Goal: Task Accomplishment & Management: Manage account settings

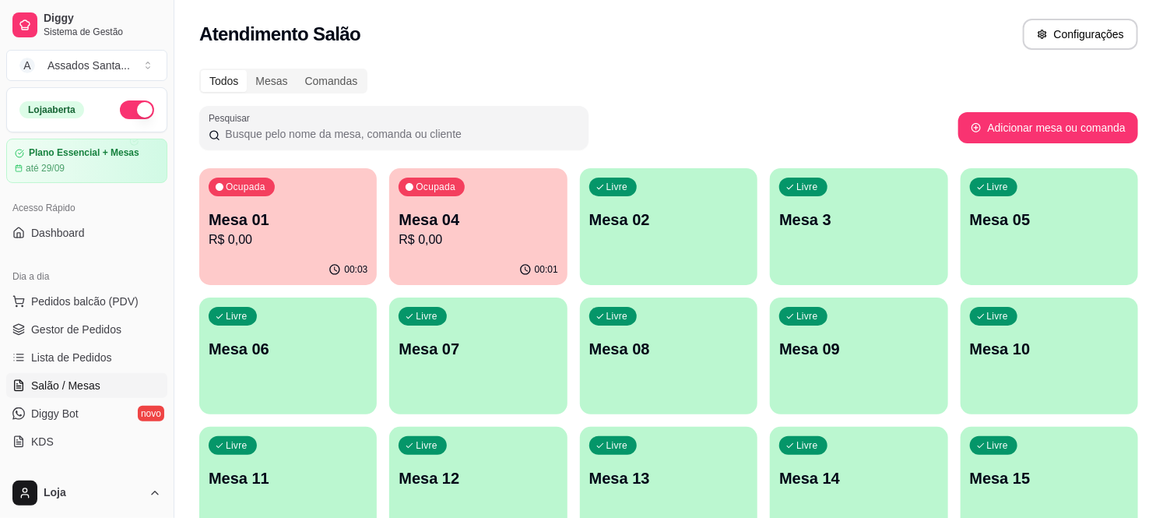
click at [304, 236] on p "R$ 0,00" at bounding box center [288, 239] width 159 height 19
click at [267, 278] on div "00:21" at bounding box center [288, 269] width 173 height 30
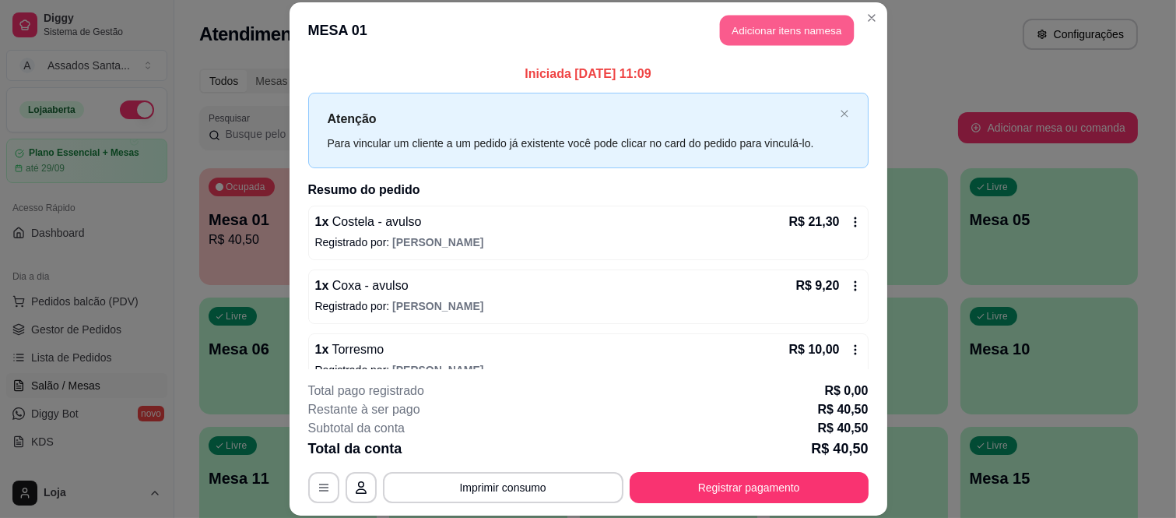
click at [752, 31] on button "Adicionar itens na mesa" at bounding box center [787, 31] width 134 height 30
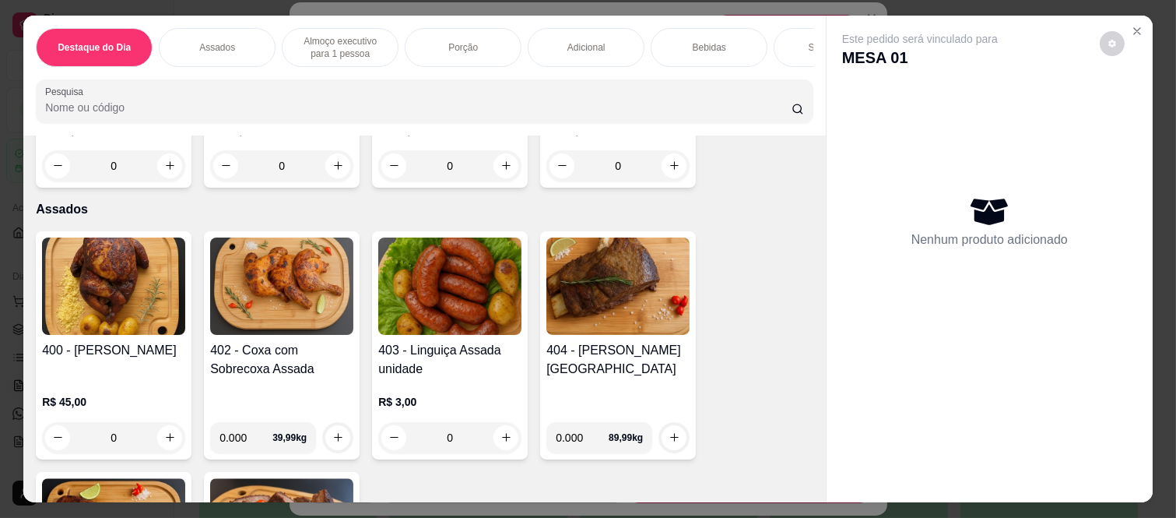
scroll to position [518, 0]
click at [502, 422] on div "0" at bounding box center [449, 436] width 143 height 31
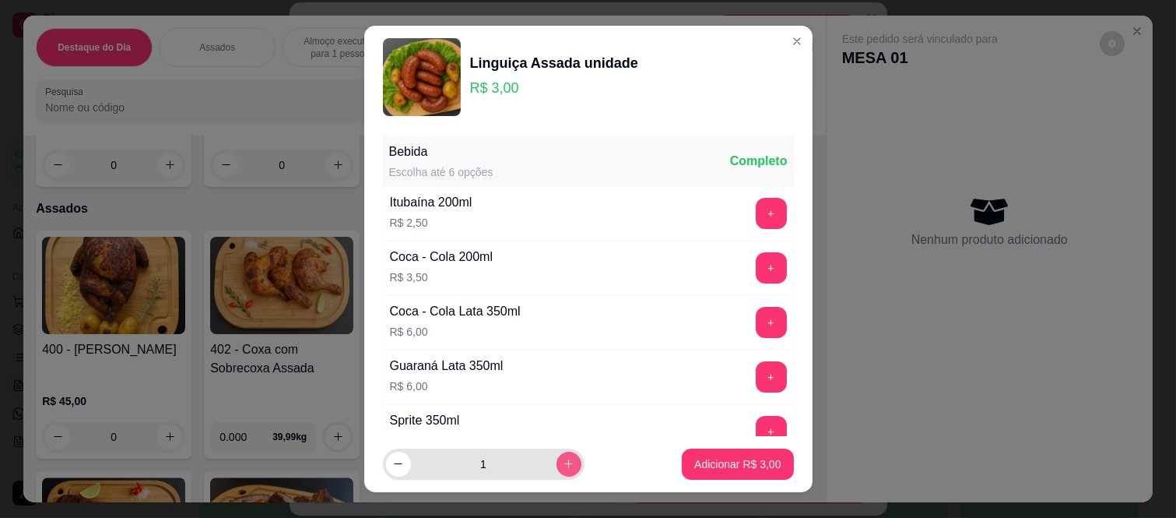
click at [563, 464] on icon "increase-product-quantity" at bounding box center [569, 464] width 12 height 12
type input "2"
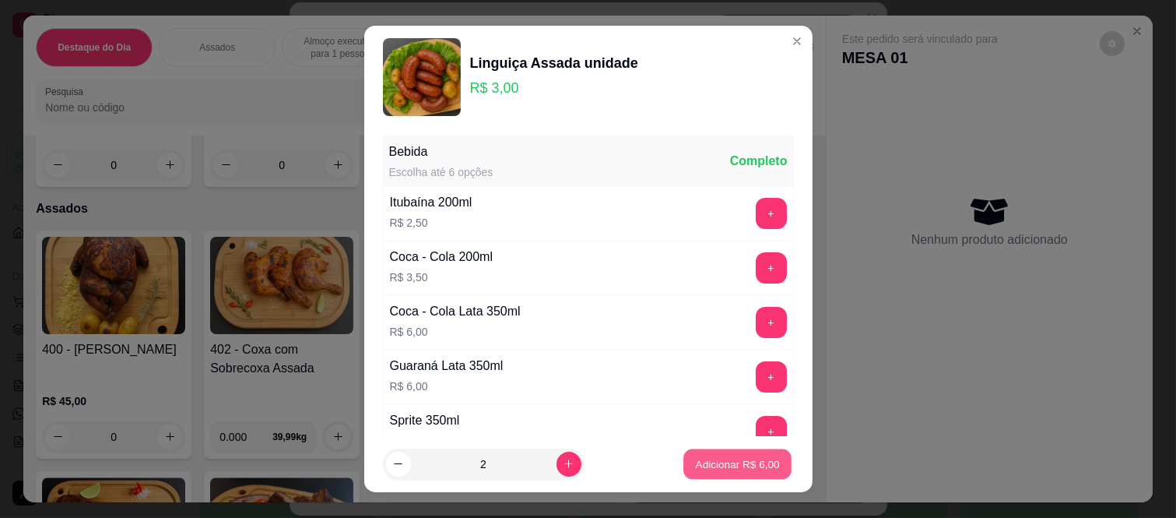
click at [696, 463] on p "Adicionar R$ 6,00" at bounding box center [738, 463] width 84 height 15
type input "2"
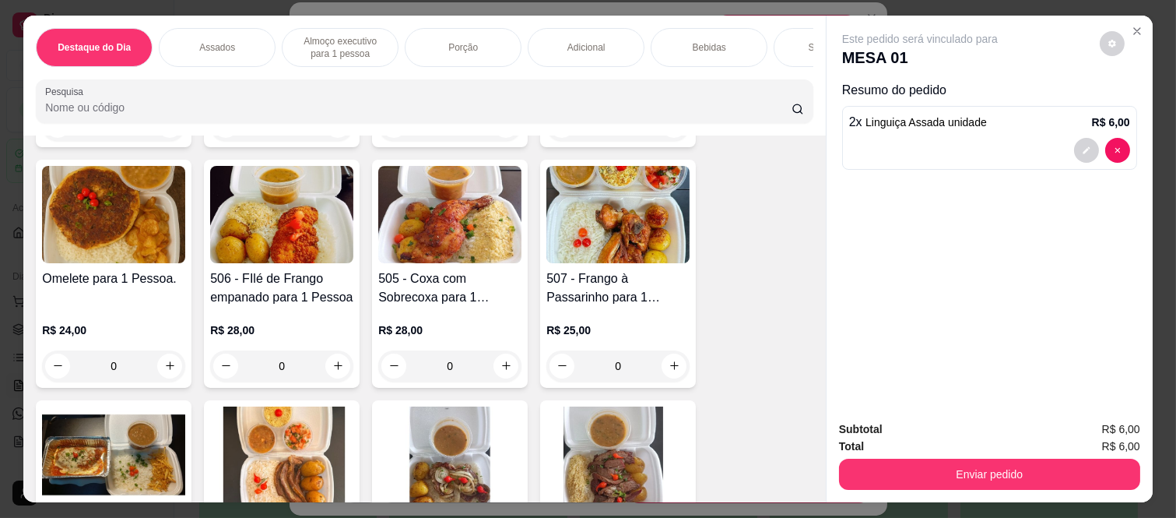
scroll to position [1297, 0]
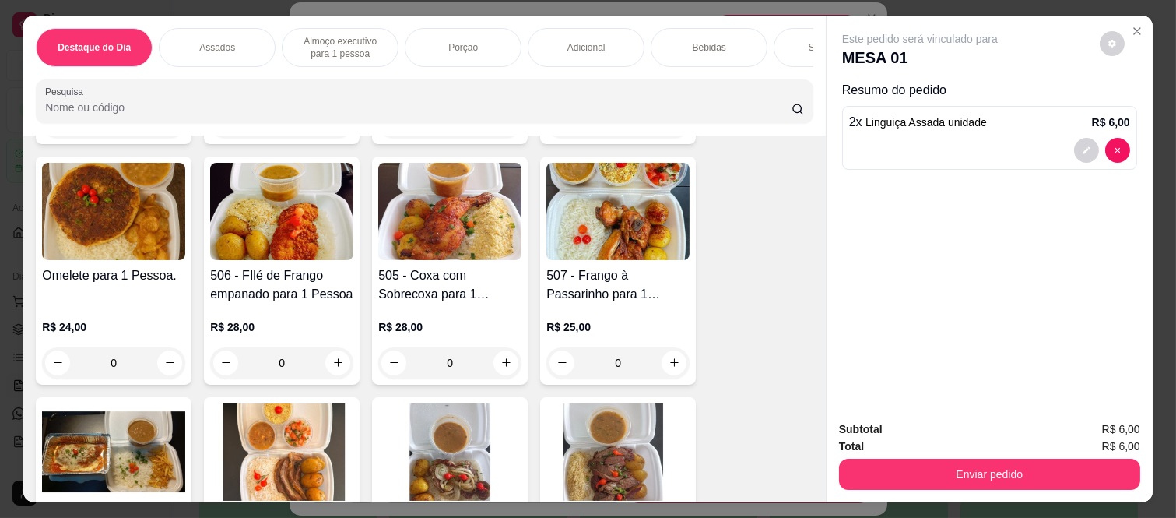
click at [496, 347] on div "0" at bounding box center [449, 362] width 143 height 31
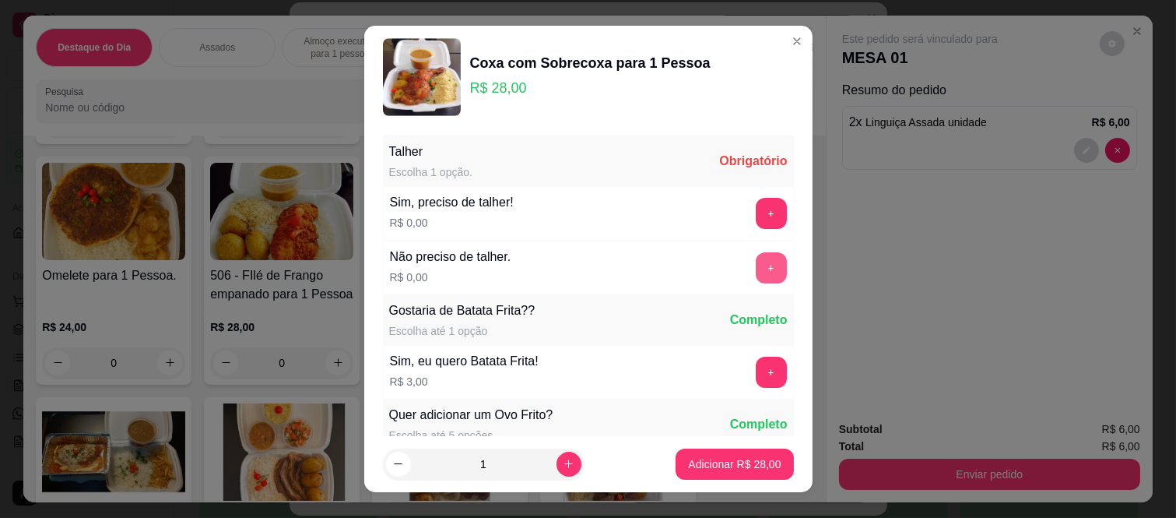
click at [756, 272] on button "+" at bounding box center [771, 267] width 31 height 31
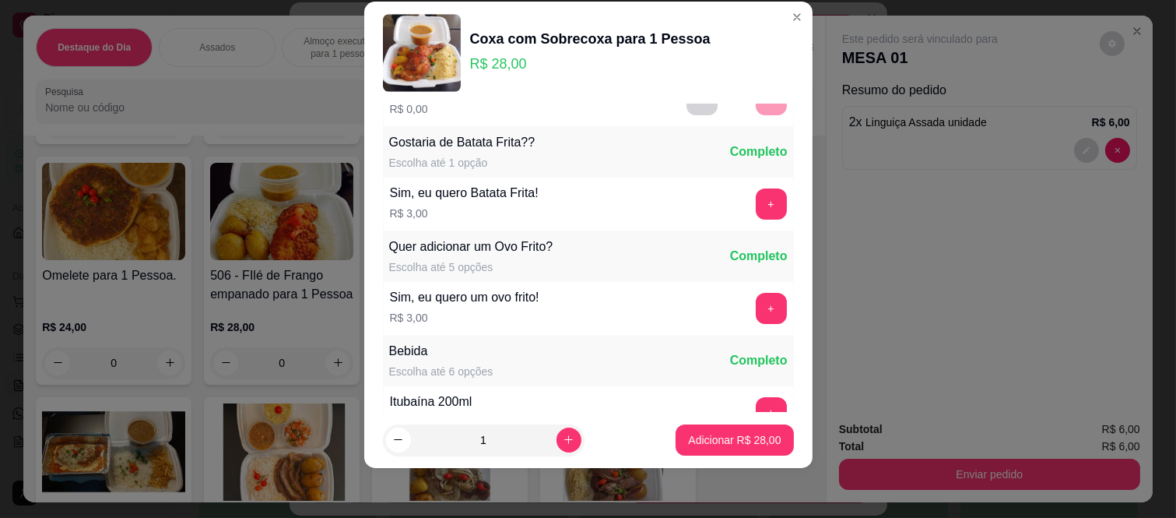
scroll to position [167, 0]
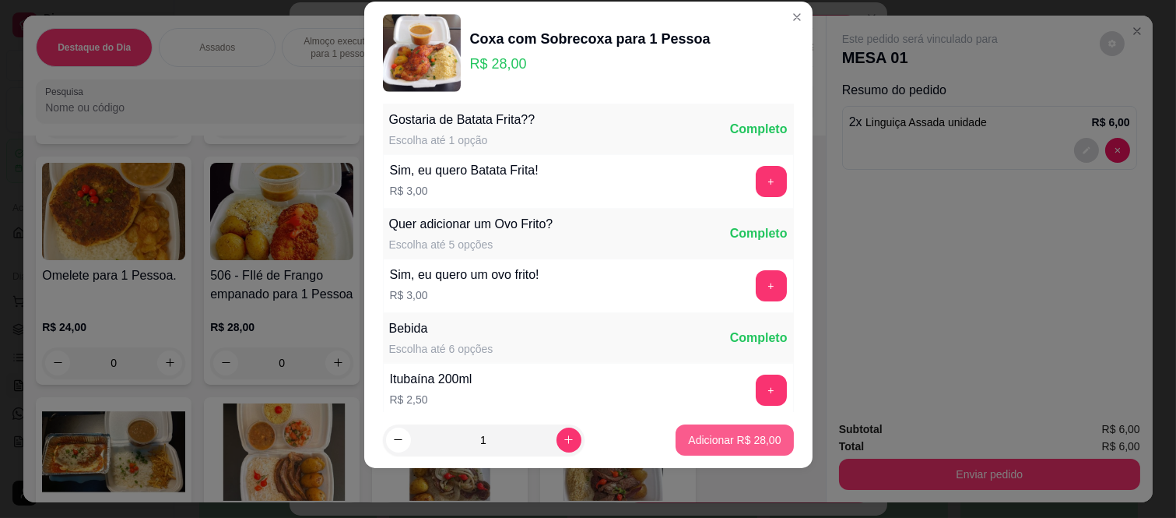
click at [732, 439] on p "Adicionar R$ 28,00" at bounding box center [734, 440] width 93 height 16
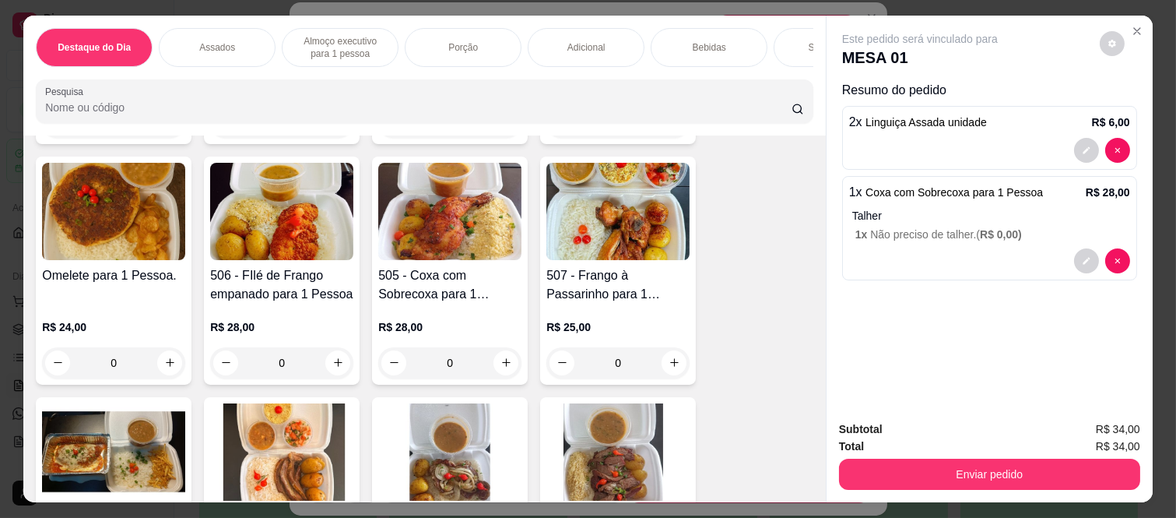
click at [685, 49] on div "Bebidas" at bounding box center [709, 47] width 117 height 39
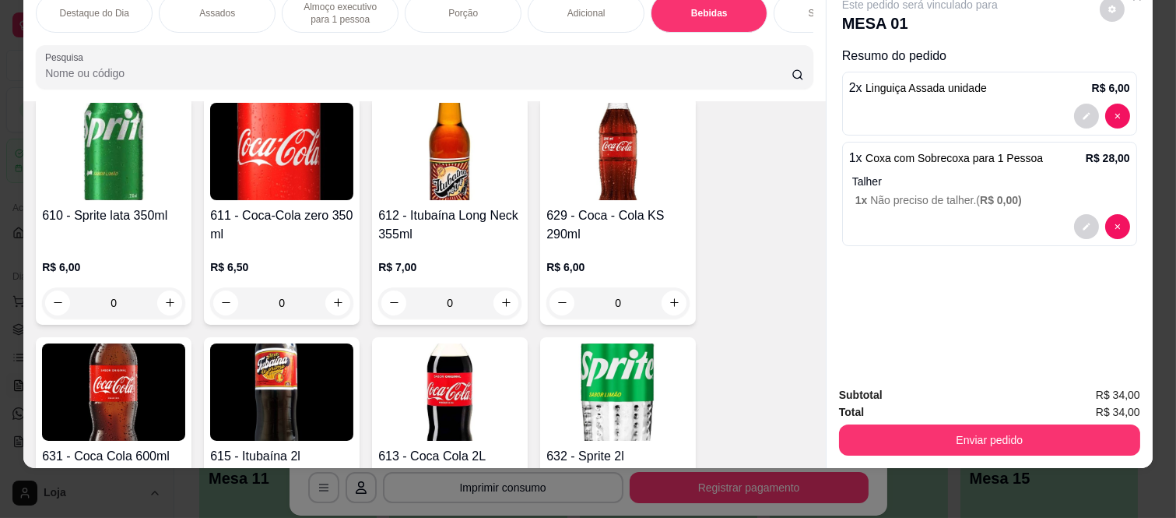
scroll to position [4045, 0]
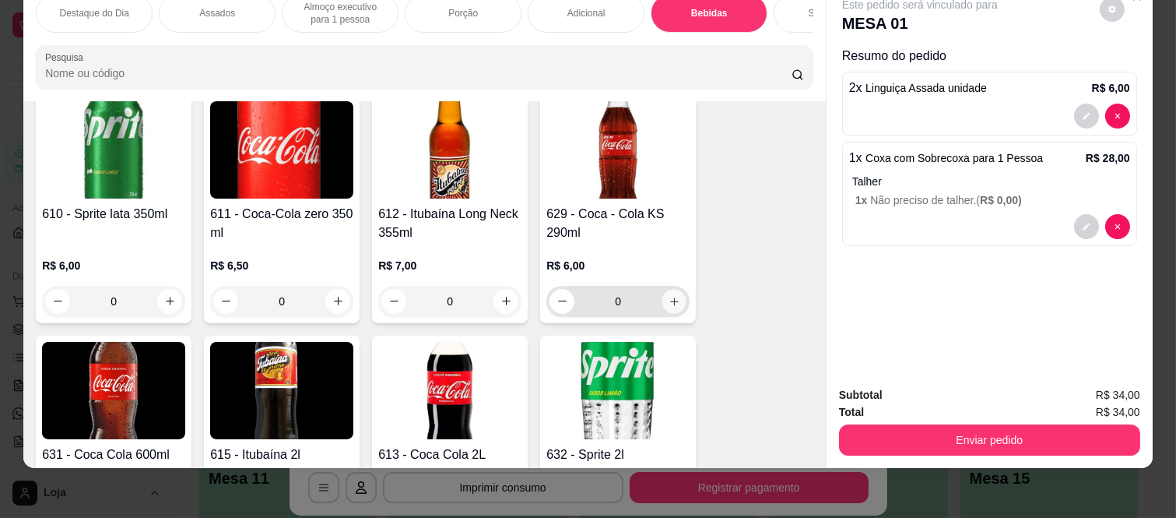
click at [669, 296] on icon "increase-product-quantity" at bounding box center [675, 302] width 12 height 12
type input "1"
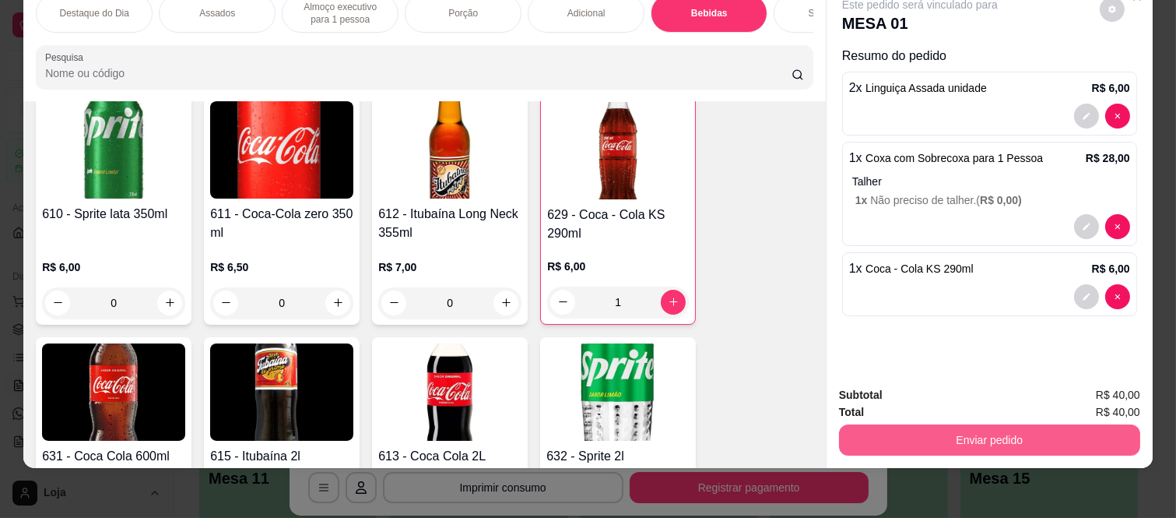
click at [889, 424] on button "Enviar pedido" at bounding box center [989, 439] width 301 height 31
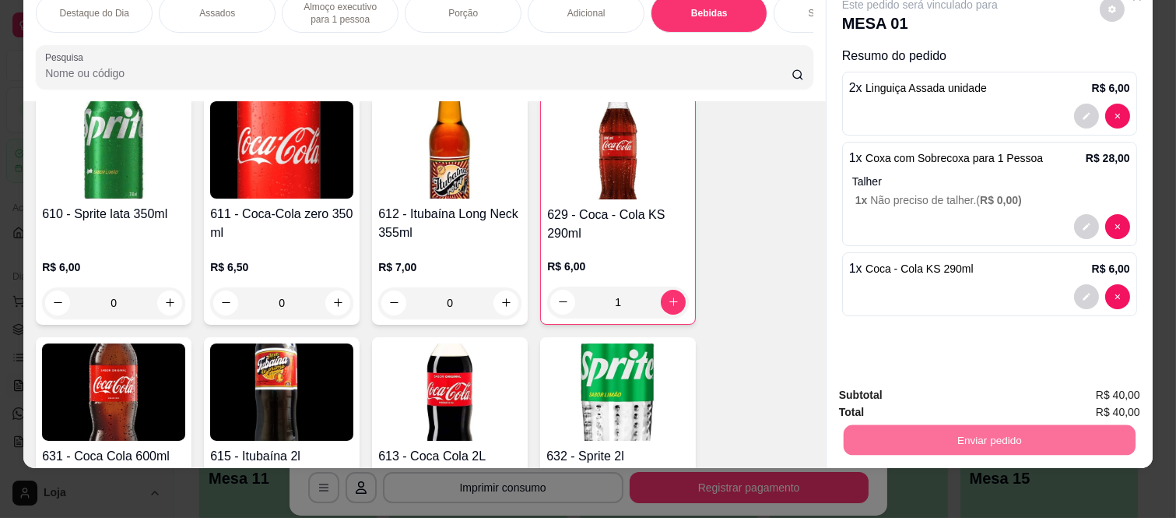
click at [989, 383] on button "Registrar cliente" at bounding box center [995, 389] width 103 height 30
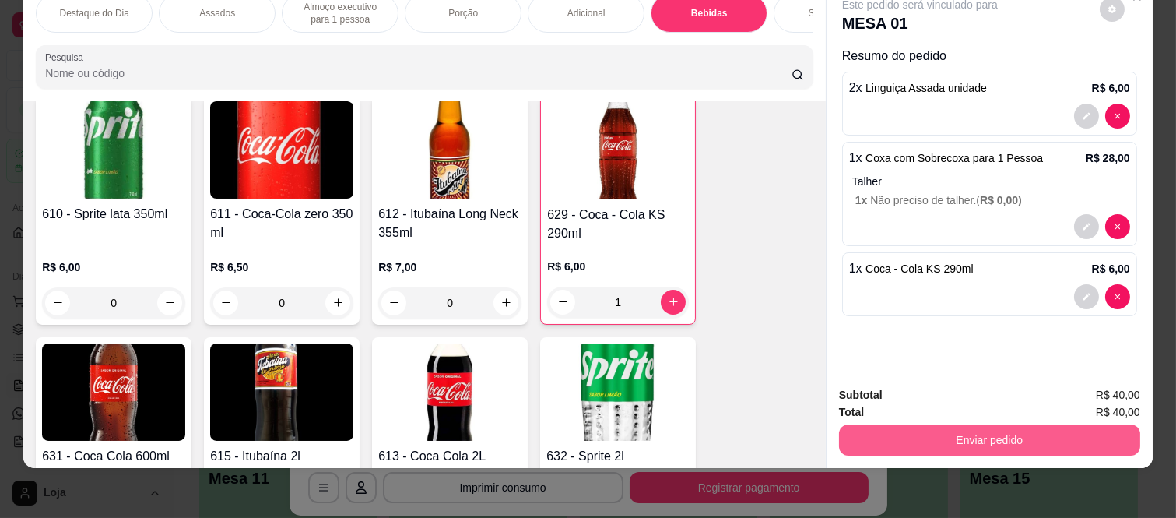
click at [976, 431] on button "Enviar pedido" at bounding box center [989, 439] width 301 height 31
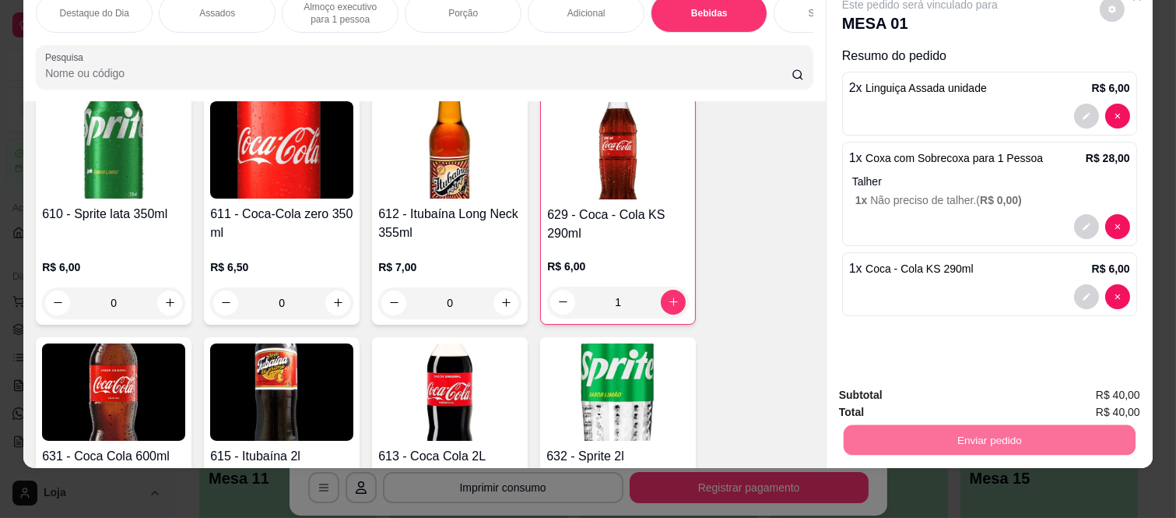
click at [1070, 395] on button "Enviar pedido" at bounding box center [1100, 389] width 88 height 30
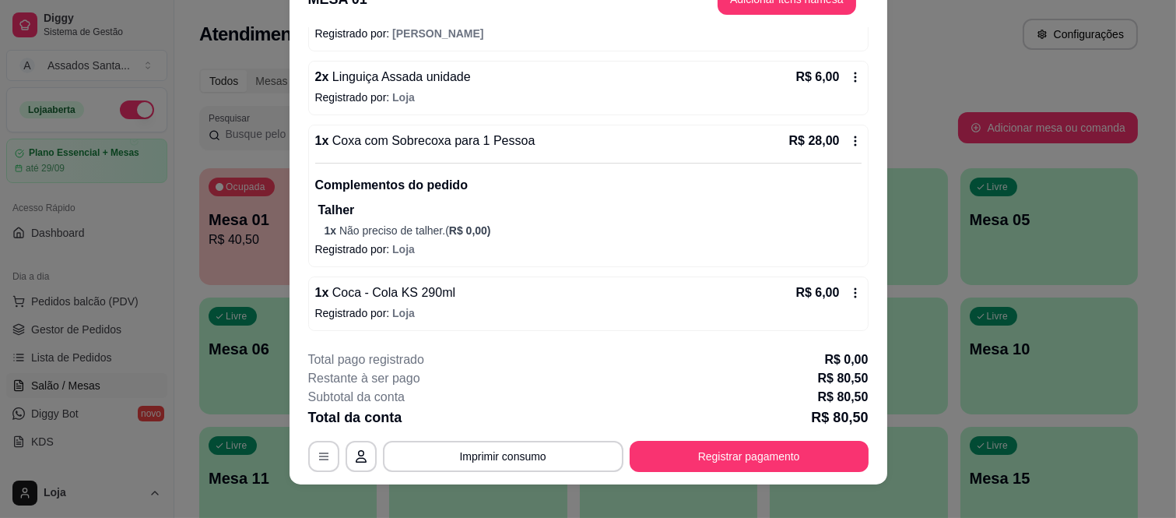
scroll to position [47, 0]
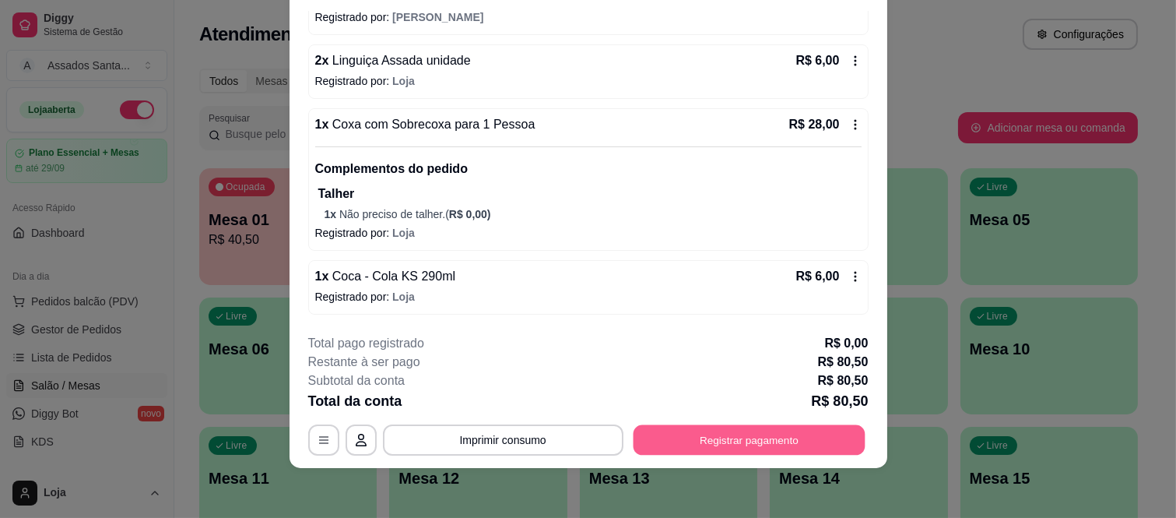
click at [669, 446] on button "Registrar pagamento" at bounding box center [749, 439] width 232 height 30
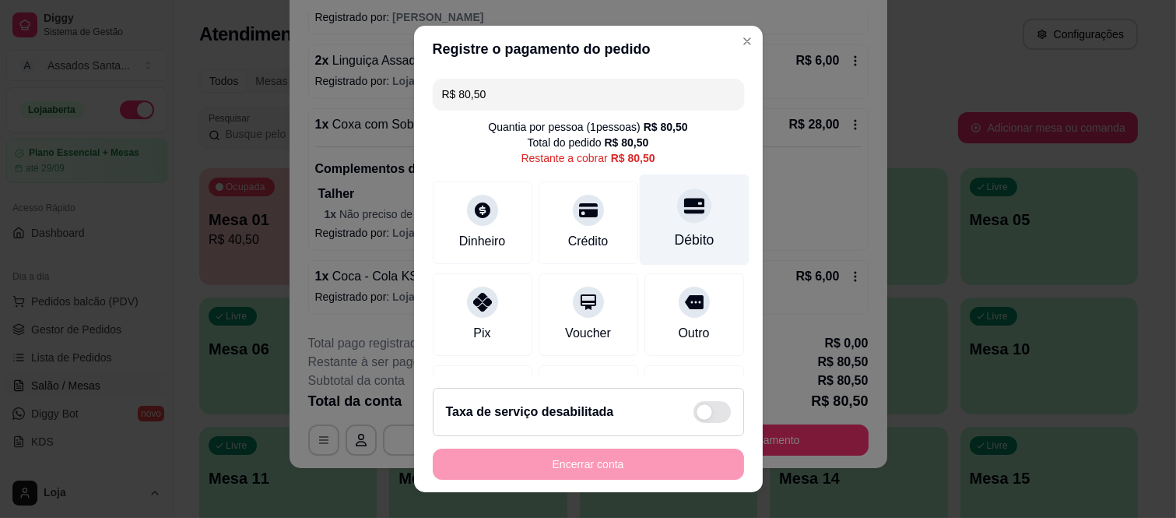
click at [640, 228] on div "Débito" at bounding box center [694, 219] width 110 height 91
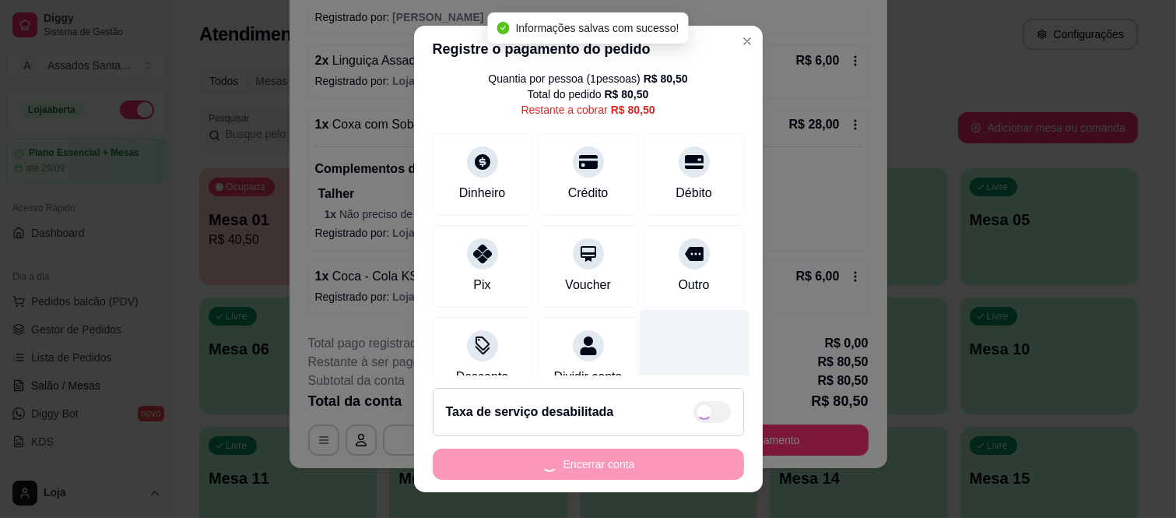
type input "R$ 0,00"
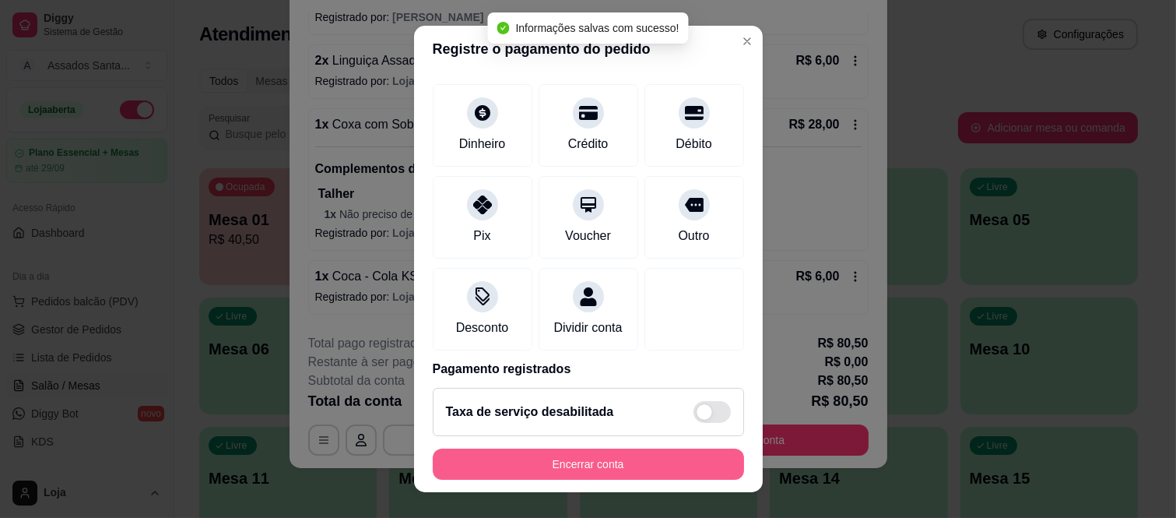
click at [561, 449] on button "Encerrar conta" at bounding box center [588, 463] width 311 height 31
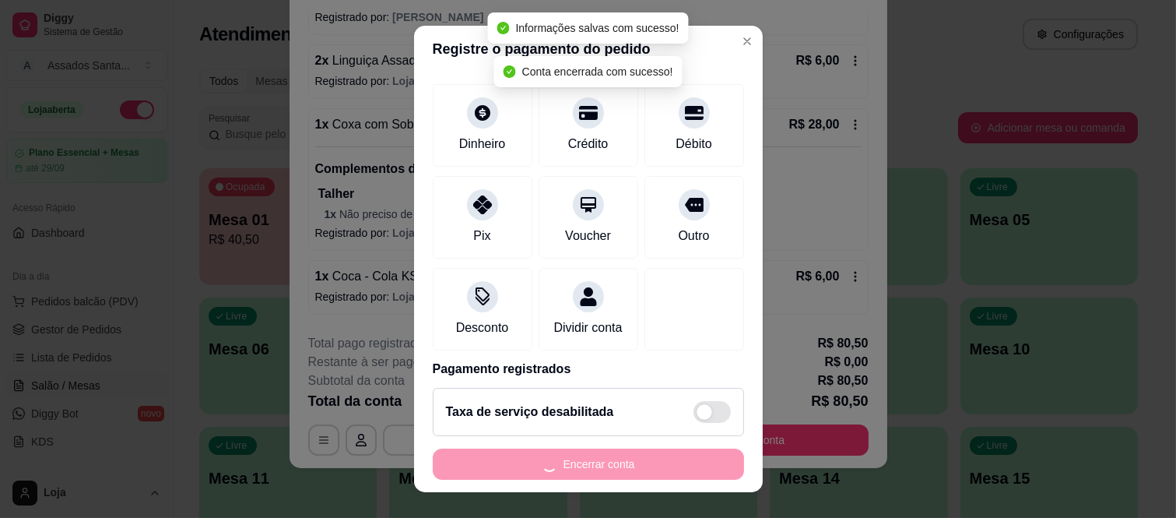
scroll to position [0, 0]
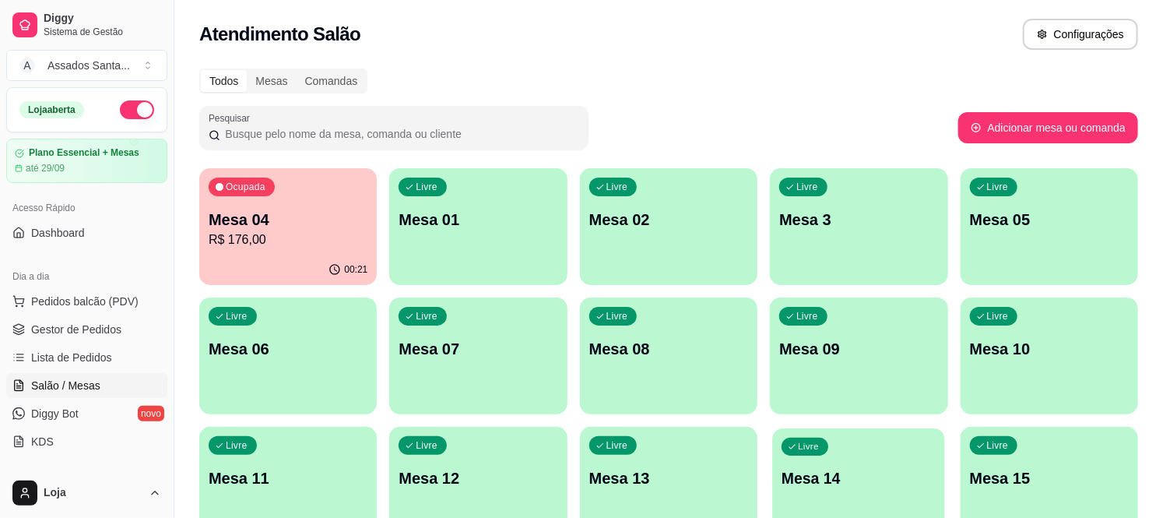
click at [791, 512] on div "Livre Mesa 14" at bounding box center [859, 475] width 173 height 95
click at [80, 347] on link "Lista de Pedidos" at bounding box center [86, 357] width 161 height 25
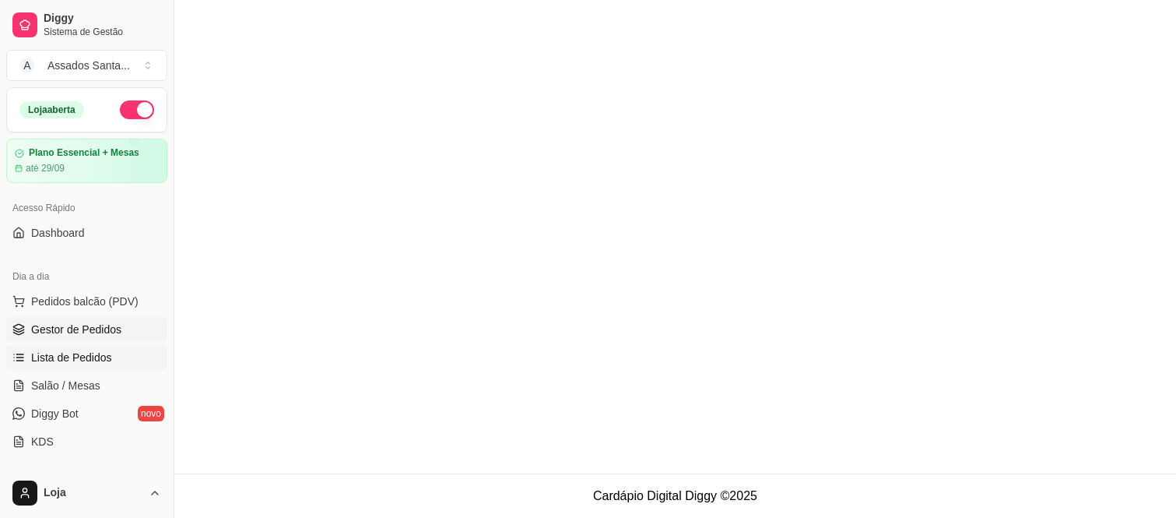
click at [79, 323] on span "Gestor de Pedidos" at bounding box center [76, 330] width 90 height 16
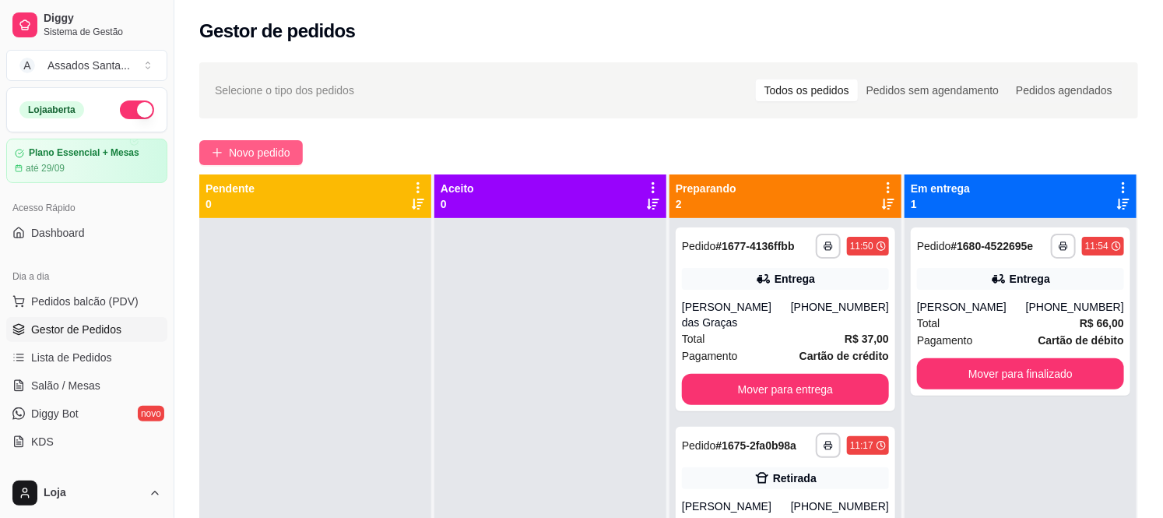
click at [274, 160] on span "Novo pedido" at bounding box center [259, 152] width 61 height 17
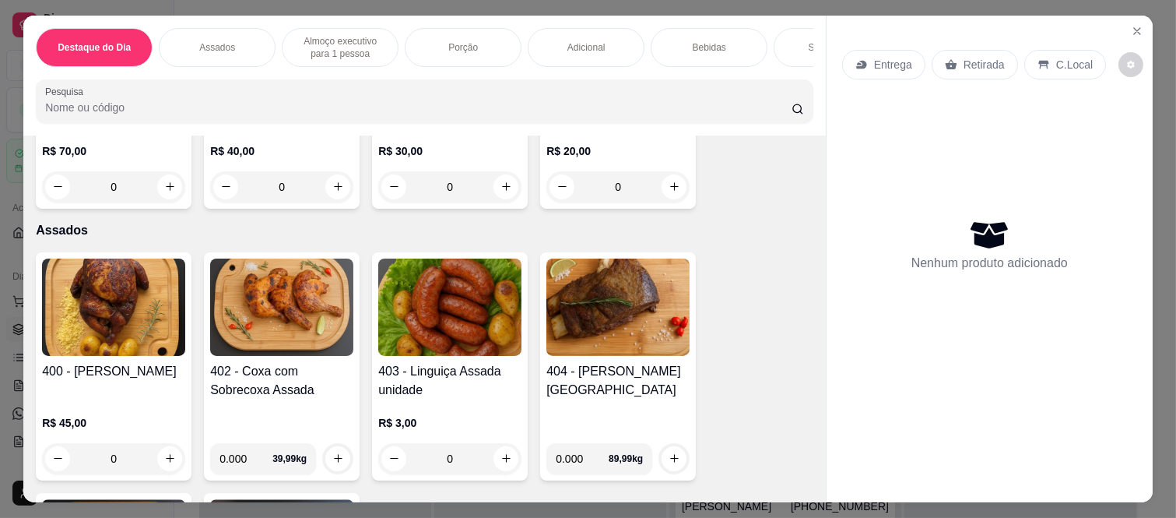
scroll to position [605, 0]
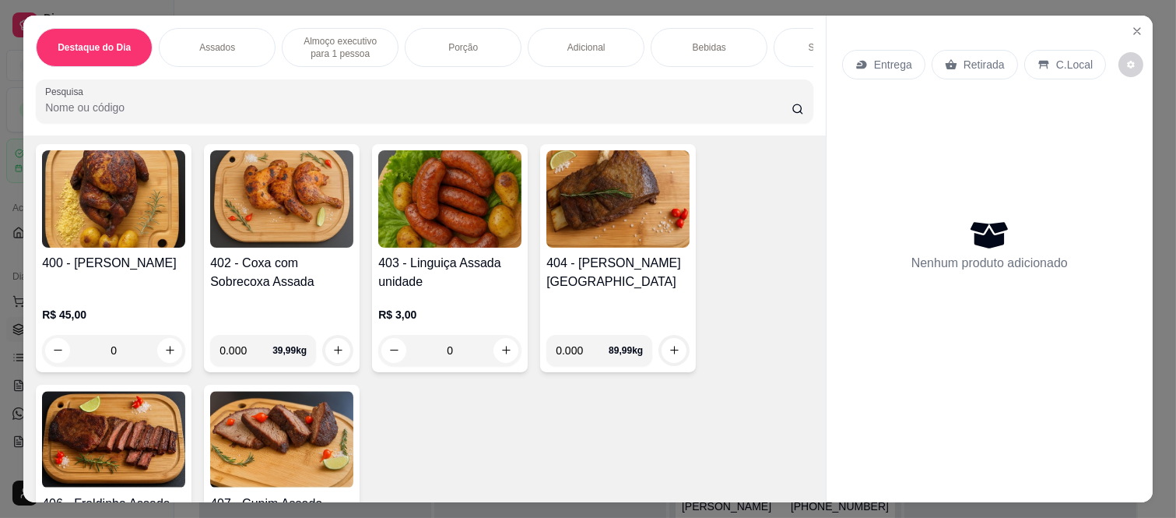
click at [166, 335] on div "0" at bounding box center [113, 350] width 143 height 31
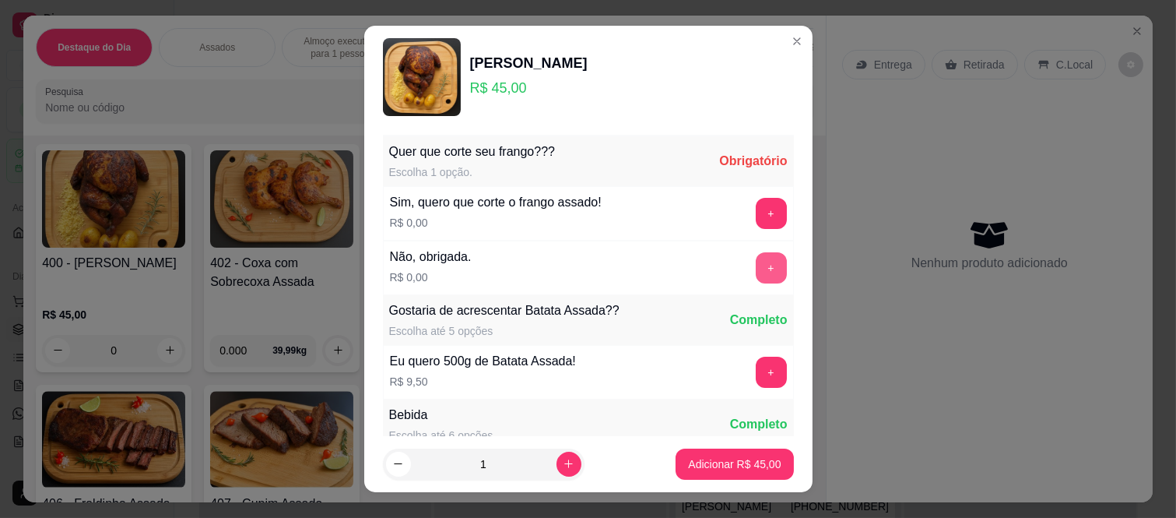
click at [756, 265] on button "+" at bounding box center [771, 267] width 31 height 31
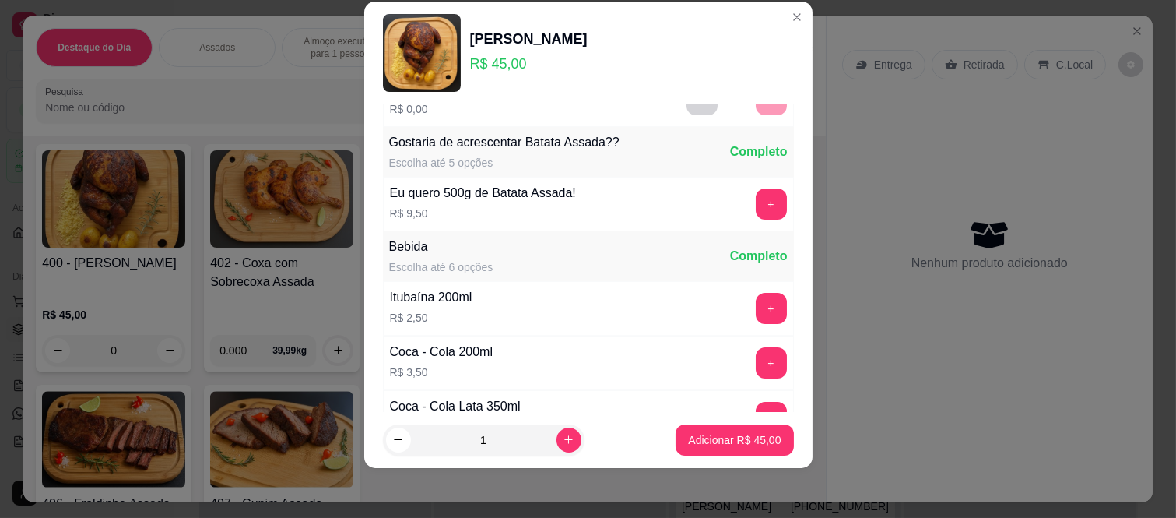
scroll to position [167, 0]
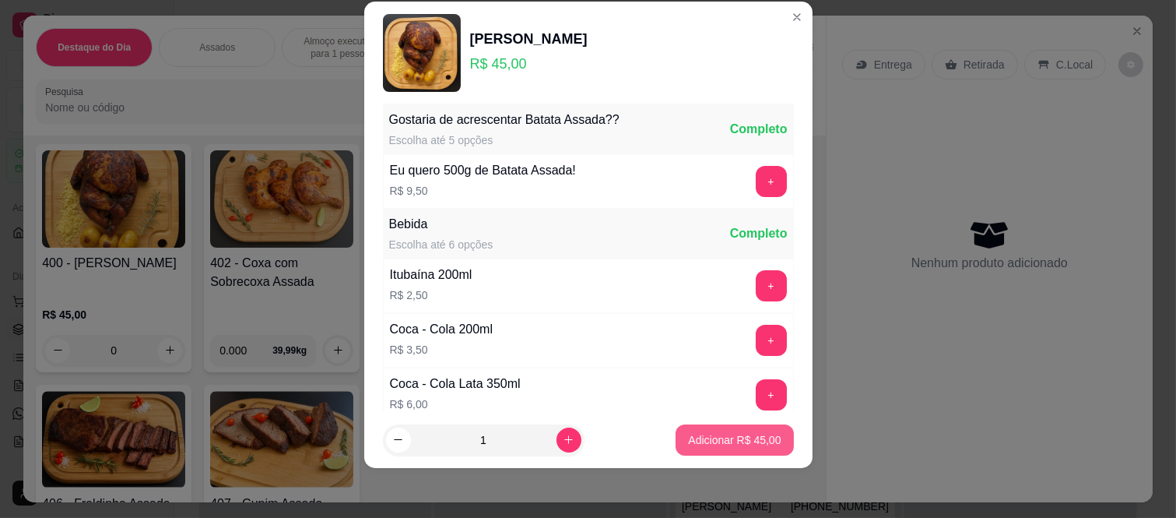
click at [729, 430] on button "Adicionar R$ 45,00" at bounding box center [735, 439] width 118 height 31
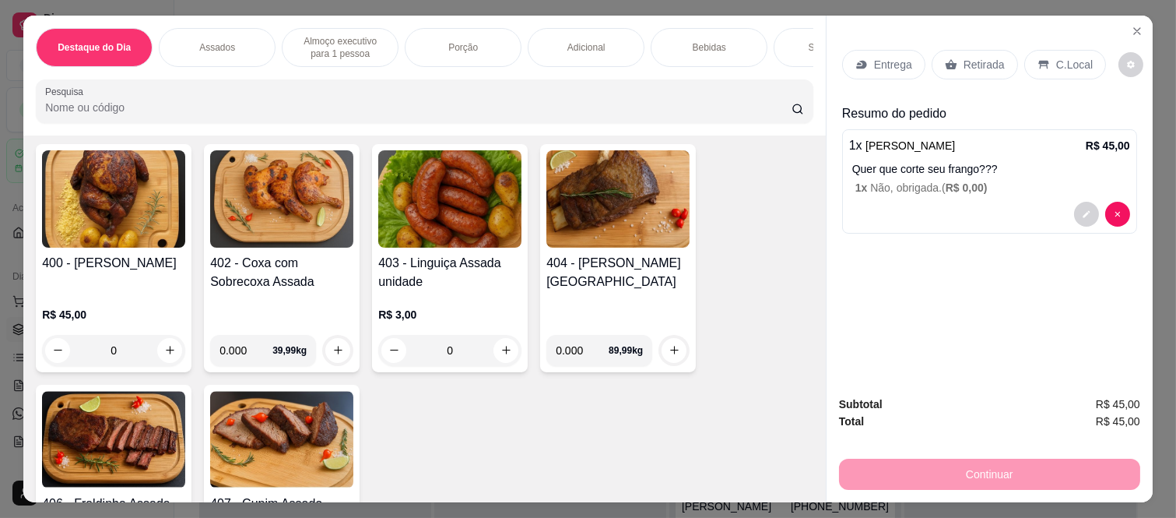
click at [494, 346] on div "0" at bounding box center [449, 350] width 143 height 31
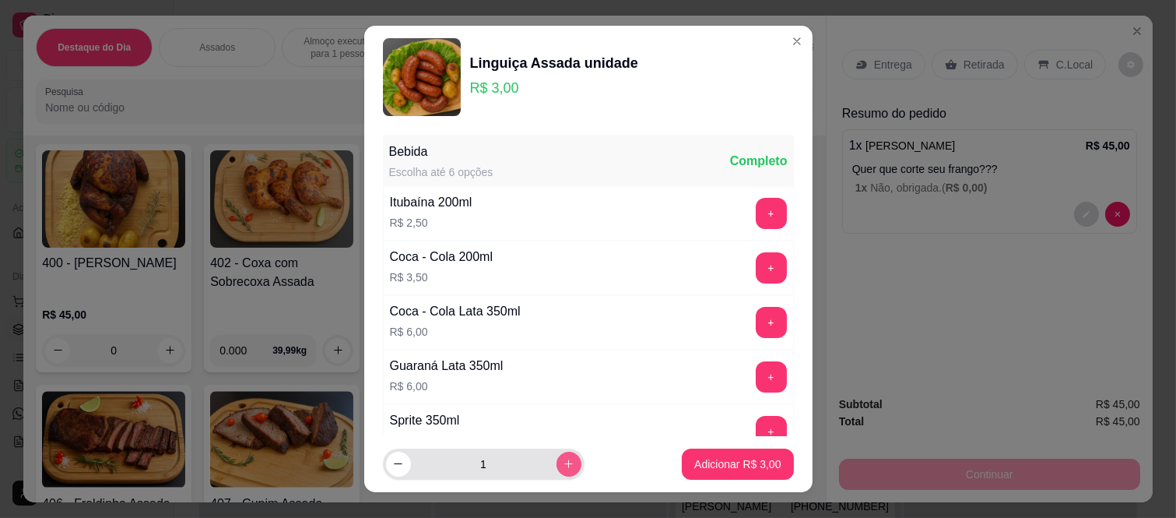
click at [563, 468] on icon "increase-product-quantity" at bounding box center [569, 464] width 12 height 12
type input "4"
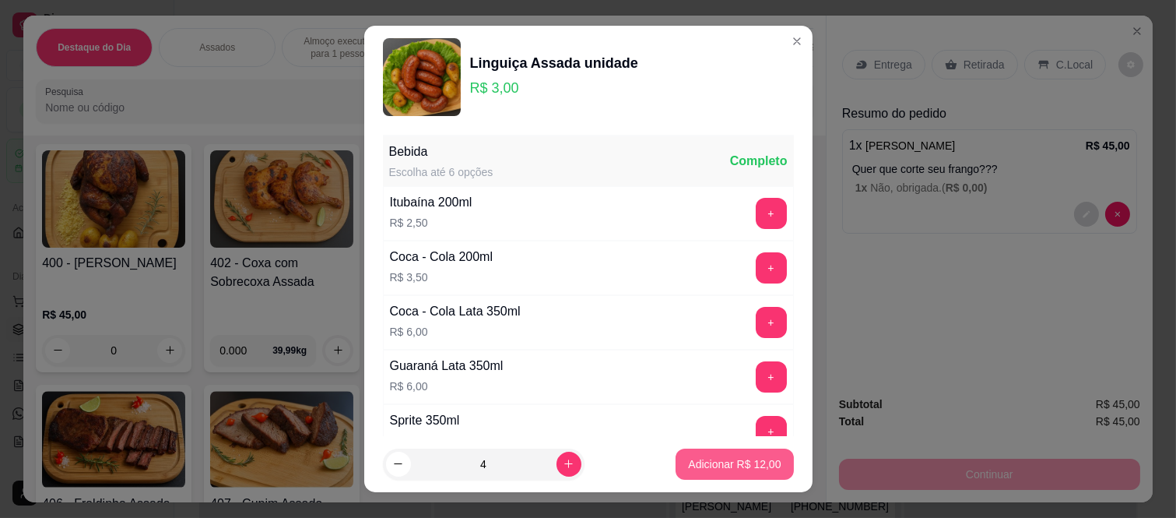
click at [688, 467] on p "Adicionar R$ 12,00" at bounding box center [734, 464] width 93 height 16
type input "4"
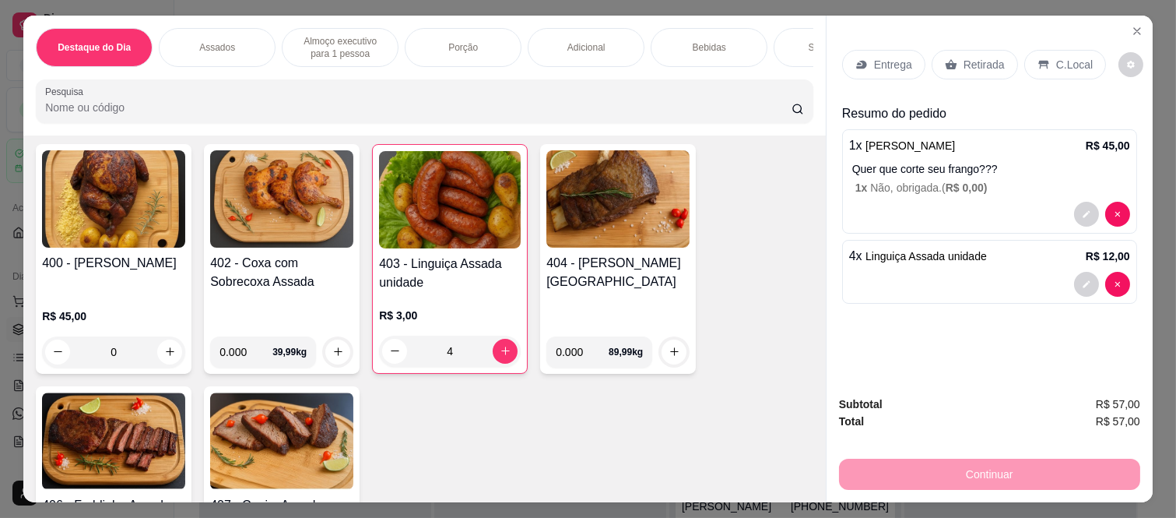
click at [976, 57] on p "Retirada" at bounding box center [984, 65] width 41 height 16
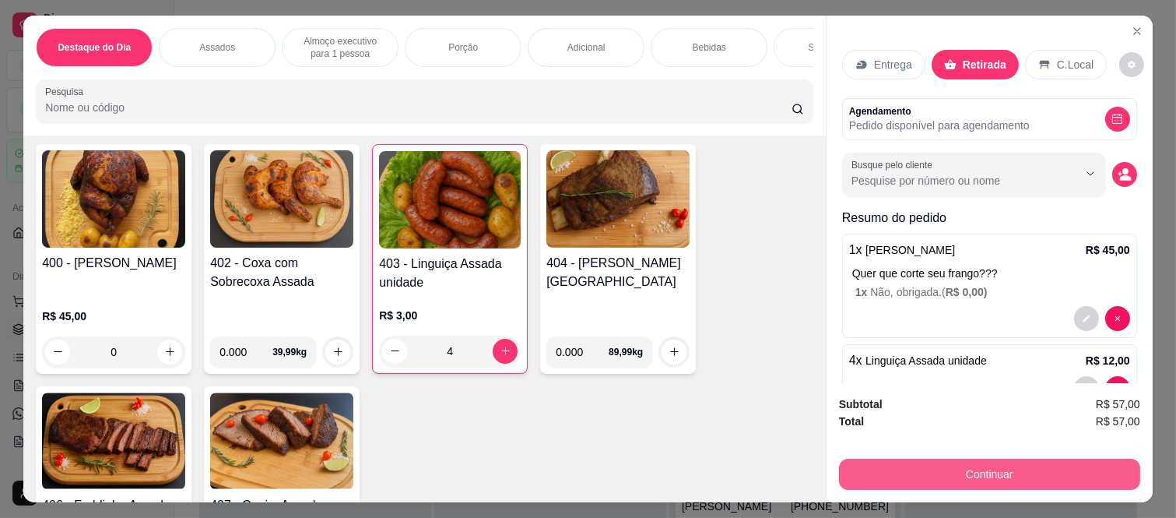
click at [875, 473] on button "Continuar" at bounding box center [989, 474] width 301 height 31
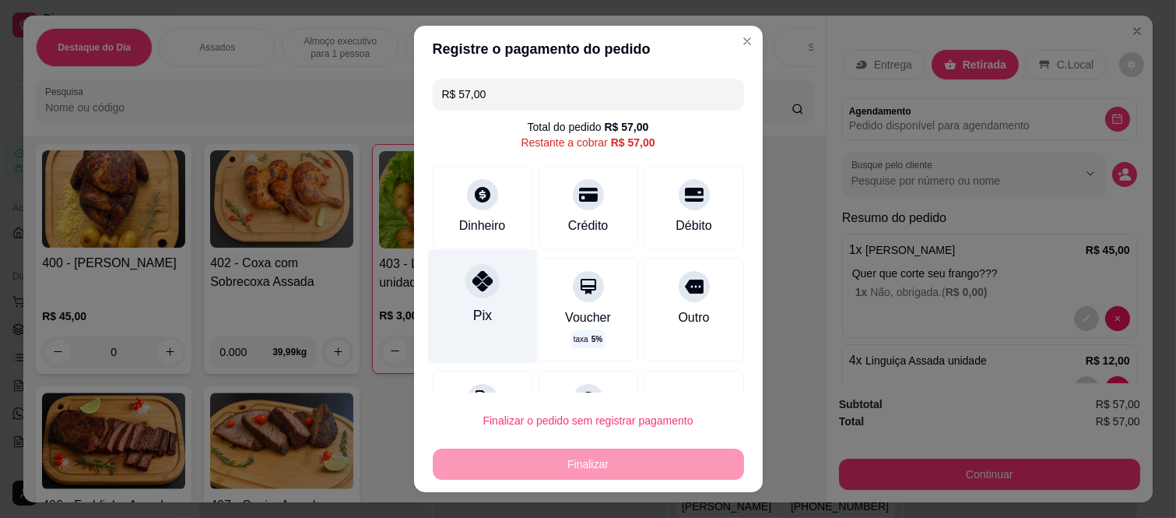
click at [472, 281] on icon at bounding box center [482, 281] width 20 height 20
type input "R$ 0,00"
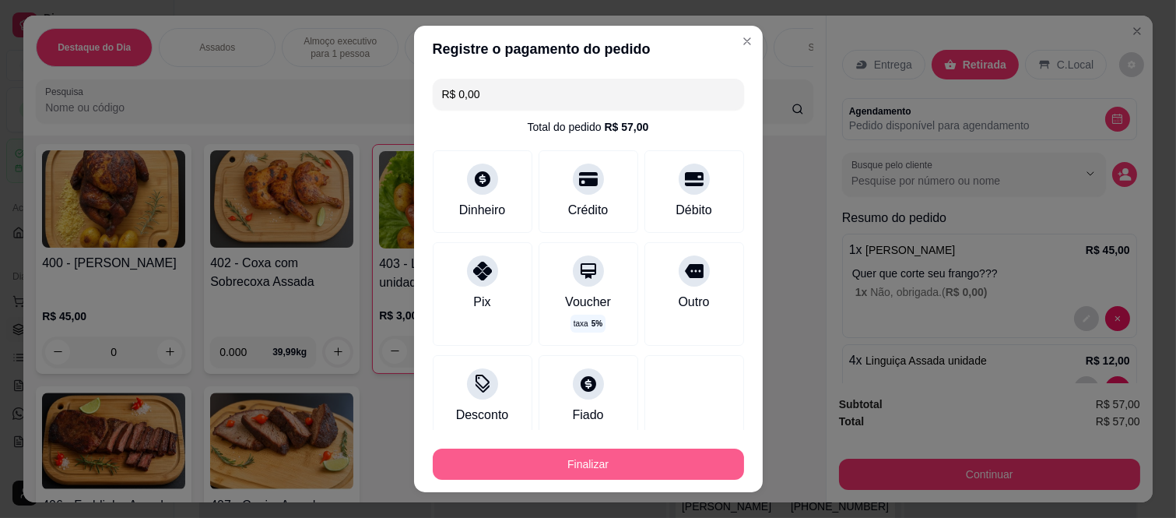
click at [488, 467] on button "Finalizar" at bounding box center [588, 463] width 311 height 31
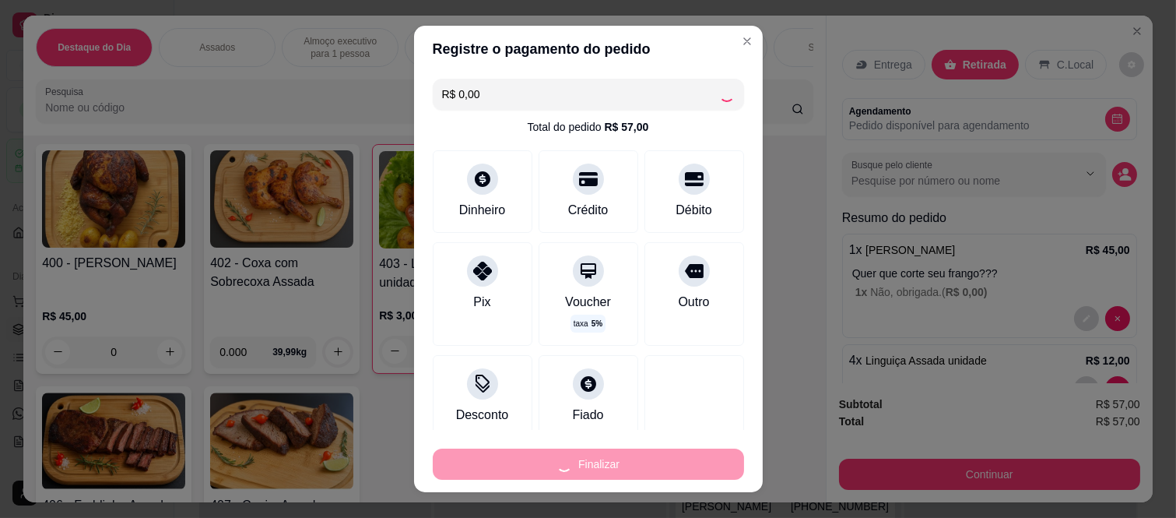
type input "0"
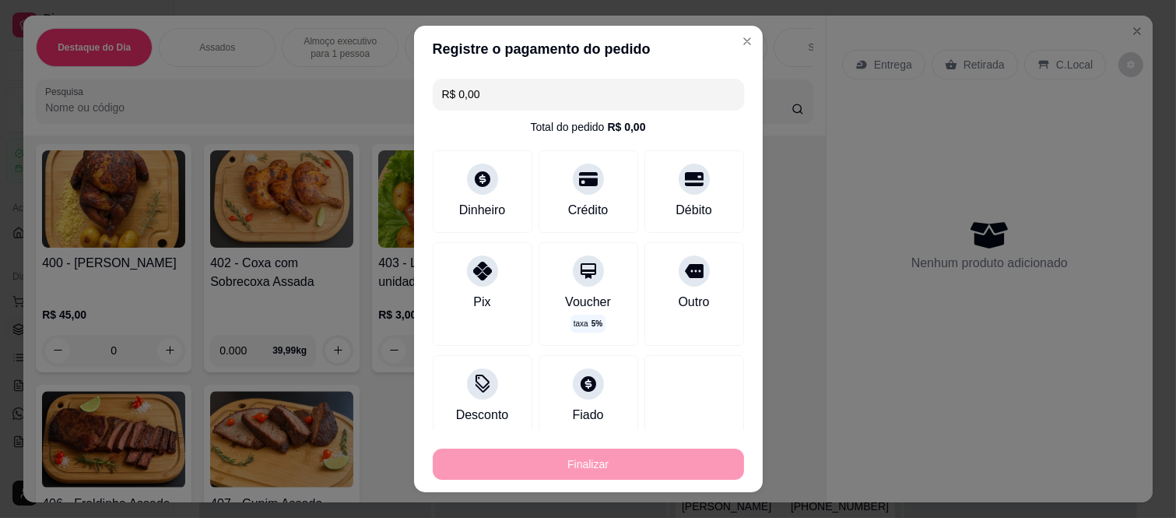
type input "-R$ 57,00"
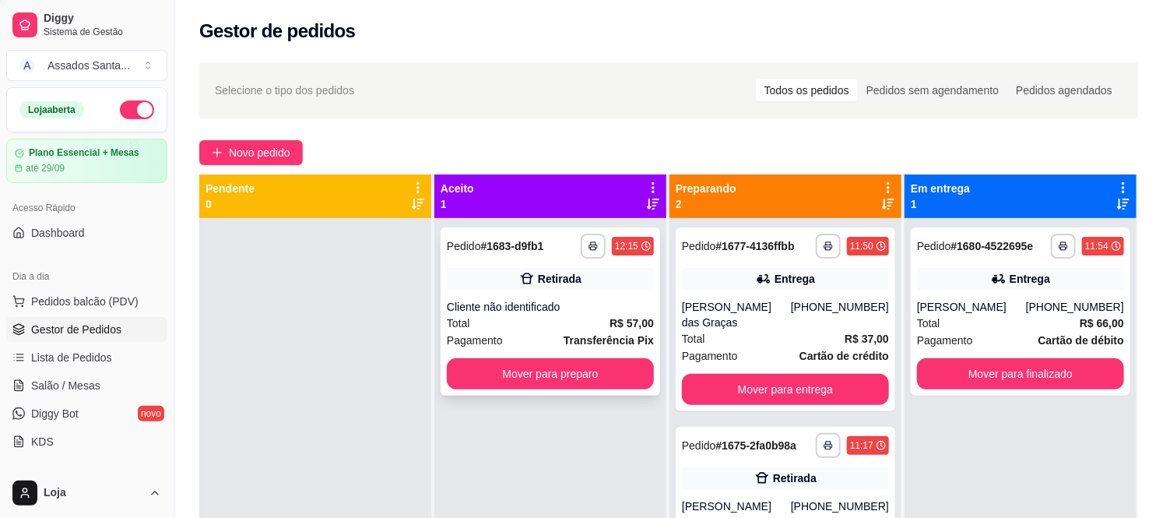
click at [490, 286] on div "Retirada" at bounding box center [550, 279] width 207 height 22
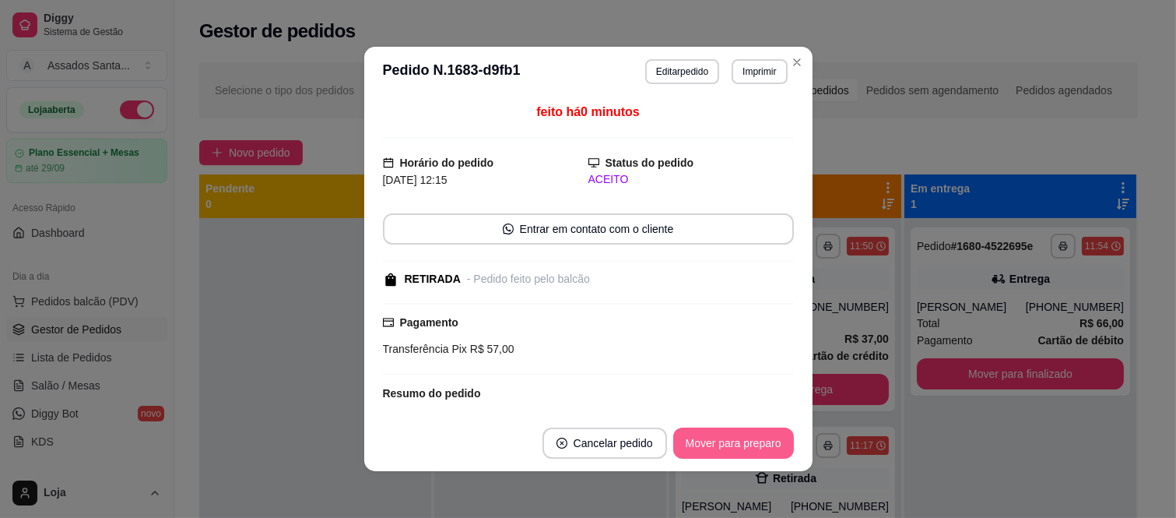
click at [754, 437] on button "Mover para preparo" at bounding box center [733, 442] width 121 height 31
click at [754, 437] on div "Mover para preparo" at bounding box center [723, 442] width 142 height 31
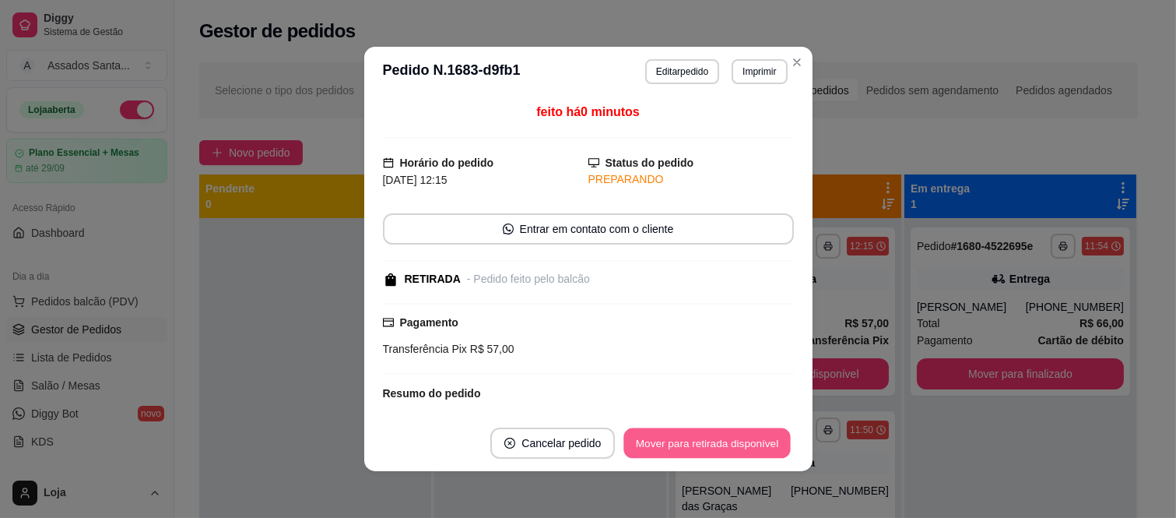
click at [750, 442] on button "Mover para retirada disponível" at bounding box center [707, 443] width 167 height 30
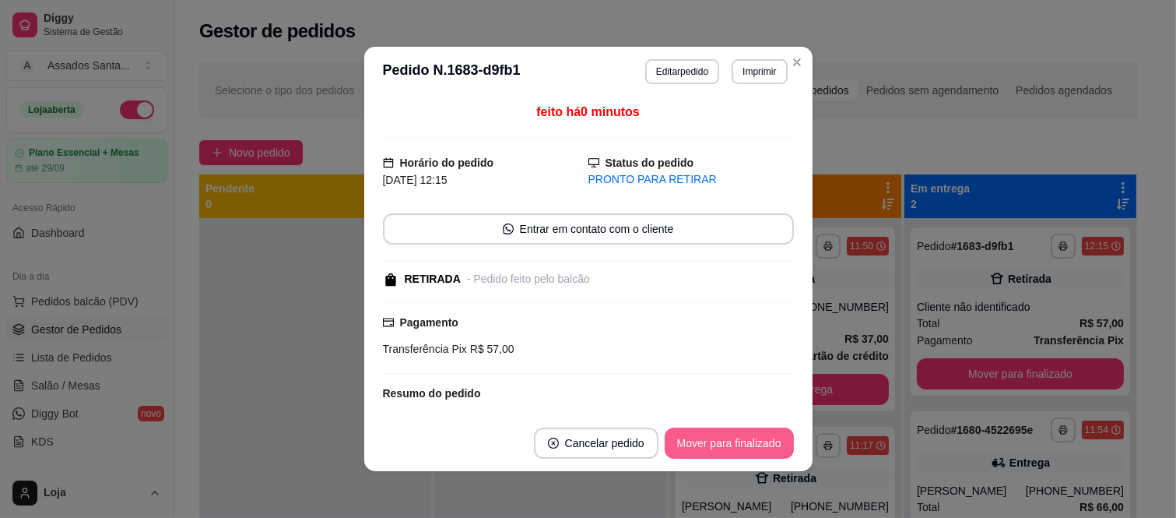
click at [749, 442] on button "Mover para finalizado" at bounding box center [729, 442] width 129 height 31
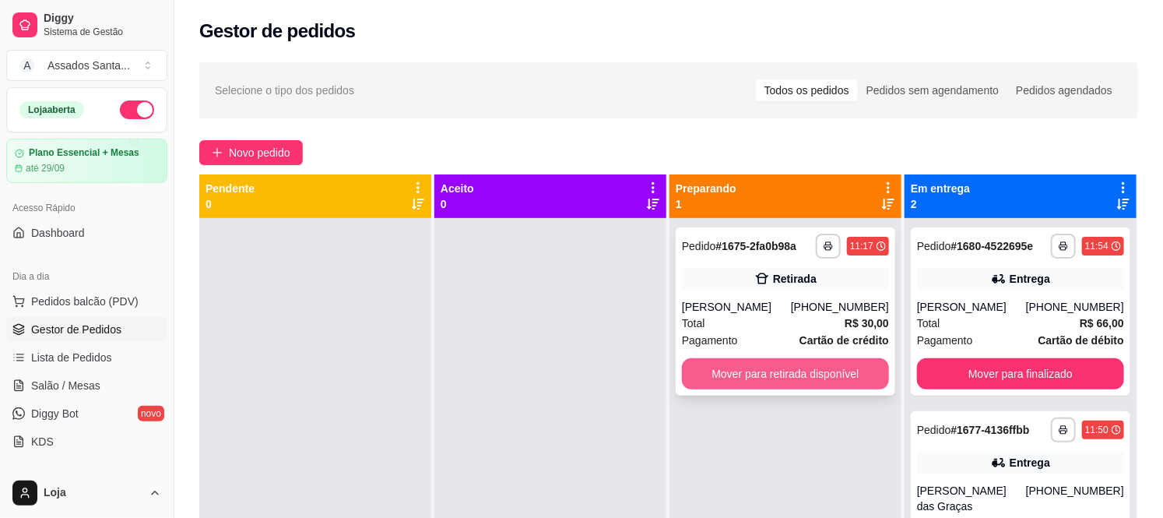
click at [777, 366] on button "Mover para retirada disponível" at bounding box center [785, 373] width 207 height 31
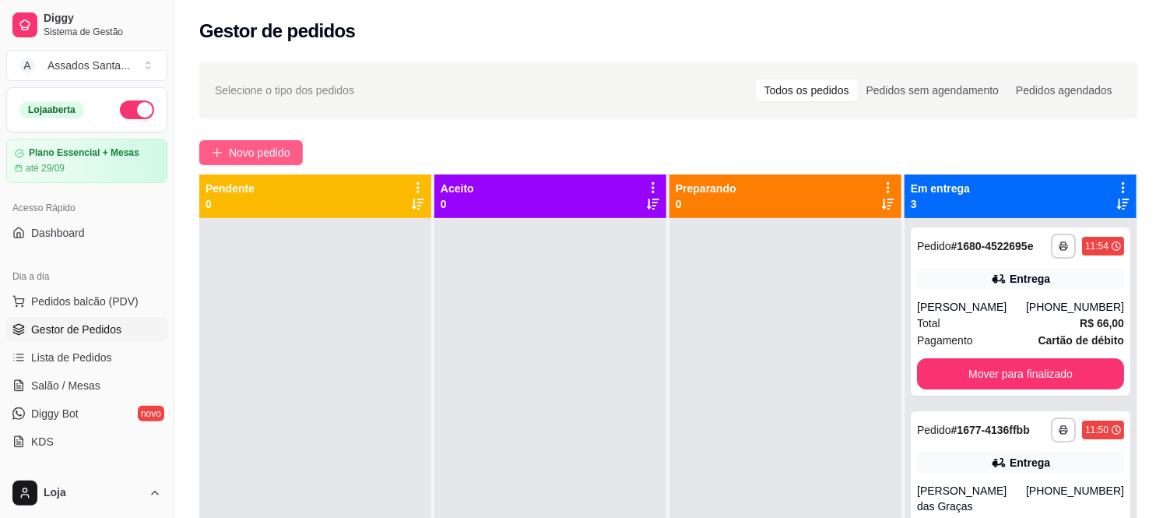
click at [263, 157] on span "Novo pedido" at bounding box center [259, 152] width 61 height 17
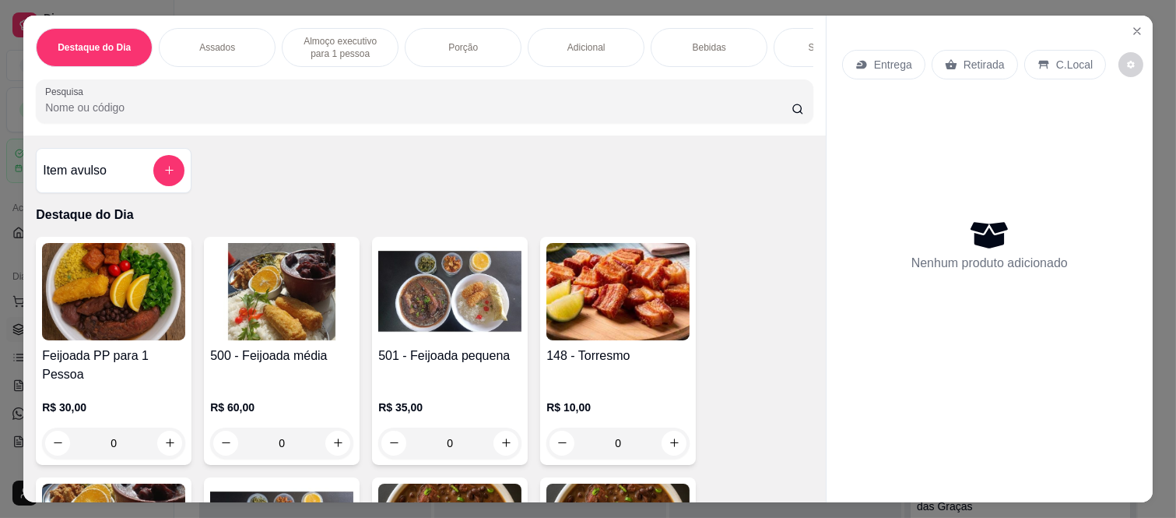
click at [675, 28] on div "Bebidas" at bounding box center [709, 47] width 117 height 39
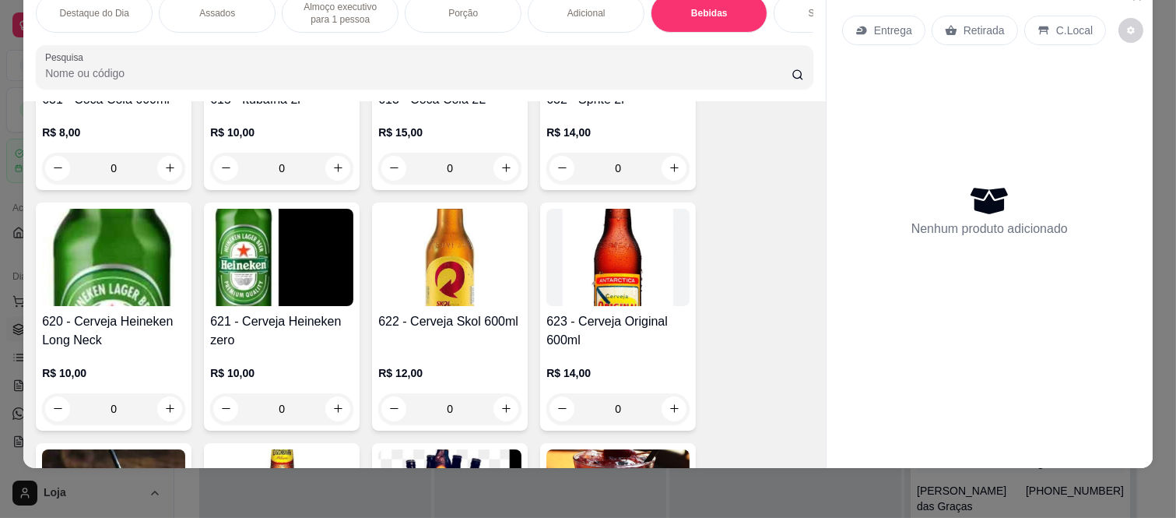
scroll to position [4476, 0]
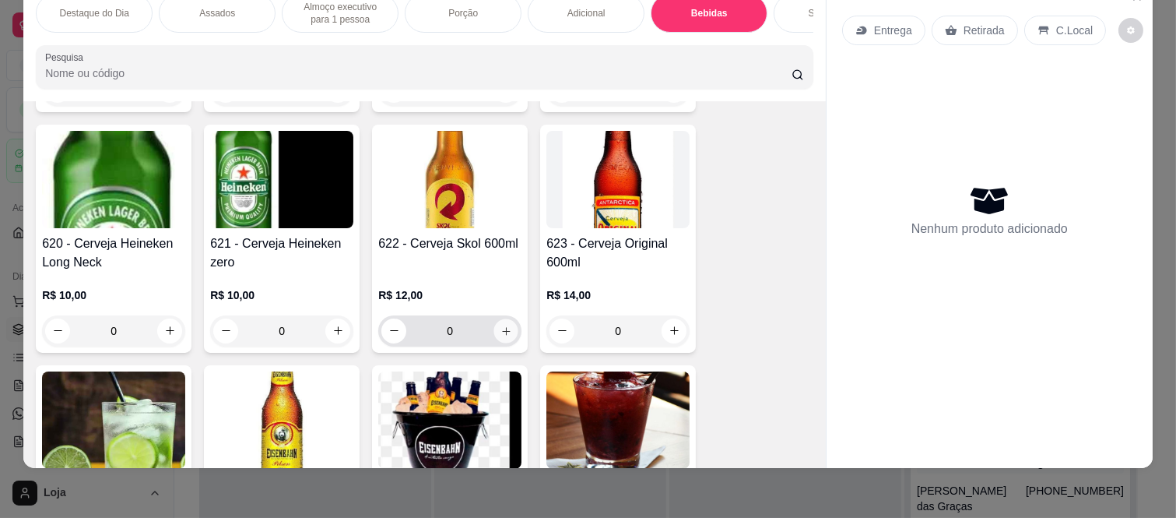
click at [504, 325] on icon "increase-product-quantity" at bounding box center [507, 331] width 12 height 12
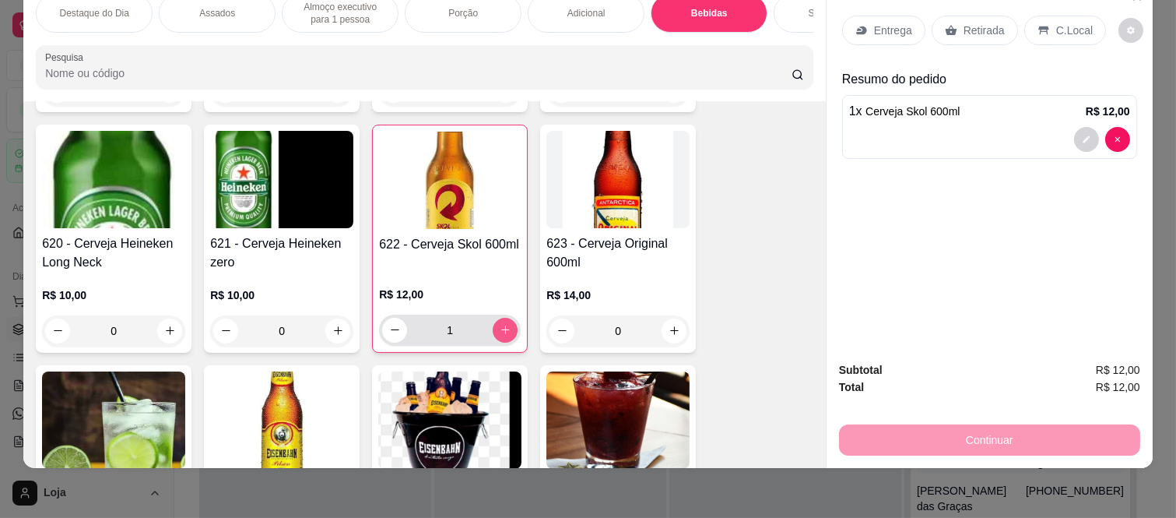
click at [504, 324] on icon "increase-product-quantity" at bounding box center [506, 330] width 12 height 12
type input "2"
click at [945, 24] on icon at bounding box center [951, 30] width 12 height 12
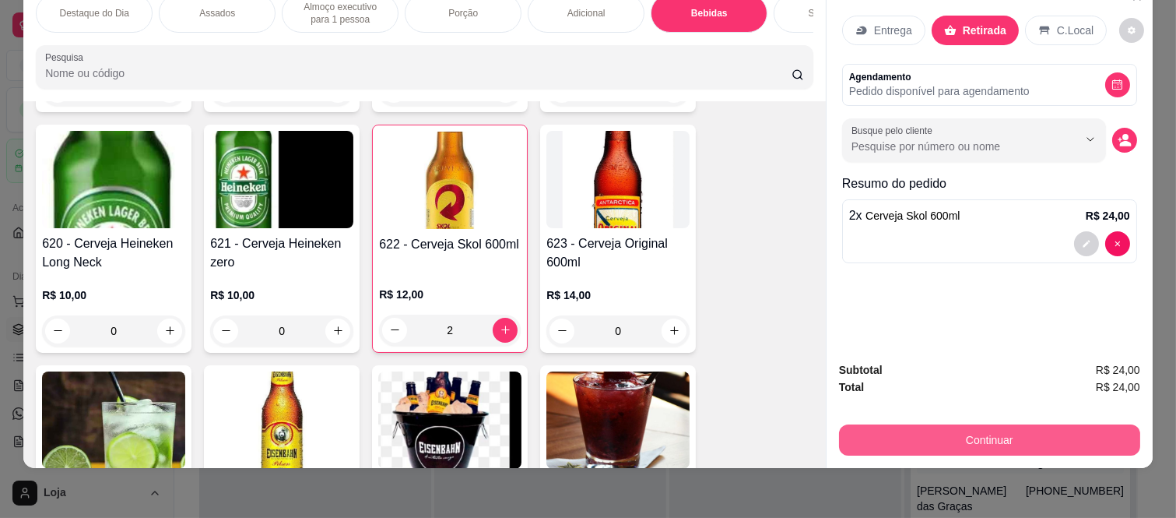
click at [907, 436] on button "Continuar" at bounding box center [989, 439] width 301 height 31
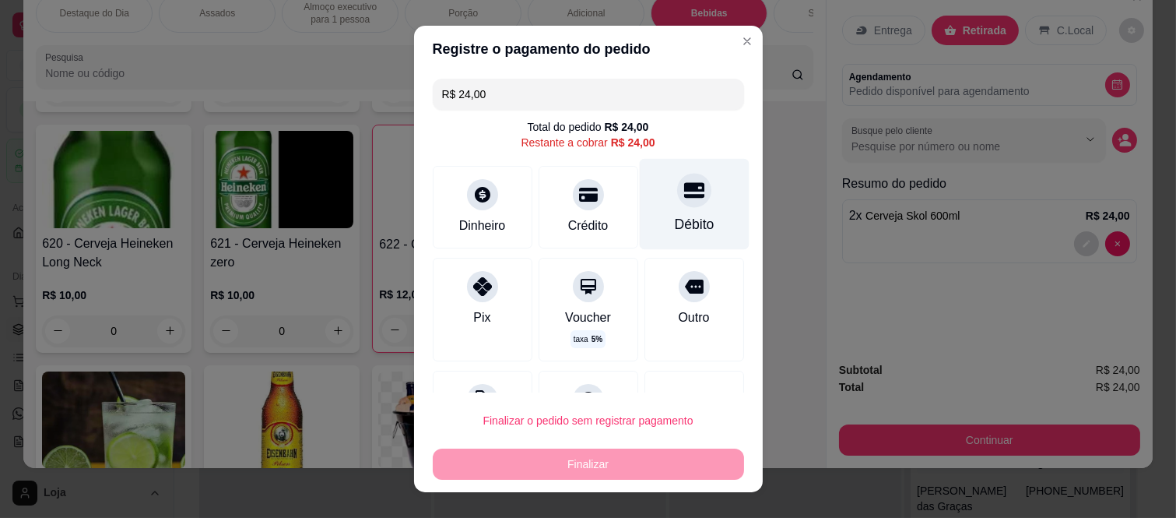
click at [681, 196] on div at bounding box center [694, 191] width 34 height 34
type input "R$ 0,00"
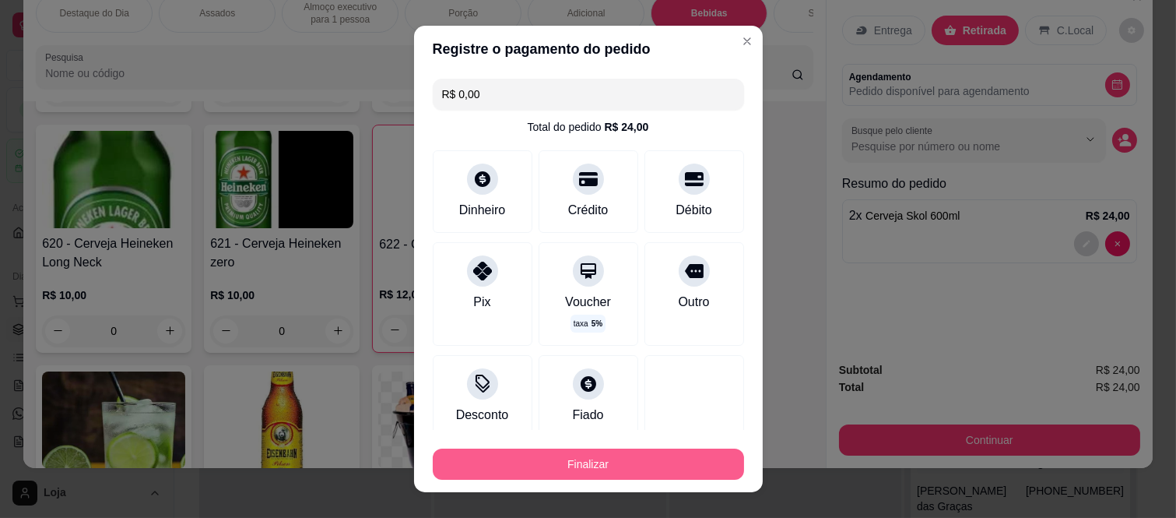
click at [516, 466] on button "Finalizar" at bounding box center [588, 463] width 311 height 31
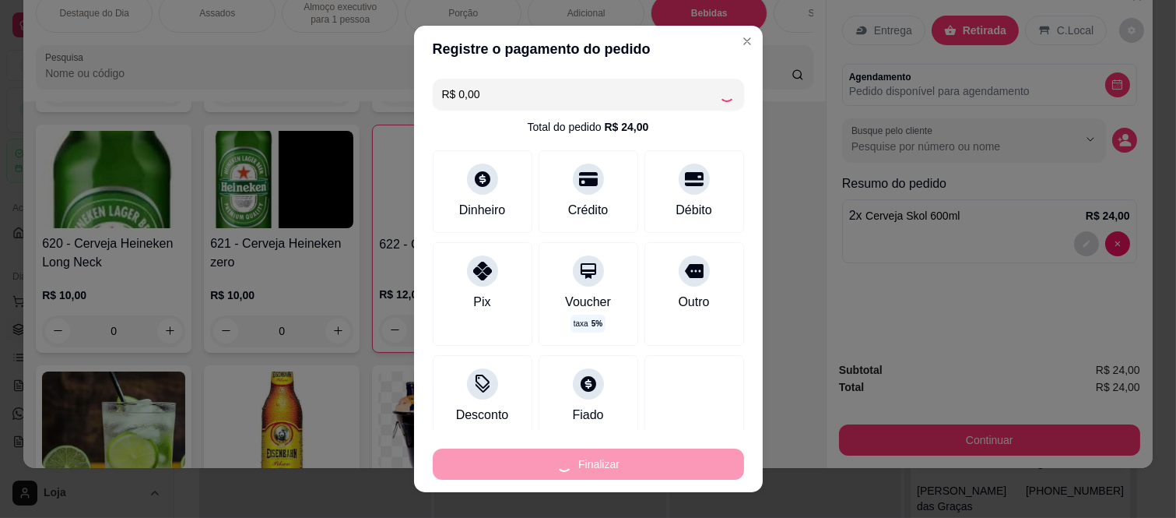
type input "0"
type input "-R$ 24,00"
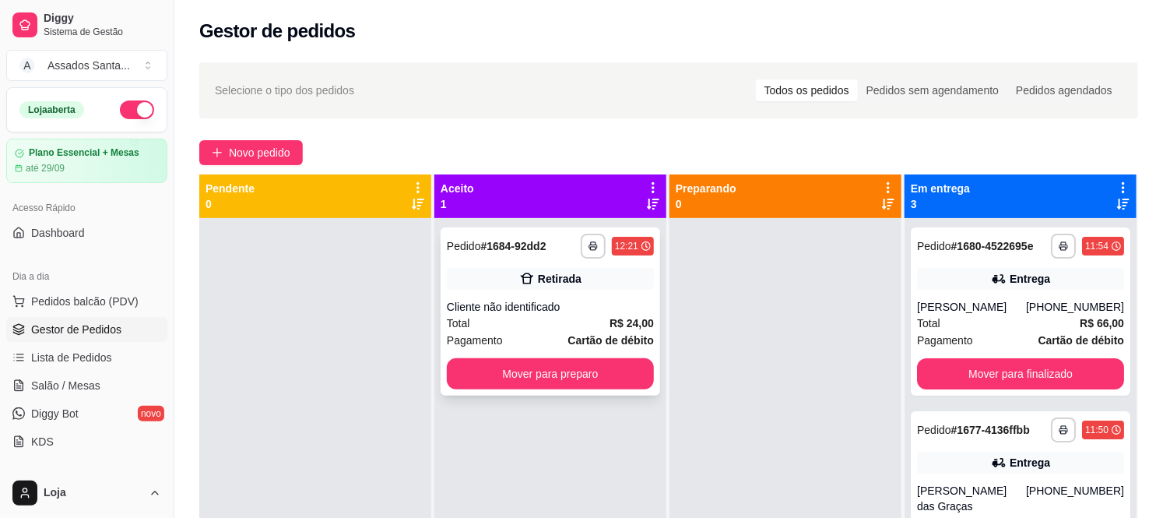
click at [559, 292] on div "**********" at bounding box center [551, 311] width 220 height 168
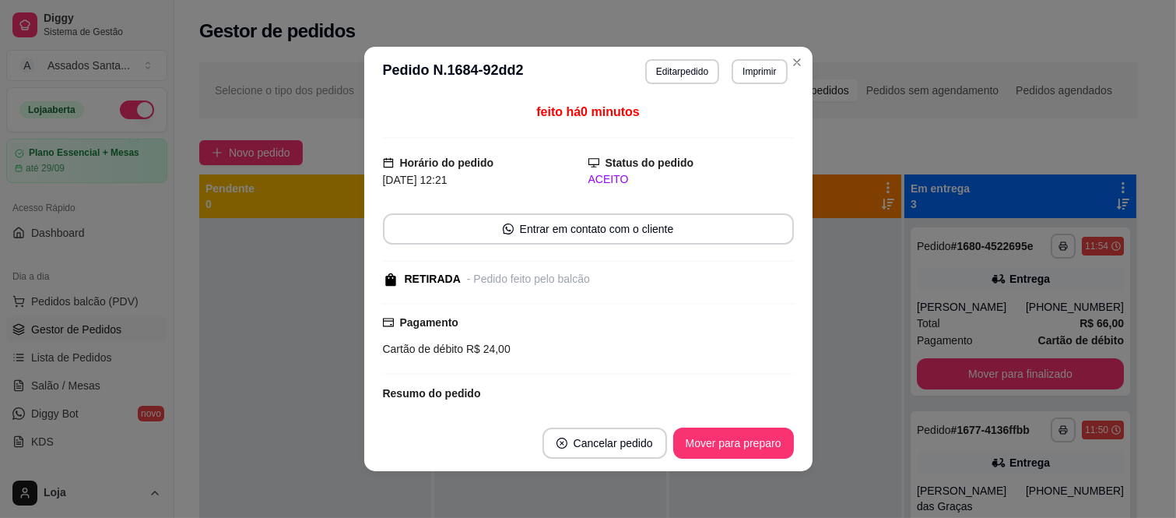
click at [686, 460] on footer "Cancelar pedido Mover para preparo" at bounding box center [588, 443] width 448 height 56
click at [690, 449] on button "Mover para preparo" at bounding box center [733, 442] width 121 height 31
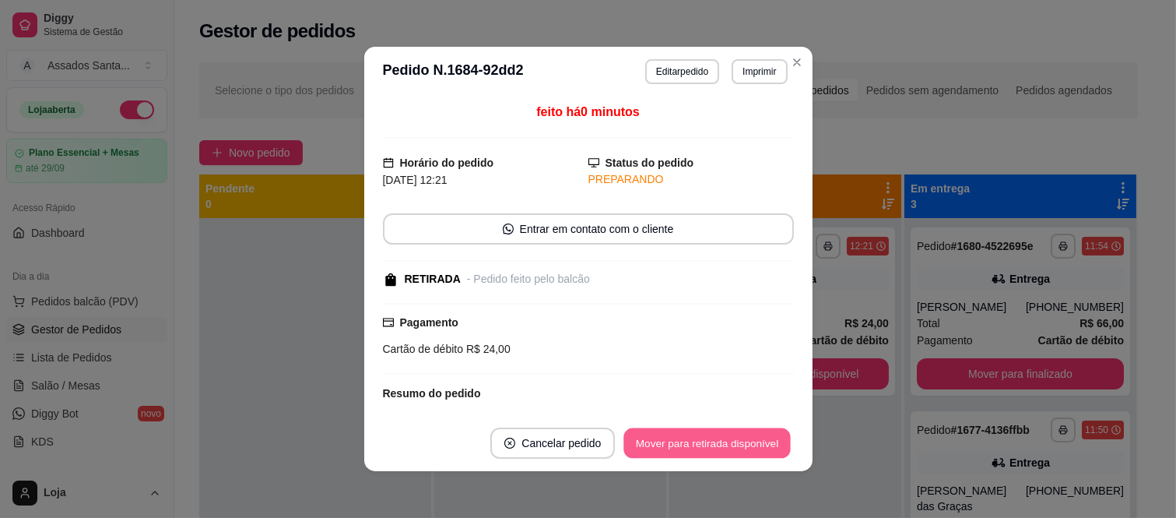
click at [690, 449] on button "Mover para retirada disponível" at bounding box center [707, 443] width 167 height 30
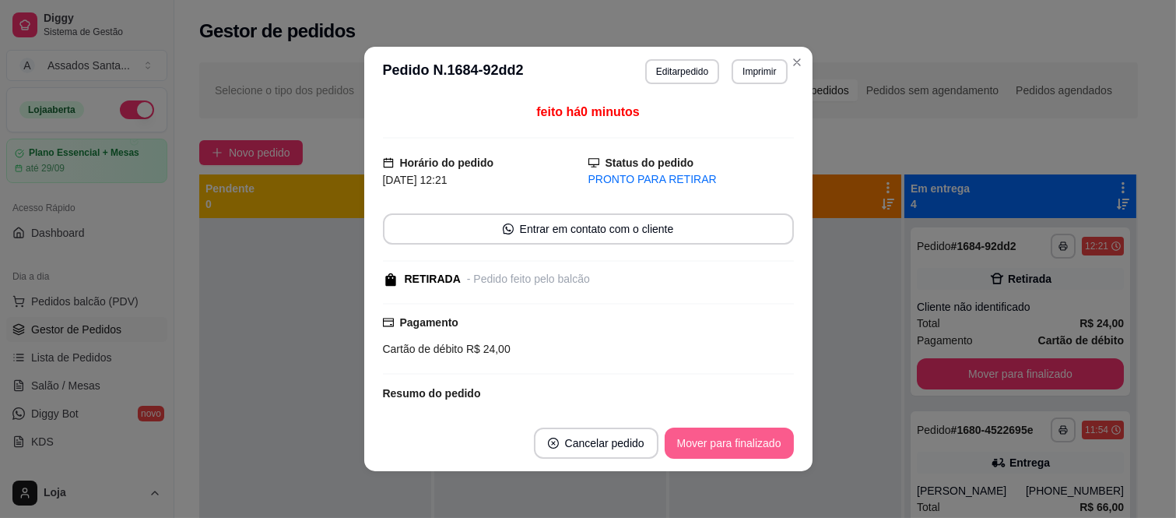
click at [690, 449] on button "Mover para finalizado" at bounding box center [729, 442] width 129 height 31
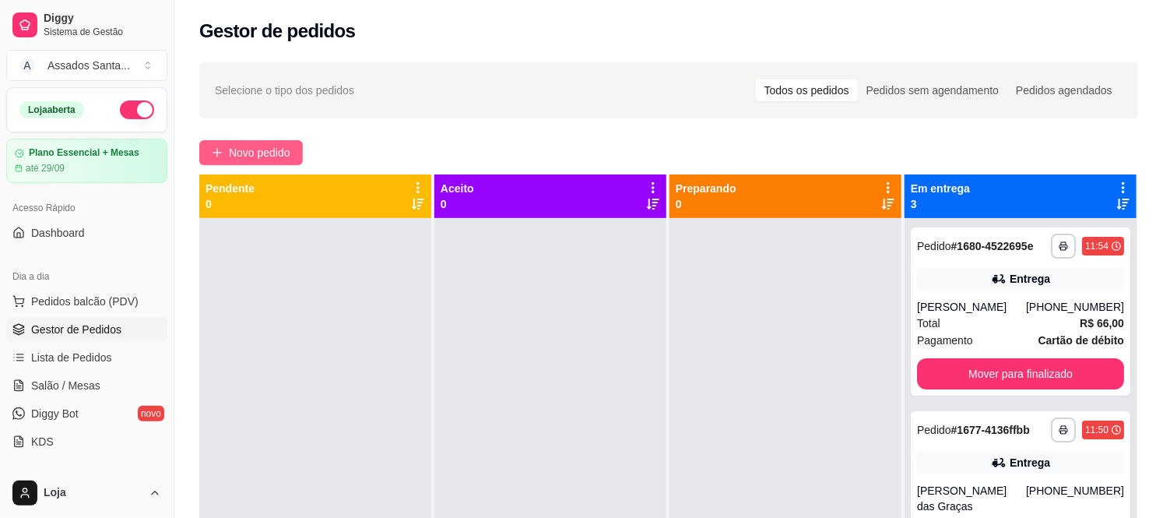
click at [276, 152] on span "Novo pedido" at bounding box center [259, 152] width 61 height 17
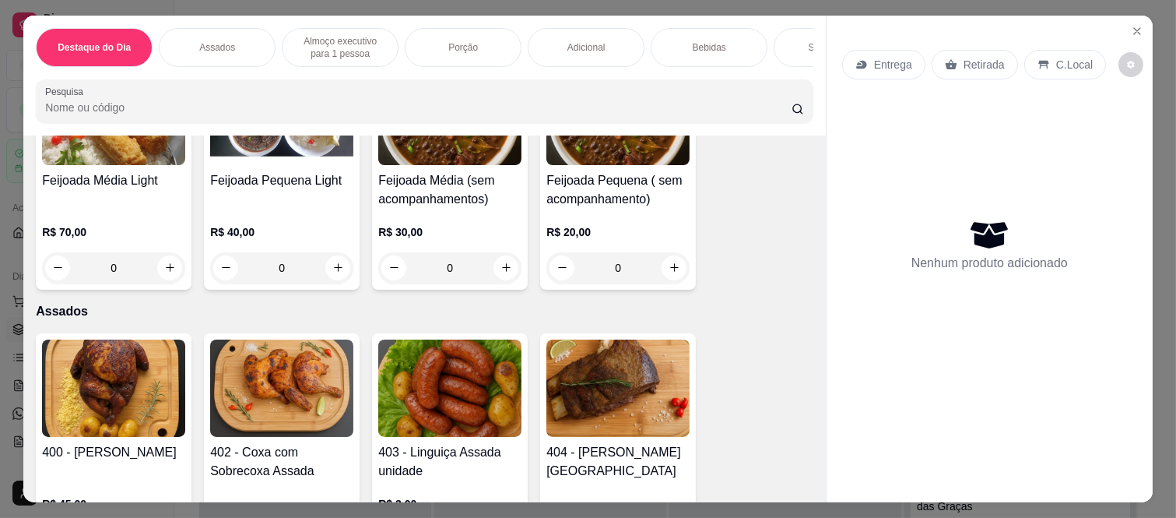
scroll to position [518, 0]
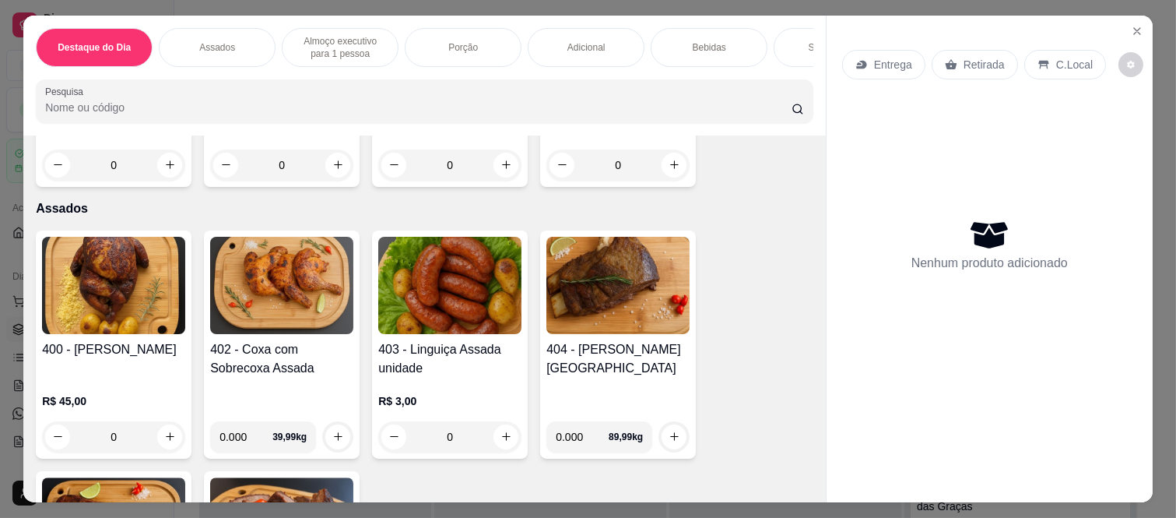
click at [168, 424] on div "0" at bounding box center [113, 436] width 143 height 31
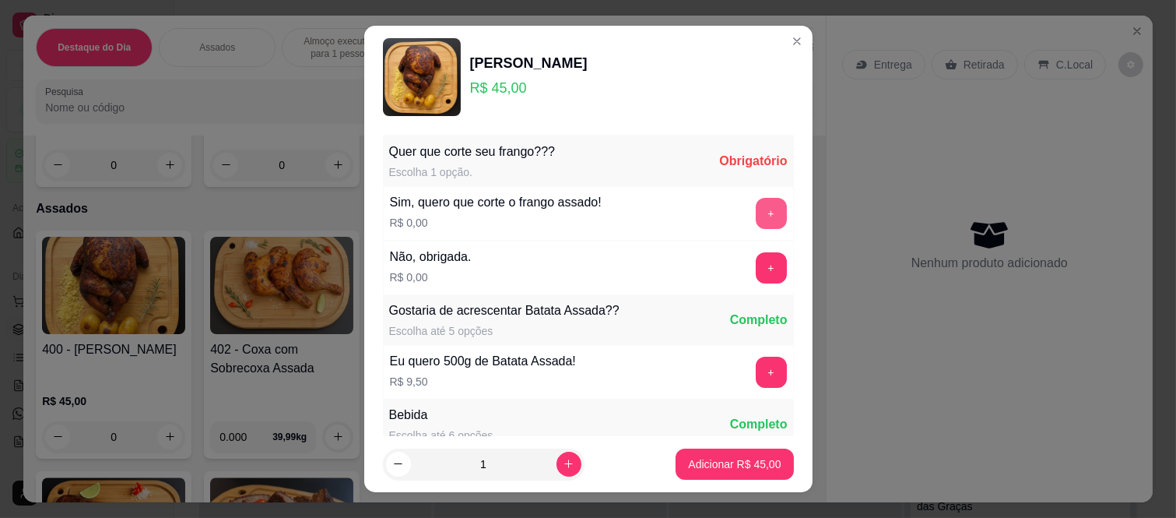
click at [756, 218] on button "+" at bounding box center [771, 213] width 31 height 31
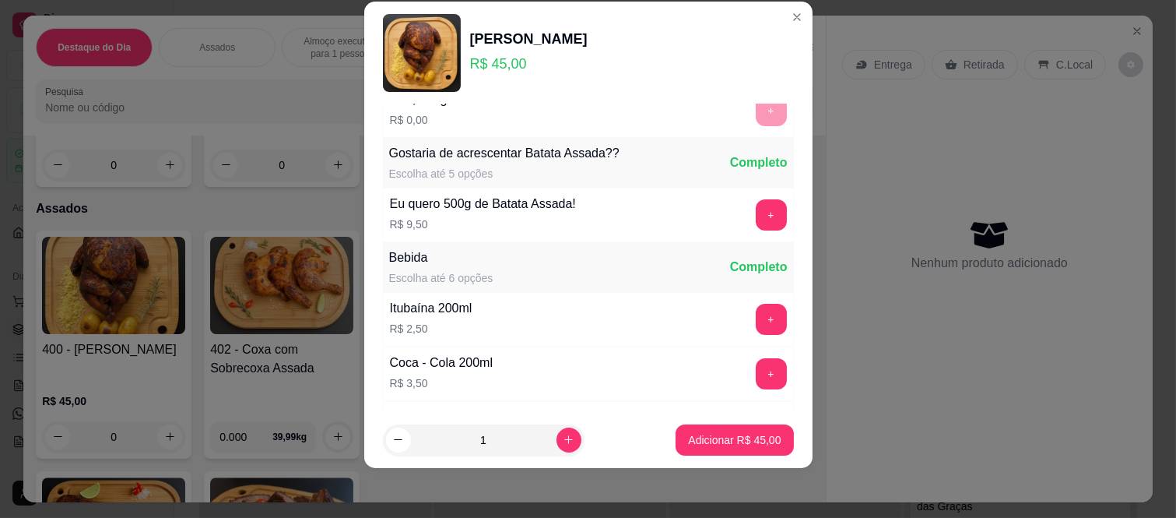
scroll to position [167, 0]
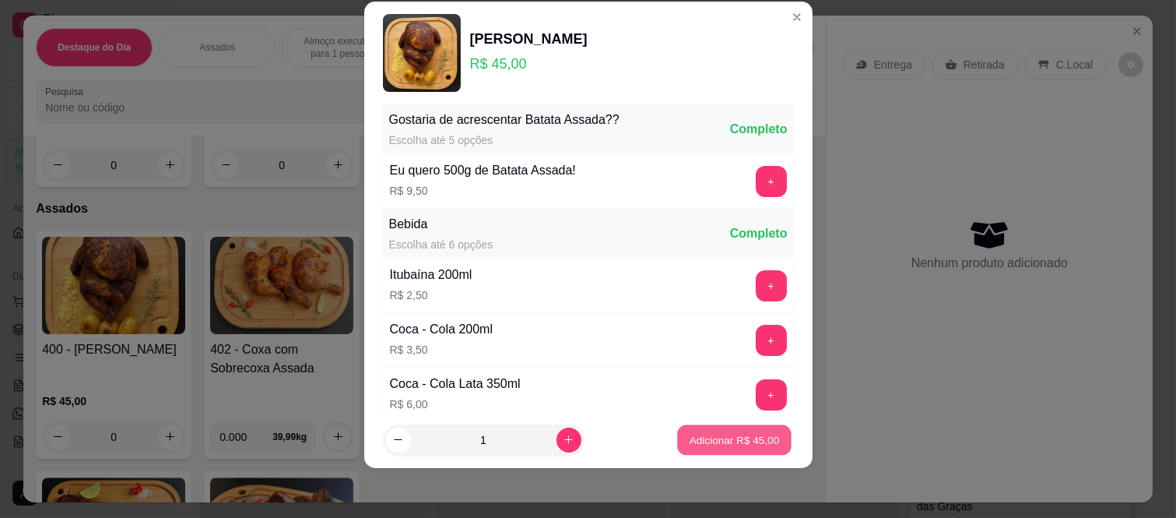
click at [699, 433] on p "Adicionar R$ 45,00" at bounding box center [735, 439] width 90 height 15
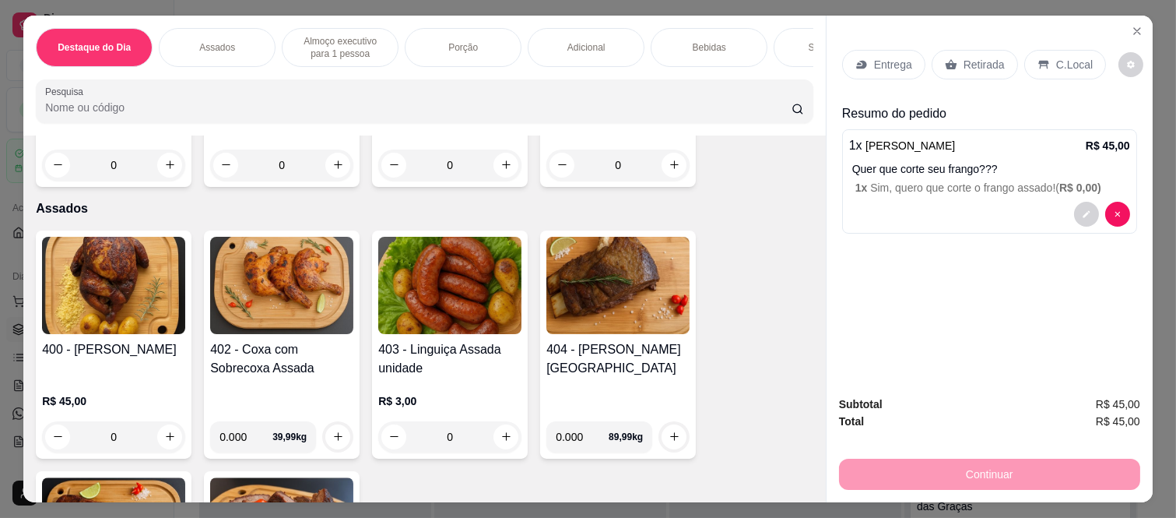
click at [874, 65] on p "Entrega" at bounding box center [893, 65] width 38 height 16
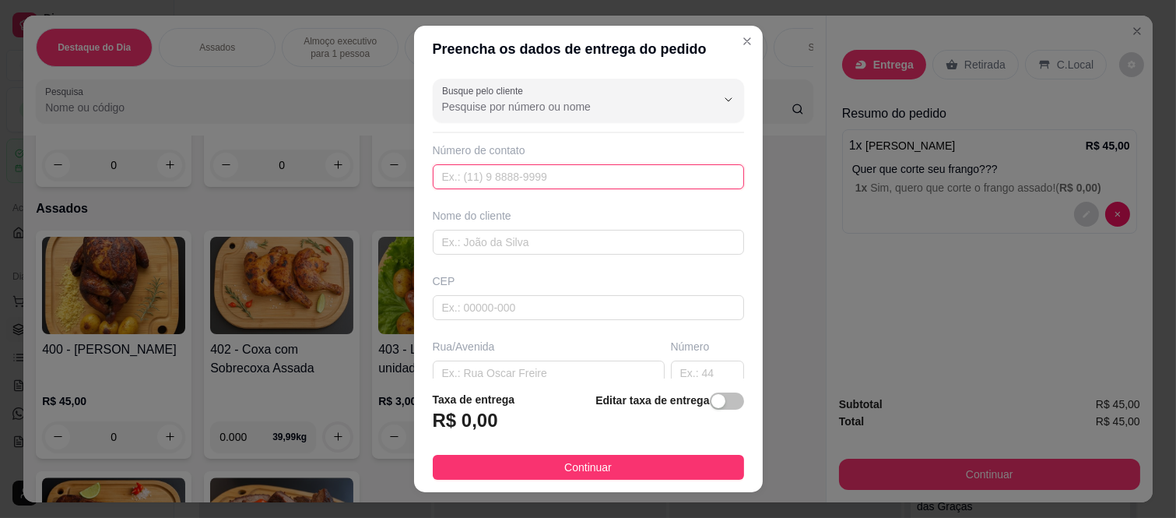
click at [486, 175] on input "text" at bounding box center [588, 176] width 311 height 25
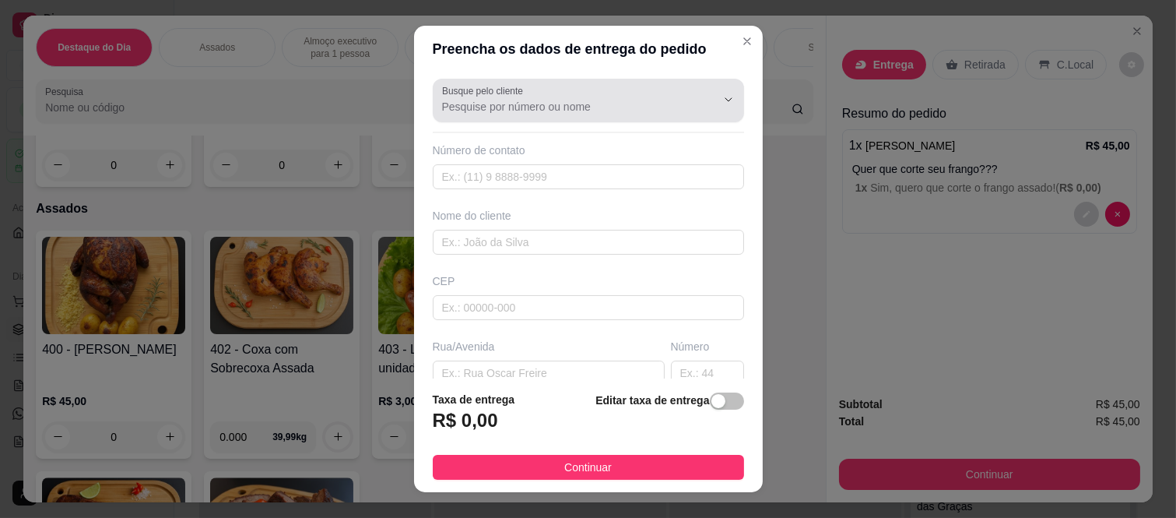
click at [515, 106] on input "Busque pelo cliente" at bounding box center [566, 107] width 249 height 16
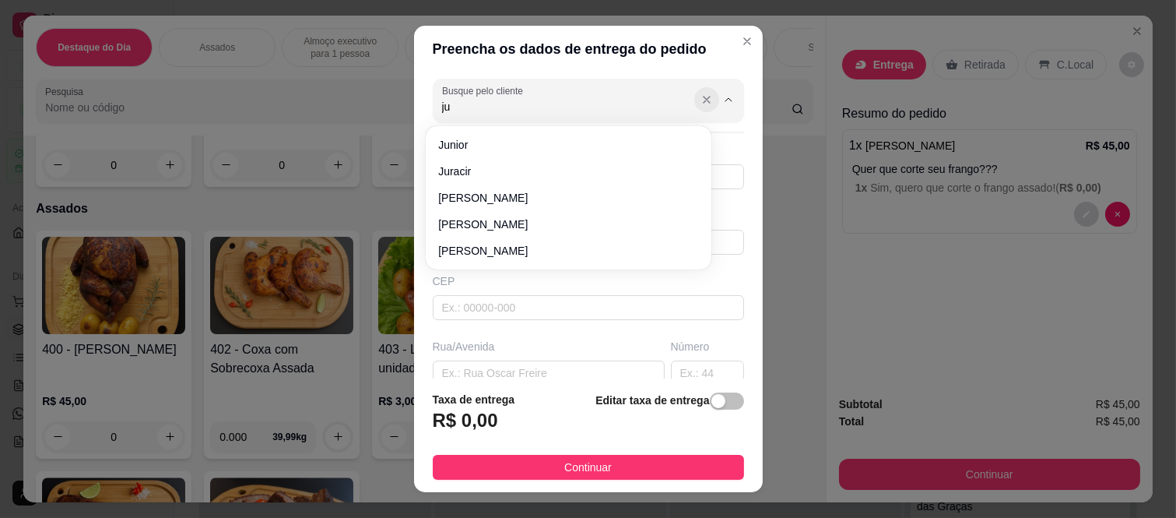
type input "ju"
click at [701, 95] on icon "Show suggestions" at bounding box center [707, 99] width 12 height 12
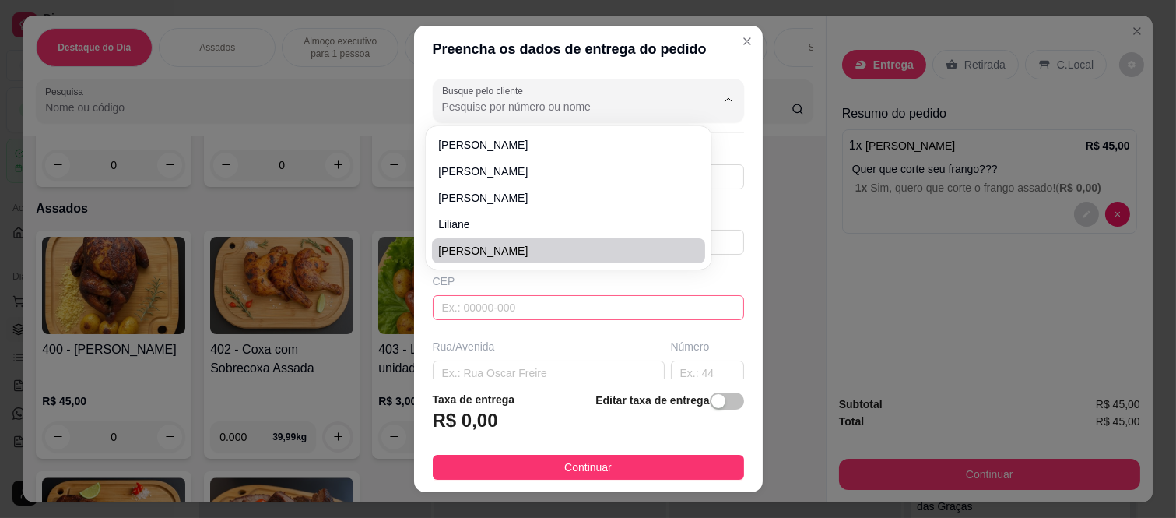
click at [448, 301] on input "text" at bounding box center [588, 307] width 311 height 25
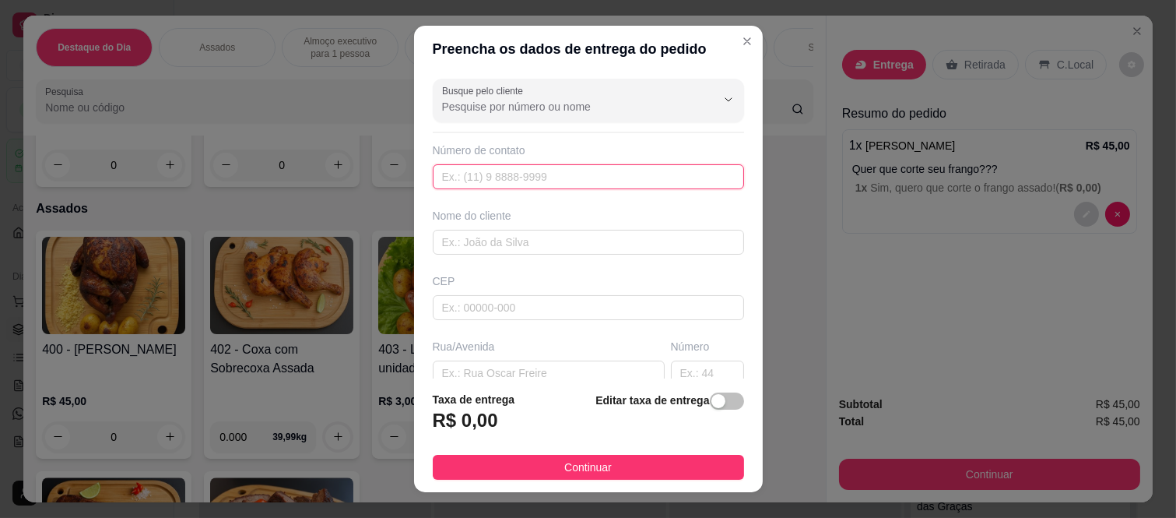
click at [488, 181] on input "text" at bounding box center [588, 176] width 311 height 25
paste input "[PHONE_NUMBER]"
type input "[PHONE_NUMBER]"
click at [439, 234] on div "Nome do cliente" at bounding box center [589, 231] width 318 height 47
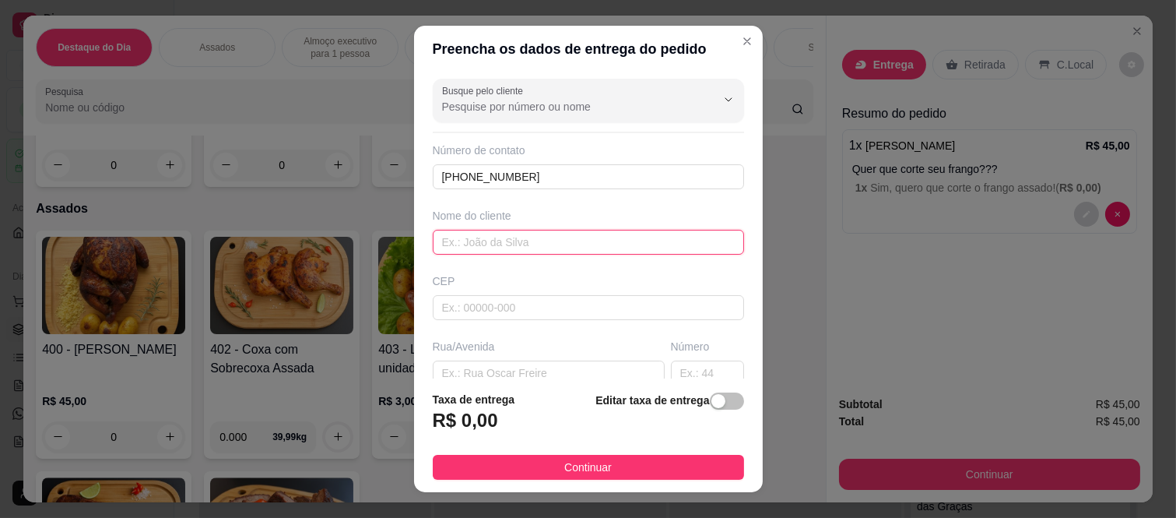
click at [437, 244] on input "text" at bounding box center [588, 242] width 311 height 25
type input "k"
type input "ju"
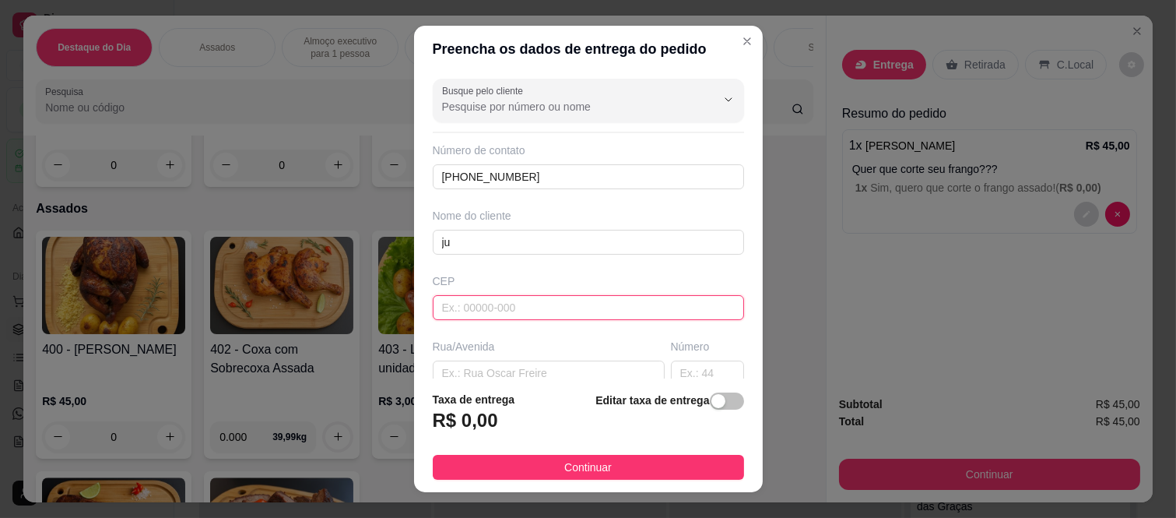
click at [502, 317] on input "text" at bounding box center [588, 307] width 311 height 25
paste input "08260140"
type input "08260140"
type input "Rua [PERSON_NAME]"
type input "[GEOGRAPHIC_DATA] ([GEOGRAPHIC_DATA])"
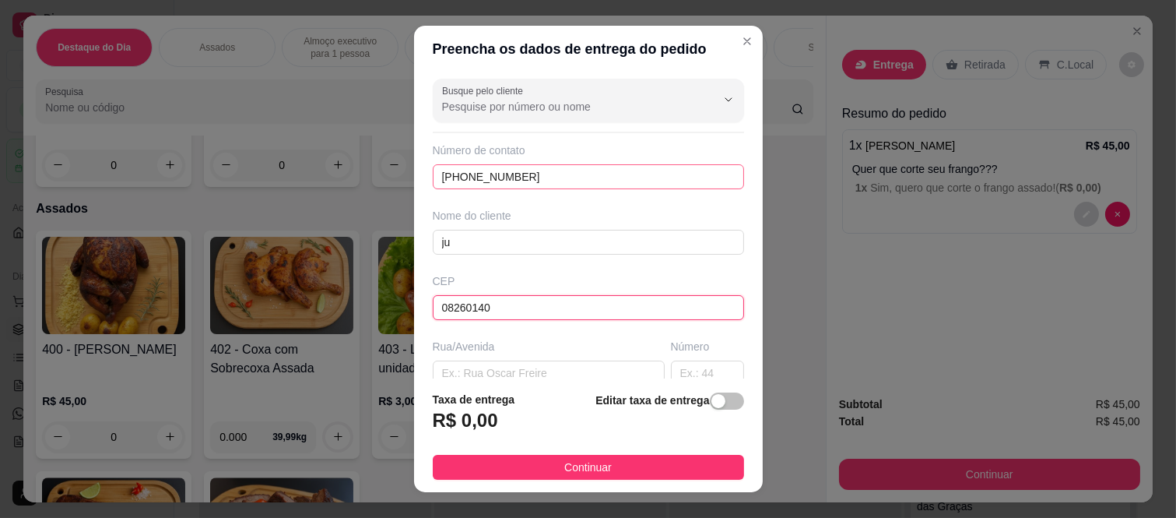
type input "[GEOGRAPHIC_DATA]"
type input "08260140"
click at [688, 367] on input "text" at bounding box center [707, 372] width 73 height 25
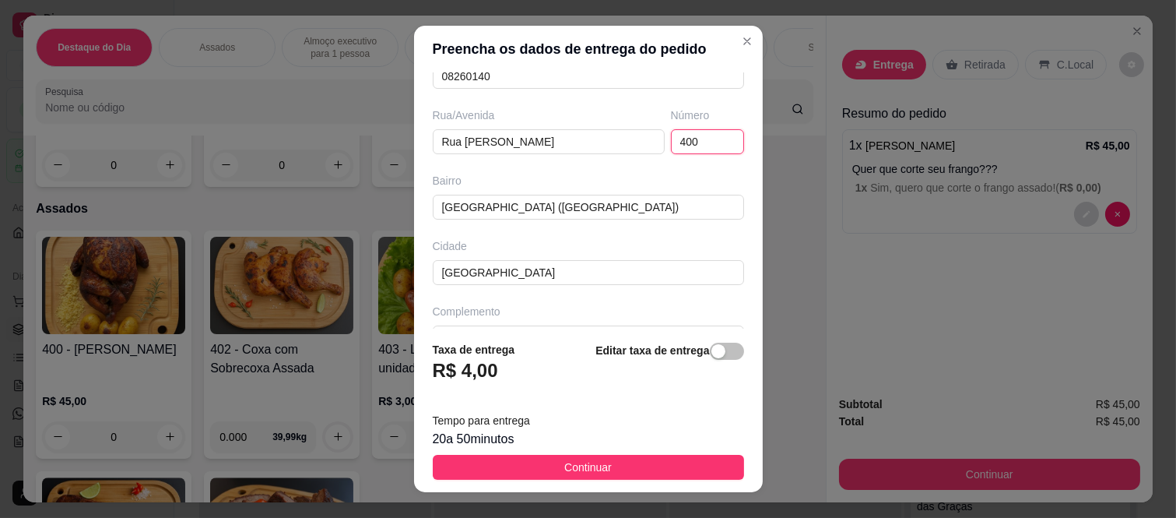
scroll to position [269, 0]
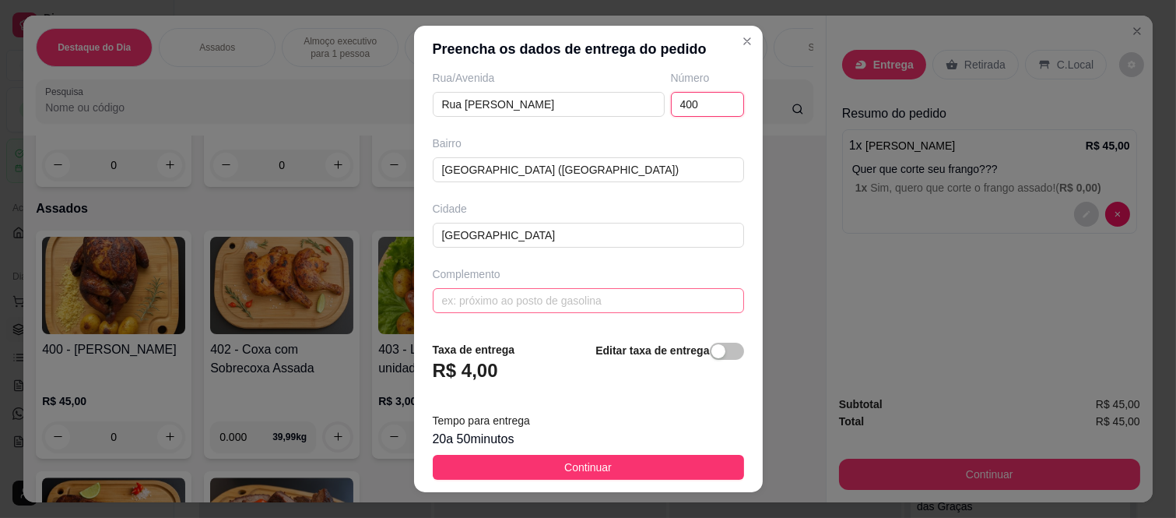
type input "400"
click at [527, 297] on input "text" at bounding box center [588, 300] width 311 height 25
paste input "Bloco 2 AP 1606"
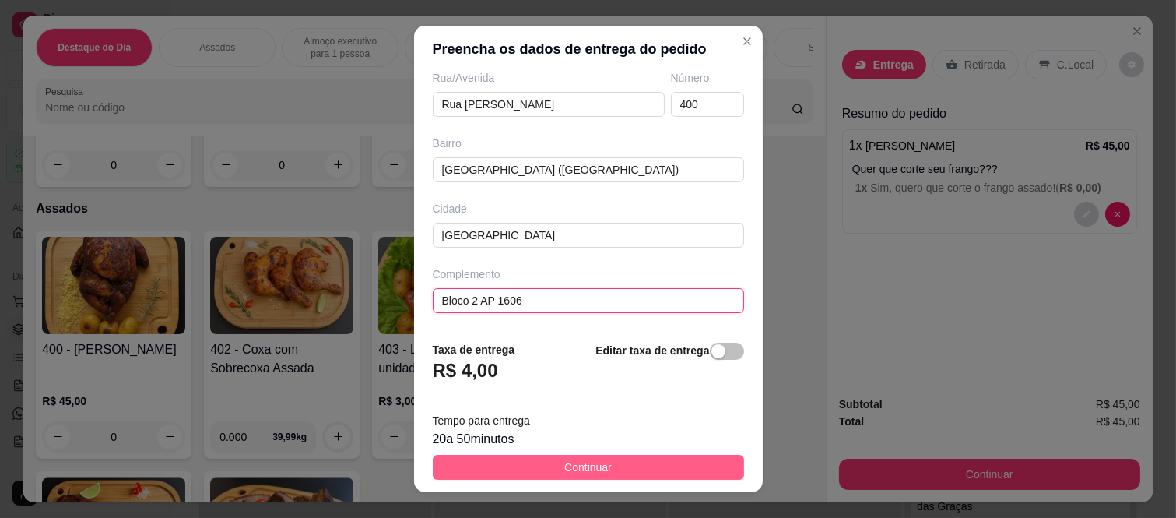
type input "Bloco 2 AP 1606"
click at [491, 461] on button "Continuar" at bounding box center [588, 467] width 311 height 25
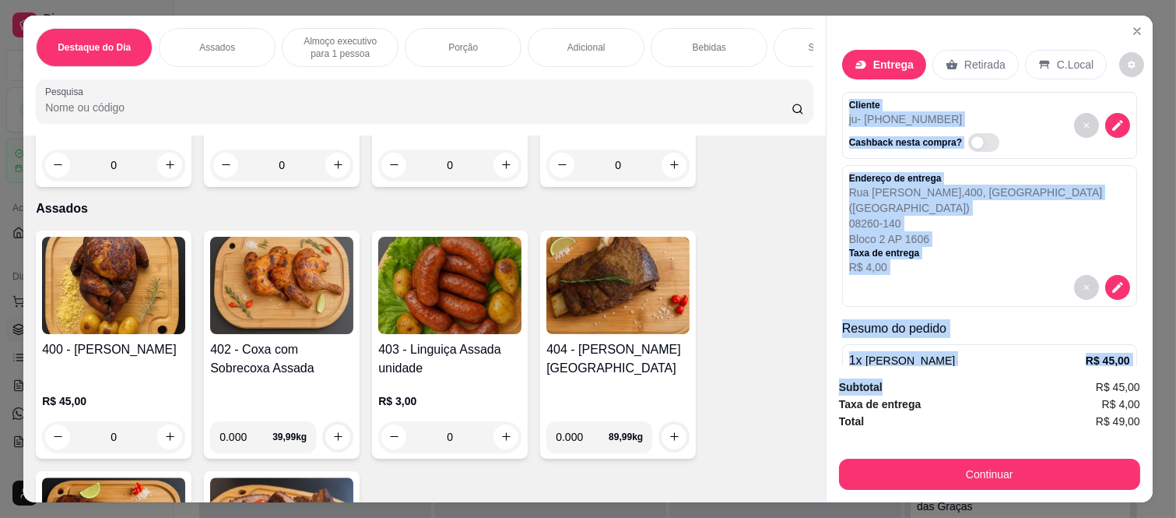
scroll to position [88, 0]
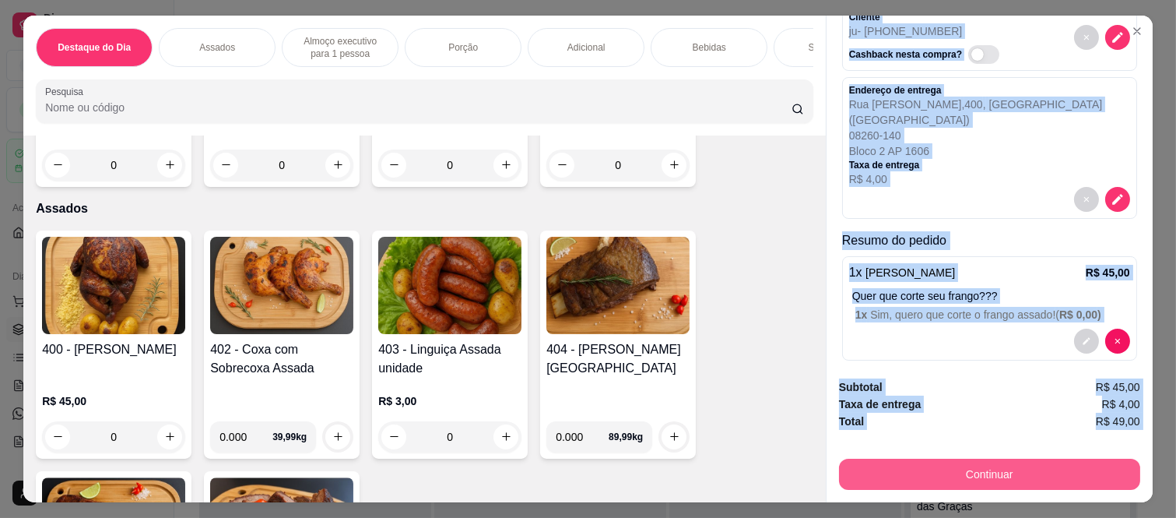
drag, startPoint x: 842, startPoint y: 97, endPoint x: 905, endPoint y: 460, distance: 368.8
click at [905, 460] on div "Entrega Retirada C.Local Cliente ju - [PHONE_NUMBER] Cashback nesta compra? End…" at bounding box center [989, 259] width 327 height 487
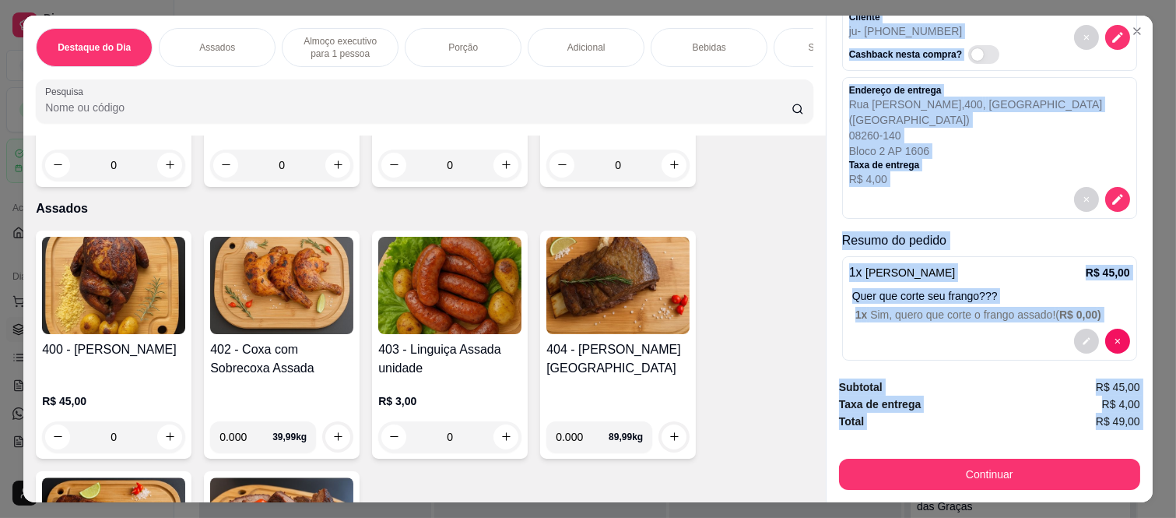
copy div "Cliente ju - [PHONE_NUMBER] Cashback nesta compra? Endereço de entrega [STREET_…"
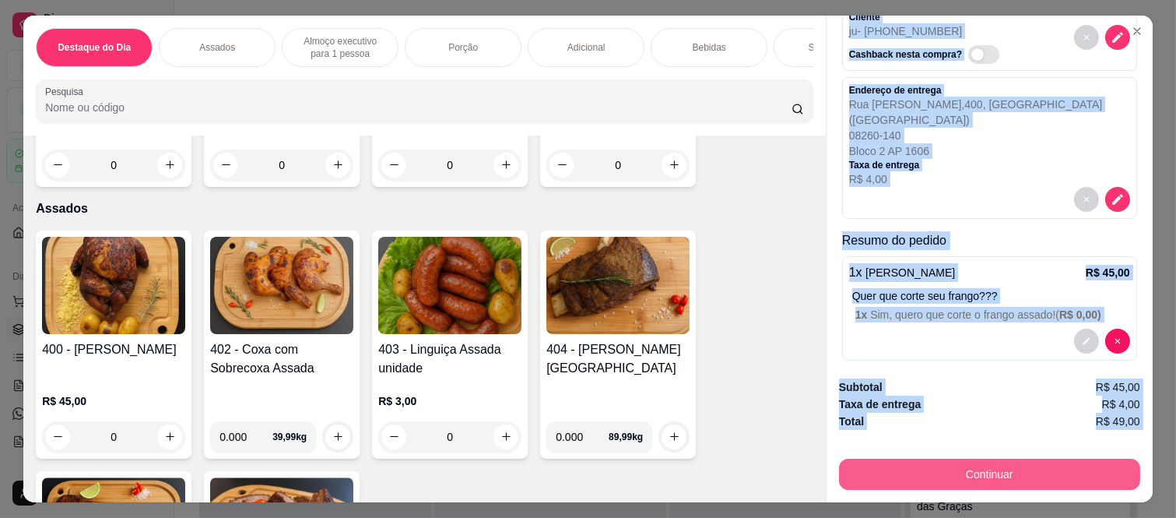
click at [861, 472] on button "Continuar" at bounding box center [989, 474] width 301 height 31
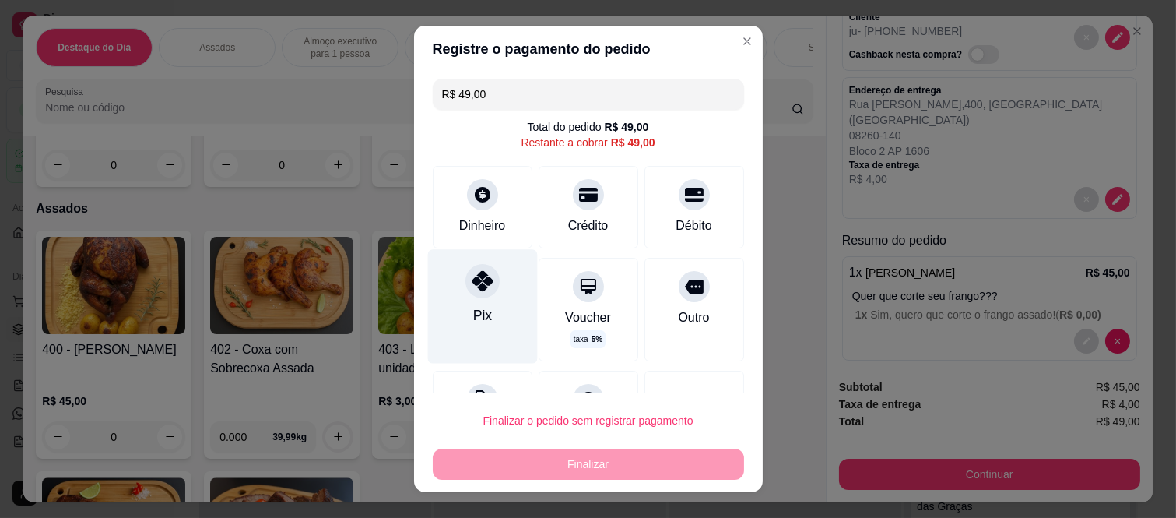
click at [452, 304] on div "Pix" at bounding box center [482, 307] width 110 height 114
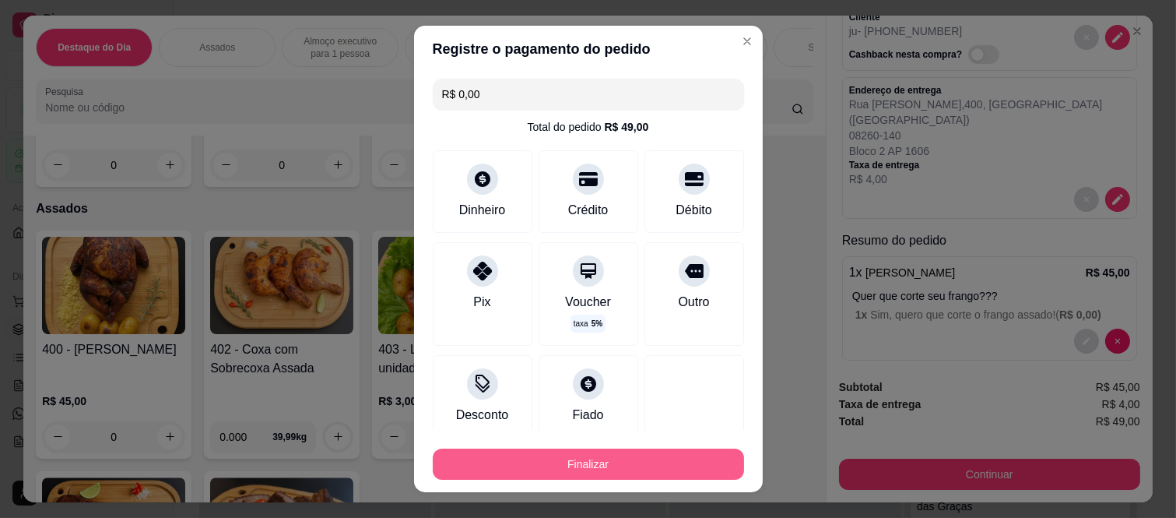
click at [483, 455] on button "Finalizar" at bounding box center [588, 463] width 311 height 31
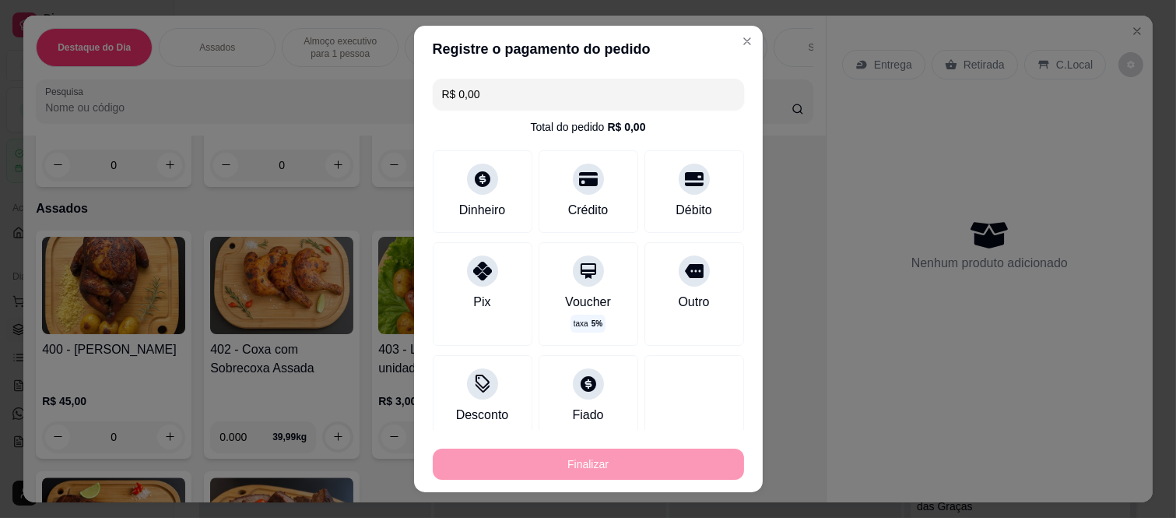
type input "-R$ 49,00"
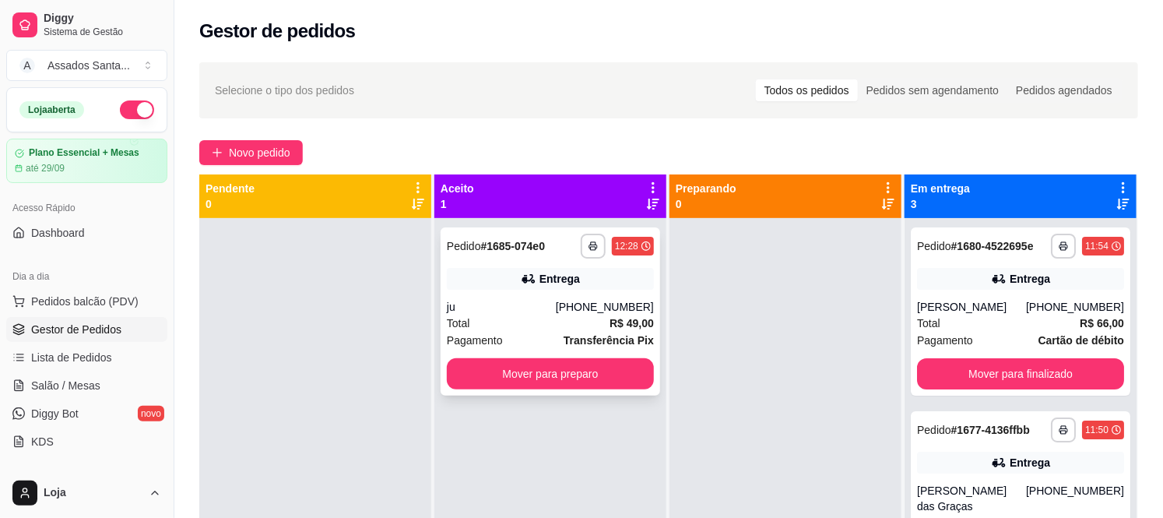
click at [496, 306] on div "ju" at bounding box center [501, 307] width 109 height 16
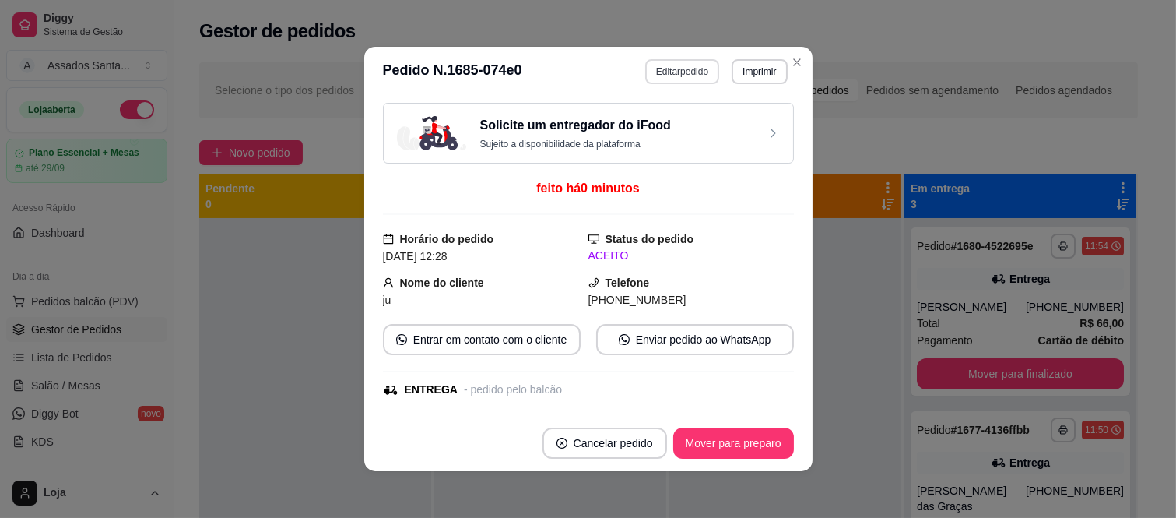
click at [669, 79] on button "Editar pedido" at bounding box center [682, 71] width 74 height 25
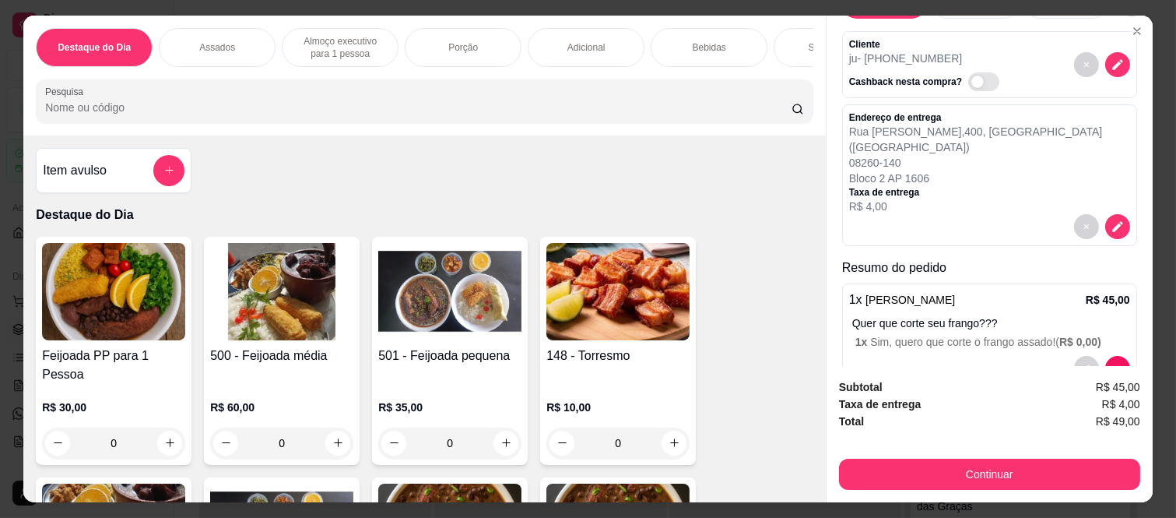
scroll to position [88, 0]
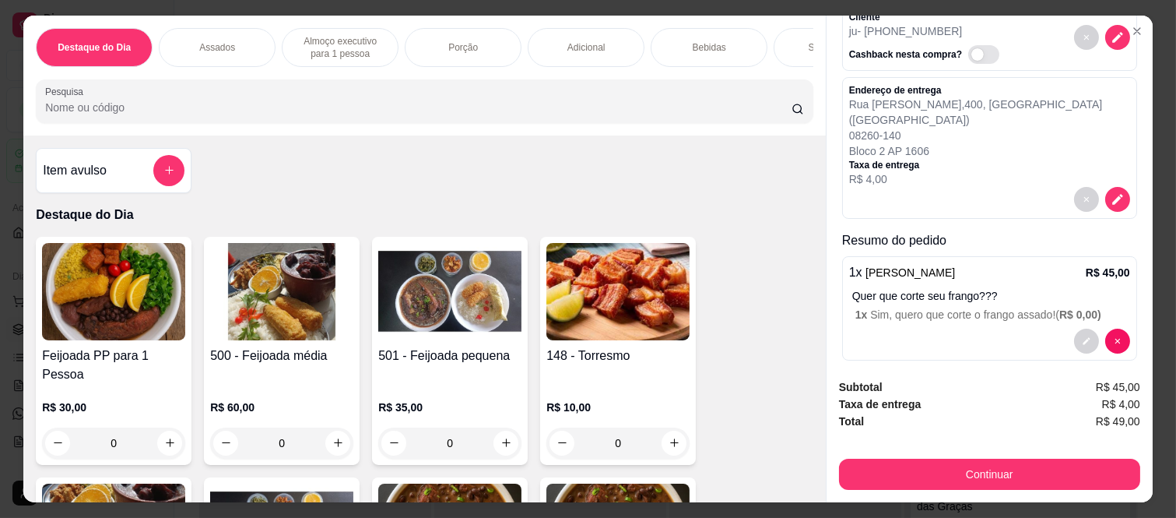
click at [917, 288] on p "Quer que corte seu frango???" at bounding box center [991, 296] width 278 height 16
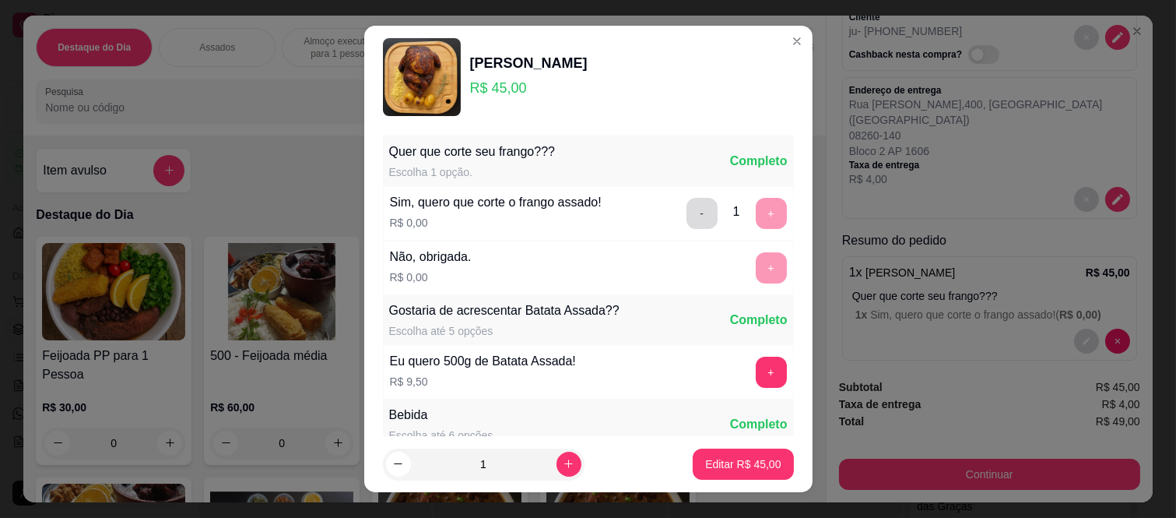
click at [687, 215] on button "-" at bounding box center [702, 213] width 31 height 31
click at [756, 262] on button "+" at bounding box center [771, 267] width 31 height 31
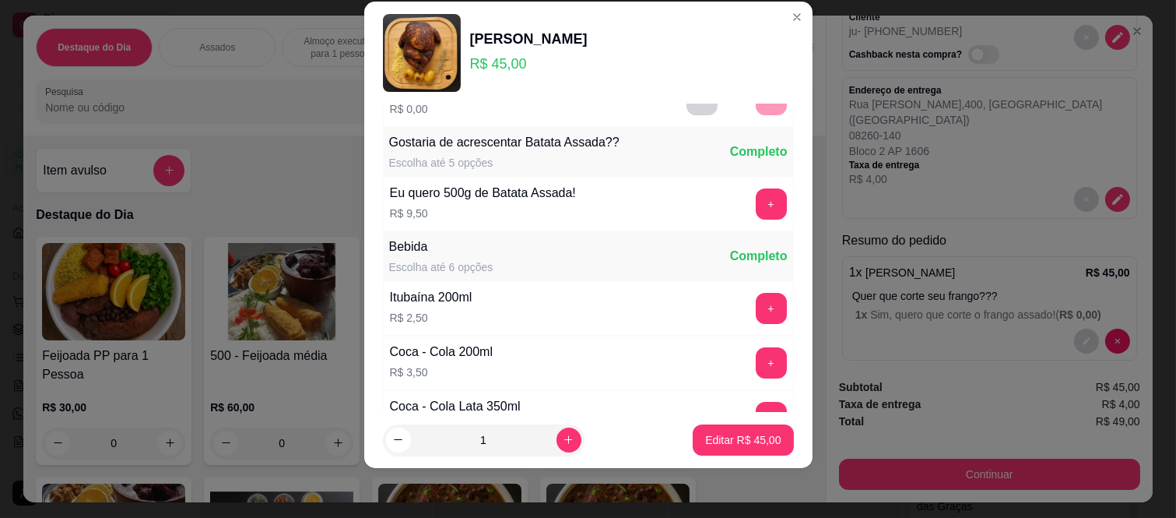
scroll to position [167, 0]
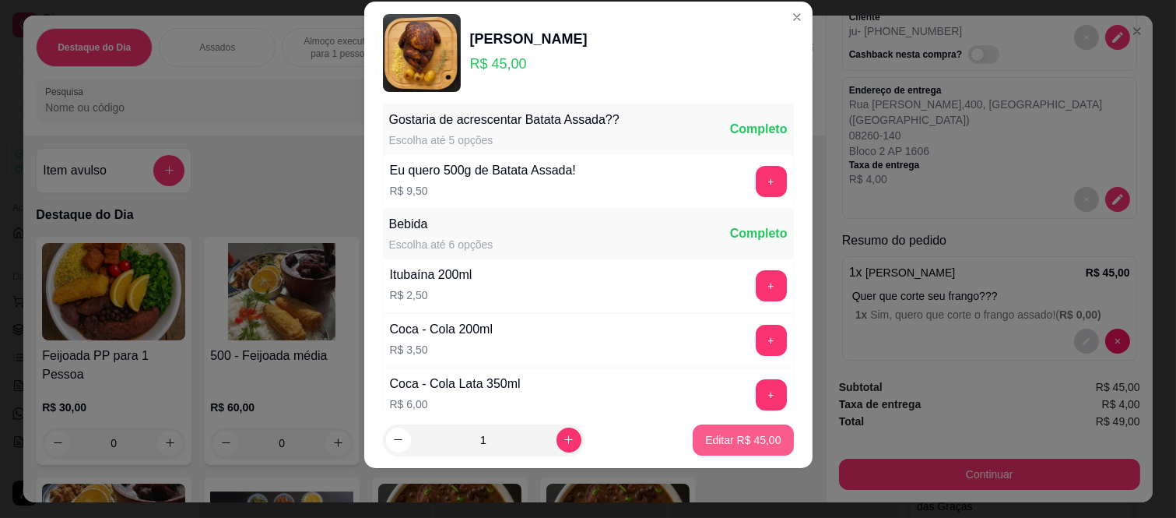
click at [732, 445] on p "Editar R$ 45,00" at bounding box center [743, 440] width 76 height 16
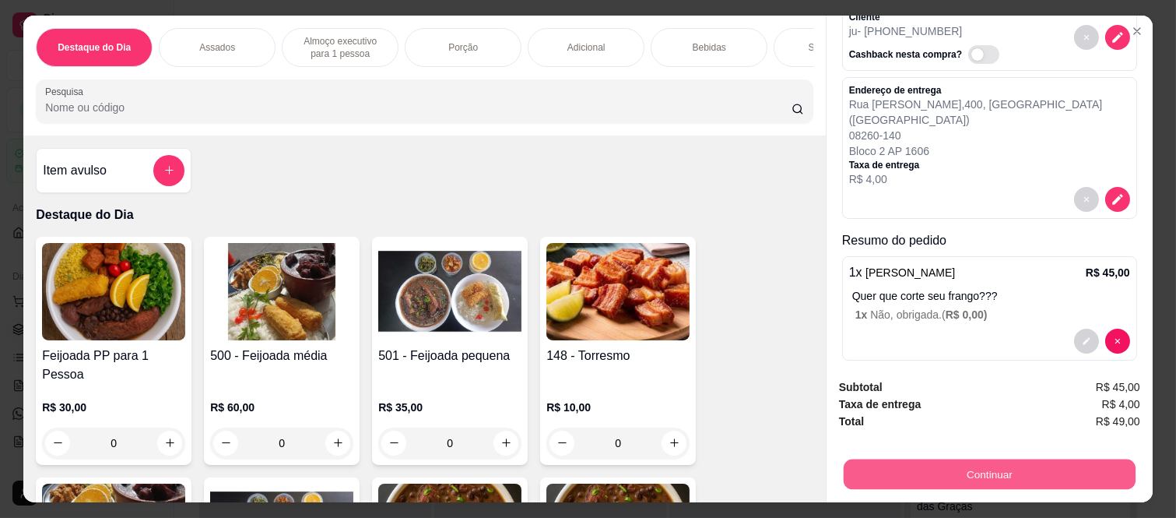
click at [889, 467] on button "Continuar" at bounding box center [990, 474] width 292 height 30
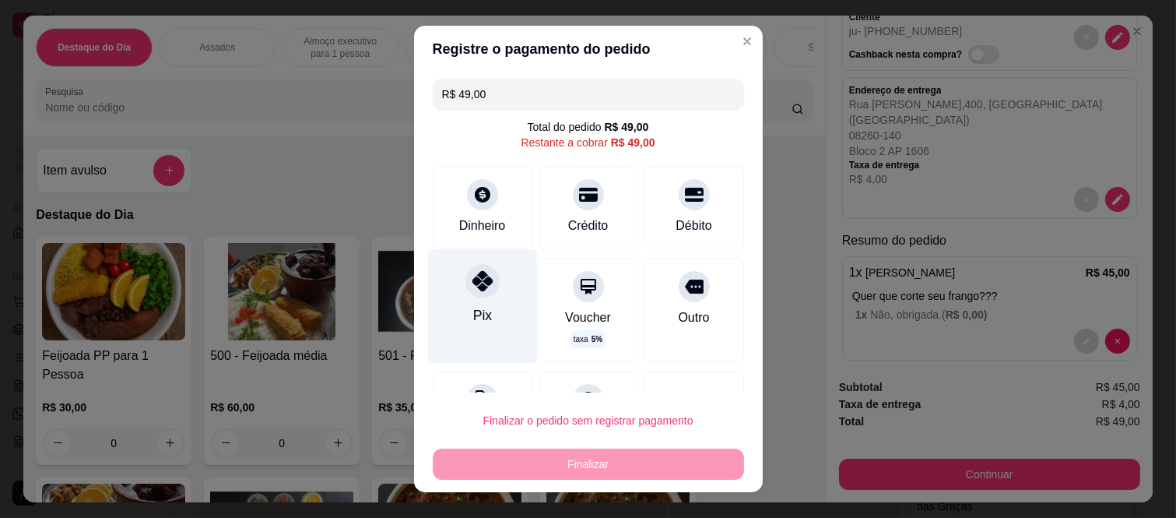
click at [472, 283] on icon at bounding box center [482, 281] width 20 height 20
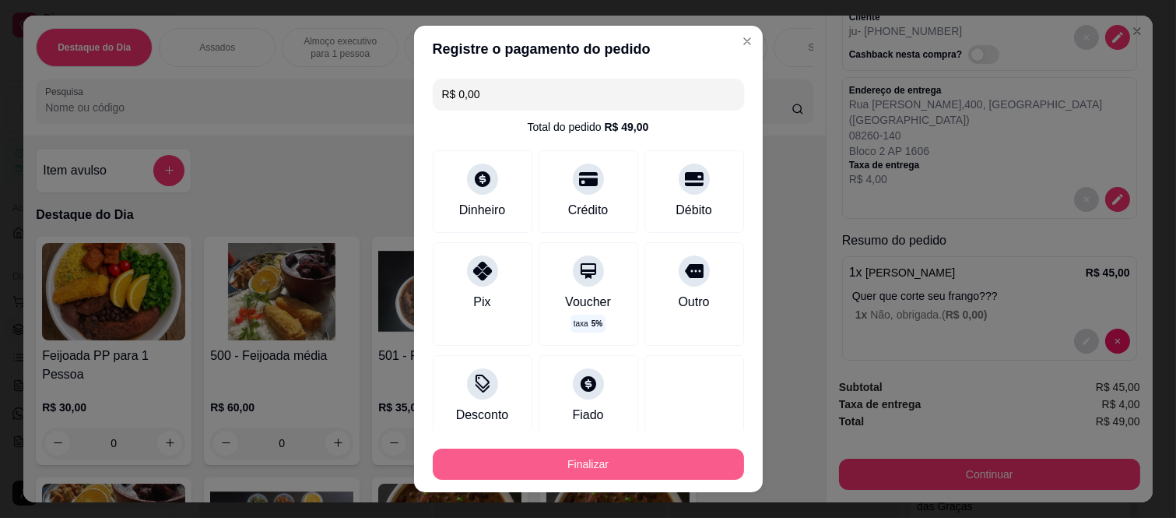
click at [490, 453] on button "Finalizar" at bounding box center [588, 463] width 311 height 31
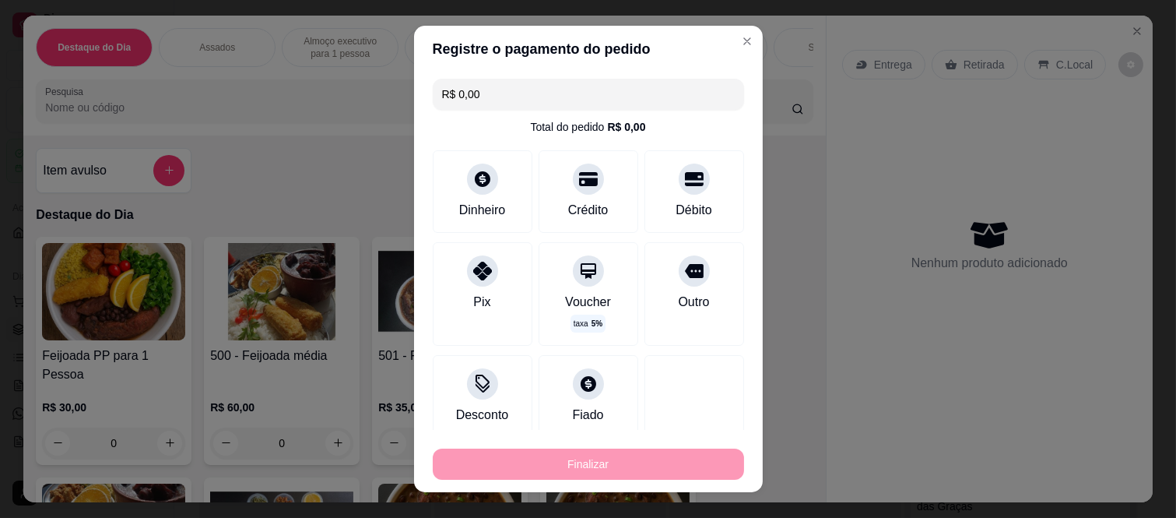
type input "-R$ 49,00"
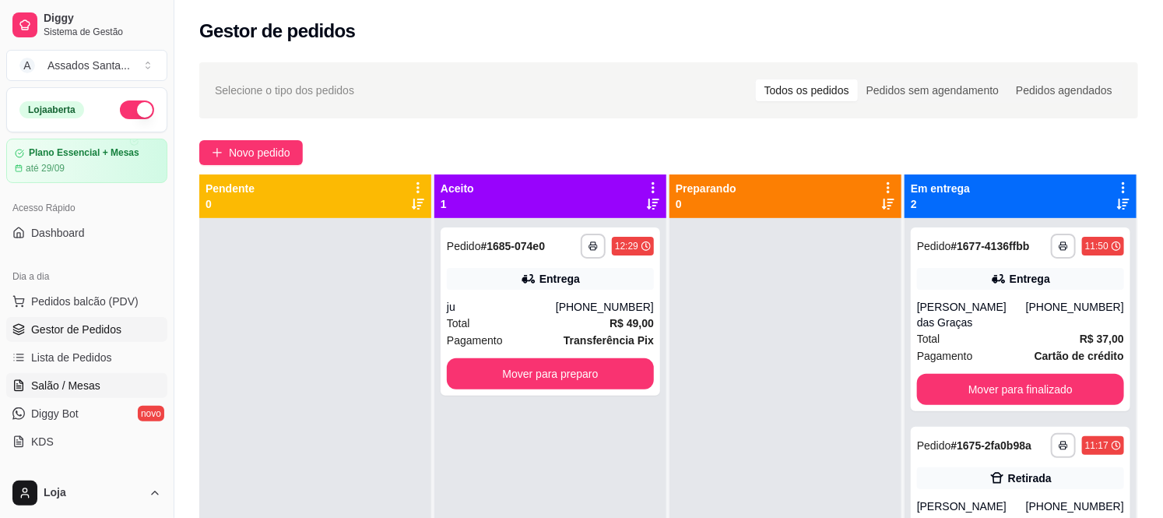
click at [37, 376] on link "Salão / Mesas" at bounding box center [86, 385] width 161 height 25
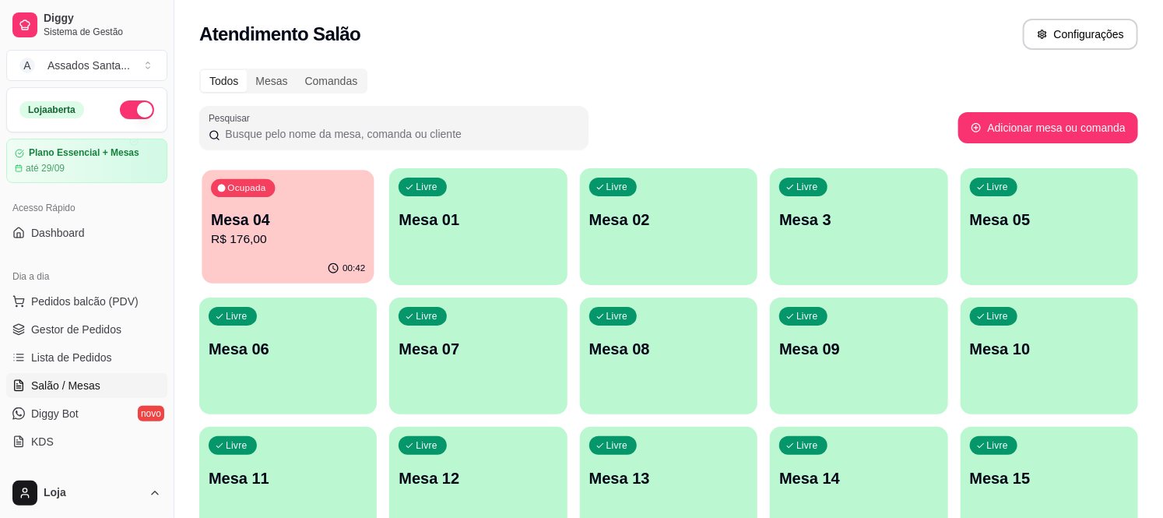
click at [266, 240] on p "R$ 176,00" at bounding box center [288, 239] width 154 height 18
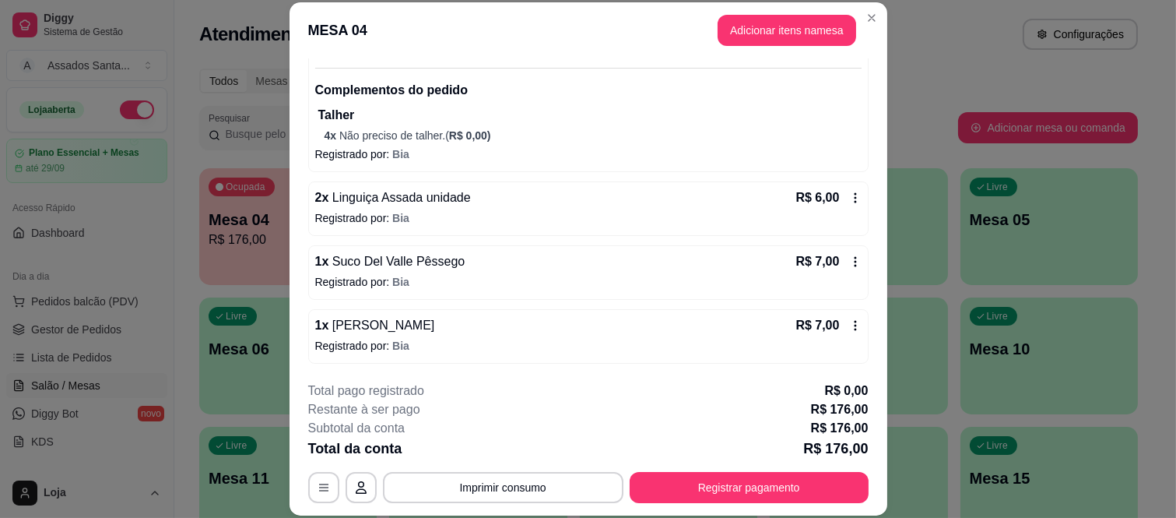
scroll to position [177, 0]
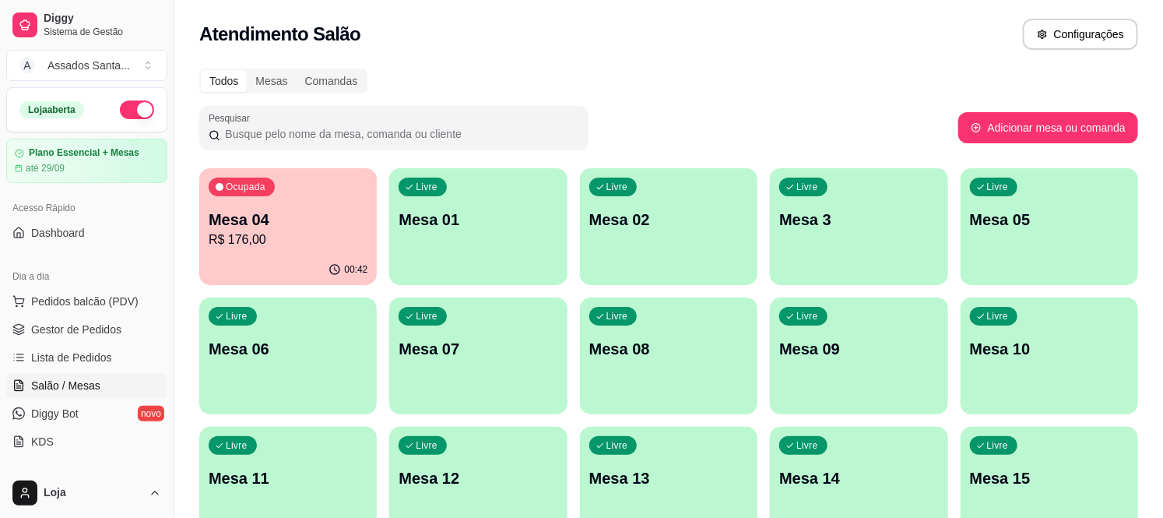
click at [265, 221] on p "Mesa 04" at bounding box center [288, 220] width 159 height 22
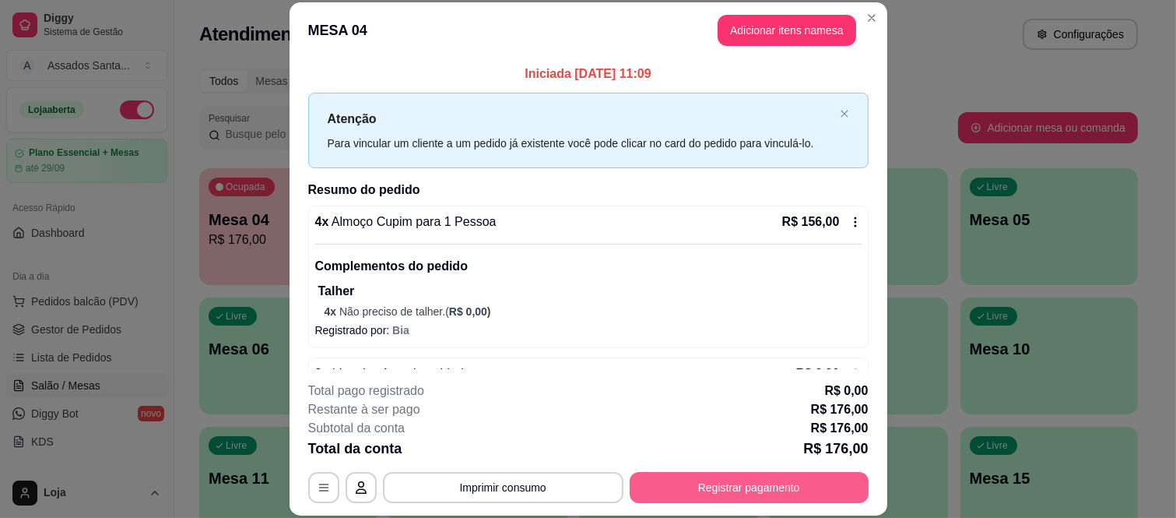
click at [639, 478] on button "Registrar pagamento" at bounding box center [749, 487] width 239 height 31
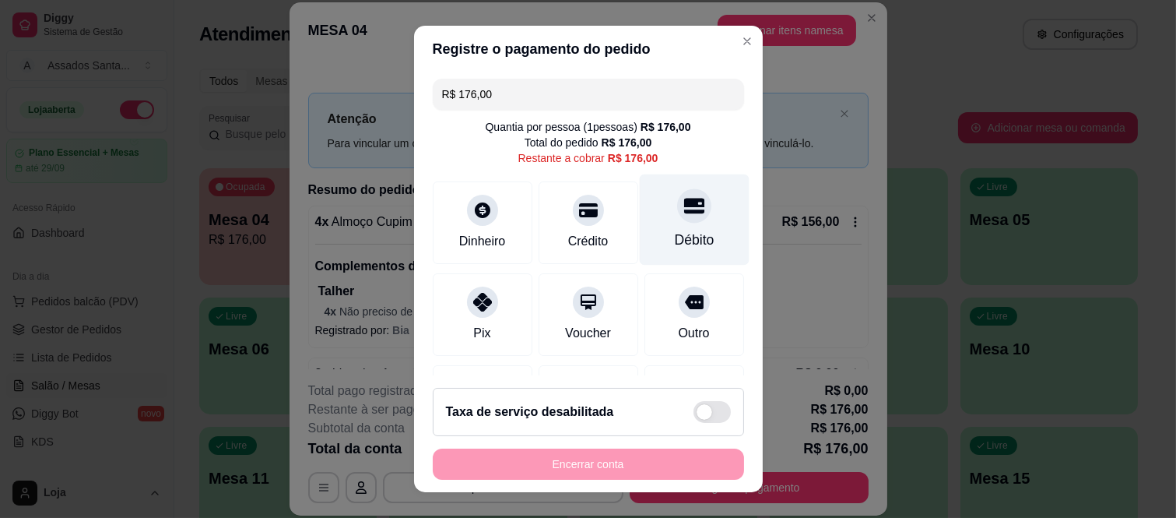
click at [639, 223] on div "Débito" at bounding box center [694, 219] width 110 height 91
type input "R$ 0,00"
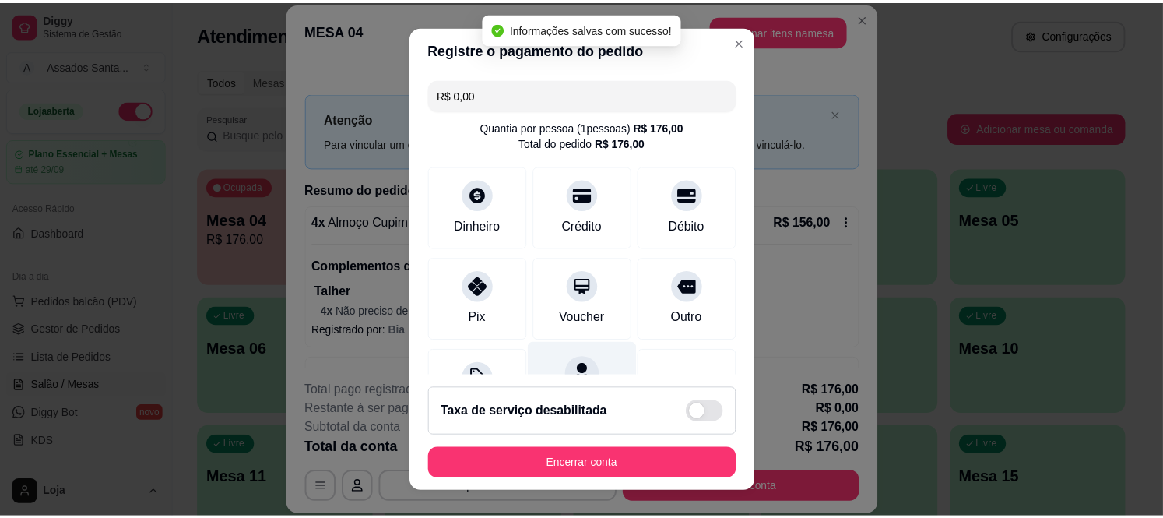
scroll to position [163, 0]
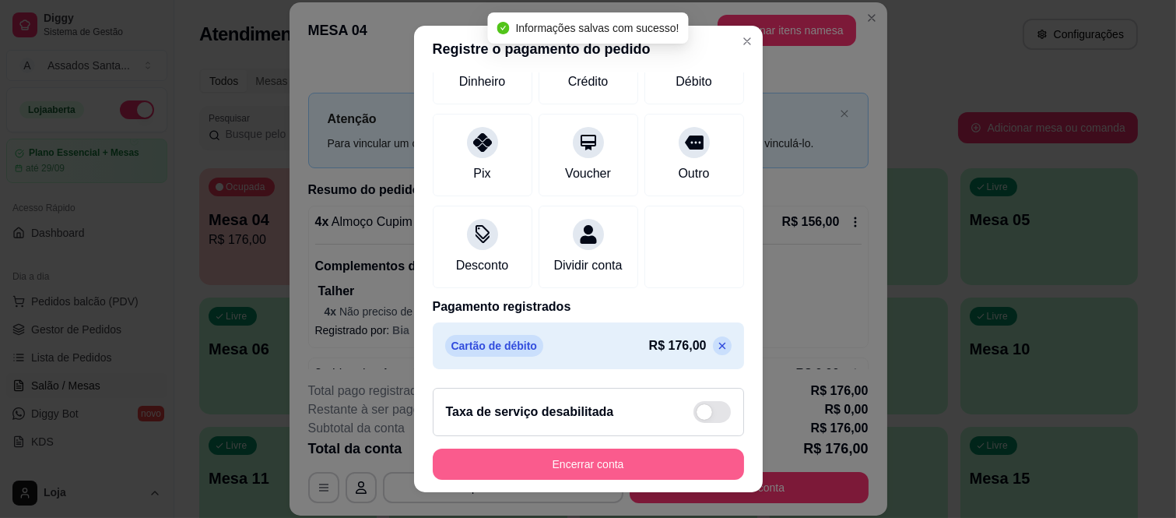
click at [504, 456] on button "Encerrar conta" at bounding box center [588, 463] width 311 height 31
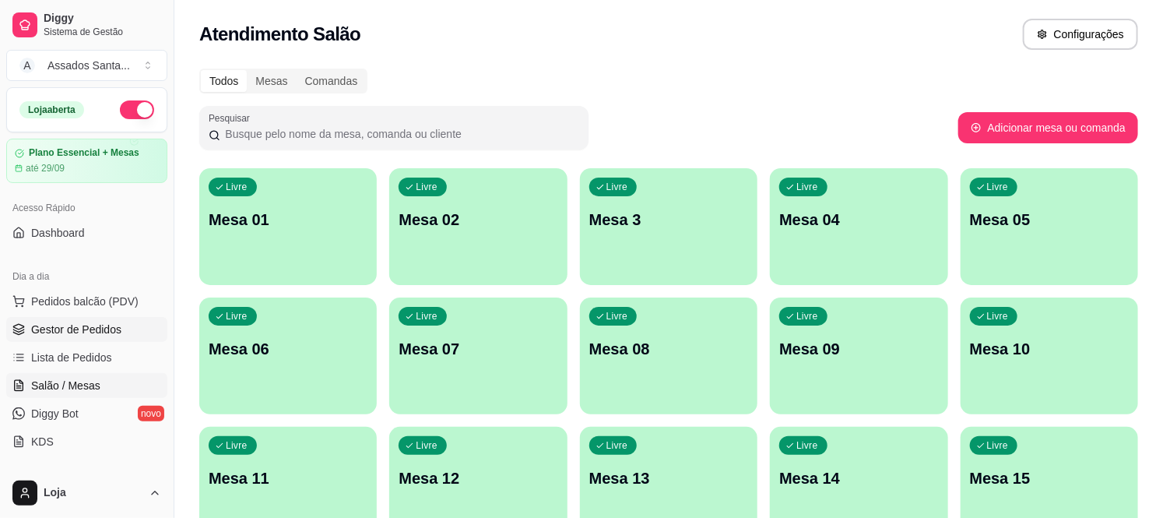
click at [29, 318] on link "Gestor de Pedidos" at bounding box center [86, 329] width 161 height 25
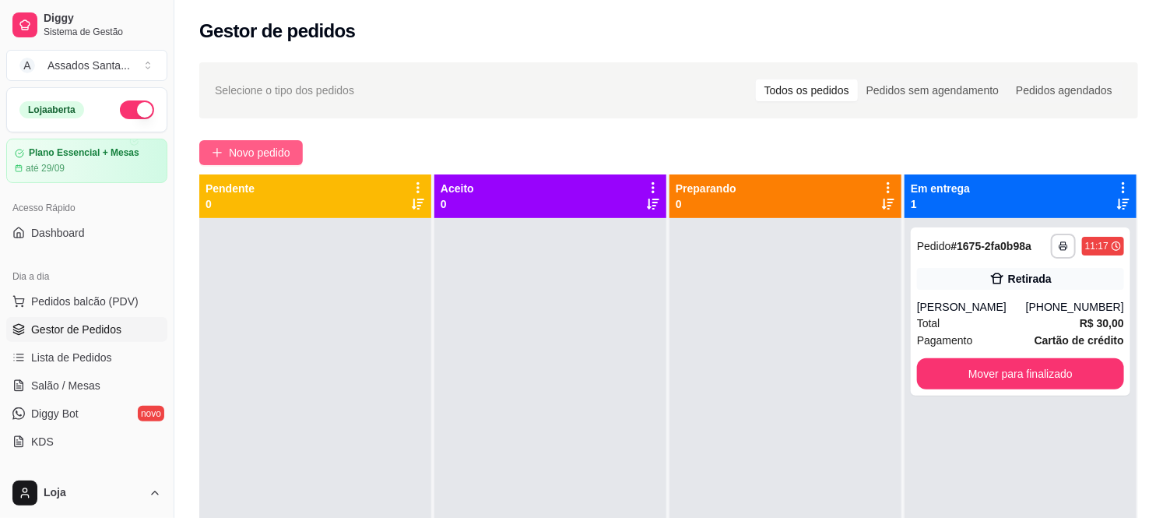
click at [258, 150] on span "Novo pedido" at bounding box center [259, 152] width 61 height 17
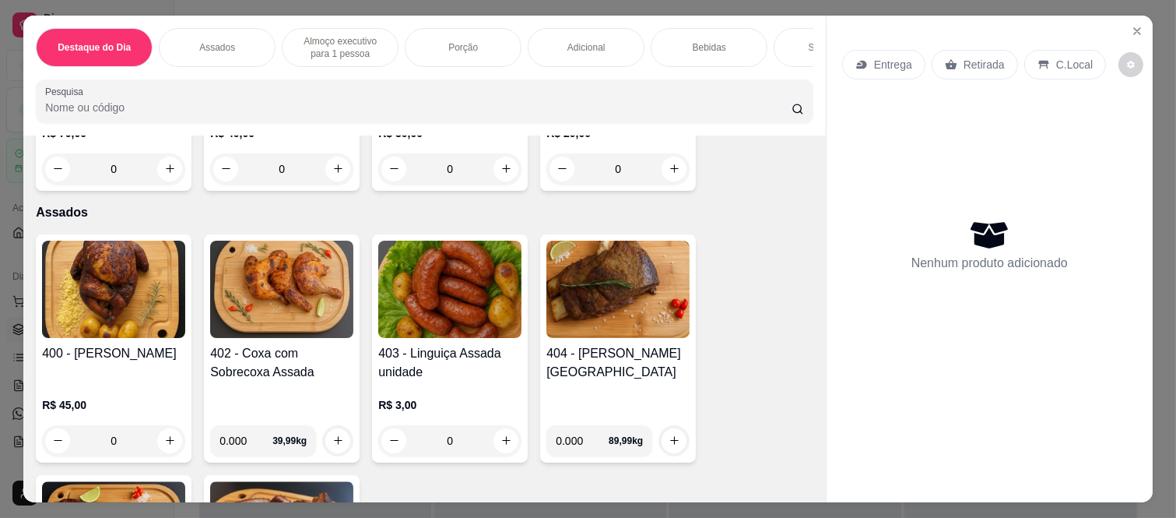
scroll to position [518, 0]
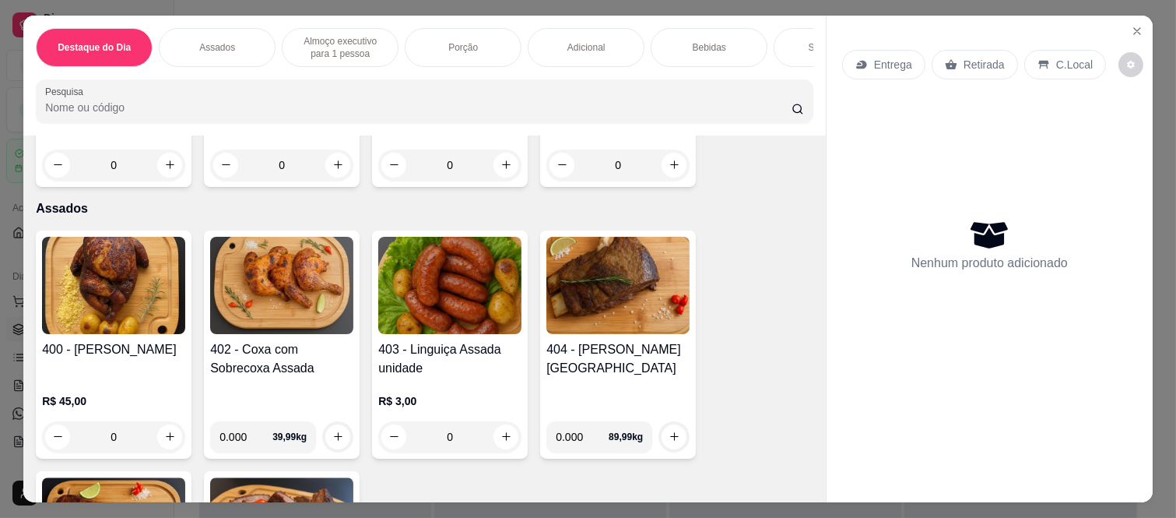
click at [156, 421] on div "0" at bounding box center [113, 436] width 143 height 31
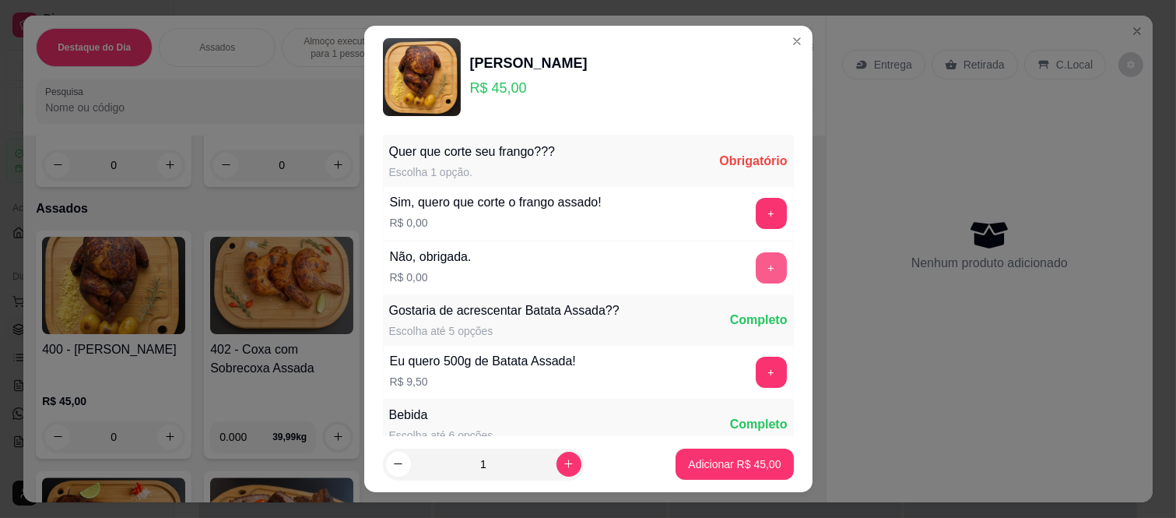
click at [756, 280] on button "+" at bounding box center [771, 267] width 31 height 31
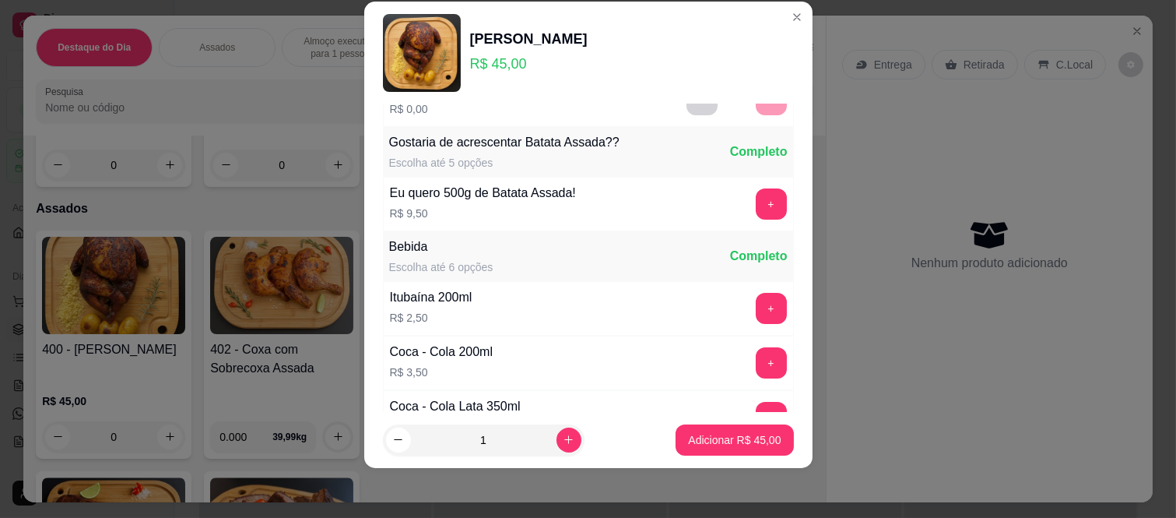
scroll to position [167, 0]
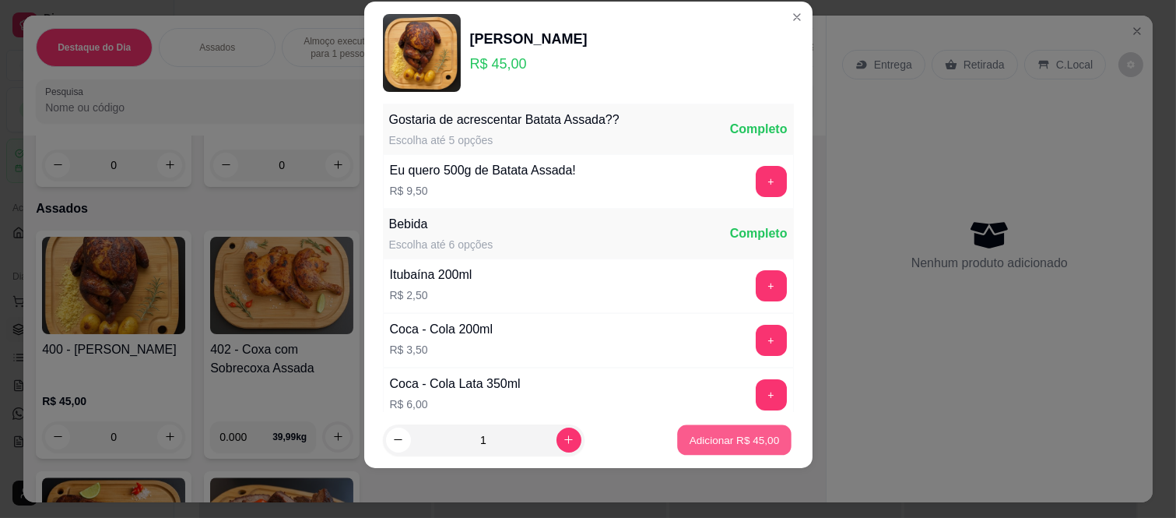
click at [690, 432] on p "Adicionar R$ 45,00" at bounding box center [735, 439] width 90 height 15
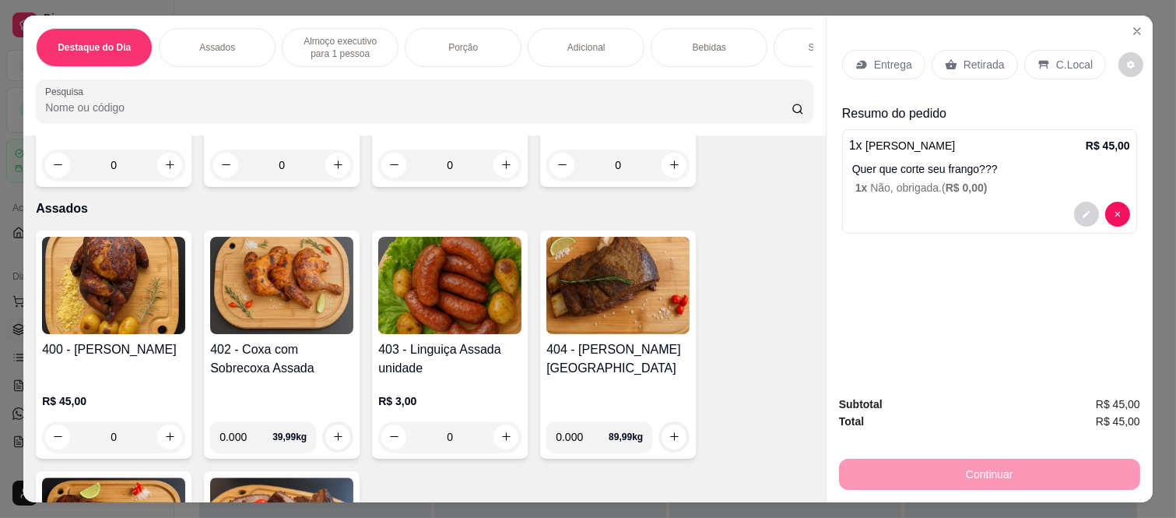
drag, startPoint x: 964, startPoint y: 50, endPoint x: 956, endPoint y: 286, distance: 236.8
click at [964, 57] on p "Retirada" at bounding box center [984, 65] width 41 height 16
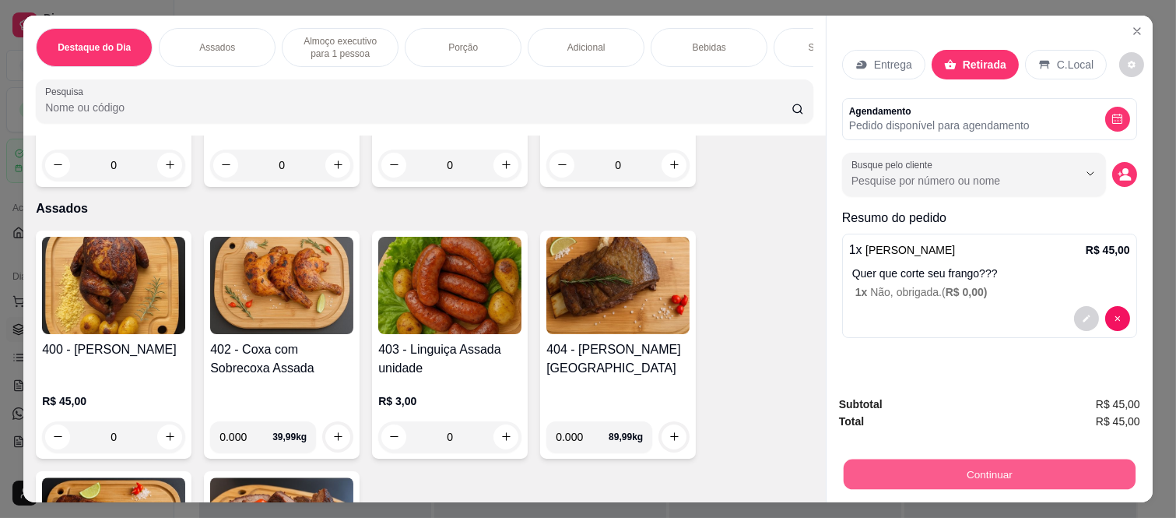
click at [904, 463] on button "Continuar" at bounding box center [990, 474] width 292 height 30
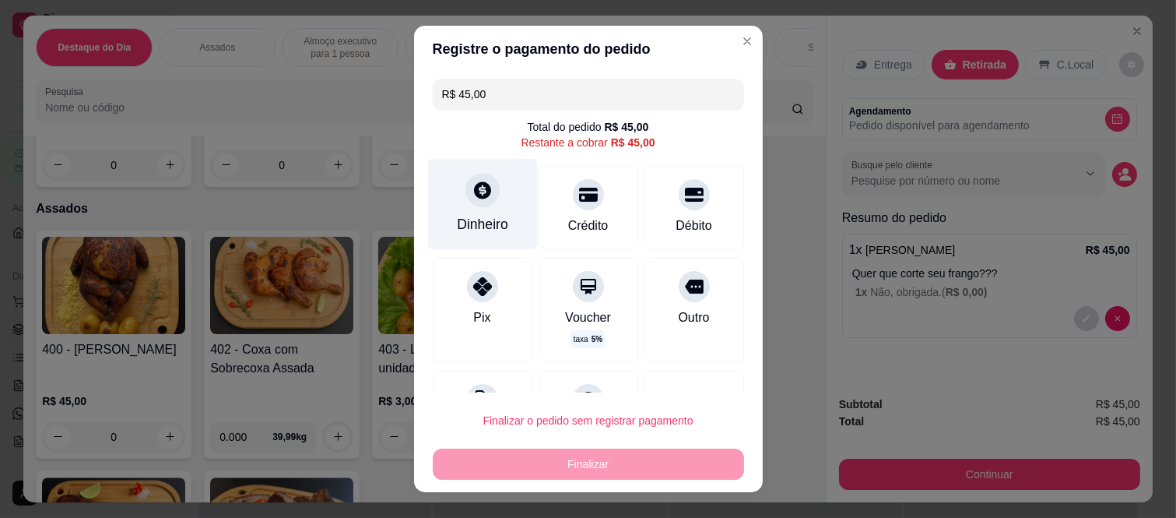
click at [475, 184] on icon at bounding box center [482, 190] width 17 height 17
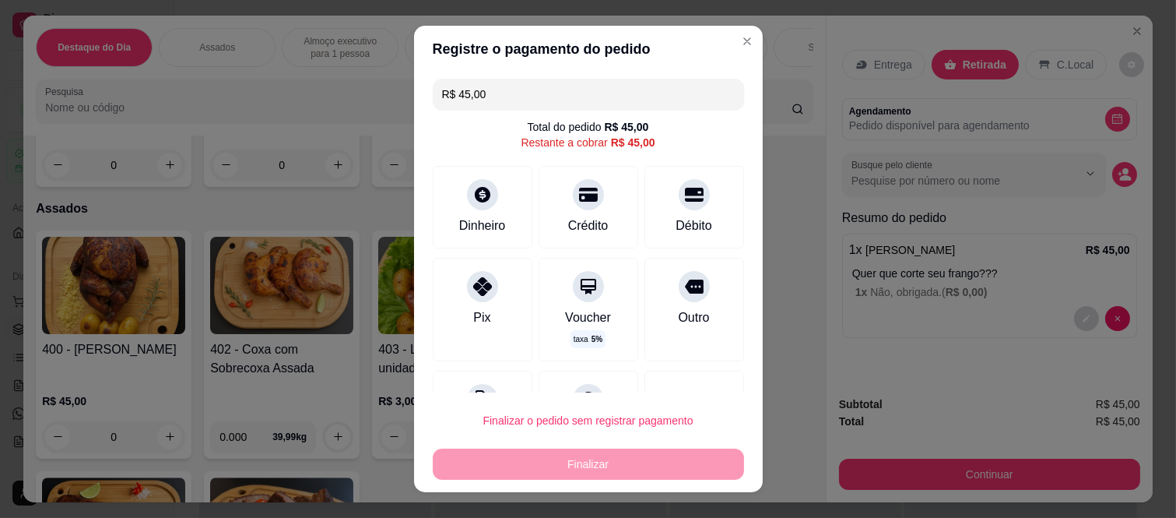
click at [516, 219] on label "Quantia recebida" at bounding box center [588, 214] width 311 height 11
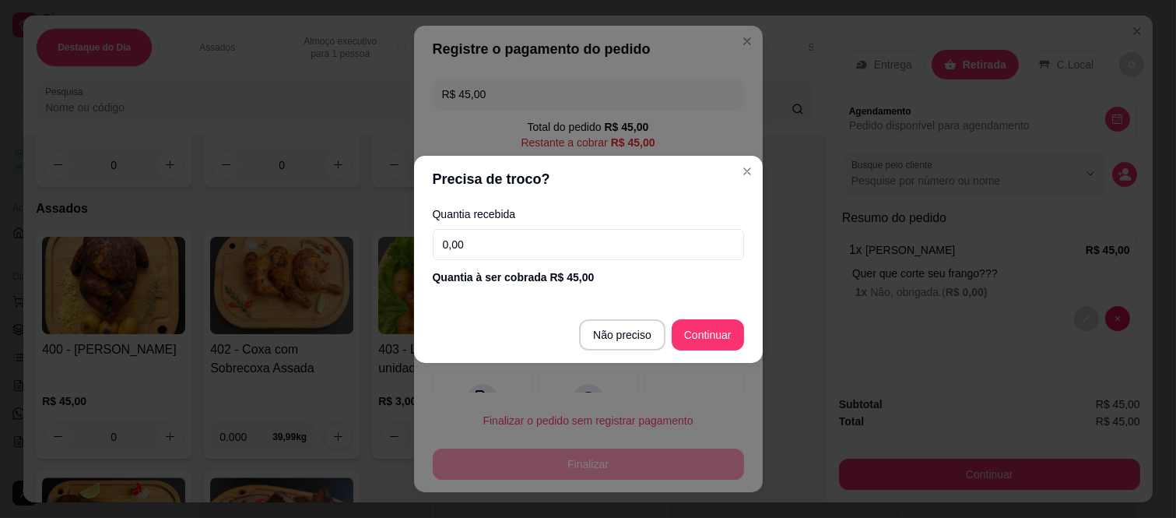
click at [515, 238] on input "0,00" at bounding box center [588, 244] width 311 height 31
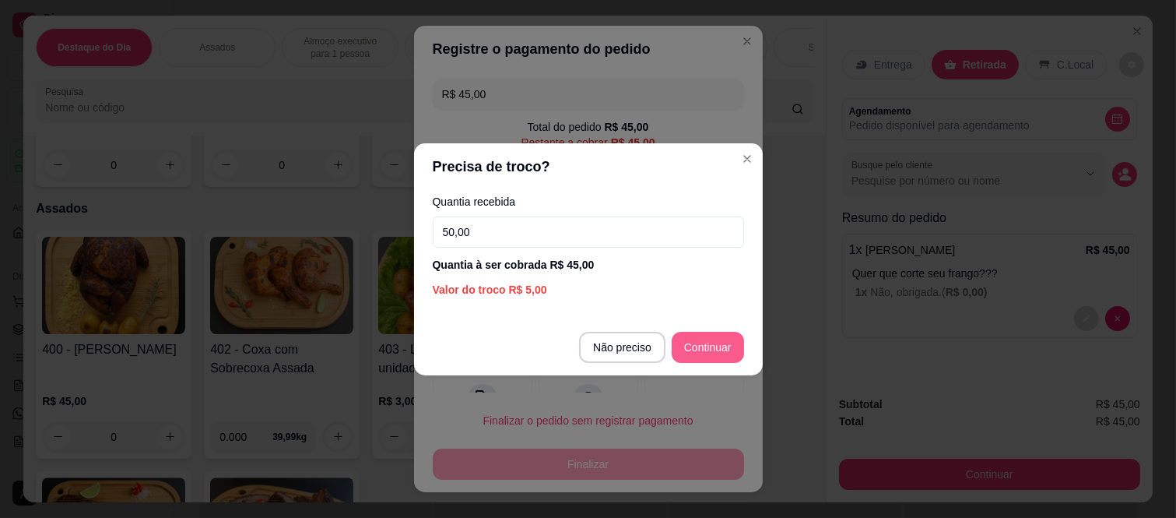
type input "50,00"
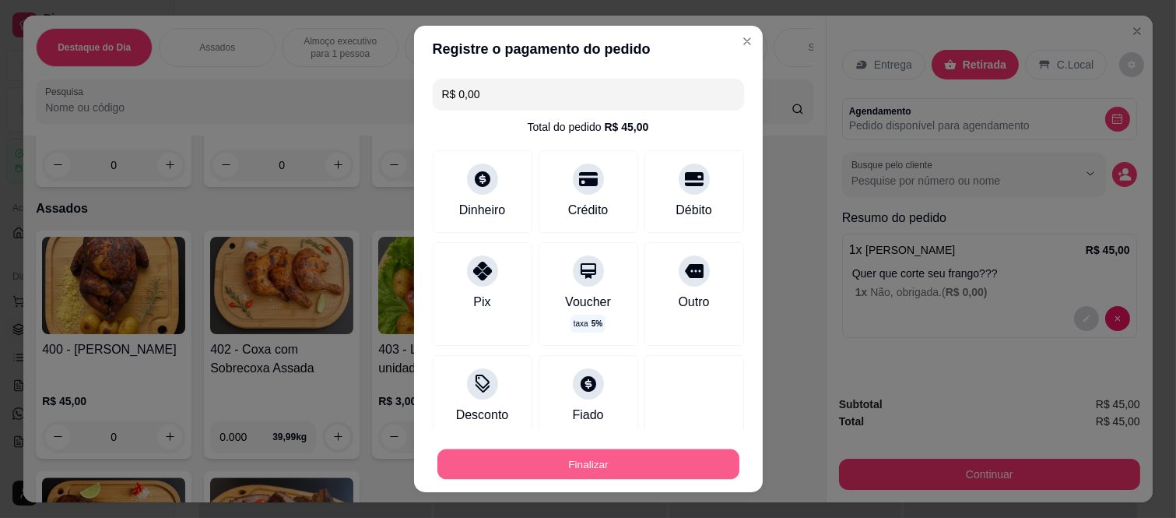
click at [573, 470] on button "Finalizar" at bounding box center [589, 463] width 302 height 30
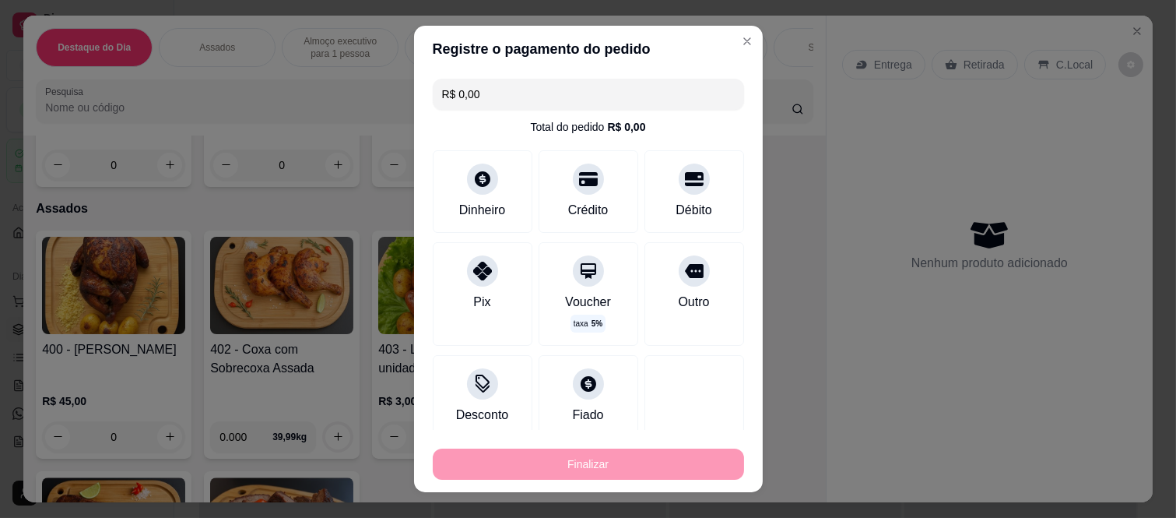
type input "-R$ 45,00"
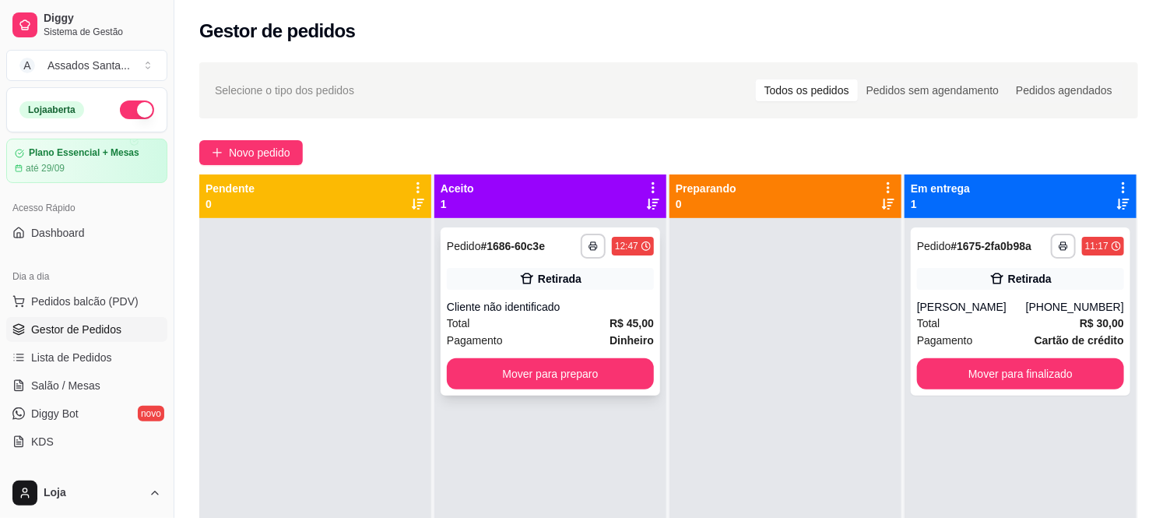
click at [508, 304] on div "Cliente não identificado" at bounding box center [550, 307] width 207 height 16
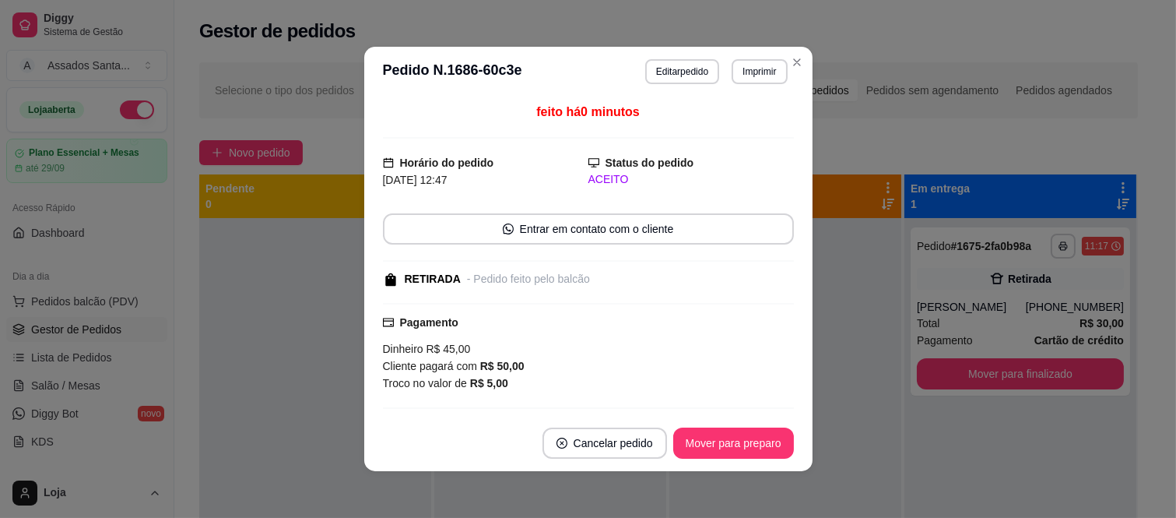
click at [719, 438] on button "Mover para preparo" at bounding box center [733, 442] width 121 height 31
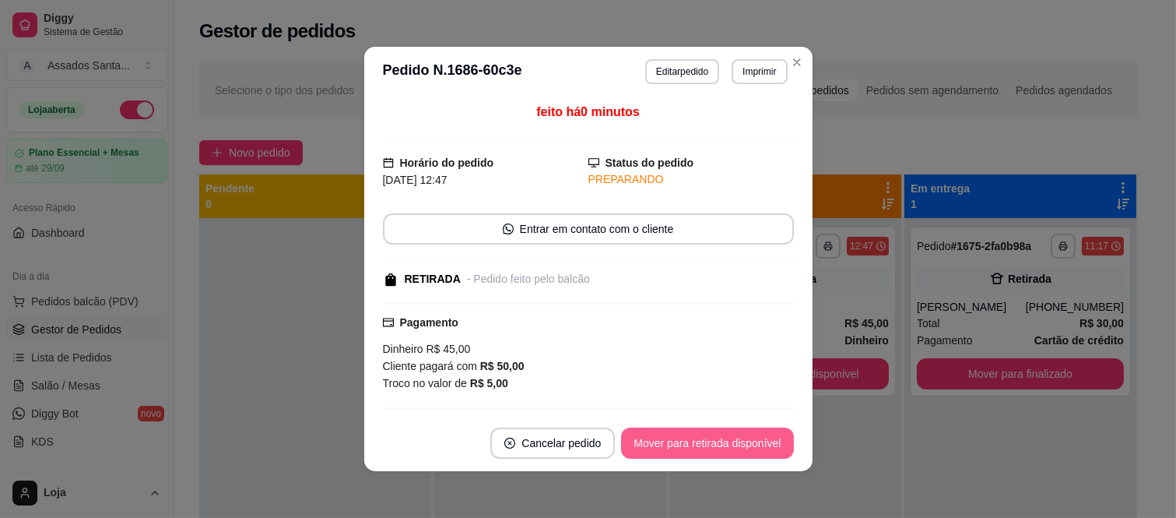
click at [719, 438] on button "Mover para retirada disponível" at bounding box center [707, 442] width 172 height 31
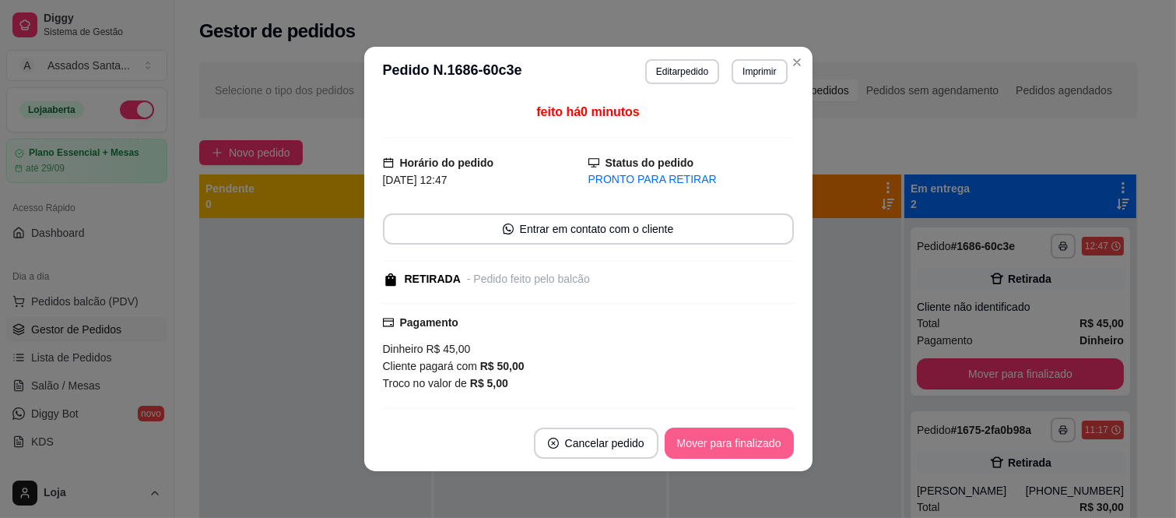
click at [719, 438] on button "Mover para finalizado" at bounding box center [729, 442] width 129 height 31
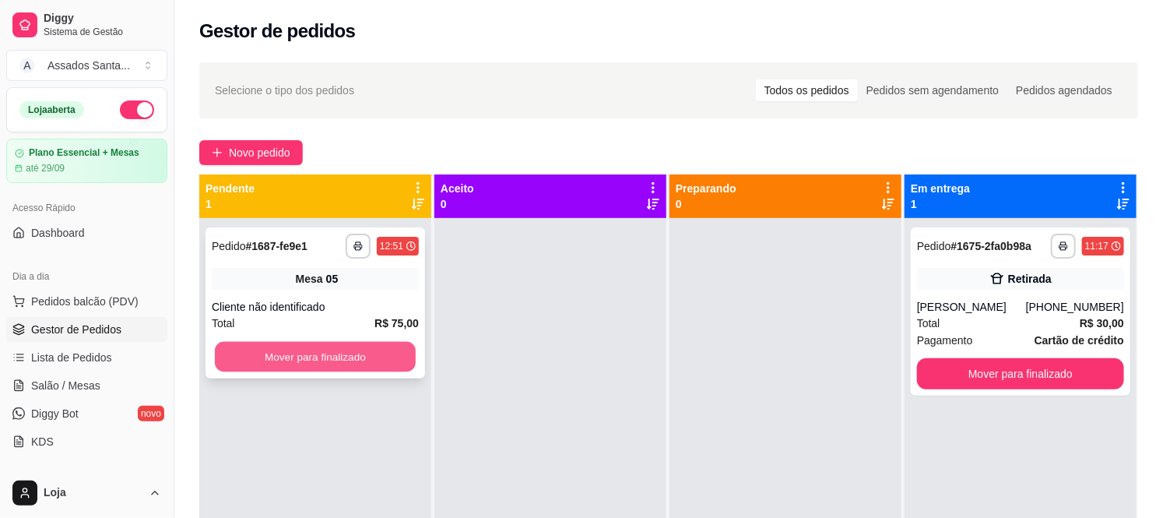
click at [241, 348] on button "Mover para finalizado" at bounding box center [315, 357] width 201 height 30
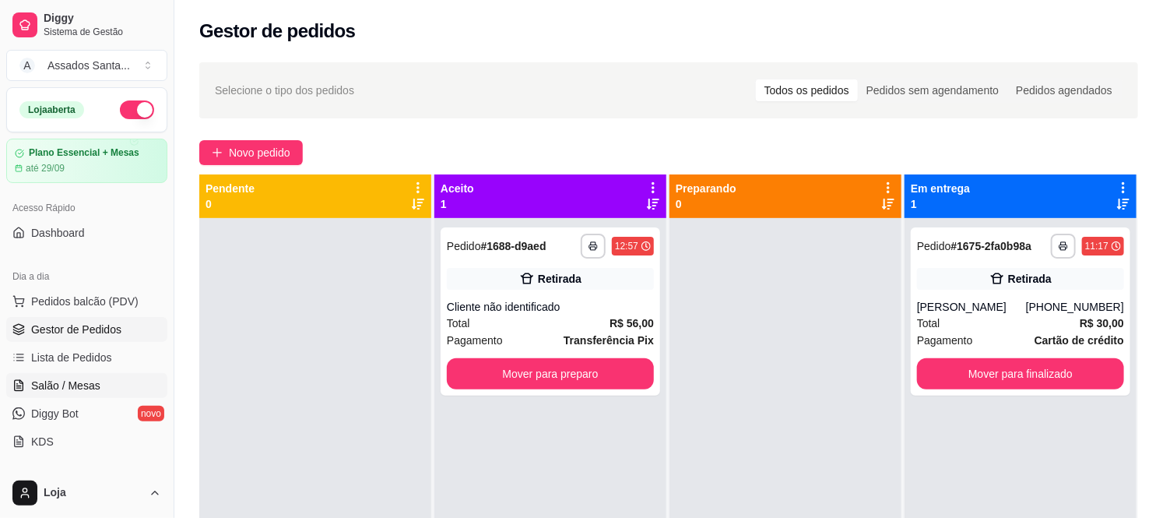
click at [67, 378] on span "Salão / Mesas" at bounding box center [65, 386] width 69 height 16
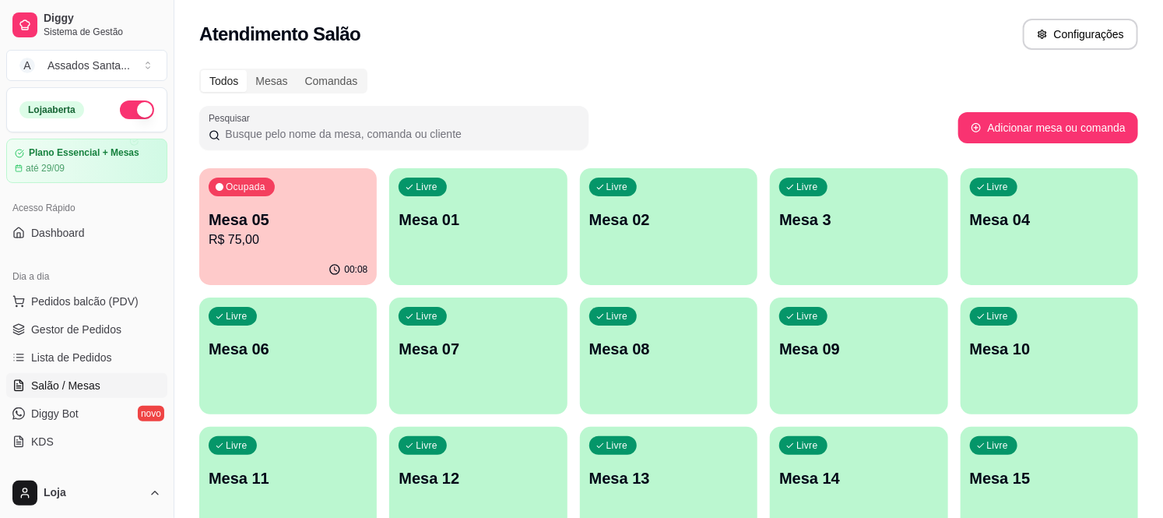
click at [819, 352] on p "Mesa 09" at bounding box center [858, 349] width 159 height 22
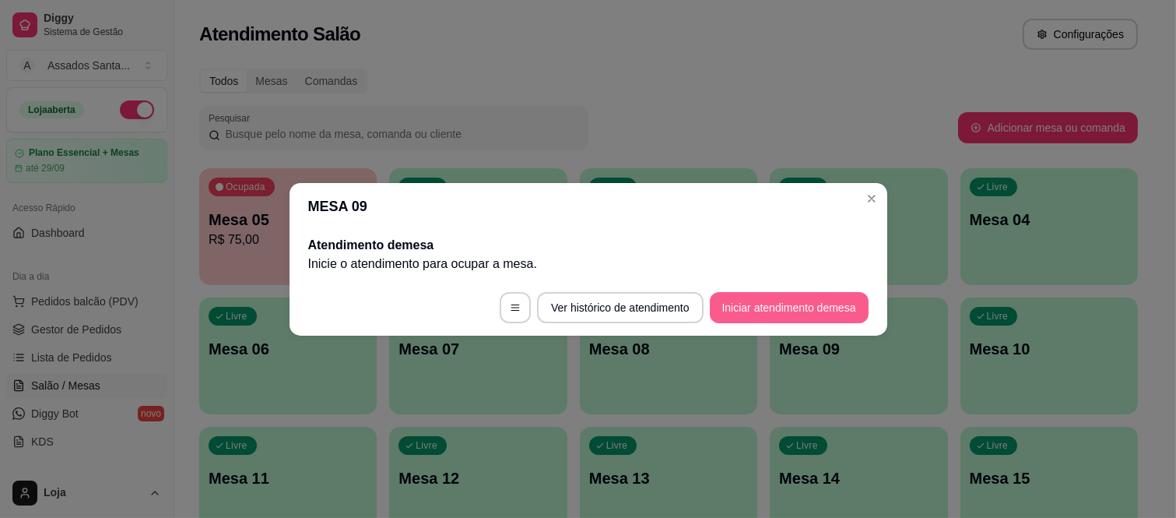
click at [735, 316] on button "Iniciar atendimento de mesa" at bounding box center [789, 307] width 159 height 31
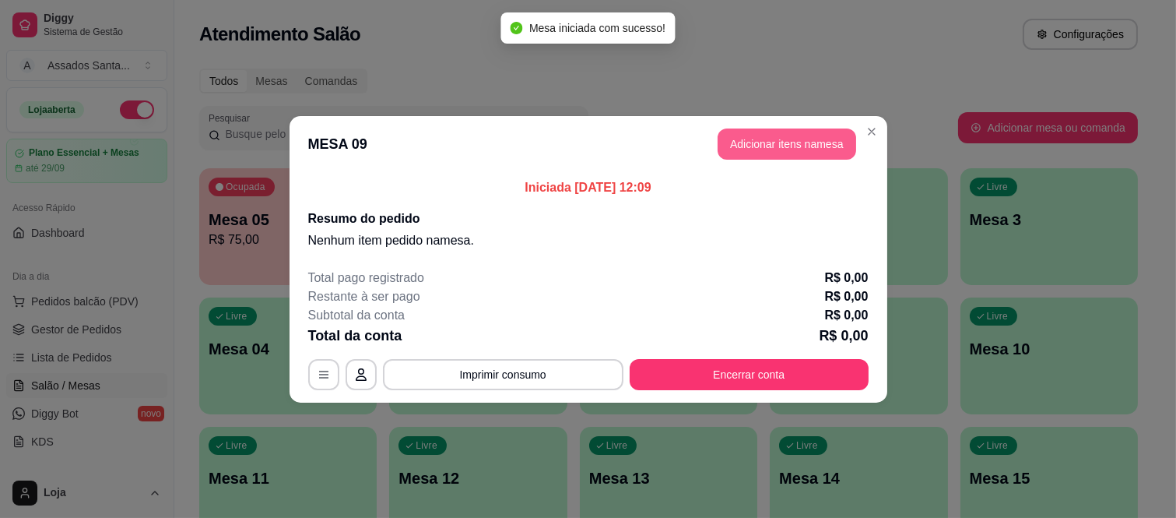
click at [743, 134] on button "Adicionar itens na mesa" at bounding box center [787, 143] width 139 height 31
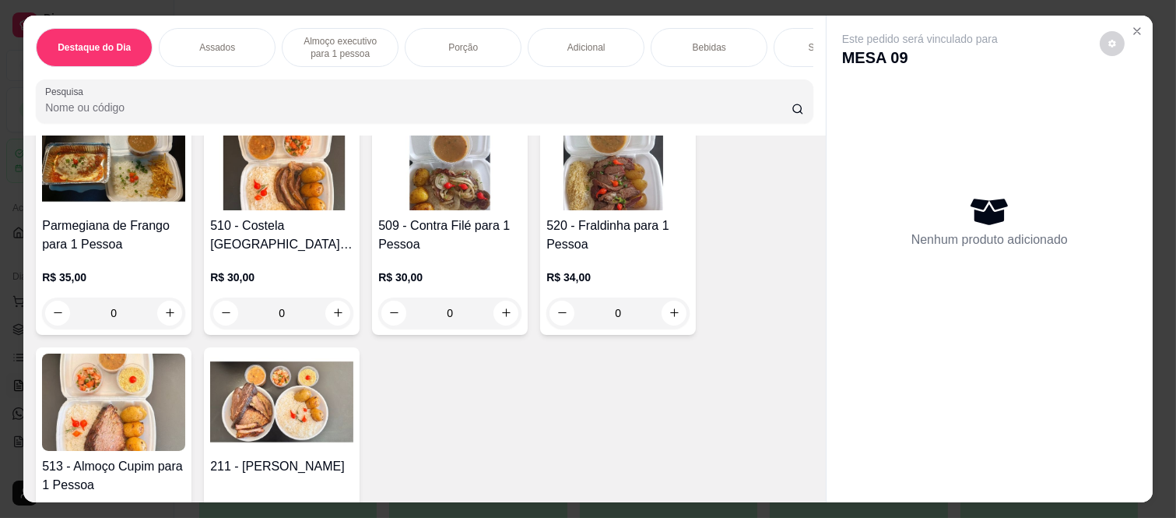
scroll to position [1557, 0]
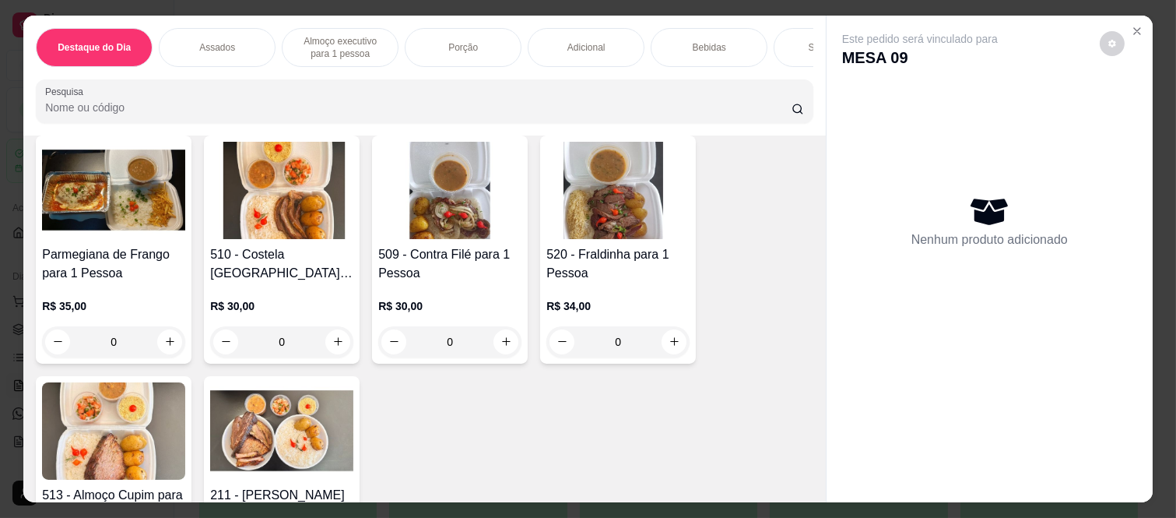
click at [286, 327] on div "0" at bounding box center [281, 341] width 143 height 31
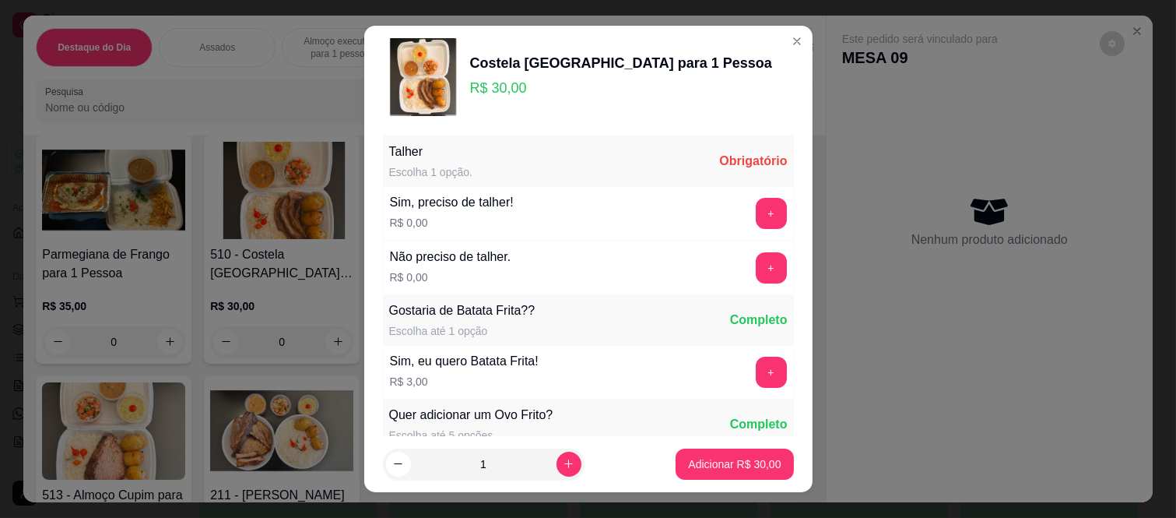
click at [539, 475] on input "1" at bounding box center [484, 463] width 146 height 31
click at [541, 472] on div "1" at bounding box center [483, 463] width 195 height 31
click at [557, 470] on button "increase-product-quantity" at bounding box center [569, 464] width 24 height 24
type input "2"
click at [756, 257] on button "+" at bounding box center [771, 267] width 31 height 31
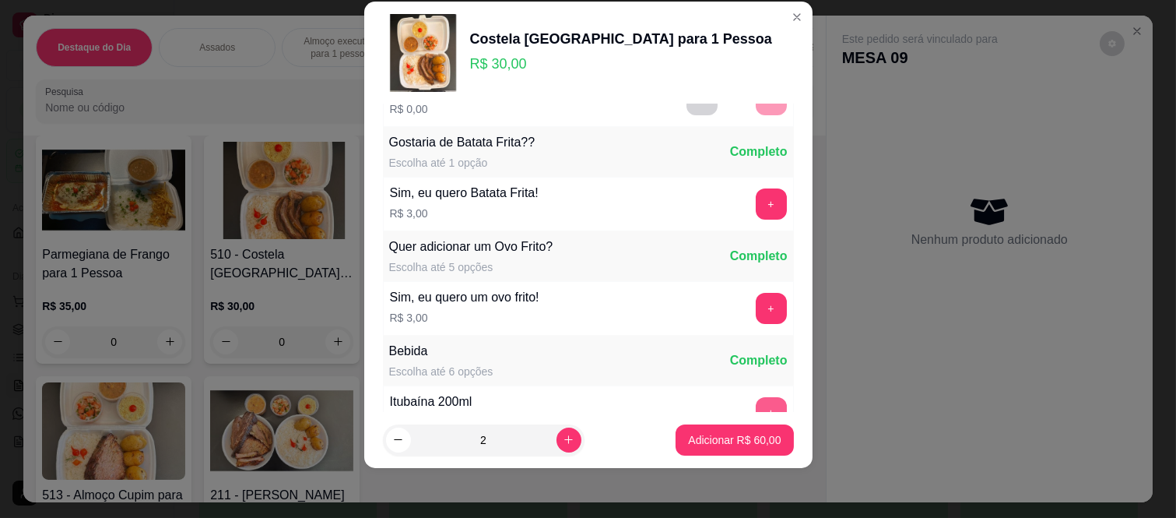
scroll to position [167, 0]
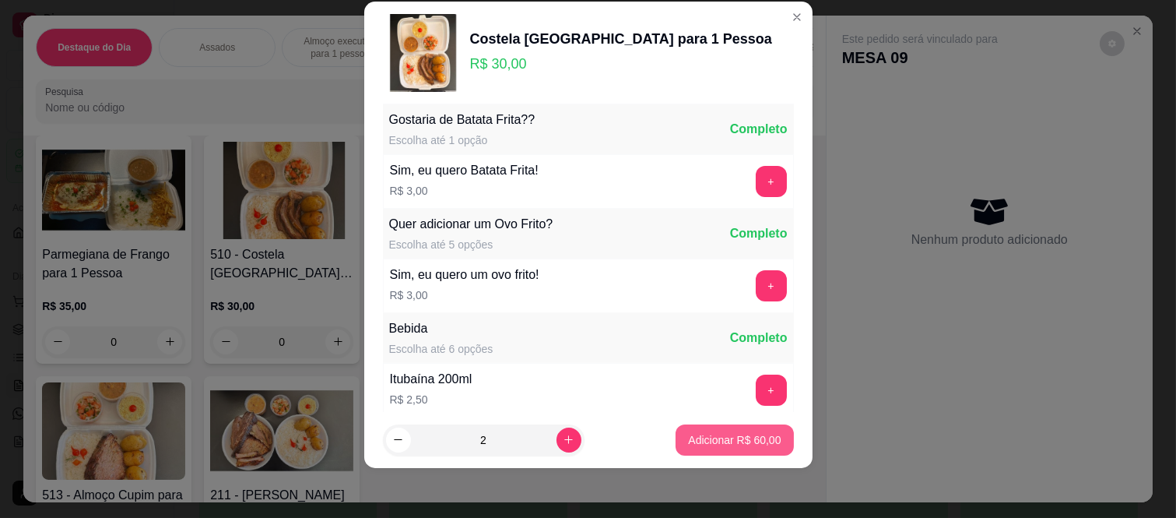
click at [733, 448] on button "Adicionar R$ 60,00" at bounding box center [735, 439] width 118 height 31
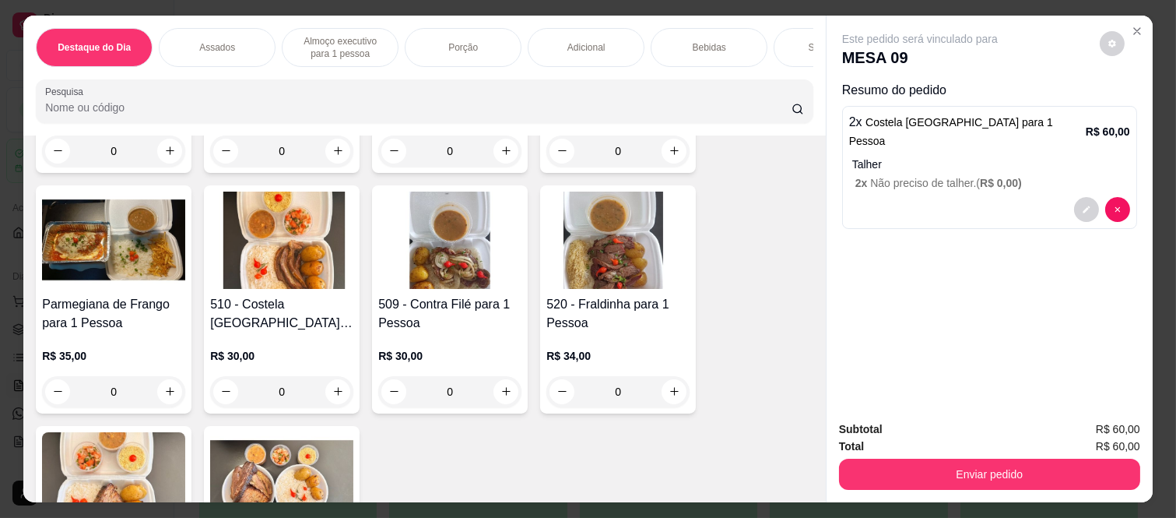
scroll to position [1470, 0]
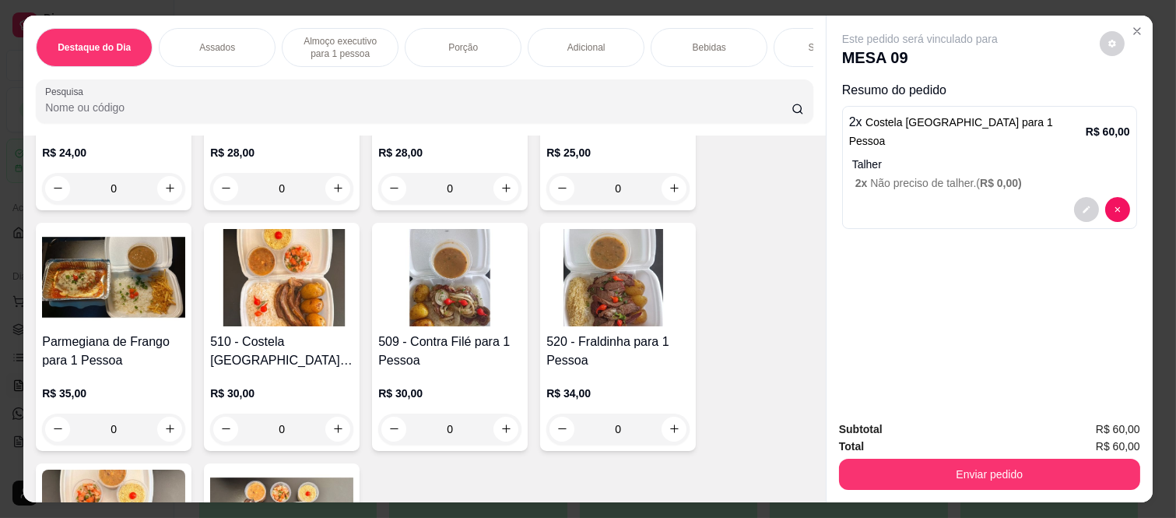
click at [495, 413] on div "0" at bounding box center [449, 428] width 143 height 31
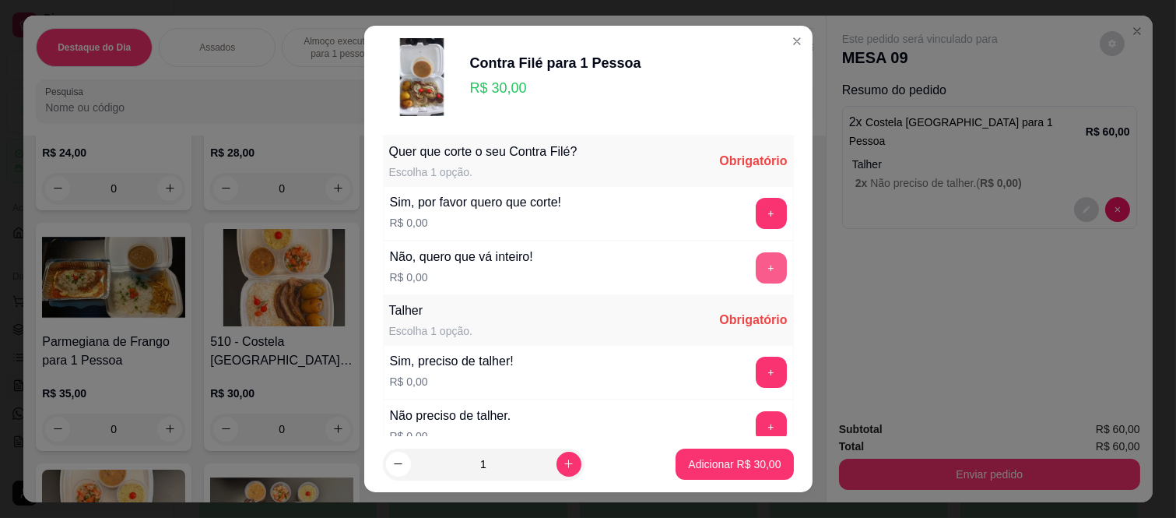
click at [756, 265] on button "+" at bounding box center [771, 267] width 31 height 31
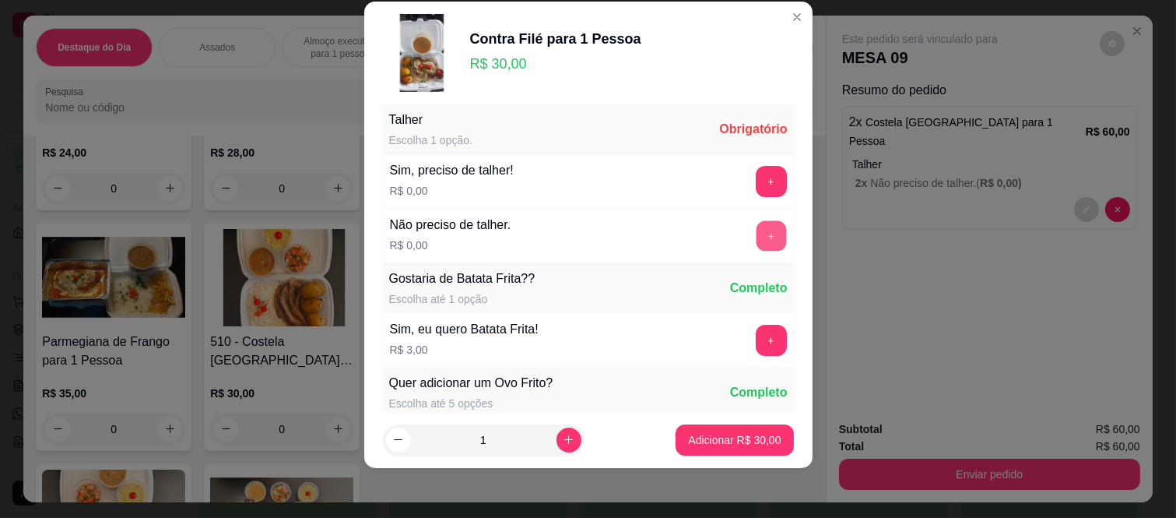
click at [756, 235] on button "+" at bounding box center [771, 236] width 30 height 30
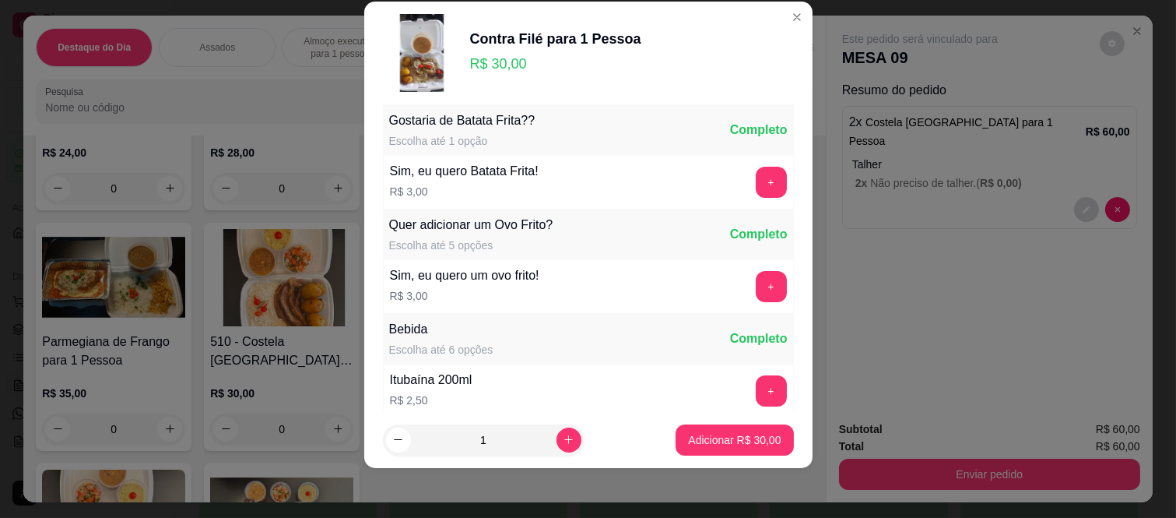
scroll to position [325, 0]
click at [714, 445] on p "Adicionar R$ 30,00" at bounding box center [734, 440] width 93 height 16
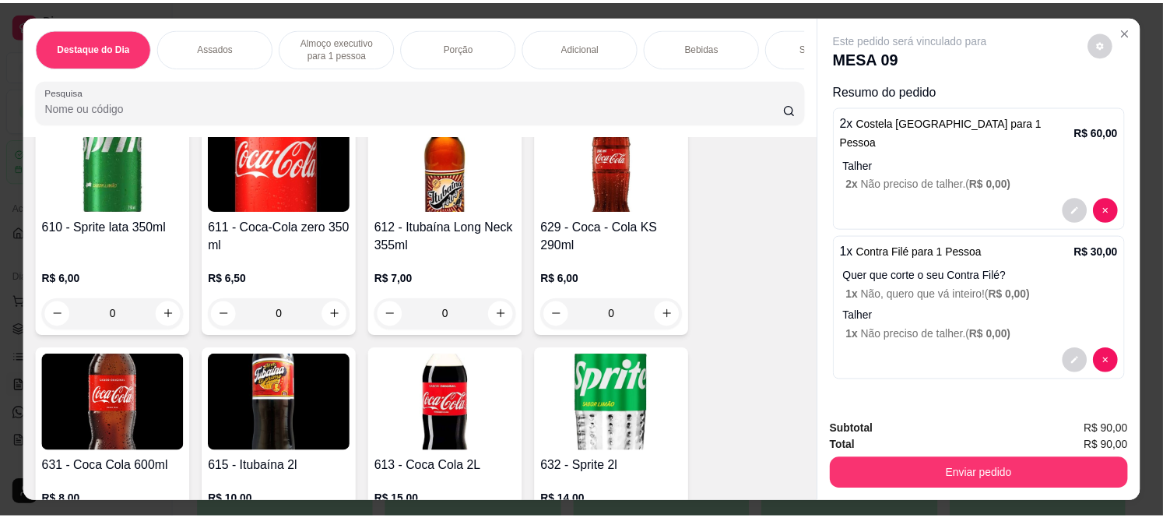
scroll to position [4238, 0]
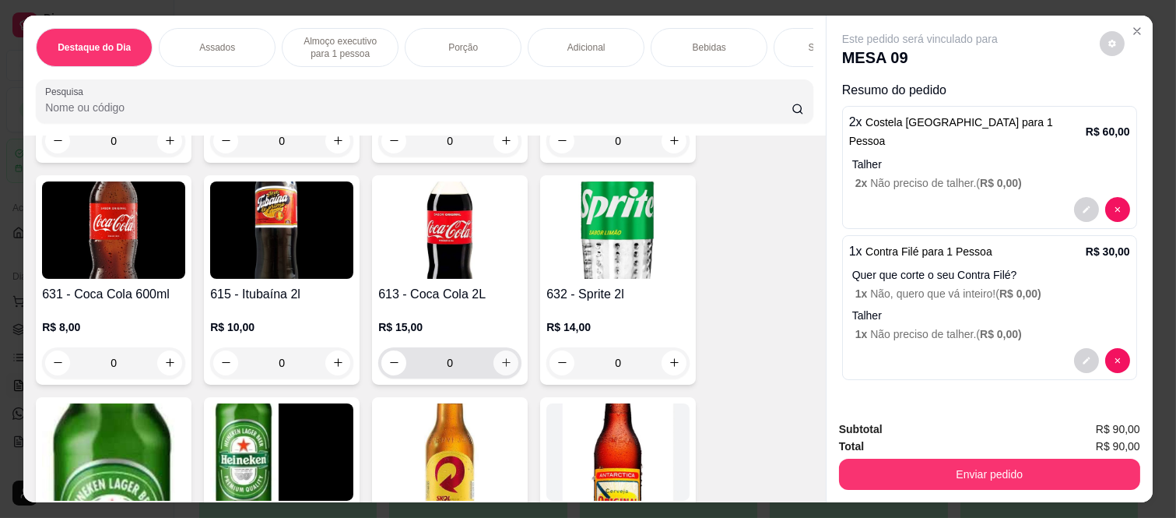
click at [507, 358] on button "increase-product-quantity" at bounding box center [506, 362] width 25 height 25
type input "1"
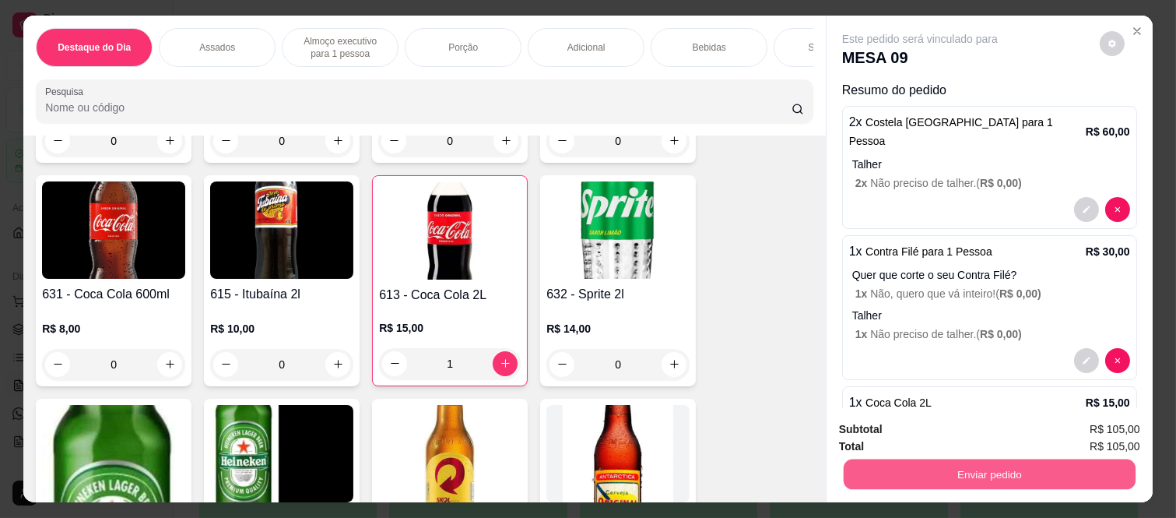
click at [951, 464] on button "Enviar pedido" at bounding box center [990, 474] width 292 height 30
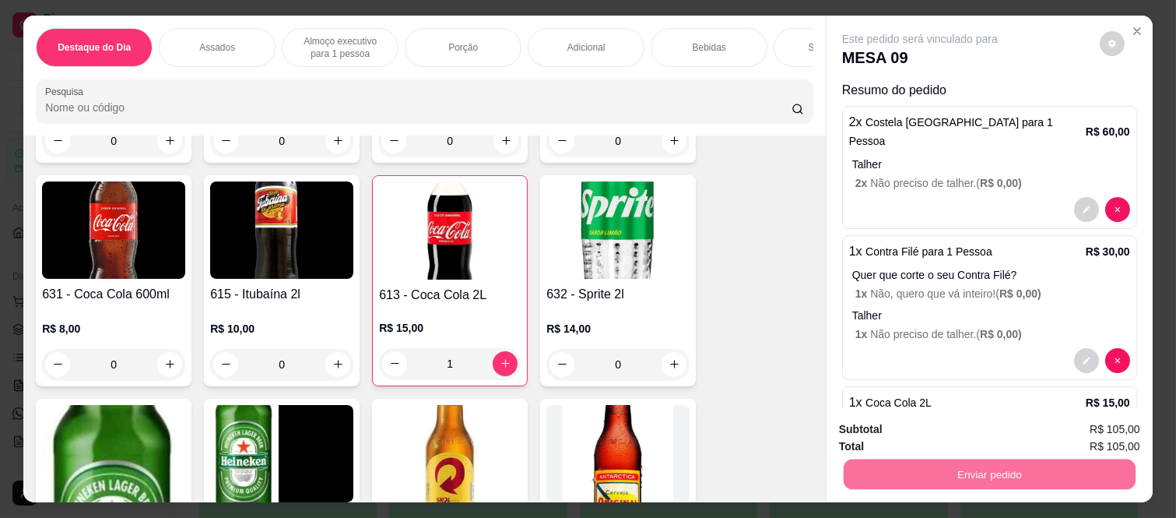
click at [1098, 416] on button "Enviar pedido" at bounding box center [1099, 429] width 86 height 29
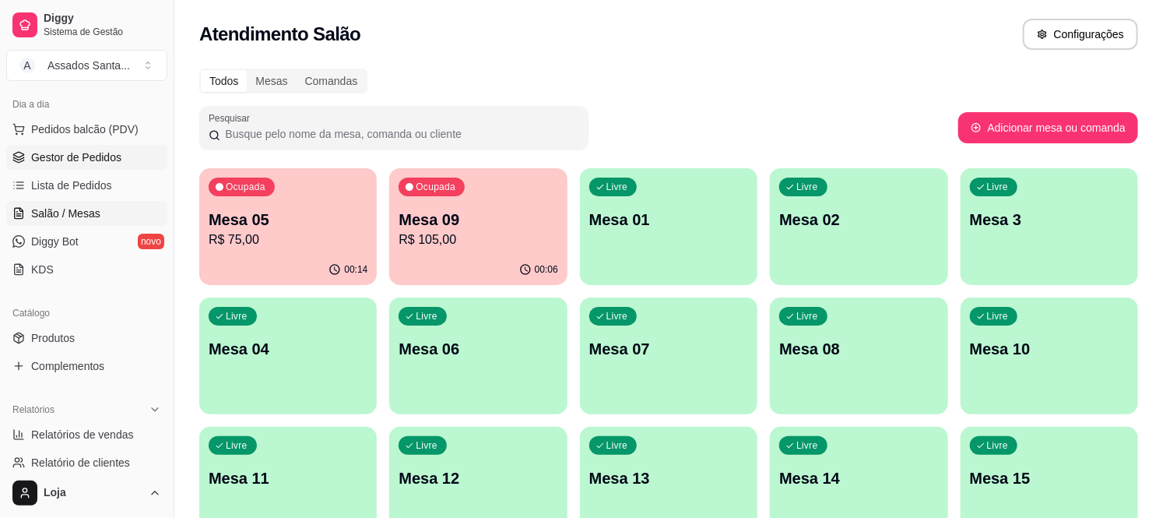
scroll to position [173, 0]
click at [88, 340] on link "Produtos" at bounding box center [86, 337] width 161 height 25
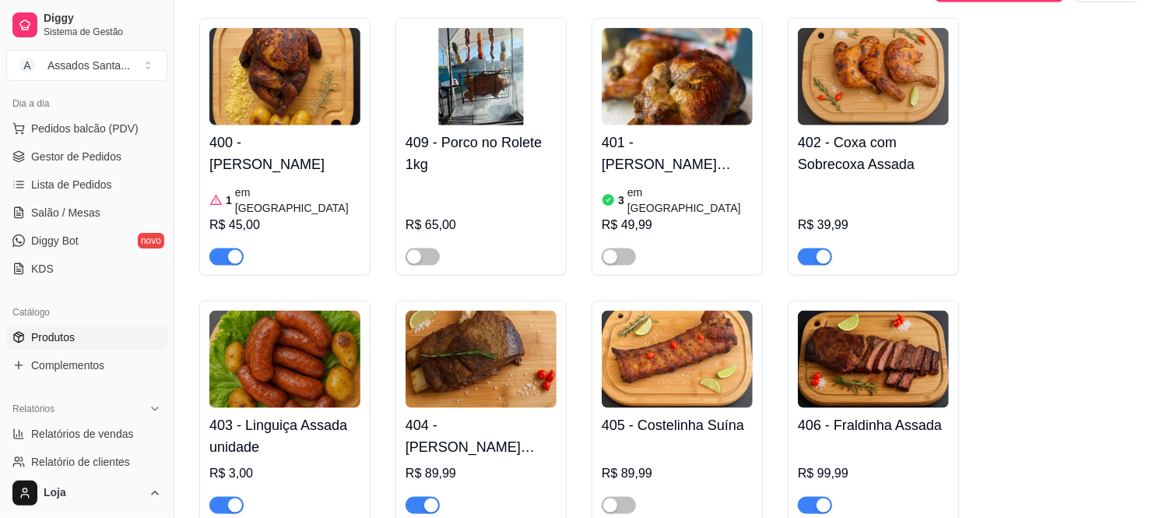
scroll to position [778, 0]
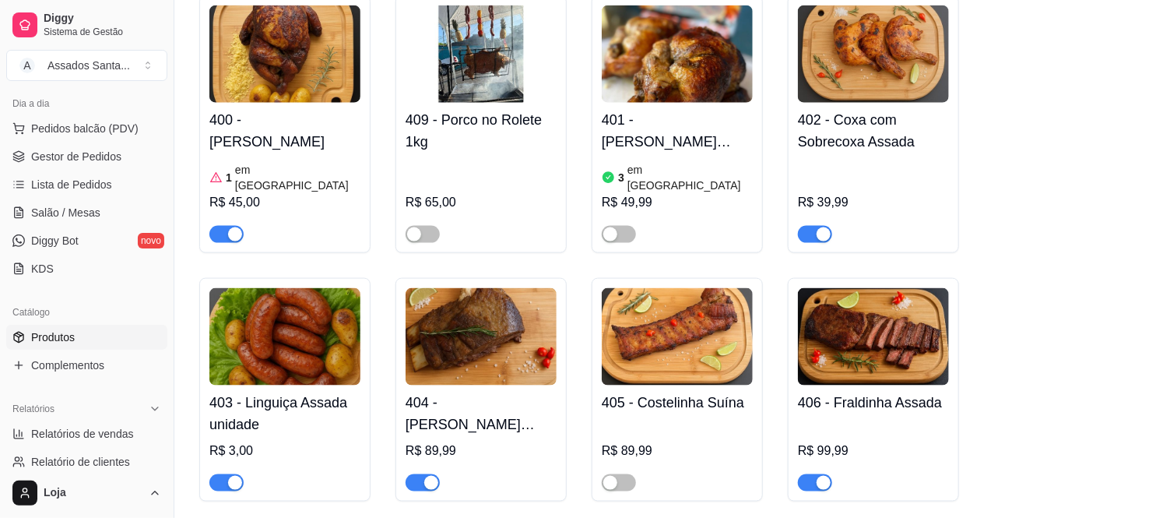
click at [231, 227] on div "button" at bounding box center [235, 234] width 14 height 14
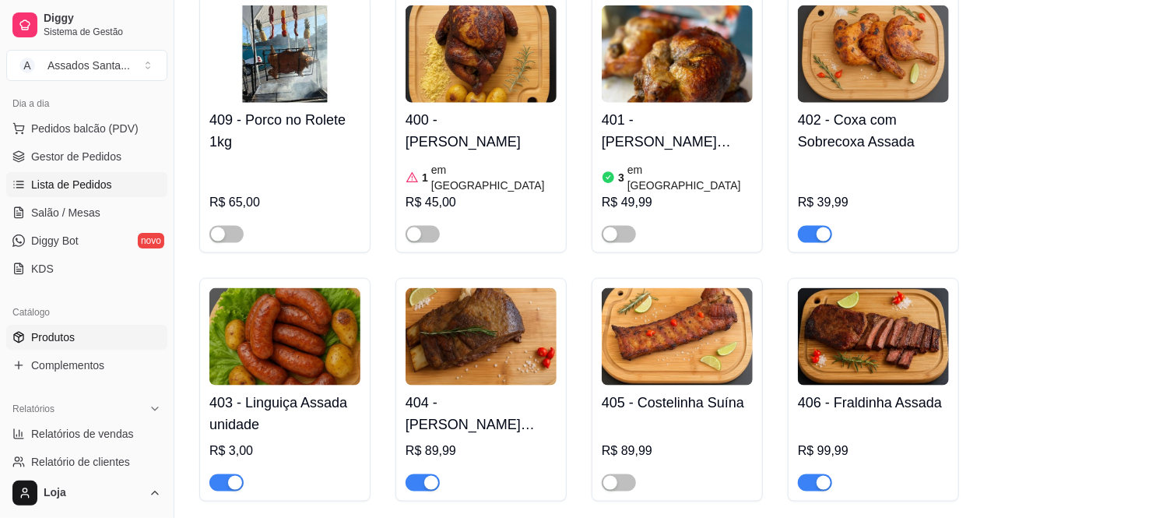
click at [115, 175] on link "Lista de Pedidos" at bounding box center [86, 184] width 161 height 25
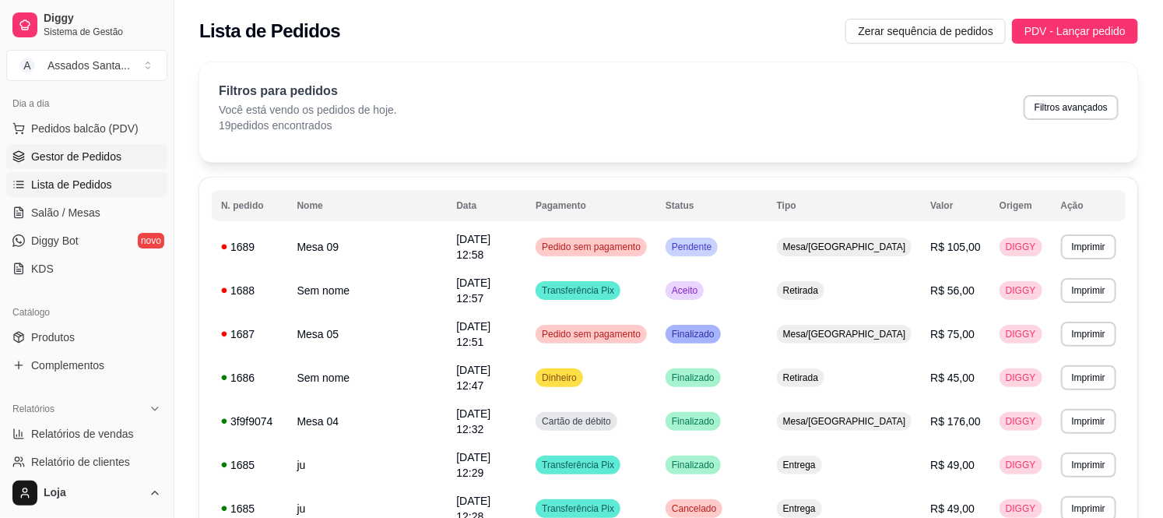
click at [115, 151] on span "Gestor de Pedidos" at bounding box center [76, 157] width 90 height 16
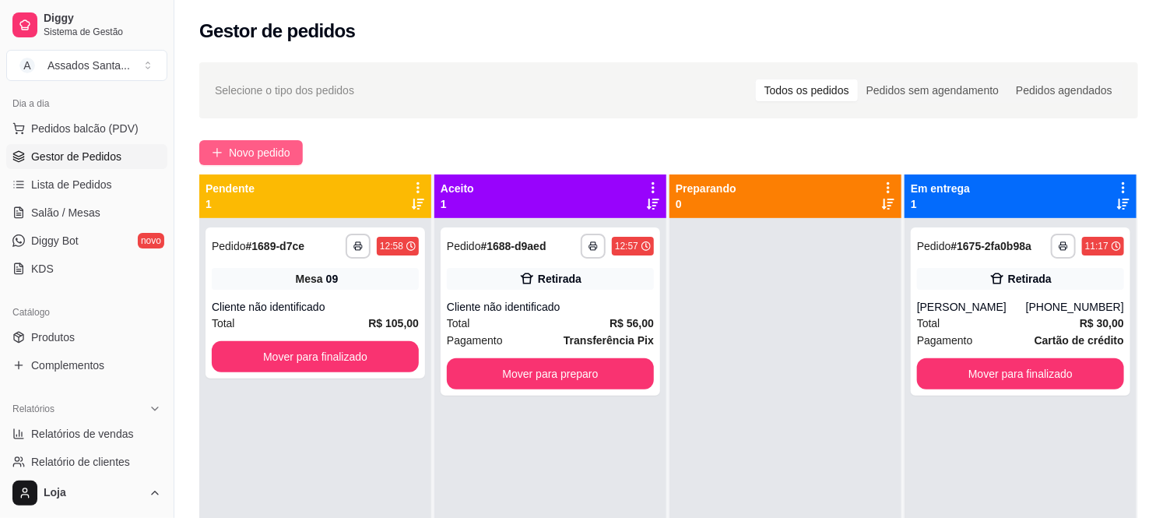
click at [243, 156] on span "Novo pedido" at bounding box center [259, 152] width 61 height 17
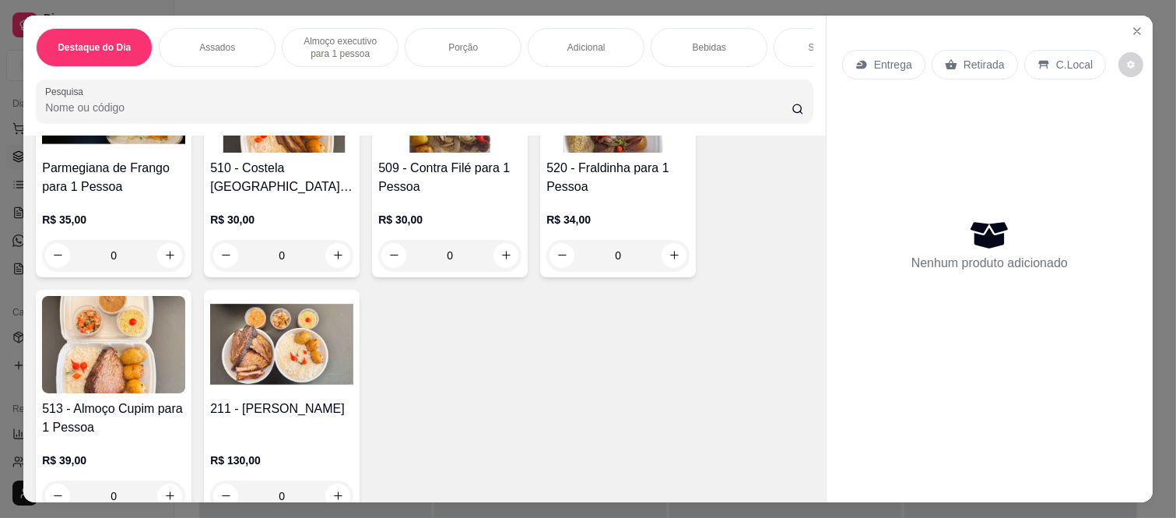
scroll to position [1557, 0]
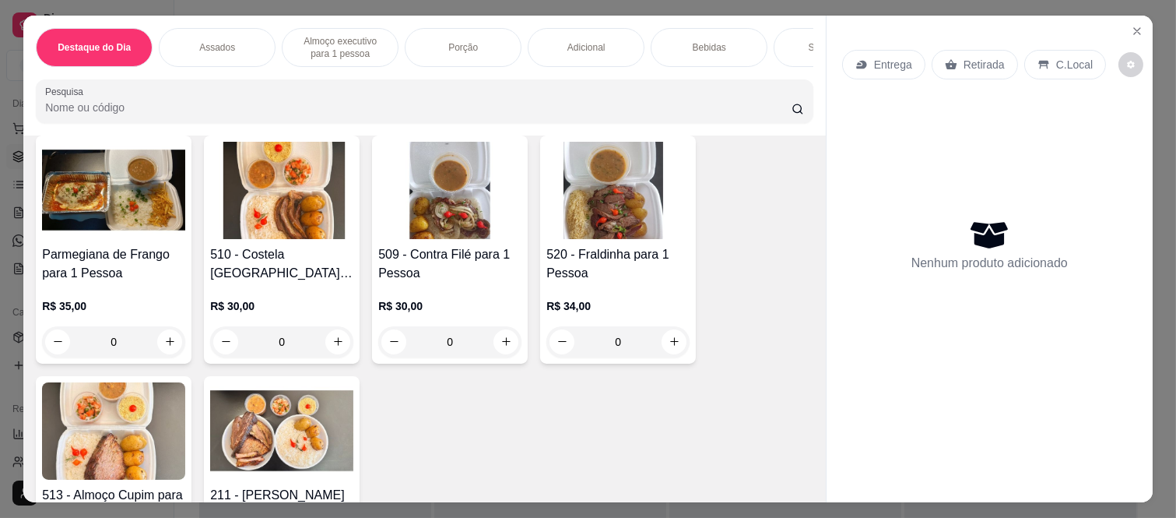
click at [500, 326] on div "0" at bounding box center [449, 341] width 143 height 31
click at [506, 329] on div "0" at bounding box center [449, 341] width 143 height 31
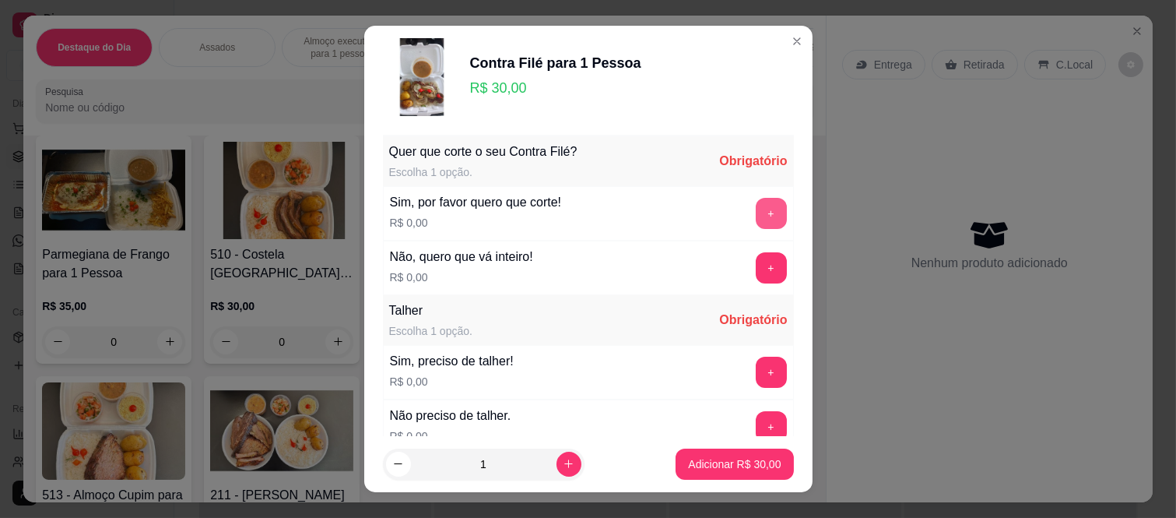
click at [756, 209] on button "+" at bounding box center [771, 213] width 31 height 31
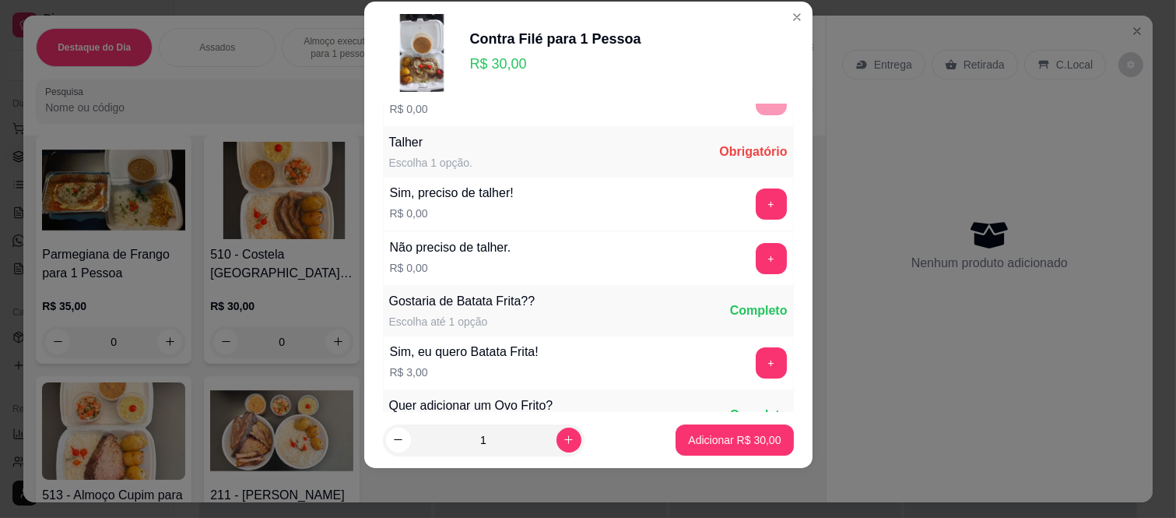
scroll to position [167, 0]
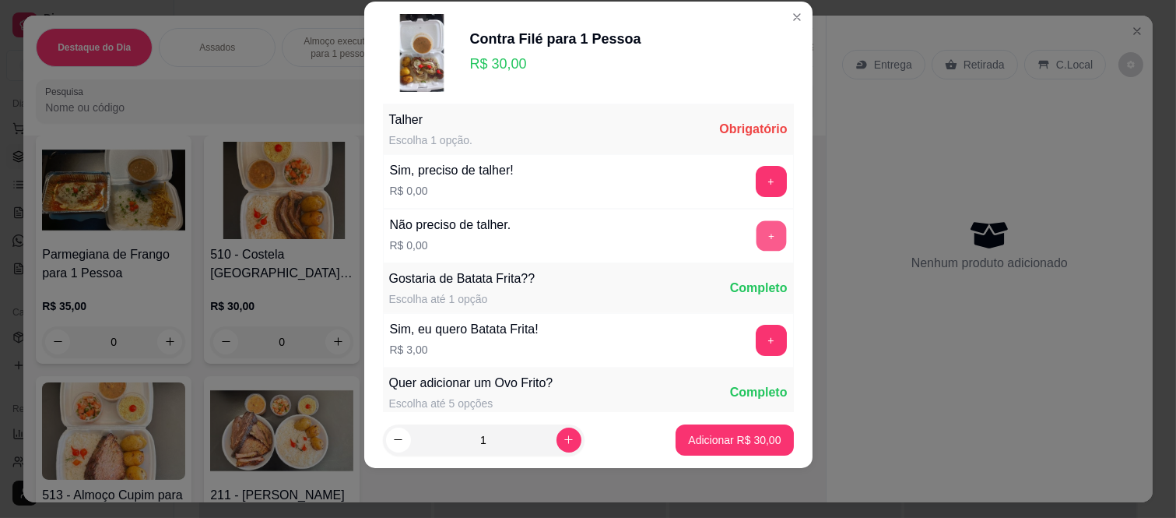
click at [756, 240] on button "+" at bounding box center [771, 236] width 30 height 30
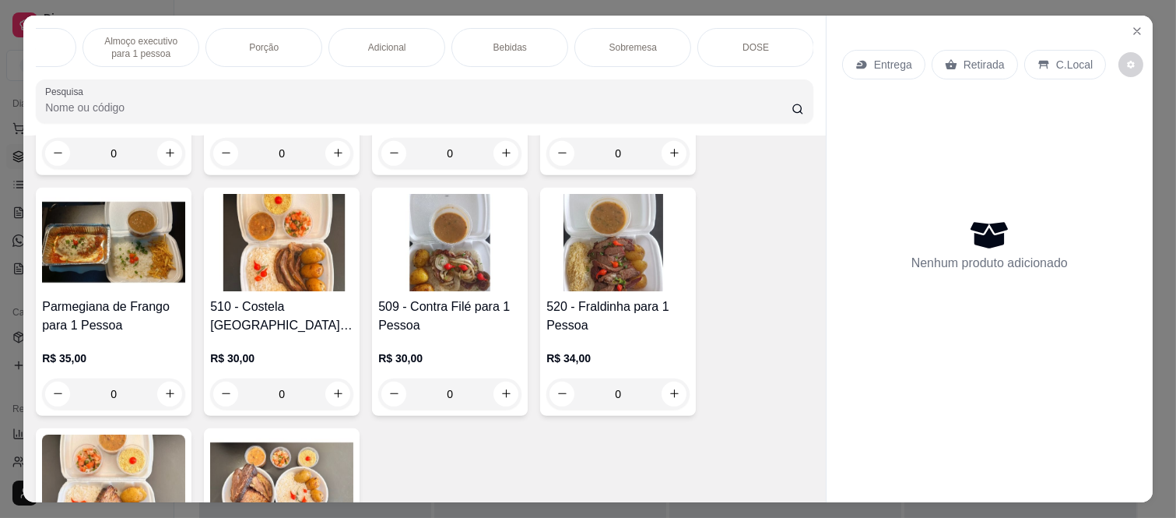
scroll to position [1470, 0]
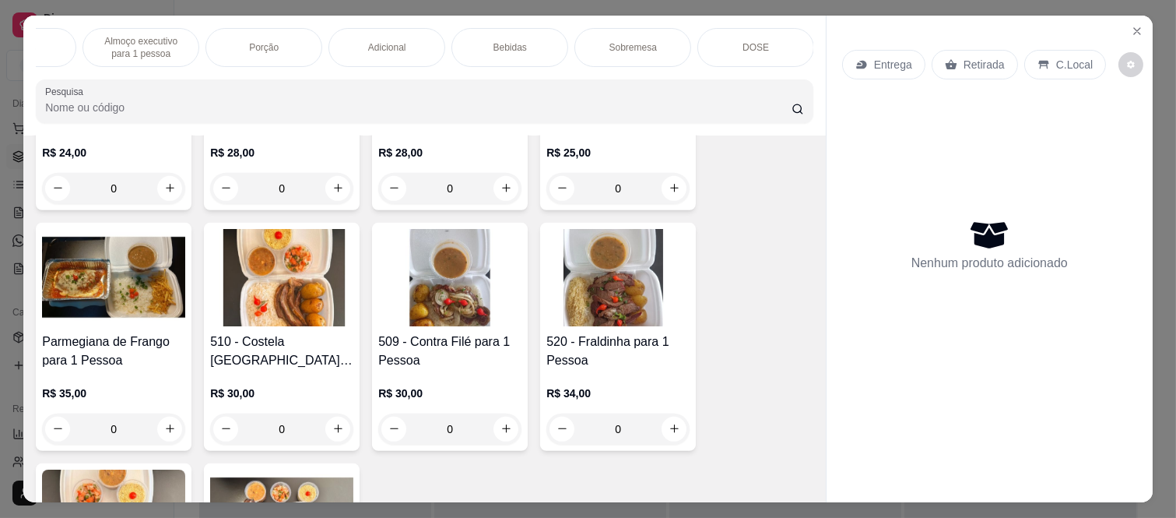
click at [663, 413] on div "0" at bounding box center [617, 428] width 143 height 31
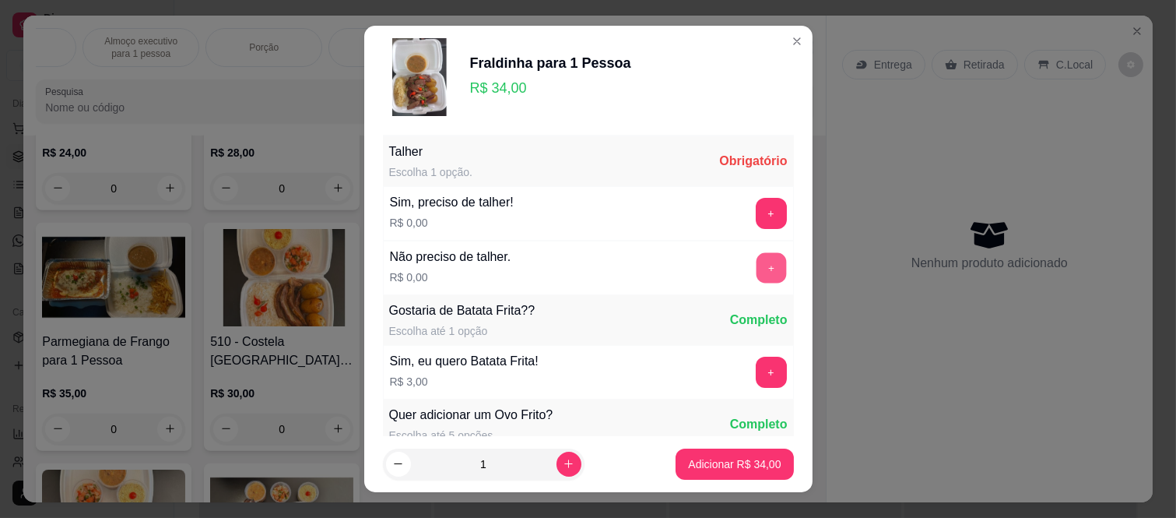
click at [756, 267] on button "+" at bounding box center [771, 268] width 30 height 30
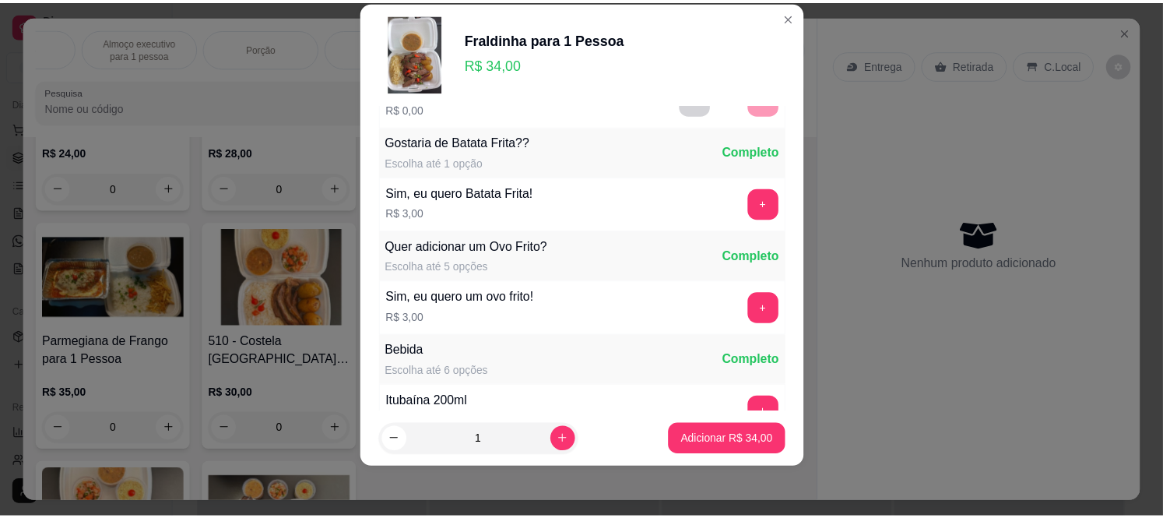
scroll to position [167, 0]
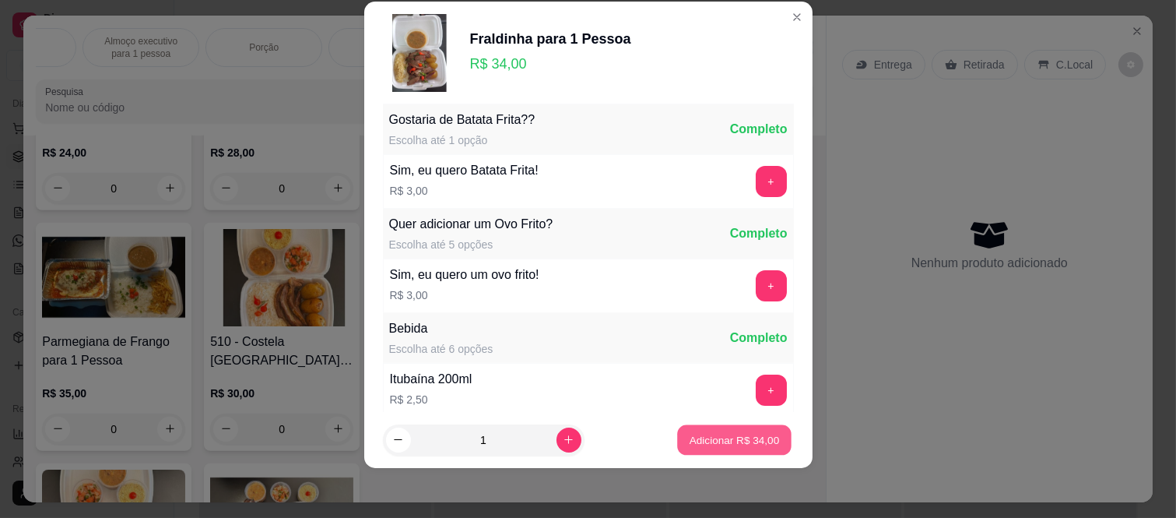
click at [693, 437] on p "Adicionar R$ 34,00" at bounding box center [735, 439] width 90 height 15
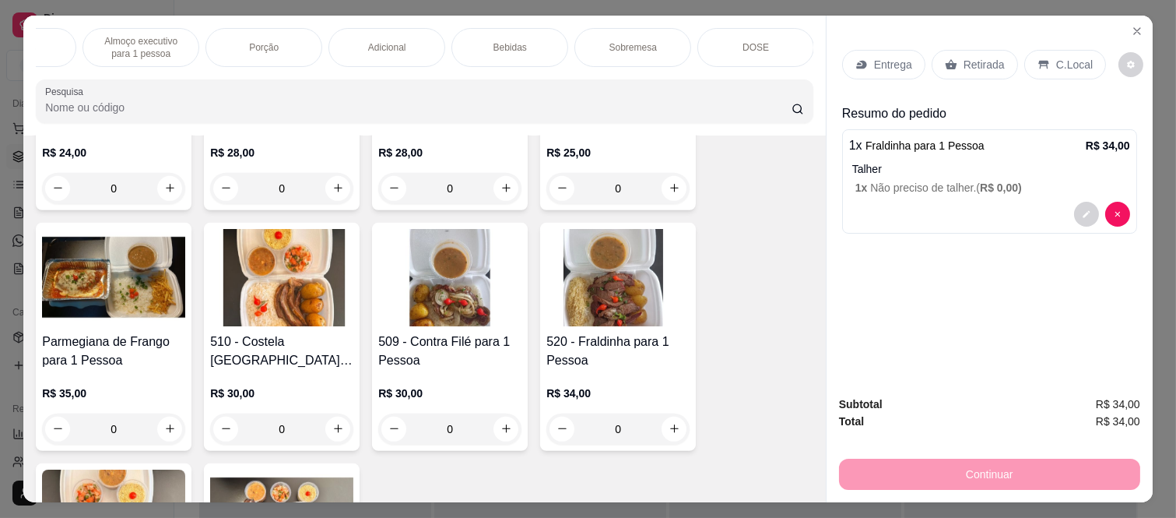
click at [945, 58] on icon at bounding box center [951, 64] width 12 height 12
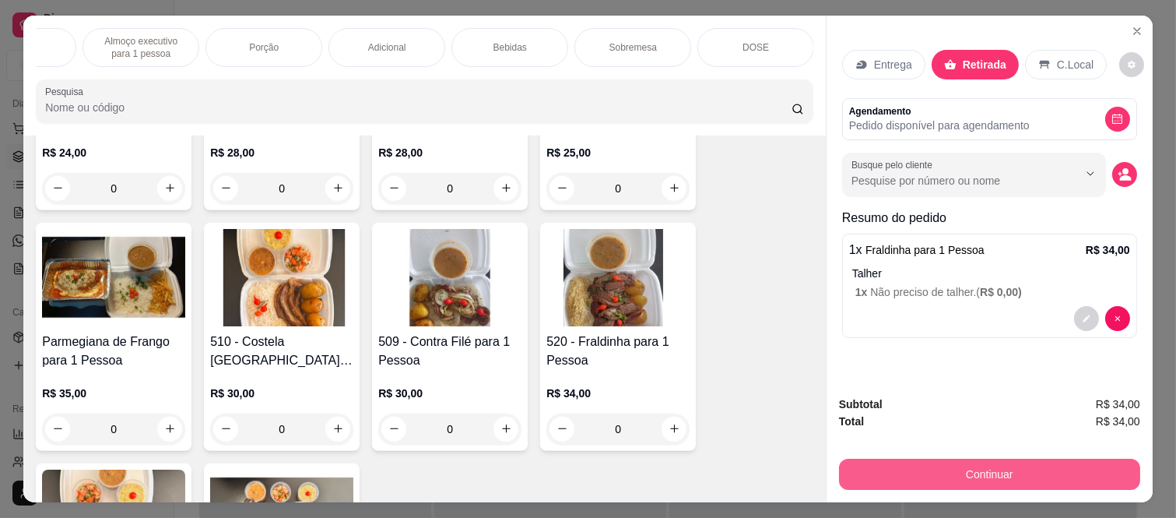
click at [966, 469] on button "Continuar" at bounding box center [989, 474] width 301 height 31
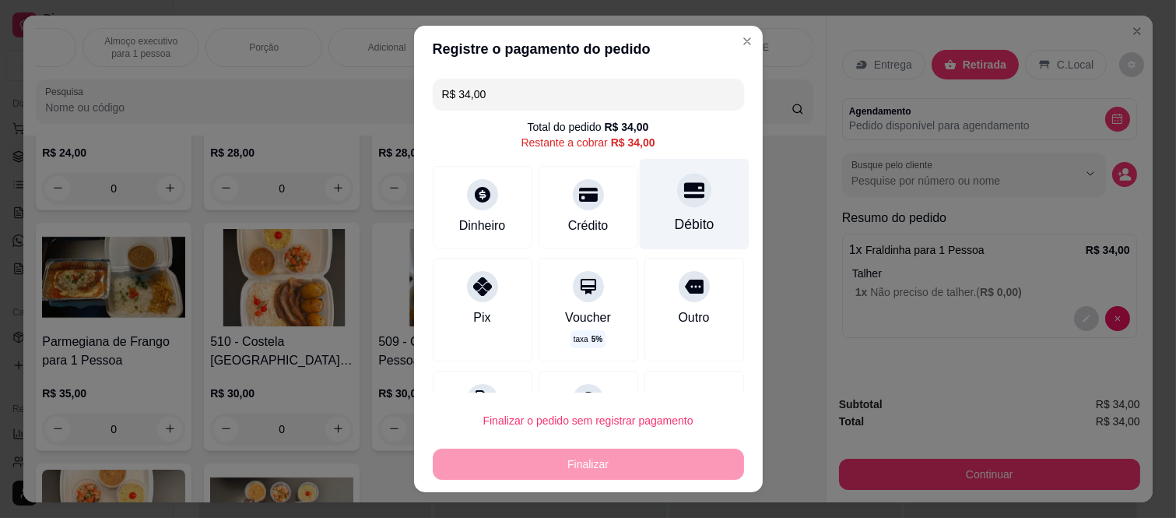
click at [680, 185] on div at bounding box center [694, 191] width 34 height 34
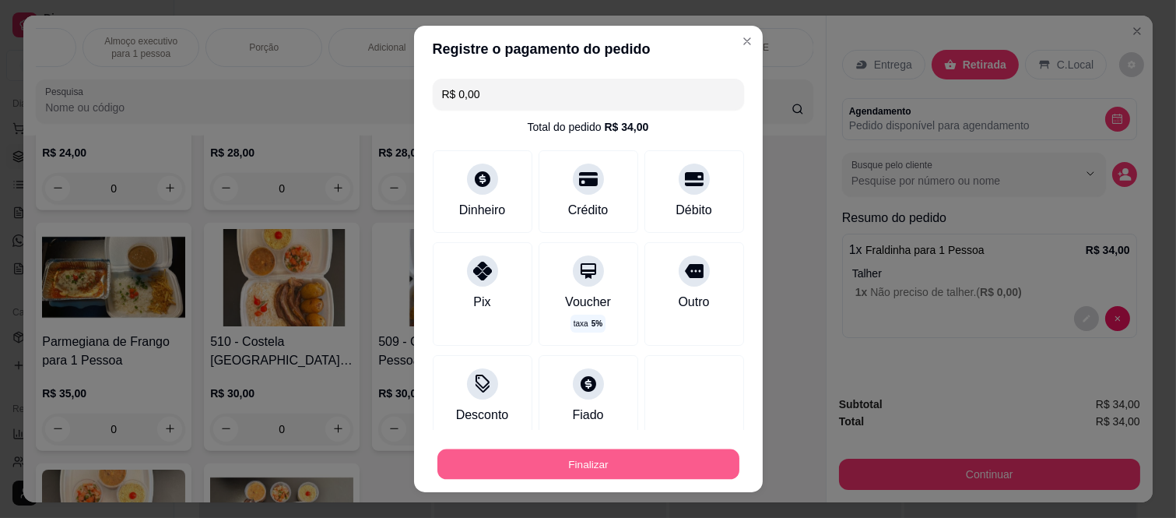
click at [651, 453] on button "Finalizar" at bounding box center [589, 463] width 302 height 30
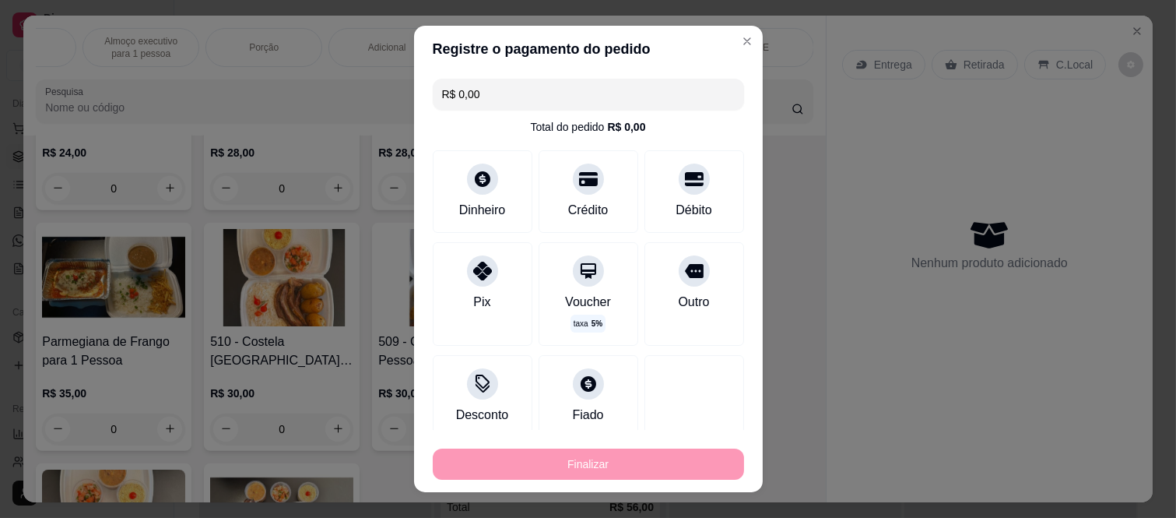
type input "-R$ 34,00"
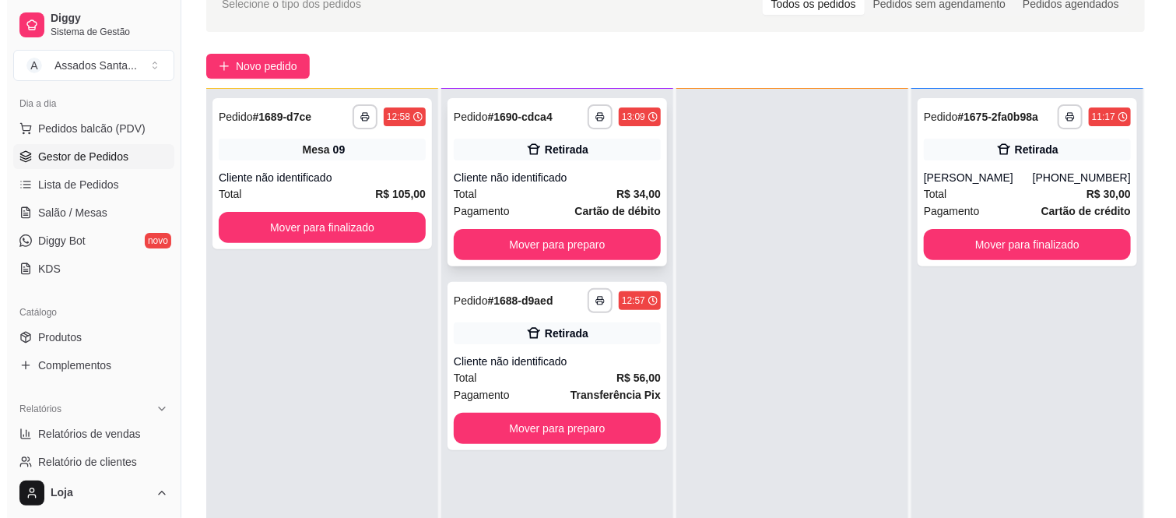
scroll to position [173, 0]
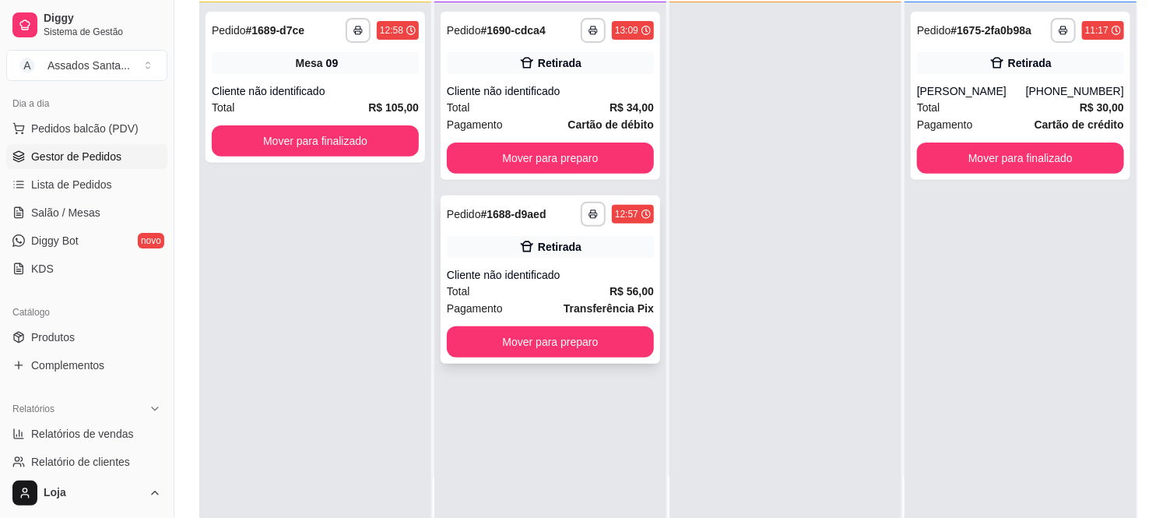
click at [579, 265] on div "**********" at bounding box center [551, 279] width 220 height 168
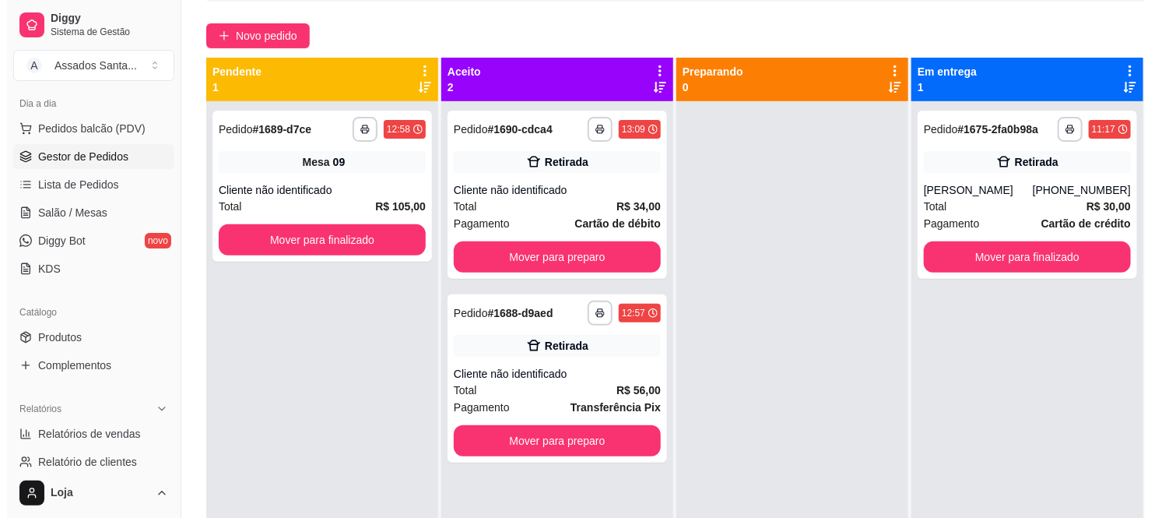
scroll to position [86, 0]
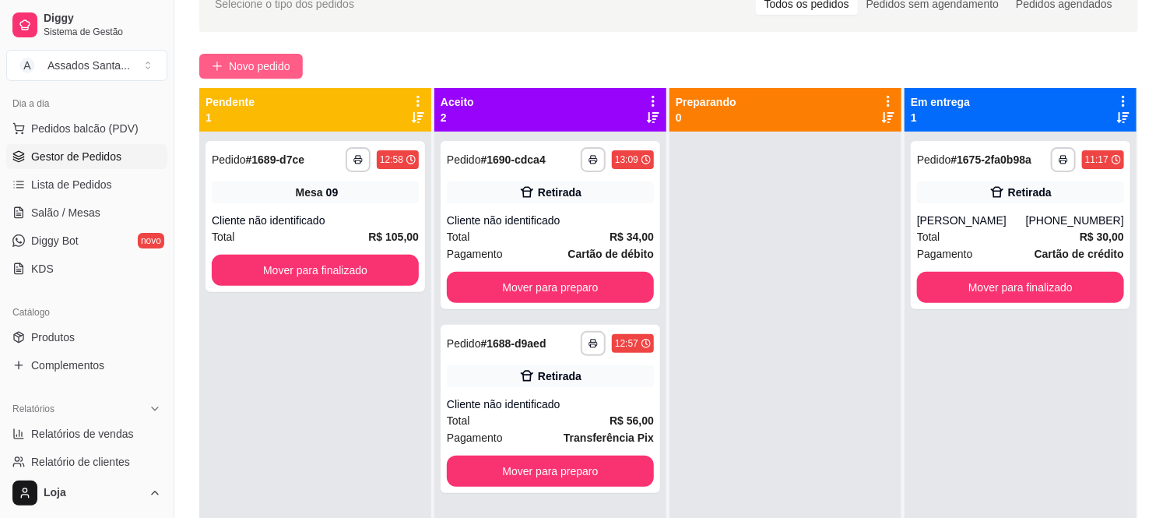
click at [278, 72] on span "Novo pedido" at bounding box center [259, 66] width 61 height 17
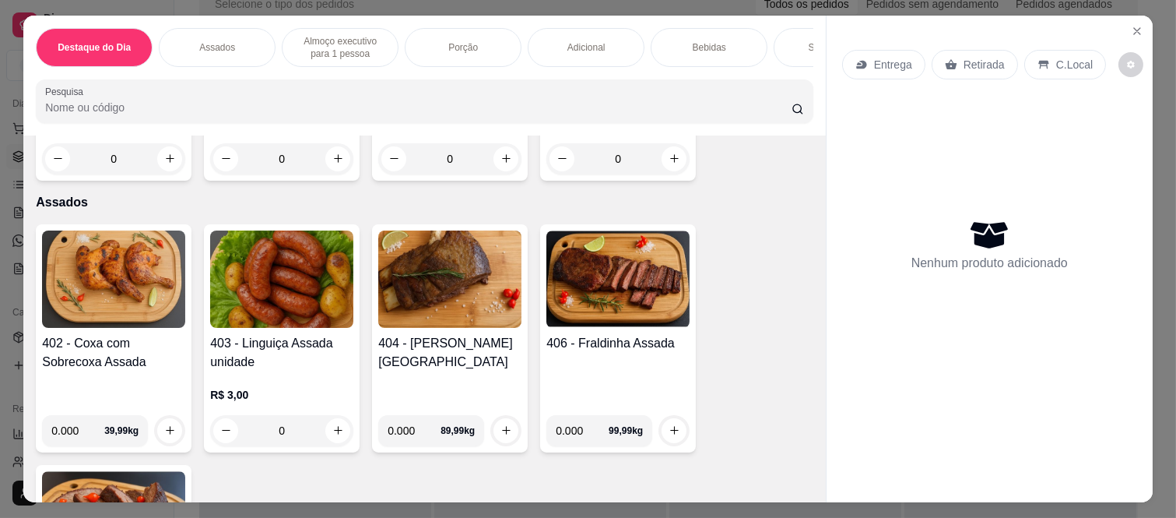
scroll to position [605, 0]
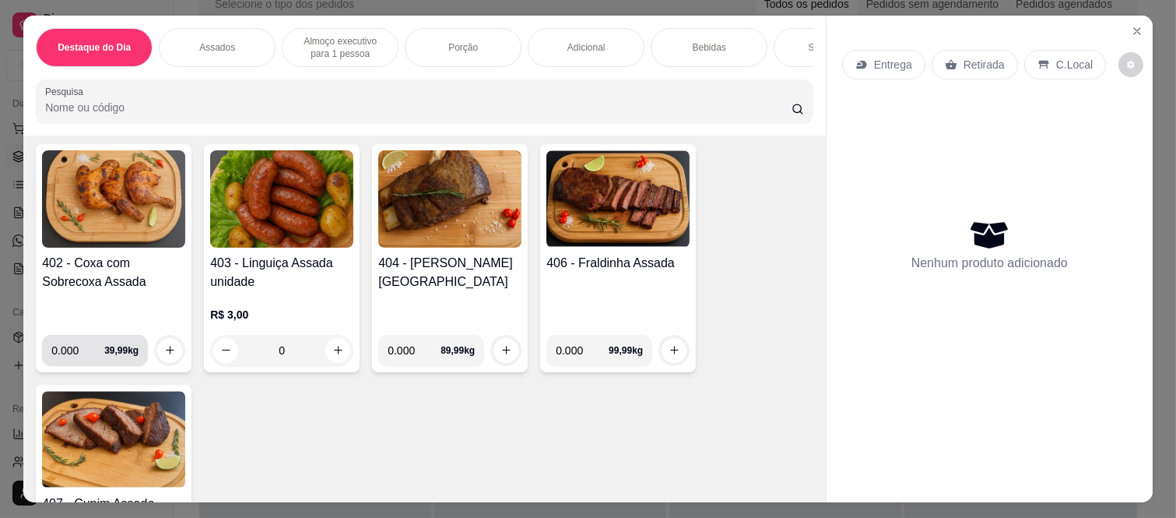
click at [80, 335] on input "0.000" at bounding box center [77, 350] width 53 height 31
type input "0.830"
click at [160, 346] on button "increase-product-quantity" at bounding box center [170, 350] width 24 height 24
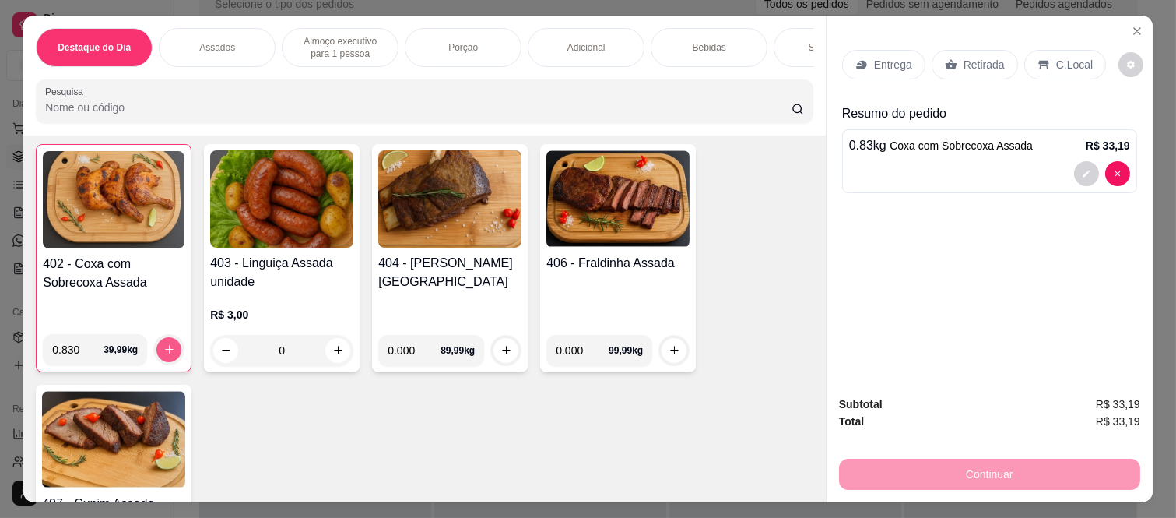
scroll to position [606, 0]
drag, startPoint x: 933, startPoint y: 58, endPoint x: 933, endPoint y: 68, distance: 10.1
click at [933, 59] on div "Retirada" at bounding box center [975, 65] width 86 height 30
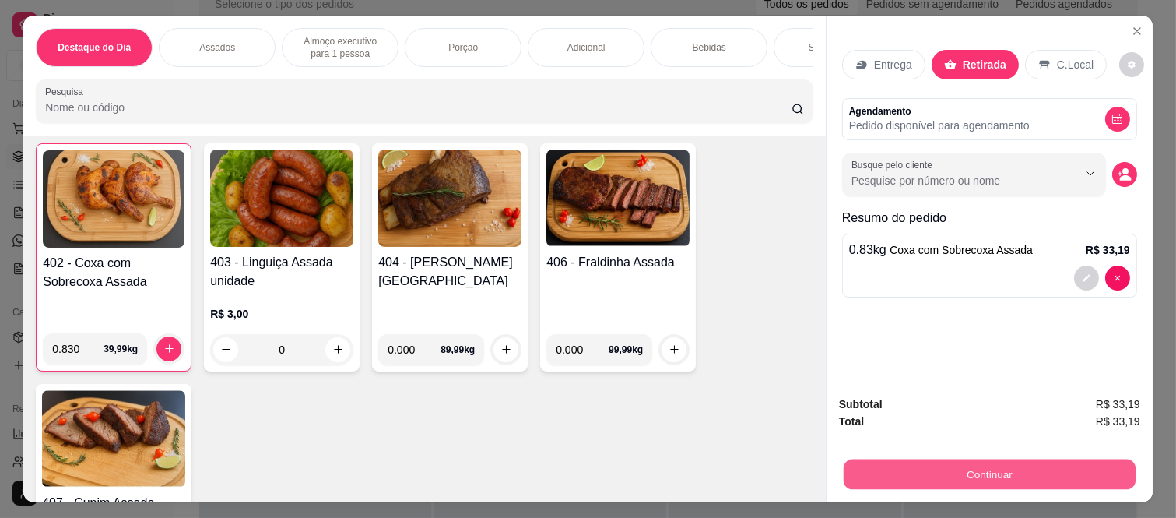
click at [907, 478] on button "Continuar" at bounding box center [990, 474] width 292 height 30
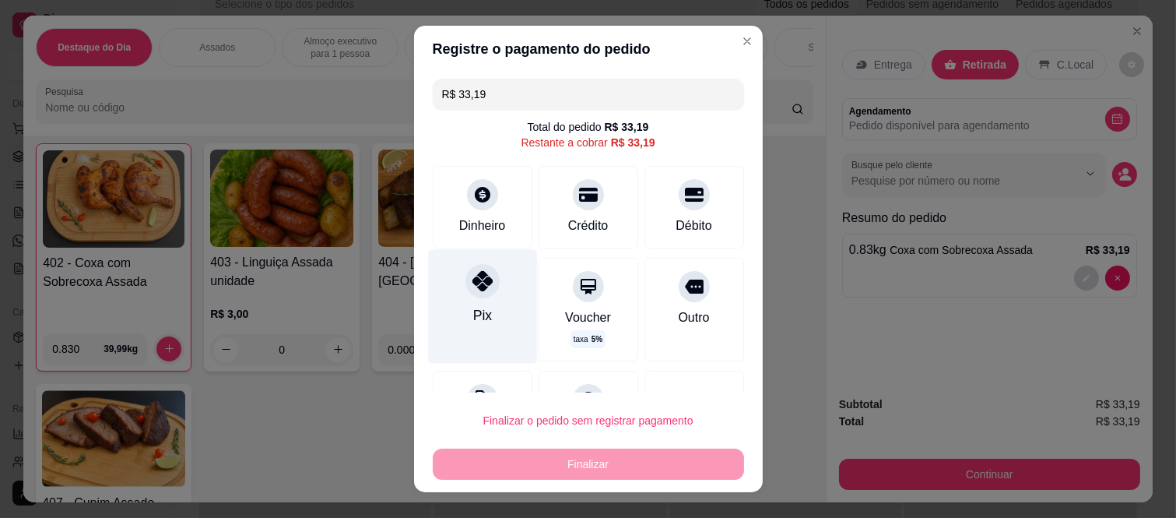
click at [472, 290] on icon at bounding box center [482, 281] width 20 height 20
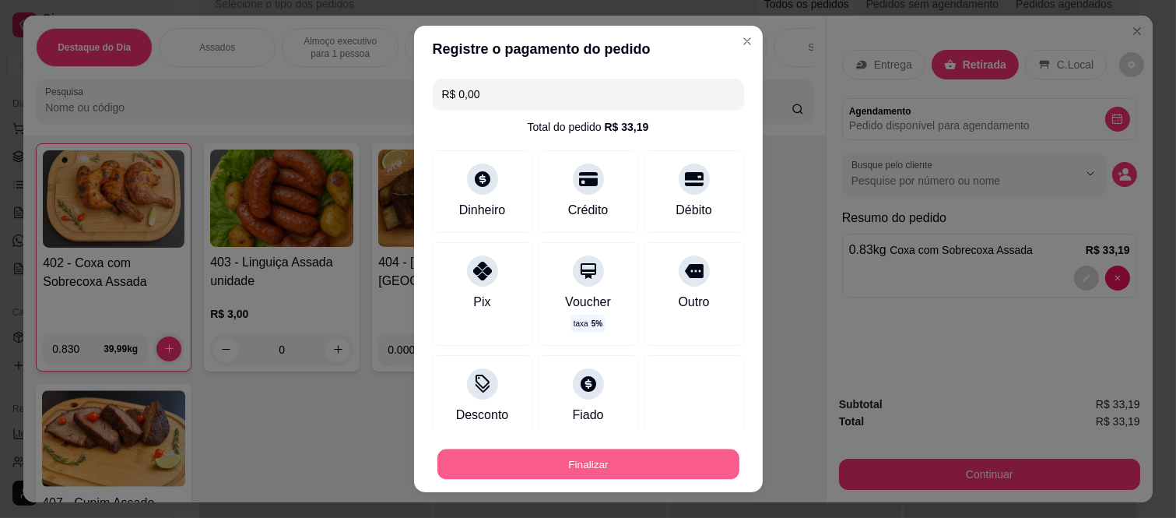
click at [504, 454] on button "Finalizar" at bounding box center [589, 463] width 302 height 30
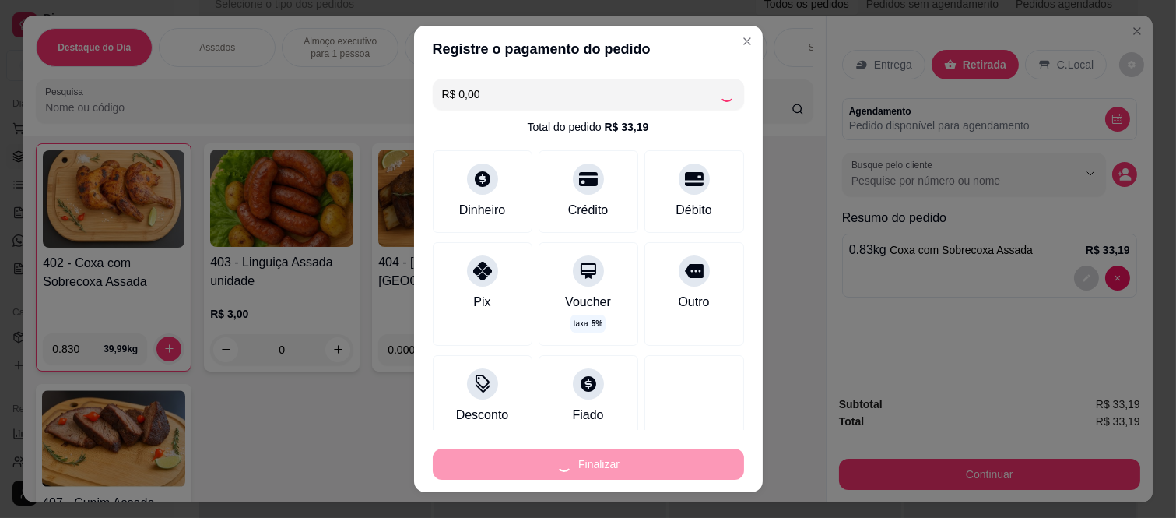
type input "-R$ 33,19"
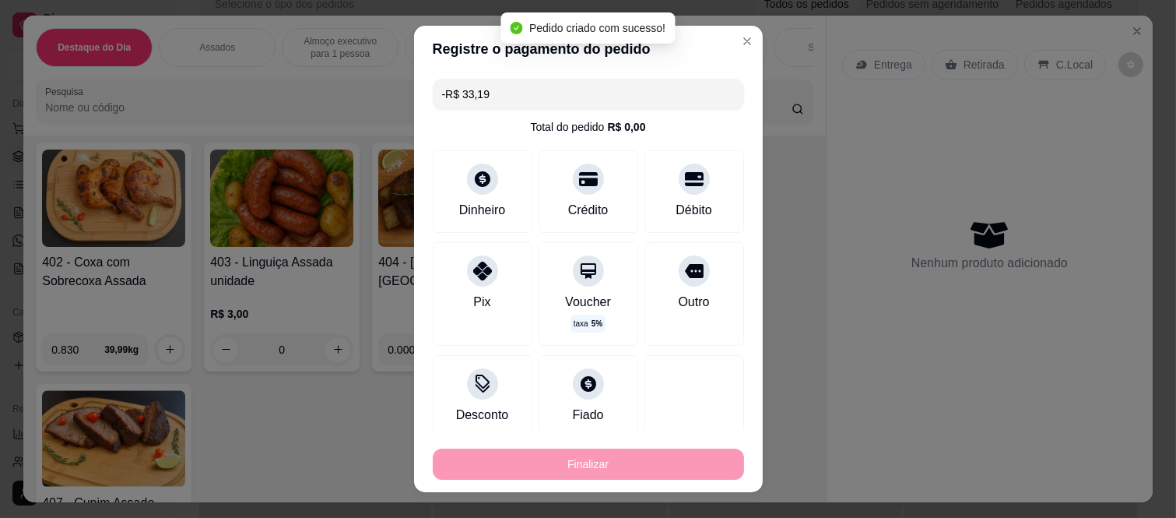
scroll to position [605, 0]
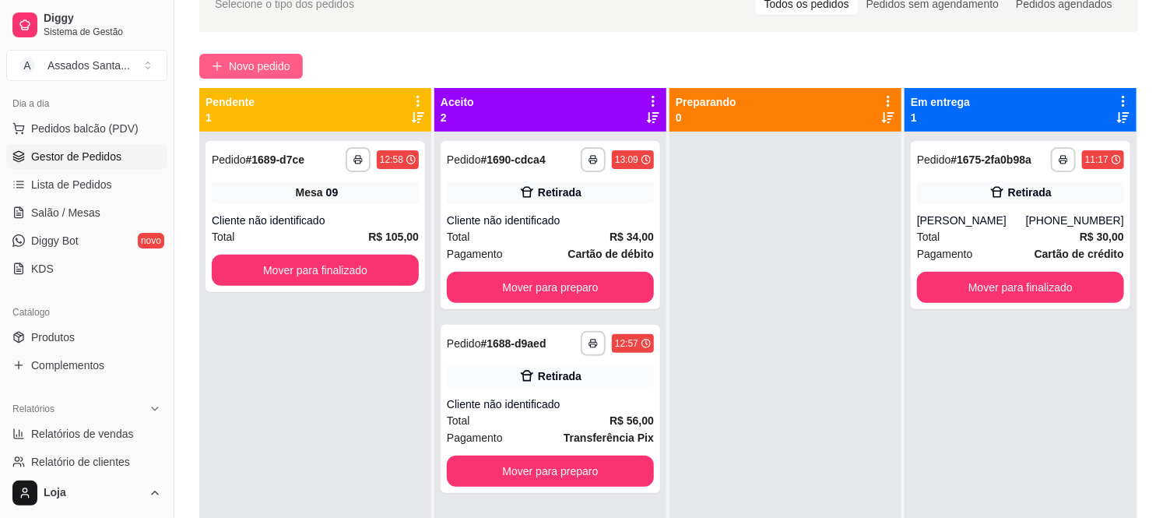
click at [276, 72] on span "Novo pedido" at bounding box center [259, 66] width 61 height 17
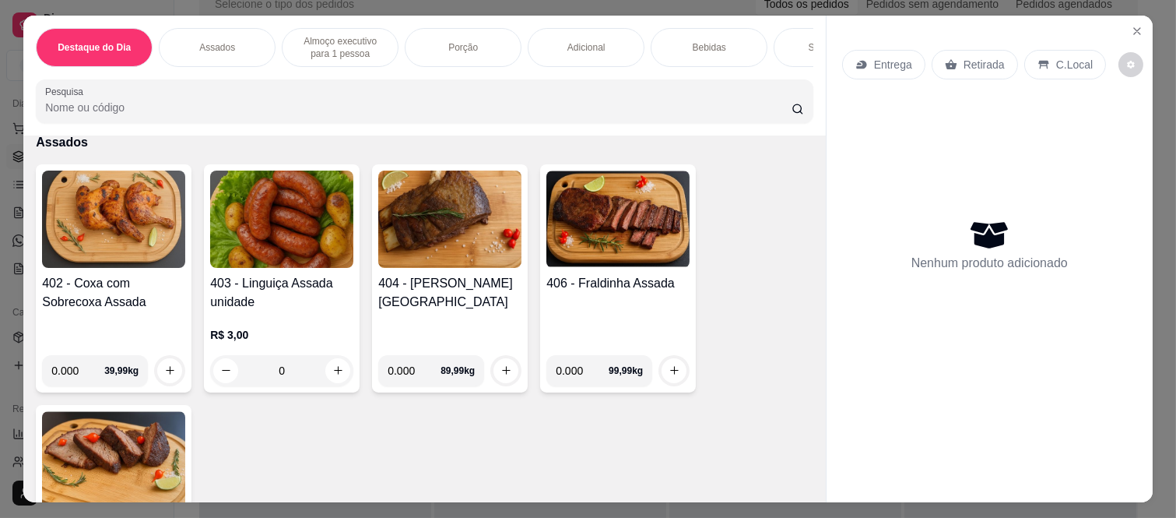
scroll to position [605, 0]
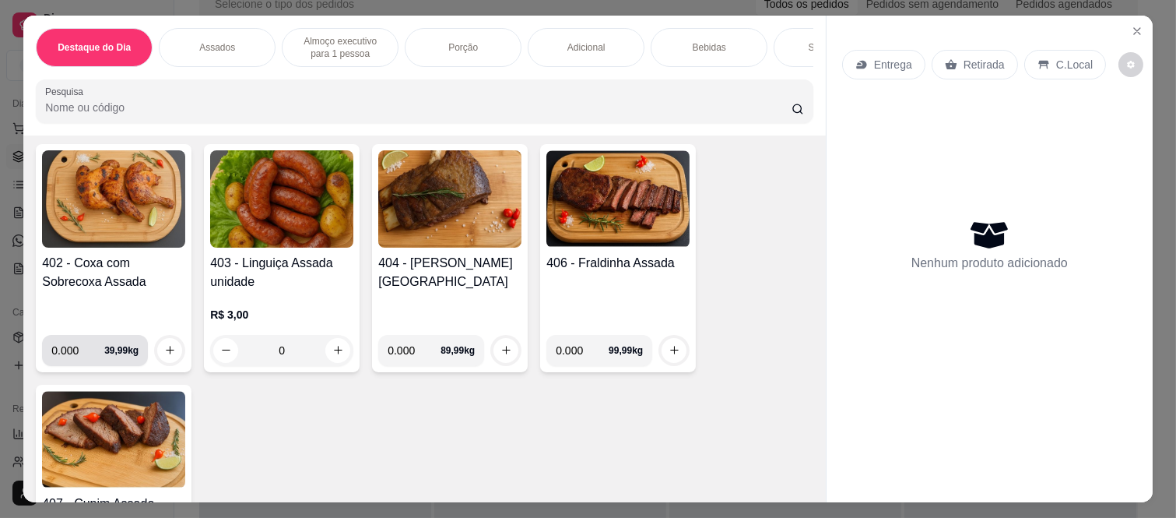
click at [73, 337] on input "0.000" at bounding box center [77, 350] width 53 height 31
type input "1.000"
click at [164, 345] on icon "increase-product-quantity" at bounding box center [170, 351] width 12 height 12
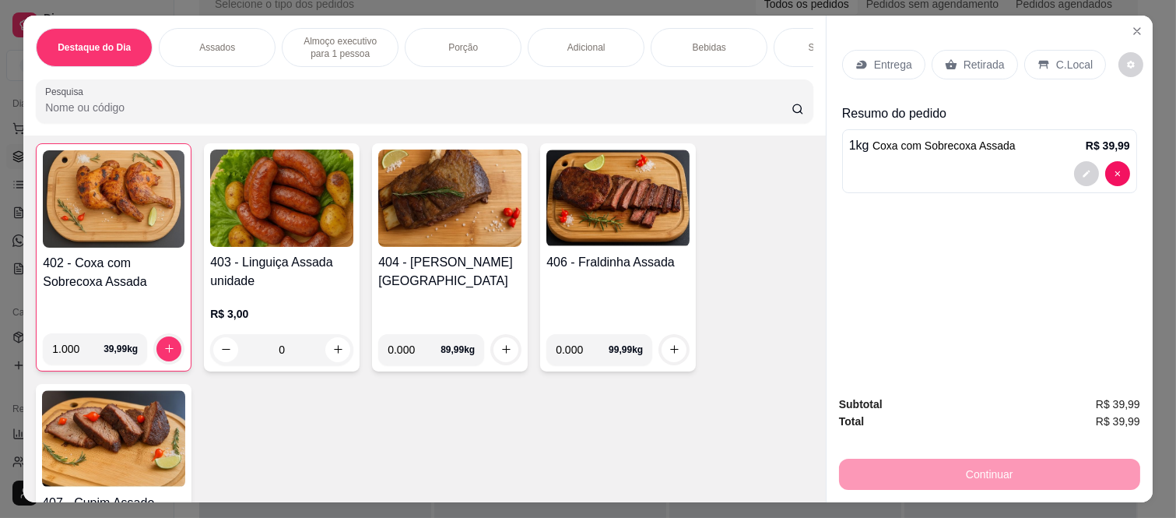
click at [866, 55] on div "Entrega" at bounding box center [883, 65] width 83 height 30
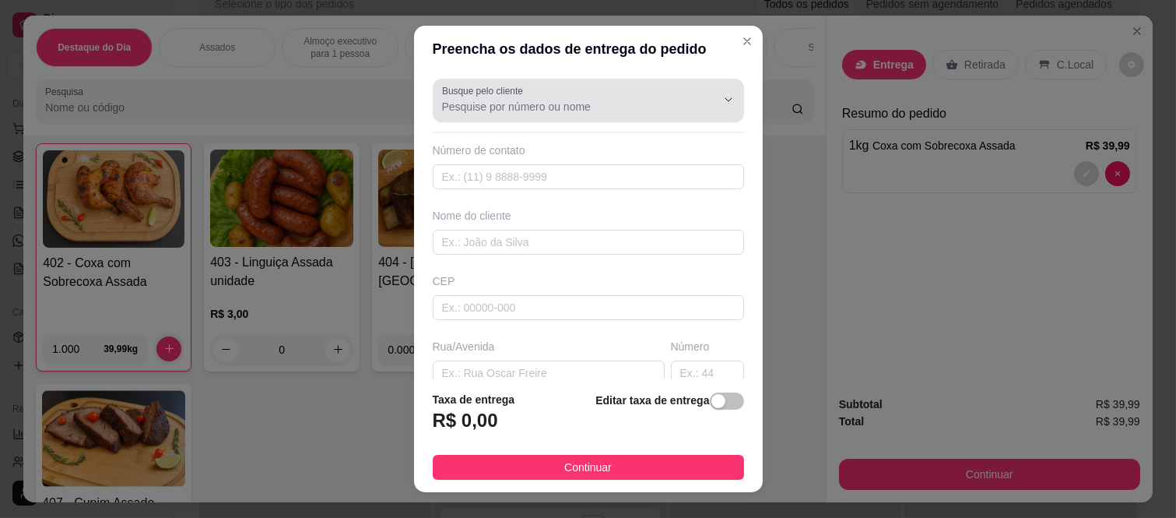
click at [492, 107] on input "Busque pelo cliente" at bounding box center [566, 107] width 249 height 16
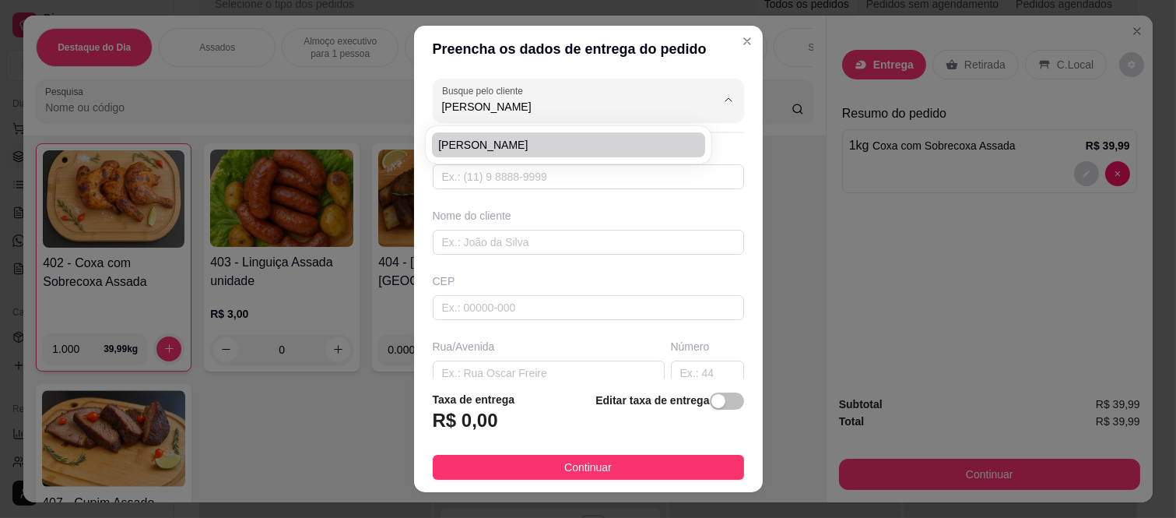
click at [470, 146] on span "[PERSON_NAME]" at bounding box center [560, 145] width 245 height 16
type input "[PERSON_NAME]"
type input "11981838982"
type input "[PERSON_NAME]"
type input "08260210"
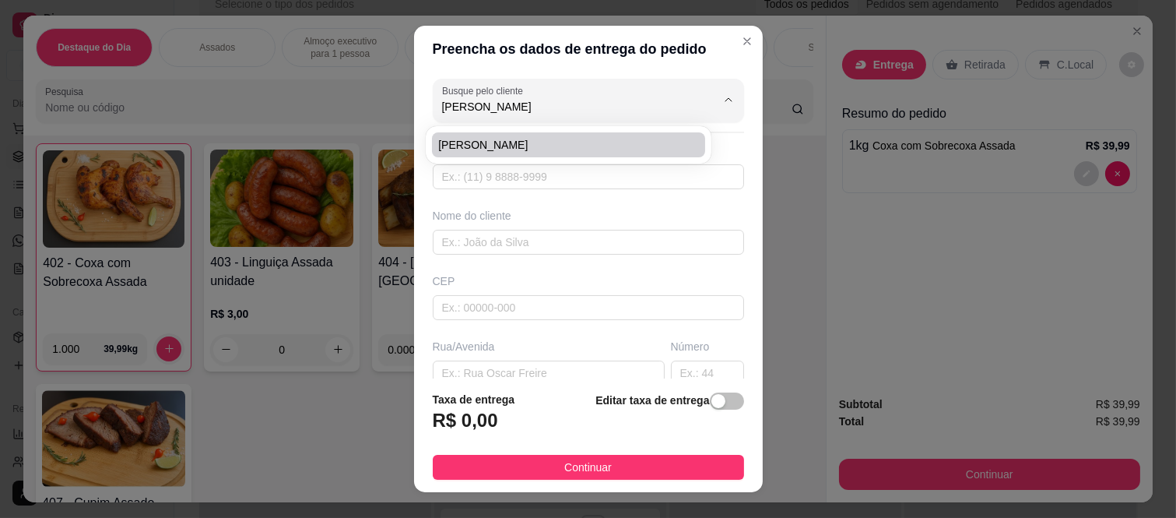
type input "Rua [PERSON_NAME]"
type input "177"
type input "[GEOGRAPHIC_DATA]"
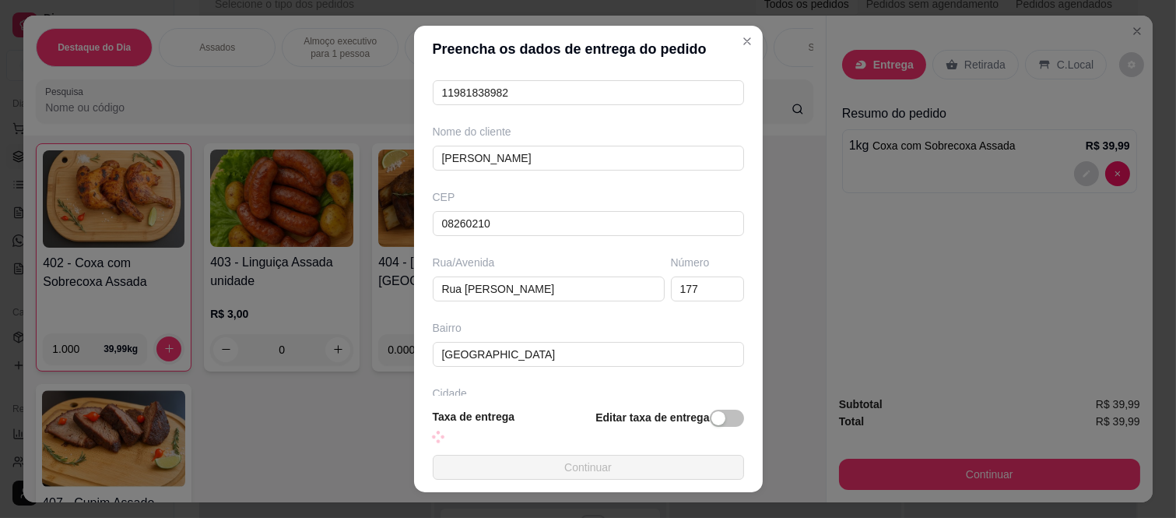
scroll to position [202, 0]
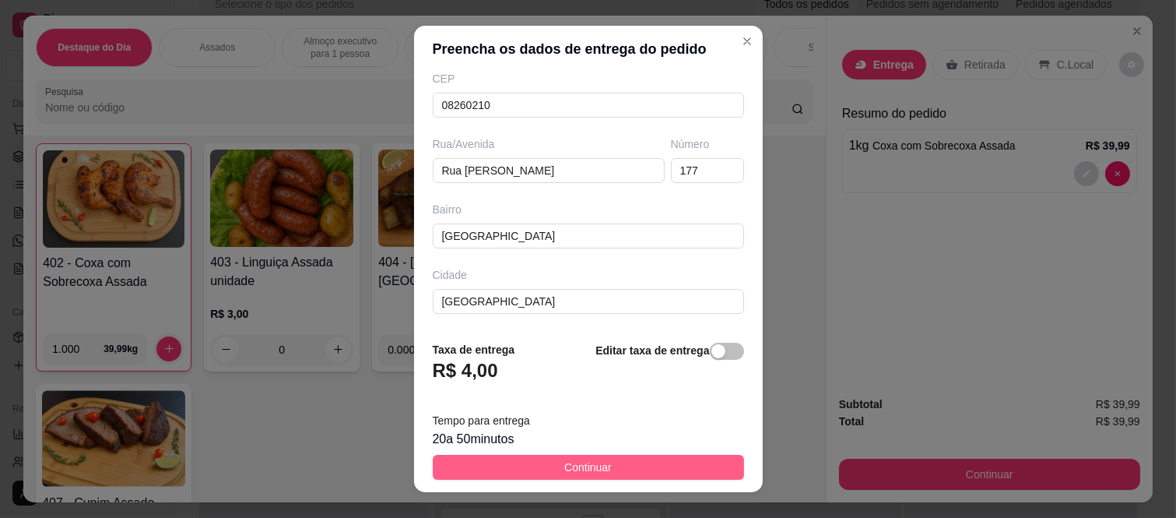
type input "[PERSON_NAME]"
click at [565, 461] on span "Continuar" at bounding box center [587, 467] width 47 height 17
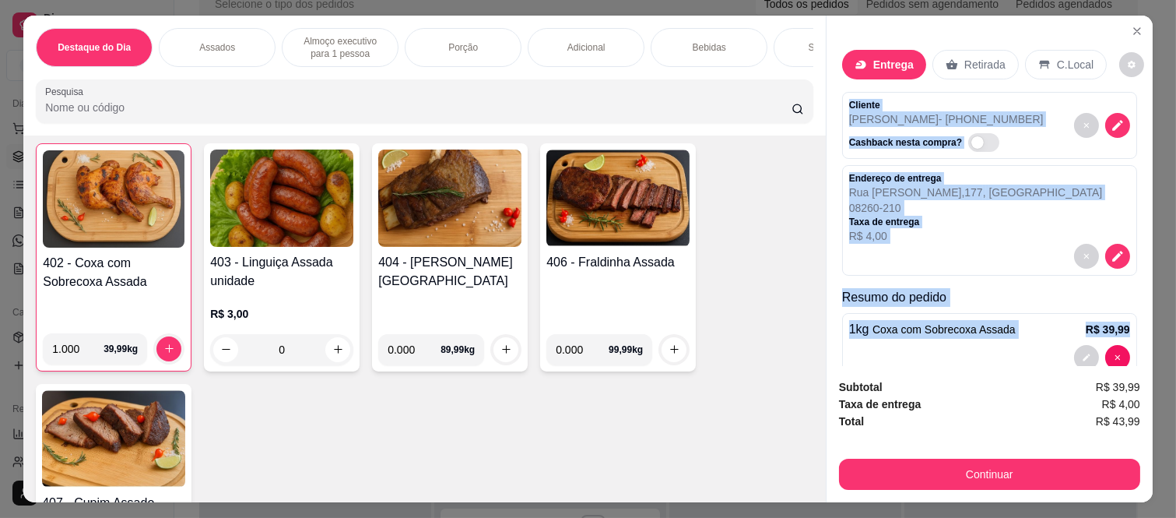
scroll to position [32, 0]
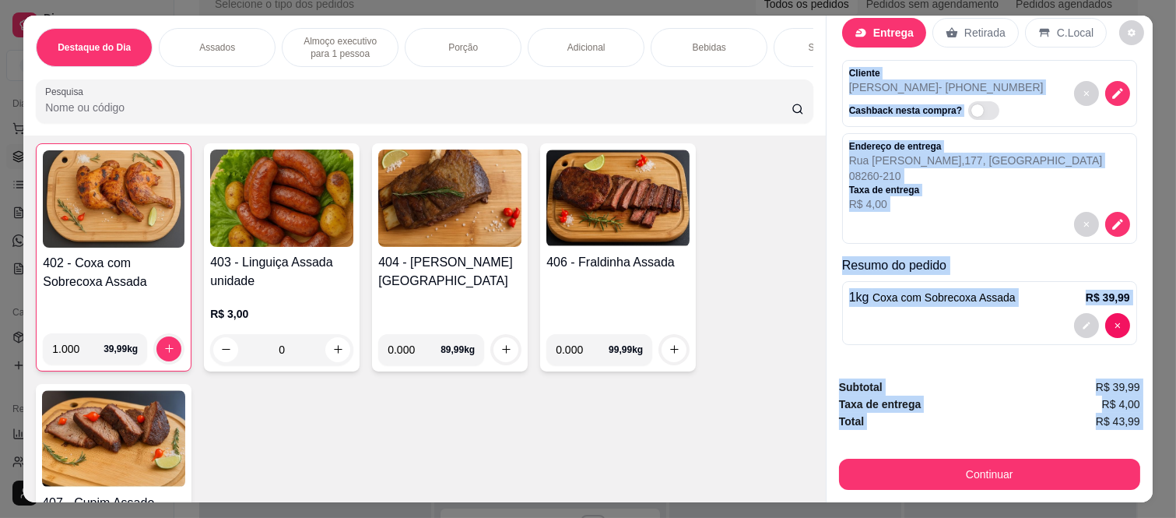
drag, startPoint x: 841, startPoint y: 91, endPoint x: 883, endPoint y: 424, distance: 335.8
click at [883, 424] on div "Entrega Retirada C.Local Cliente [PERSON_NAME] - [PHONE_NUMBER] Cashback nesta …" at bounding box center [989, 259] width 327 height 487
copy div "Cliente [PERSON_NAME] - [PHONE_NUMBER] Cashback nesta compra? Endereço de entre…"
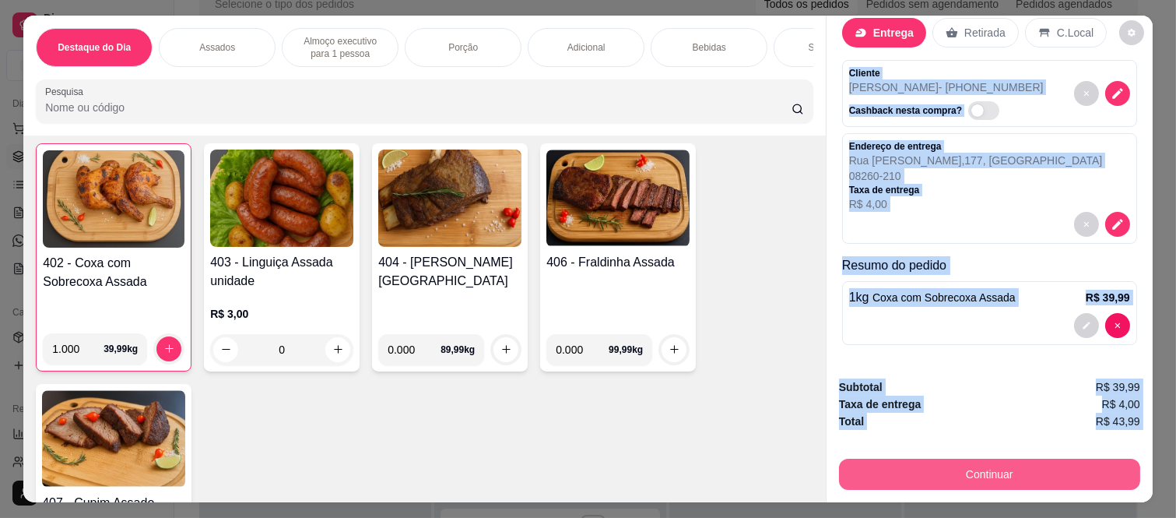
click at [1076, 459] on button "Continuar" at bounding box center [989, 474] width 301 height 31
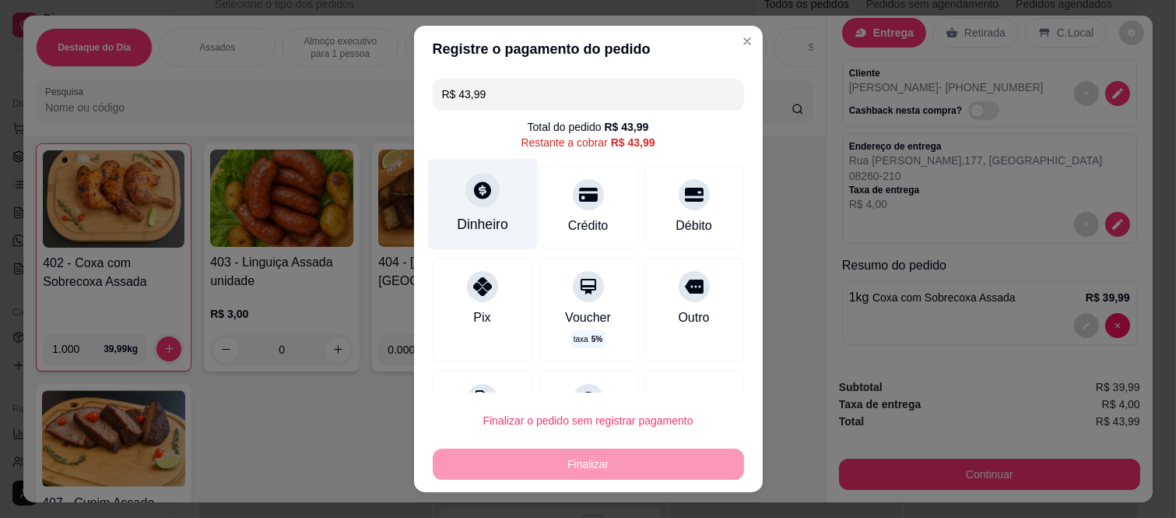
click at [464, 171] on div "Dinheiro" at bounding box center [482, 204] width 110 height 91
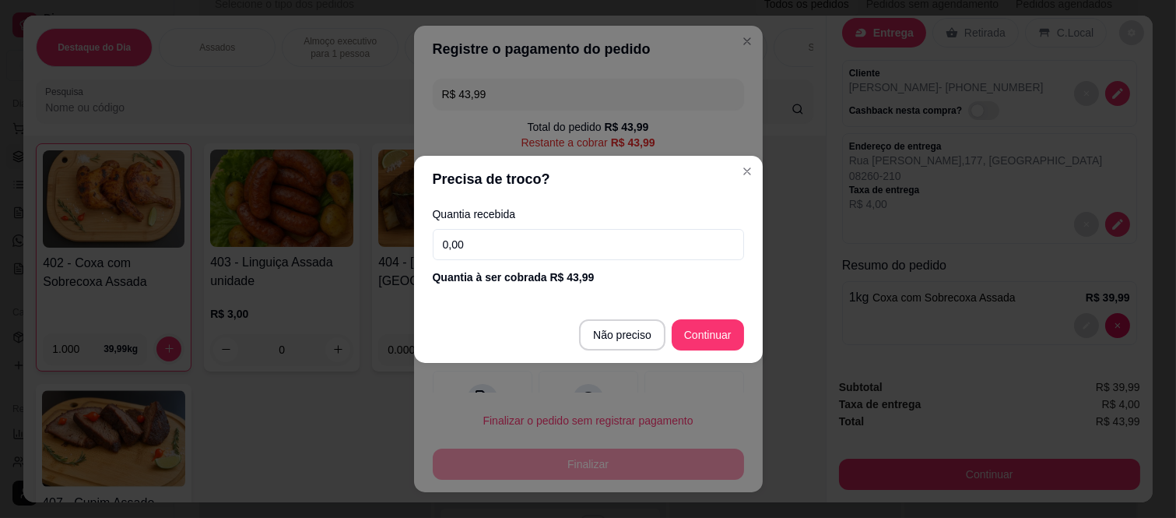
click at [529, 249] on input "0,00" at bounding box center [588, 244] width 311 height 31
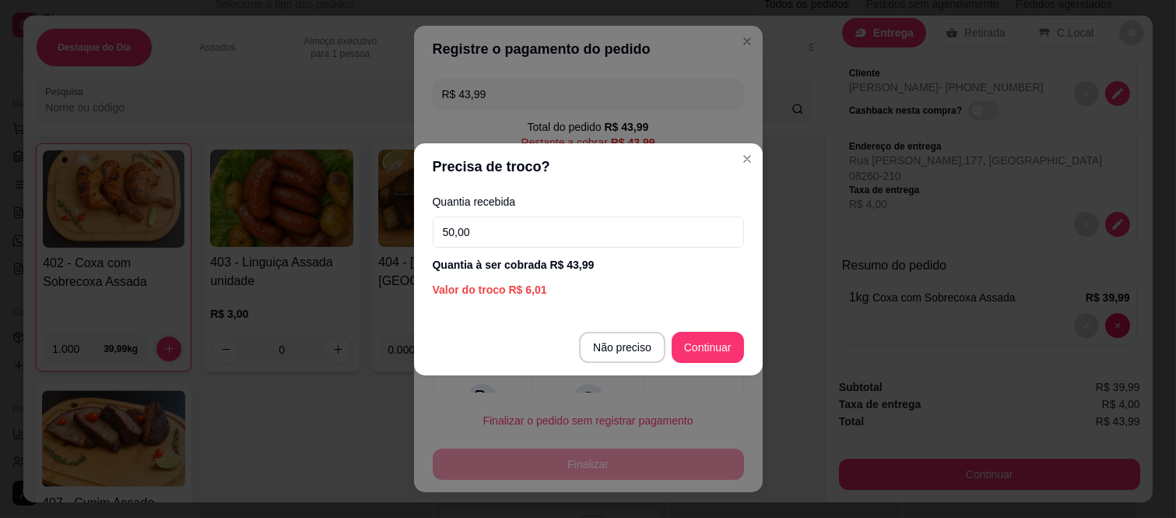
type input "50,00"
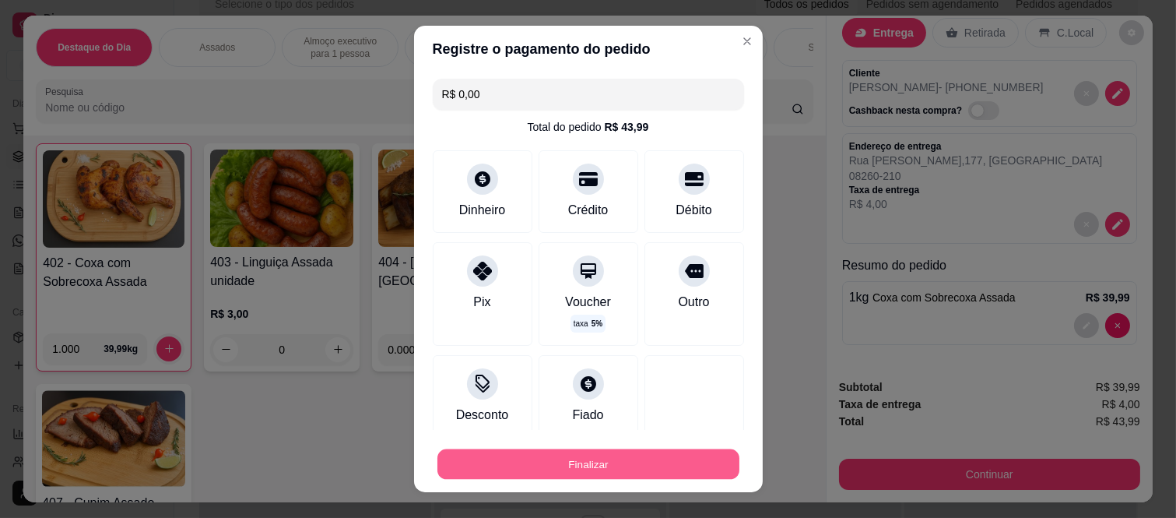
click at [636, 469] on button "Finalizar" at bounding box center [589, 463] width 302 height 30
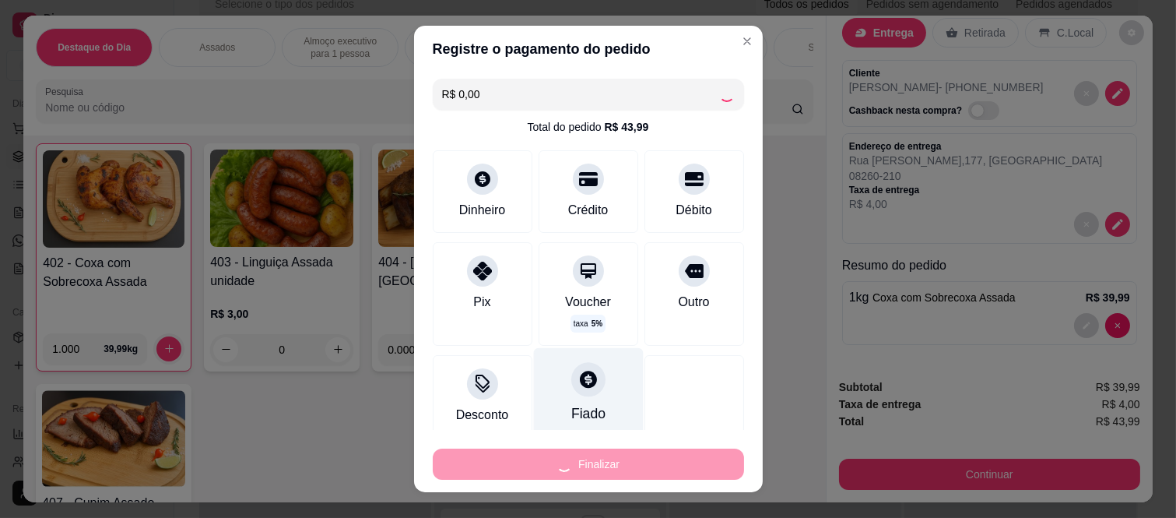
type input "-R$ 43,99"
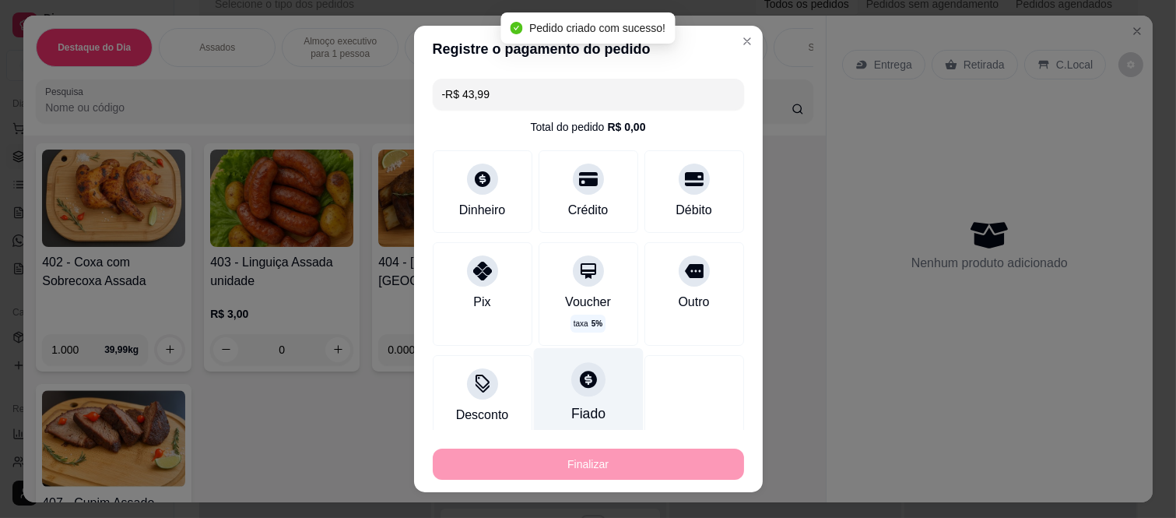
scroll to position [605, 0]
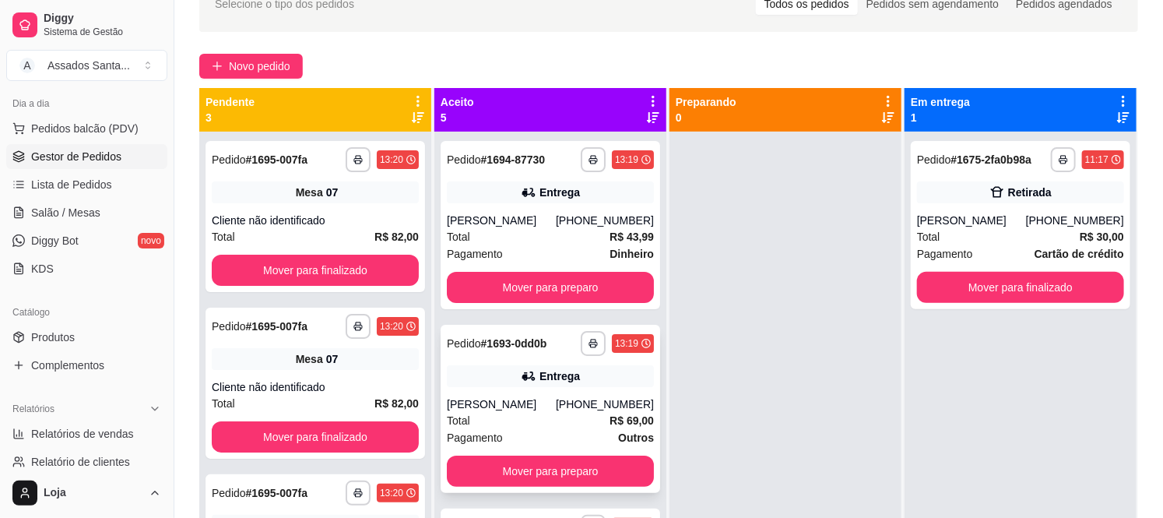
click at [488, 385] on div "Entrega" at bounding box center [550, 376] width 207 height 22
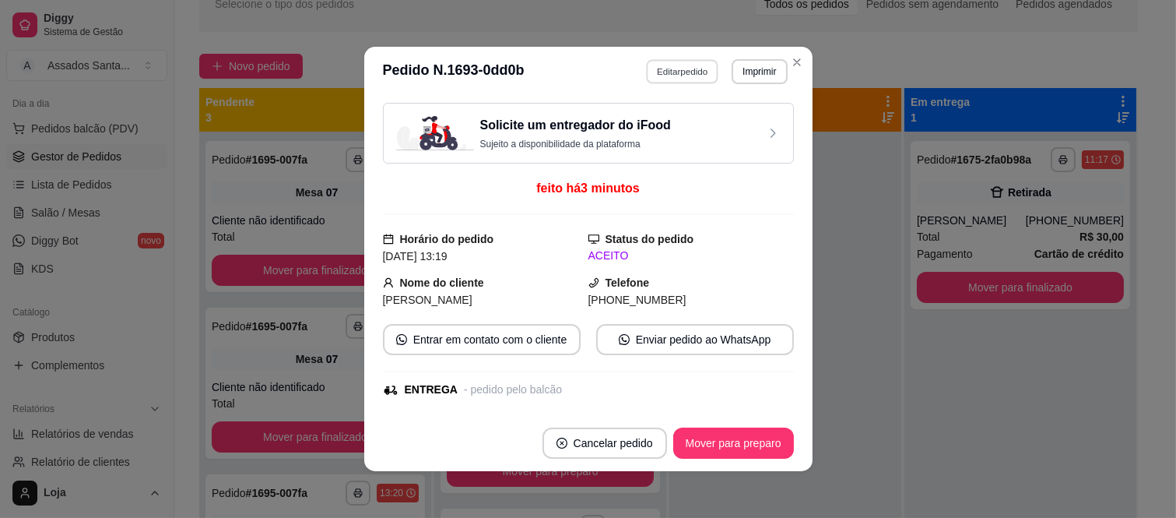
click at [658, 75] on button "Editar pedido" at bounding box center [682, 71] width 72 height 24
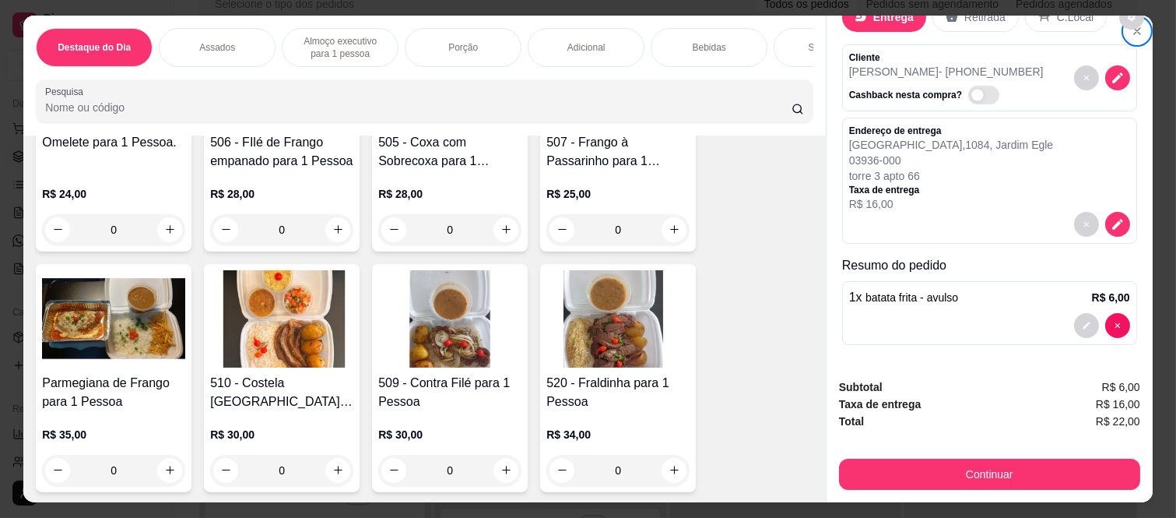
scroll to position [1470, 0]
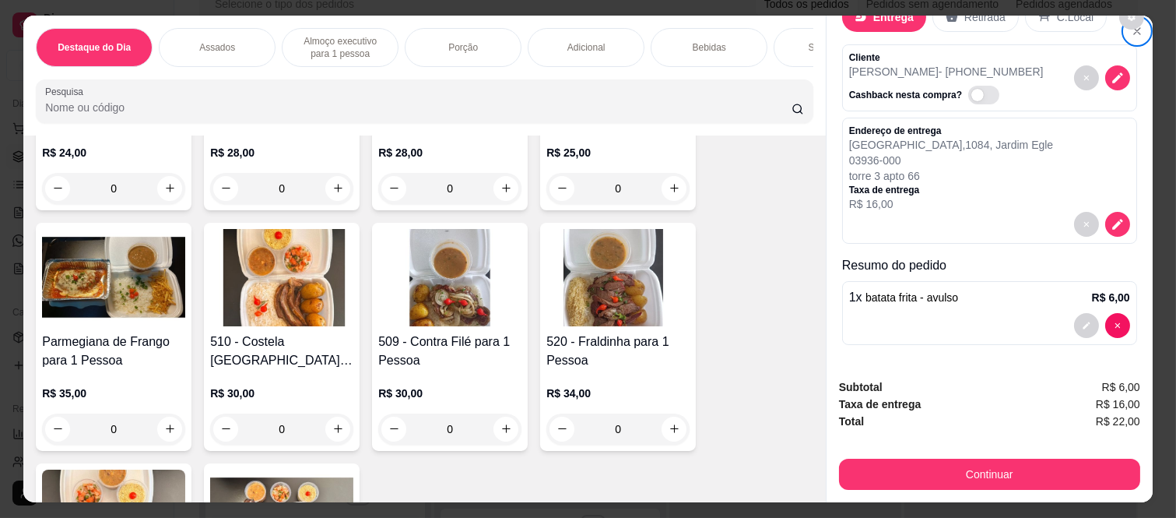
click at [159, 418] on div "0" at bounding box center [113, 428] width 143 height 31
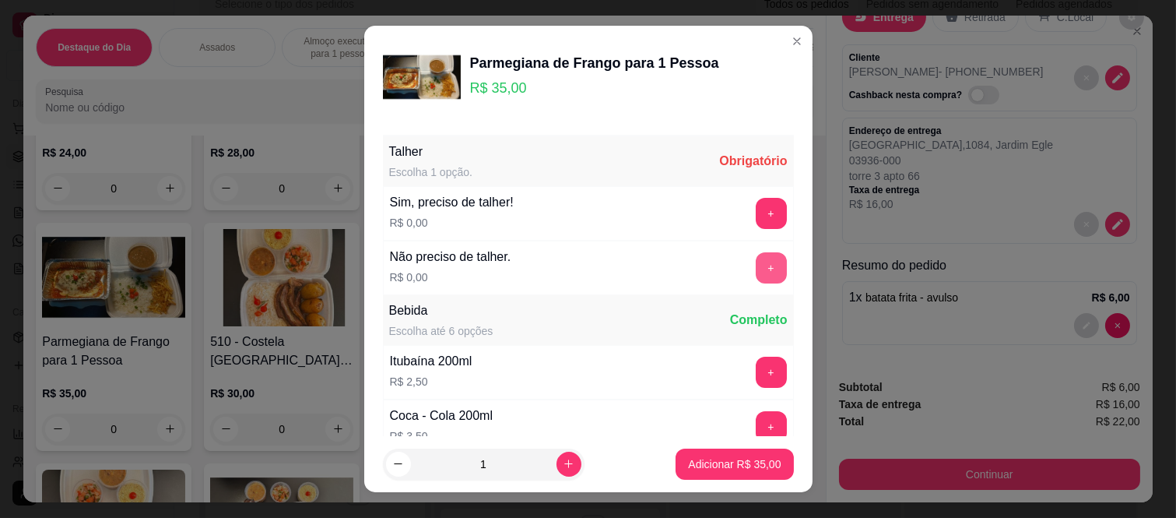
click at [756, 274] on button "+" at bounding box center [771, 267] width 31 height 31
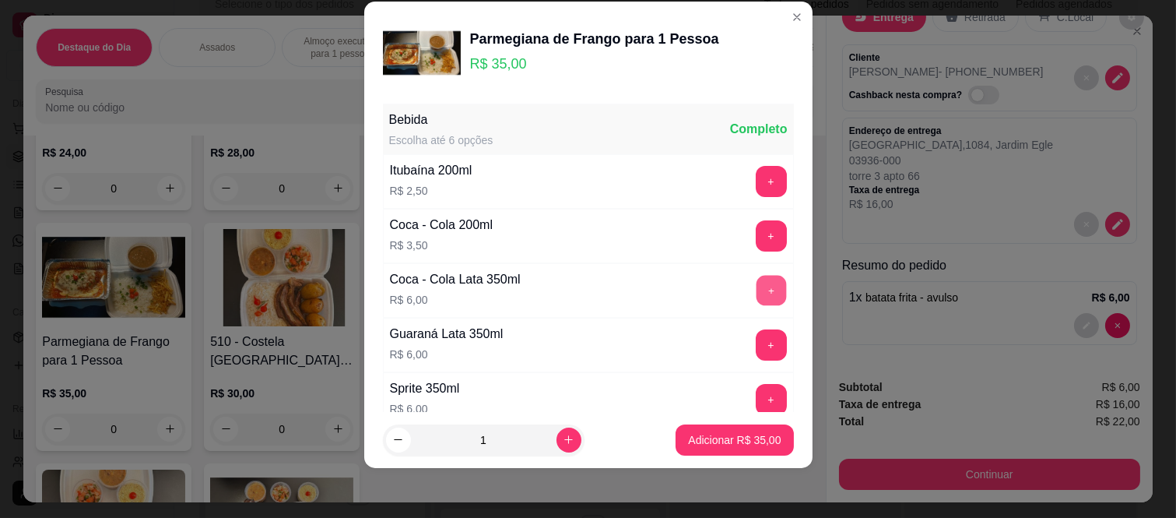
click at [756, 282] on button "+" at bounding box center [771, 291] width 30 height 30
click at [756, 284] on button "+" at bounding box center [771, 291] width 30 height 30
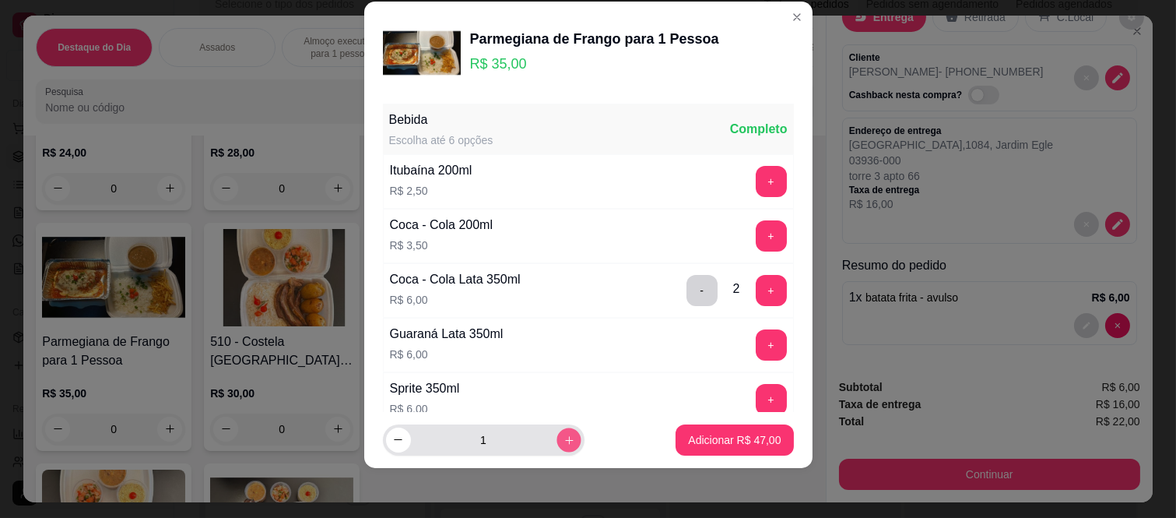
click at [557, 444] on button "increase-product-quantity" at bounding box center [569, 439] width 24 height 24
type input "2"
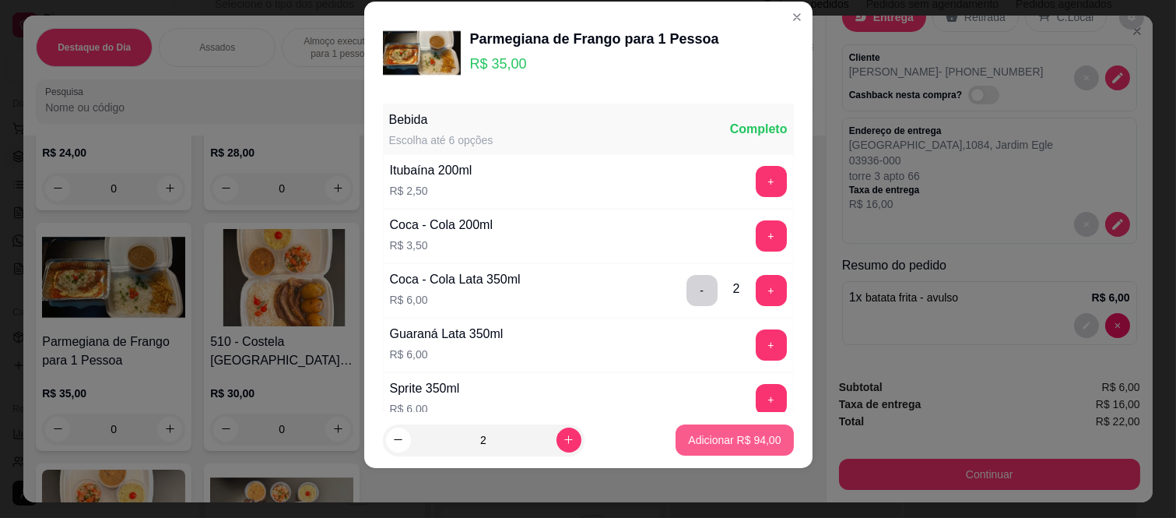
click at [688, 441] on p "Adicionar R$ 94,00" at bounding box center [734, 440] width 93 height 16
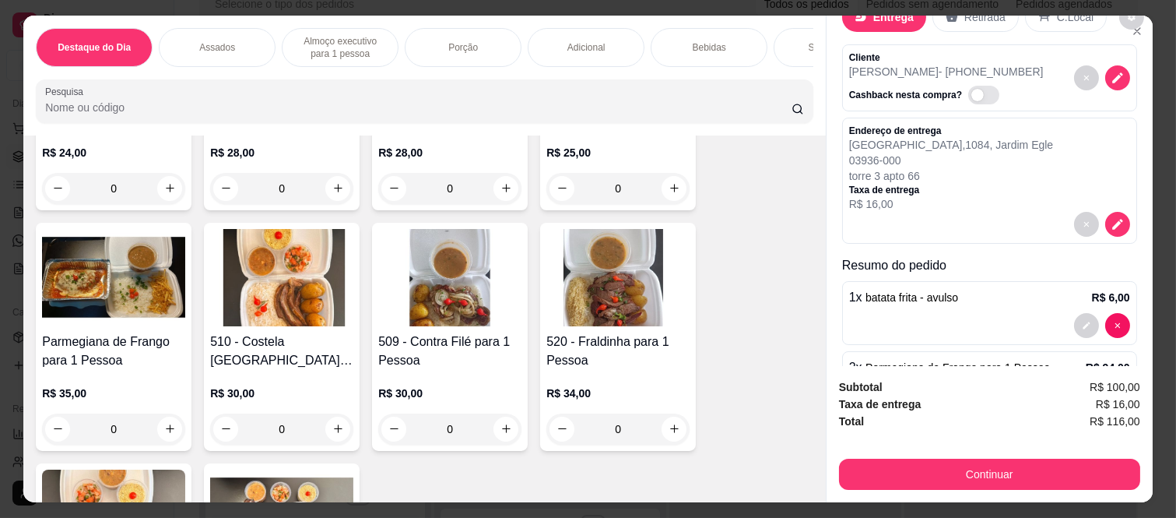
scroll to position [173, 0]
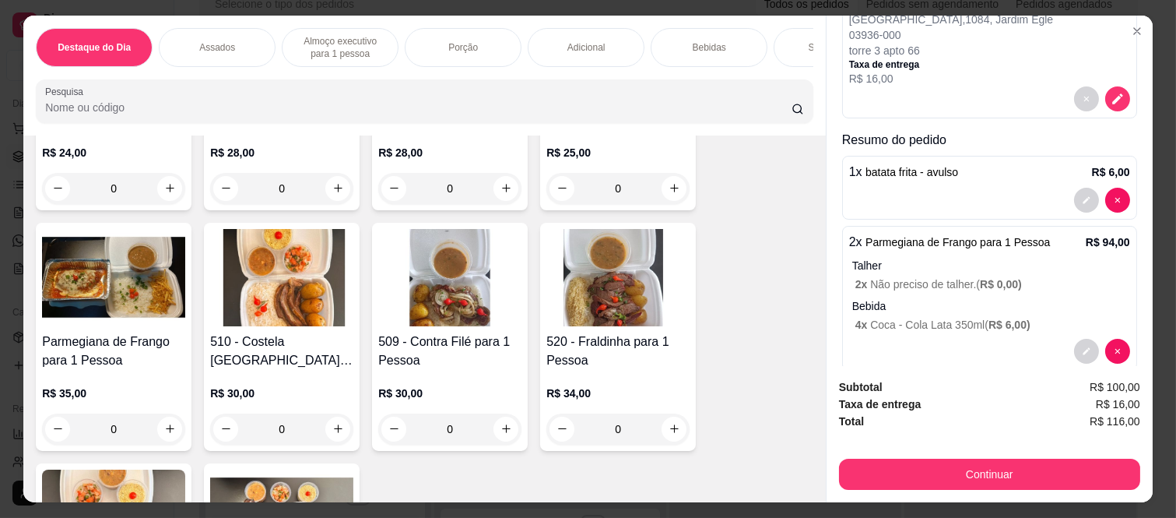
click at [1057, 302] on p "Bebida" at bounding box center [991, 306] width 278 height 16
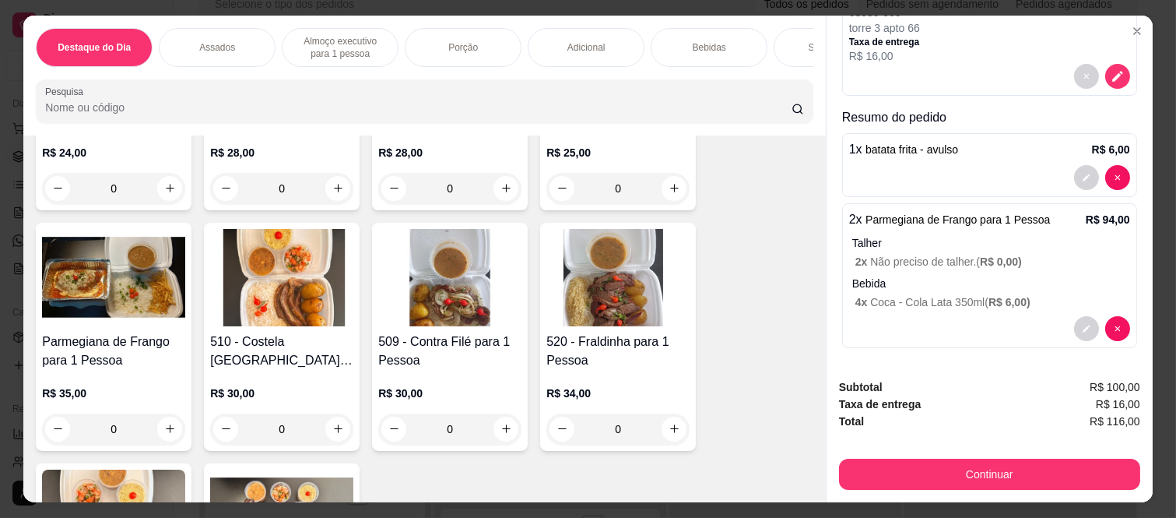
scroll to position [199, 0]
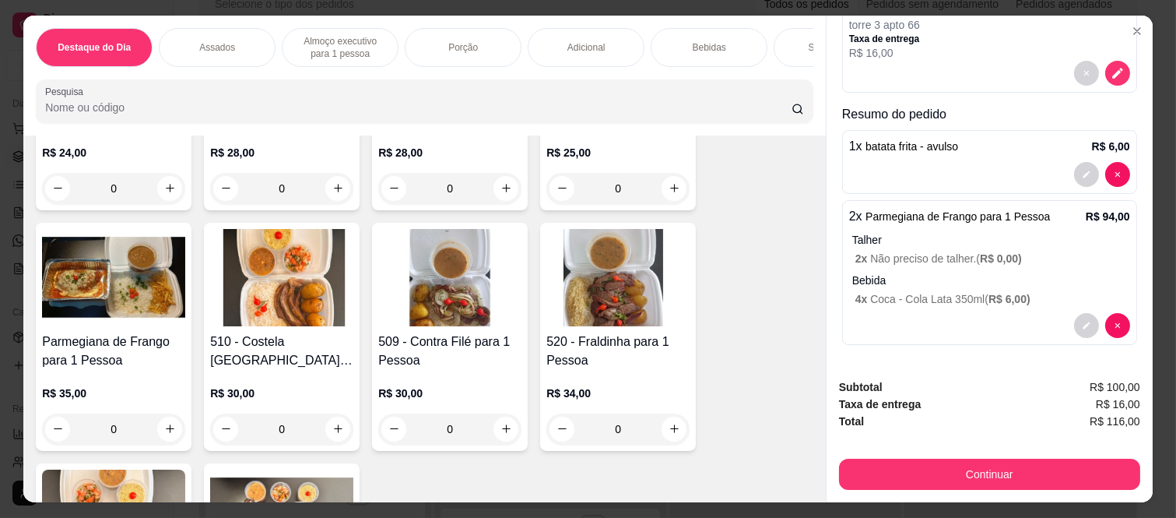
click at [989, 293] on span "R$ 6,00 )" at bounding box center [1010, 299] width 42 height 12
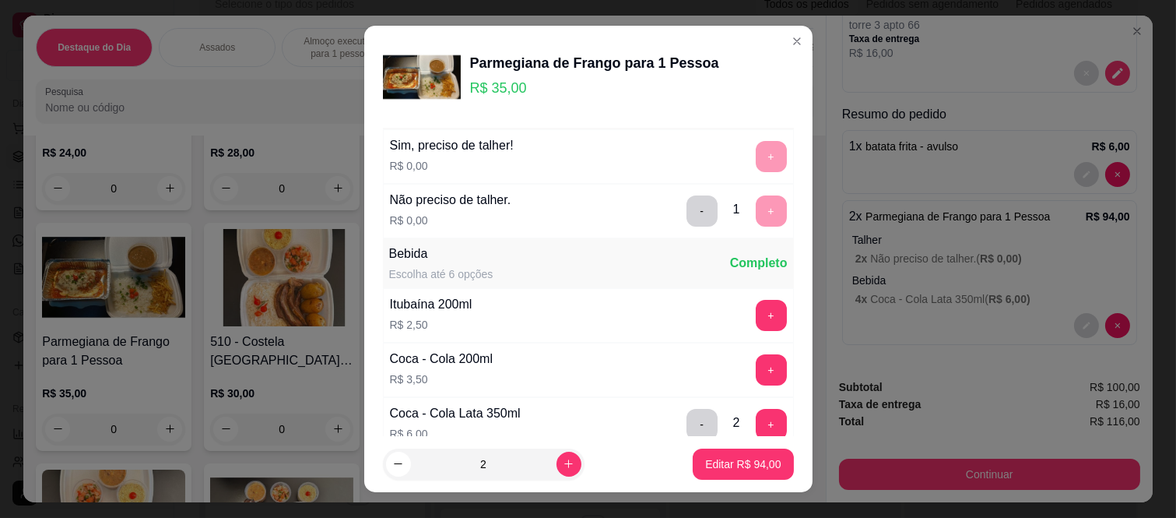
scroll to position [86, 0]
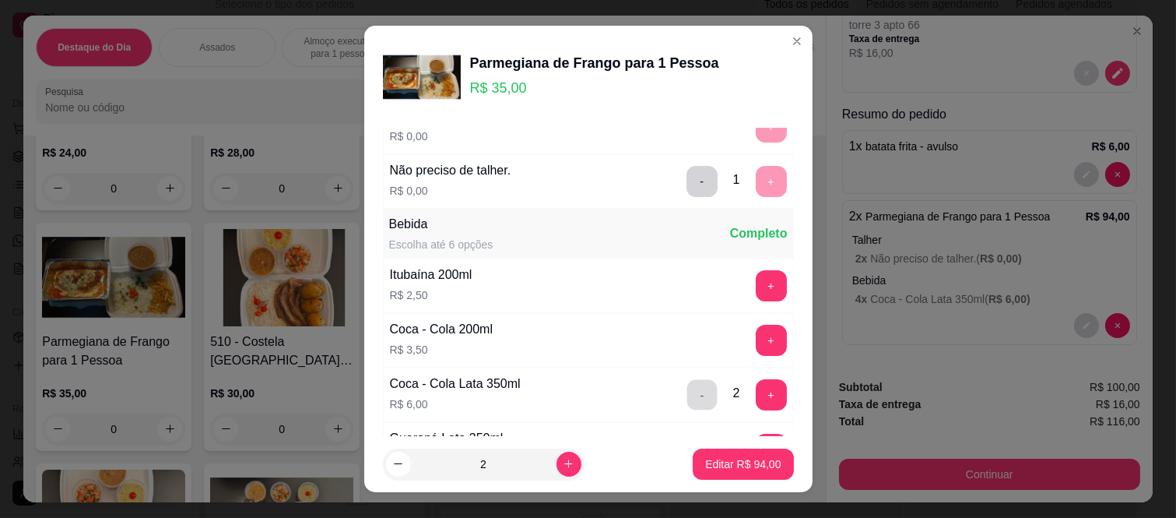
click at [687, 395] on button "-" at bounding box center [702, 395] width 30 height 30
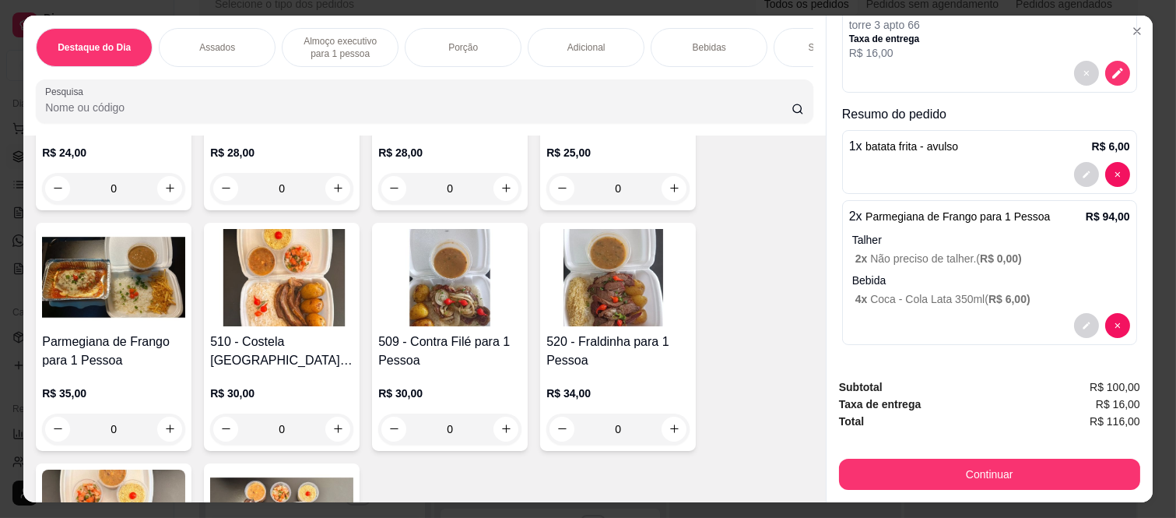
click at [982, 272] on p "Bebida" at bounding box center [991, 280] width 278 height 16
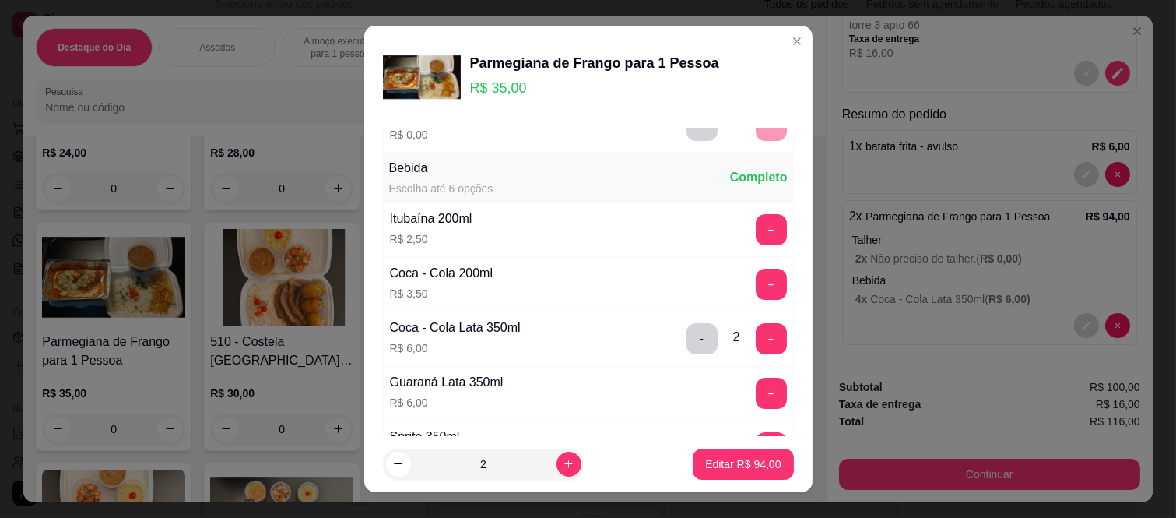
scroll to position [173, 0]
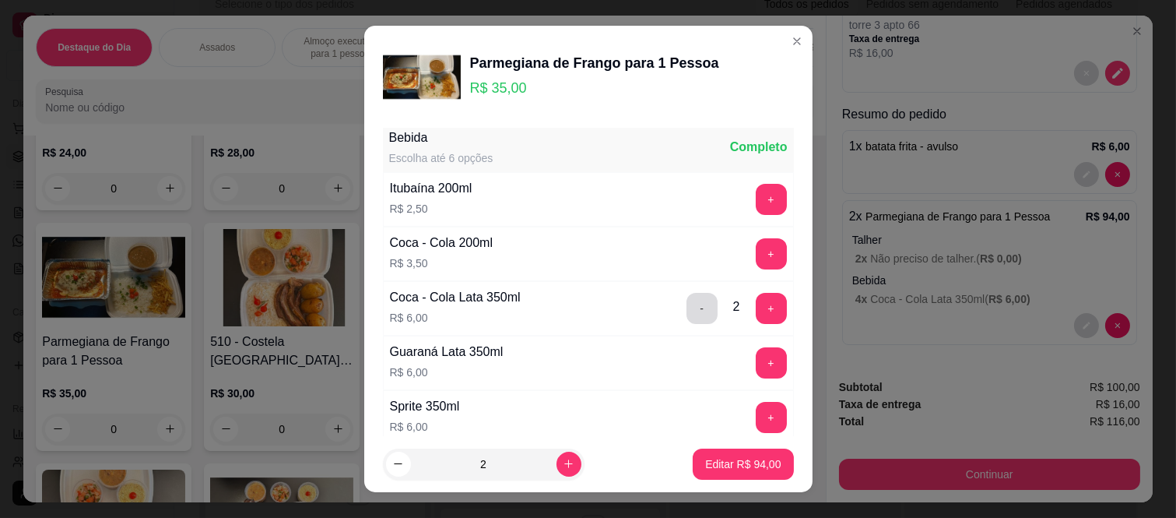
click at [687, 298] on button "-" at bounding box center [702, 308] width 31 height 31
click at [687, 300] on button "-" at bounding box center [702, 308] width 30 height 30
click at [717, 459] on p "Editar R$ 70,00" at bounding box center [743, 464] width 76 height 16
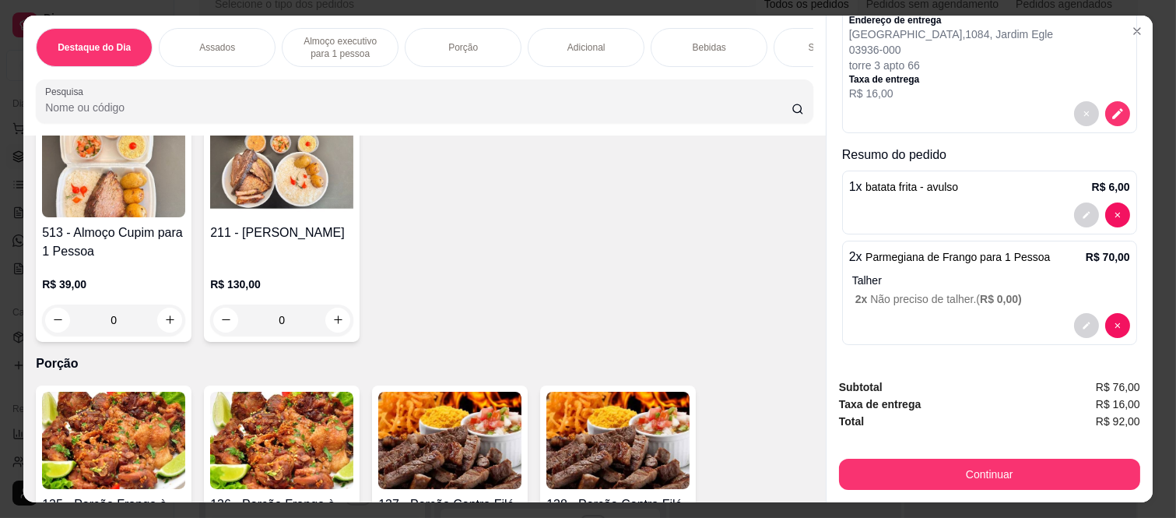
scroll to position [1989, 0]
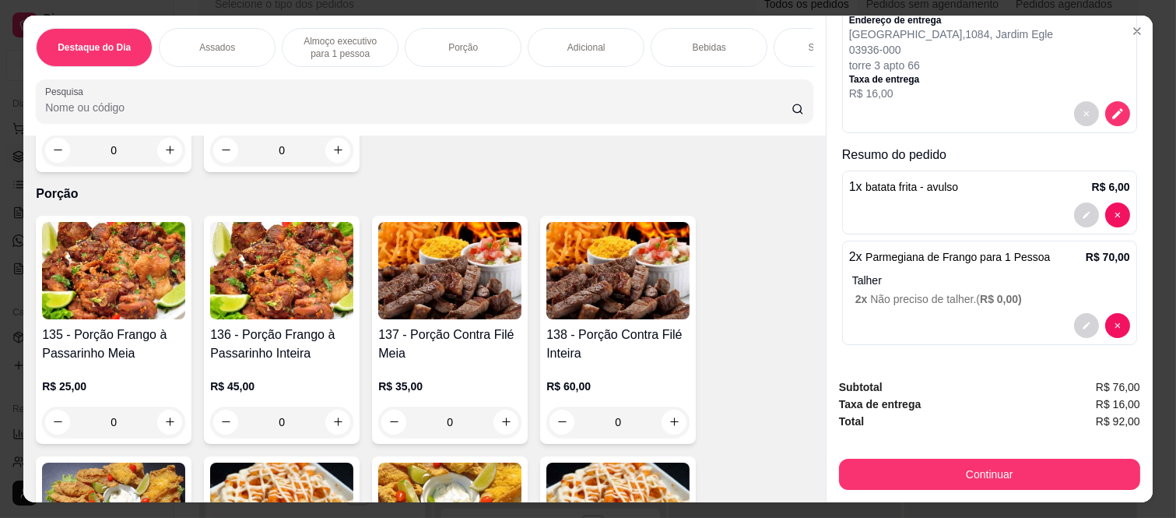
click at [671, 50] on div "Bebidas" at bounding box center [709, 47] width 117 height 39
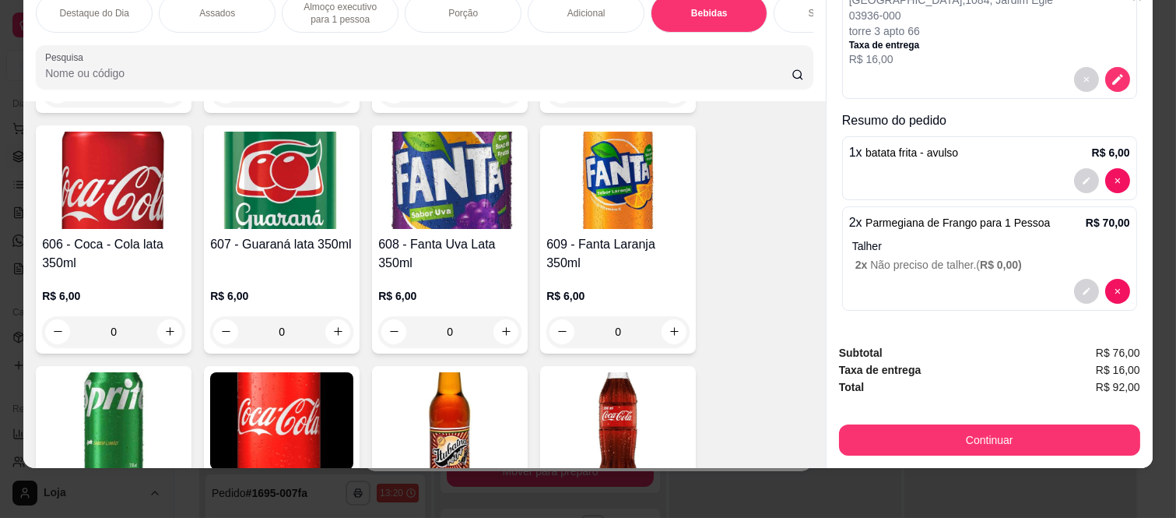
scroll to position [3784, 0]
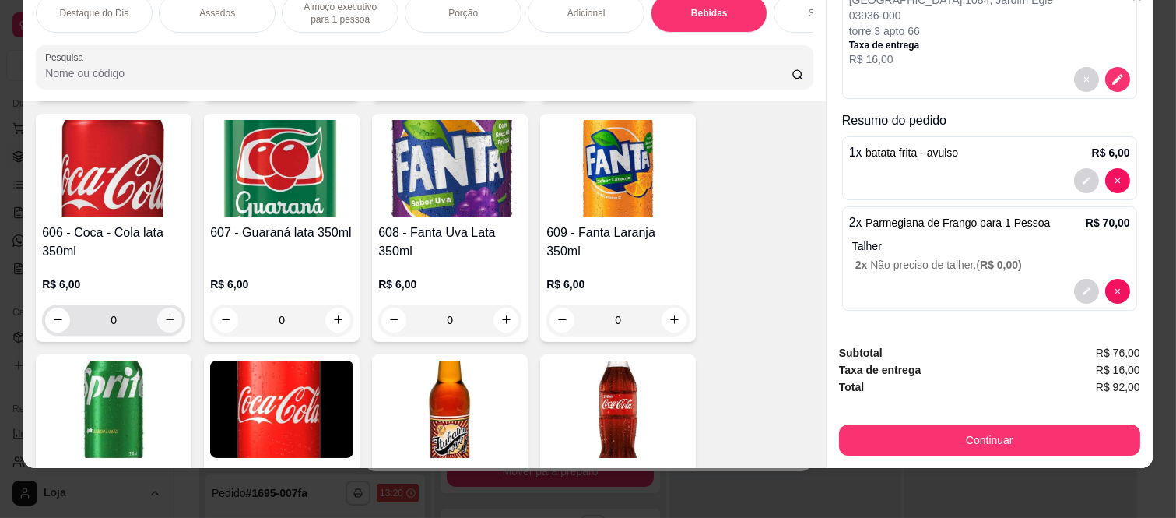
click at [168, 314] on icon "increase-product-quantity" at bounding box center [170, 320] width 12 height 12
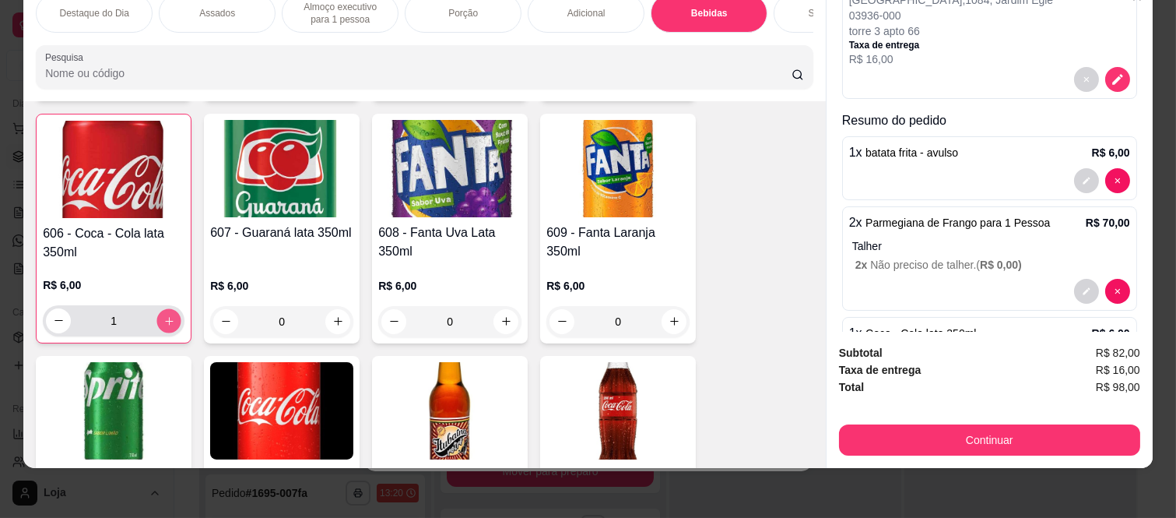
scroll to position [3785, 0]
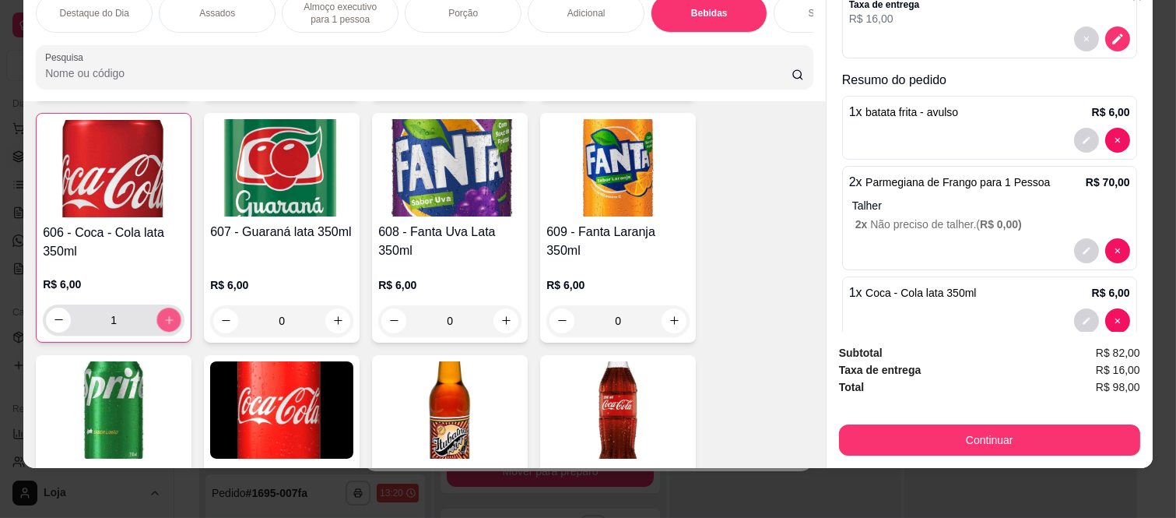
click at [168, 307] on button "increase-product-quantity" at bounding box center [169, 319] width 24 height 24
type input "2"
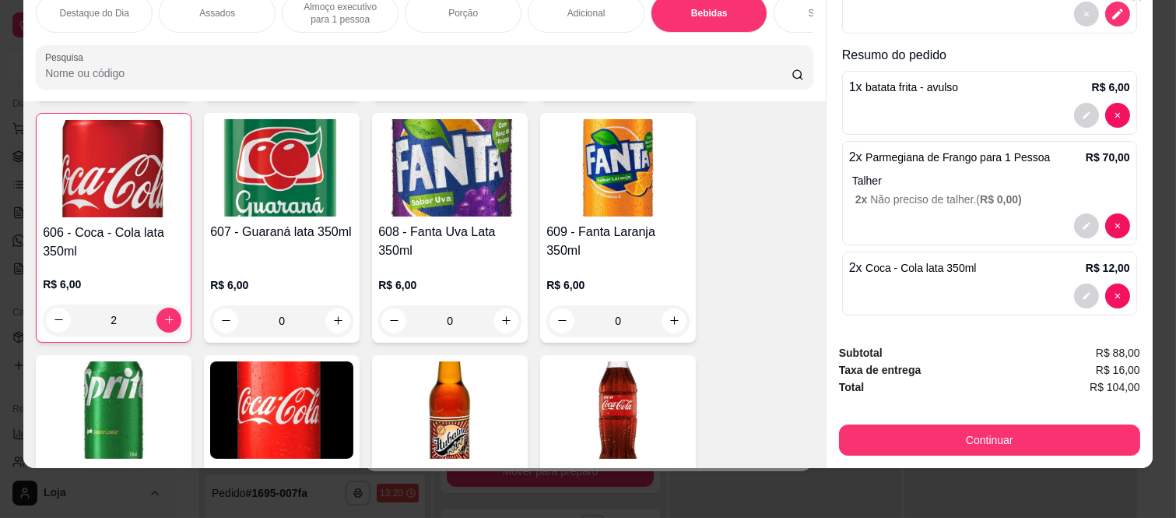
scroll to position [229, 0]
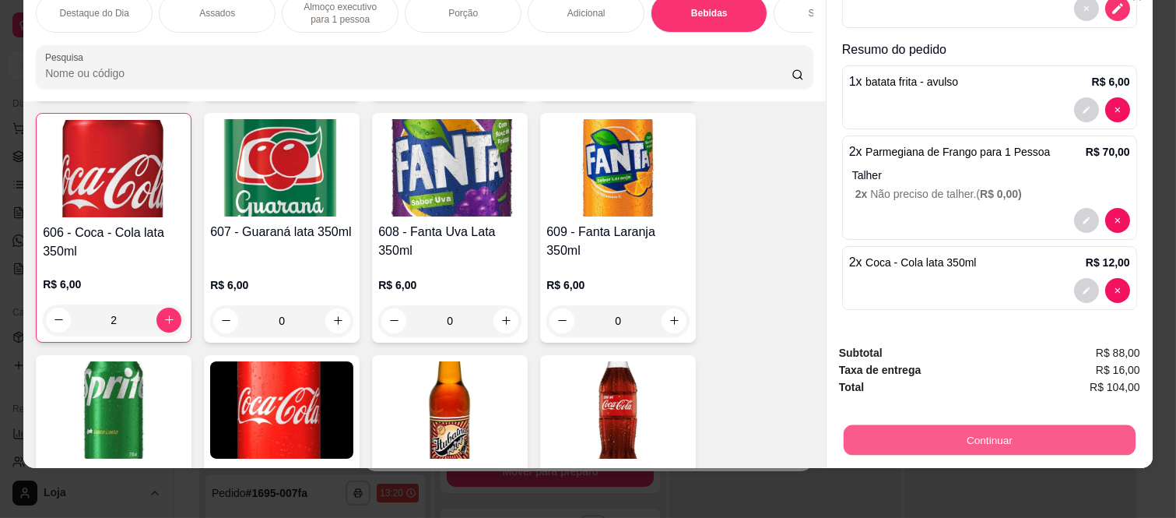
click at [880, 429] on button "Continuar" at bounding box center [990, 440] width 292 height 30
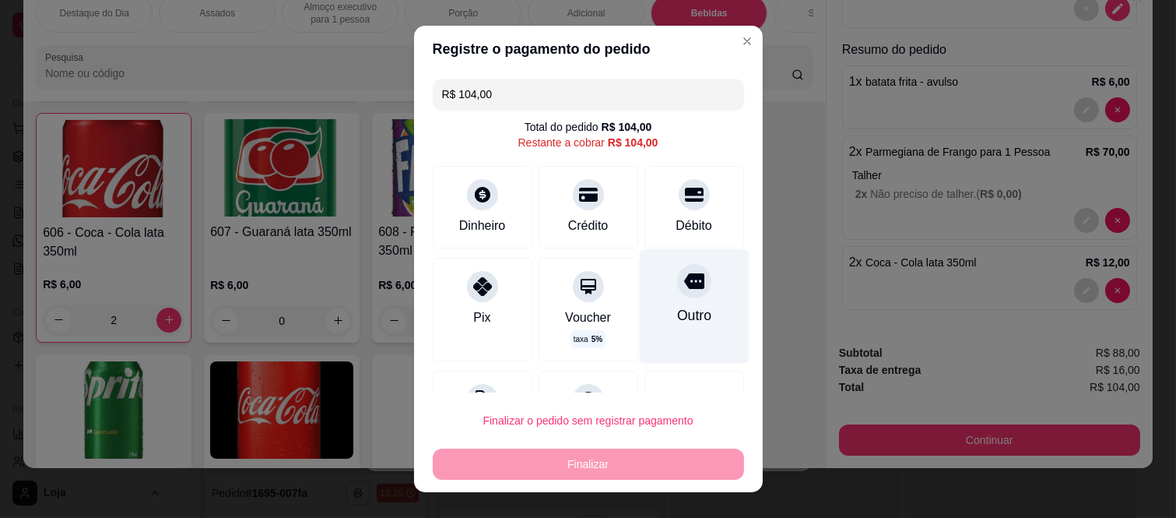
click at [679, 318] on div "Outro" at bounding box center [693, 315] width 34 height 20
type input "R$ 0,00"
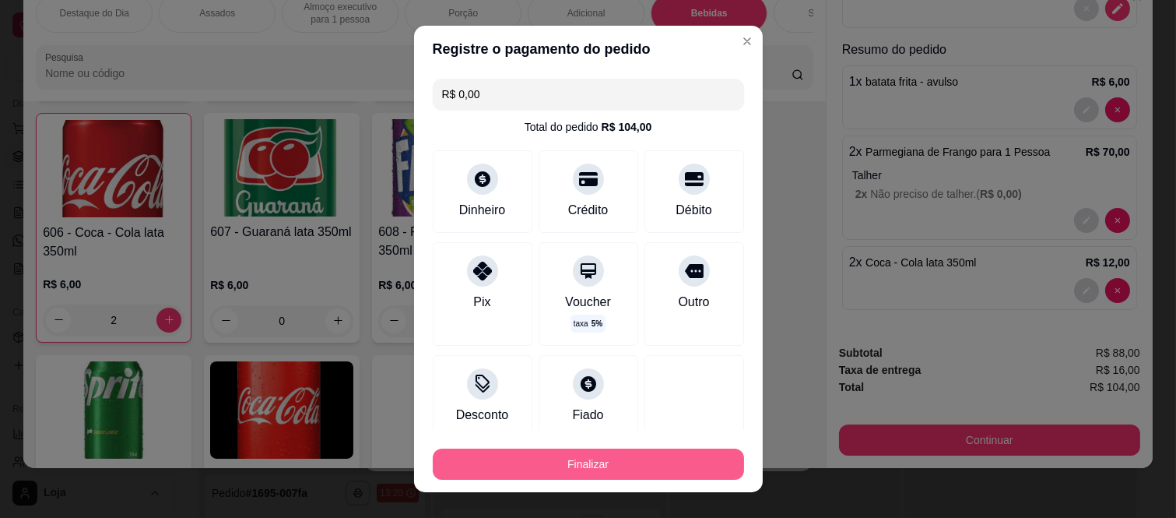
click at [675, 448] on div "Finalizar" at bounding box center [588, 463] width 311 height 31
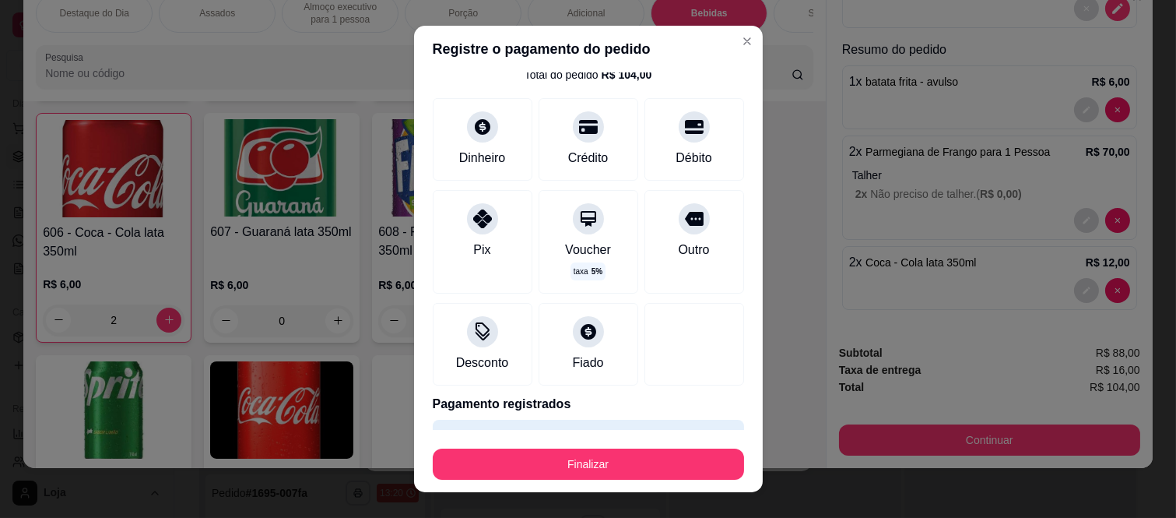
scroll to position [95, 0]
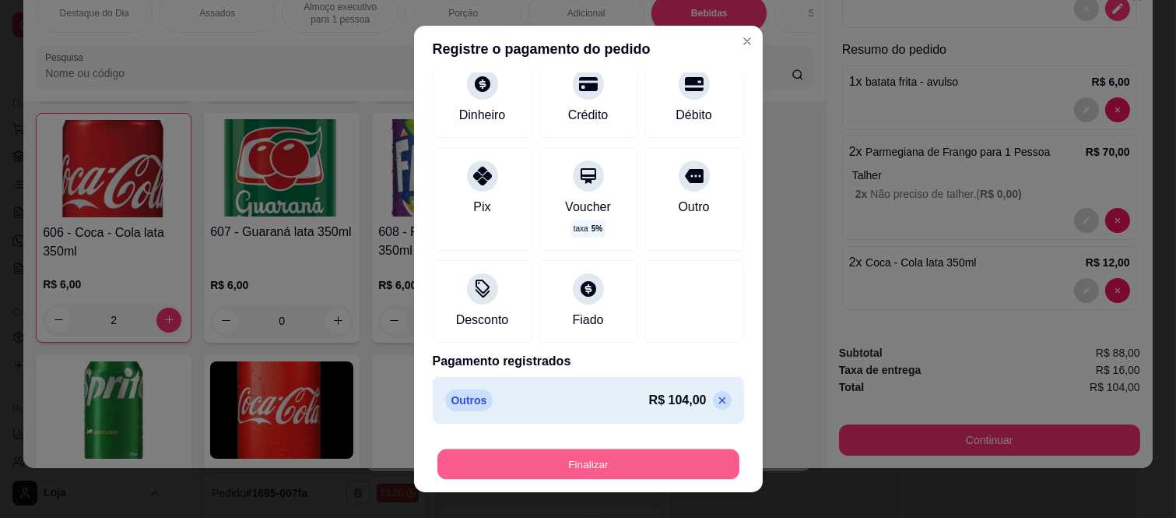
click at [617, 477] on button "Finalizar" at bounding box center [589, 463] width 302 height 30
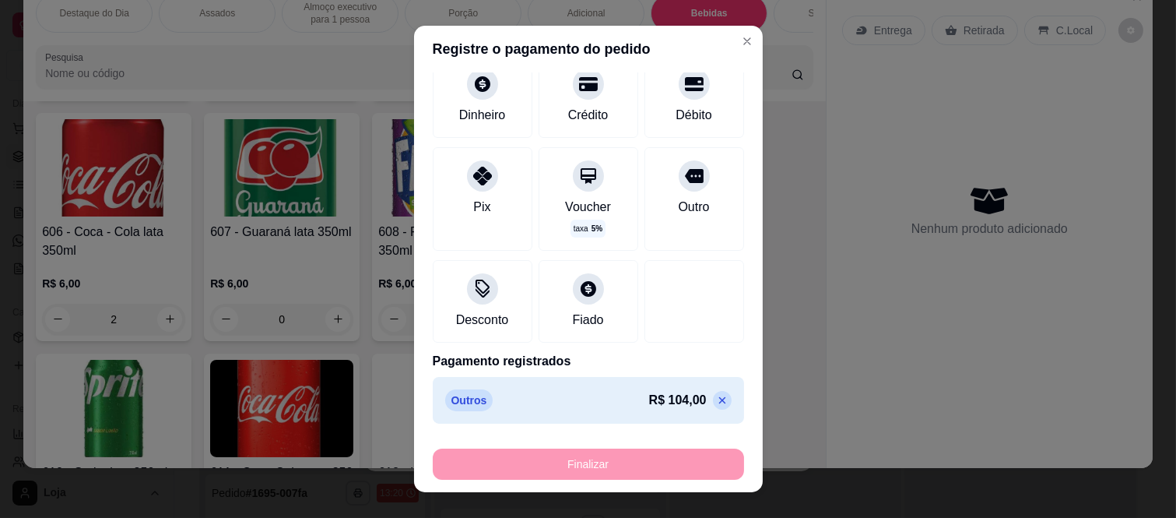
type input "0"
type input "-R$ 104,00"
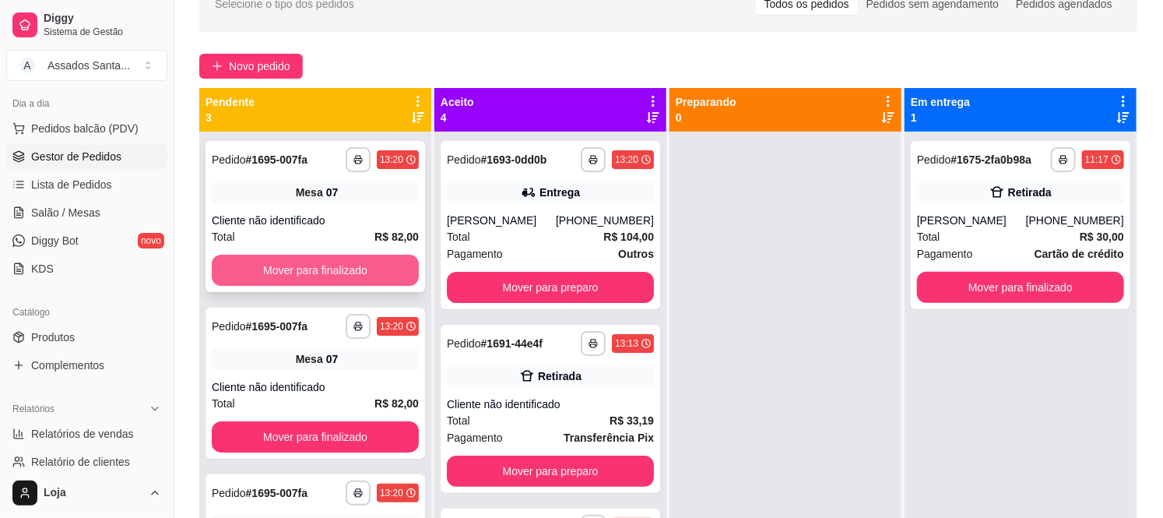
click at [298, 275] on button "Mover para finalizado" at bounding box center [315, 270] width 207 height 31
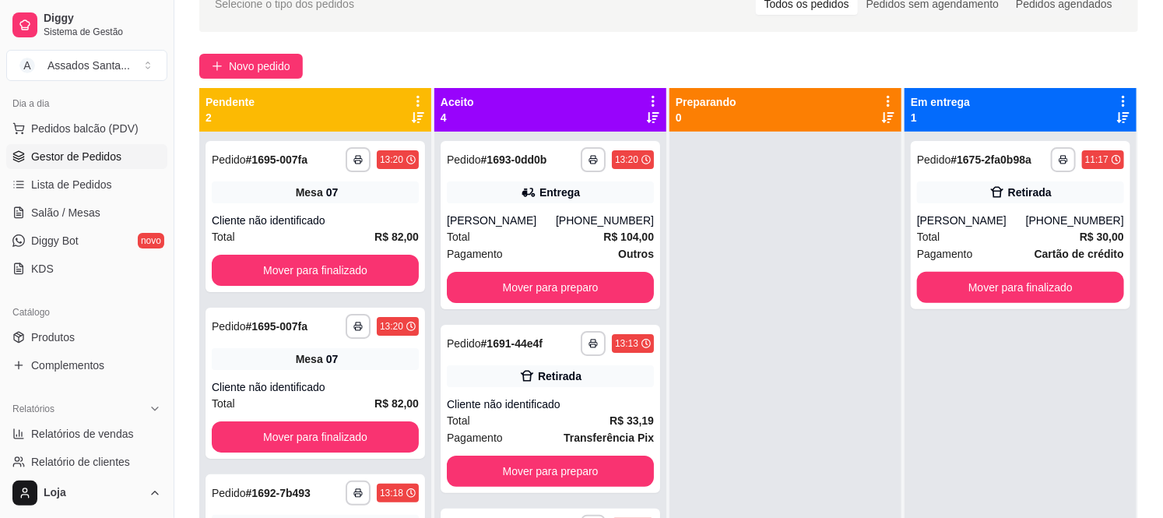
click at [298, 275] on button "Mover para finalizado" at bounding box center [315, 270] width 207 height 31
click at [260, 271] on button "Mover para finalizado" at bounding box center [315, 270] width 207 height 31
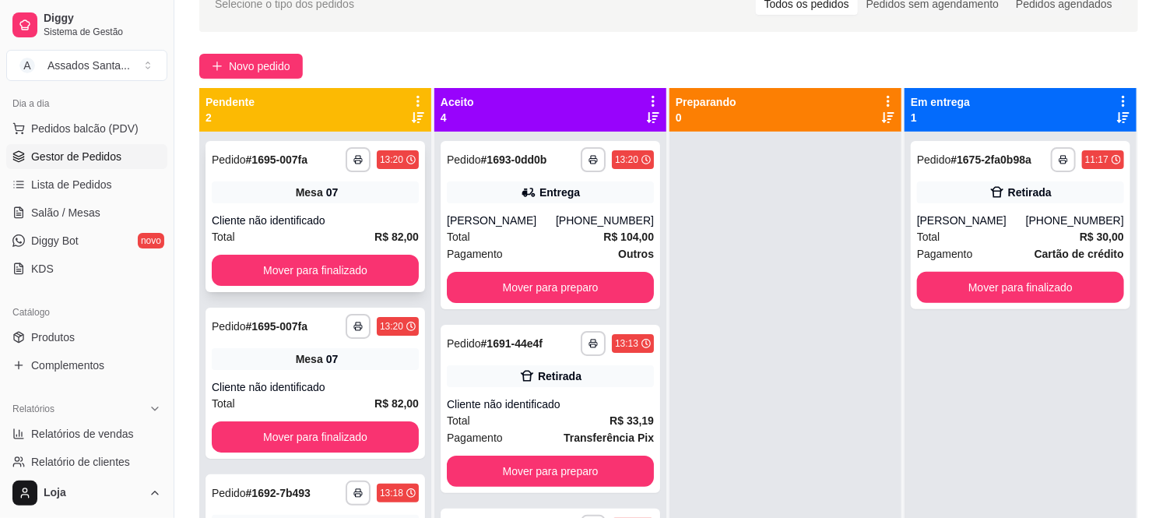
click at [260, 271] on button "Mover para finalizado" at bounding box center [315, 270] width 207 height 31
click at [392, 235] on strong "R$ 82,00" at bounding box center [396, 236] width 44 height 12
click at [327, 262] on button "Mover para finalizado" at bounding box center [315, 270] width 207 height 31
click at [269, 436] on button "Mover para finalizado" at bounding box center [315, 436] width 207 height 31
click at [522, 242] on div "Total R$ 104,00" at bounding box center [550, 236] width 207 height 17
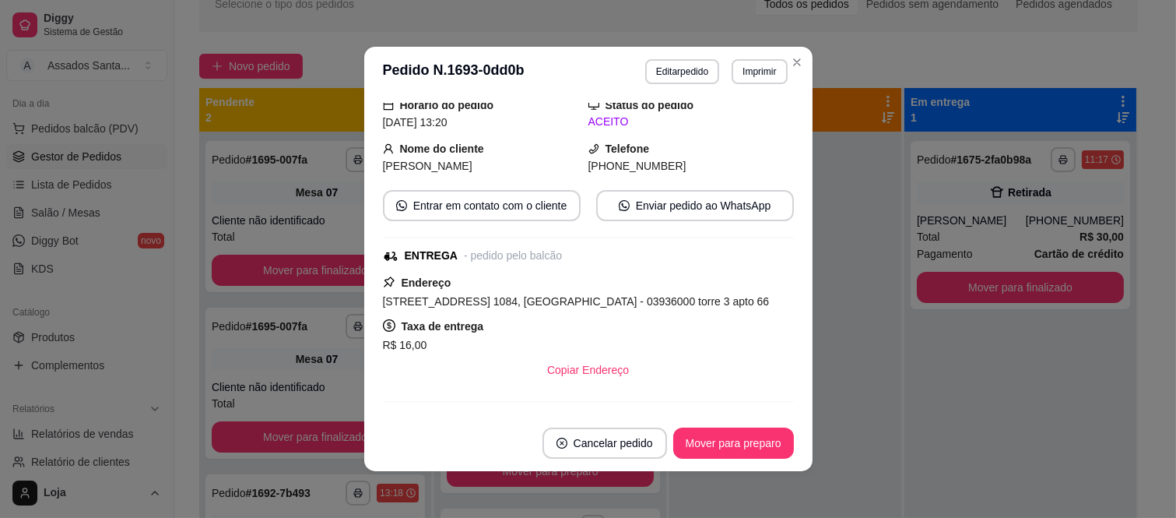
scroll to position [160, 0]
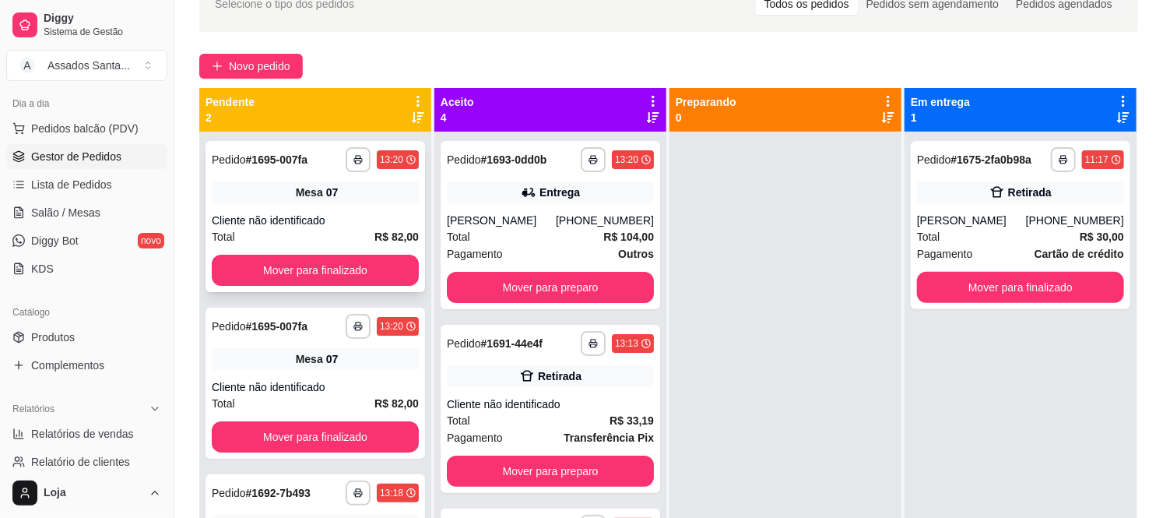
click at [302, 278] on button "Mover para finalizado" at bounding box center [315, 270] width 207 height 31
click at [302, 277] on button "Mover para finalizado" at bounding box center [315, 270] width 207 height 31
click at [306, 290] on div "**********" at bounding box center [316, 216] width 220 height 151
click at [265, 270] on button "Mover para finalizado" at bounding box center [315, 270] width 207 height 31
click at [237, 455] on div "**********" at bounding box center [316, 382] width 220 height 151
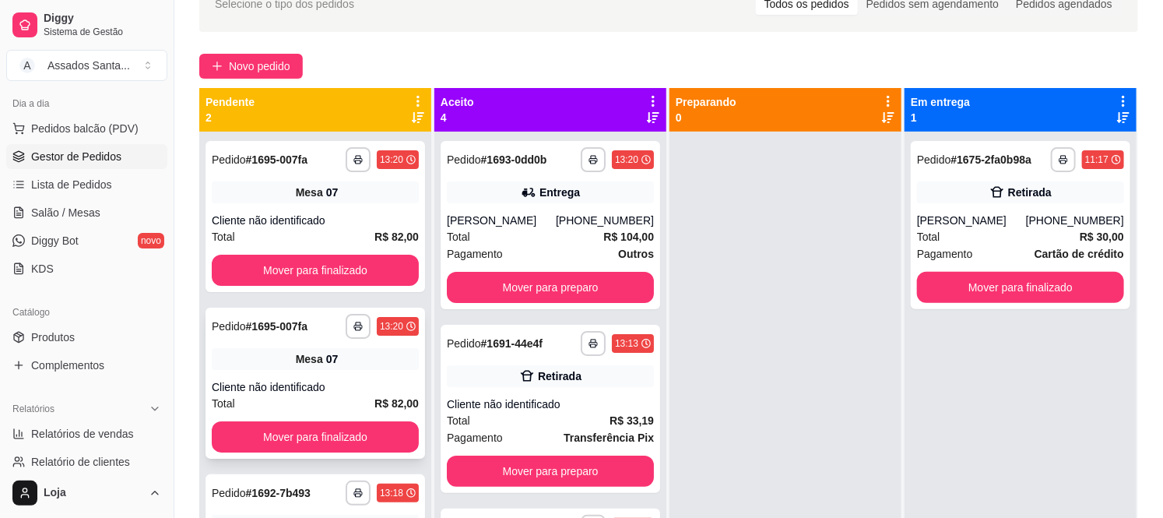
click at [240, 442] on button "Mover para finalizado" at bounding box center [315, 436] width 207 height 31
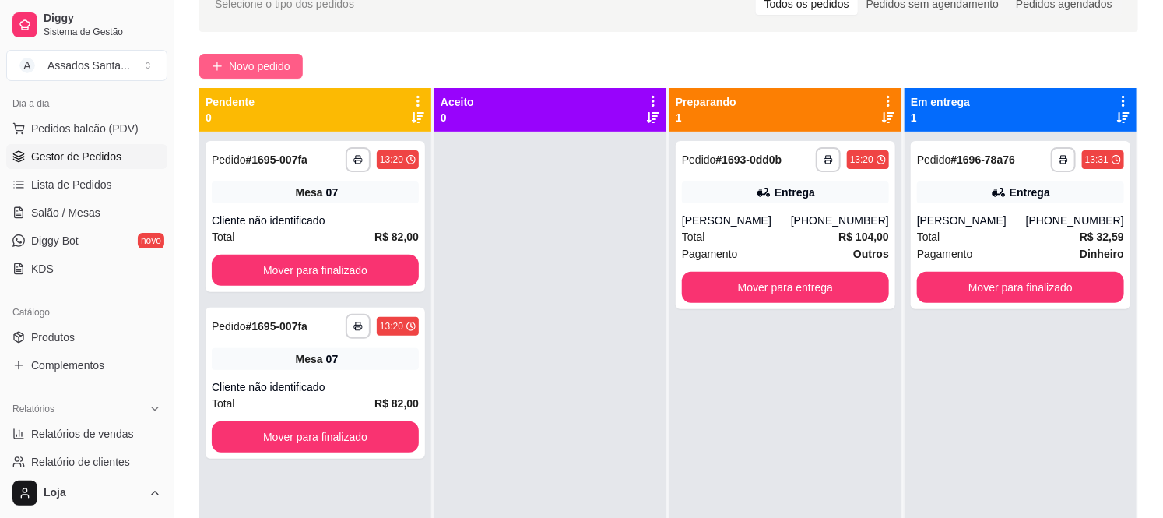
click at [247, 70] on span "Novo pedido" at bounding box center [259, 66] width 61 height 17
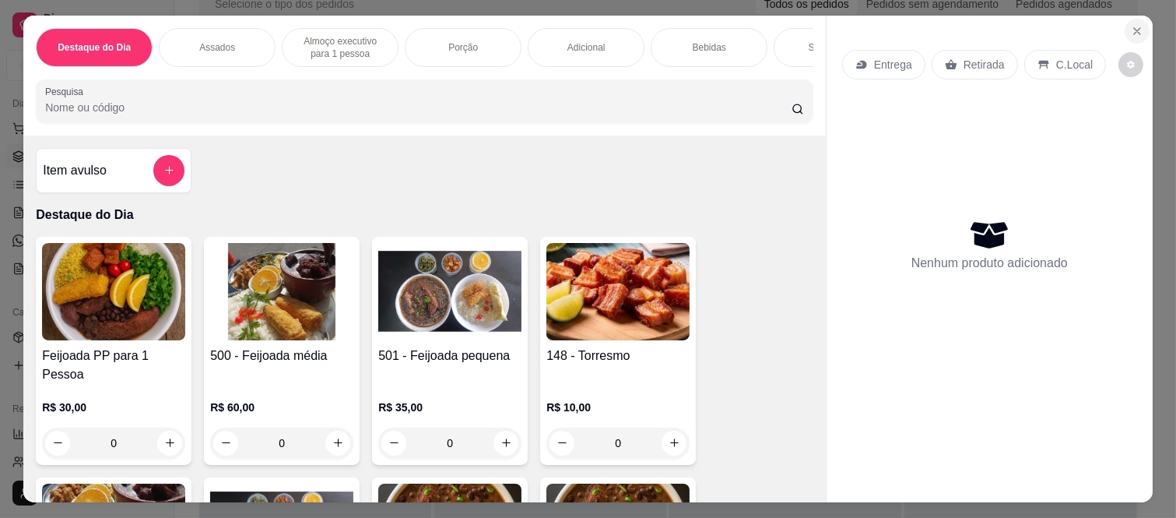
click at [1125, 19] on button "Close" at bounding box center [1137, 31] width 25 height 25
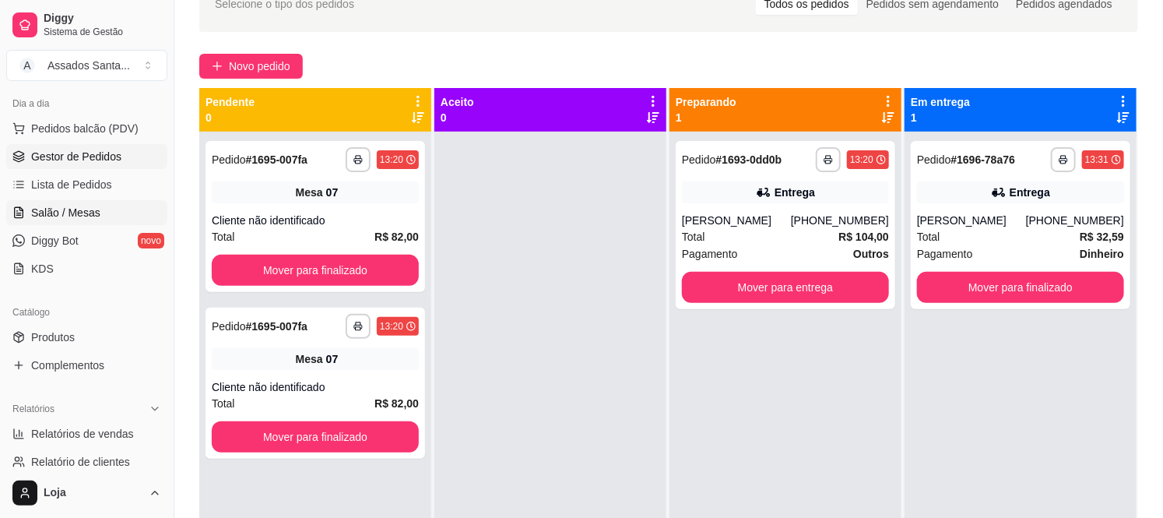
click at [58, 201] on link "Salão / Mesas" at bounding box center [86, 212] width 161 height 25
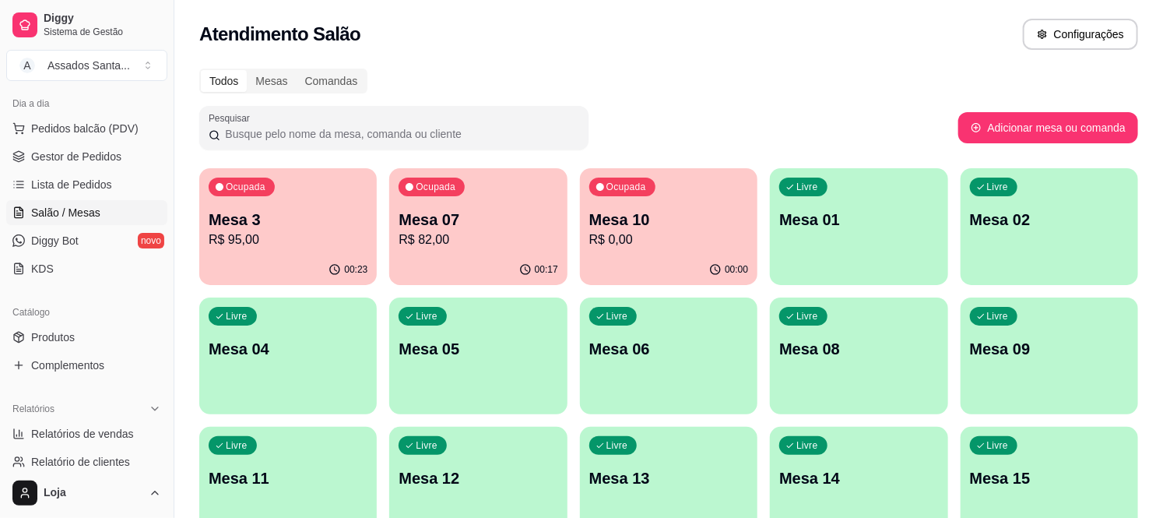
click at [968, 378] on div "Livre Mesa 09" at bounding box center [1049, 346] width 177 height 98
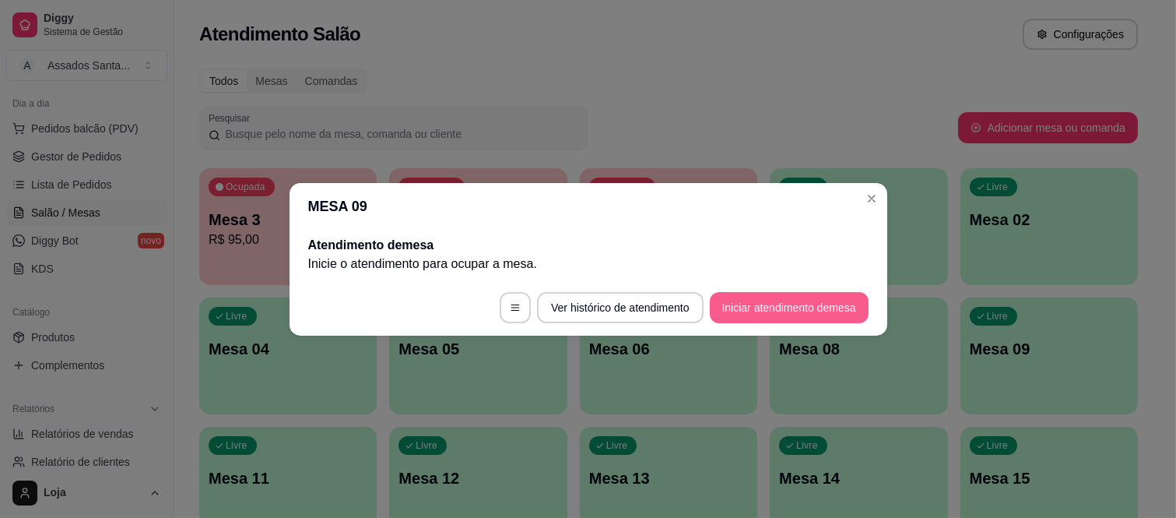
click at [727, 315] on button "Iniciar atendimento de mesa" at bounding box center [789, 307] width 159 height 31
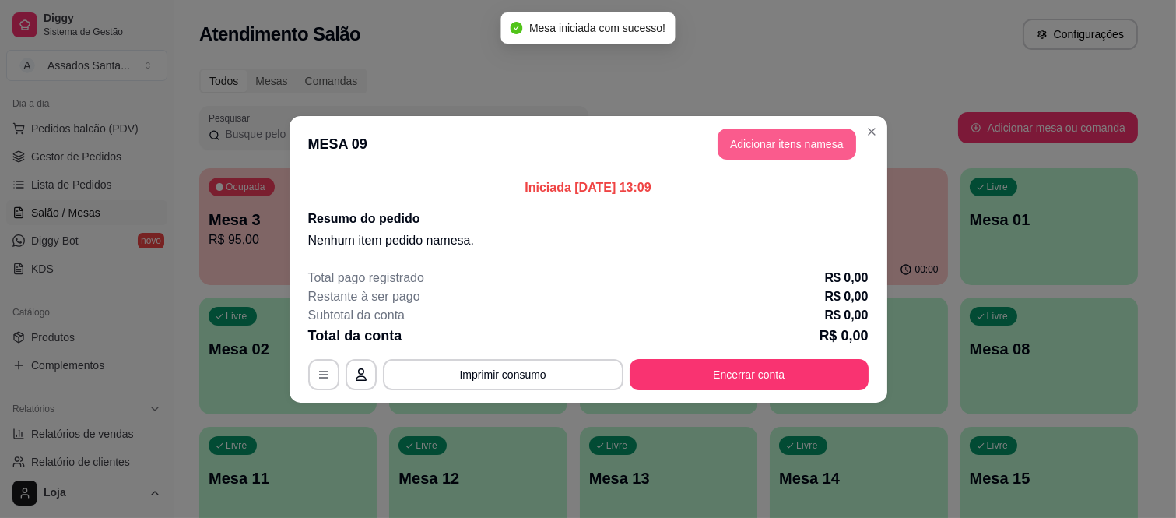
click at [795, 146] on button "Adicionar itens na mesa" at bounding box center [787, 143] width 139 height 31
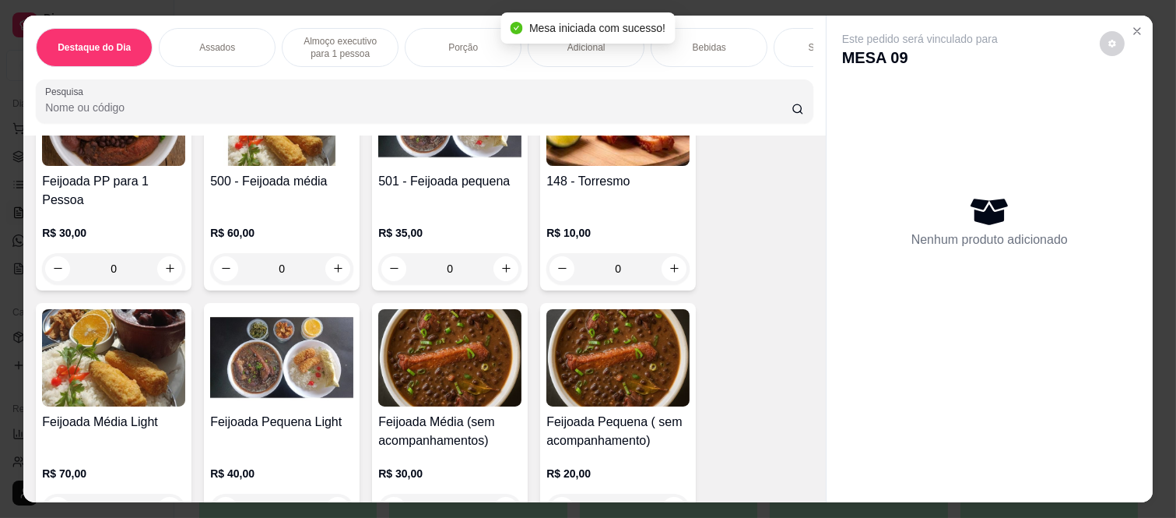
scroll to position [173, 0]
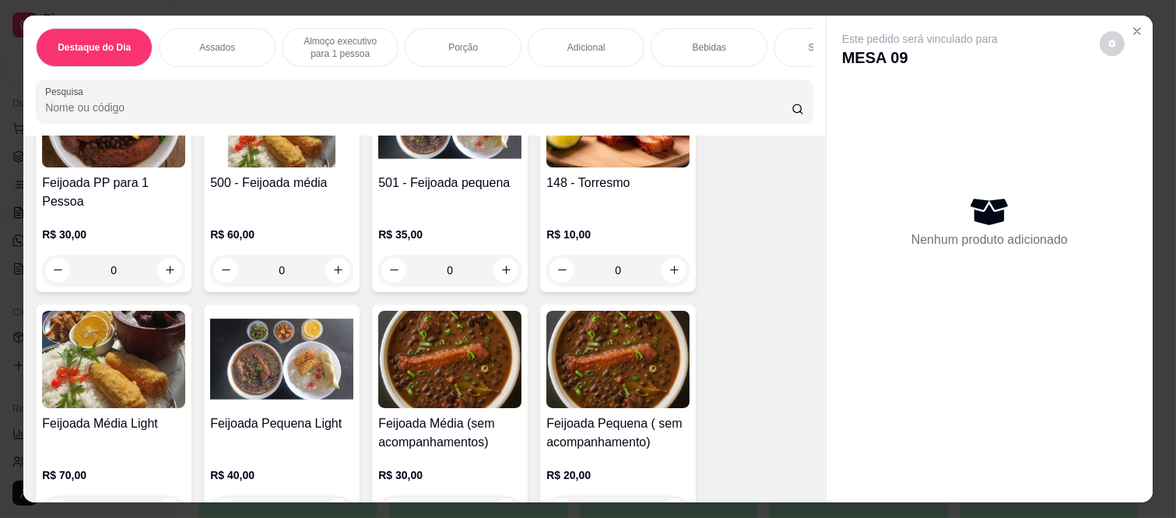
click at [322, 255] on div "0" at bounding box center [281, 270] width 143 height 31
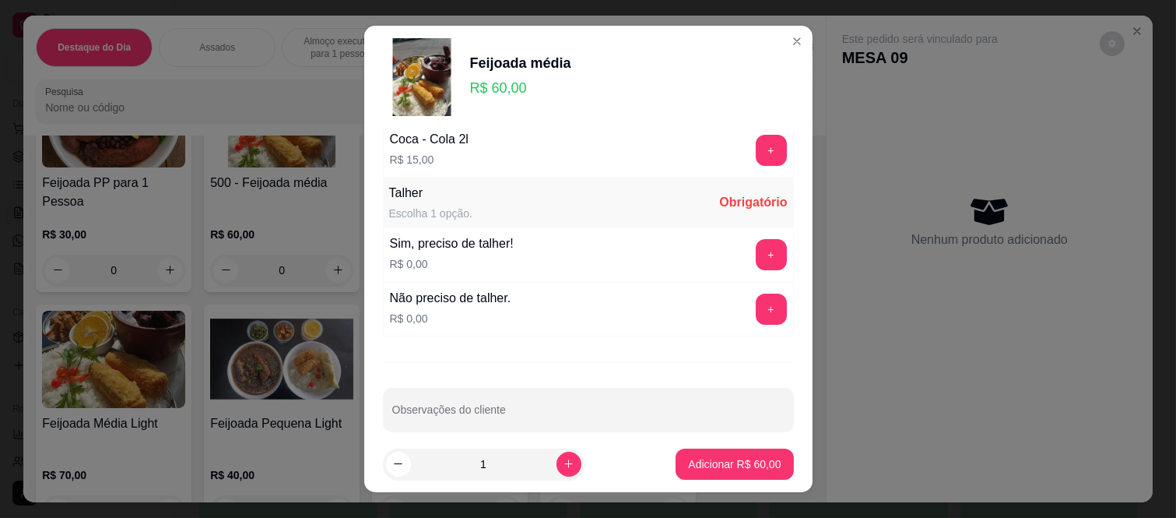
scroll to position [954, 0]
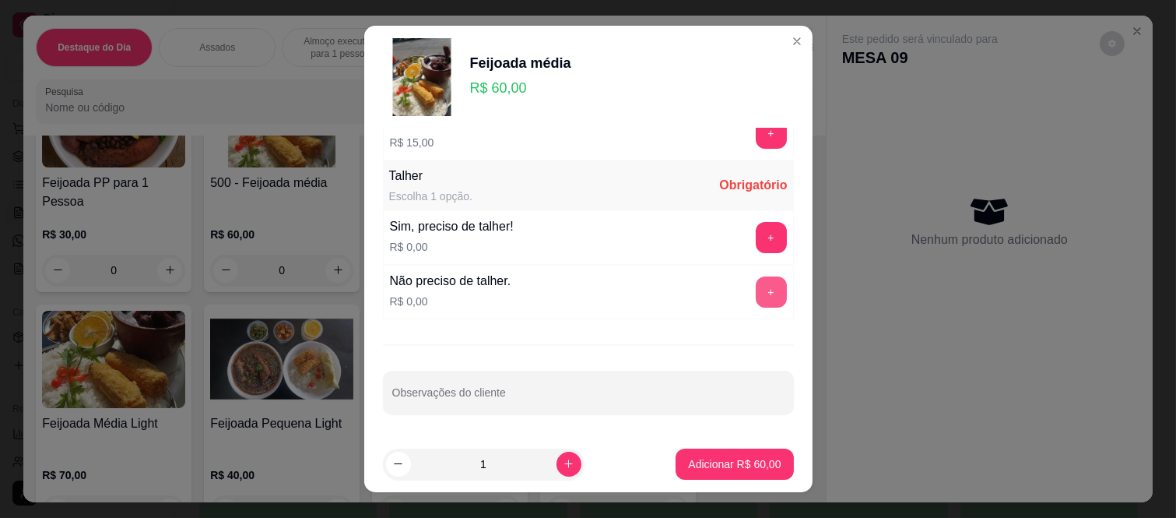
click at [756, 297] on button "+" at bounding box center [771, 291] width 31 height 31
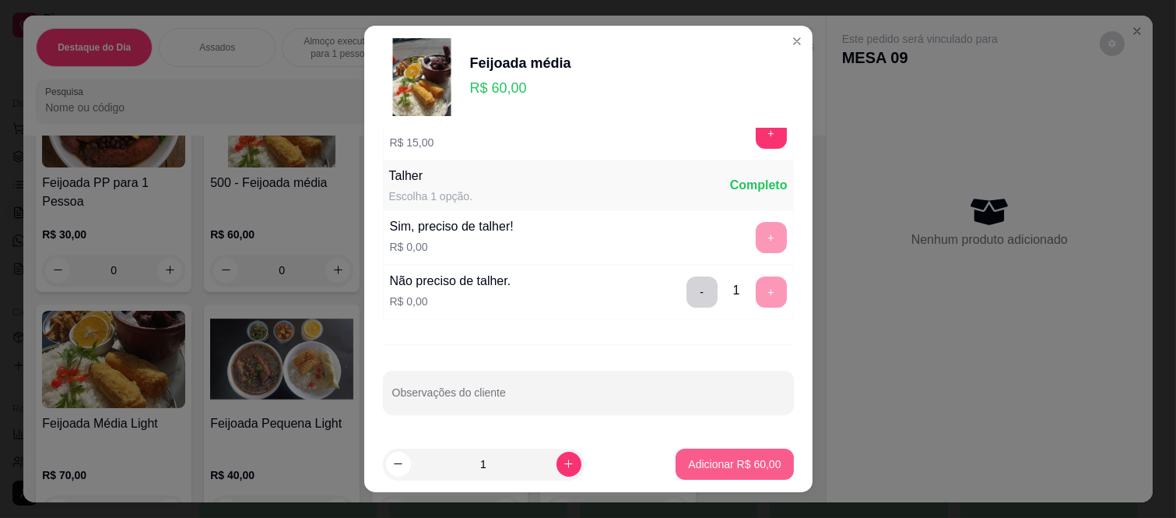
click at [694, 464] on p "Adicionar R$ 60,00" at bounding box center [734, 464] width 93 height 16
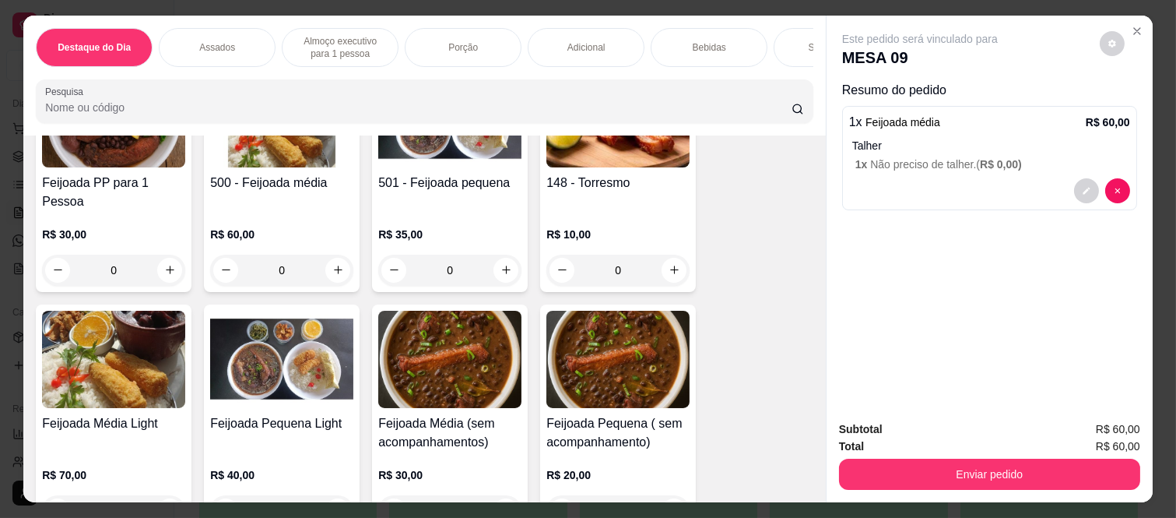
click at [705, 43] on p "Bebidas" at bounding box center [709, 47] width 33 height 12
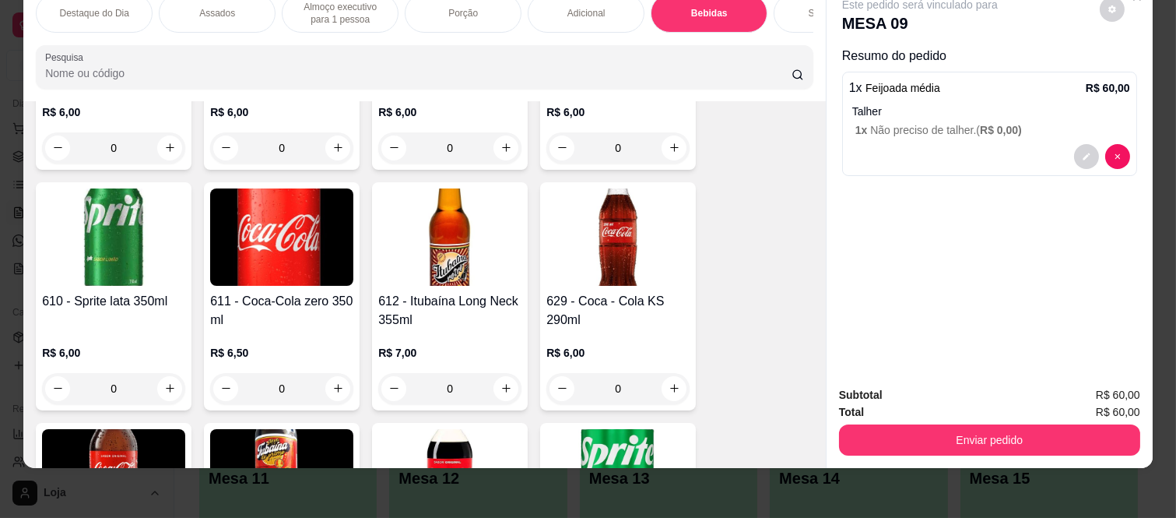
scroll to position [3957, 0]
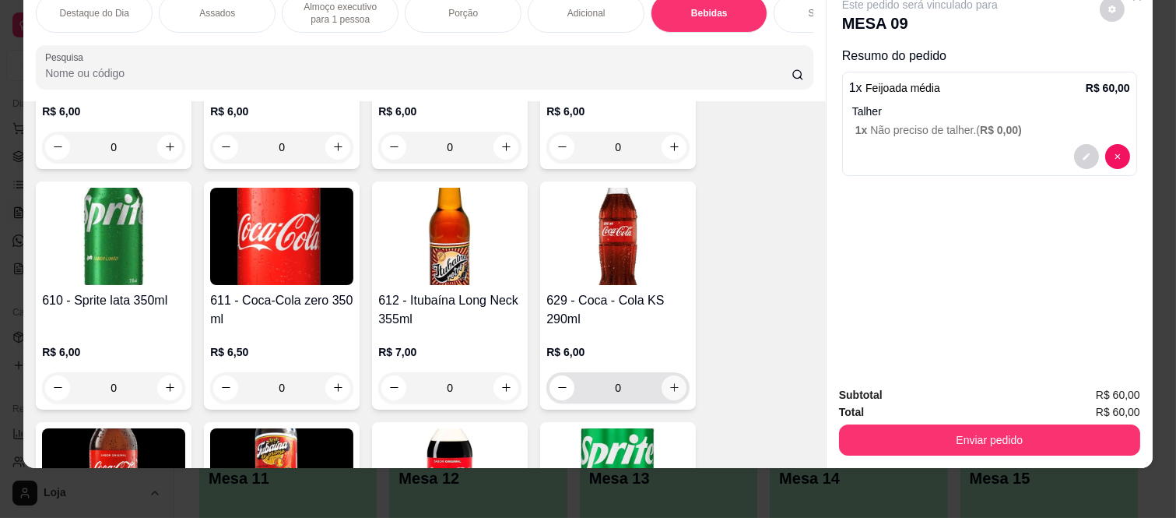
click at [669, 381] on icon "increase-product-quantity" at bounding box center [675, 387] width 12 height 12
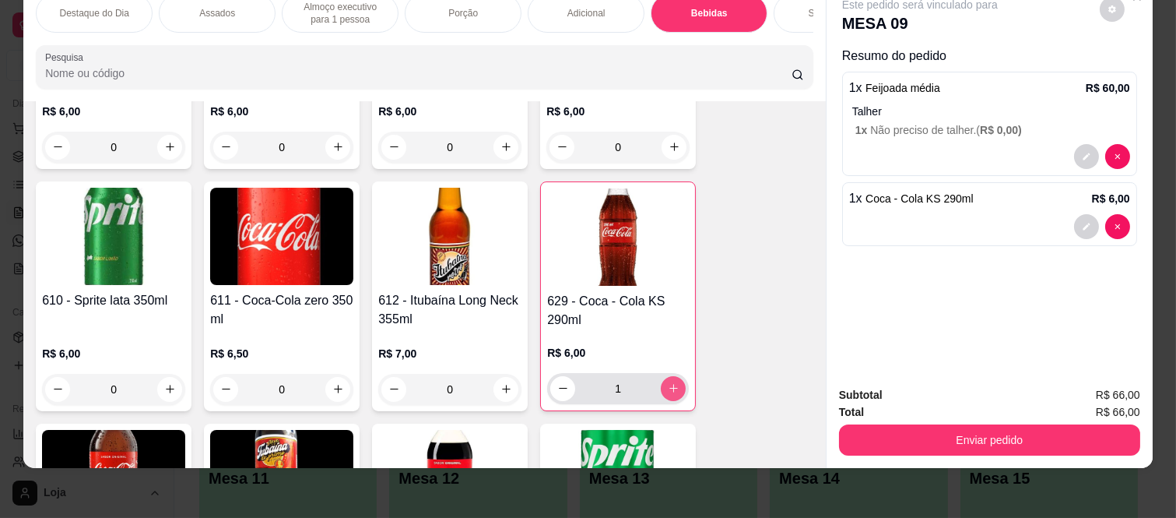
click at [668, 382] on icon "increase-product-quantity" at bounding box center [674, 388] width 12 height 12
type input "2"
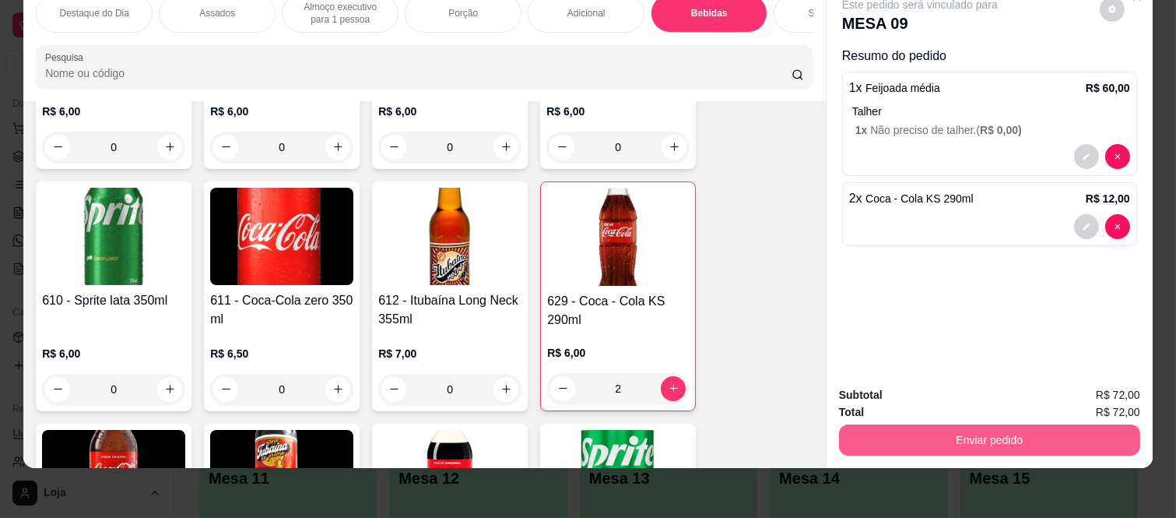
click at [919, 424] on button "Enviar pedido" at bounding box center [989, 439] width 301 height 31
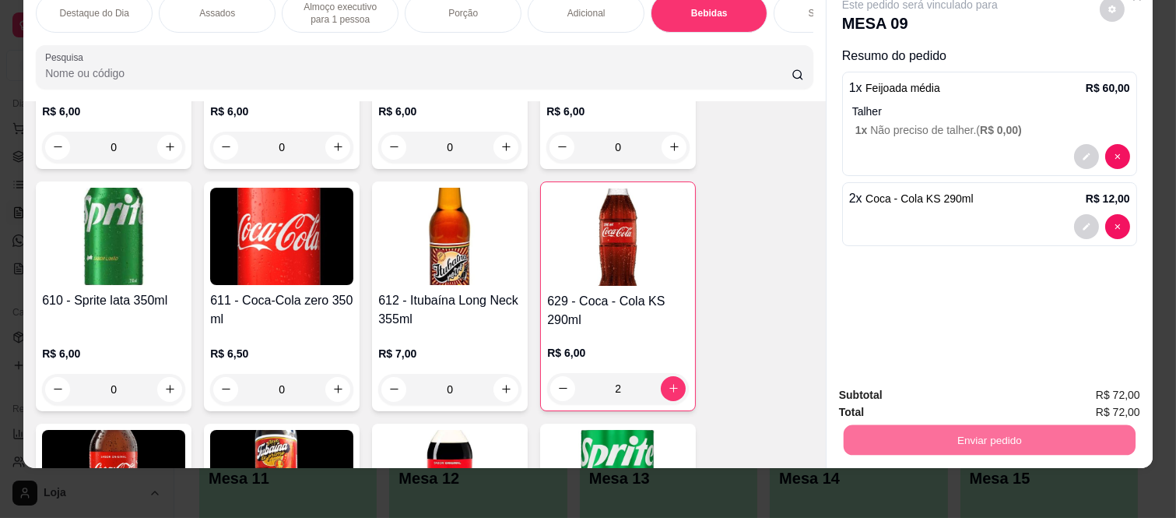
click at [1063, 398] on button "Enviar pedido" at bounding box center [1100, 389] width 88 height 30
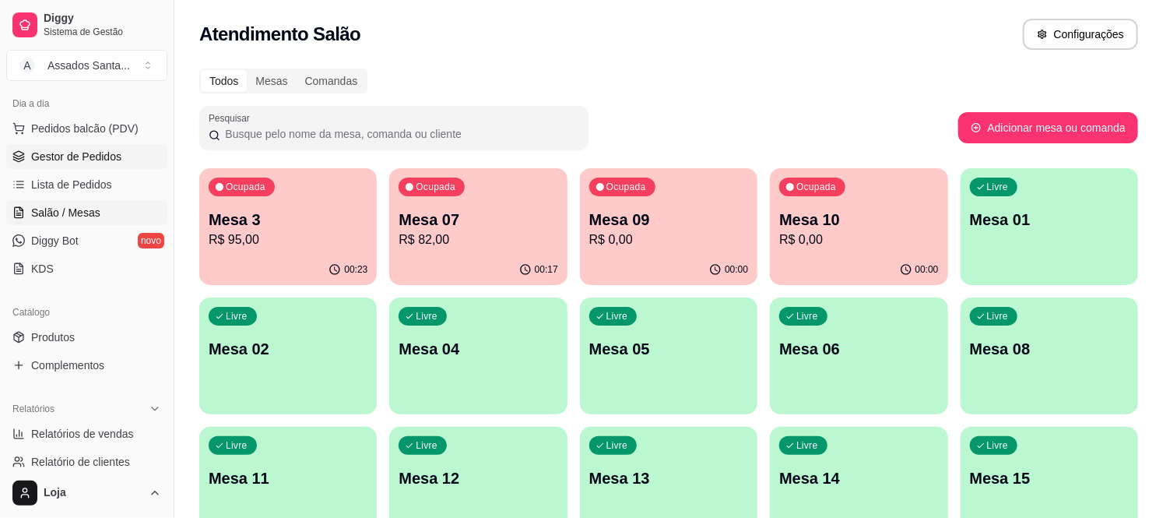
click at [95, 162] on span "Gestor de Pedidos" at bounding box center [76, 157] width 90 height 16
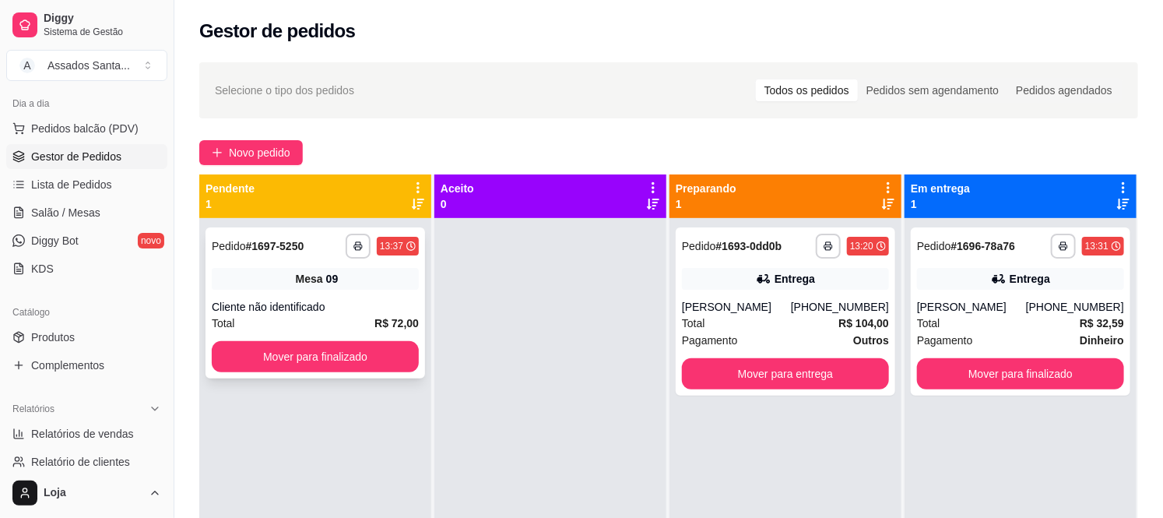
click at [298, 271] on span "Mesa" at bounding box center [309, 279] width 27 height 16
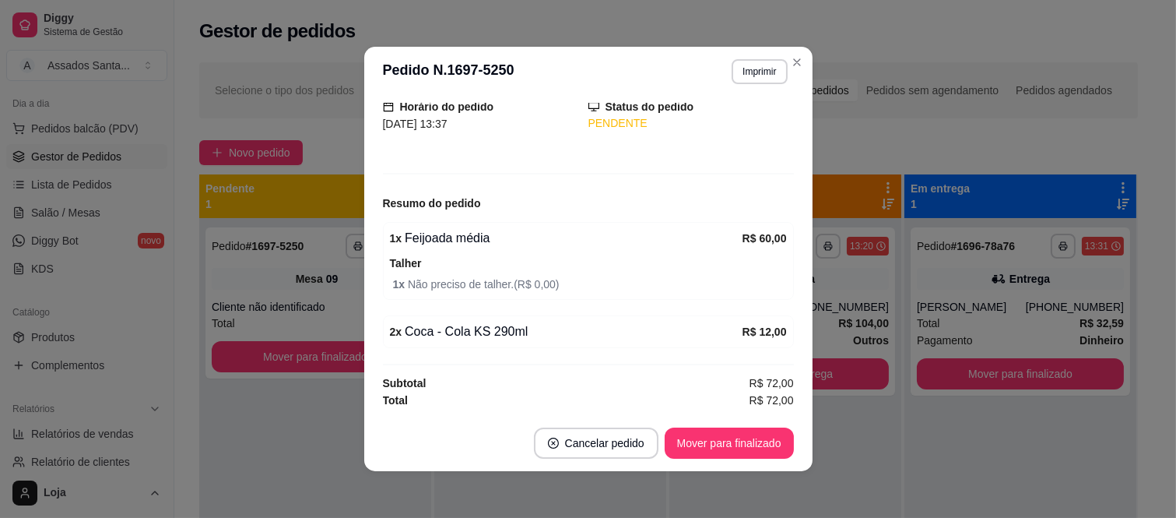
scroll to position [107, 0]
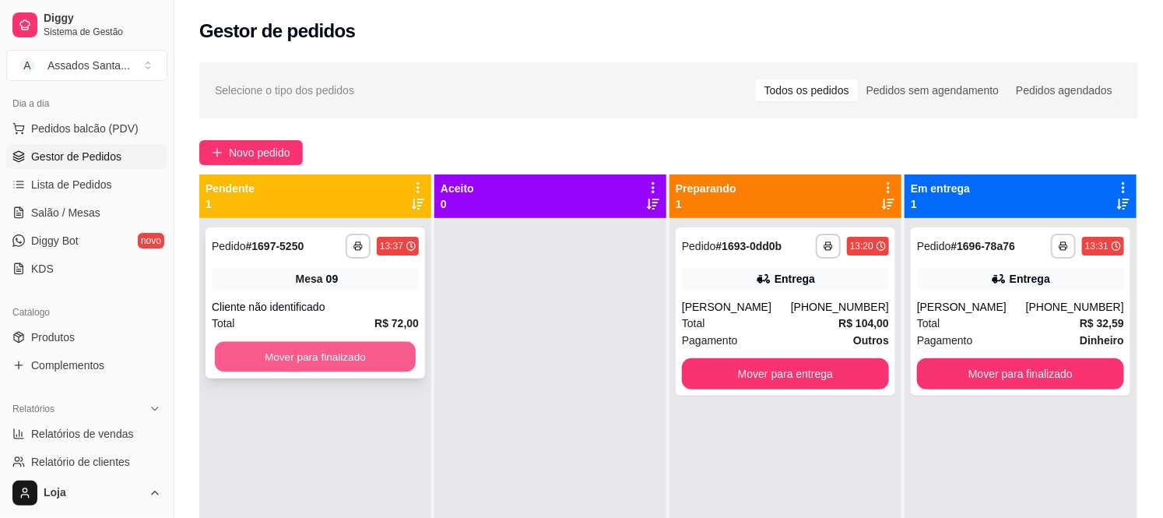
click at [299, 357] on button "Mover para finalizado" at bounding box center [315, 357] width 201 height 30
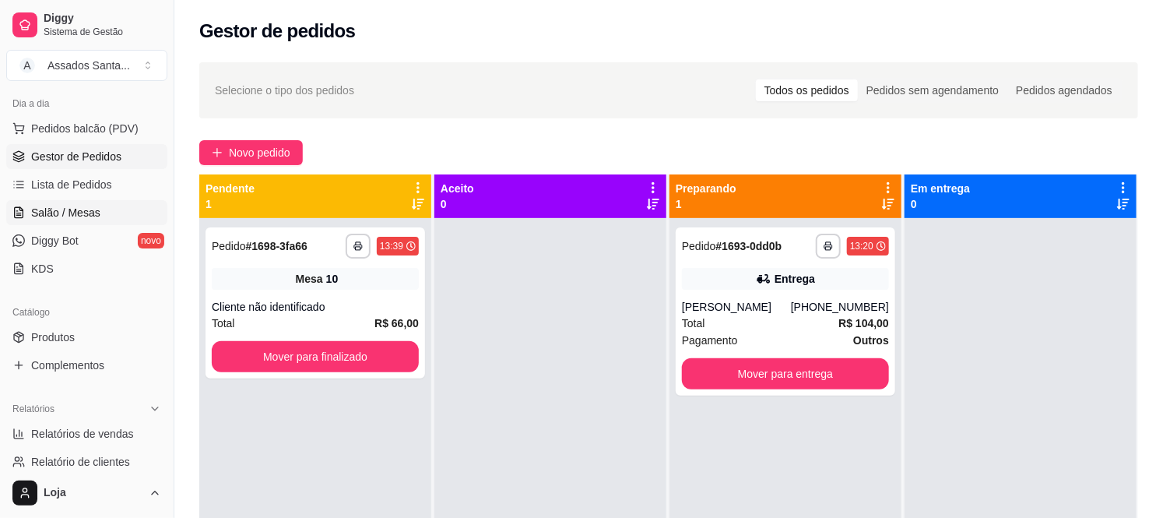
click at [69, 206] on span "Salão / Mesas" at bounding box center [65, 213] width 69 height 16
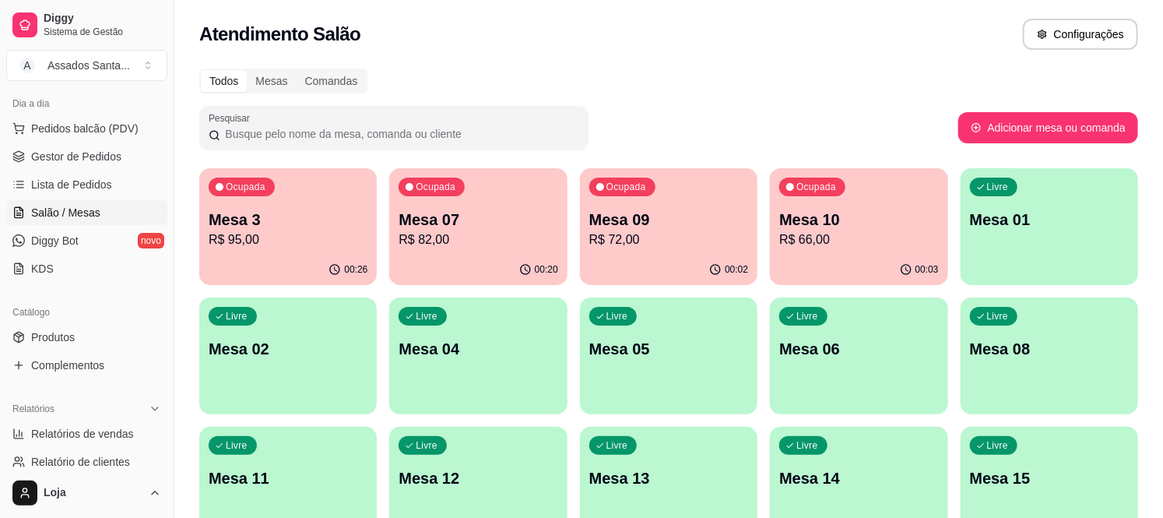
click at [777, 216] on div "Ocupada Mesa 10 R$ 66,00" at bounding box center [858, 211] width 177 height 86
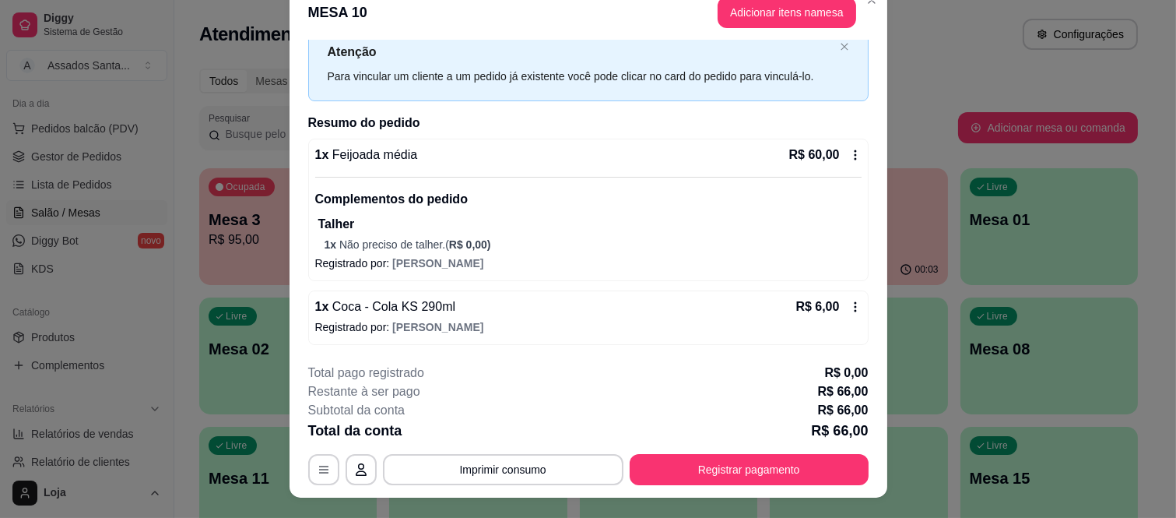
scroll to position [47, 0]
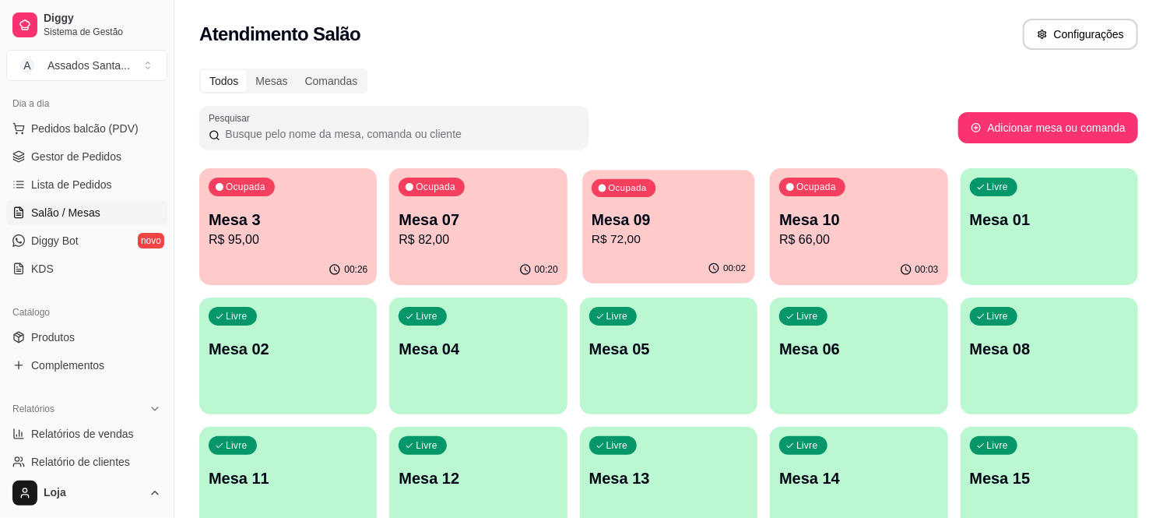
click at [704, 240] on p "R$ 72,00" at bounding box center [669, 239] width 154 height 18
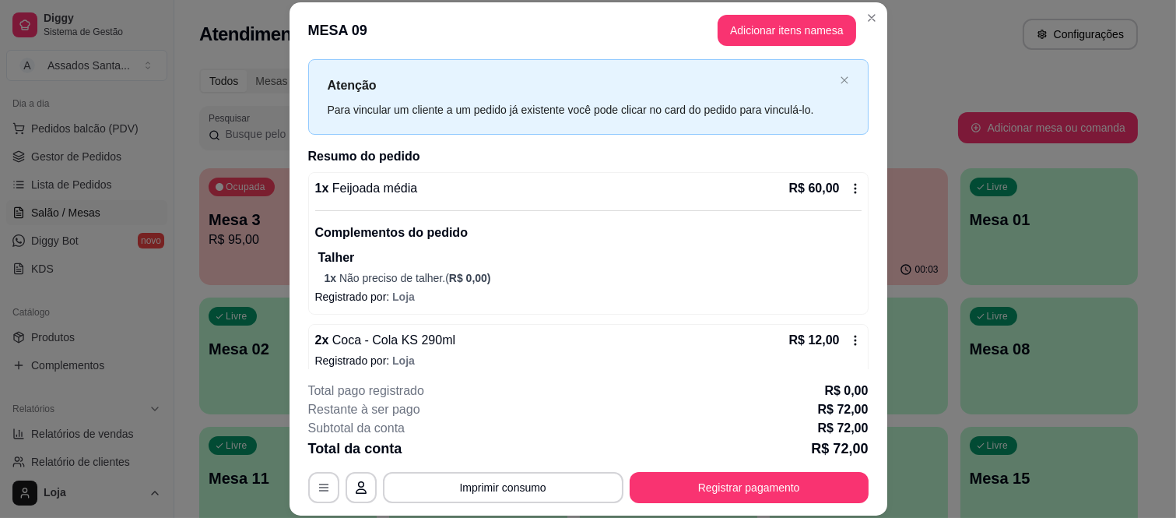
scroll to position [49, 0]
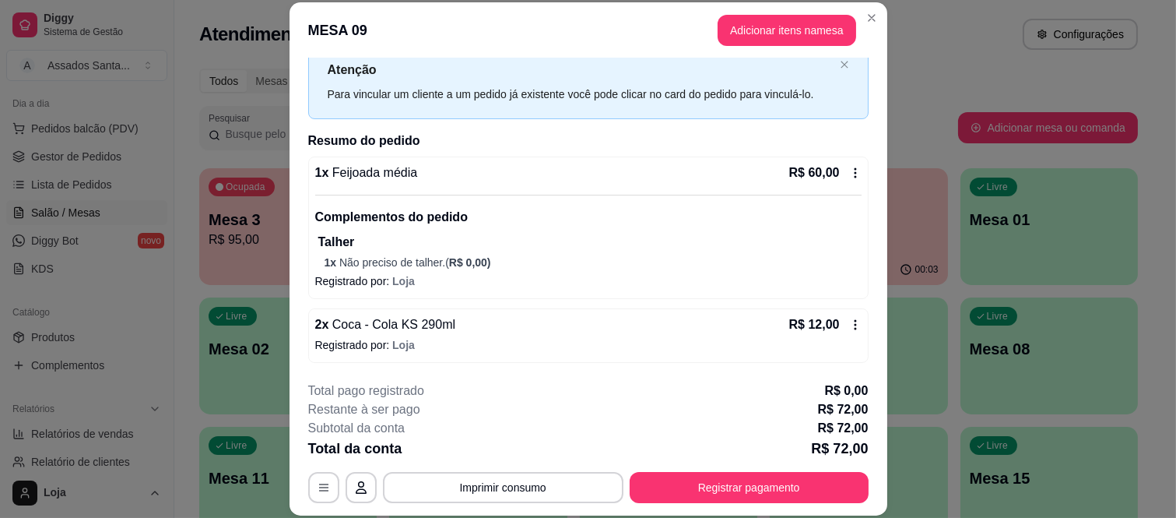
click at [610, 240] on p "Talher" at bounding box center [589, 242] width 543 height 19
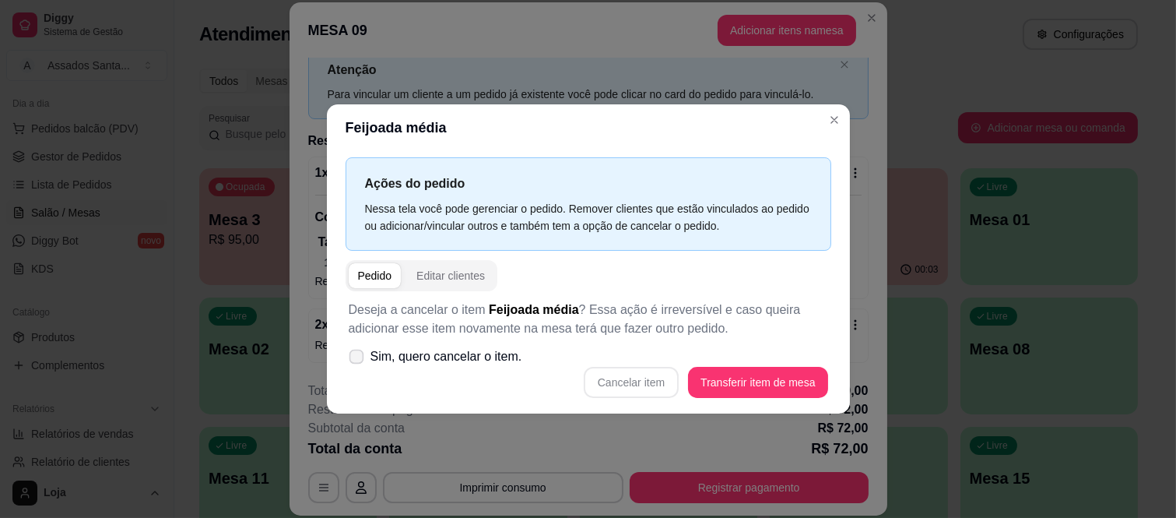
click at [359, 366] on label "Sim, quero cancelar o item." at bounding box center [436, 356] width 186 height 31
click at [358, 366] on input "Sim, quero cancelar o item." at bounding box center [353, 364] width 10 height 10
checkbox input "true"
click at [635, 397] on div "Cancelar item Transferir item de mesa" at bounding box center [589, 382] width 480 height 31
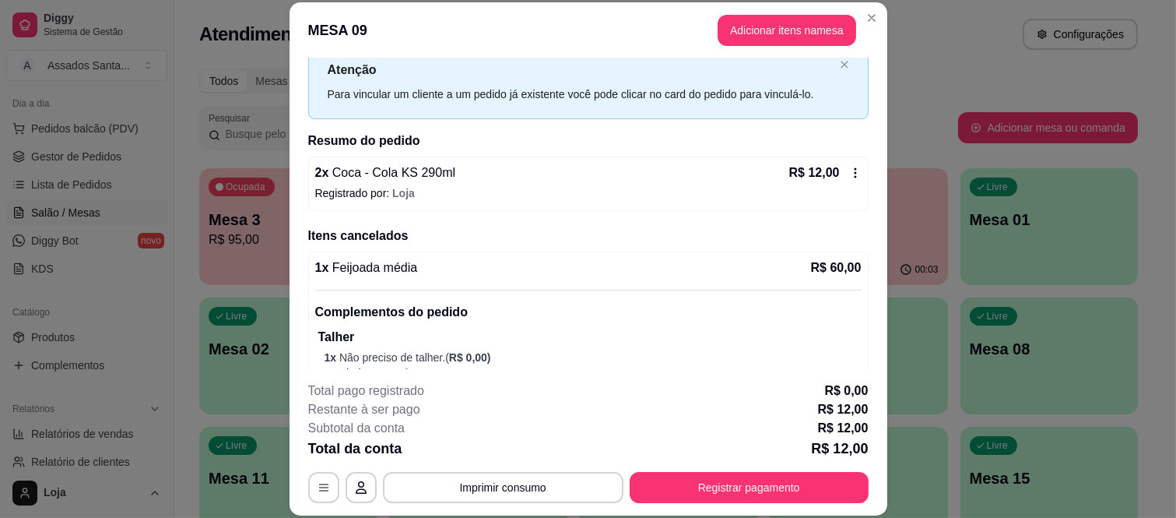
click at [442, 270] on div "1 x Feijoada média R$ 60,00" at bounding box center [588, 267] width 546 height 19
click at [480, 173] on div "2 x Coca - Cola KS 290ml R$ 12,00" at bounding box center [588, 172] width 546 height 19
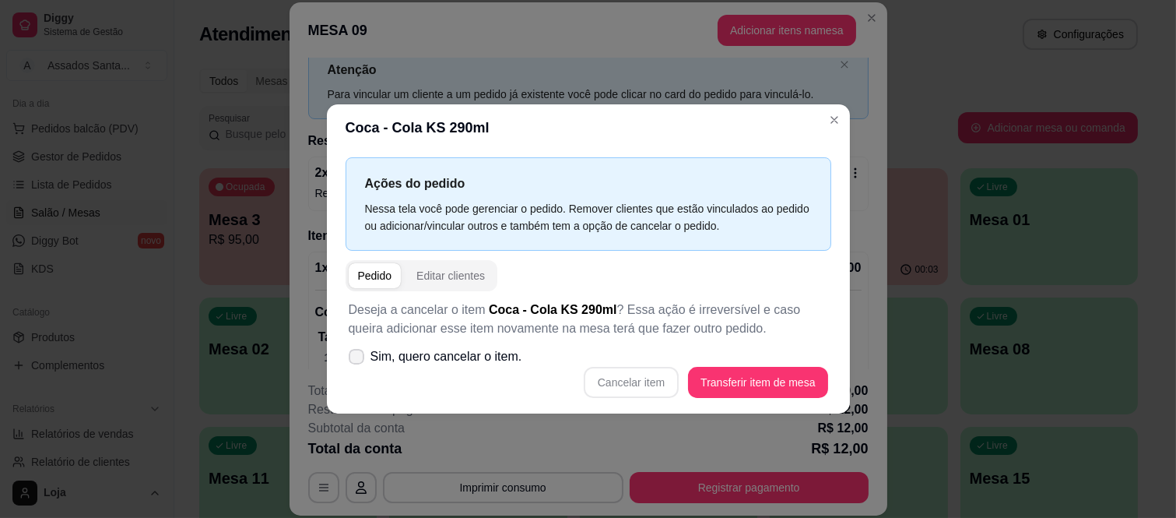
click at [354, 351] on span at bounding box center [357, 357] width 16 height 16
click at [354, 359] on input "Sim, quero cancelar o item." at bounding box center [353, 364] width 10 height 10
checkbox input "true"
click at [643, 380] on button "Cancelar item" at bounding box center [631, 382] width 93 height 30
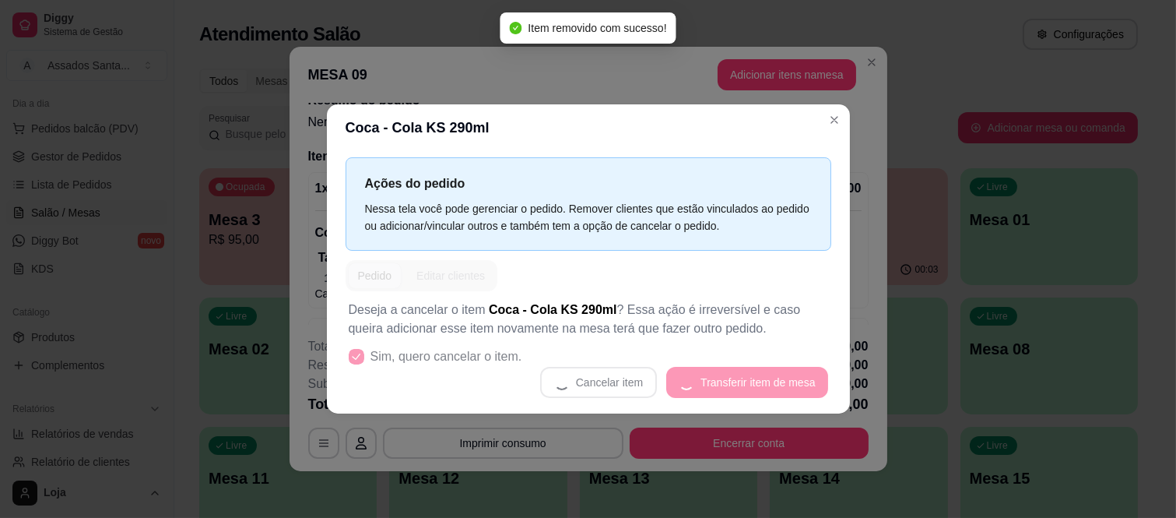
scroll to position [0, 0]
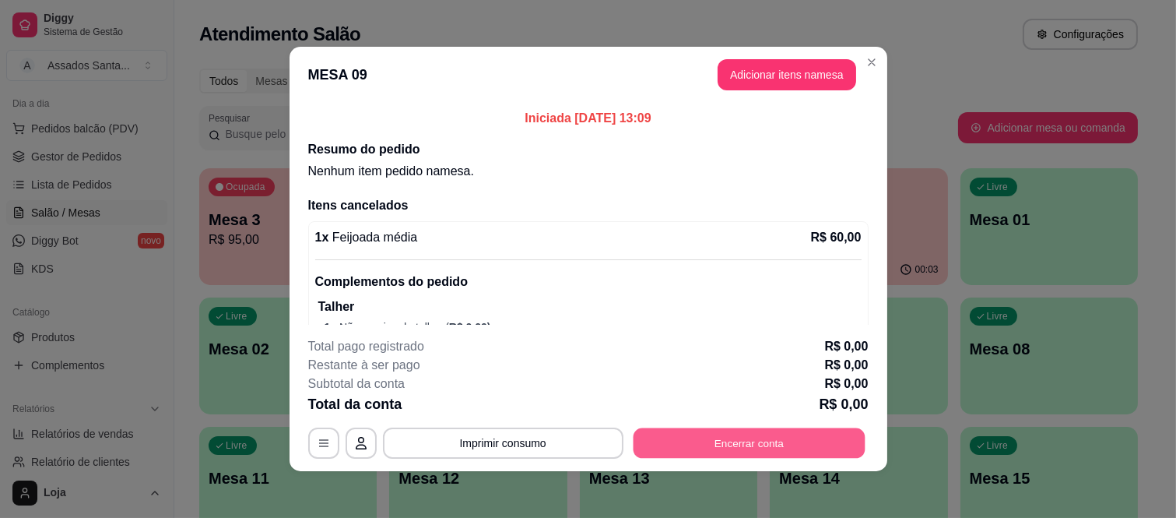
click at [749, 456] on button "Encerrar conta" at bounding box center [749, 443] width 232 height 30
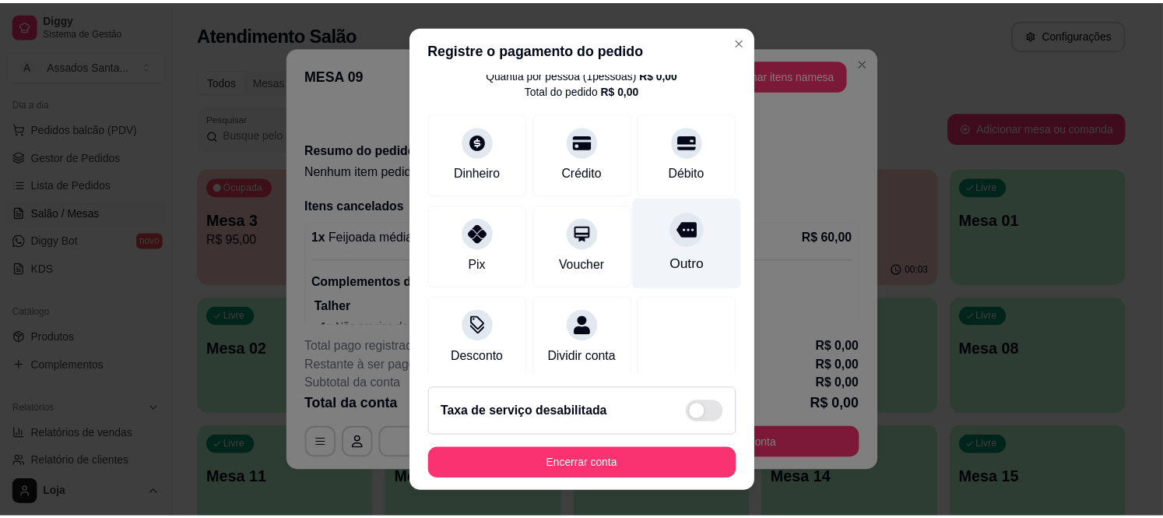
scroll to position [82, 0]
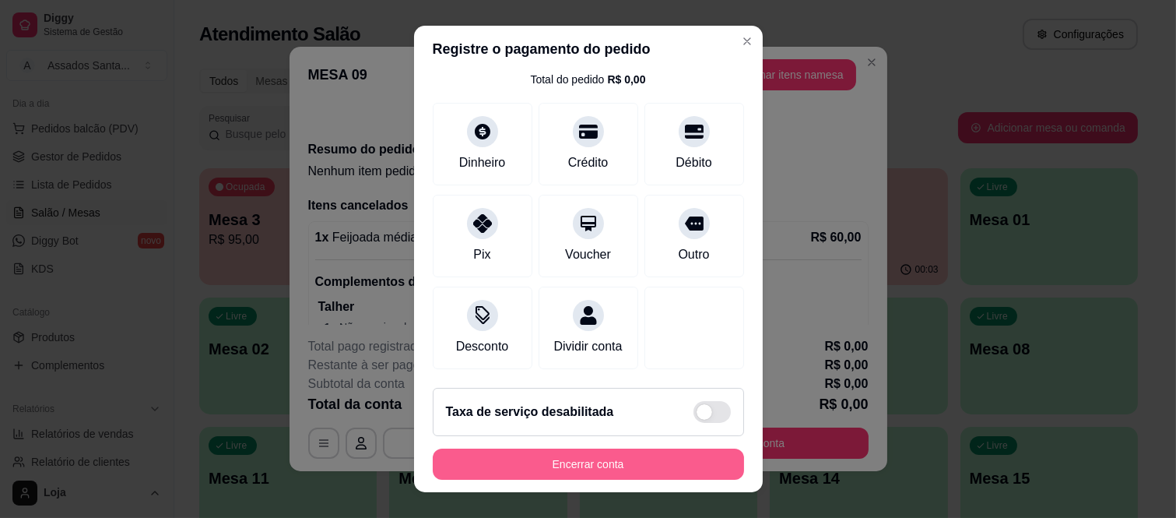
click at [568, 457] on button "Encerrar conta" at bounding box center [588, 463] width 311 height 31
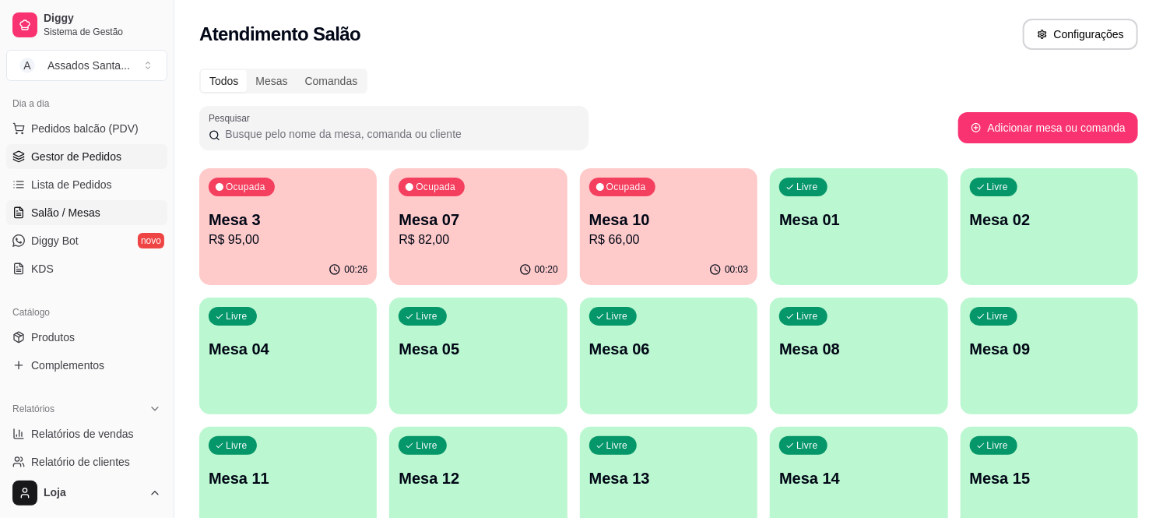
click at [54, 163] on span "Gestor de Pedidos" at bounding box center [76, 157] width 90 height 16
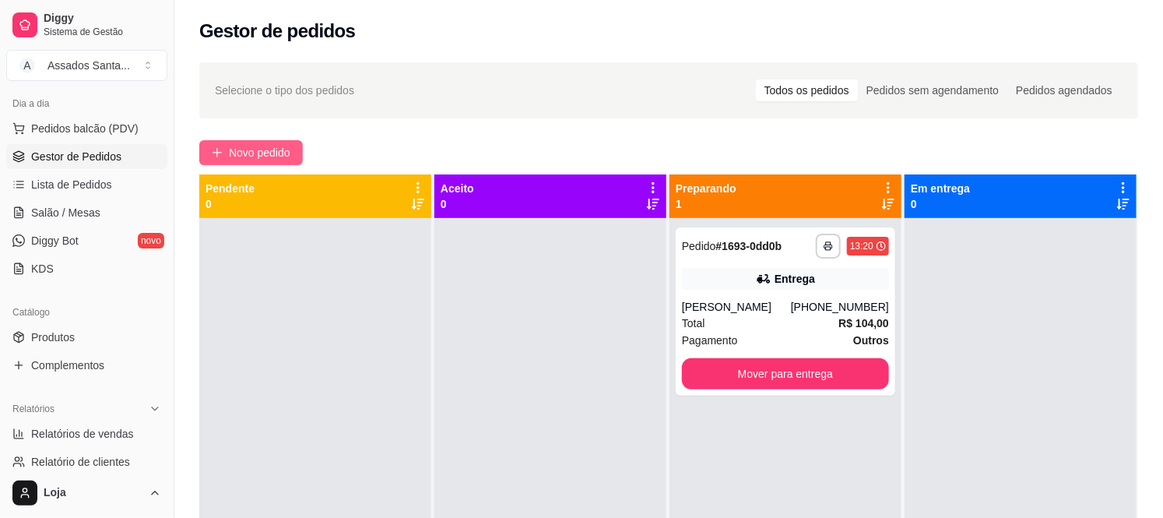
click at [248, 159] on span "Novo pedido" at bounding box center [259, 152] width 61 height 17
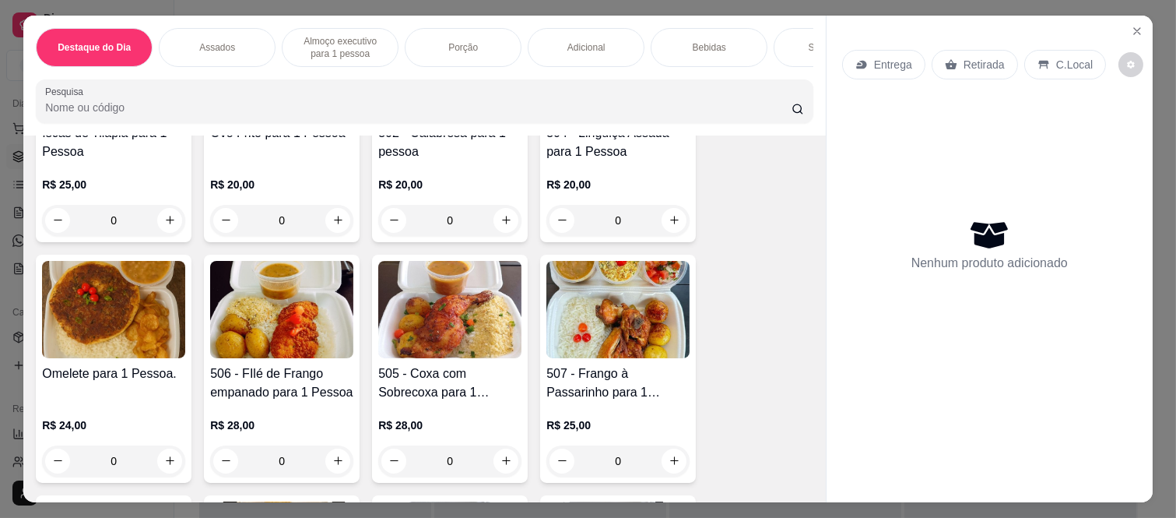
scroll to position [1297, 0]
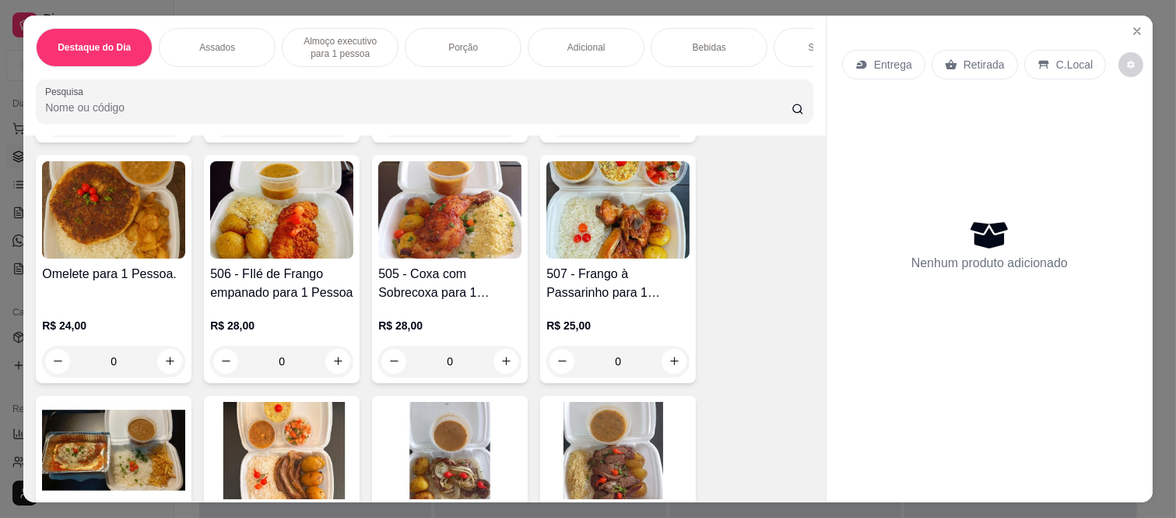
click at [493, 346] on div "0" at bounding box center [449, 361] width 143 height 31
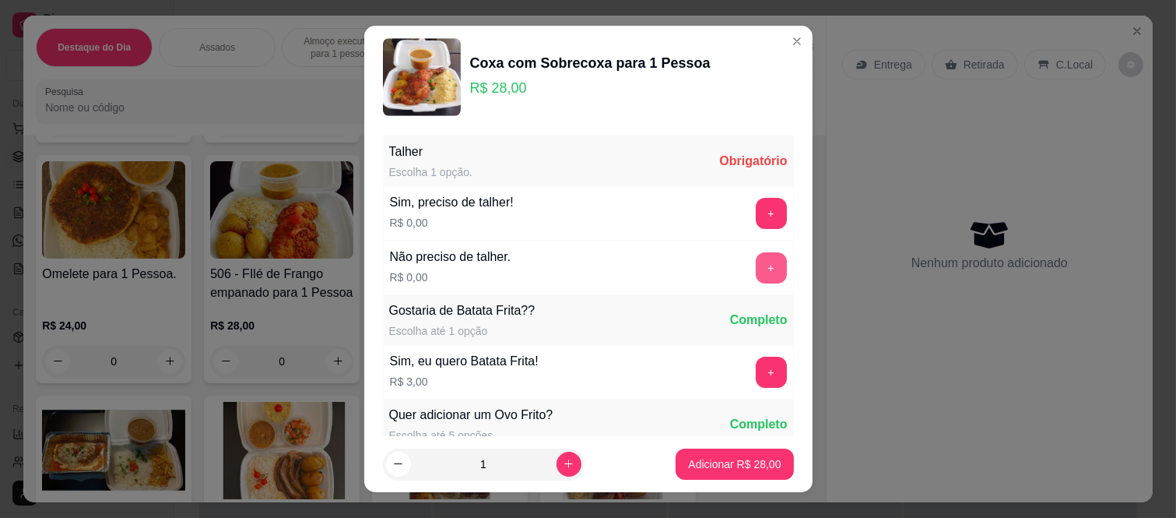
click at [756, 276] on button "+" at bounding box center [771, 267] width 31 height 31
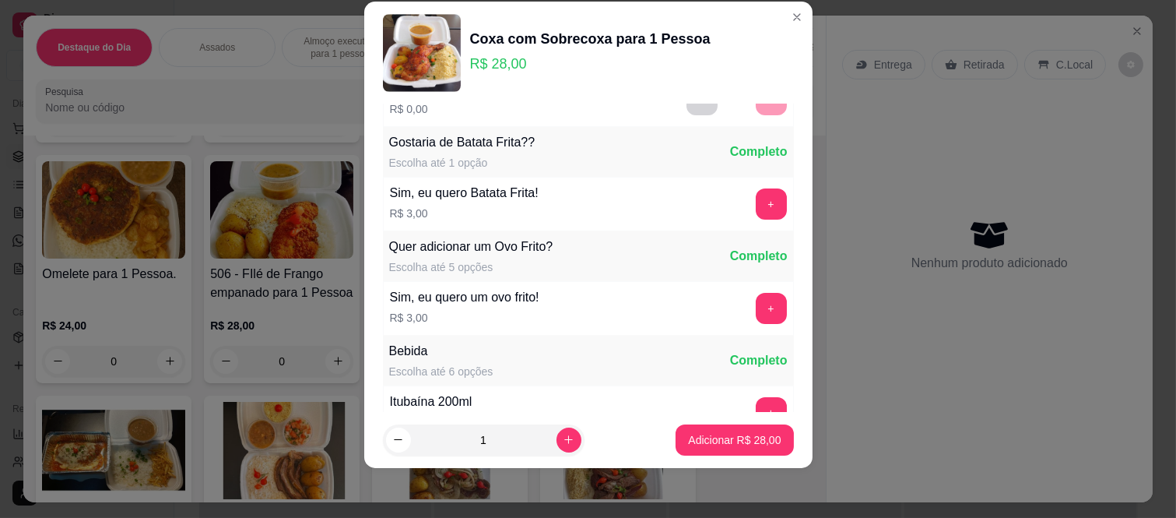
scroll to position [167, 0]
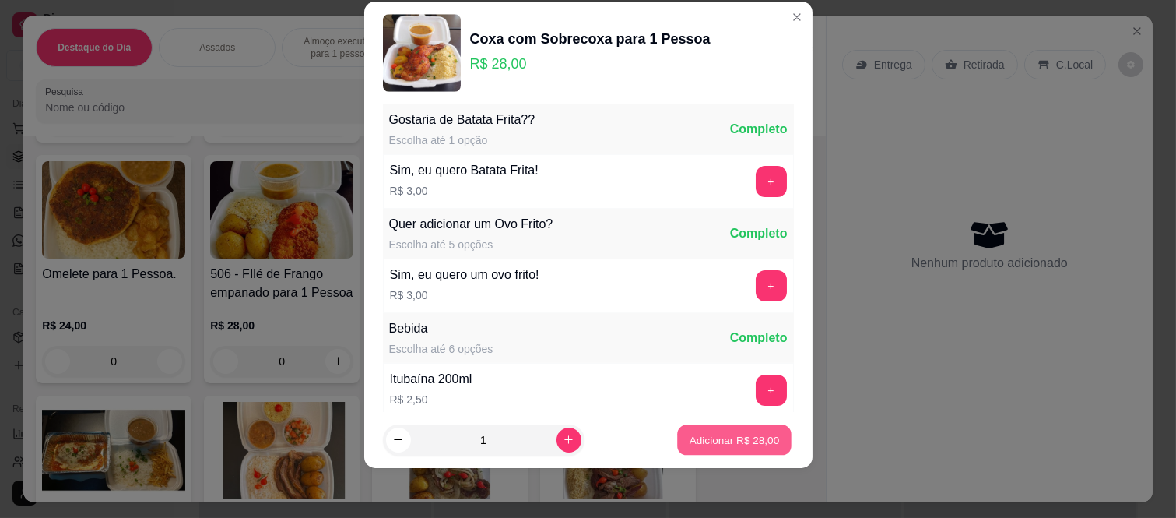
click at [732, 438] on p "Adicionar R$ 28,00" at bounding box center [735, 439] width 90 height 15
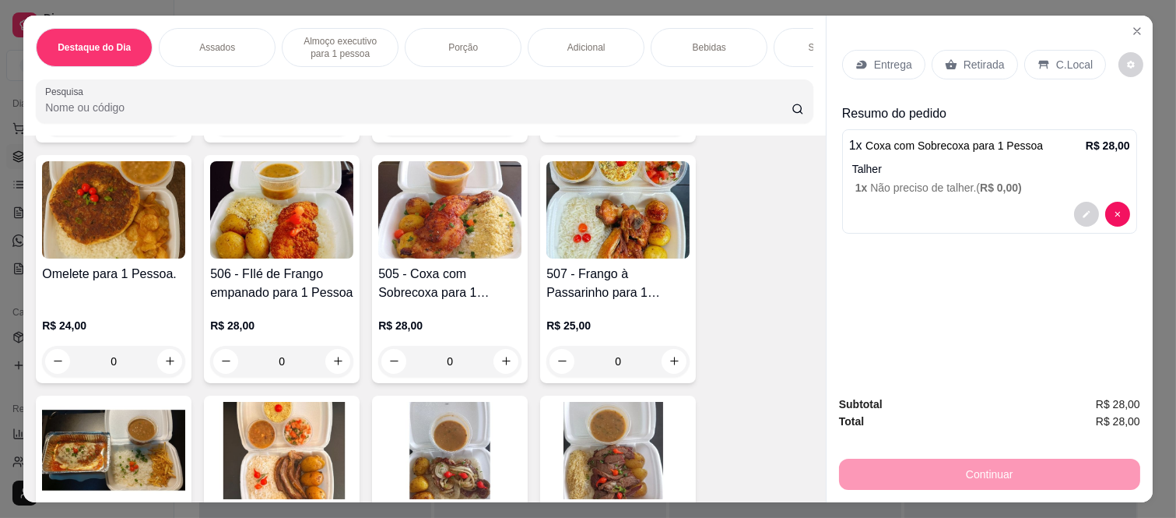
click at [722, 58] on div "Bebidas" at bounding box center [709, 47] width 117 height 39
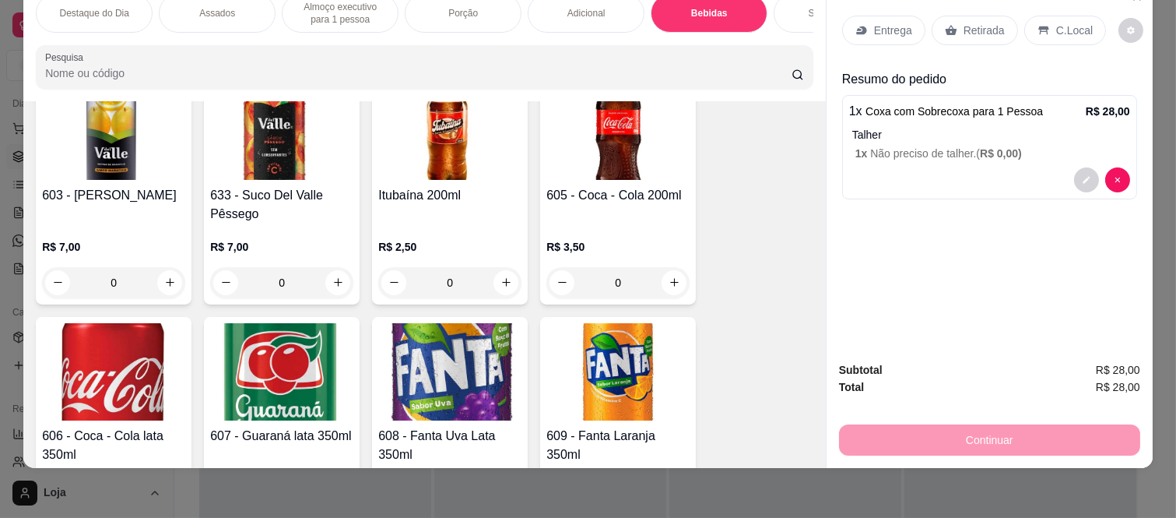
scroll to position [3611, 0]
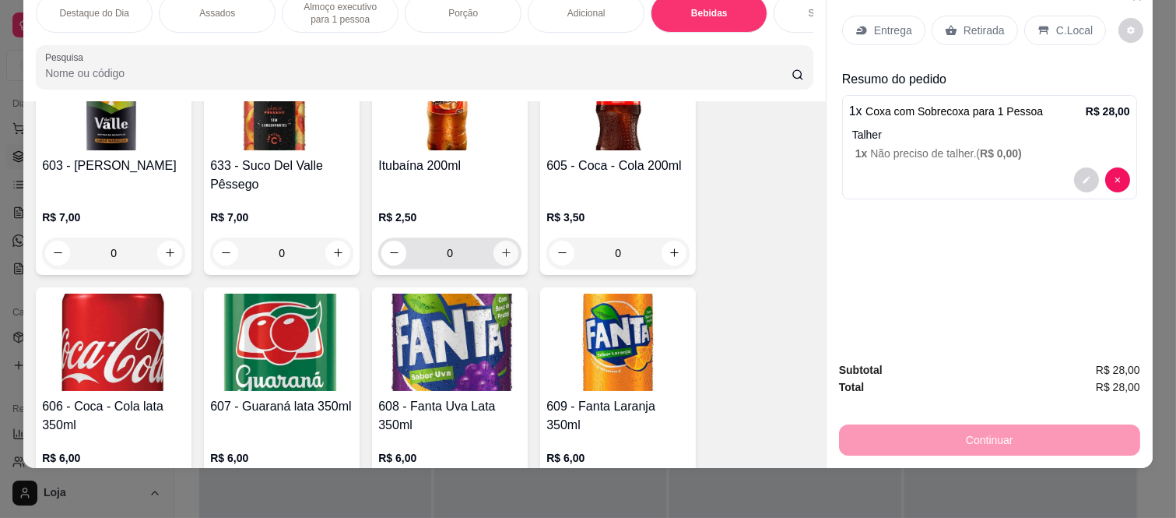
click at [509, 241] on button "increase-product-quantity" at bounding box center [506, 253] width 25 height 25
type input "1"
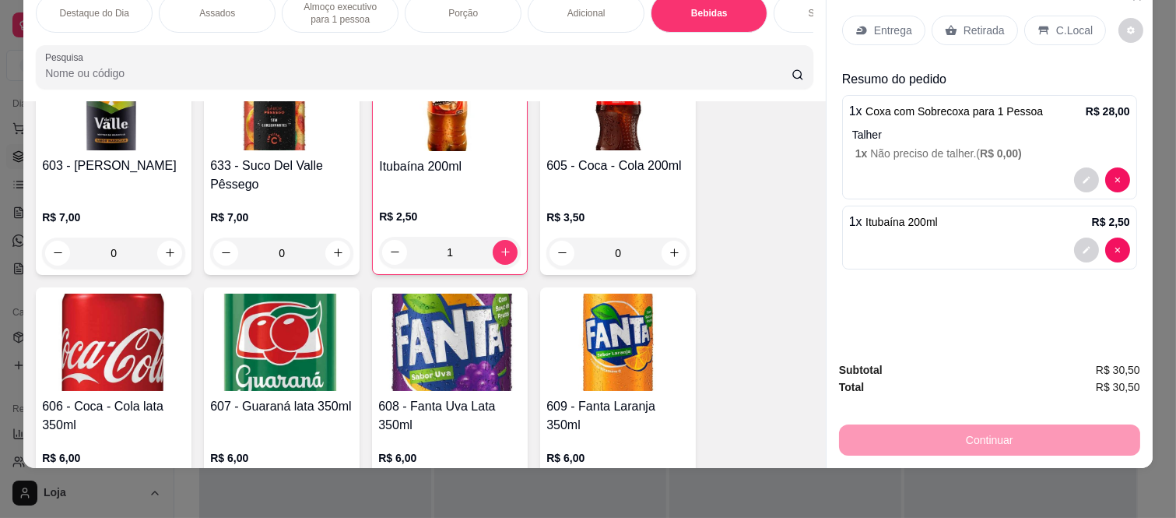
click at [968, 24] on p "Retirada" at bounding box center [984, 31] width 41 height 16
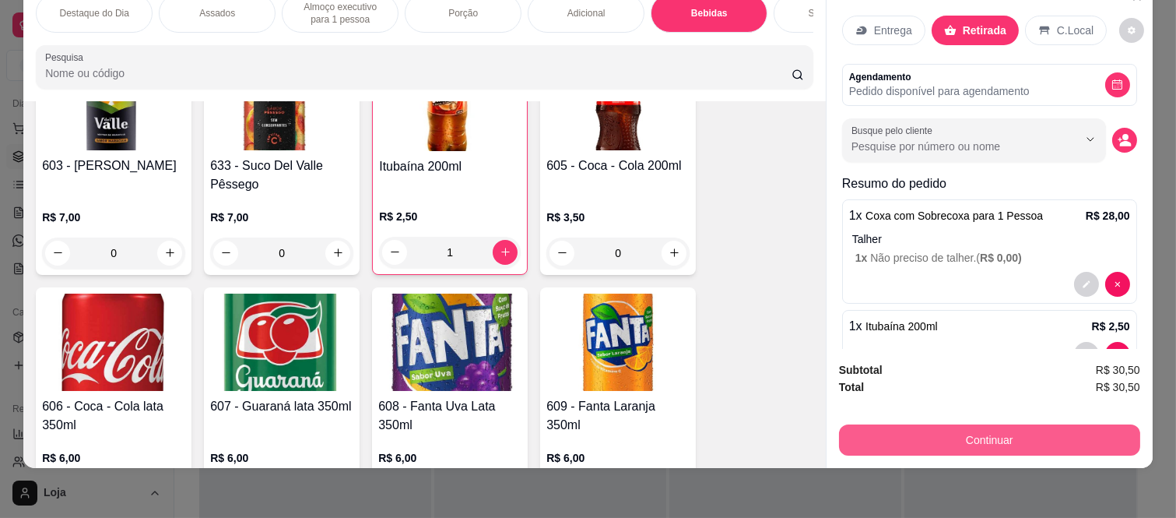
click at [865, 430] on button "Continuar" at bounding box center [989, 439] width 301 height 31
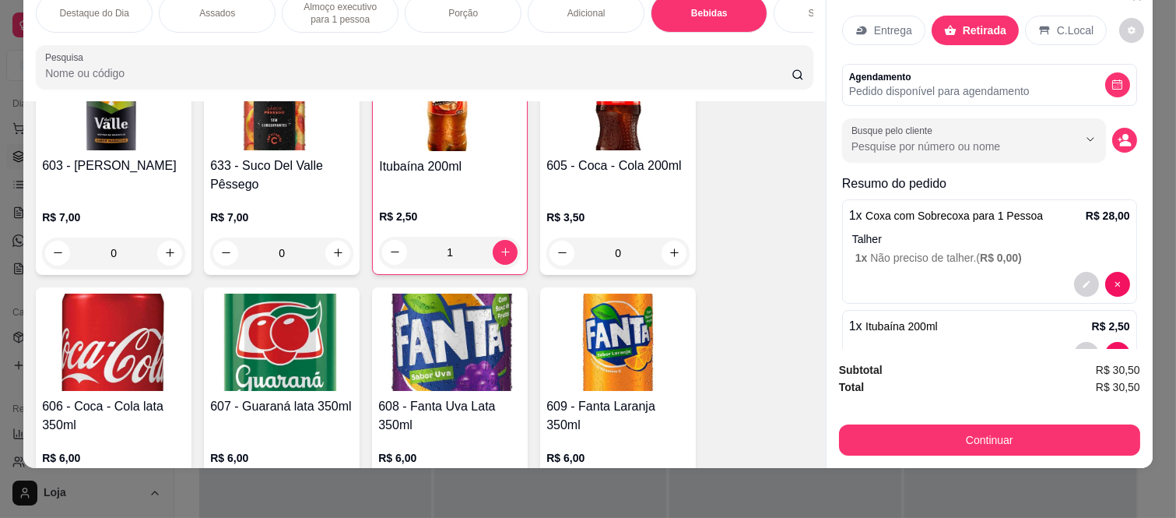
click at [573, 305] on div "Voucher" at bounding box center [588, 315] width 51 height 20
type input "R$ 0,00"
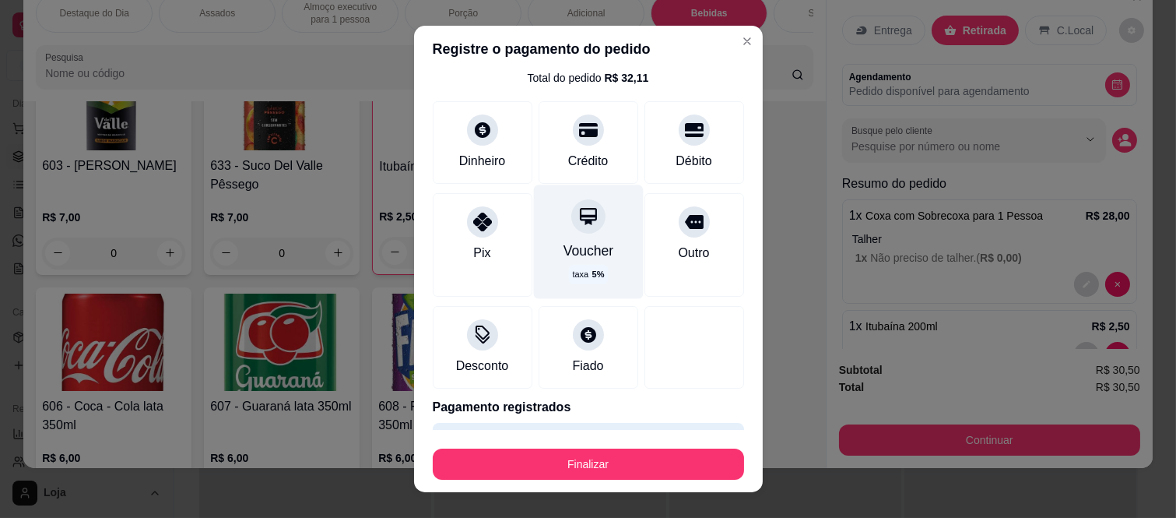
scroll to position [95, 0]
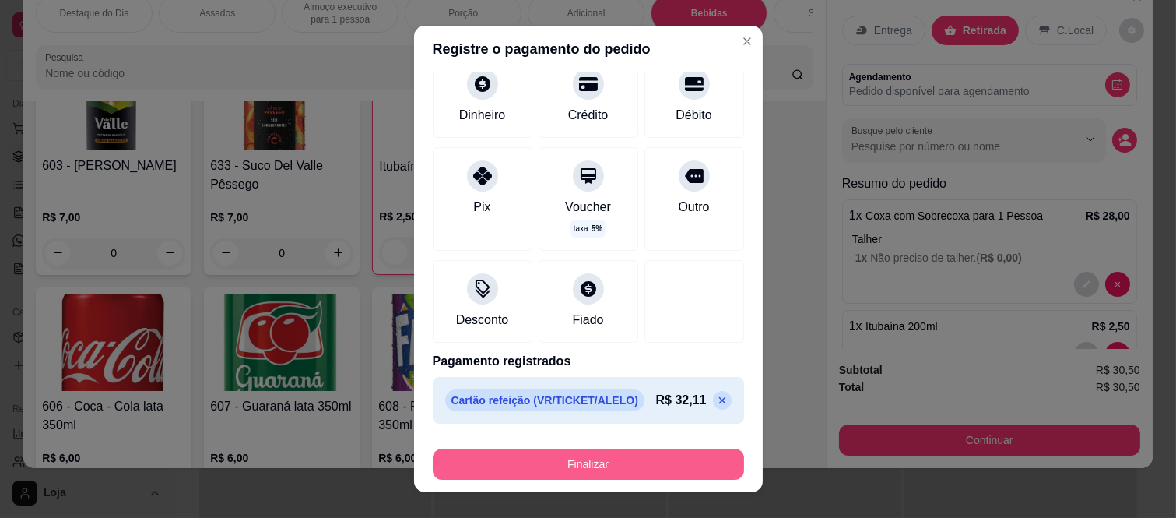
click at [578, 457] on button "Finalizar" at bounding box center [588, 463] width 311 height 31
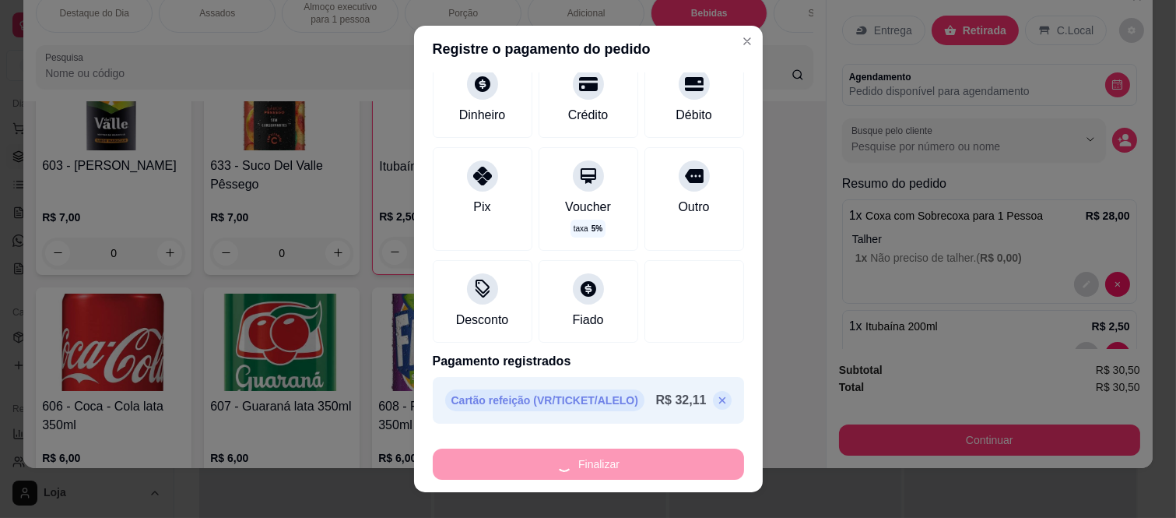
type input "0"
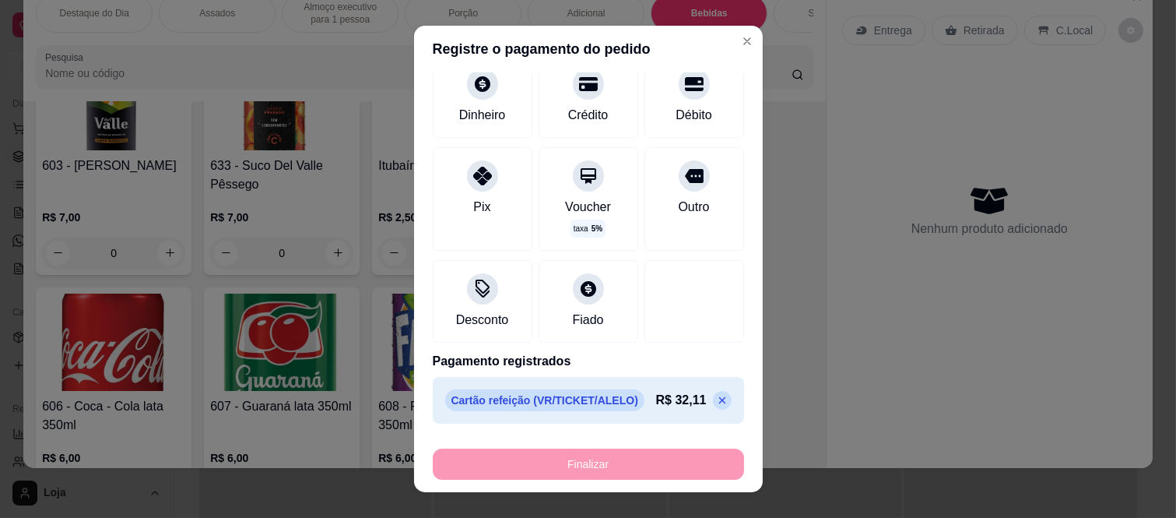
type input "-R$ 30,50"
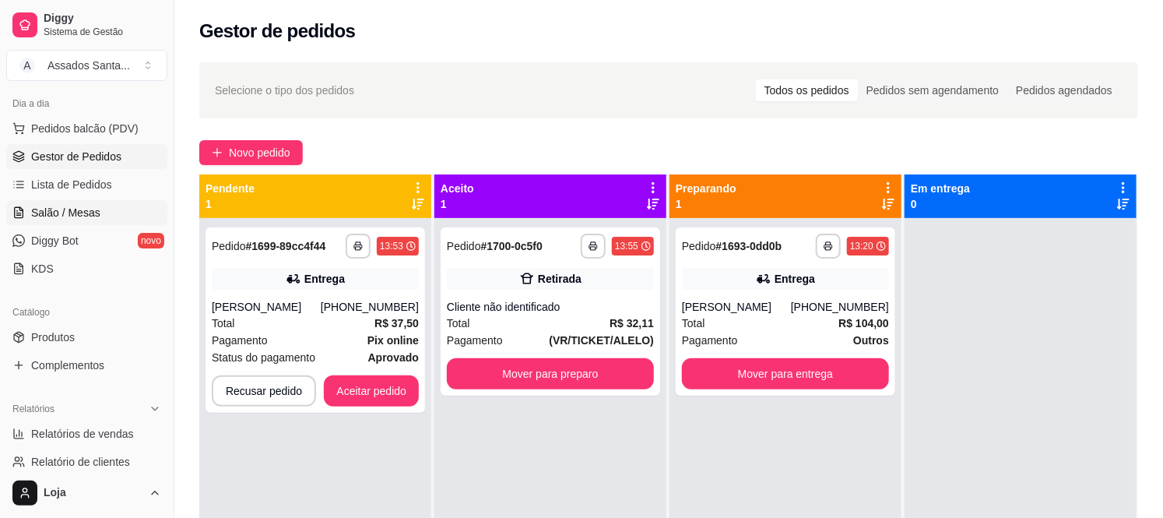
click at [79, 212] on span "Salão / Mesas" at bounding box center [65, 213] width 69 height 16
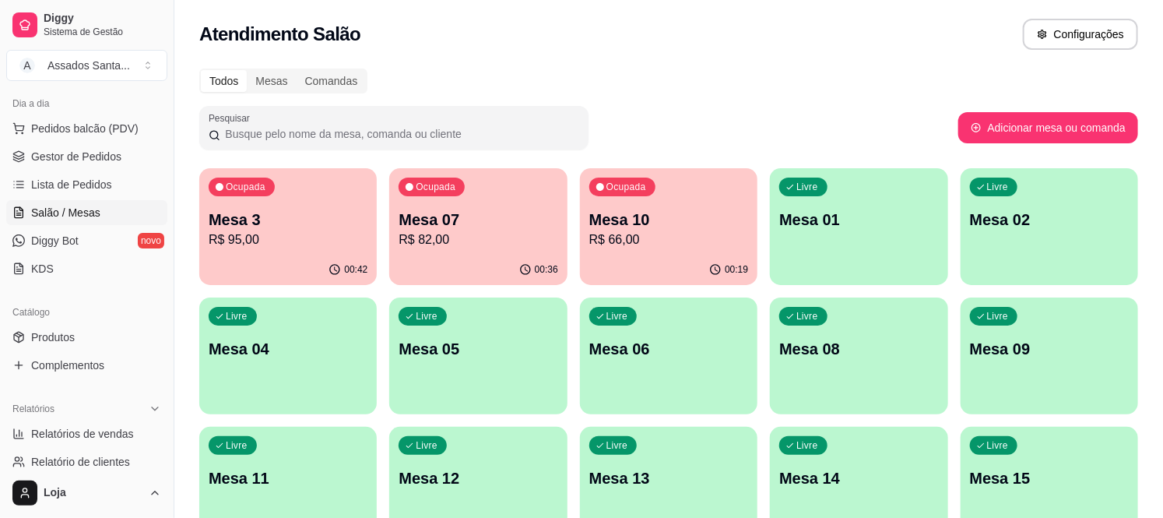
click at [430, 207] on div "Ocupada Mesa 07 R$ 82,00" at bounding box center [477, 211] width 177 height 86
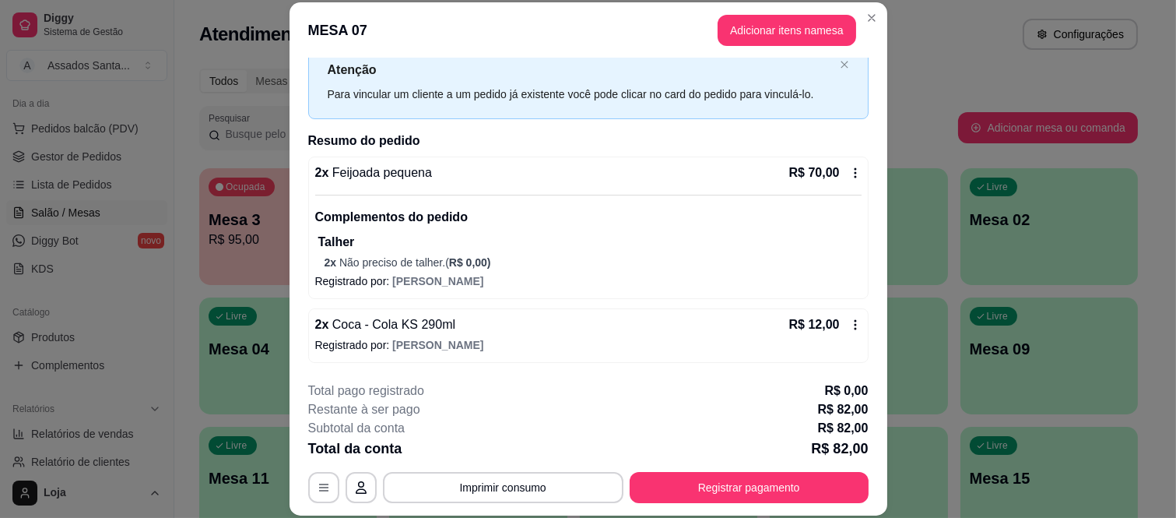
scroll to position [47, 0]
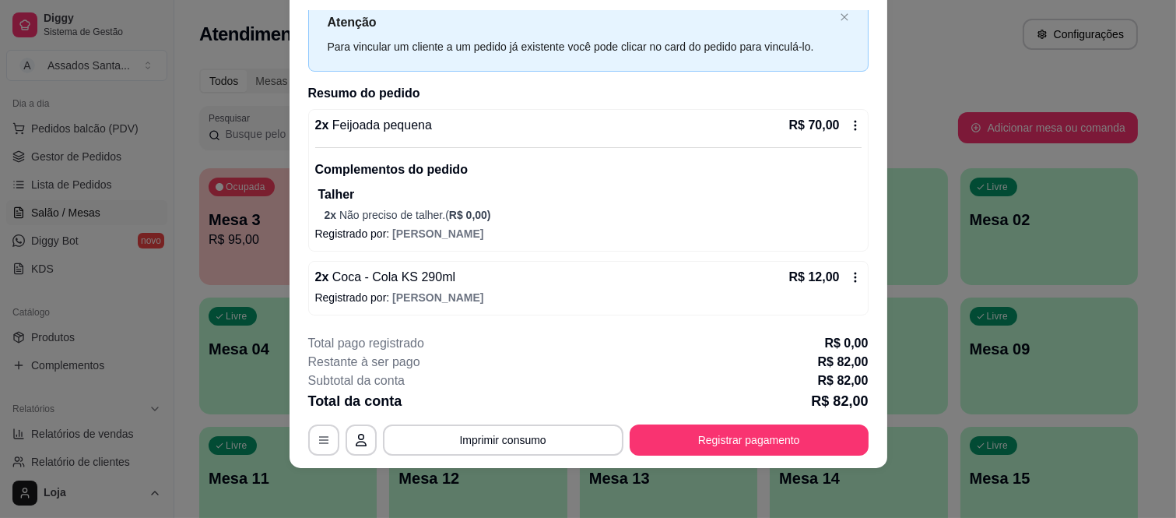
click at [589, 131] on div "2 x Feijoada pequena R$ 70,00" at bounding box center [588, 125] width 546 height 19
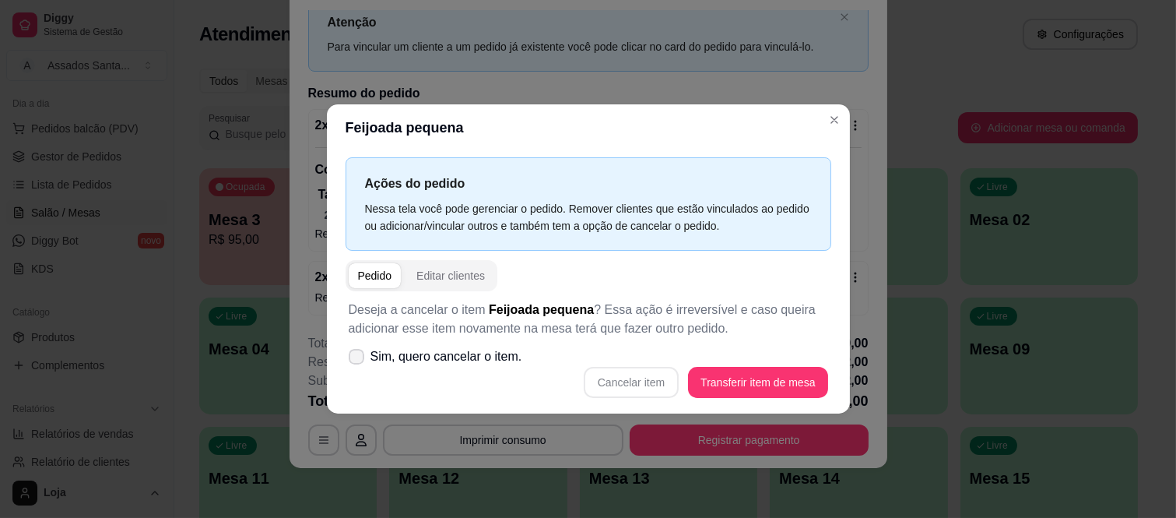
click at [351, 355] on icon at bounding box center [356, 356] width 12 height 9
click at [351, 359] on input "Sim, quero cancelar o item." at bounding box center [353, 364] width 10 height 10
checkbox input "true"
click at [616, 379] on button "Cancelar item" at bounding box center [631, 382] width 93 height 30
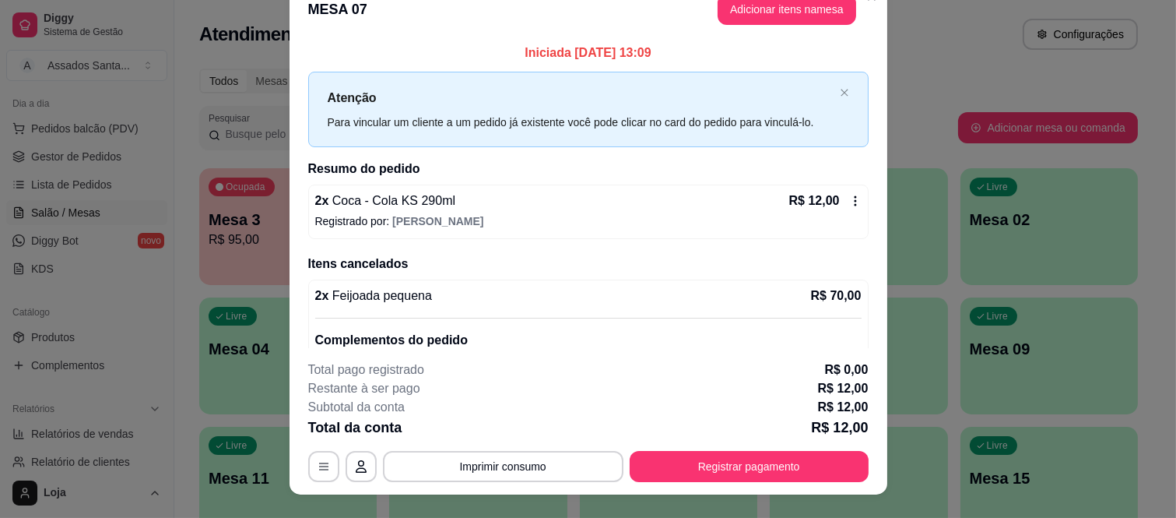
scroll to position [0, 0]
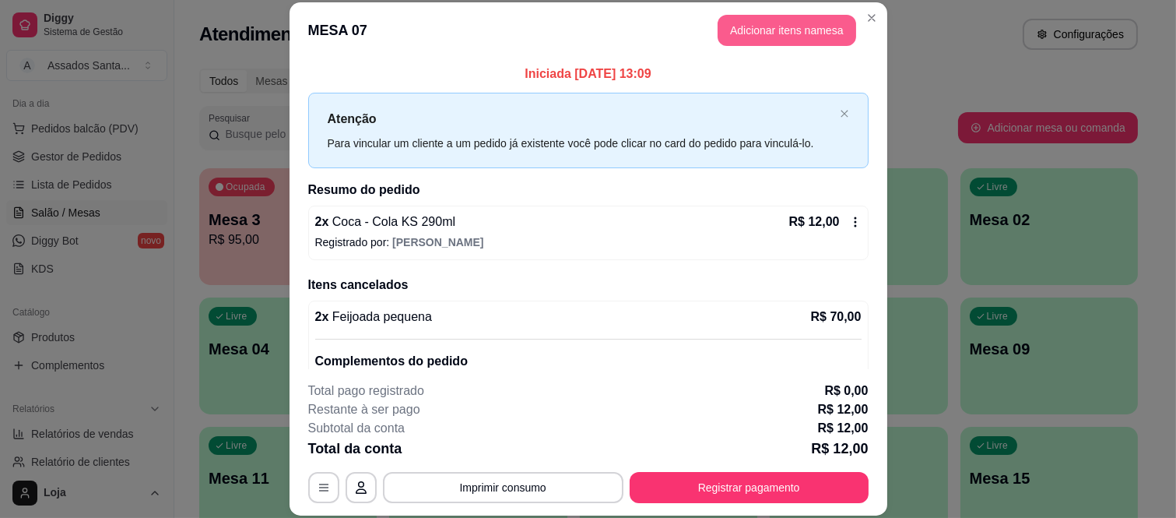
click at [767, 41] on button "Adicionar itens na mesa" at bounding box center [787, 30] width 139 height 31
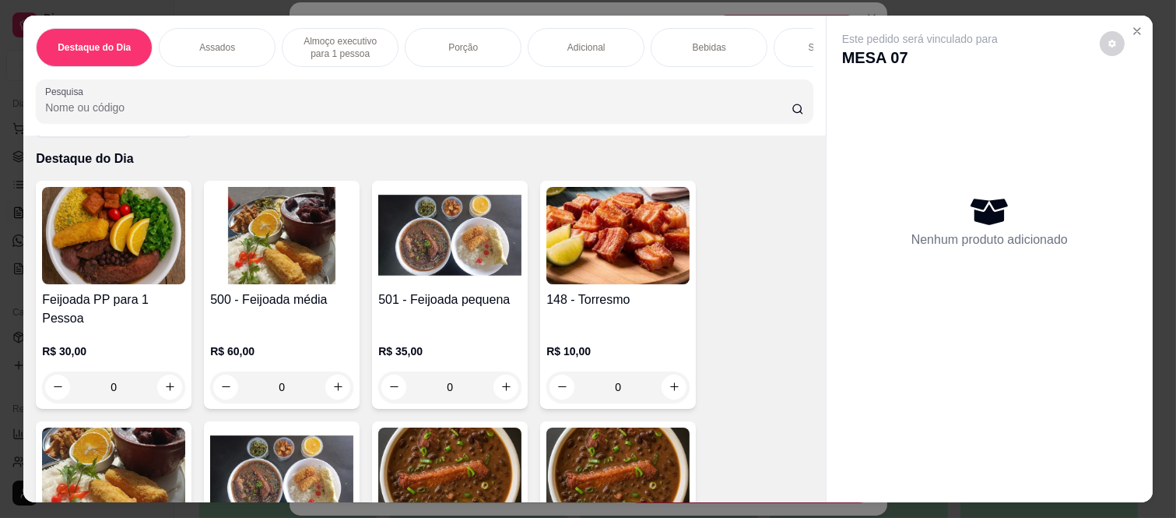
scroll to position [86, 0]
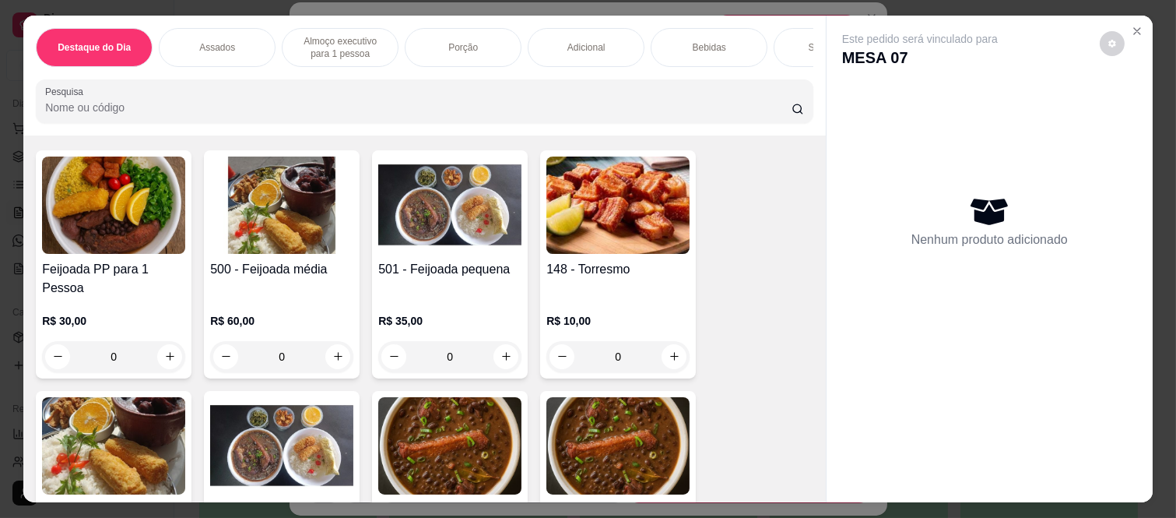
click at [161, 341] on div "0" at bounding box center [113, 356] width 143 height 31
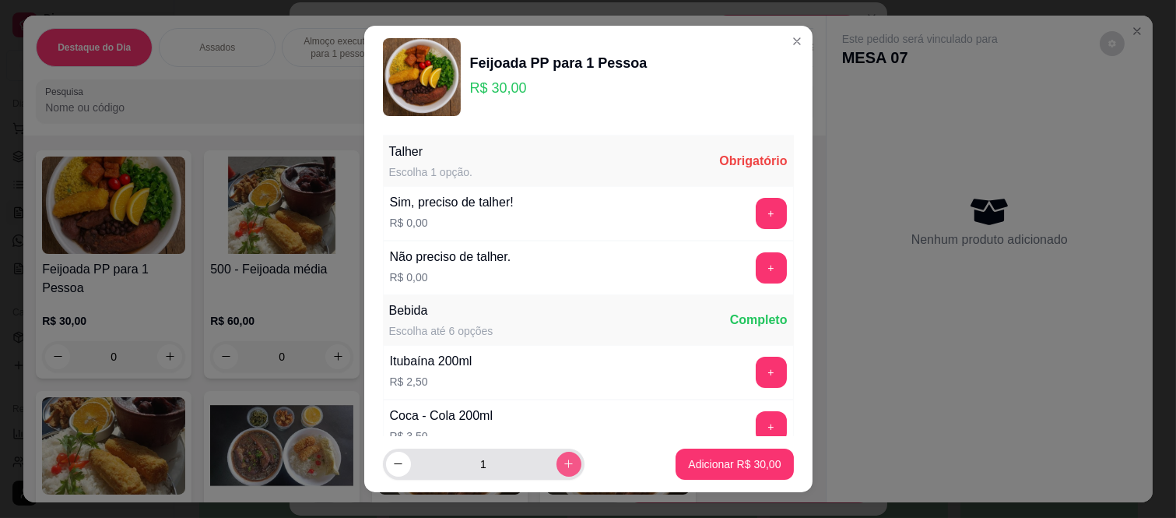
click at [563, 469] on icon "increase-product-quantity" at bounding box center [569, 464] width 12 height 12
type input "2"
click at [756, 255] on button "+" at bounding box center [771, 267] width 31 height 31
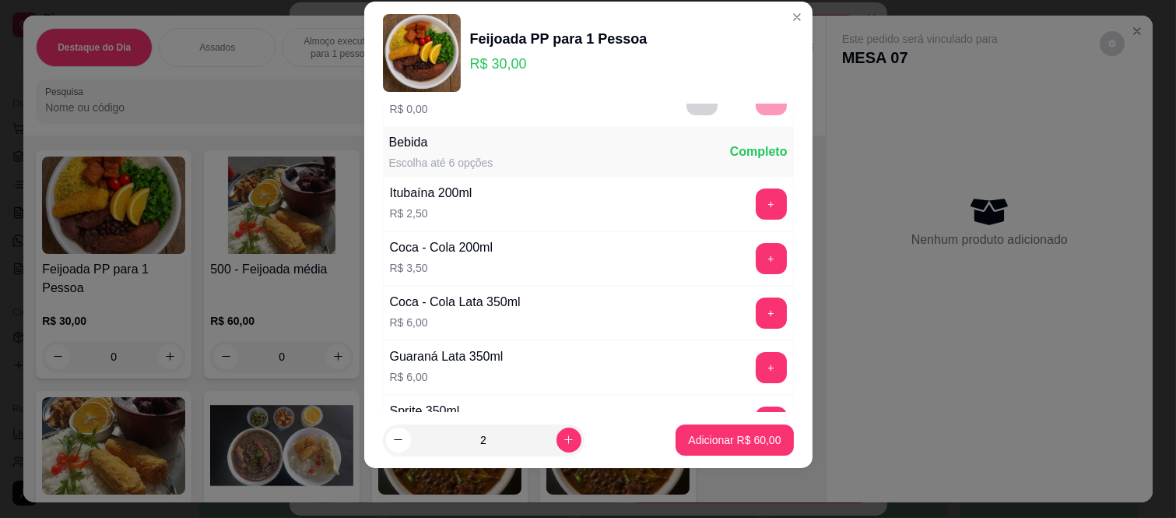
scroll to position [167, 0]
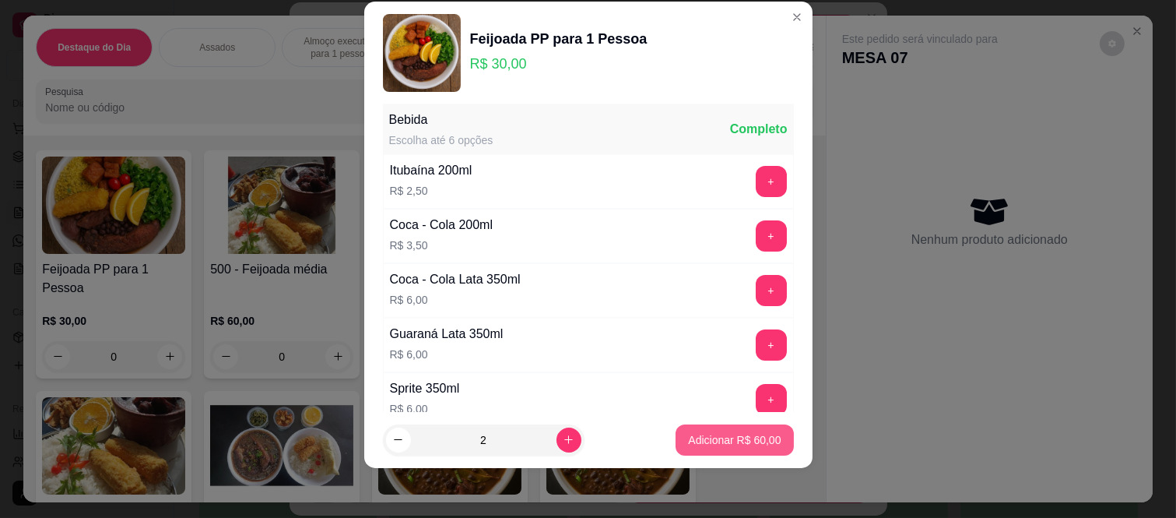
click at [702, 453] on button "Adicionar R$ 60,00" at bounding box center [735, 439] width 118 height 31
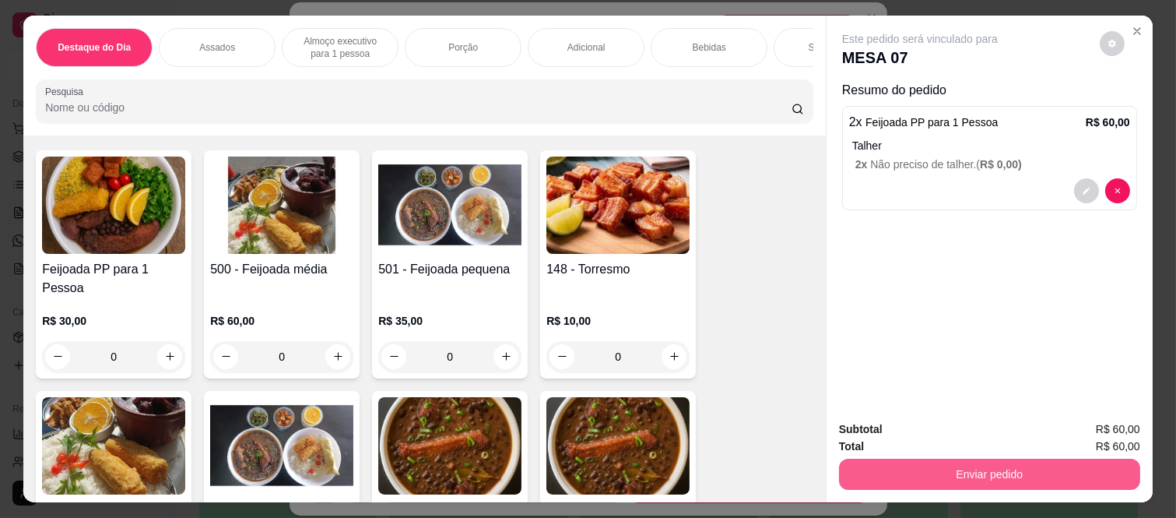
click at [878, 468] on button "Enviar pedido" at bounding box center [989, 474] width 301 height 31
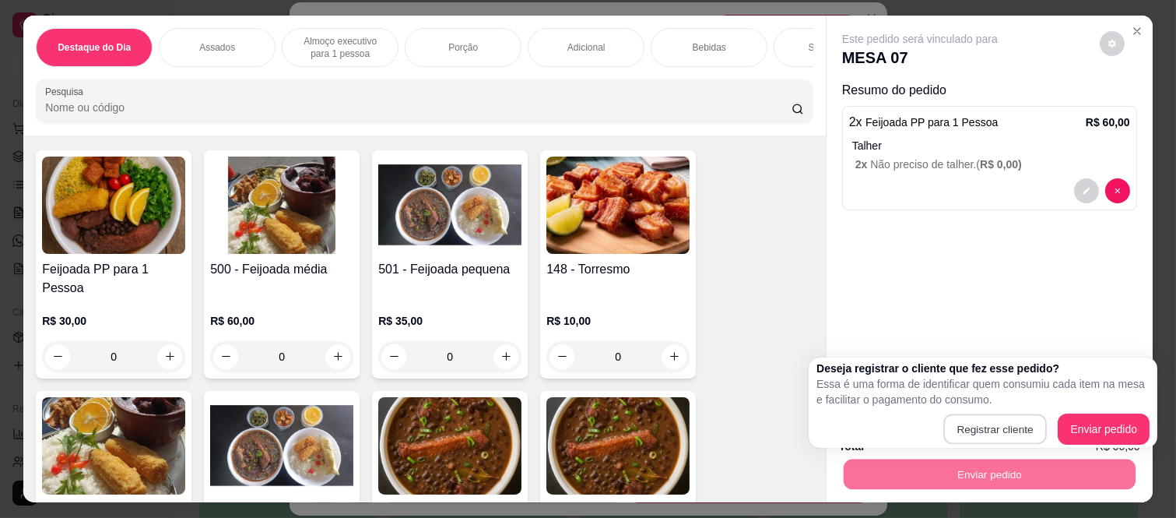
click at [946, 425] on div "Registrar cliente Enviar pedido" at bounding box center [983, 428] width 333 height 31
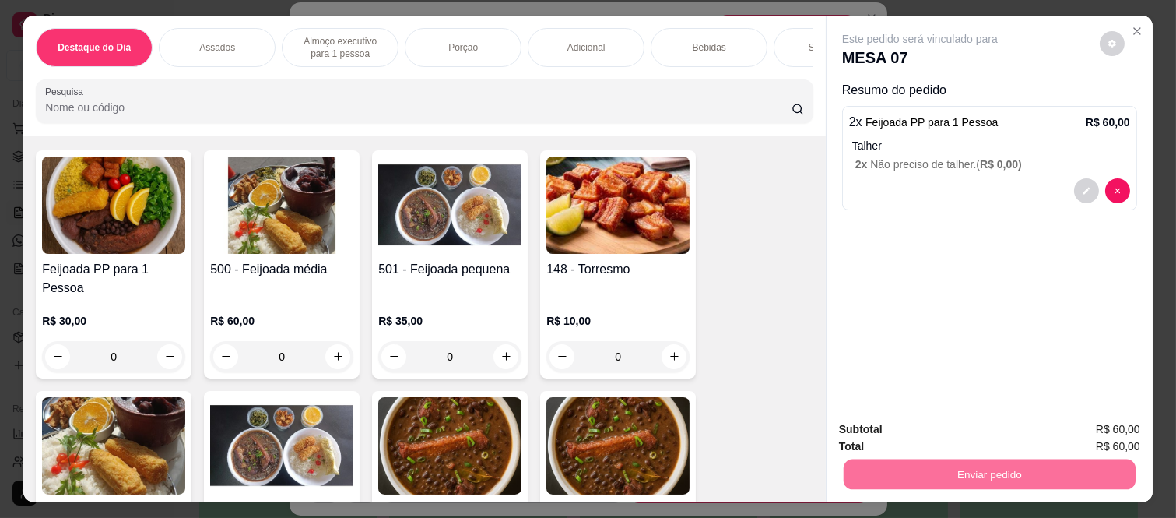
click at [1099, 433] on button "Enviar pedido" at bounding box center [1099, 429] width 86 height 29
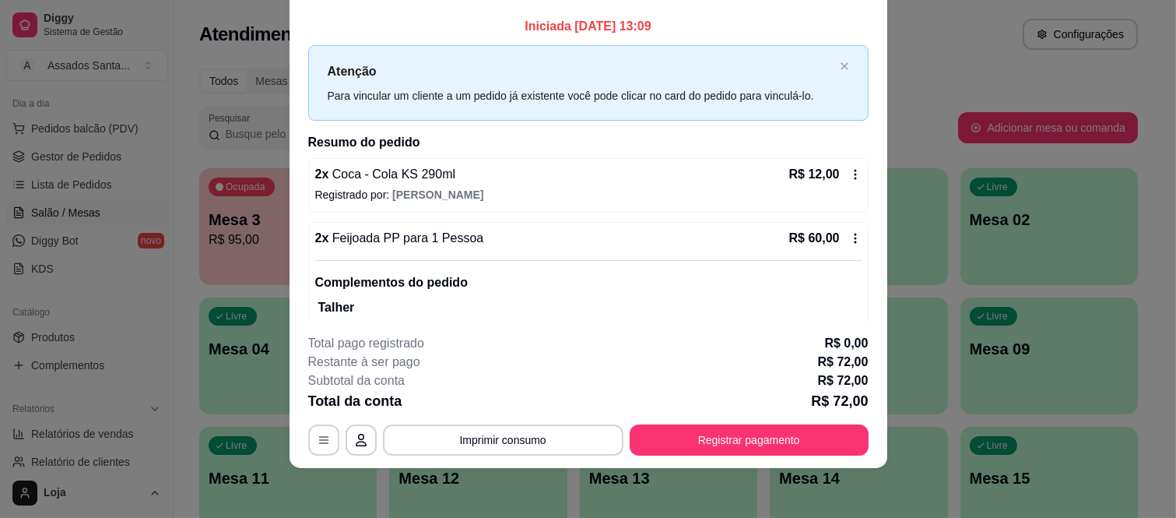
scroll to position [86, 0]
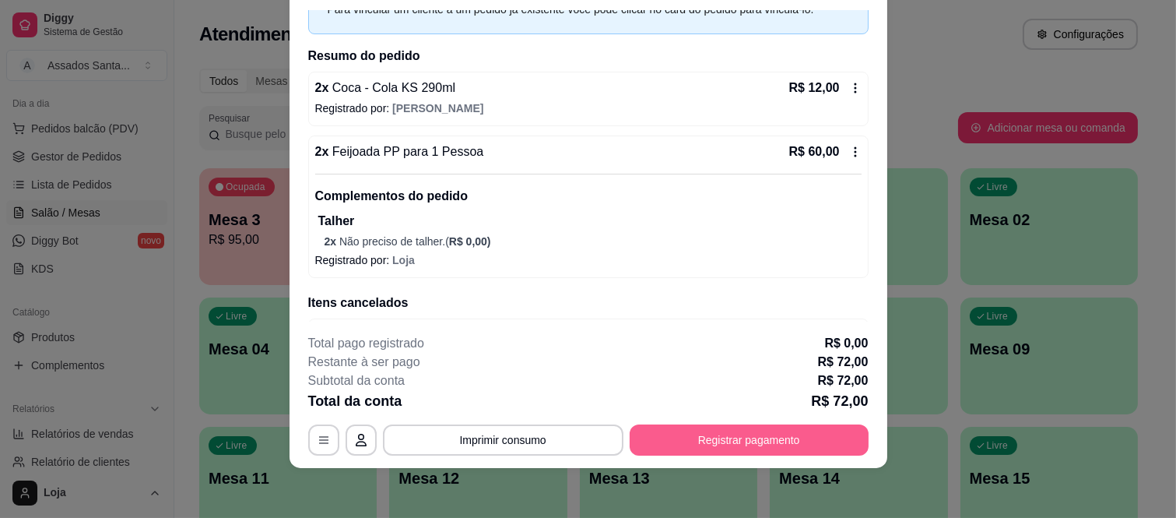
click at [691, 431] on button "Registrar pagamento" at bounding box center [749, 439] width 239 height 31
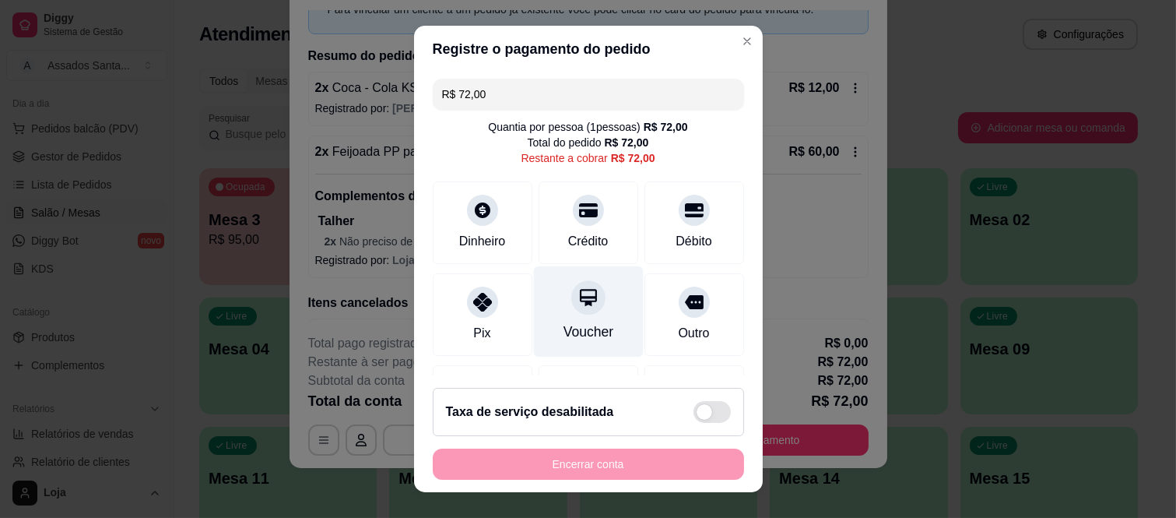
scroll to position [97, 0]
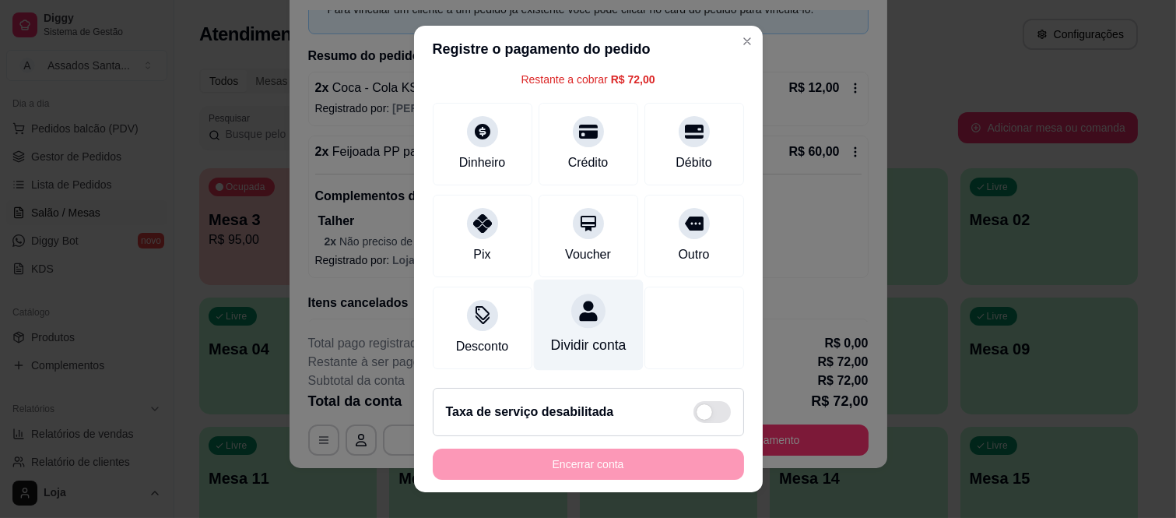
click at [553, 335] on div "Dividir conta" at bounding box center [588, 345] width 76 height 20
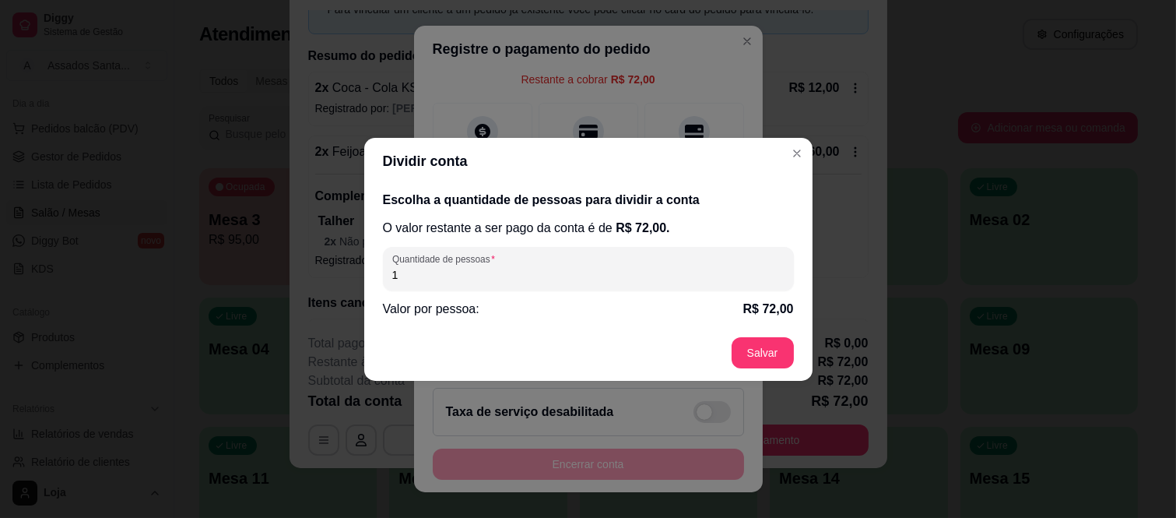
click at [539, 275] on input "1" at bounding box center [588, 275] width 392 height 16
type input "2"
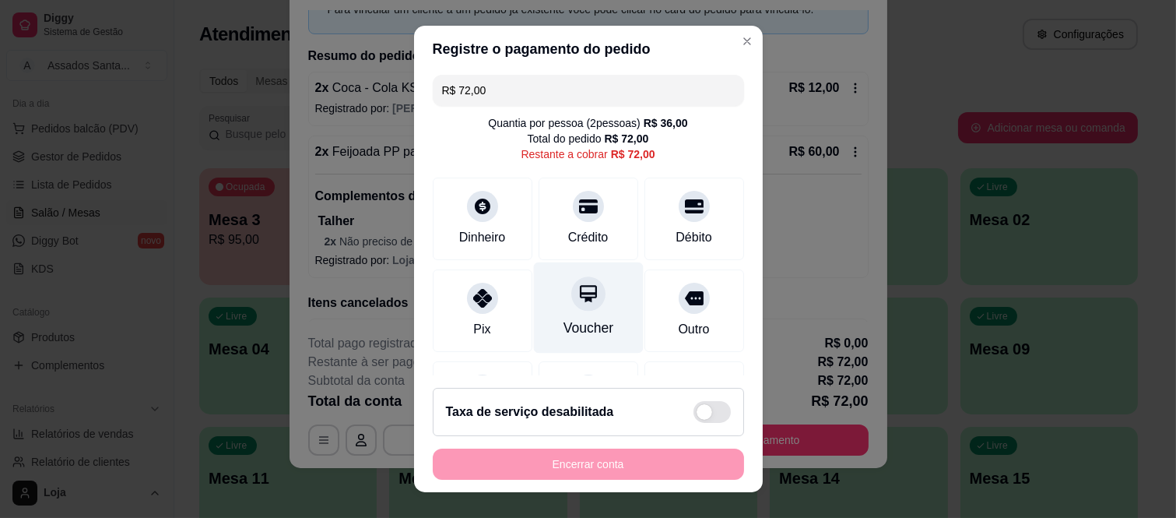
scroll to position [0, 0]
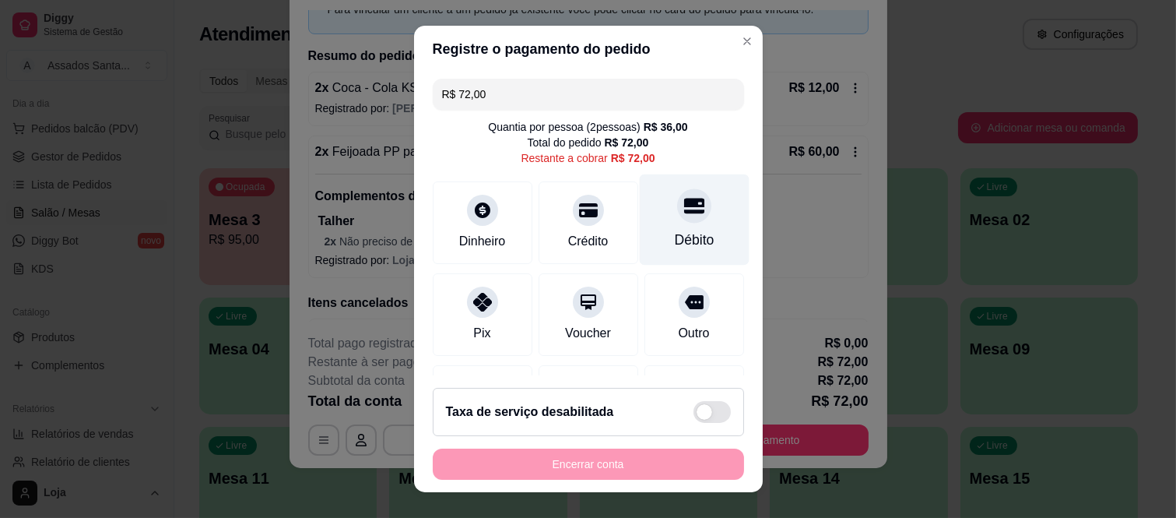
click at [666, 185] on div "Débito" at bounding box center [694, 219] width 110 height 91
type input "R$ 0,00"
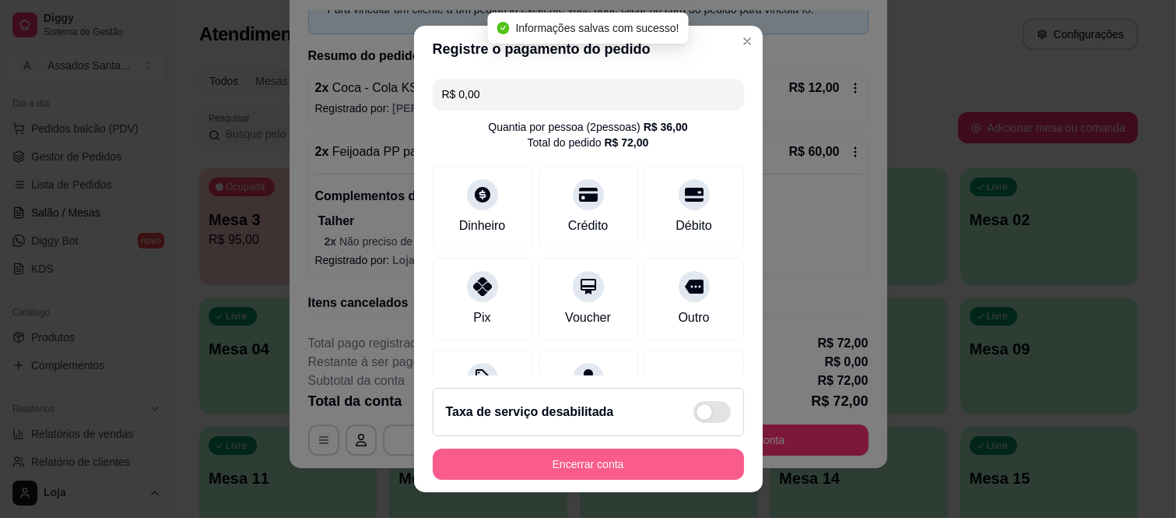
click at [532, 473] on button "Encerrar conta" at bounding box center [588, 463] width 311 height 31
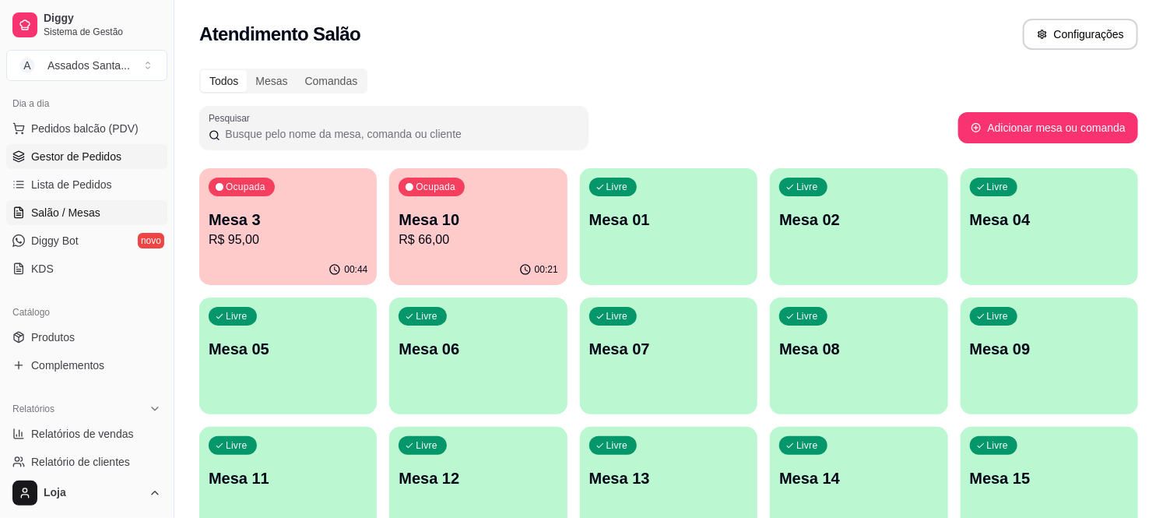
click at [123, 151] on link "Gestor de Pedidos" at bounding box center [86, 156] width 161 height 25
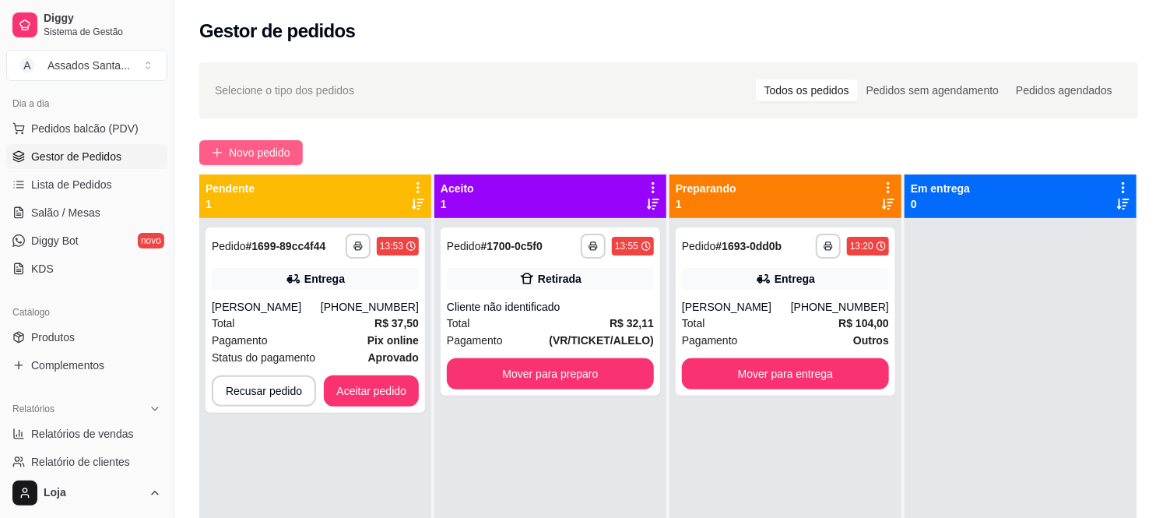
click at [250, 154] on span "Novo pedido" at bounding box center [259, 152] width 61 height 17
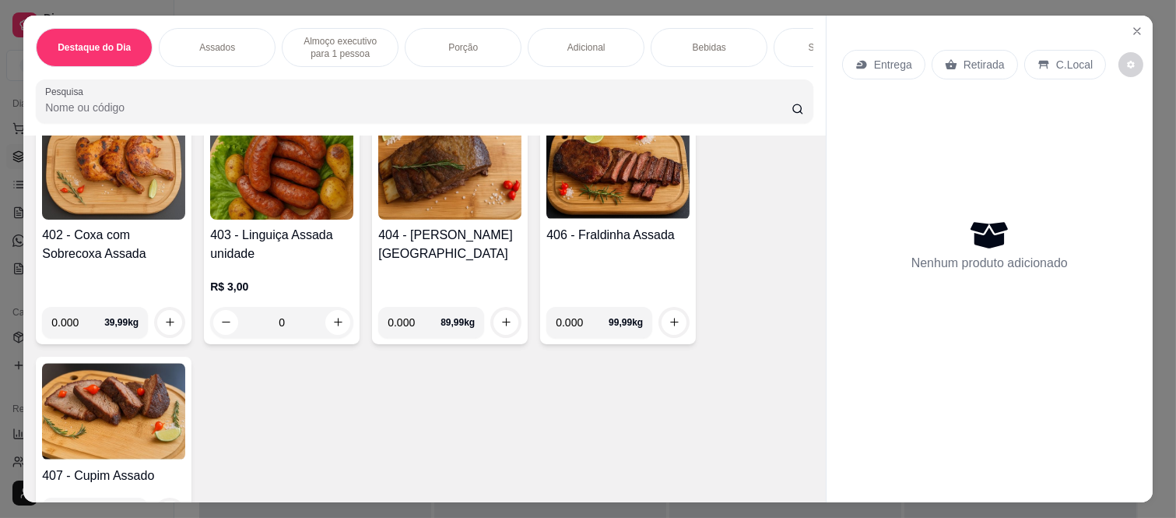
scroll to position [691, 0]
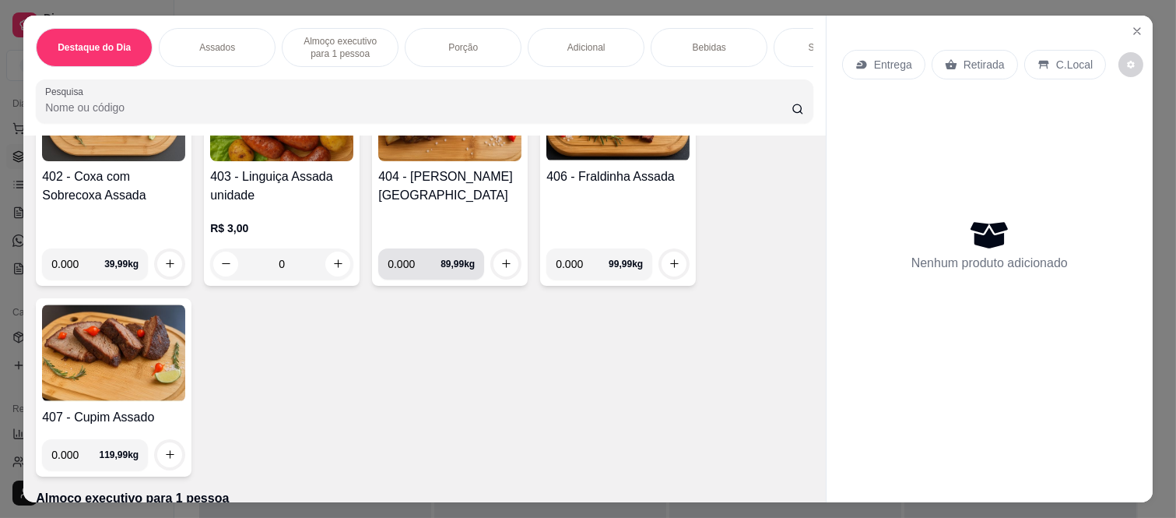
click at [417, 250] on input "0.000" at bounding box center [414, 263] width 53 height 31
type input "1.580"
click at [501, 258] on icon "increase-product-quantity" at bounding box center [507, 264] width 12 height 12
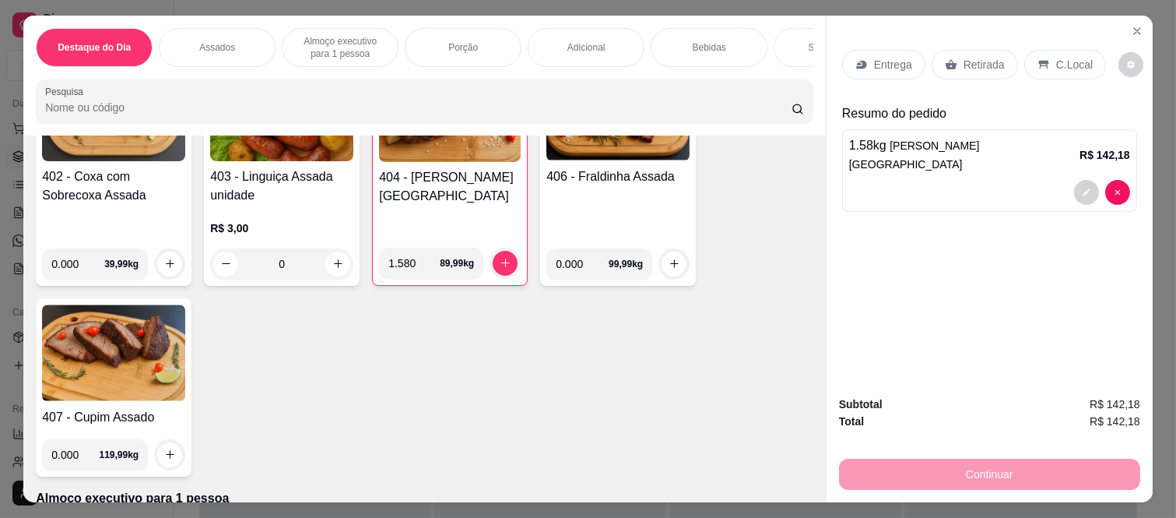
click at [663, 39] on div "Bebidas" at bounding box center [709, 47] width 117 height 39
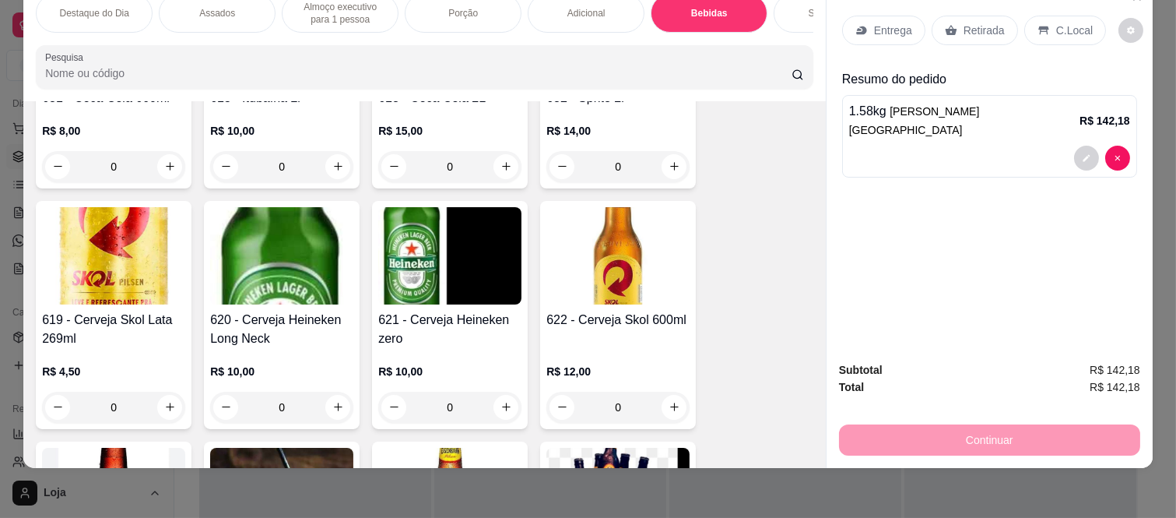
scroll to position [4383, 0]
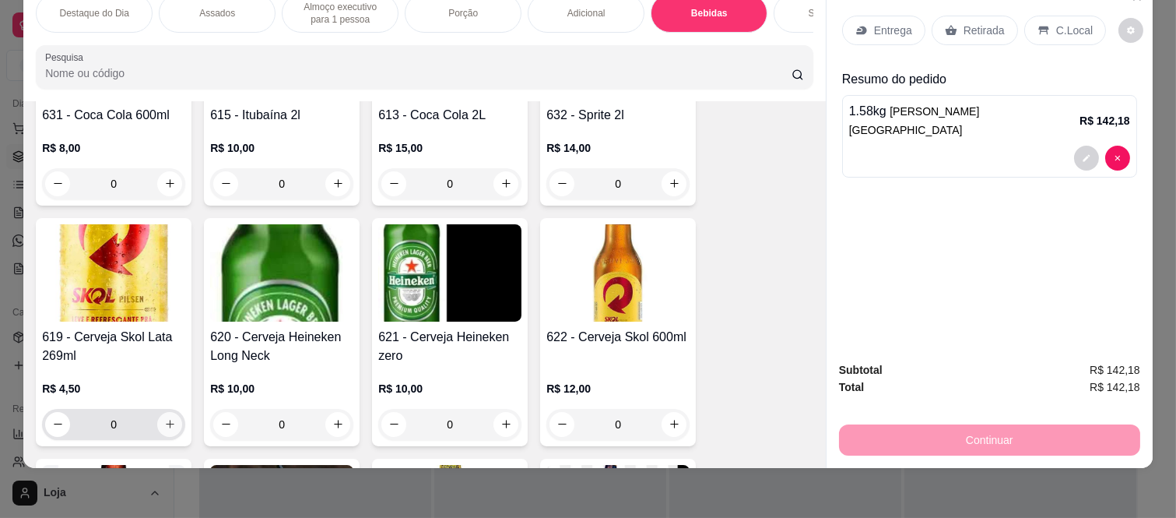
click at [174, 412] on button "increase-product-quantity" at bounding box center [169, 424] width 25 height 25
type input "1"
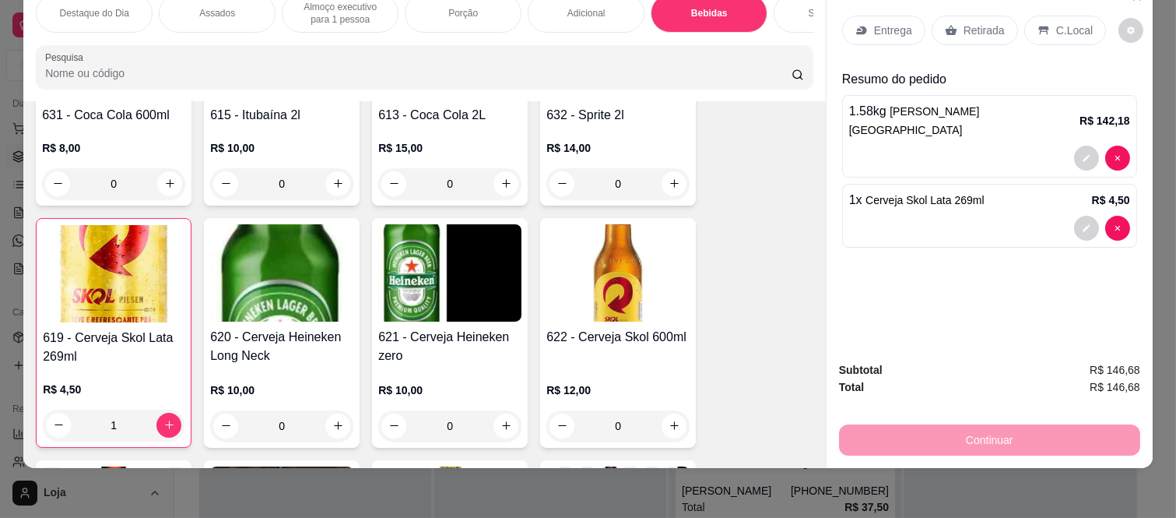
click at [982, 23] on p "Retirada" at bounding box center [984, 31] width 41 height 16
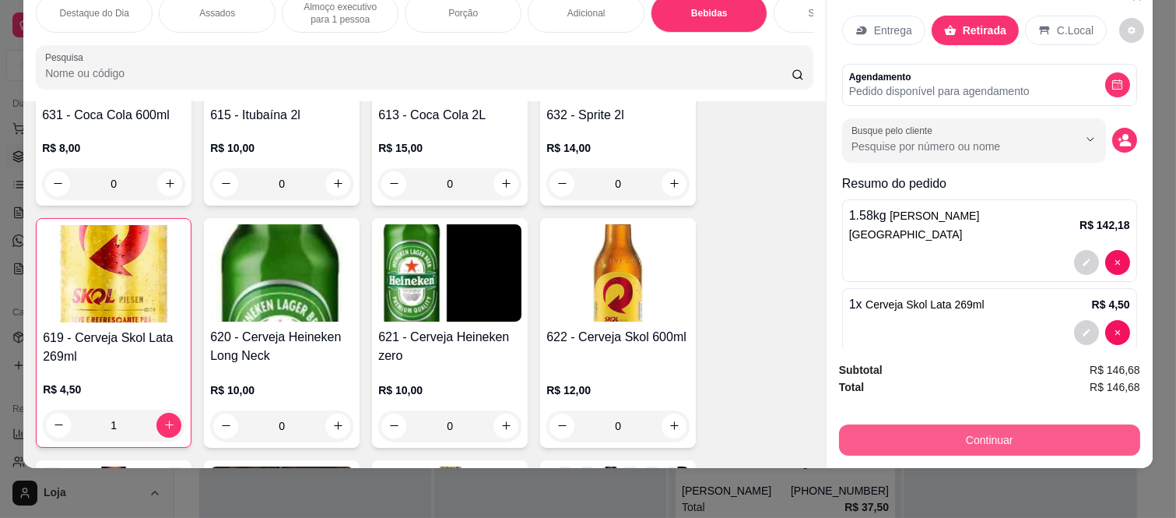
click at [870, 424] on button "Continuar" at bounding box center [989, 439] width 301 height 31
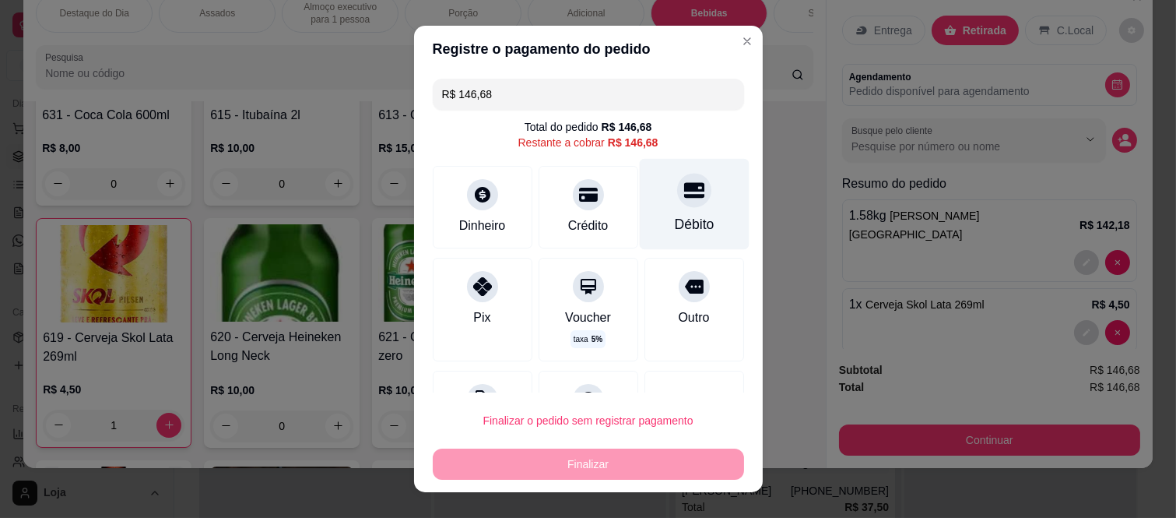
click at [683, 193] on icon at bounding box center [693, 190] width 20 height 20
type input "R$ 0,00"
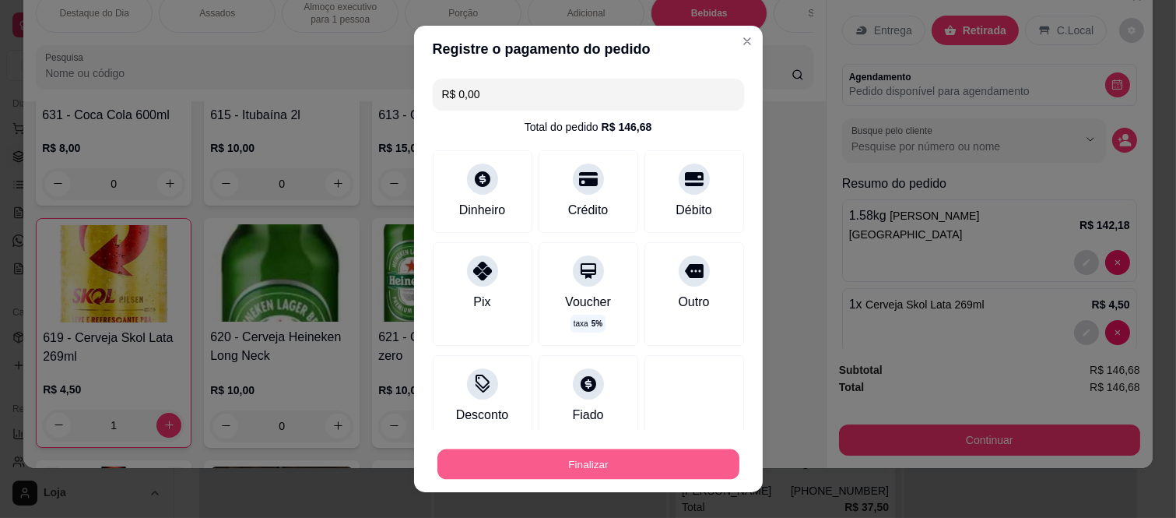
click at [626, 468] on button "Finalizar" at bounding box center [589, 463] width 302 height 30
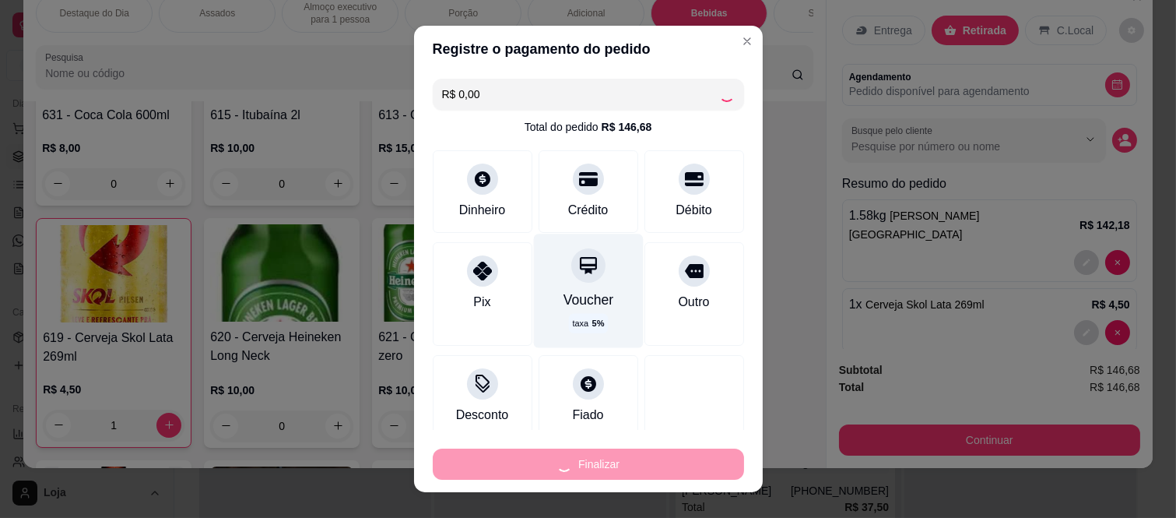
type input "0"
type input "-R$ 146,68"
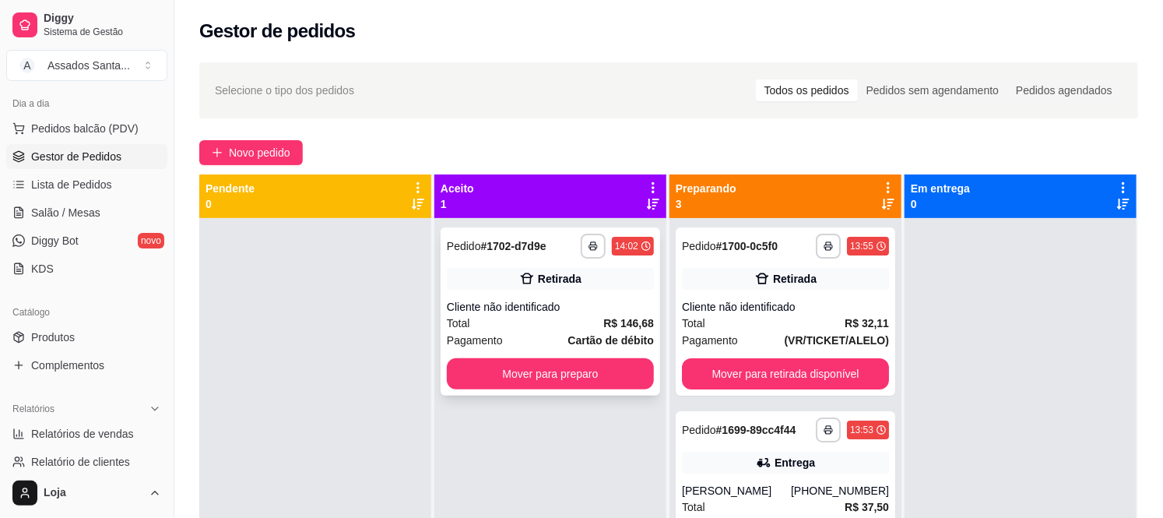
click at [524, 273] on icon at bounding box center [527, 278] width 13 height 11
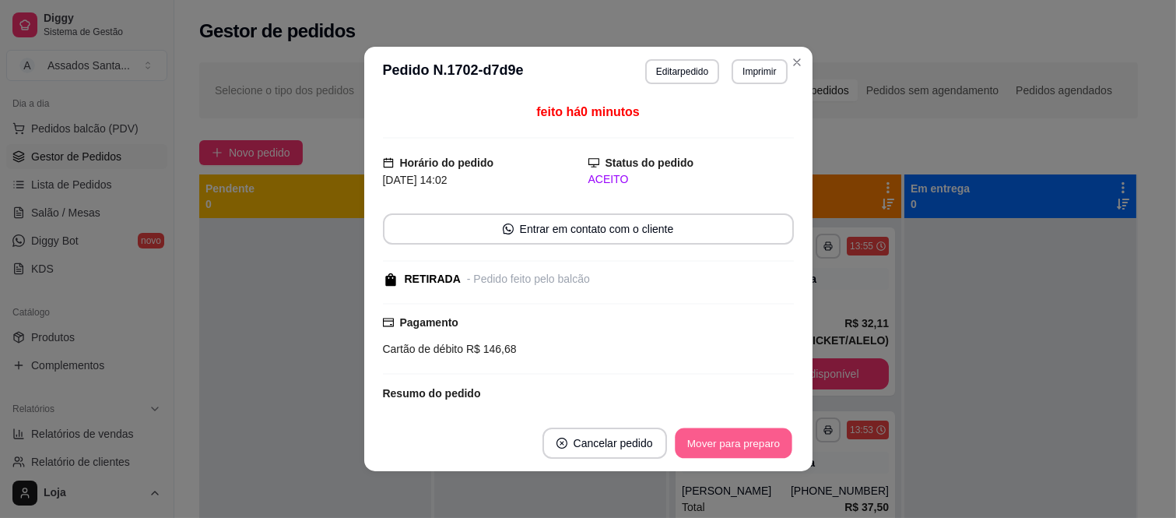
click at [760, 442] on button "Mover para preparo" at bounding box center [733, 443] width 117 height 30
click at [760, 442] on div "Mover para preparo" at bounding box center [723, 442] width 142 height 31
click at [760, 442] on button "Mover para retirada disponível" at bounding box center [707, 442] width 172 height 31
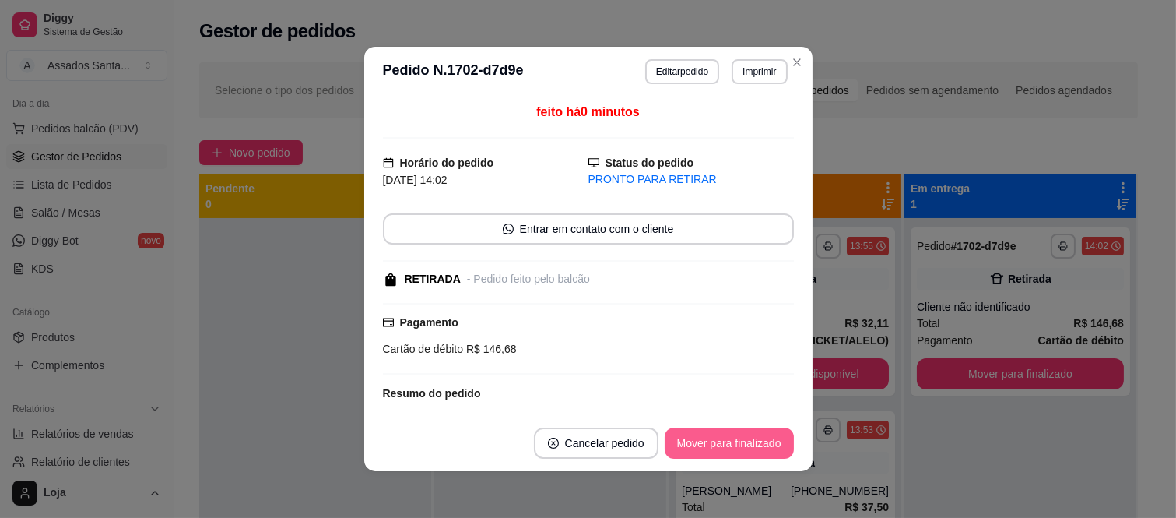
click at [760, 442] on button "Mover para finalizado" at bounding box center [729, 442] width 129 height 31
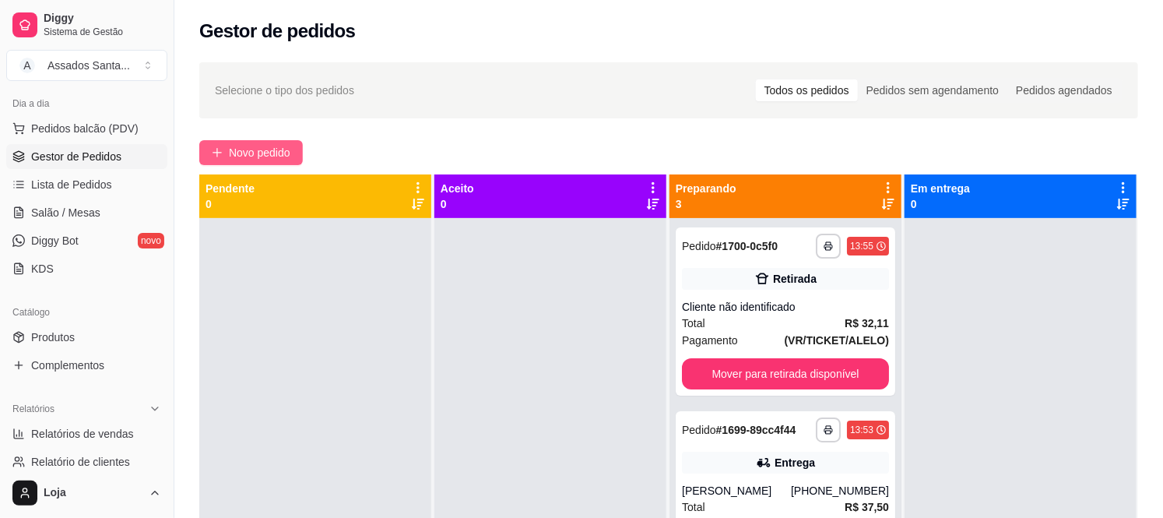
click at [213, 158] on icon "plus" at bounding box center [217, 152] width 11 height 11
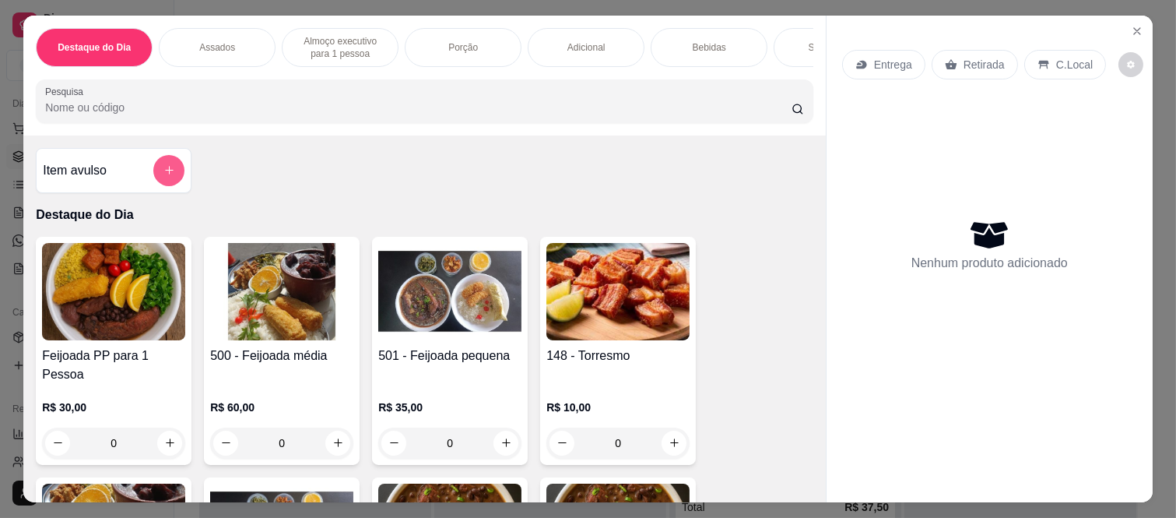
click at [165, 172] on icon "add-separate-item" at bounding box center [169, 170] width 12 height 12
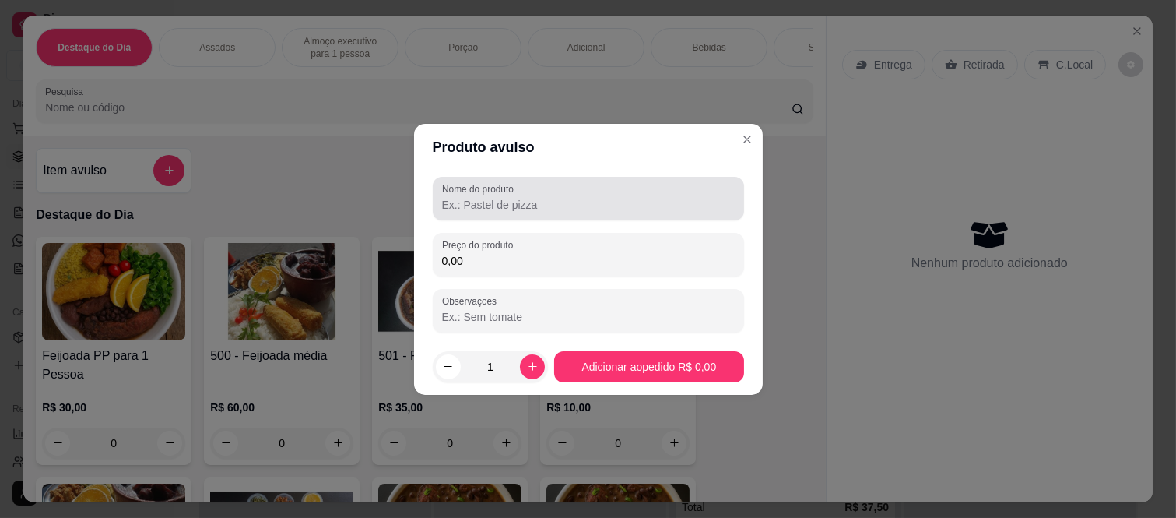
click at [491, 214] on div "Nome do produto" at bounding box center [588, 199] width 311 height 44
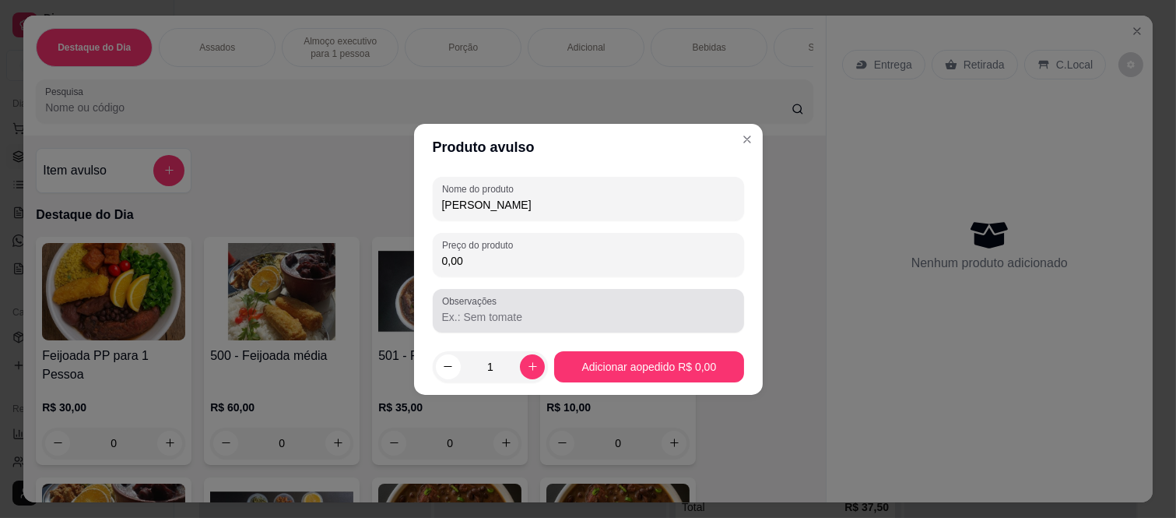
type input "[PERSON_NAME]"
click at [492, 292] on div "Observações" at bounding box center [588, 311] width 311 height 44
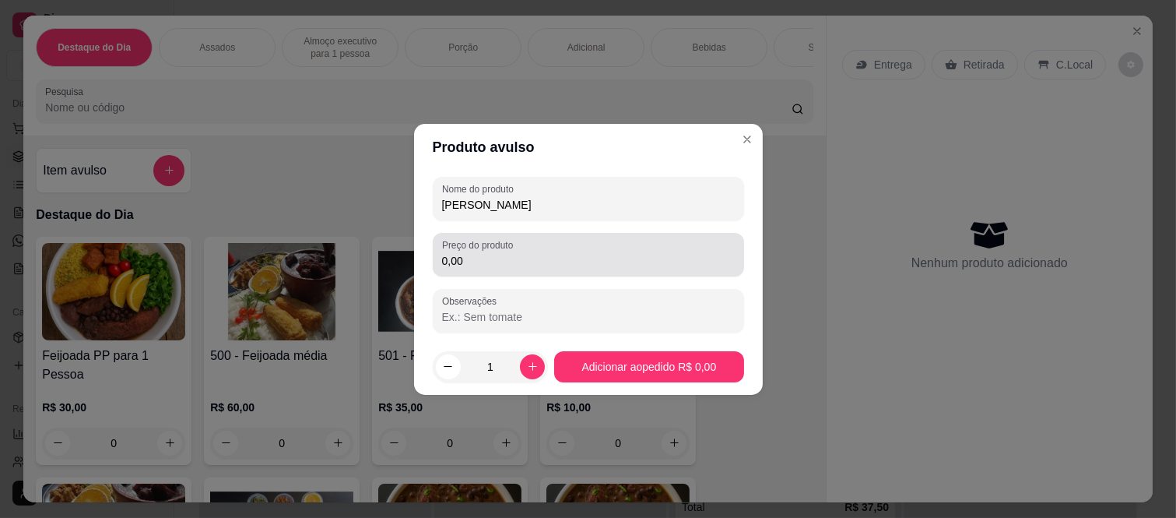
click at [514, 261] on input "0,00" at bounding box center [588, 261] width 293 height 16
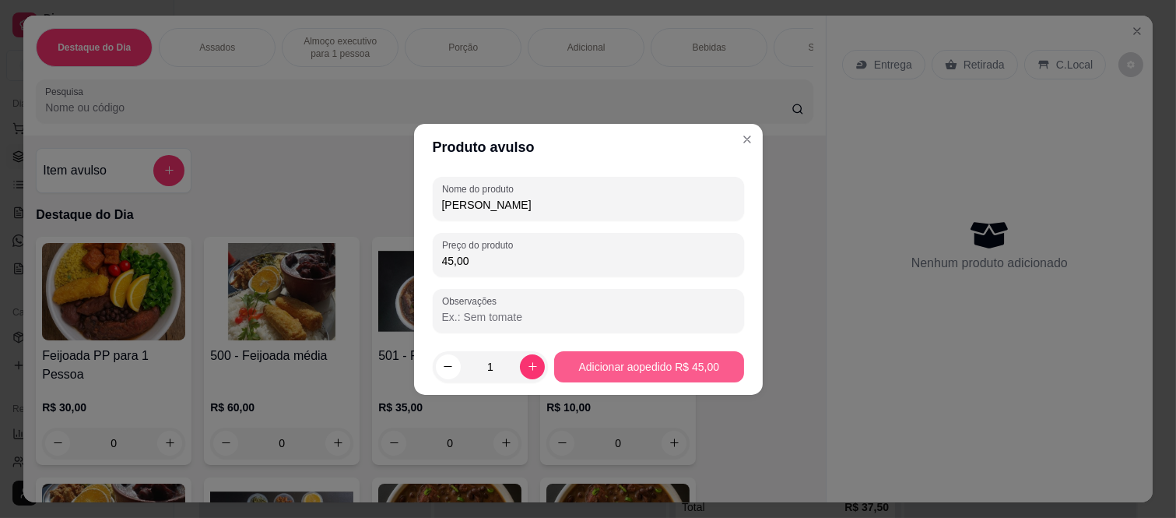
type input "45,00"
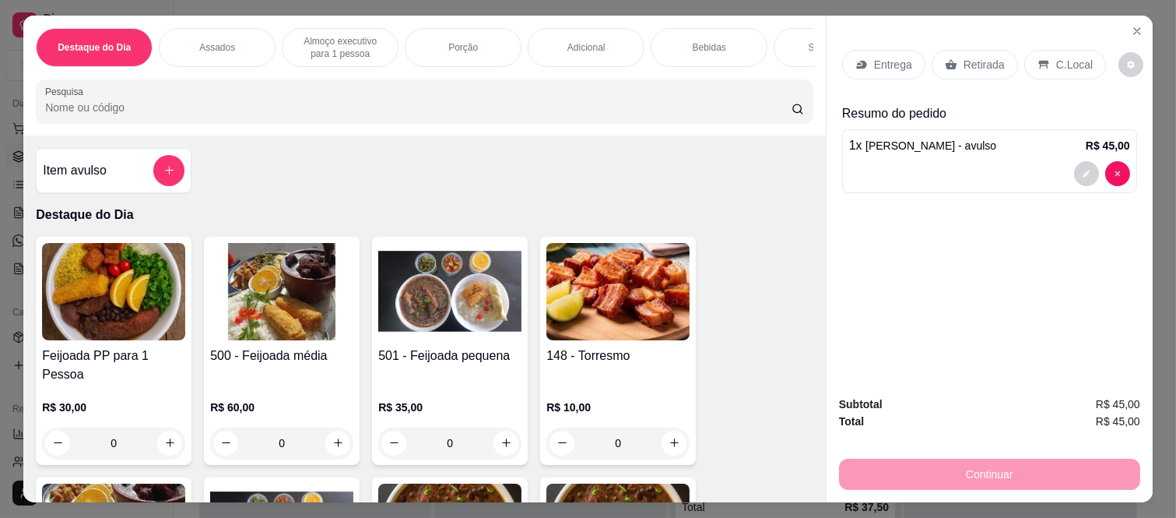
click at [986, 57] on p "Retirada" at bounding box center [984, 65] width 41 height 16
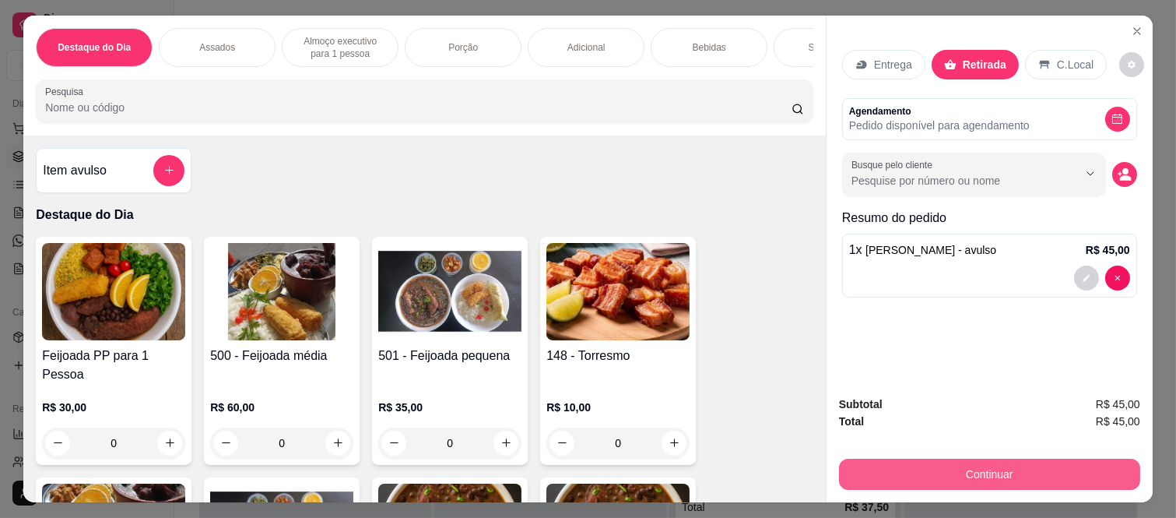
click at [895, 462] on button "Continuar" at bounding box center [989, 474] width 301 height 31
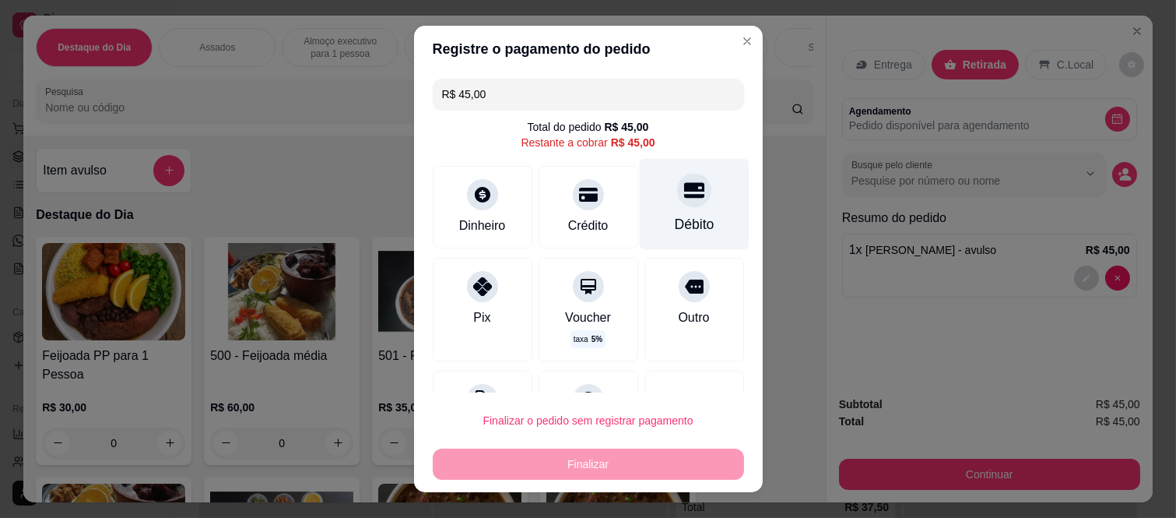
click at [683, 197] on icon at bounding box center [693, 191] width 20 height 16
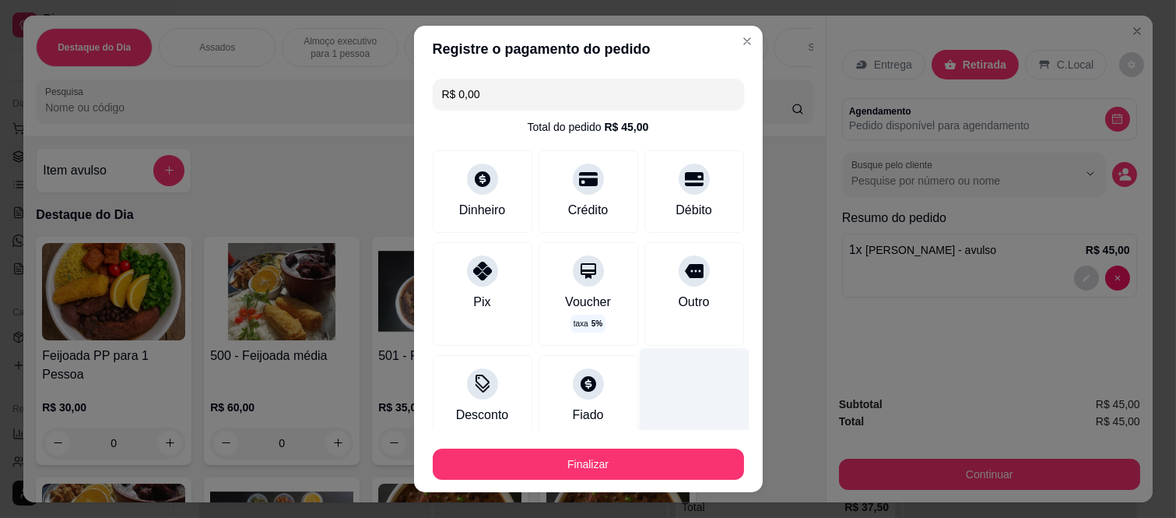
scroll to position [95, 0]
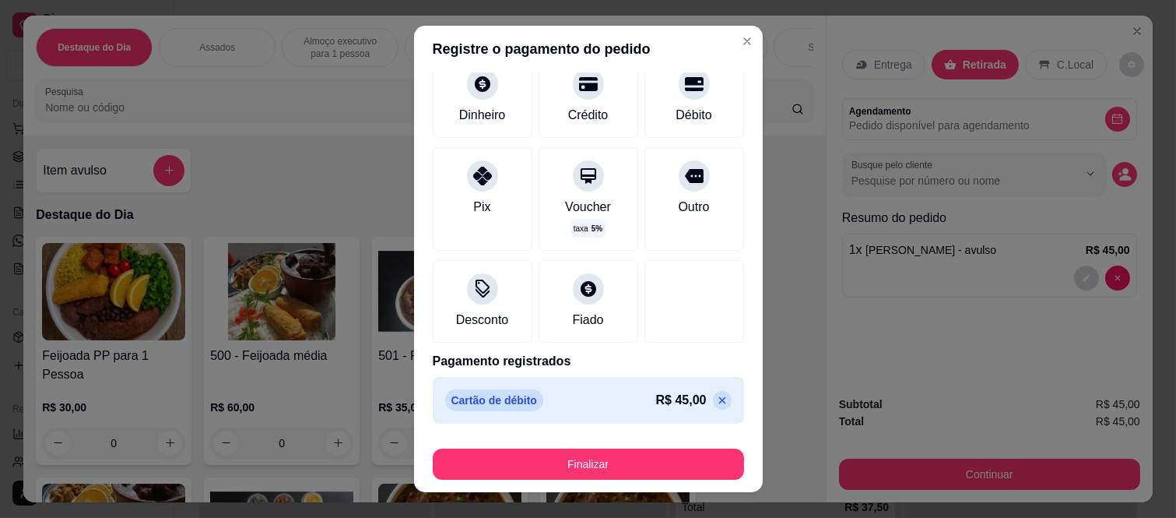
click at [716, 401] on icon at bounding box center [722, 400] width 12 height 12
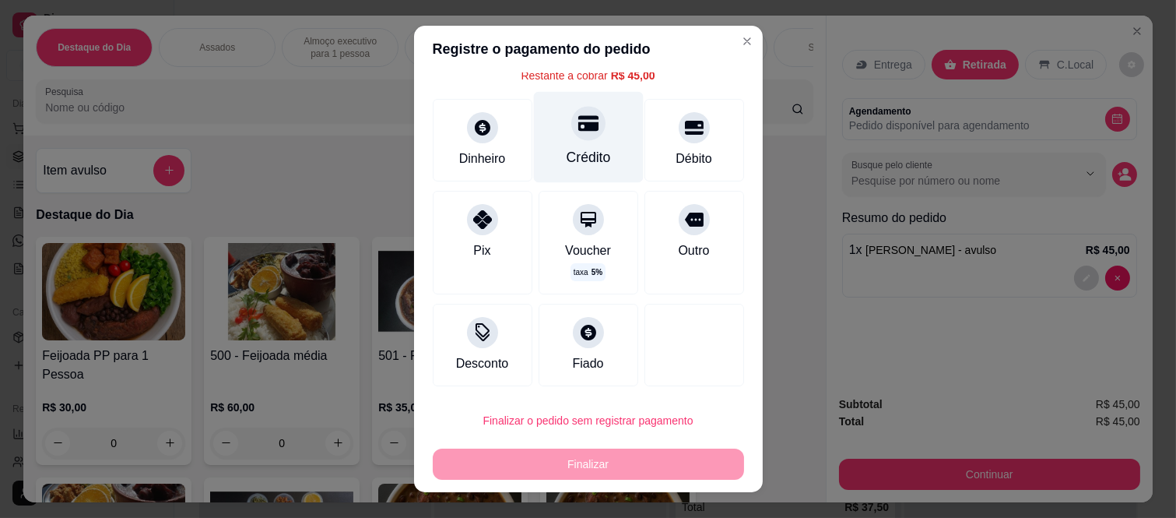
click at [571, 137] on div at bounding box center [588, 124] width 34 height 34
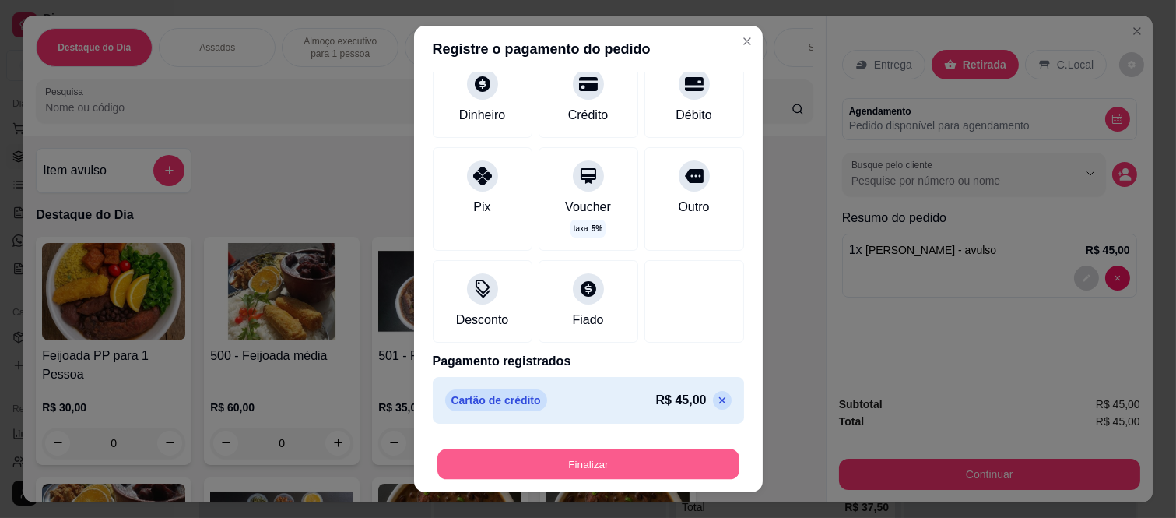
click at [501, 469] on button "Finalizar" at bounding box center [589, 463] width 302 height 30
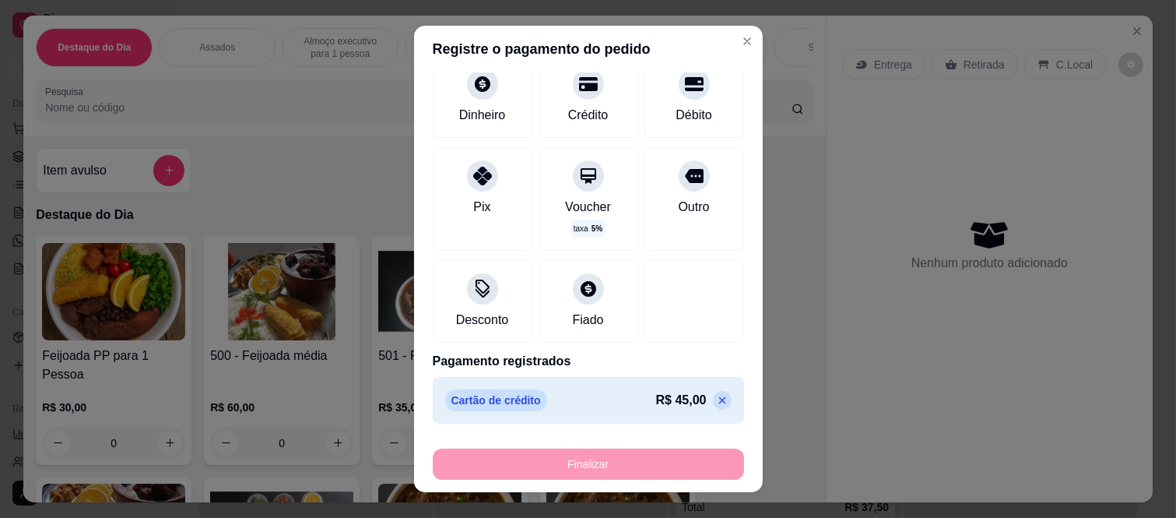
type input "-R$ 45,00"
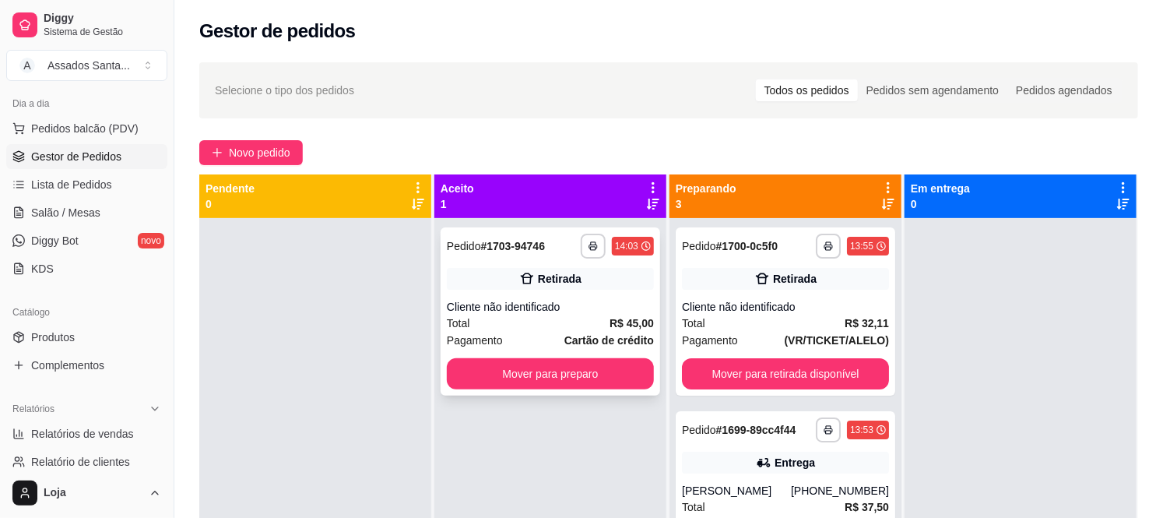
click at [483, 301] on div "Cliente não identificado" at bounding box center [550, 307] width 207 height 16
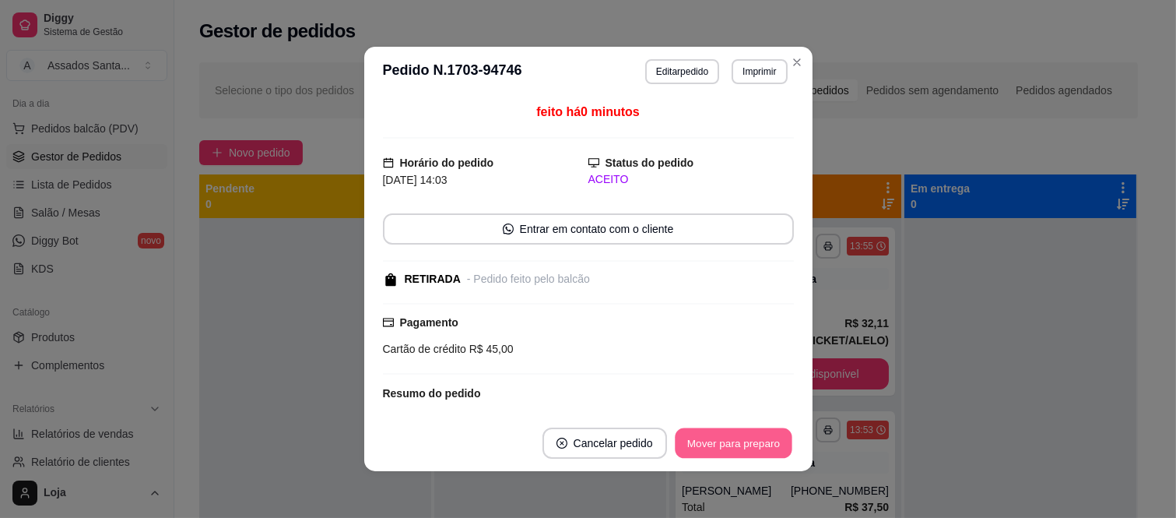
click at [761, 441] on button "Mover para preparo" at bounding box center [733, 443] width 117 height 30
click at [758, 441] on button "Mover para retirada disponível" at bounding box center [707, 443] width 167 height 30
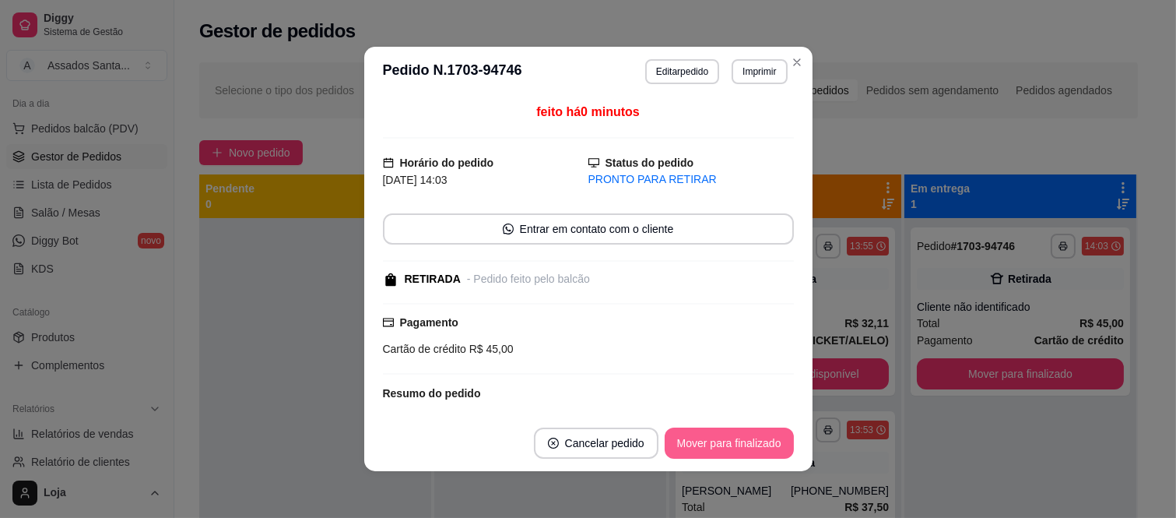
click at [758, 441] on button "Mover para finalizado" at bounding box center [729, 442] width 129 height 31
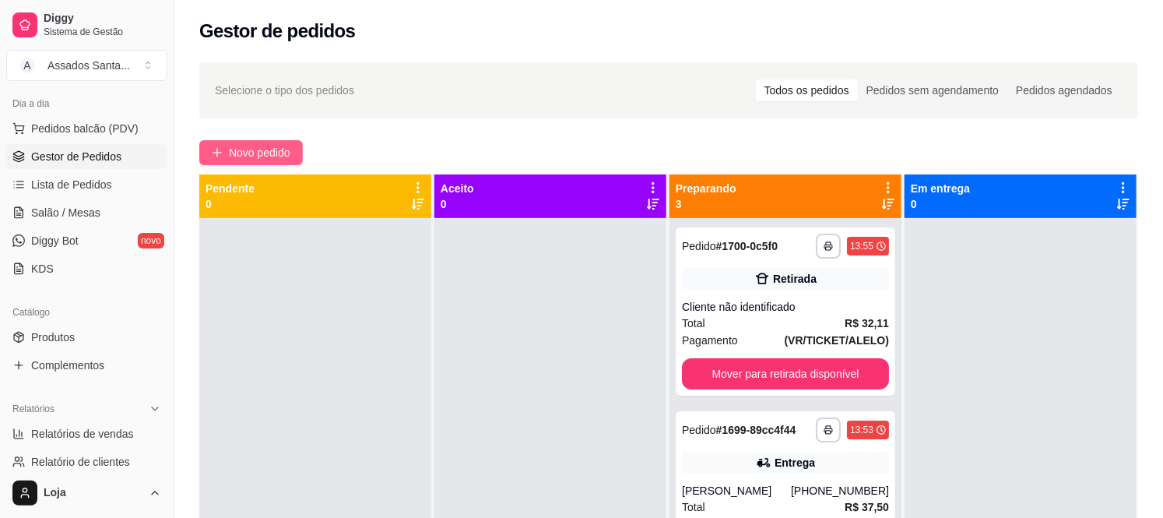
click at [237, 153] on span "Novo pedido" at bounding box center [259, 152] width 61 height 17
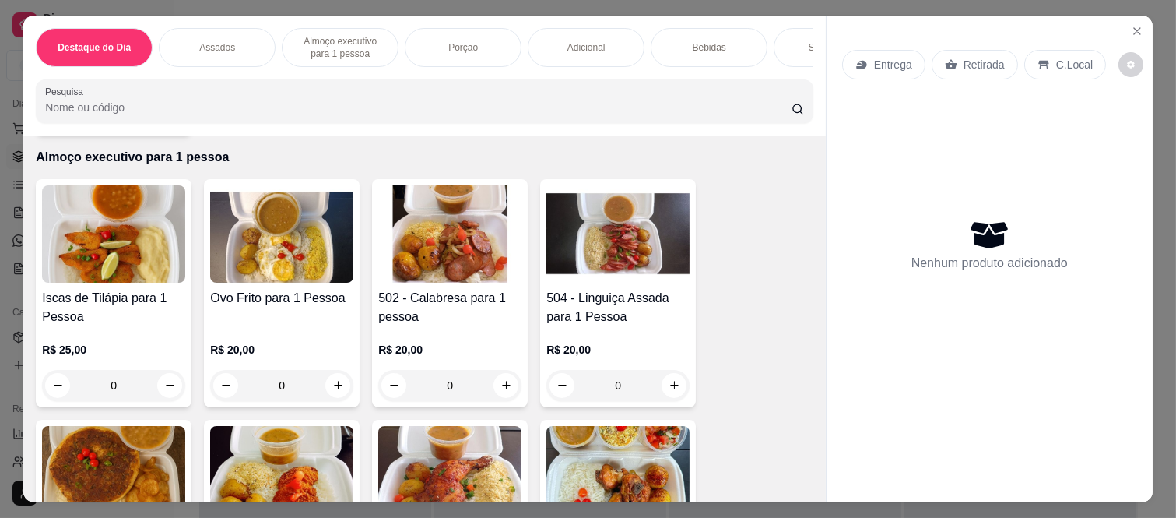
scroll to position [951, 0]
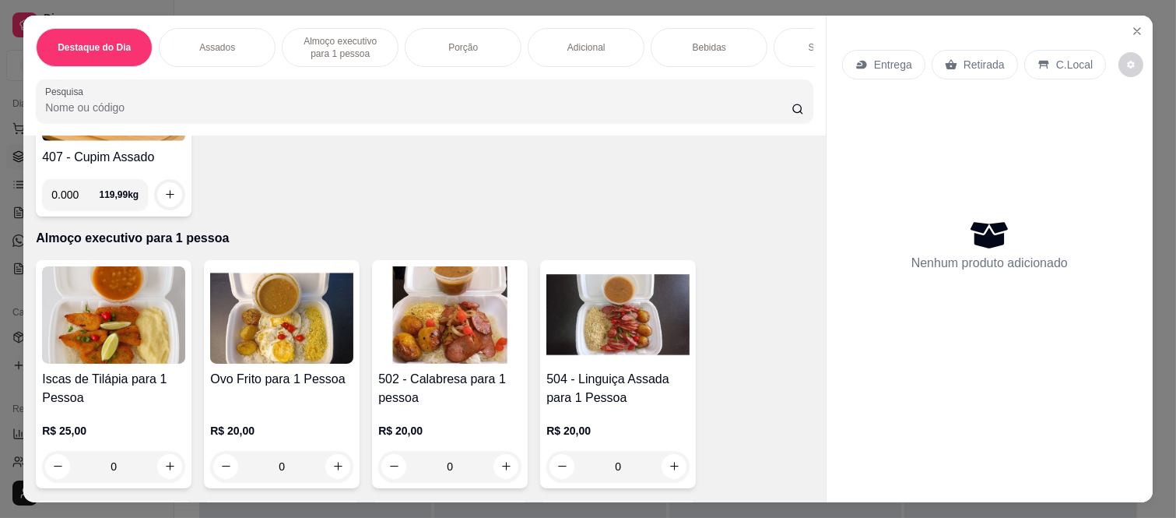
click at [672, 456] on div "0" at bounding box center [617, 466] width 143 height 31
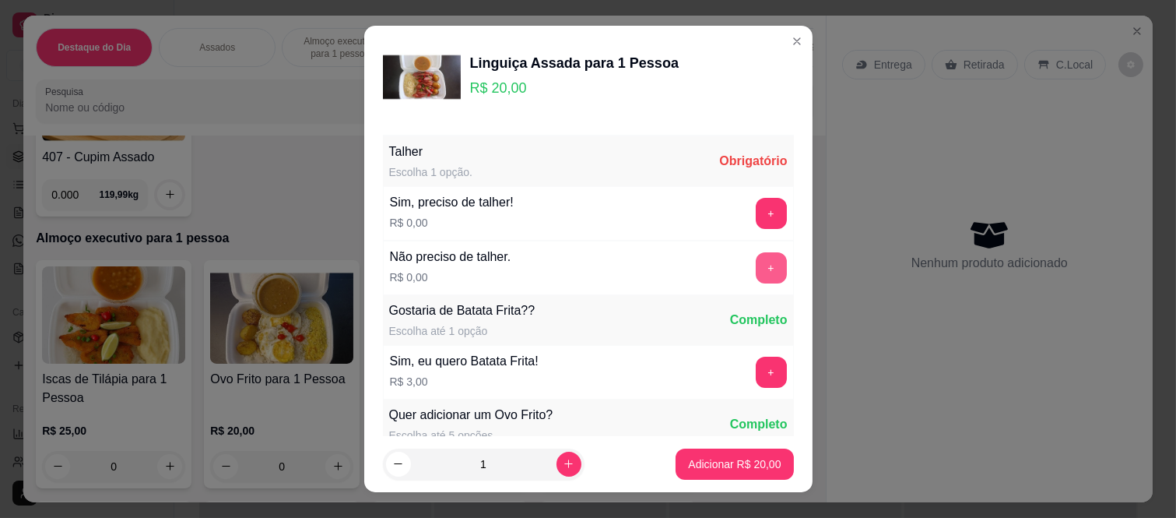
click at [756, 271] on button "+" at bounding box center [771, 267] width 31 height 31
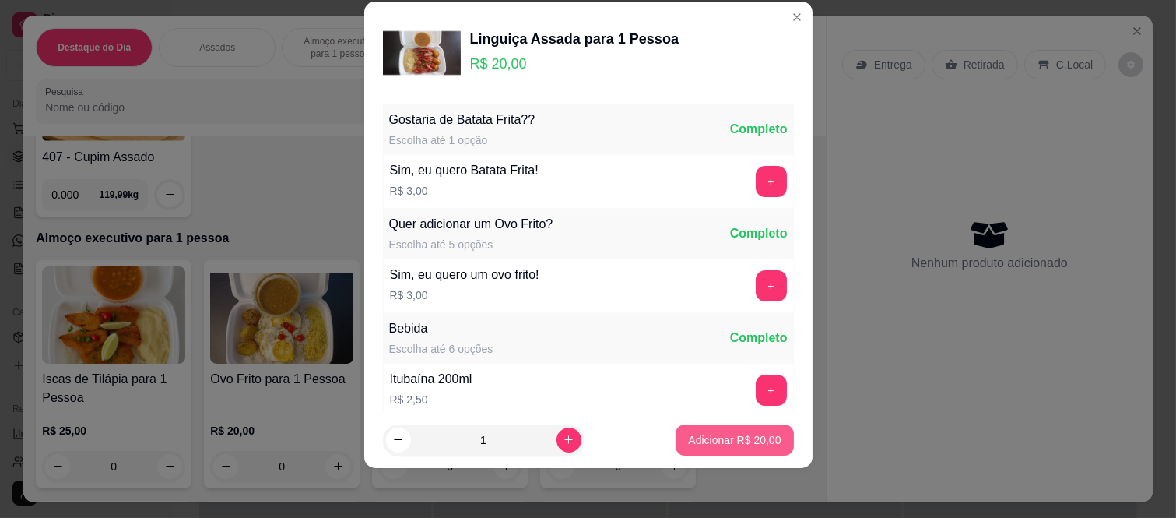
click at [698, 447] on p "Adicionar R$ 20,00" at bounding box center [734, 440] width 93 height 16
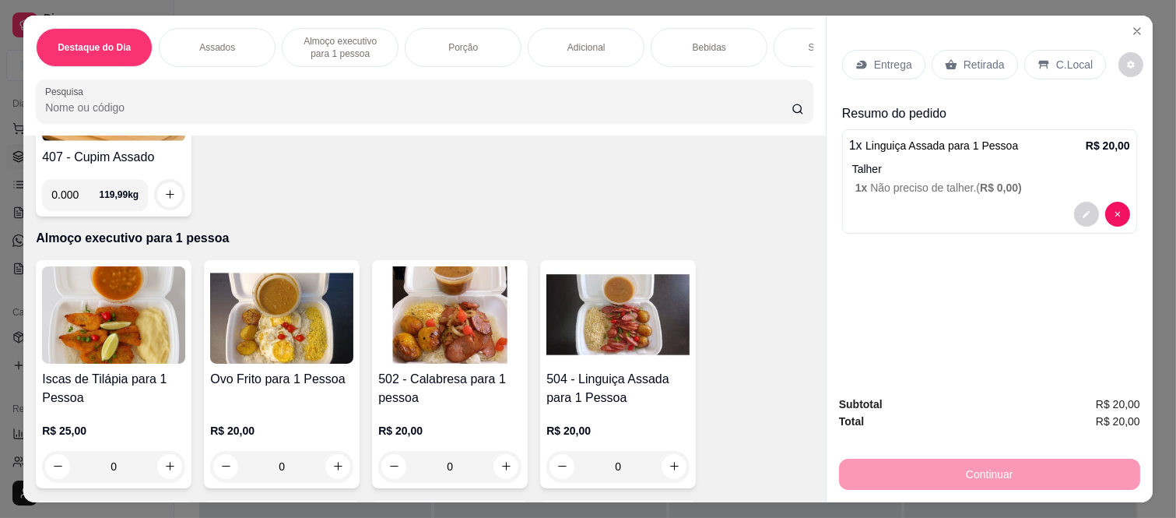
click at [859, 61] on icon at bounding box center [861, 65] width 10 height 9
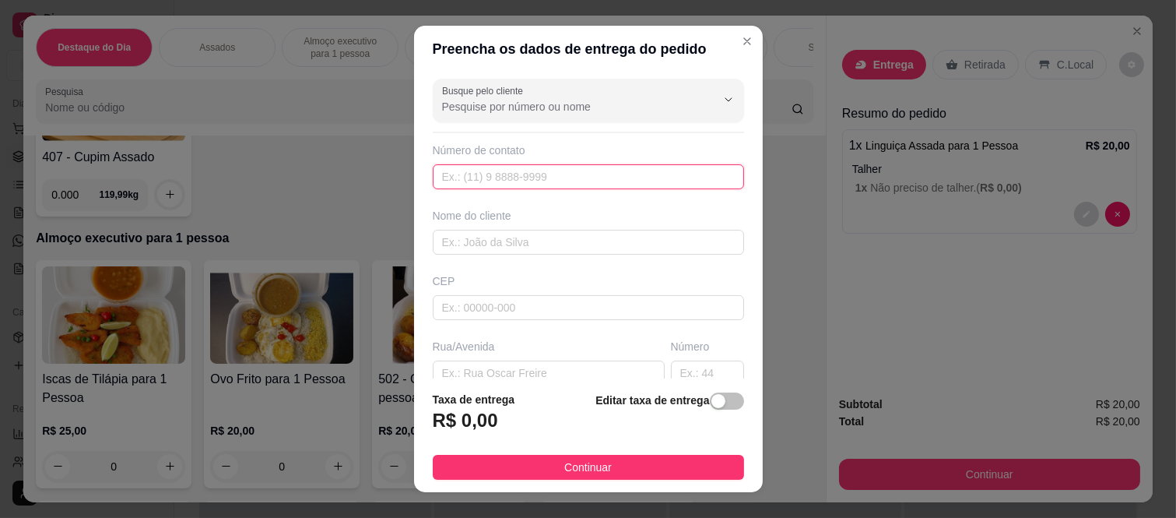
click at [501, 172] on input "text" at bounding box center [588, 176] width 311 height 25
paste input "[PHONE_NUMBER]"
type input "[PHONE_NUMBER]"
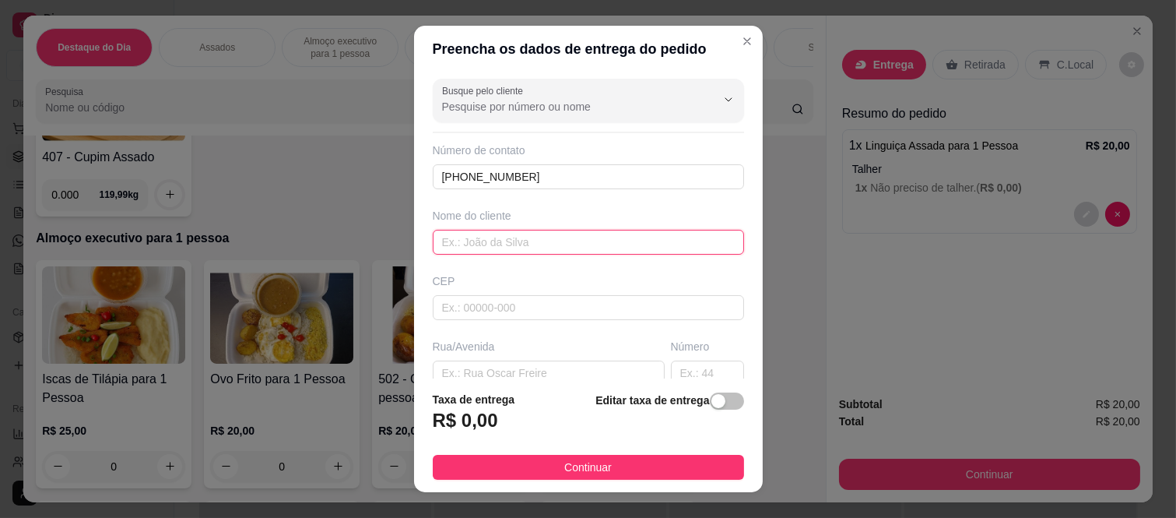
click at [516, 234] on input "text" at bounding box center [588, 242] width 311 height 25
type input "claudinei"
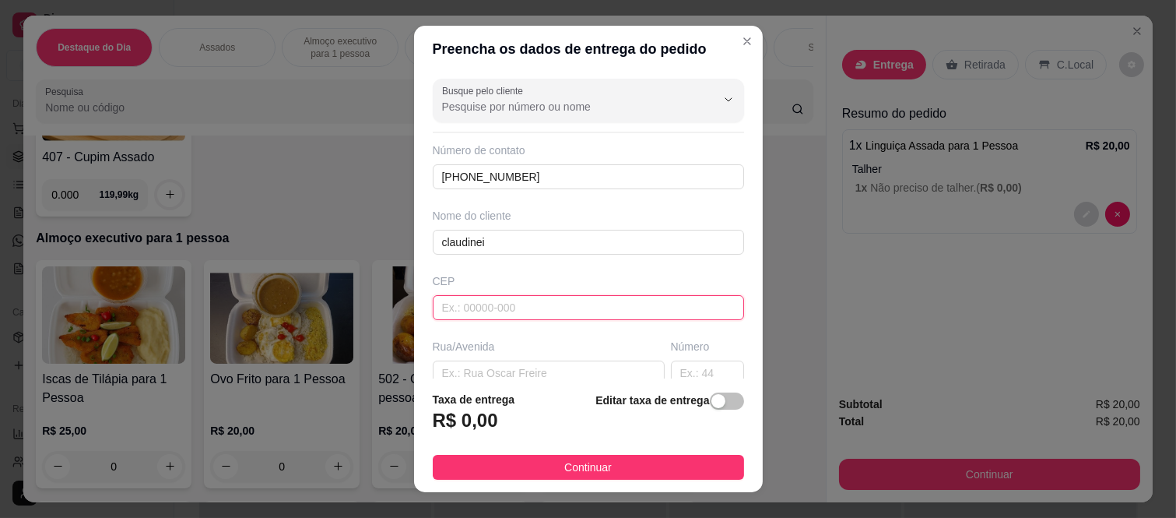
click at [441, 307] on input "text" at bounding box center [588, 307] width 311 height 25
paste input "08260000"
type input "08260000"
type input "Estrada do Pêssego - até 1999/2000"
type input "[GEOGRAPHIC_DATA] ([GEOGRAPHIC_DATA])"
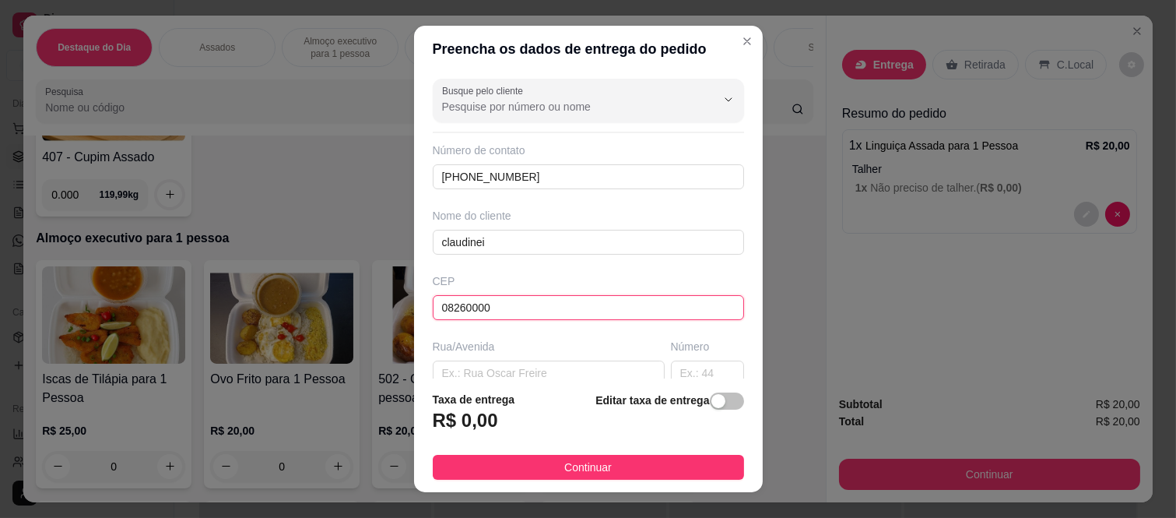
type input "[GEOGRAPHIC_DATA]"
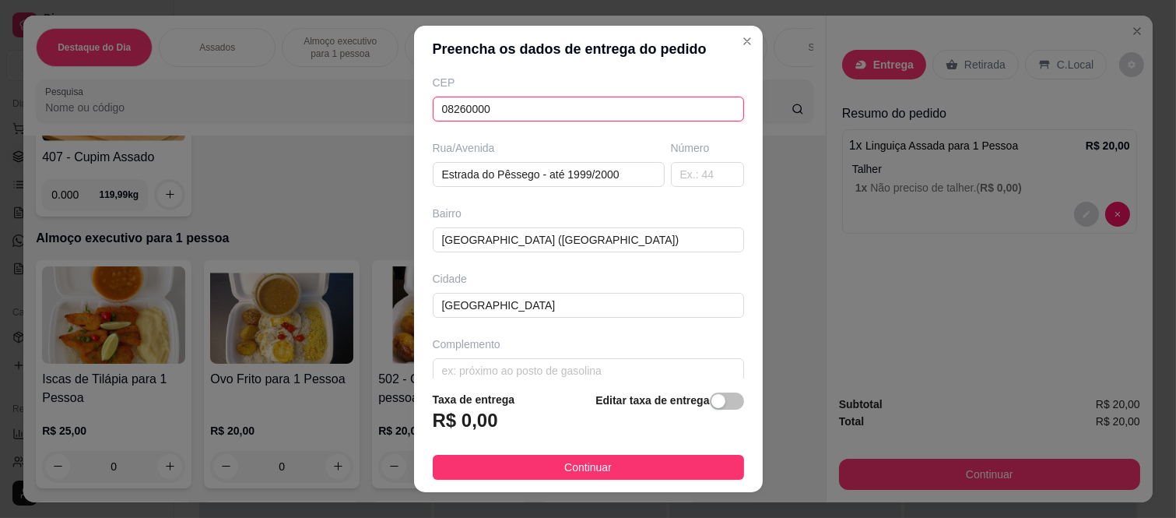
scroll to position [220, 0]
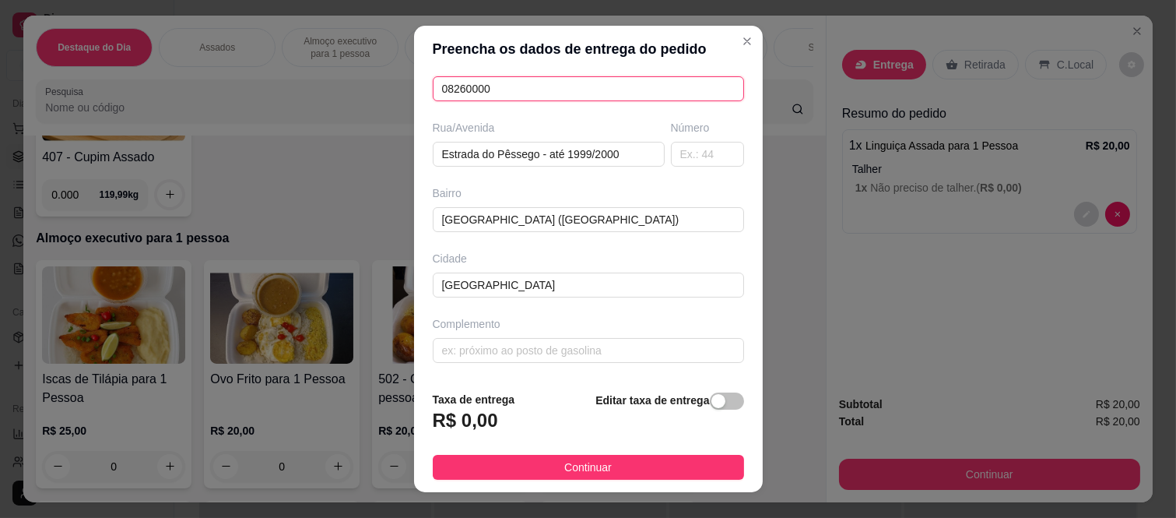
type input "08260000"
click at [668, 152] on div "Número" at bounding box center [707, 143] width 79 height 47
click at [672, 151] on input "text" at bounding box center [707, 154] width 73 height 25
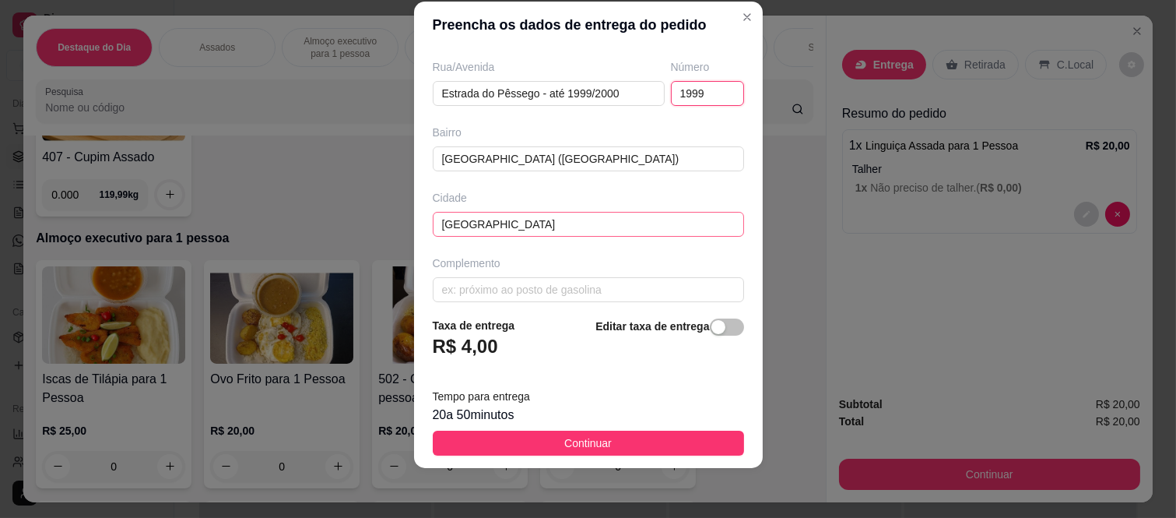
scroll to position [269, 0]
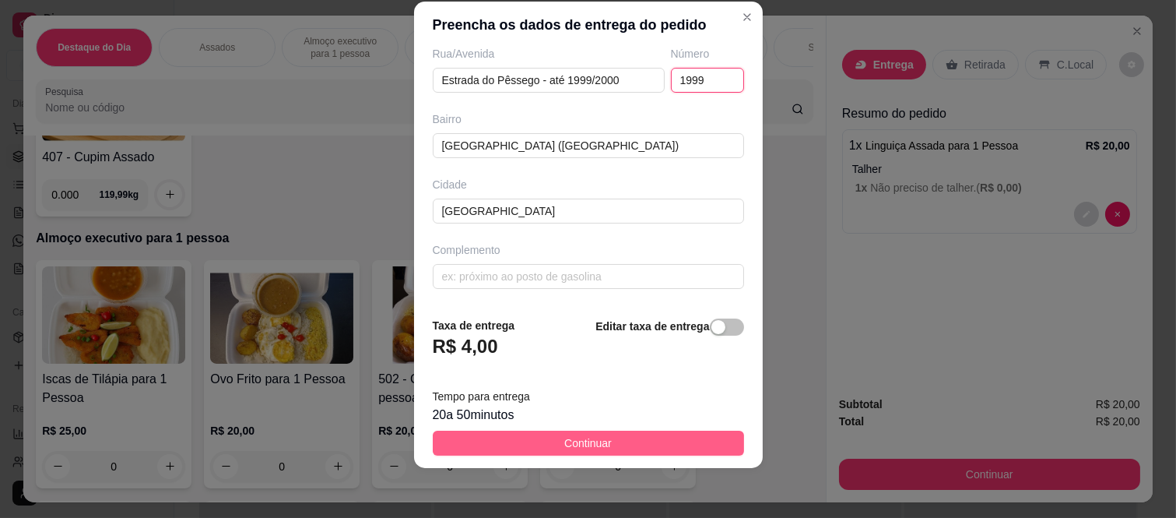
type input "1999"
click at [473, 432] on button "Continuar" at bounding box center [588, 442] width 311 height 25
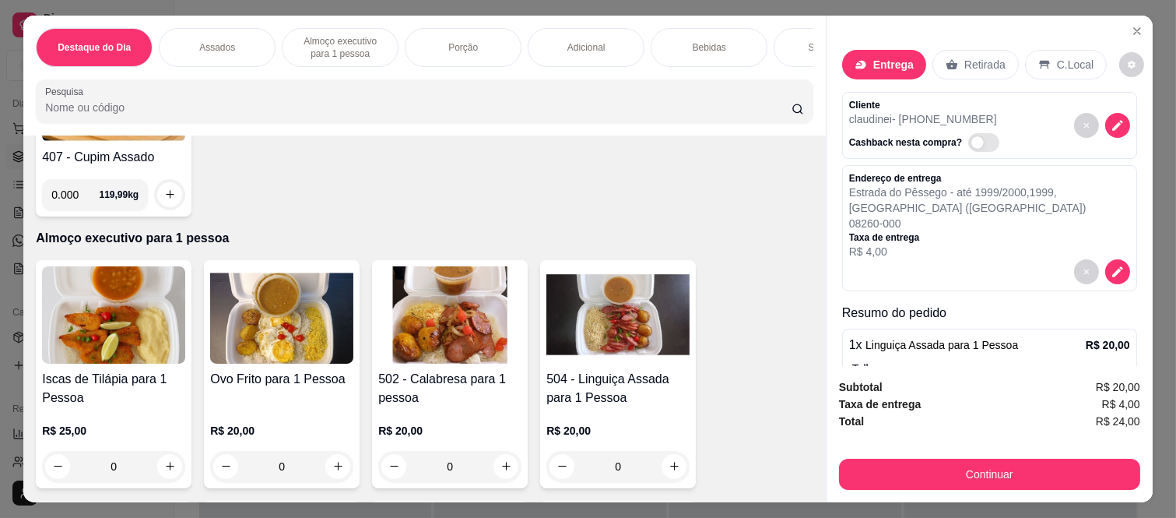
click at [1081, 188] on p "Estrada do Pêssego - até 1999/2000 , 1999 , [GEOGRAPHIC_DATA] ([GEOGRAPHIC_DATA…" at bounding box center [989, 199] width 281 height 31
click at [1111, 265] on icon "decrease-product-quantity" at bounding box center [1118, 272] width 14 height 14
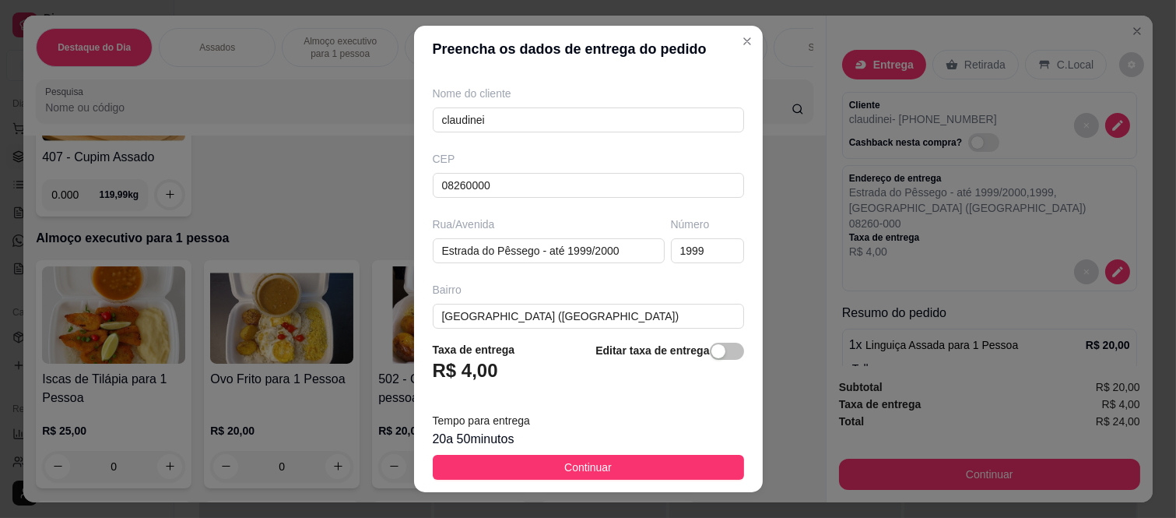
scroll to position [173, 0]
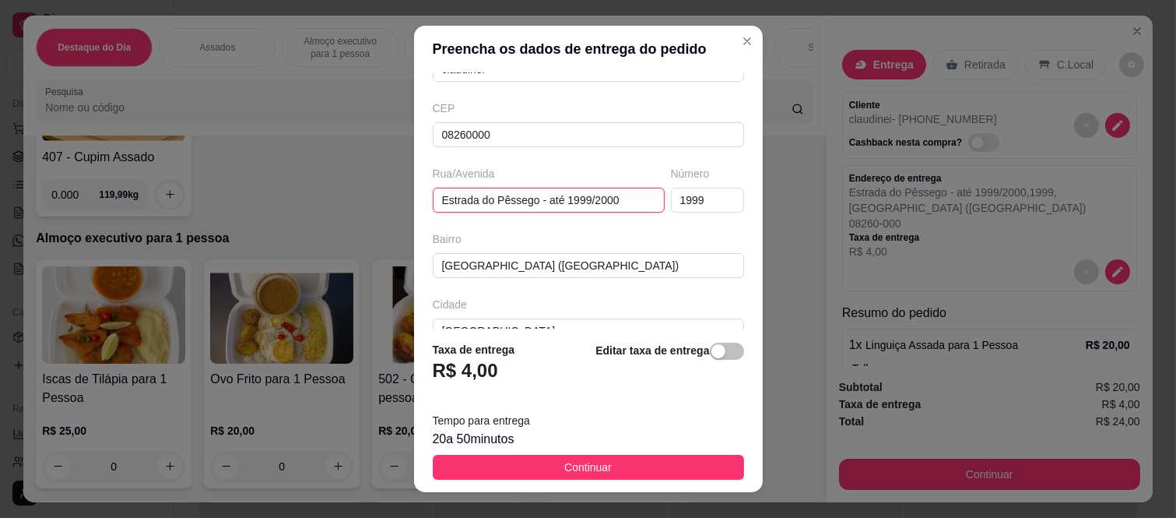
click at [617, 199] on input "Estrada do Pêssego - até 1999/2000" at bounding box center [549, 200] width 232 height 25
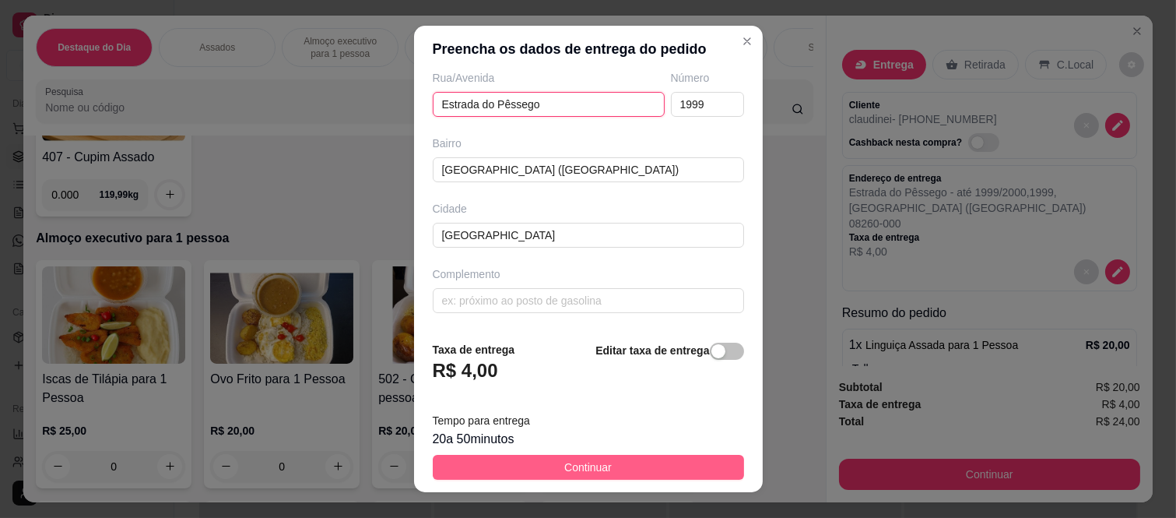
type input "Estrada do Pêssego"
click at [484, 472] on button "Continuar" at bounding box center [588, 467] width 311 height 25
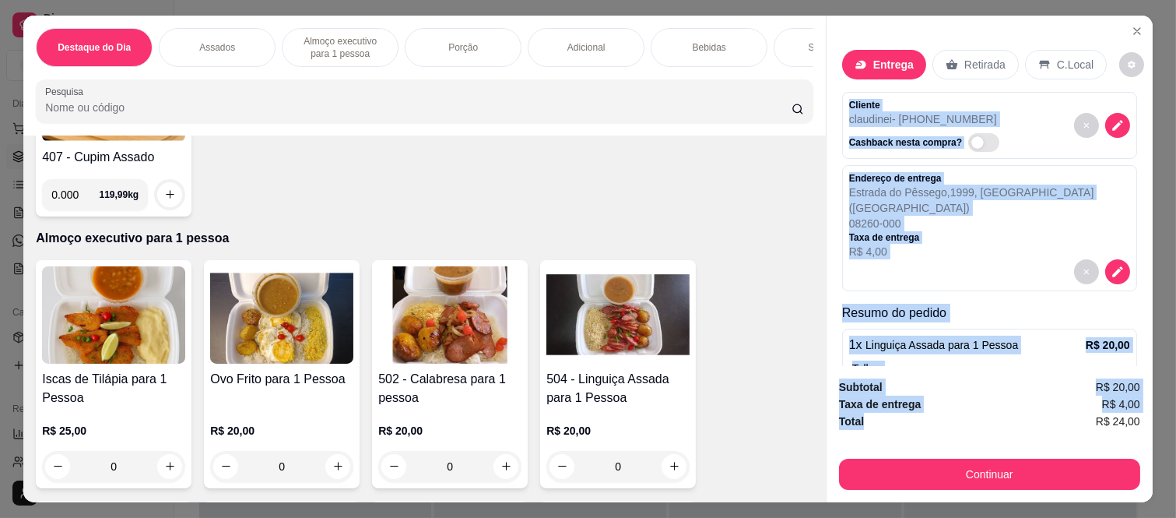
scroll to position [72, 0]
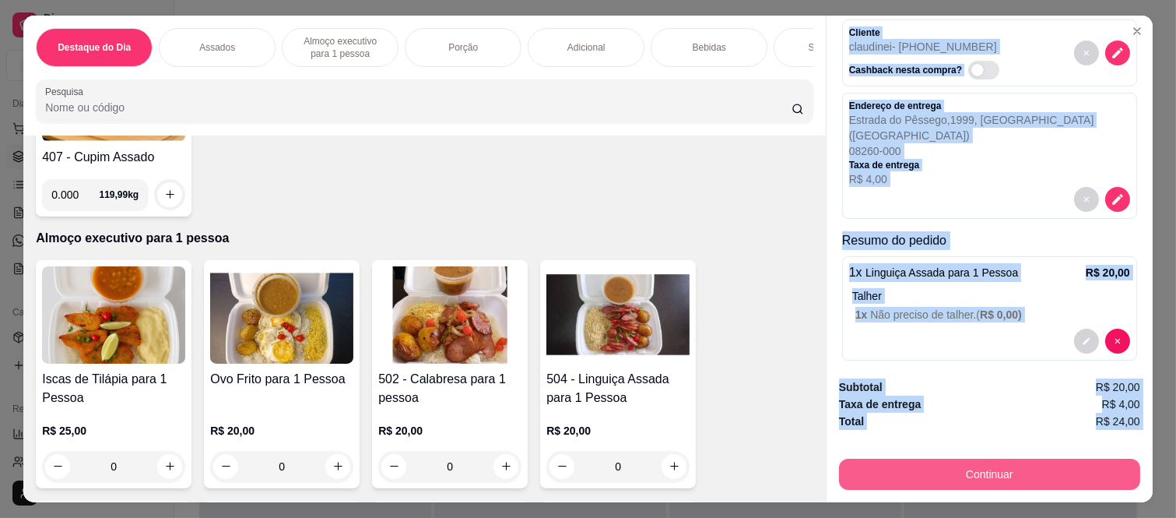
drag, startPoint x: 831, startPoint y: 87, endPoint x: 906, endPoint y: 466, distance: 385.8
click at [906, 466] on div "Entrega Retirada C.Local Cliente claudinei - [PHONE_NUMBER] Cashback nesta comp…" at bounding box center [989, 259] width 327 height 487
copy div "Cliente claudinei - [PHONE_NUMBER] Cashback nesta compra? Endereço de entrega E…"
click at [908, 466] on button "Continuar" at bounding box center [989, 474] width 301 height 31
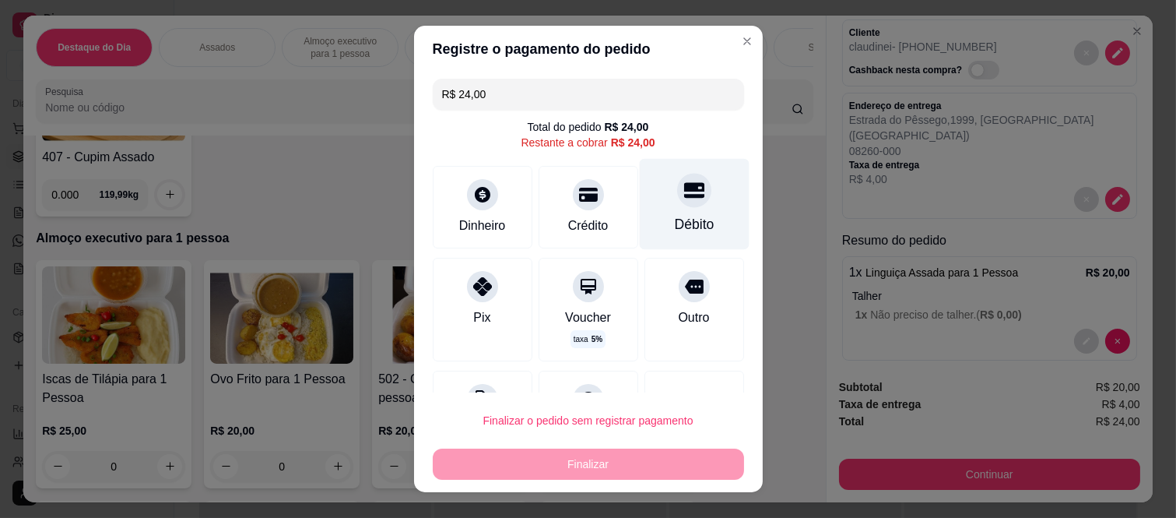
click at [641, 215] on div "Débito" at bounding box center [694, 204] width 110 height 91
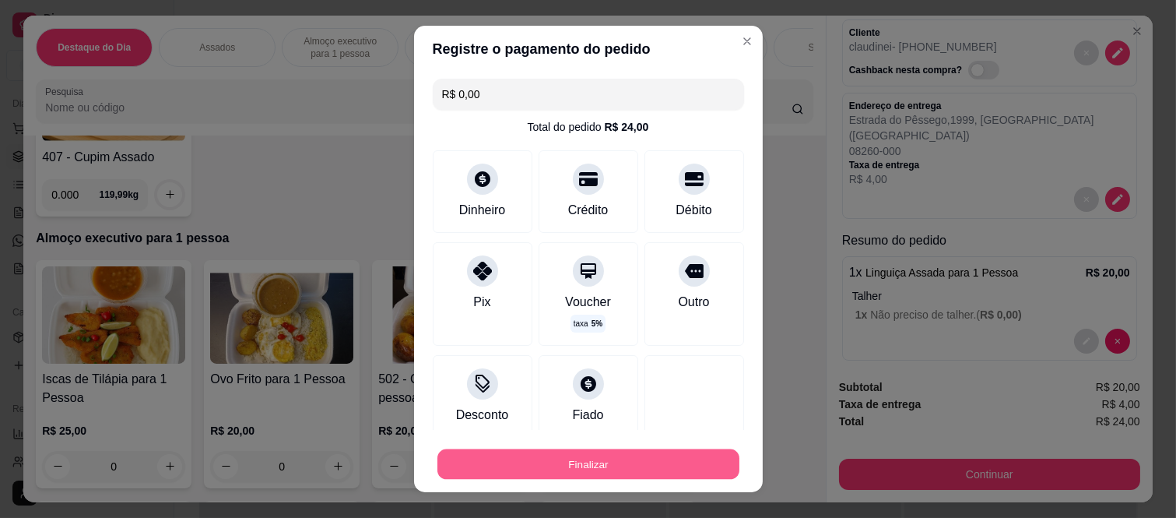
click at [629, 461] on button "Finalizar" at bounding box center [589, 463] width 302 height 30
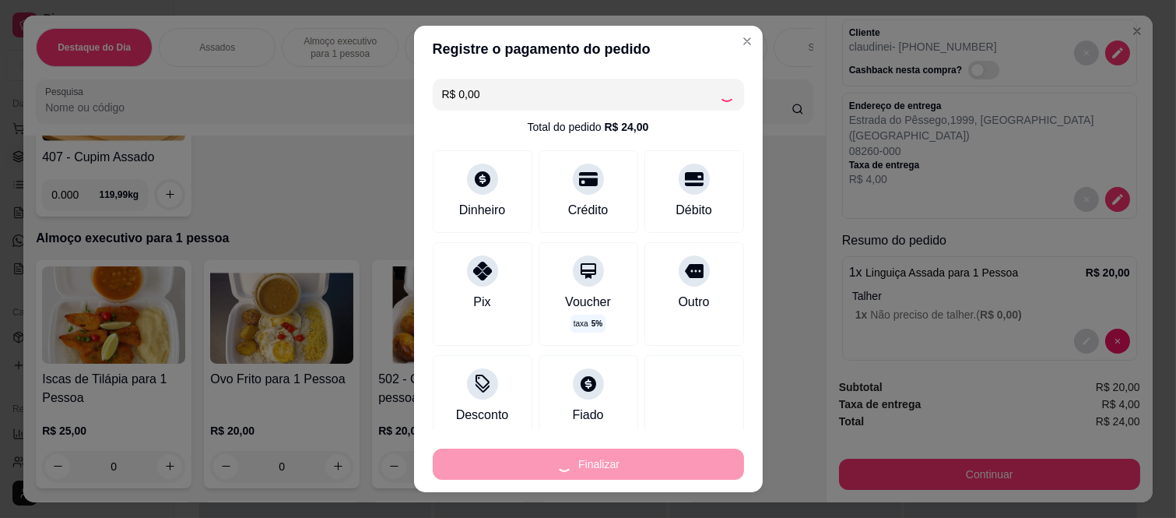
type input "-R$ 24,00"
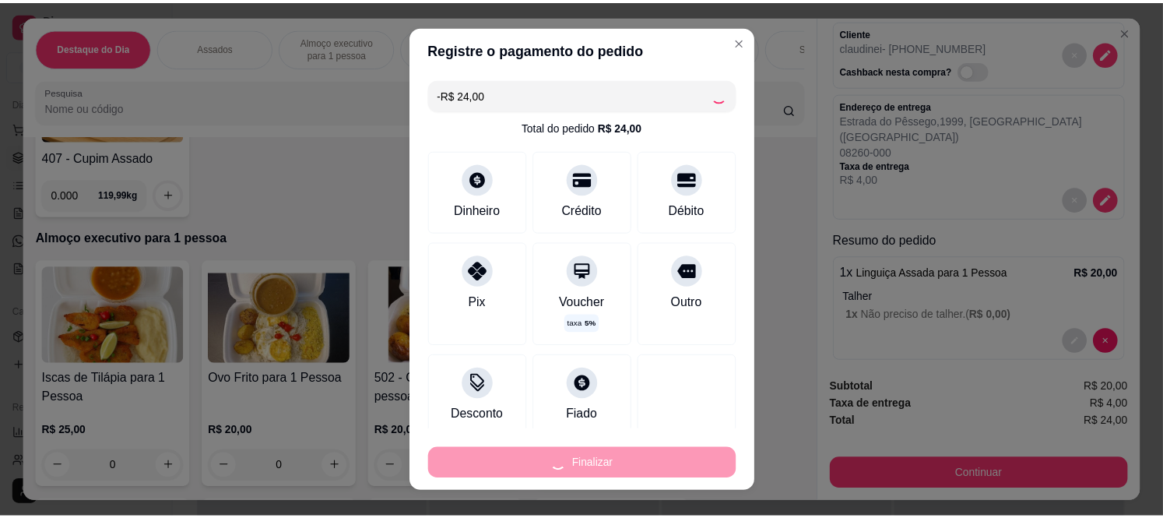
scroll to position [0, 0]
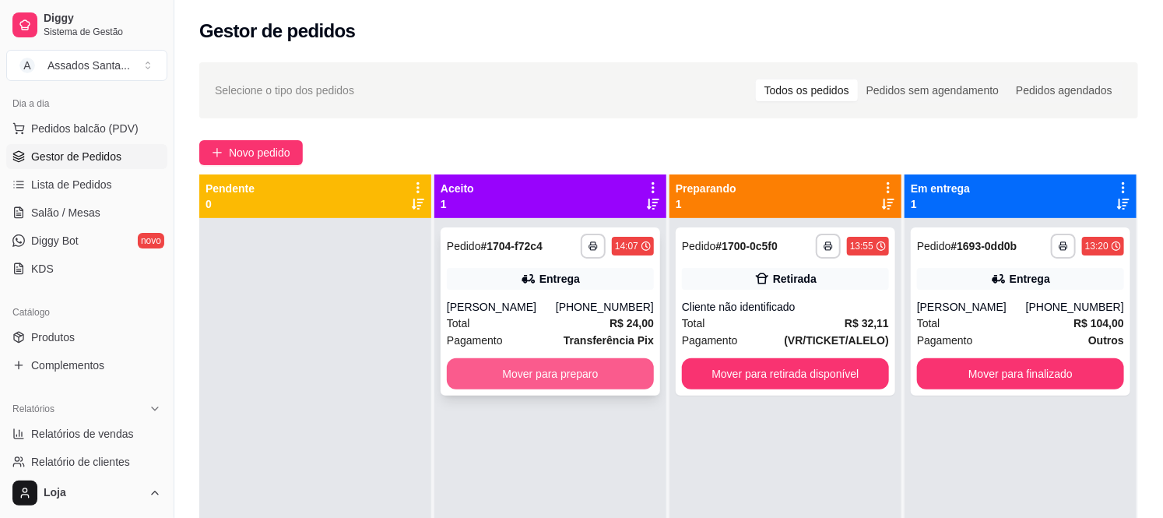
click at [541, 374] on button "Mover para preparo" at bounding box center [550, 373] width 207 height 31
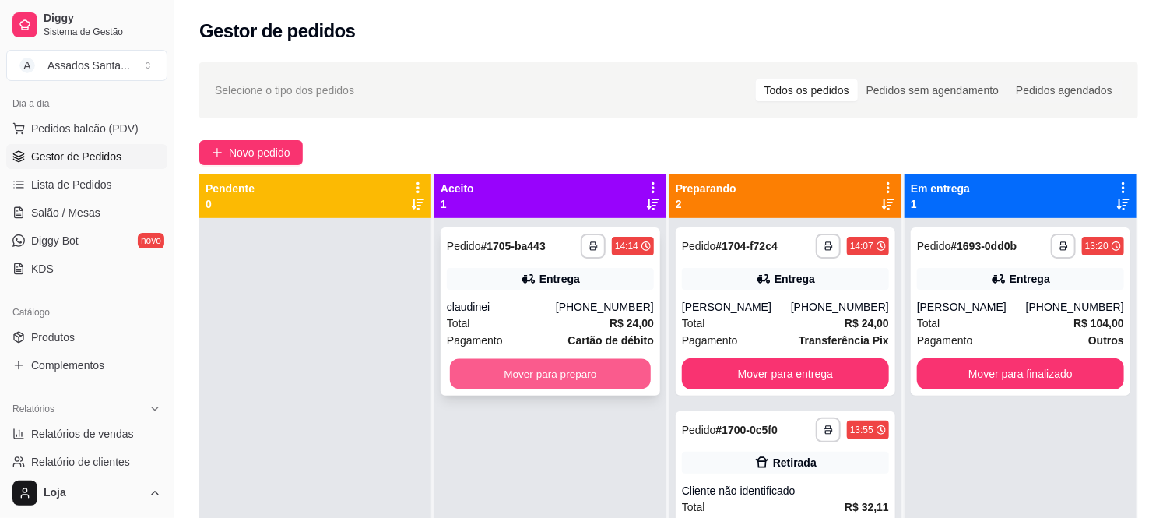
click at [486, 359] on button "Mover para preparo" at bounding box center [550, 374] width 201 height 30
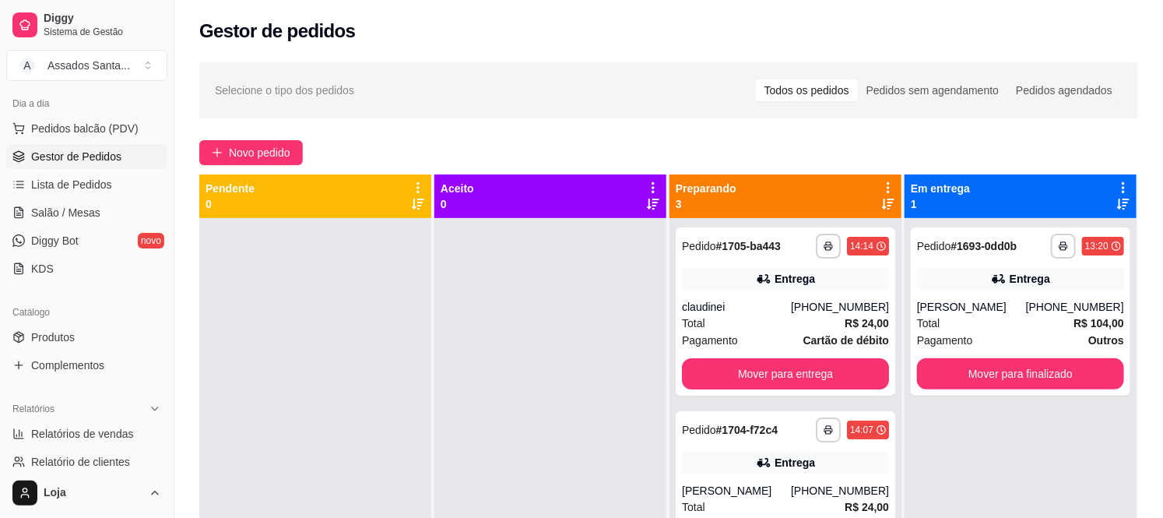
click at [282, 137] on div "**********" at bounding box center [668, 382] width 989 height 658
click at [276, 141] on button "Novo pedido" at bounding box center [251, 152] width 104 height 25
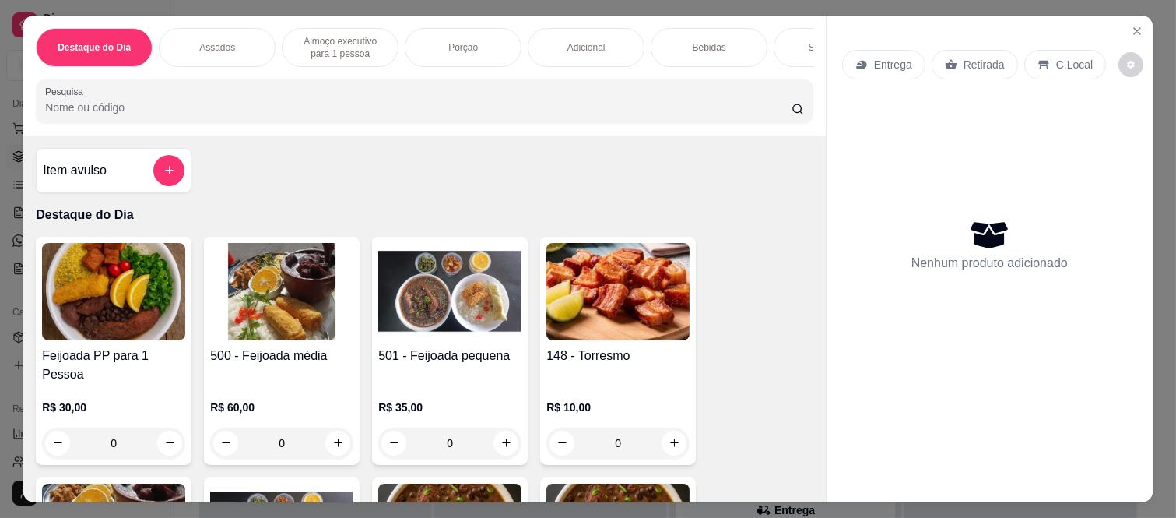
click at [337, 427] on div "0" at bounding box center [281, 442] width 143 height 31
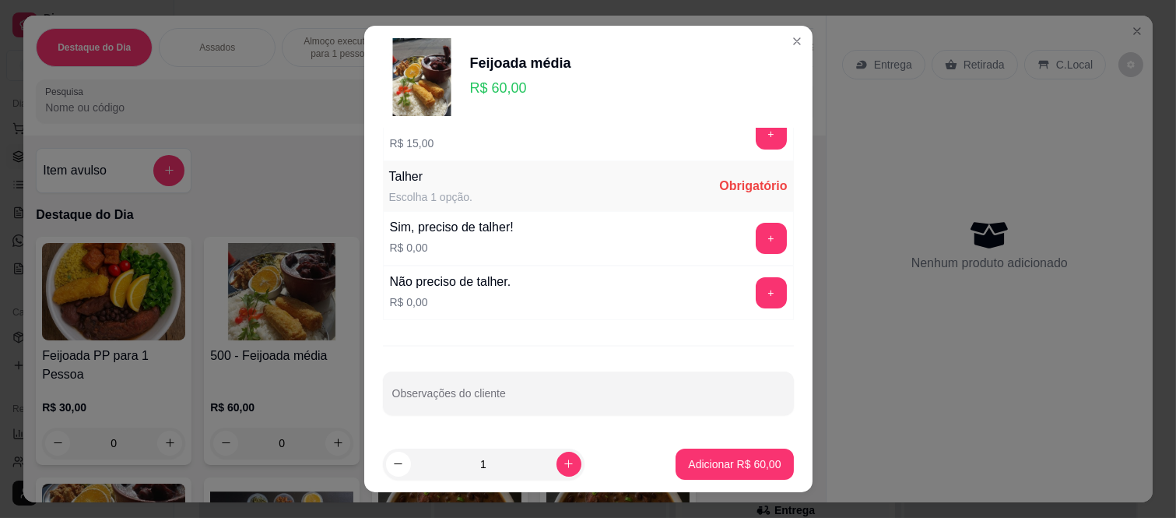
scroll to position [954, 0]
click at [756, 297] on button "+" at bounding box center [771, 291] width 31 height 31
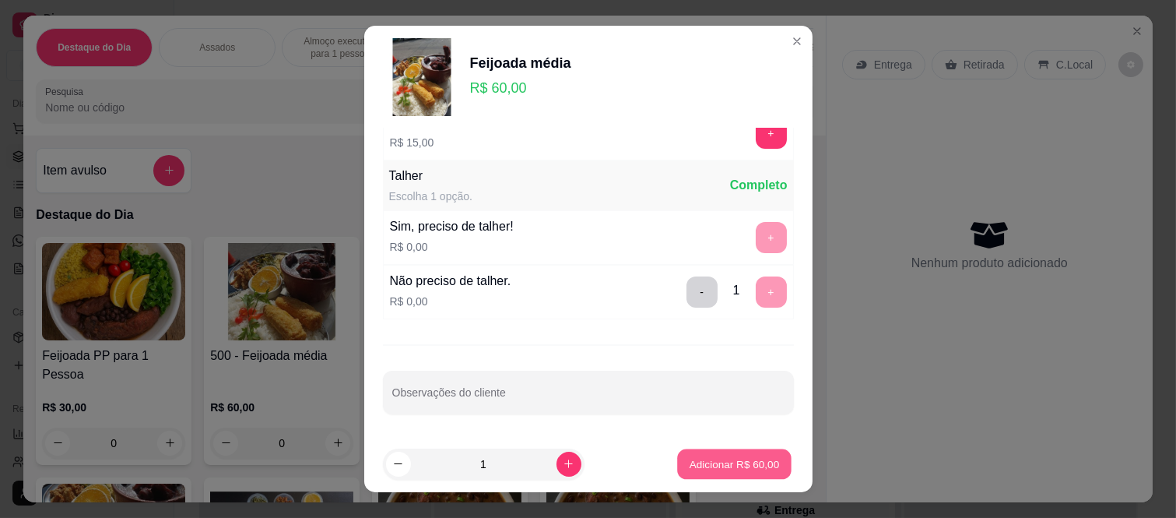
click at [719, 450] on button "Adicionar R$ 60,00" at bounding box center [735, 463] width 114 height 30
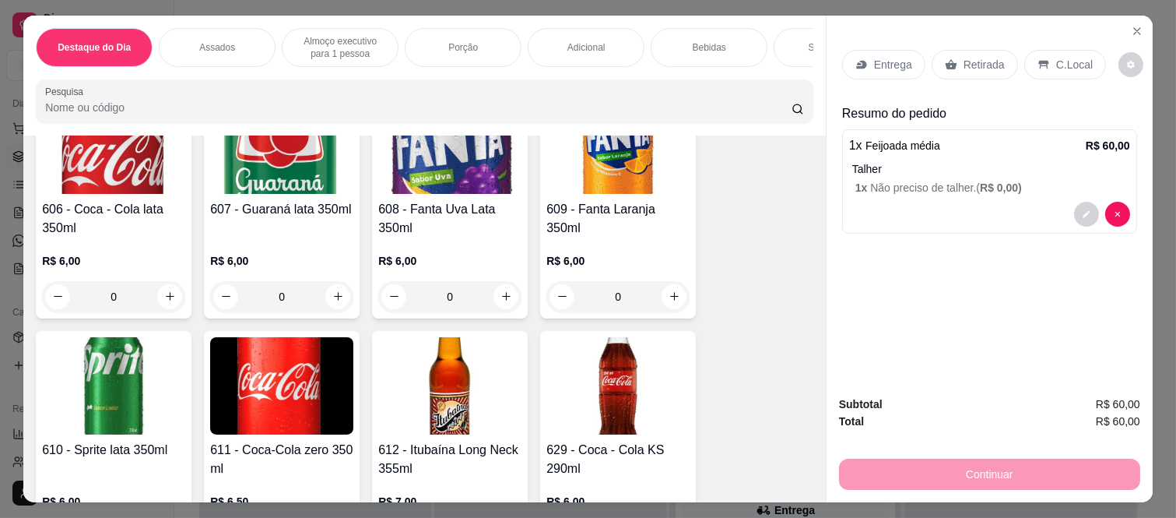
scroll to position [3892, 0]
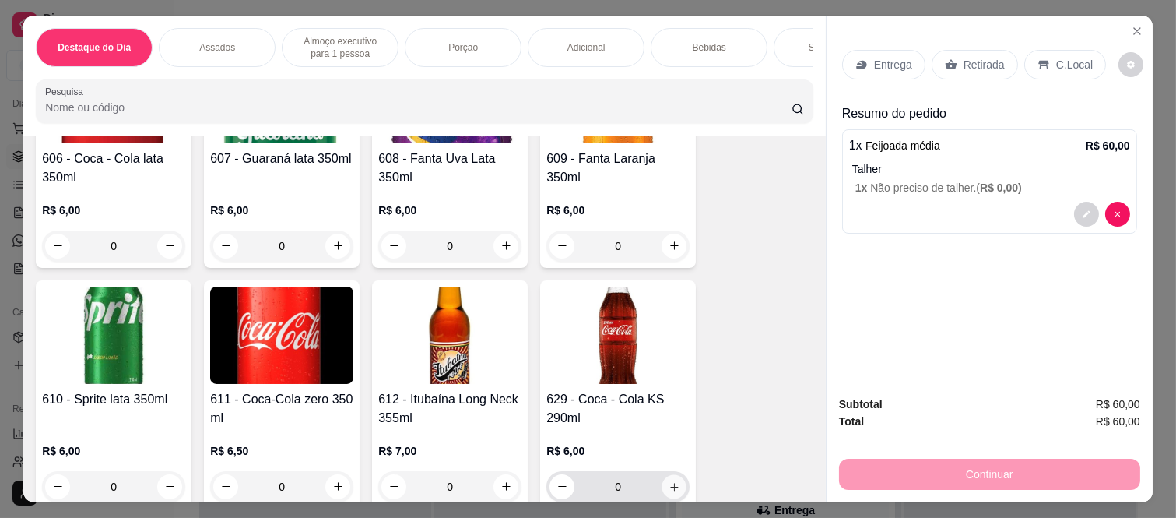
click at [662, 479] on button "increase-product-quantity" at bounding box center [674, 486] width 24 height 24
type input "1"
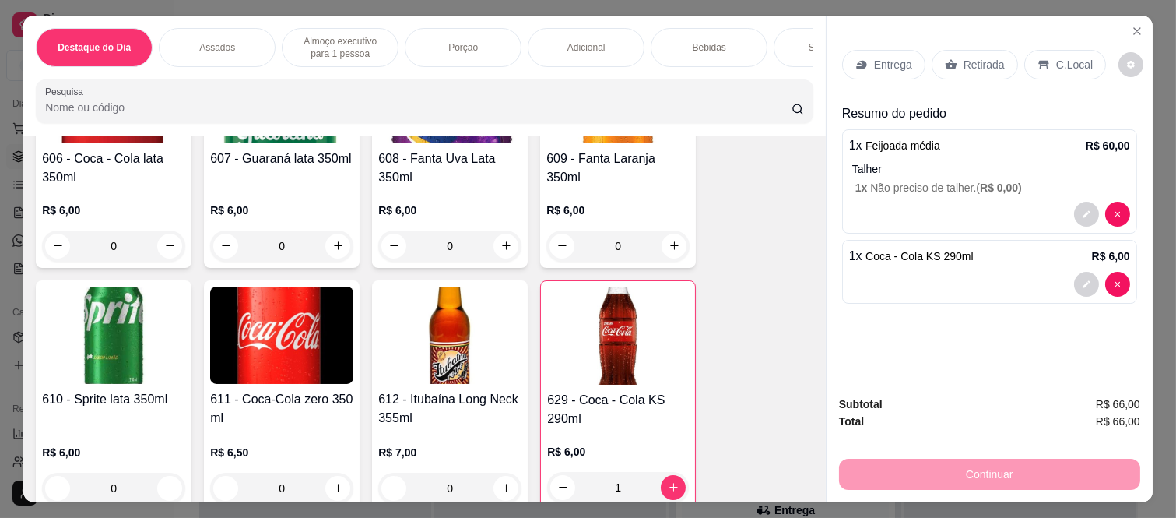
click at [932, 61] on div "Retirada" at bounding box center [975, 65] width 86 height 30
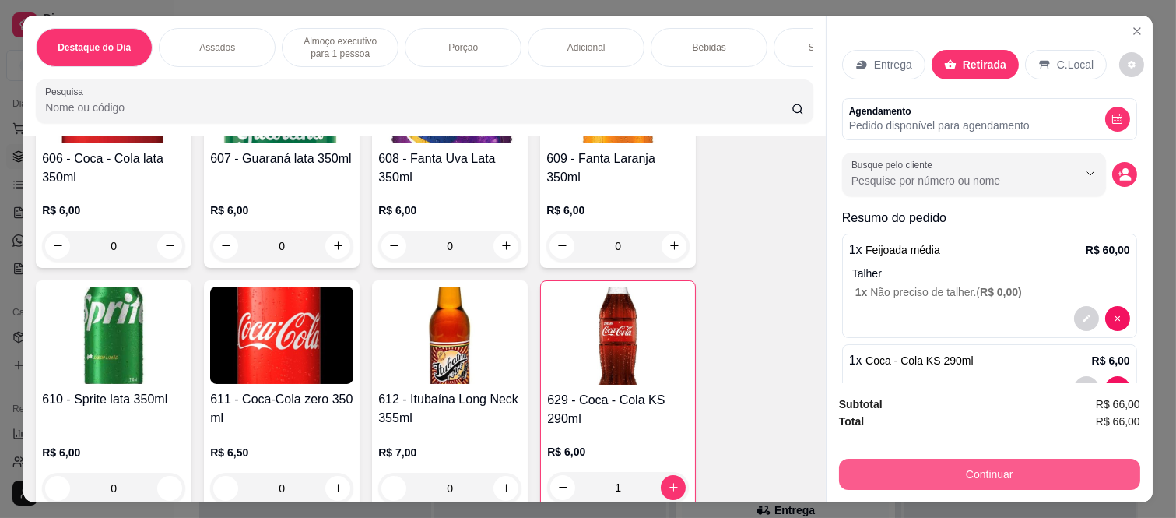
click at [894, 461] on button "Continuar" at bounding box center [989, 474] width 301 height 31
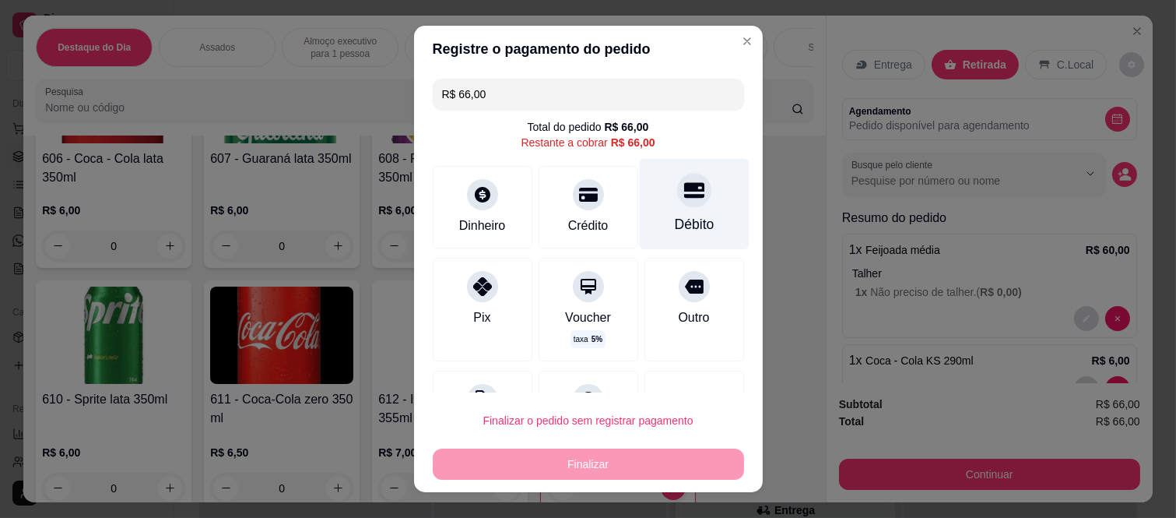
click at [658, 207] on div "Débito" at bounding box center [694, 204] width 110 height 91
type input "R$ 0,00"
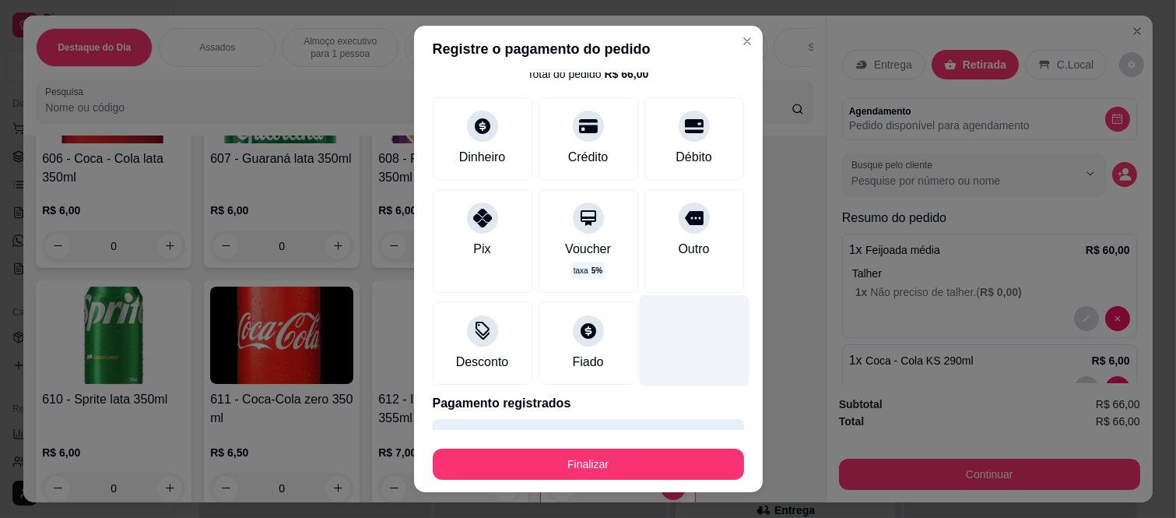
scroll to position [95, 0]
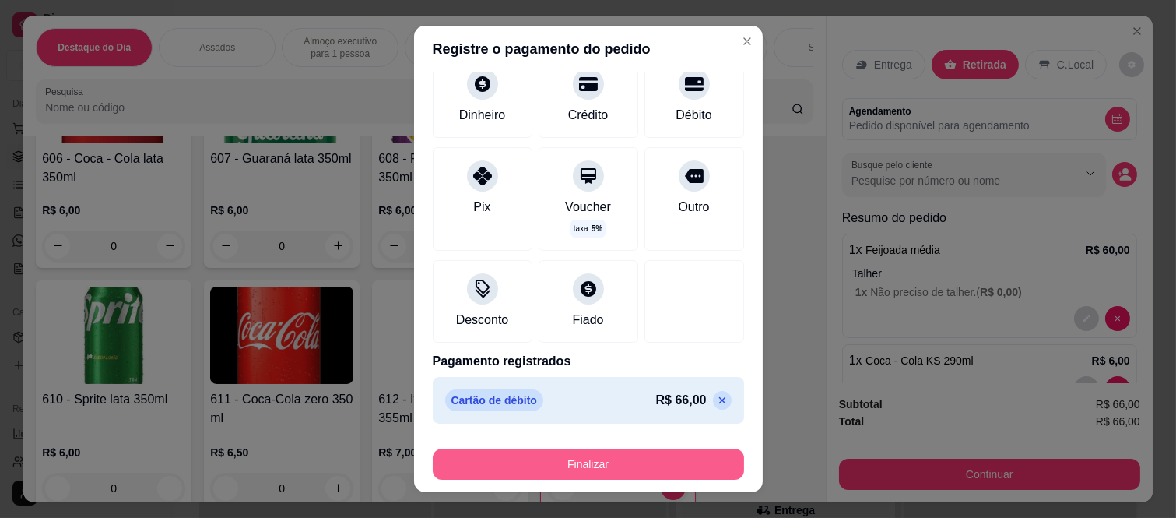
click at [616, 465] on button "Finalizar" at bounding box center [588, 463] width 311 height 31
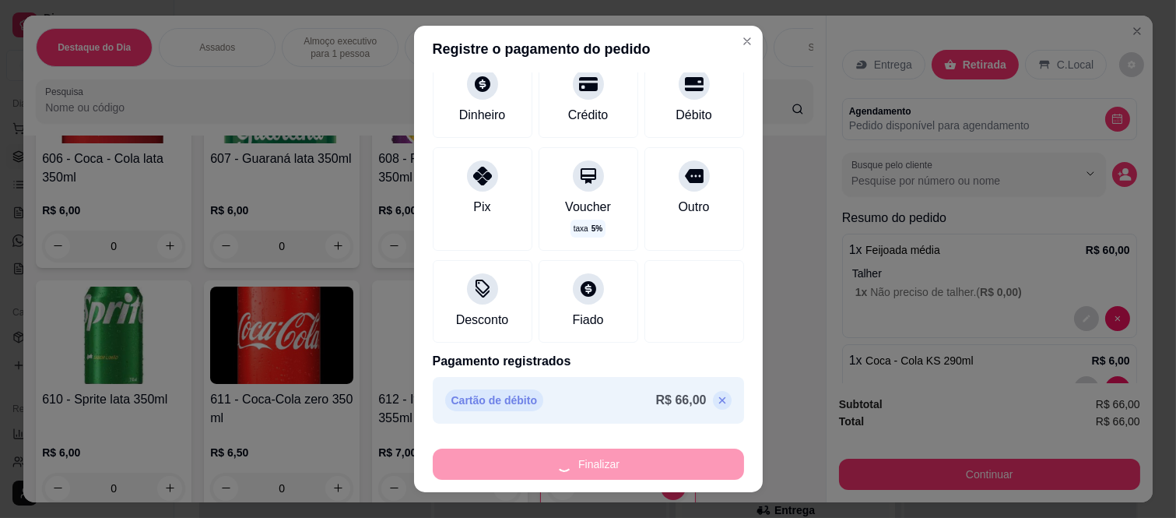
type input "0"
type input "-R$ 66,00"
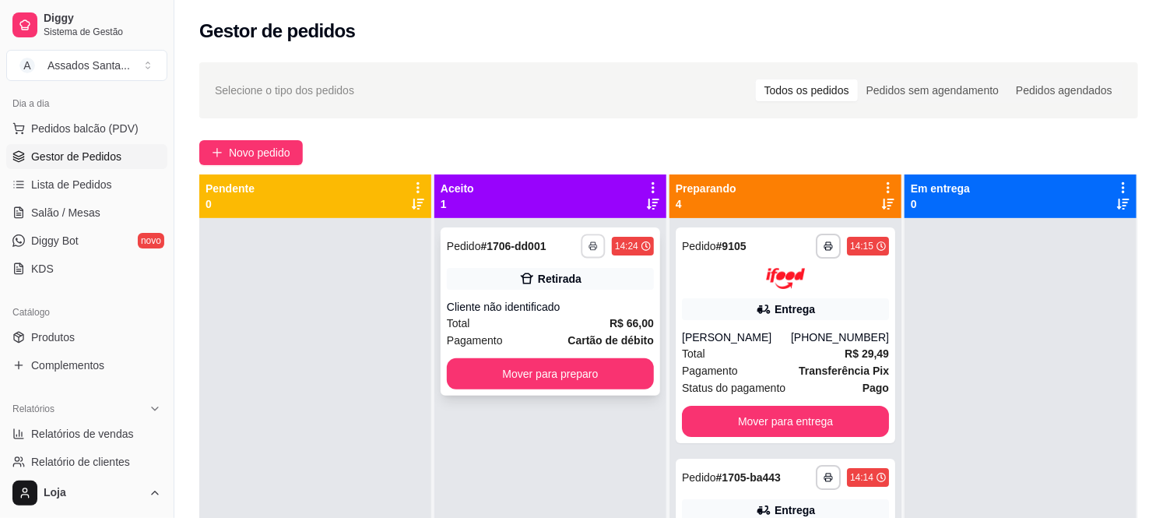
click at [596, 252] on button "button" at bounding box center [593, 246] width 24 height 24
click at [607, 286] on div "Retirada" at bounding box center [550, 279] width 207 height 22
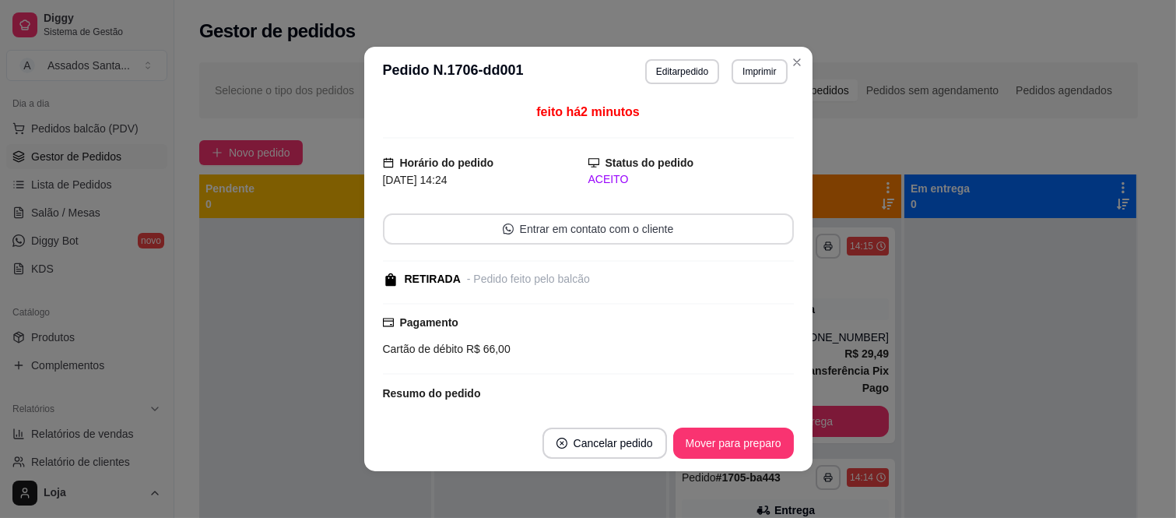
scroll to position [192, 0]
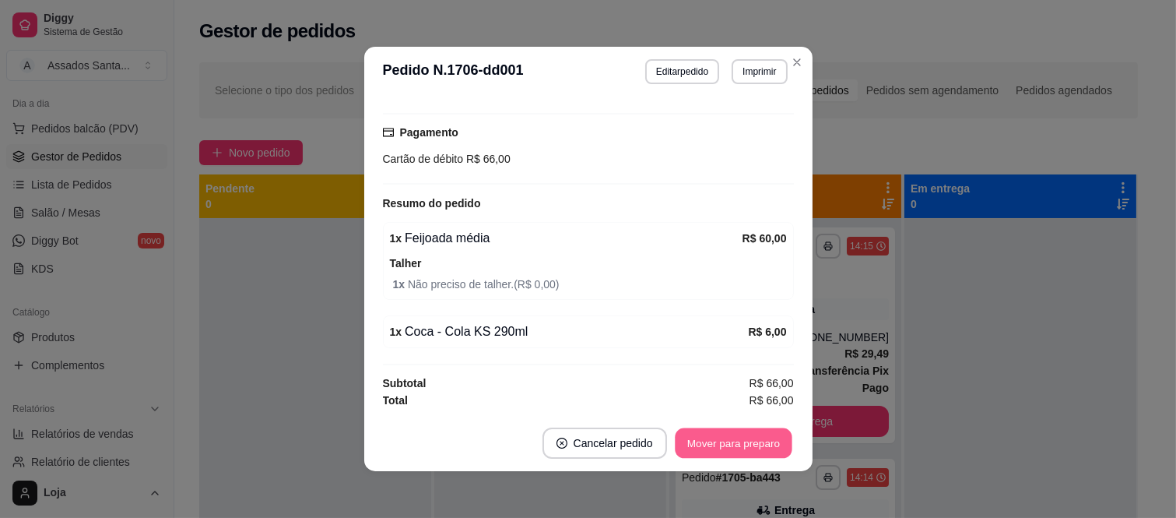
click at [744, 430] on button "Mover para preparo" at bounding box center [733, 443] width 117 height 30
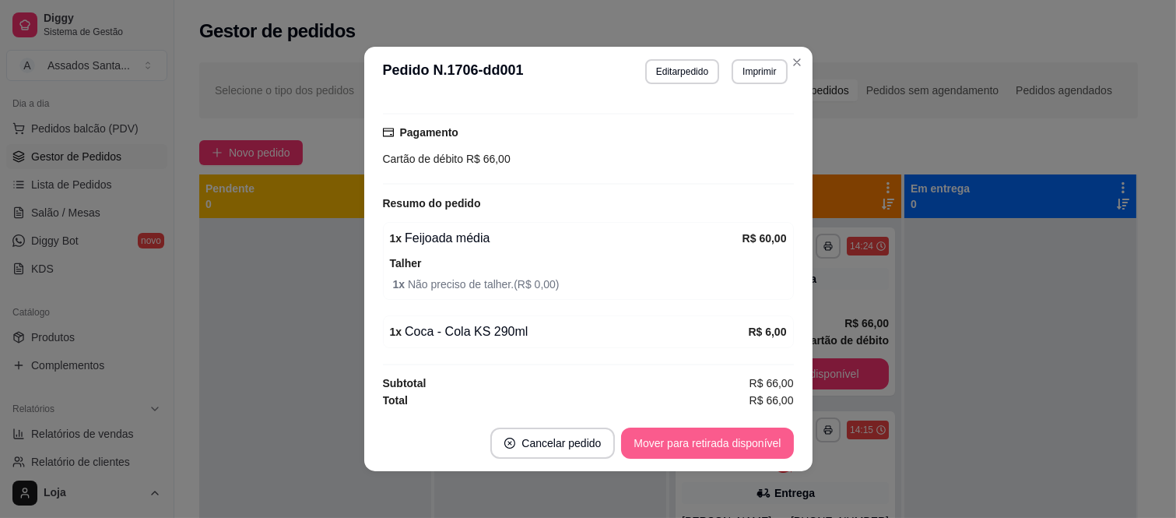
click at [744, 434] on button "Mover para retirada disponível" at bounding box center [707, 442] width 172 height 31
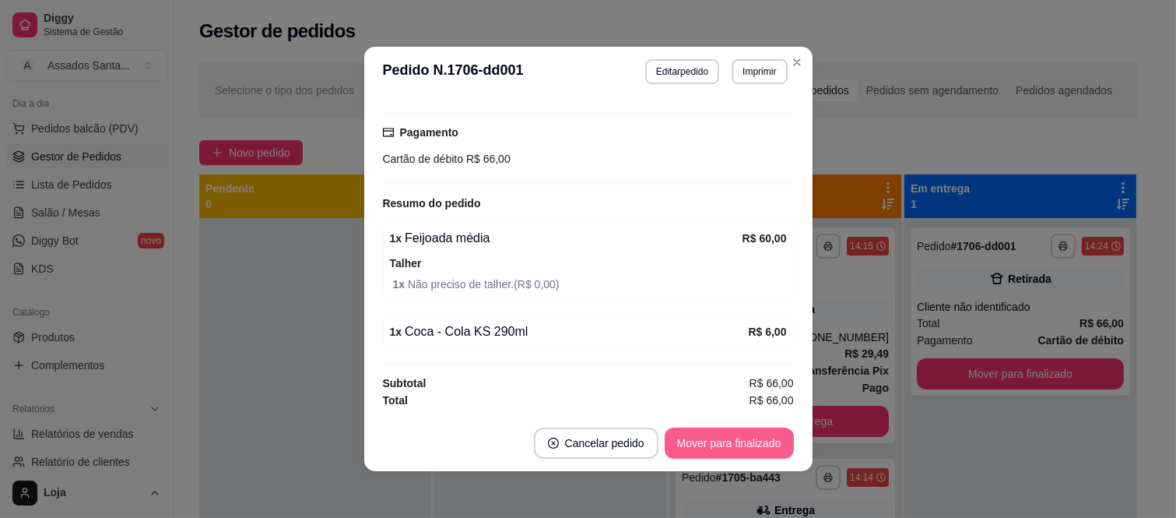
click at [744, 434] on button "Mover para finalizado" at bounding box center [729, 442] width 129 height 31
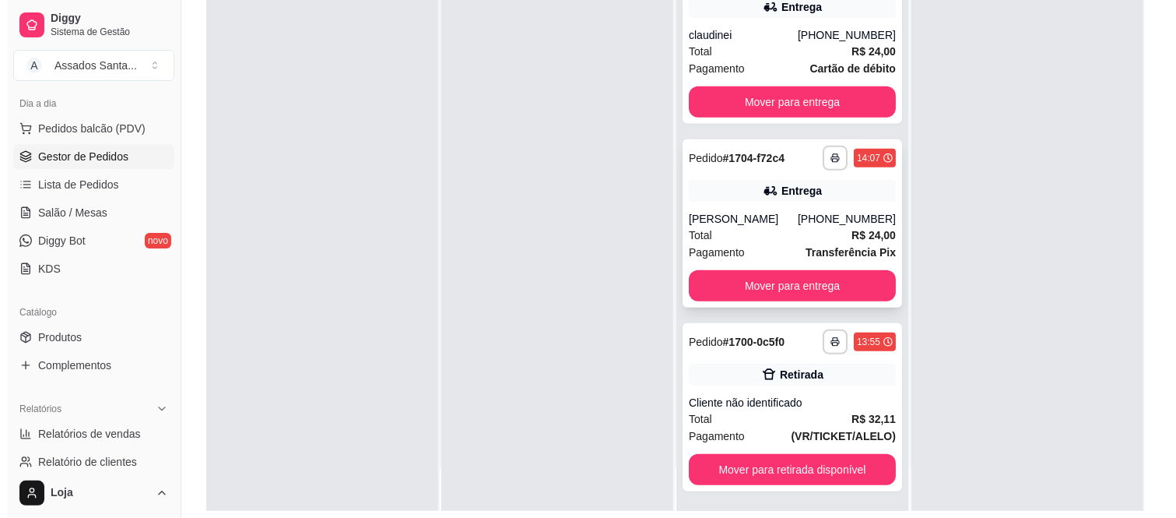
scroll to position [237, 0]
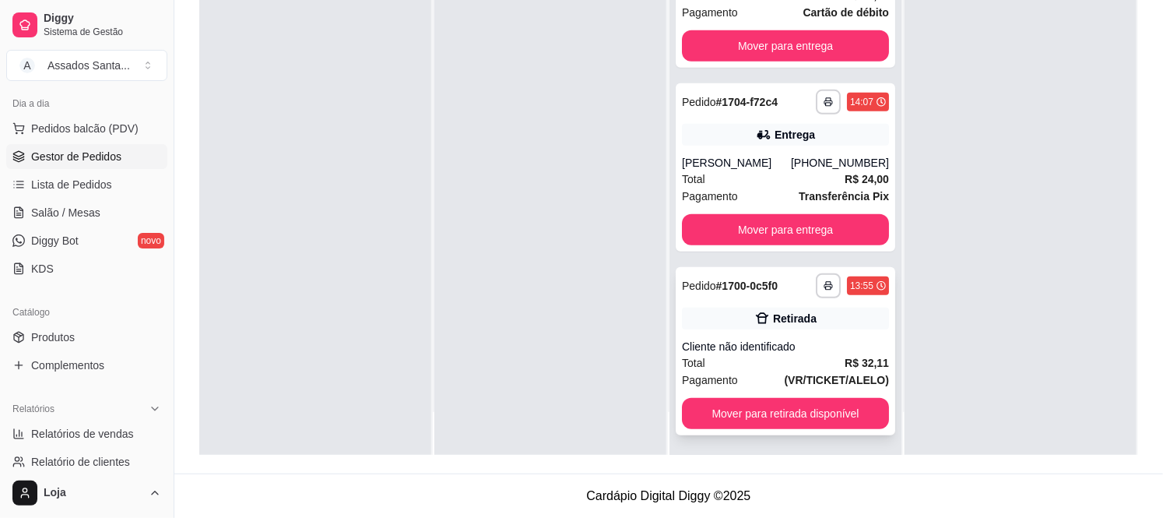
click at [750, 357] on div "Total R$ 32,11" at bounding box center [785, 362] width 207 height 17
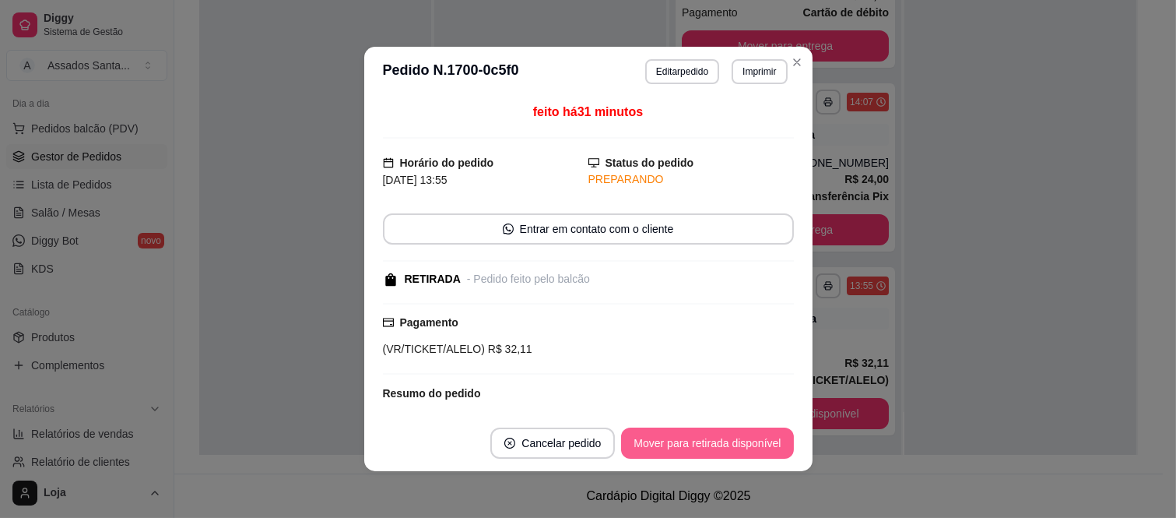
click at [743, 454] on button "Mover para retirada disponível" at bounding box center [707, 442] width 172 height 31
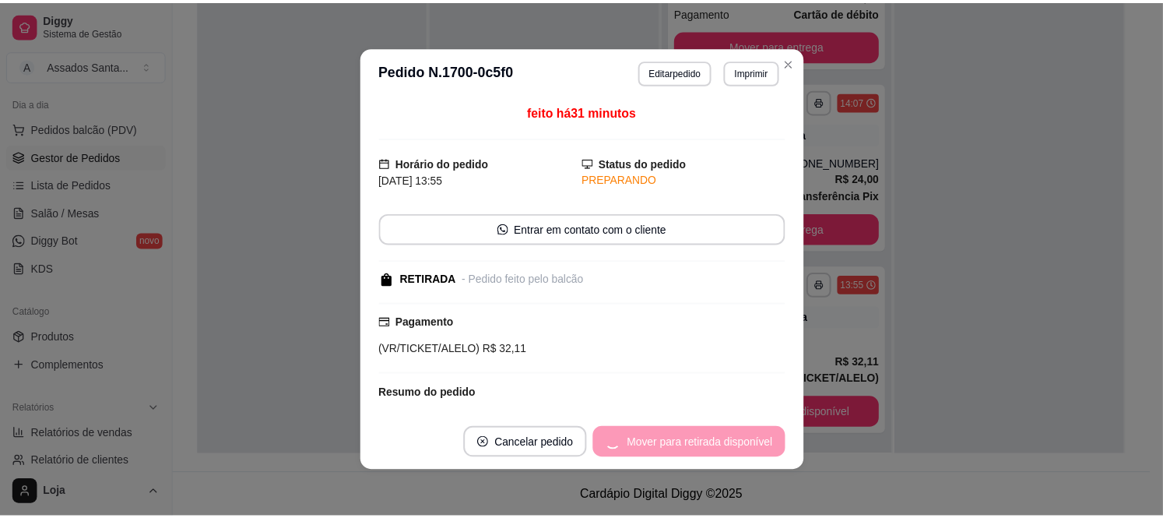
scroll to position [95, 0]
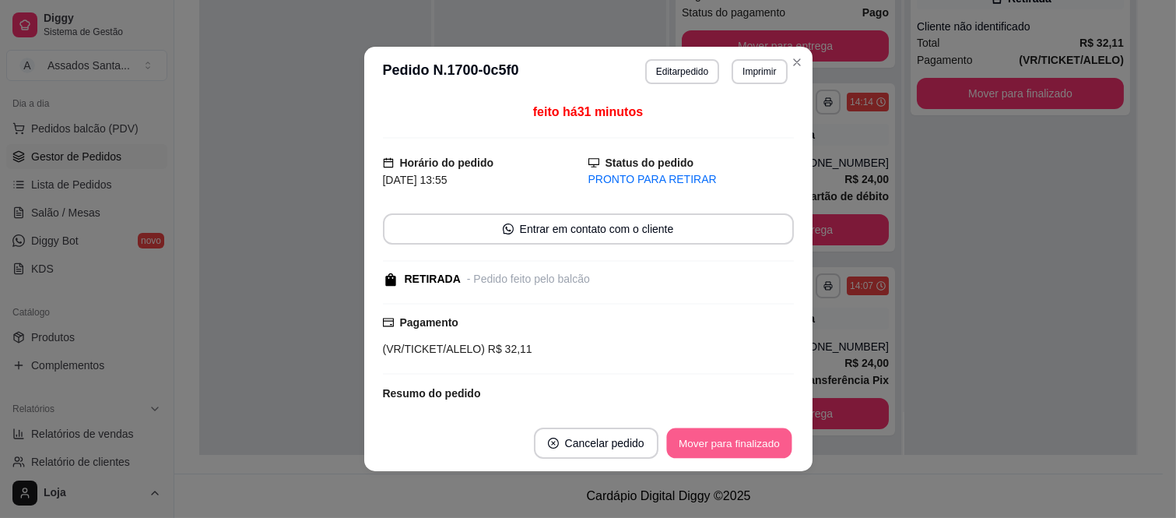
click at [743, 454] on button "Mover para finalizado" at bounding box center [728, 443] width 125 height 30
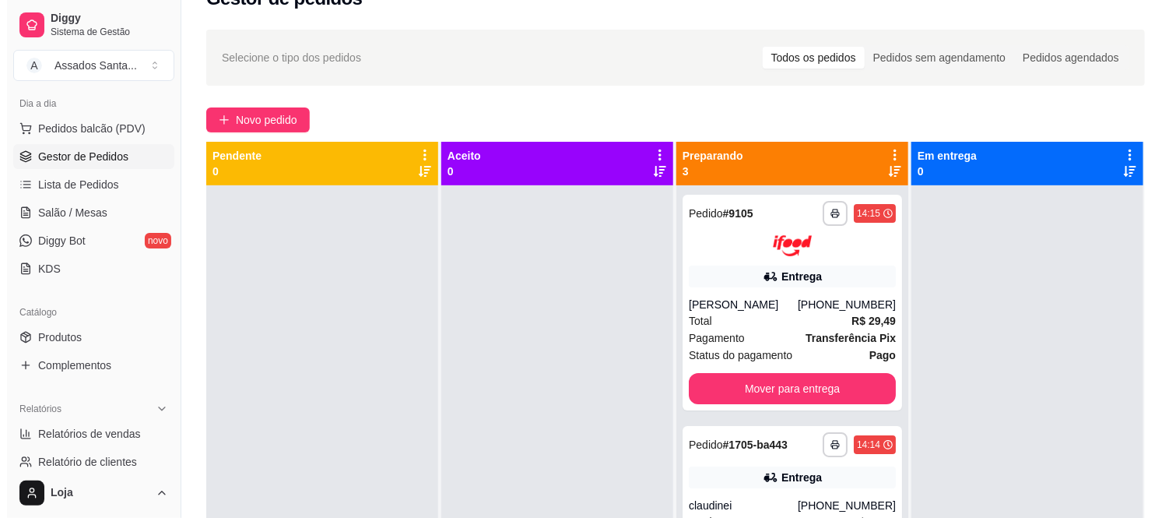
scroll to position [0, 0]
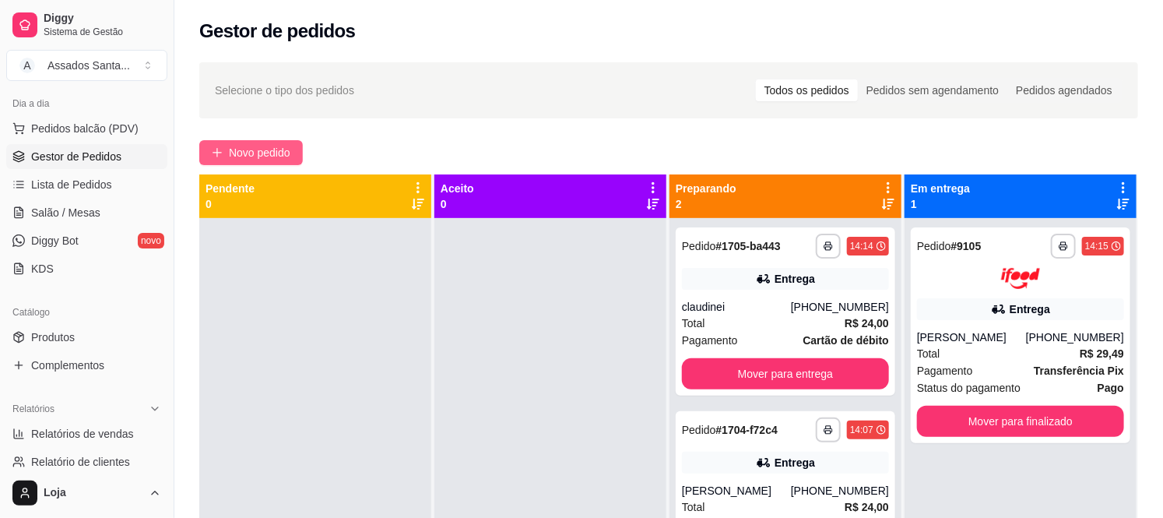
click at [282, 153] on span "Novo pedido" at bounding box center [259, 152] width 61 height 17
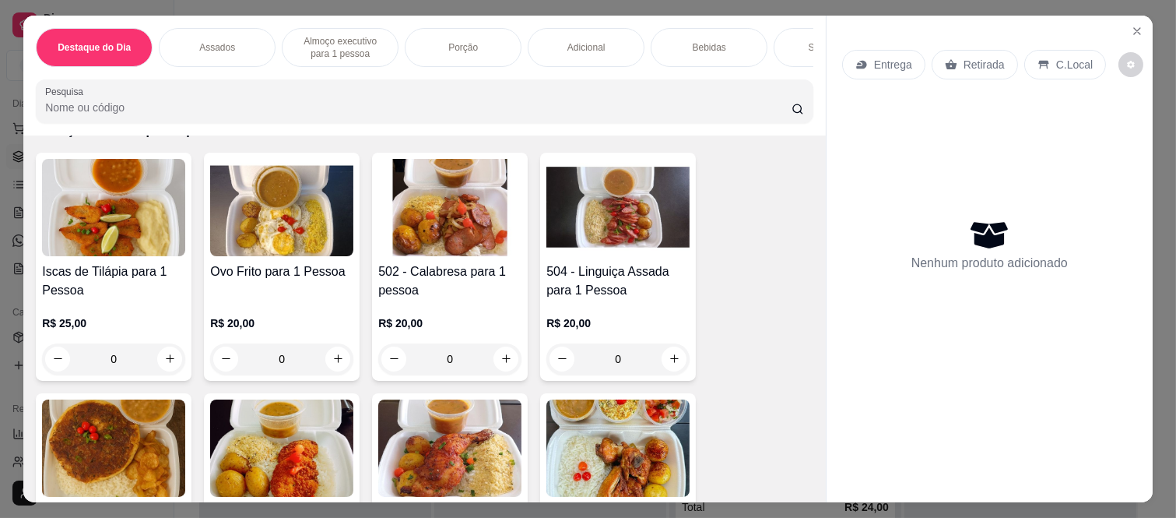
scroll to position [1038, 0]
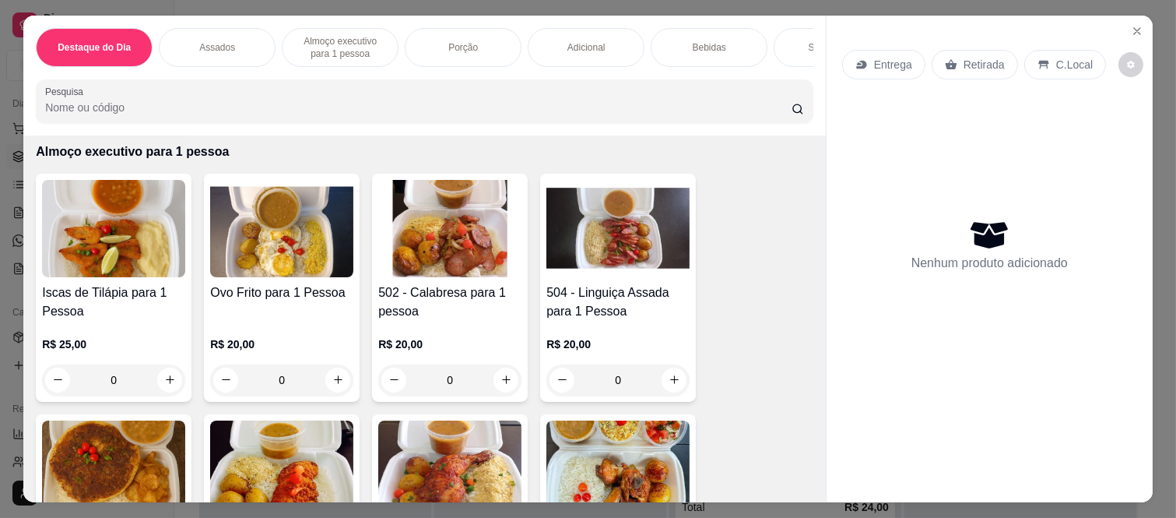
click at [664, 367] on div "0" at bounding box center [617, 379] width 143 height 31
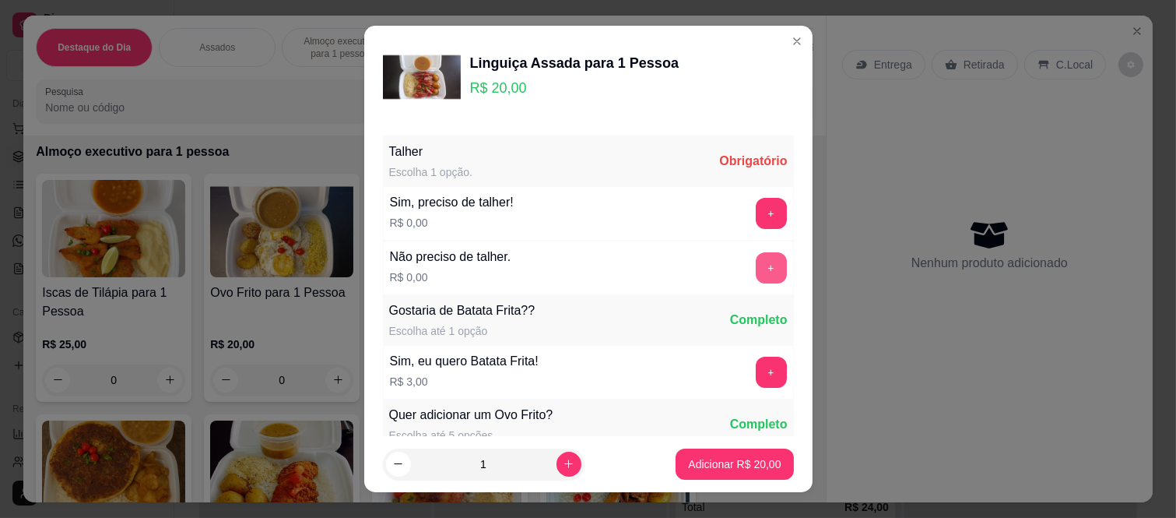
click at [756, 265] on button "+" at bounding box center [771, 267] width 31 height 31
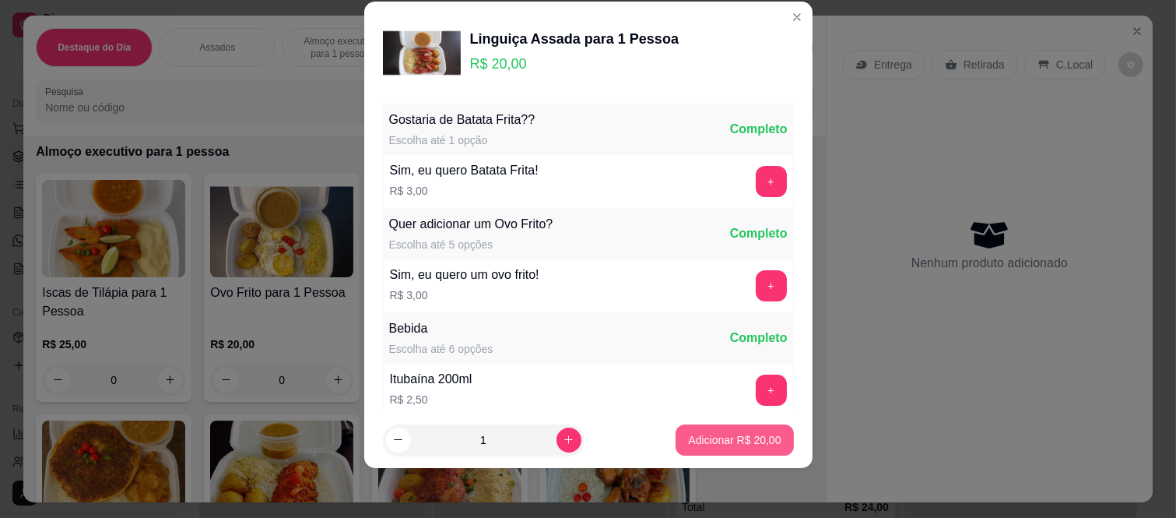
click at [703, 436] on p "Adicionar R$ 20,00" at bounding box center [734, 440] width 93 height 16
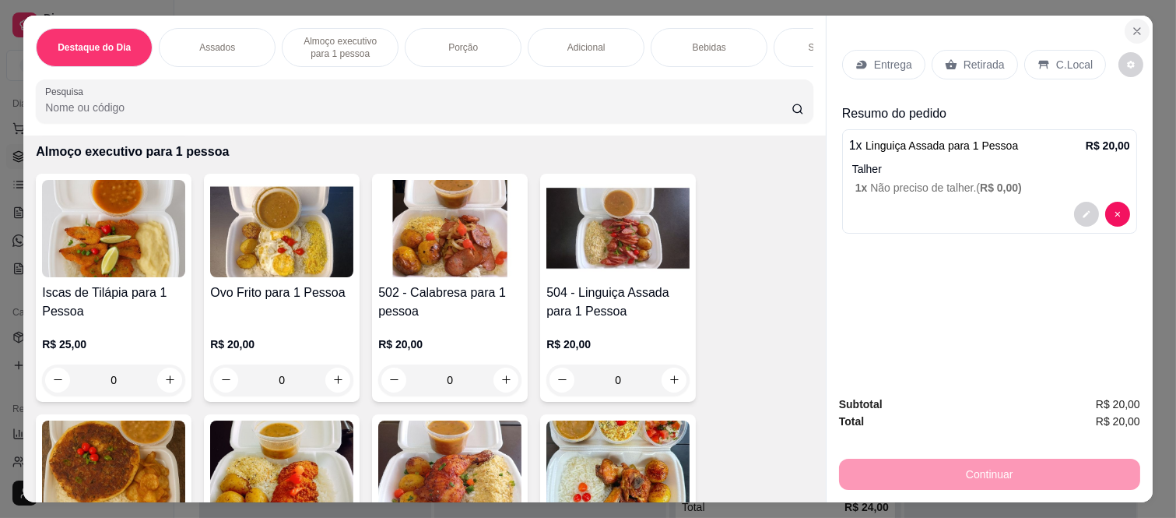
click at [1125, 31] on button "Close" at bounding box center [1137, 31] width 25 height 25
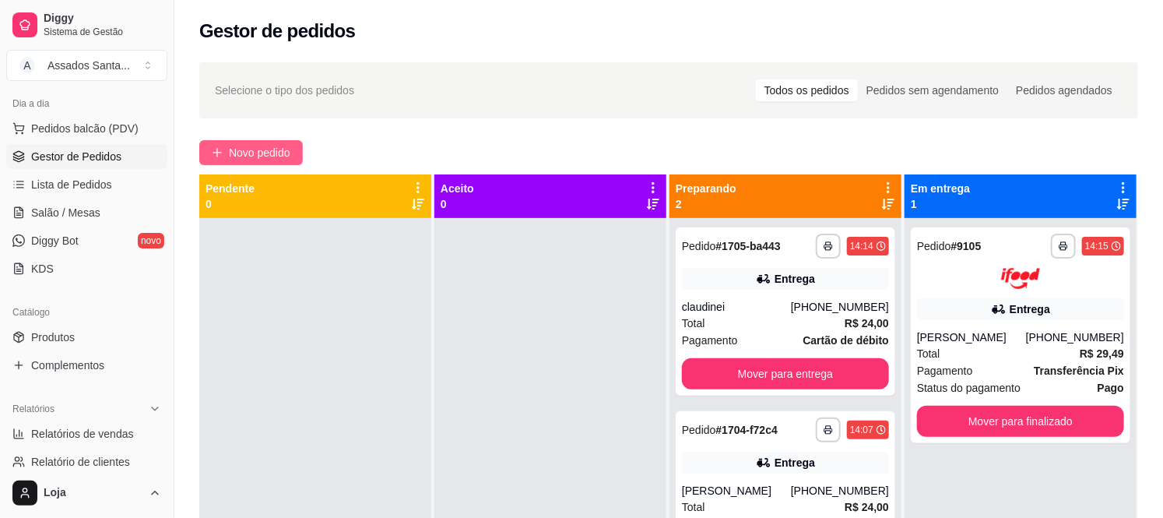
click at [237, 162] on button "Novo pedido" at bounding box center [251, 152] width 104 height 25
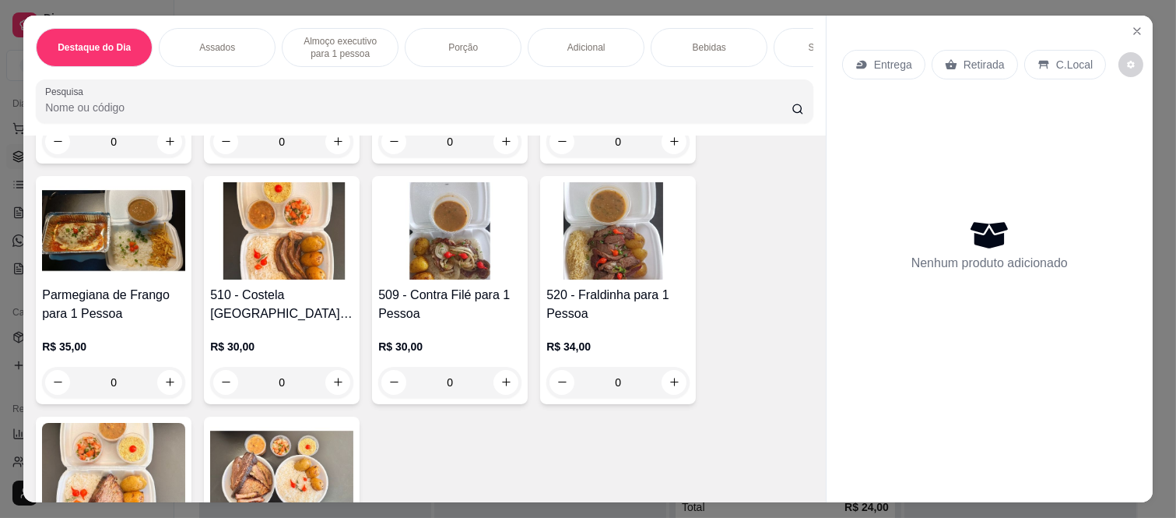
scroll to position [1557, 0]
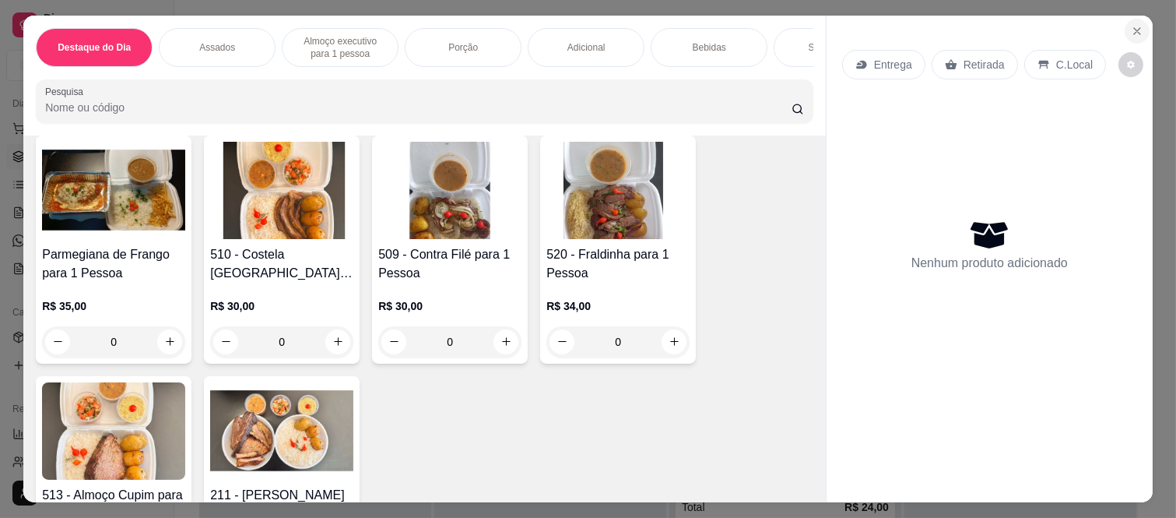
click at [1125, 35] on button "Close" at bounding box center [1137, 31] width 25 height 25
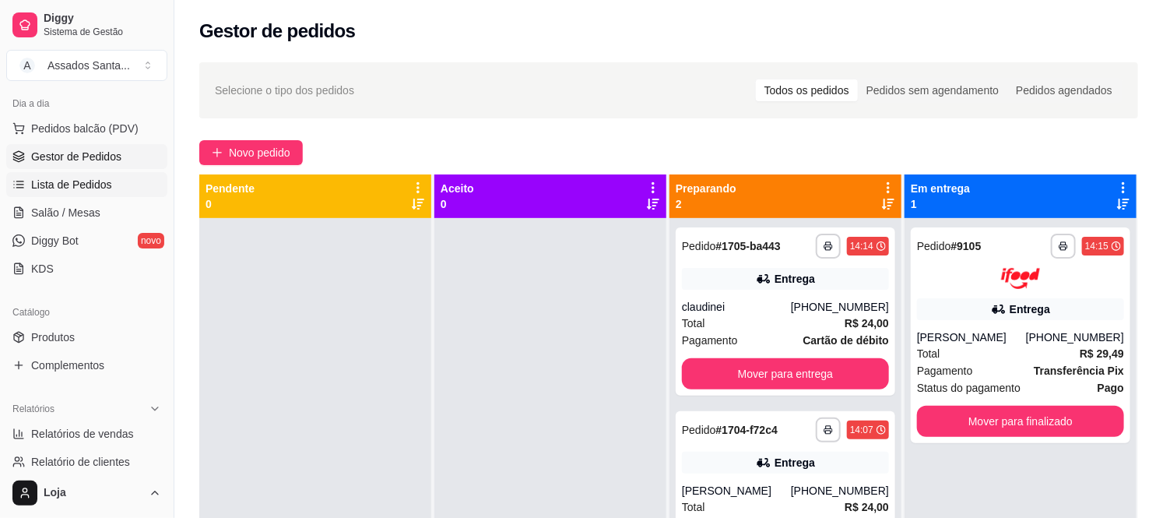
click at [69, 193] on link "Lista de Pedidos" at bounding box center [86, 184] width 161 height 25
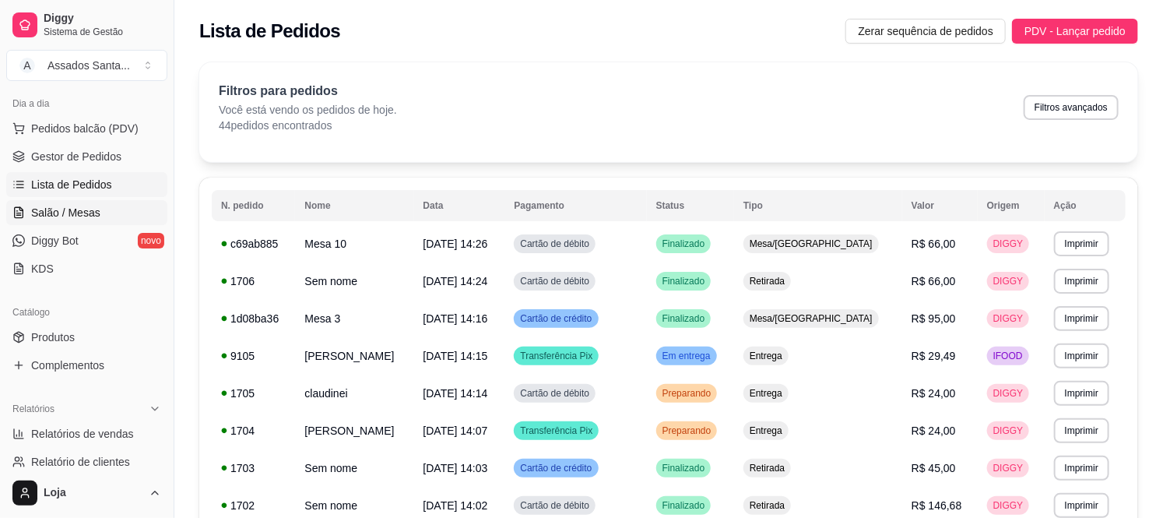
click at [68, 221] on link "Salão / Mesas" at bounding box center [86, 212] width 161 height 25
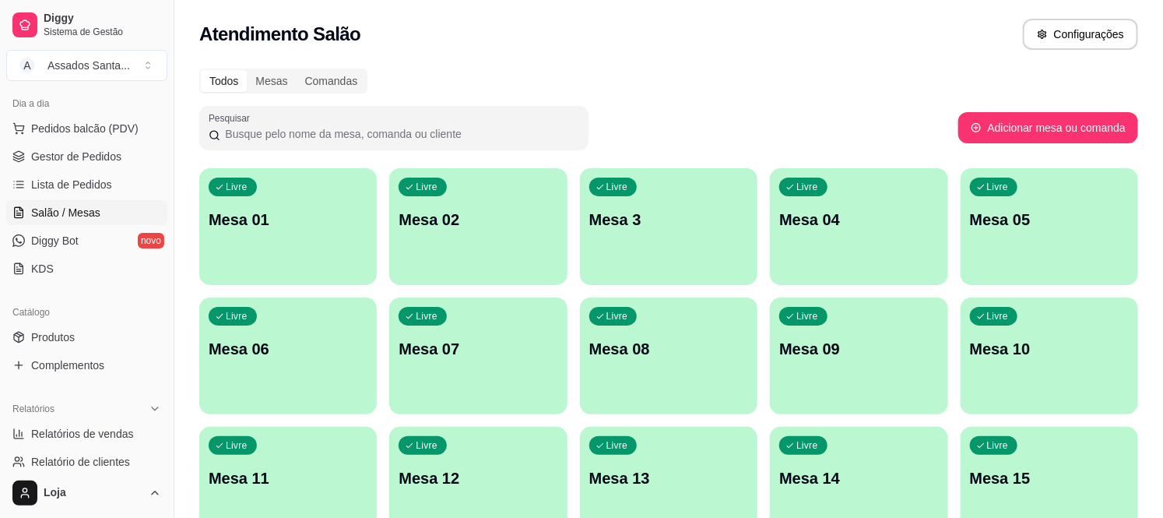
click at [1014, 354] on p "Mesa 10" at bounding box center [1049, 349] width 159 height 22
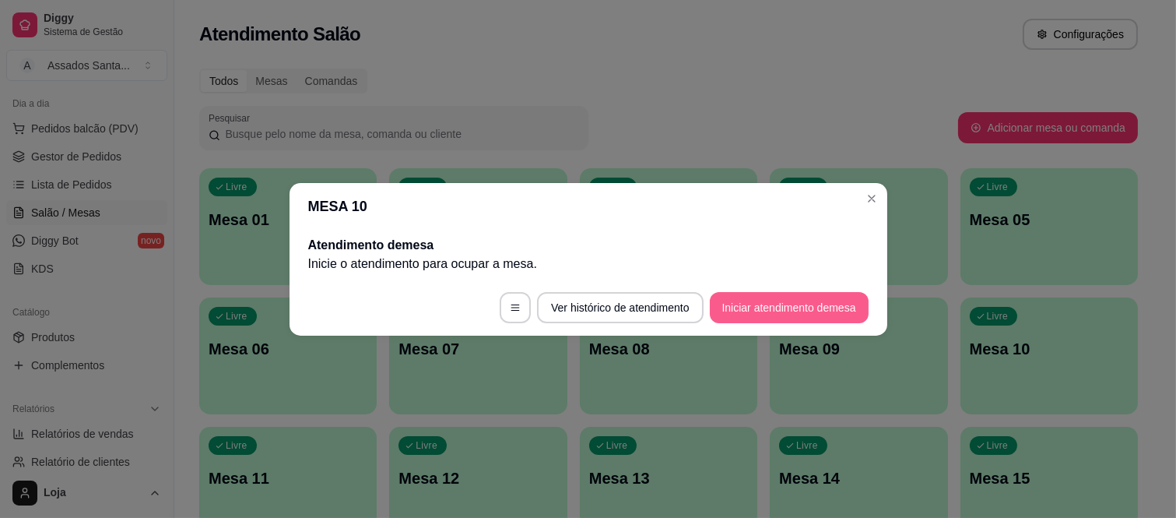
click at [761, 307] on button "Iniciar atendimento de mesa" at bounding box center [789, 307] width 159 height 31
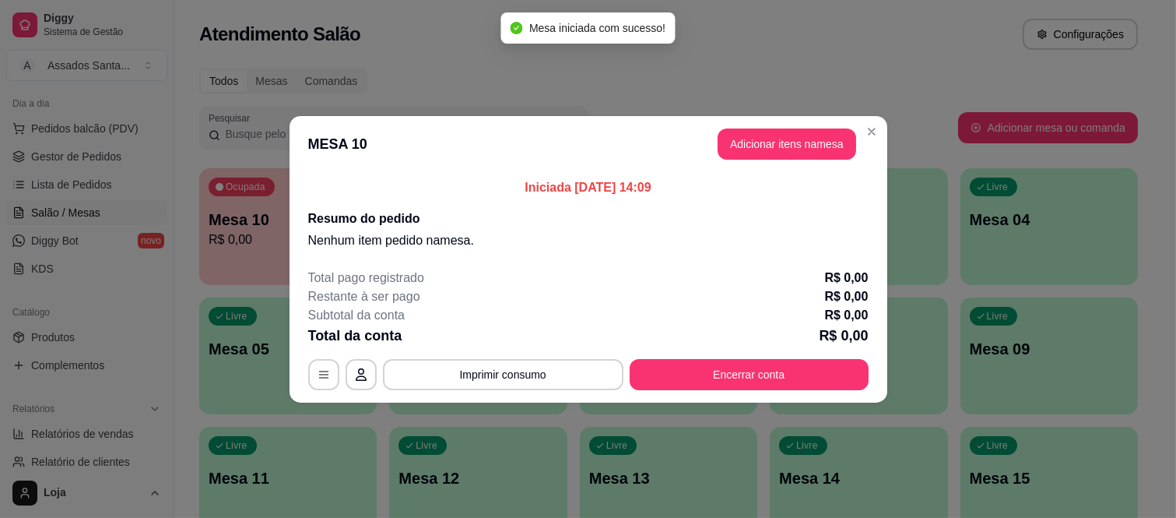
click at [779, 126] on header "MESA 10 Adicionar itens na mesa" at bounding box center [589, 144] width 598 height 56
click at [774, 132] on button "Adicionar itens na mesa" at bounding box center [787, 143] width 139 height 31
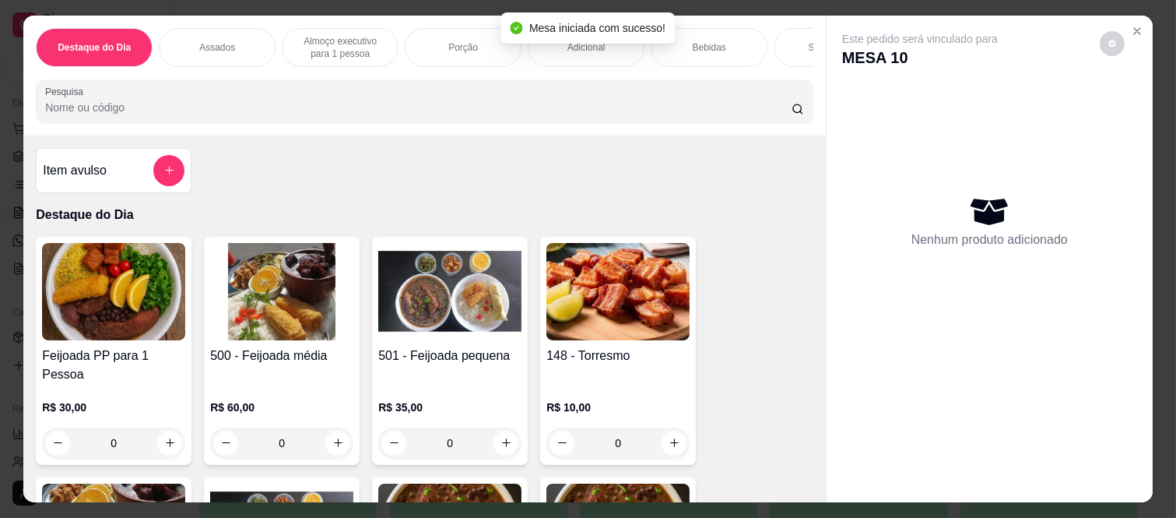
click at [346, 45] on p "Almoço executivo para 1 pessoa" at bounding box center [340, 47] width 90 height 25
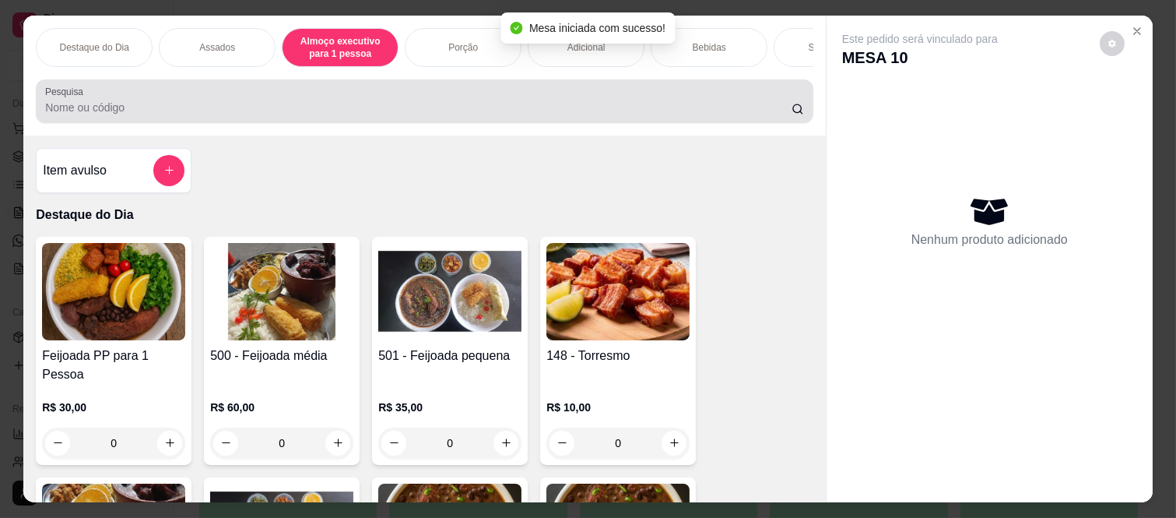
scroll to position [40, 0]
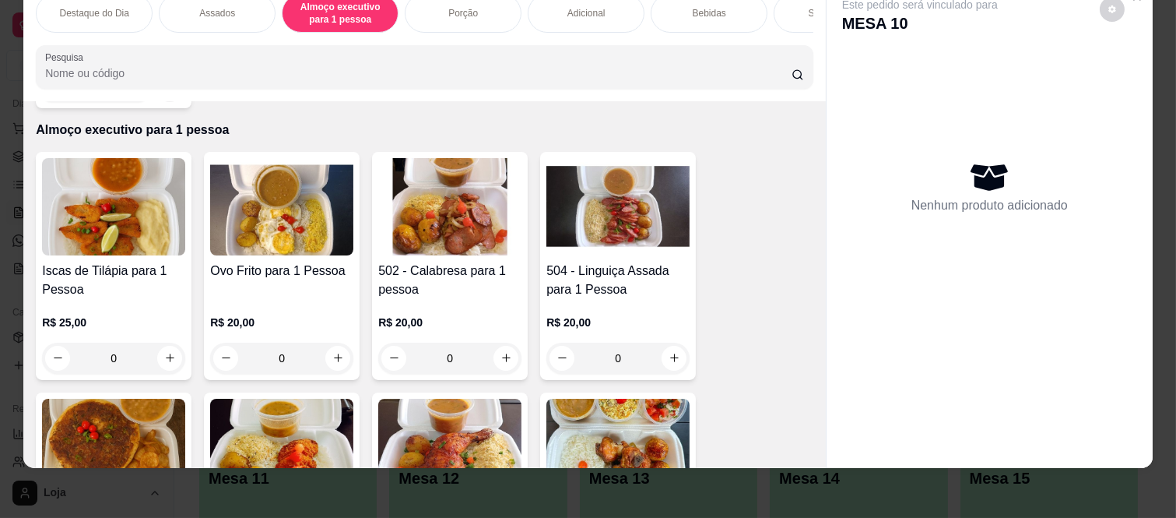
click at [666, 343] on div "0" at bounding box center [617, 358] width 143 height 31
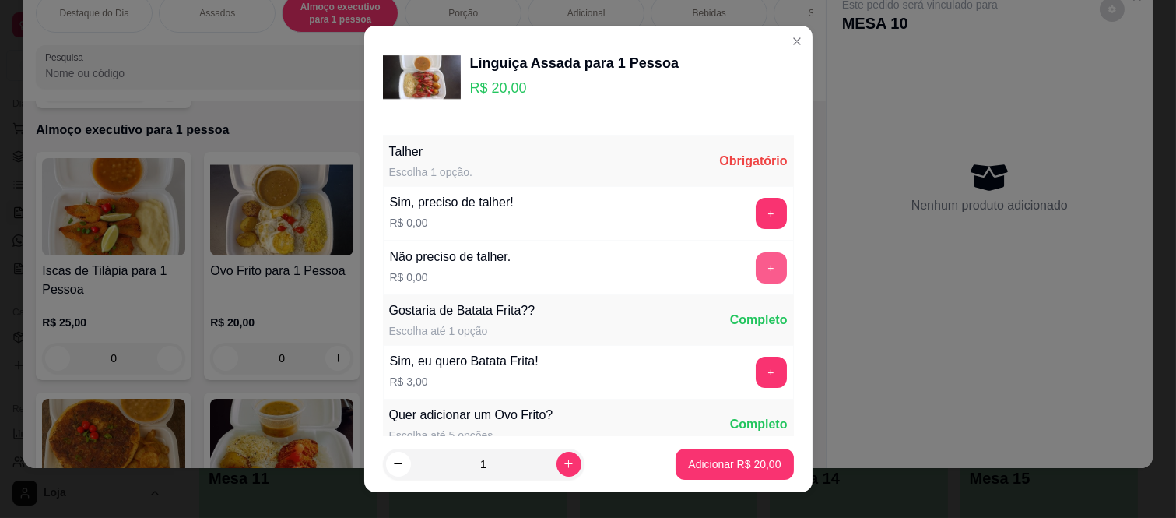
click at [756, 265] on button "+" at bounding box center [771, 267] width 31 height 31
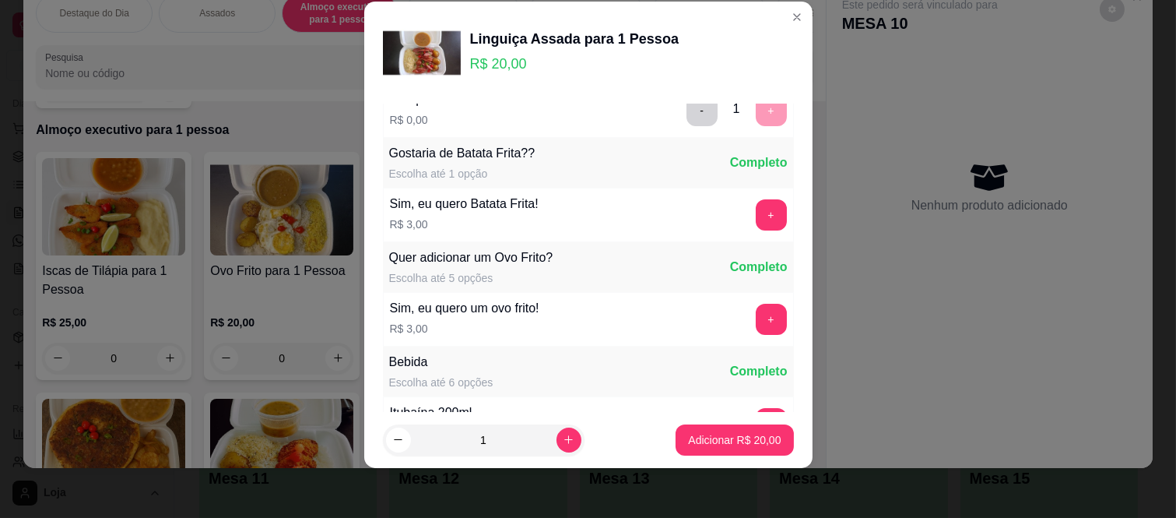
scroll to position [167, 0]
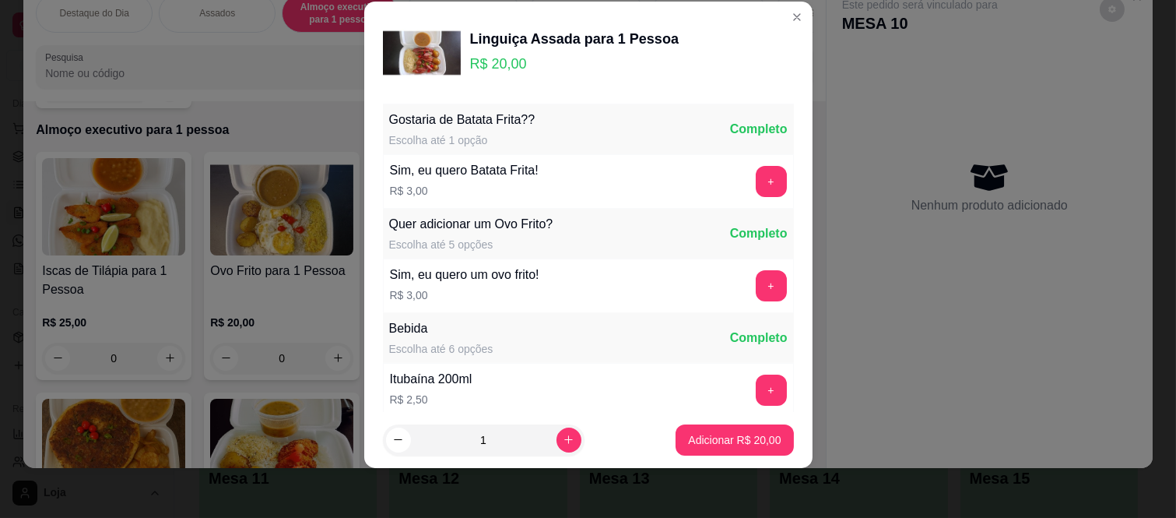
click at [706, 455] on footer "1 Adicionar R$ 20,00" at bounding box center [588, 440] width 448 height 56
click at [712, 439] on p "Adicionar R$ 20,00" at bounding box center [734, 440] width 93 height 16
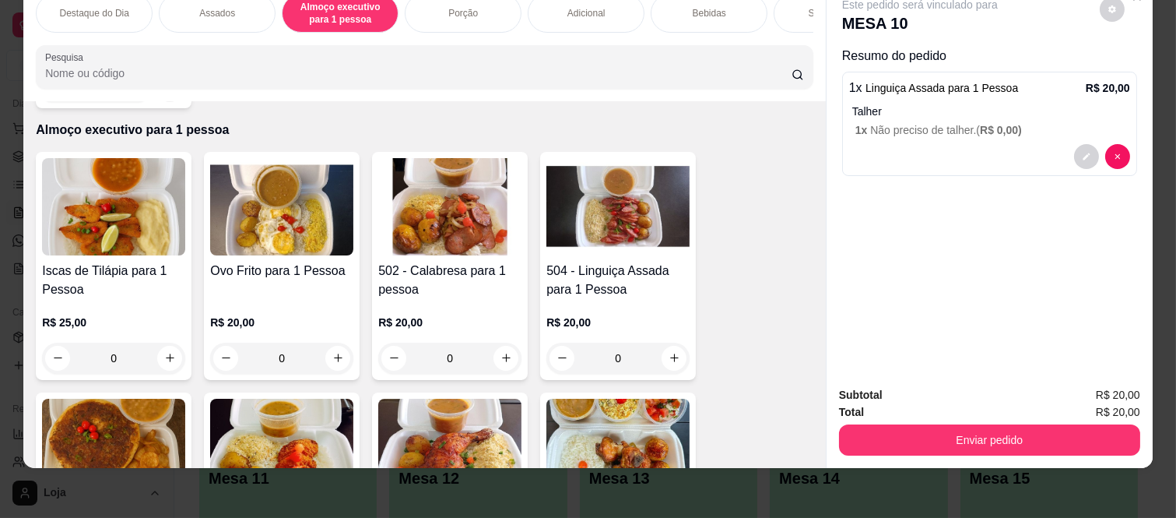
click at [907, 446] on div "Subtotal R$ 20,00 Total R$ 20,00 Enviar pedido" at bounding box center [990, 421] width 326 height 94
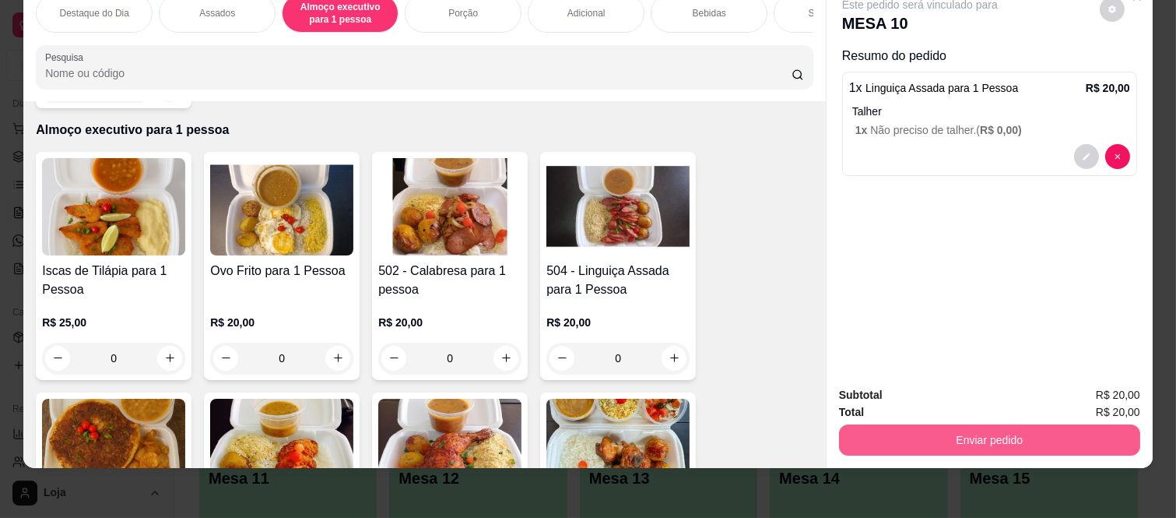
click at [901, 424] on button "Enviar pedido" at bounding box center [989, 439] width 301 height 31
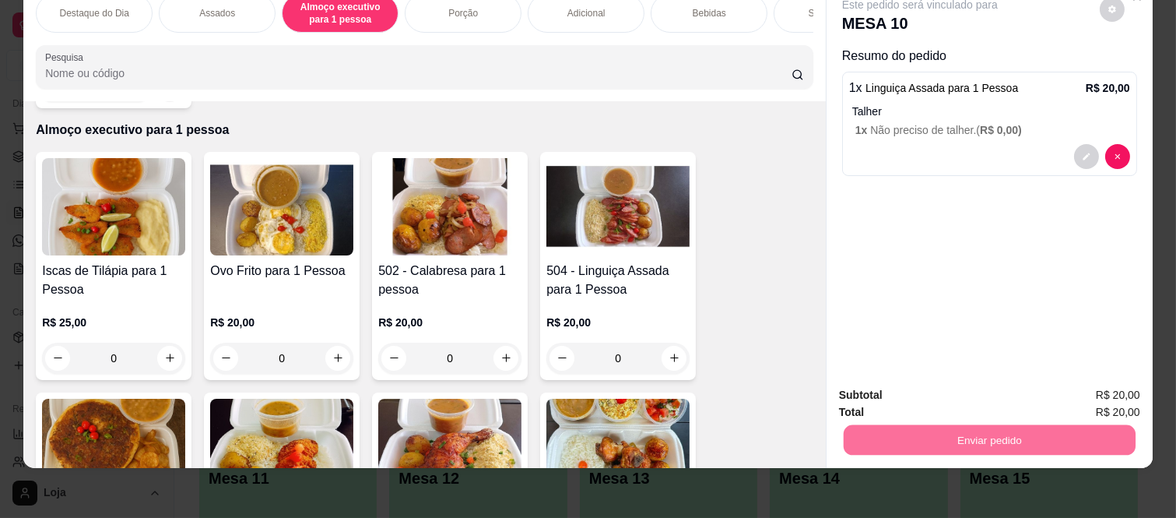
click at [961, 385] on button "Registrar cliente" at bounding box center [995, 389] width 103 height 30
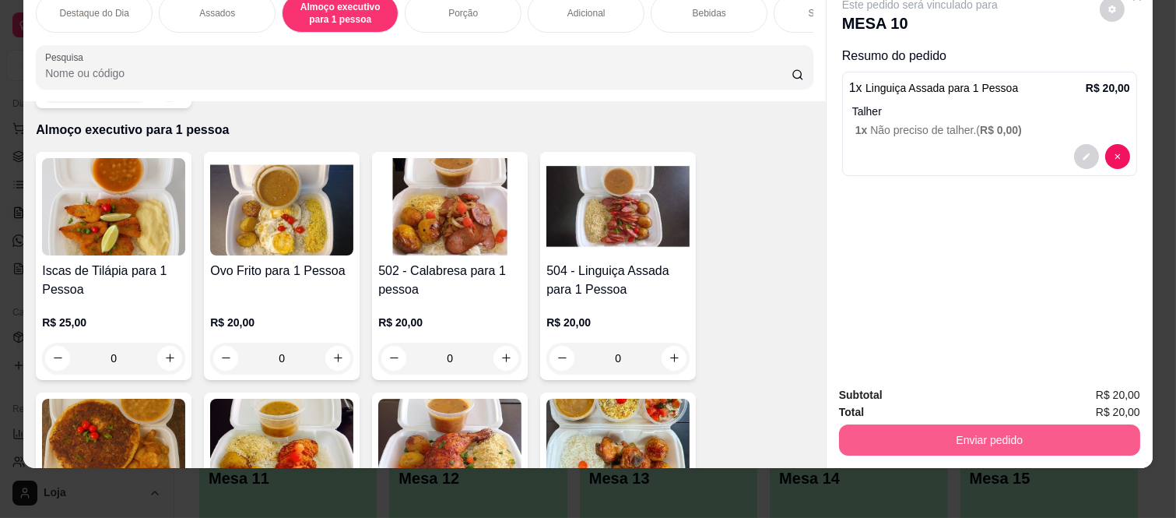
click at [1048, 424] on button "Enviar pedido" at bounding box center [989, 439] width 301 height 31
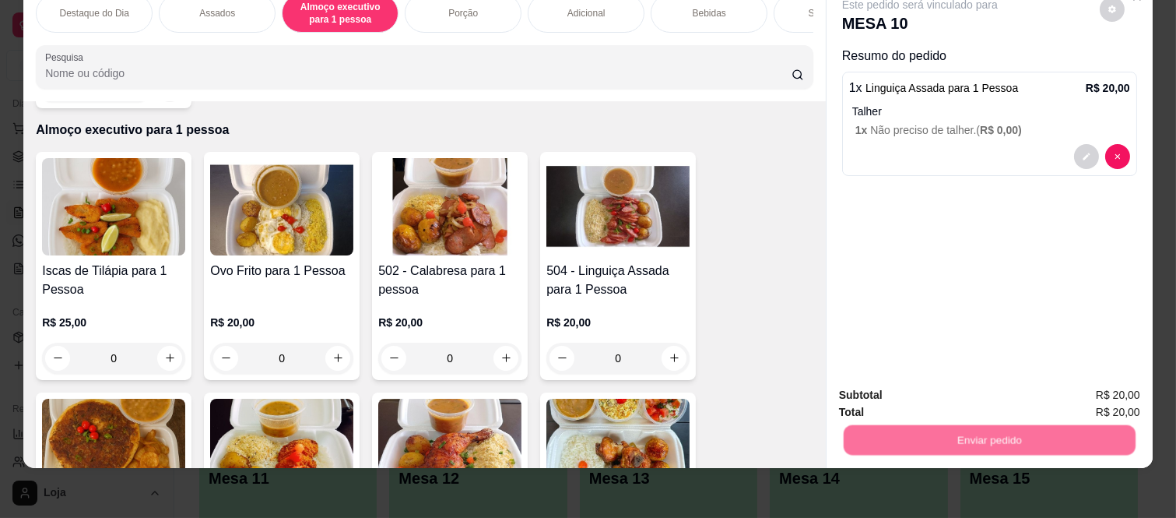
click at [1084, 392] on button "Enviar pedido" at bounding box center [1100, 389] width 88 height 30
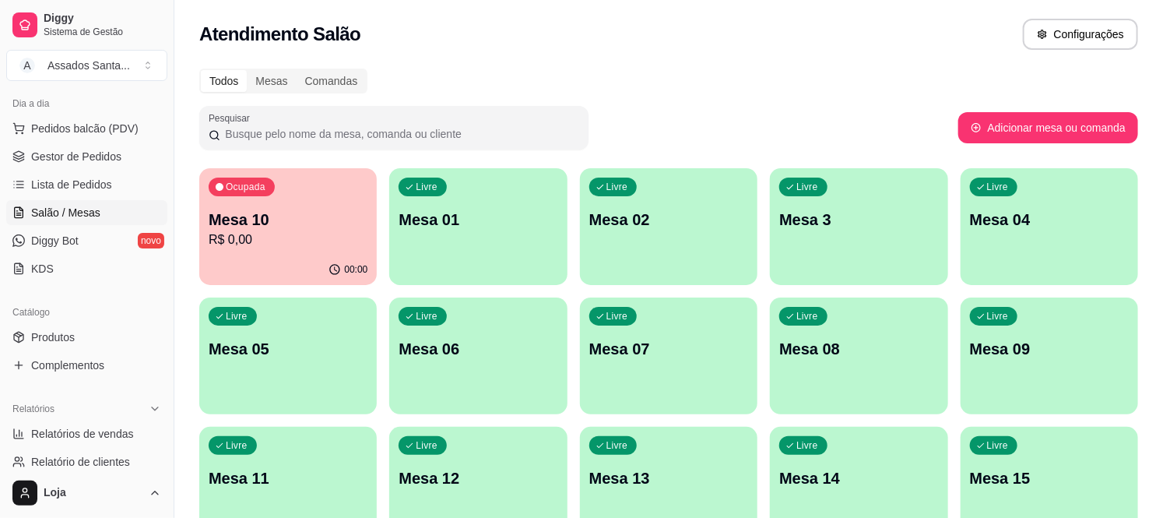
click at [447, 374] on div "Livre Mesa 06" at bounding box center [477, 346] width 177 height 98
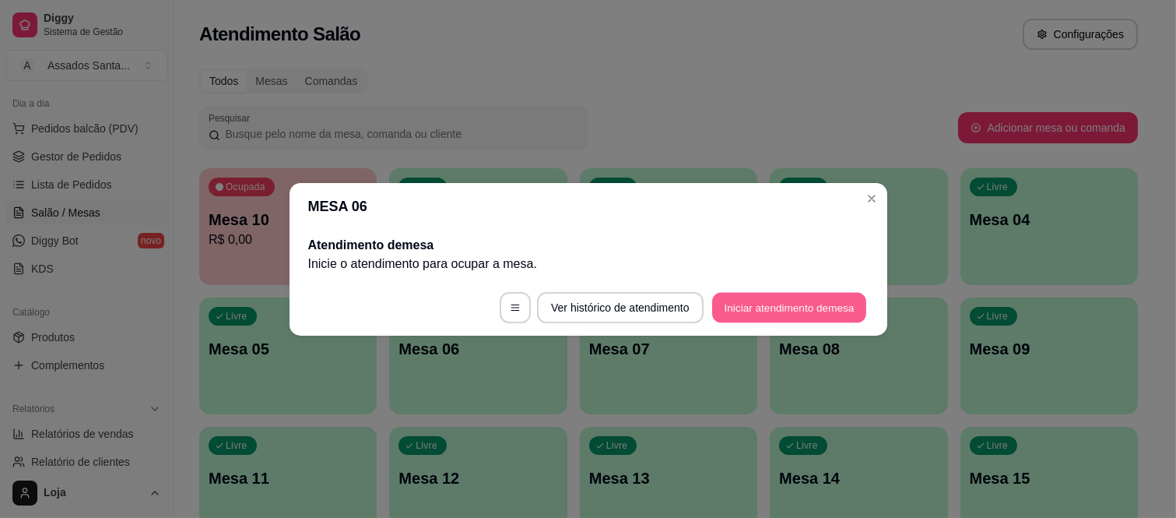
click at [729, 314] on button "Iniciar atendimento de mesa" at bounding box center [789, 307] width 154 height 30
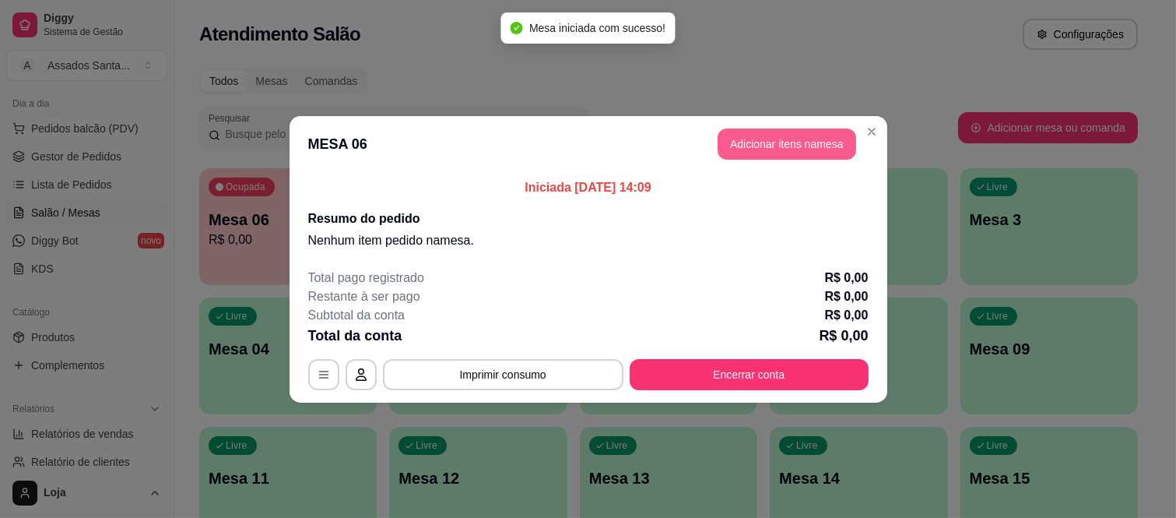
click at [798, 154] on button "Adicionar itens na mesa" at bounding box center [787, 143] width 139 height 31
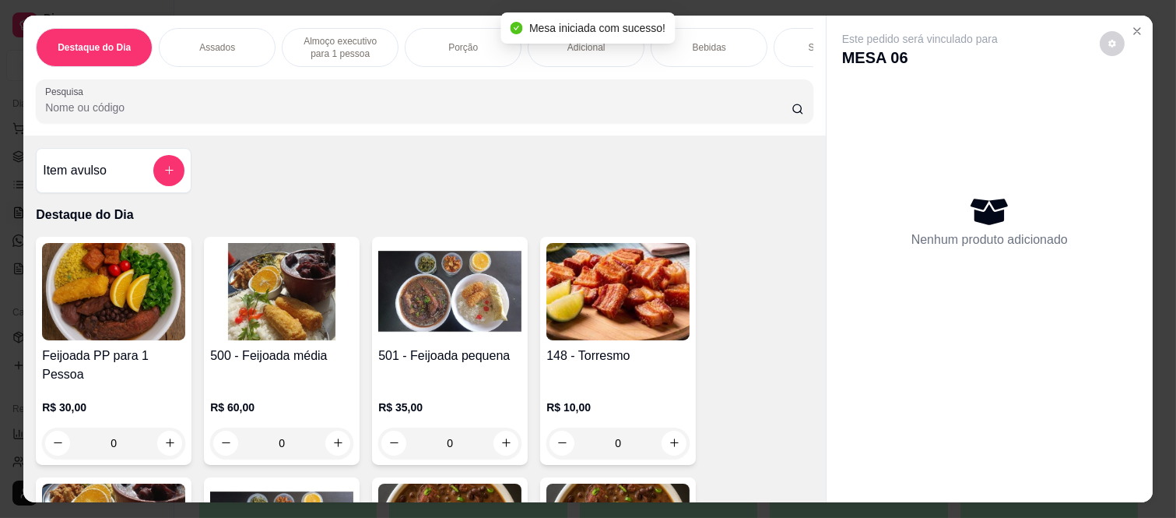
click at [364, 36] on p "Almoço executivo para 1 pessoa" at bounding box center [340, 47] width 90 height 25
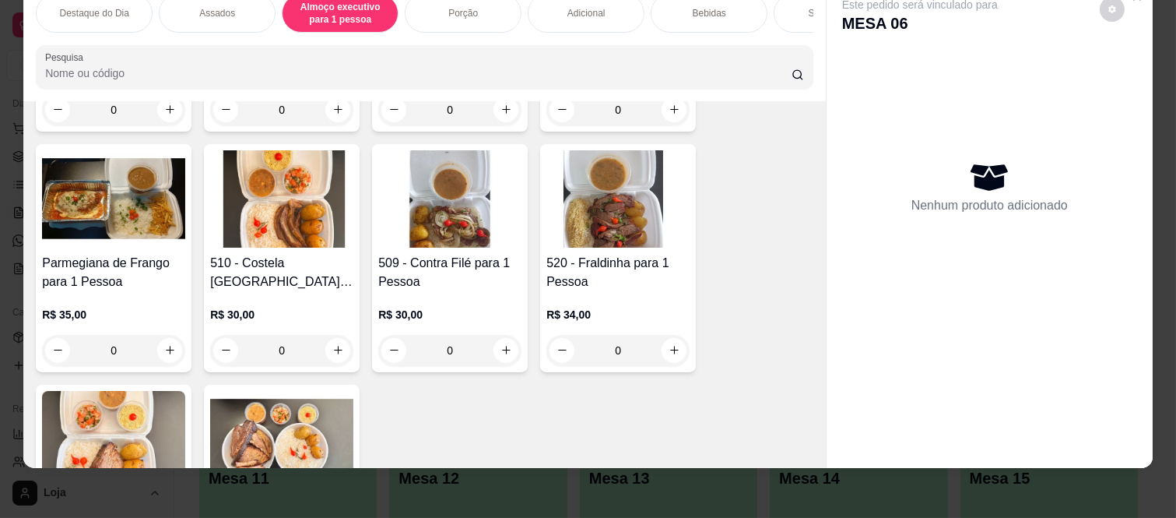
scroll to position [1544, 0]
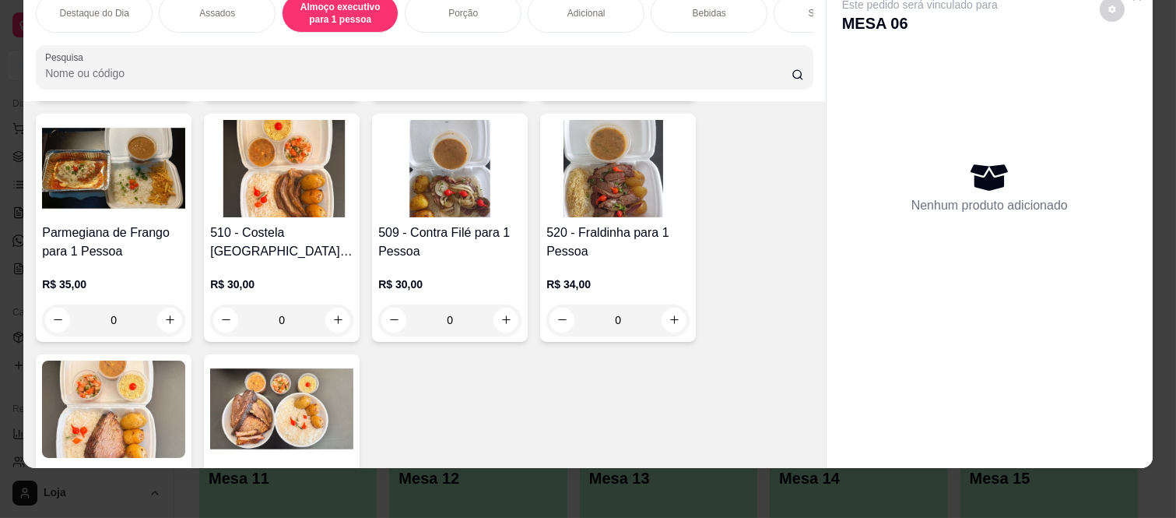
click at [338, 304] on div "0" at bounding box center [281, 319] width 143 height 31
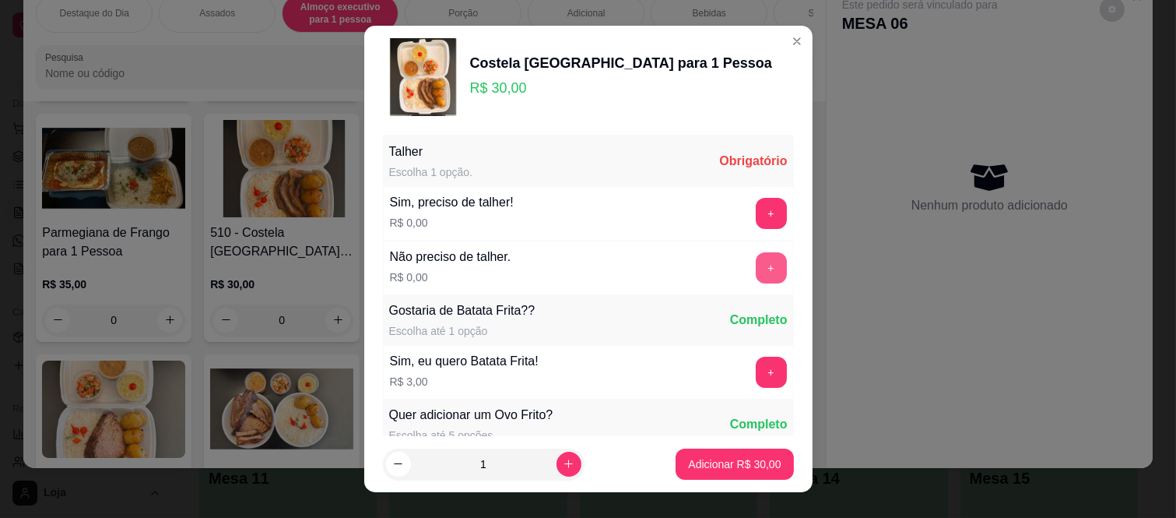
click at [756, 269] on button "+" at bounding box center [771, 267] width 31 height 31
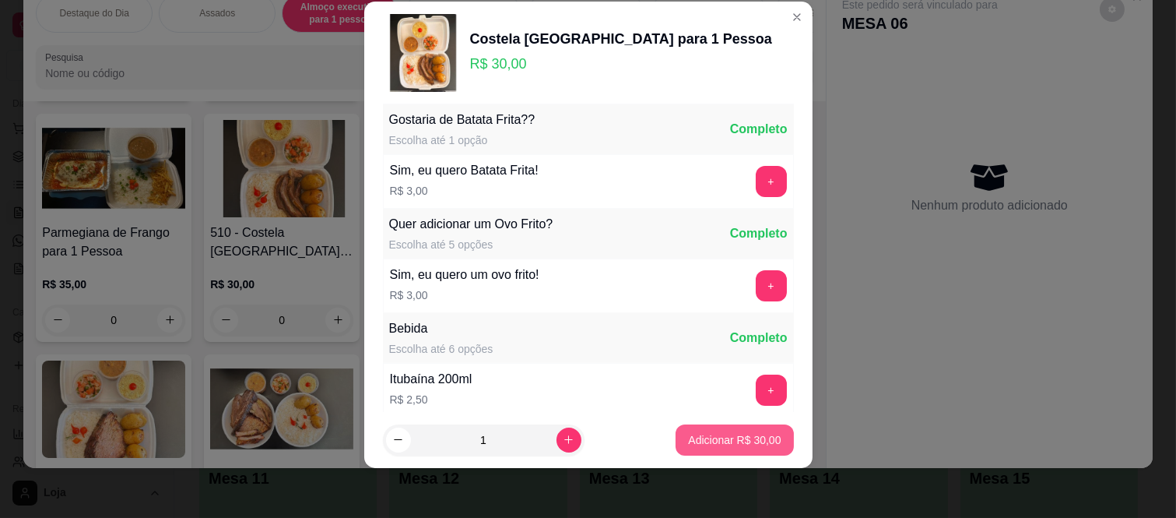
click at [724, 438] on p "Adicionar R$ 30,00" at bounding box center [734, 440] width 93 height 16
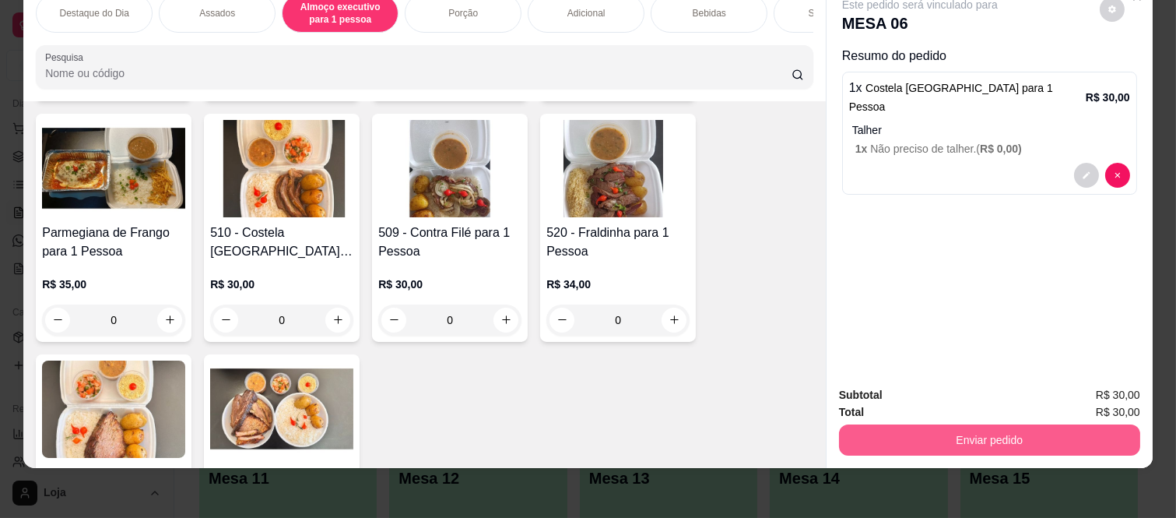
click at [973, 439] on button "Enviar pedido" at bounding box center [989, 439] width 301 height 31
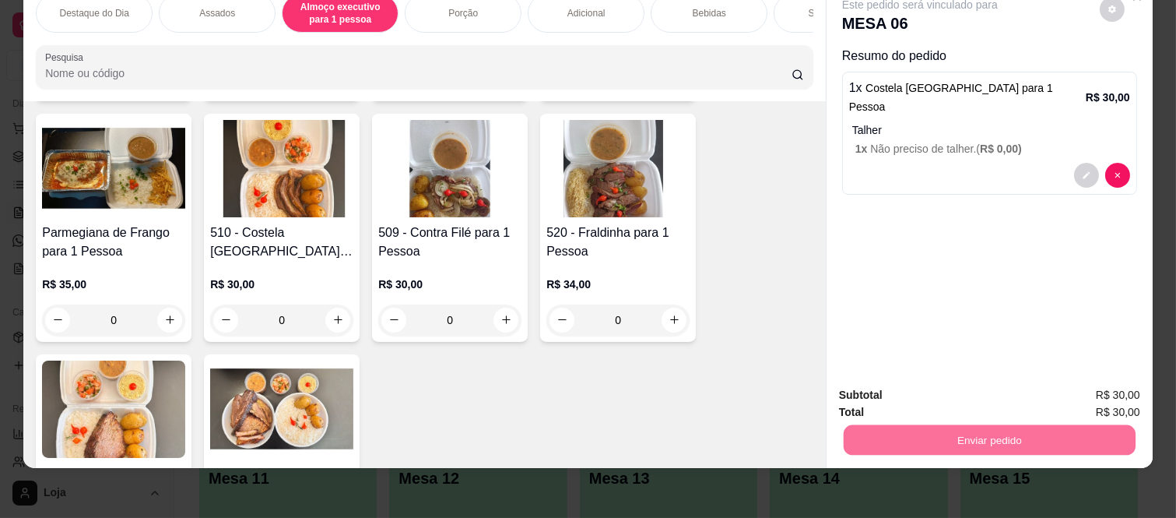
click at [1087, 398] on button "Enviar pedido" at bounding box center [1100, 389] width 88 height 30
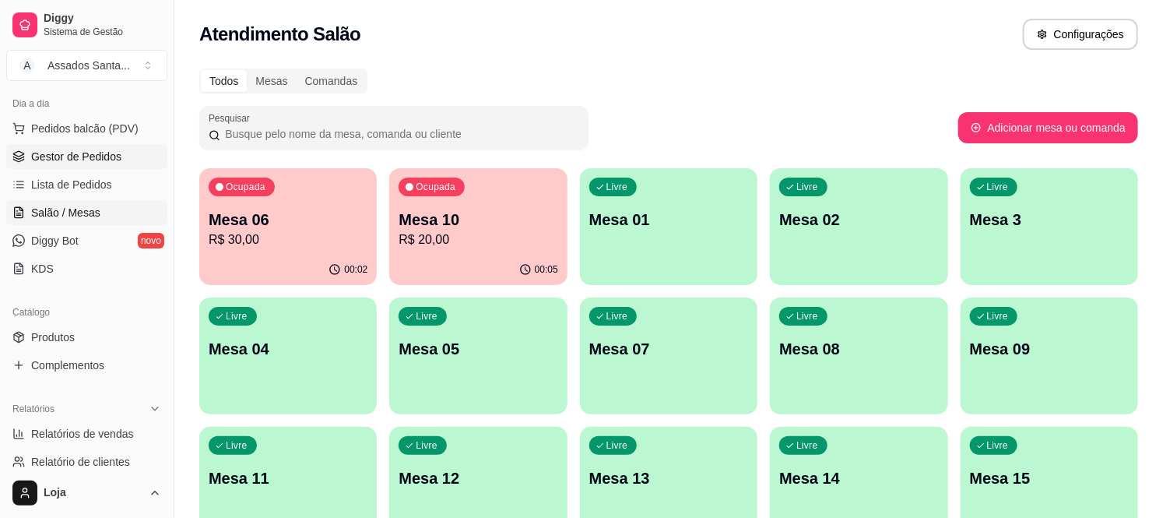
click at [101, 150] on span "Gestor de Pedidos" at bounding box center [76, 157] width 90 height 16
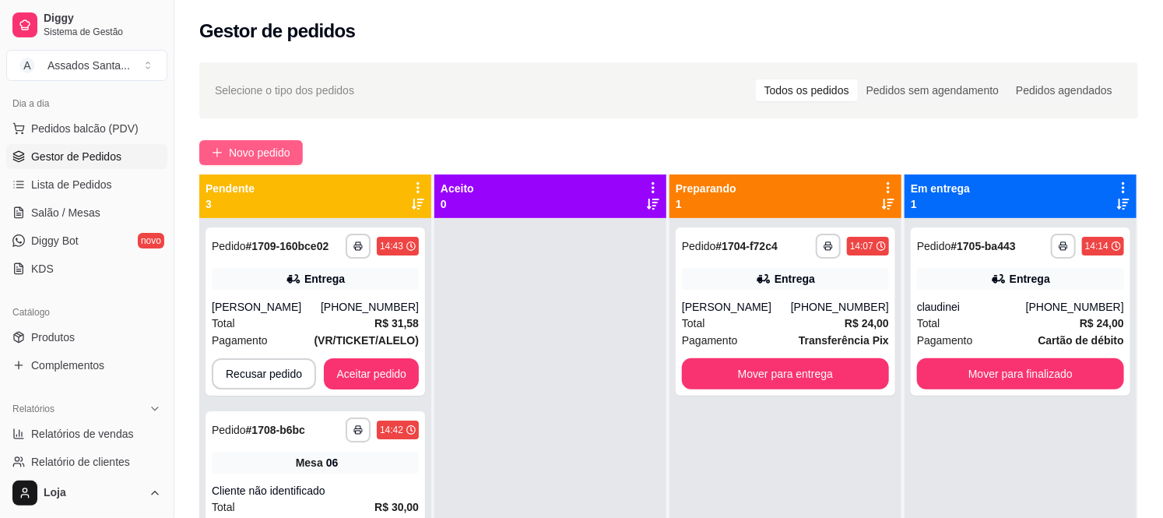
click at [251, 153] on span "Novo pedido" at bounding box center [259, 152] width 61 height 17
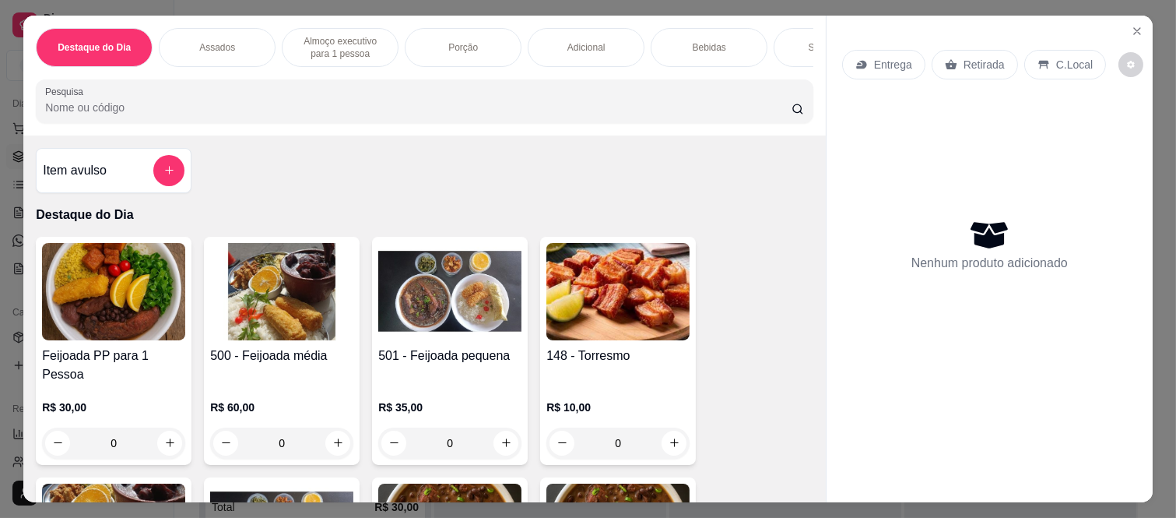
click at [884, 66] on div "Entrega" at bounding box center [883, 65] width 83 height 30
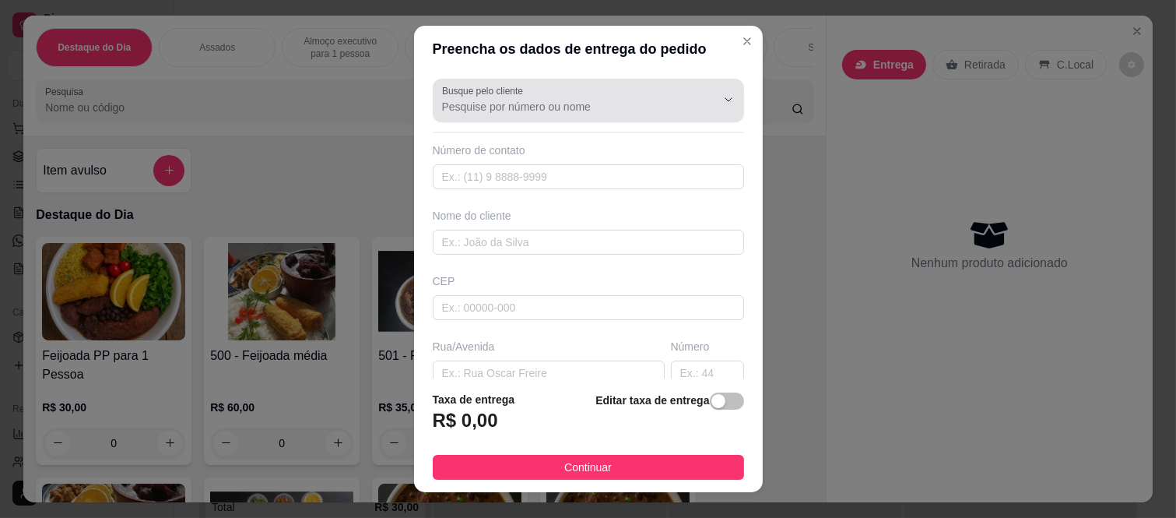
click at [488, 117] on div "Busque pelo cliente" at bounding box center [588, 101] width 311 height 44
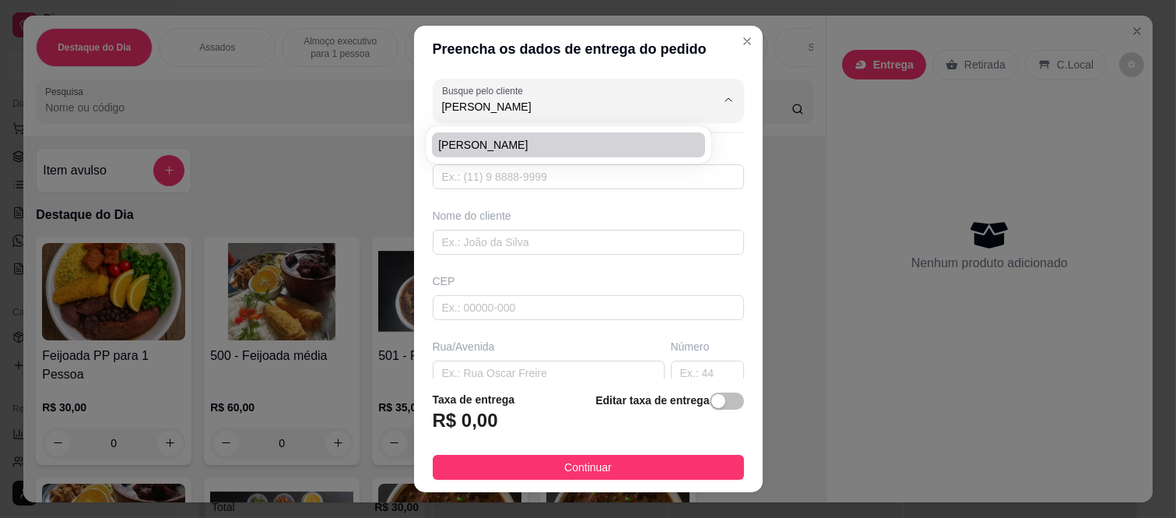
click at [479, 153] on li "[PERSON_NAME]" at bounding box center [568, 144] width 273 height 25
type input "[PERSON_NAME]"
type input "11912788796"
type input "[PERSON_NAME]"
type input "08260140"
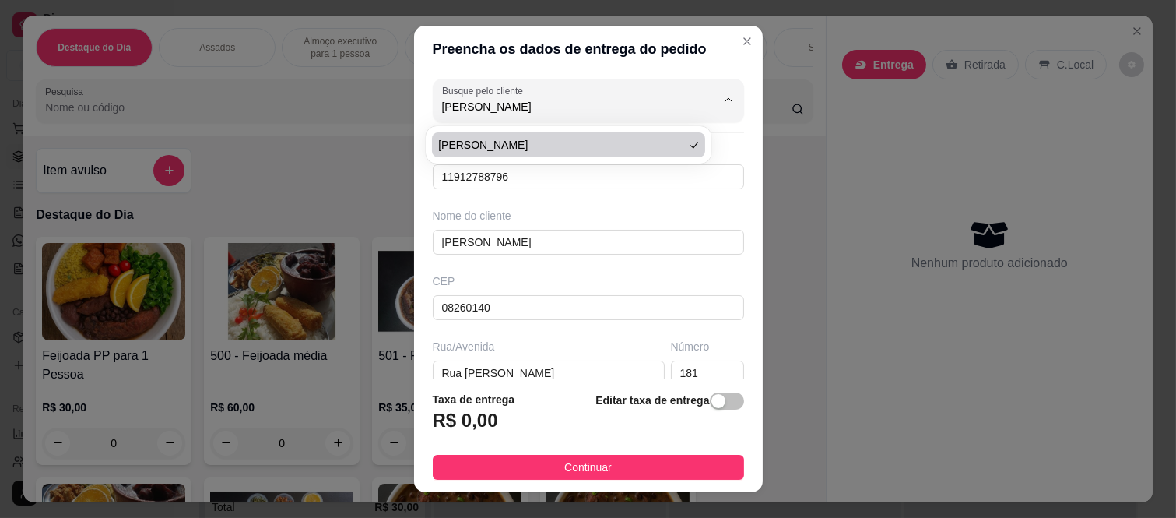
type input "Rua [PERSON_NAME]"
type input "181"
type input "[GEOGRAPHIC_DATA] ([GEOGRAPHIC_DATA])"
type input "[GEOGRAPHIC_DATA]"
type input "Bloco A 108"
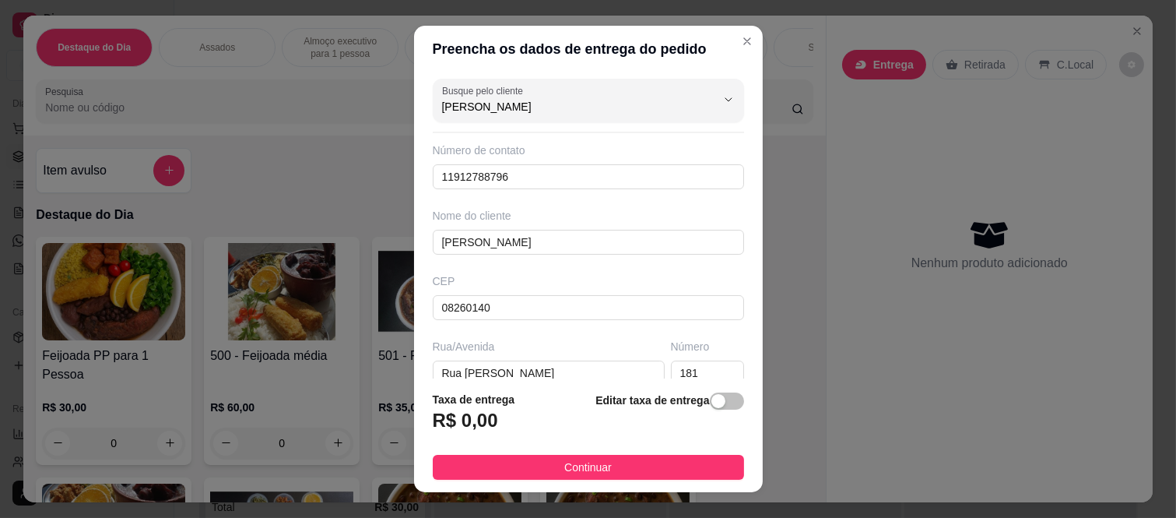
type input "[PERSON_NAME]"
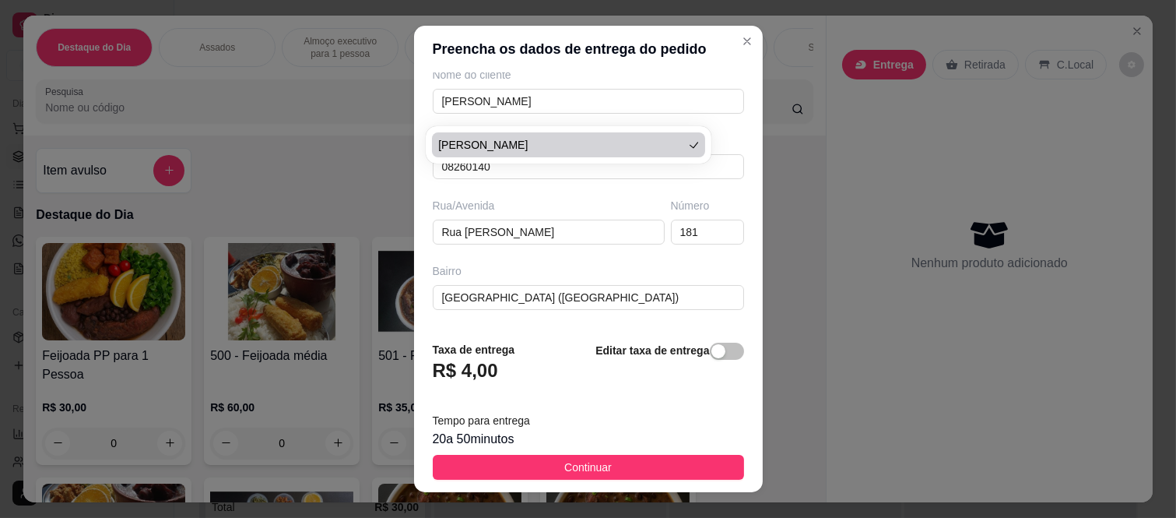
scroll to position [269, 0]
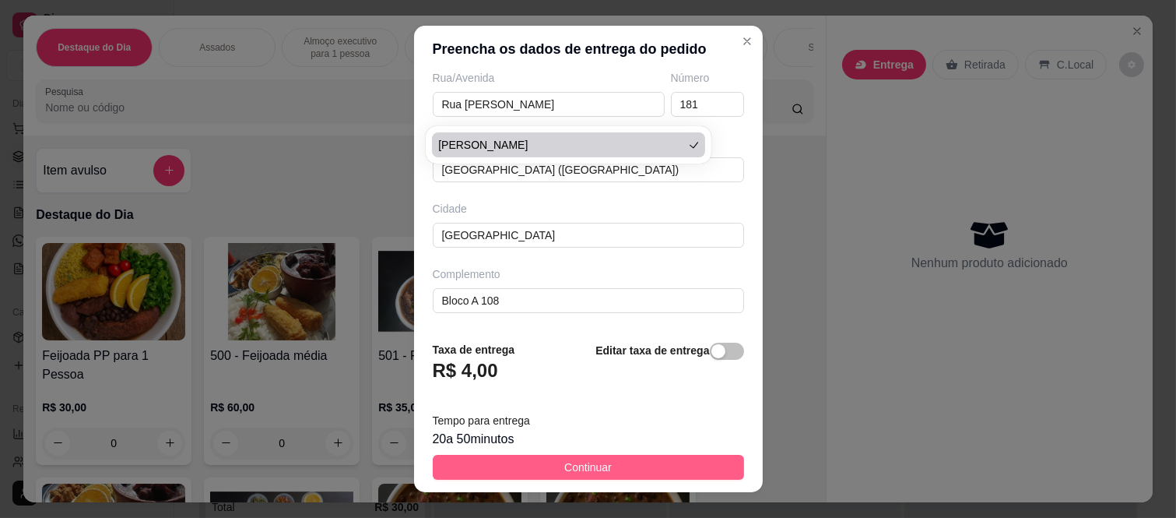
click at [486, 467] on button "Continuar" at bounding box center [588, 467] width 311 height 25
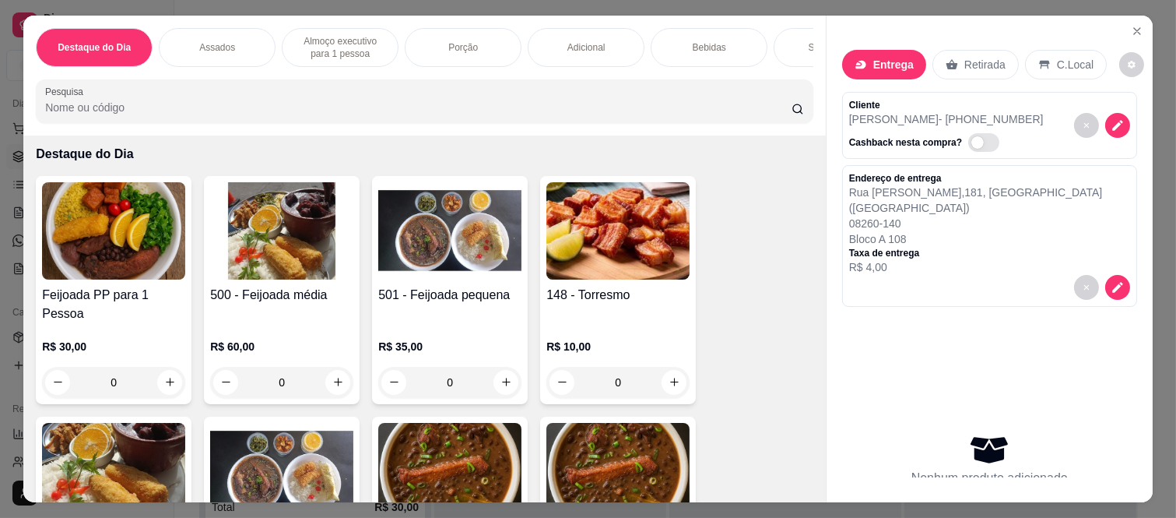
scroll to position [86, 0]
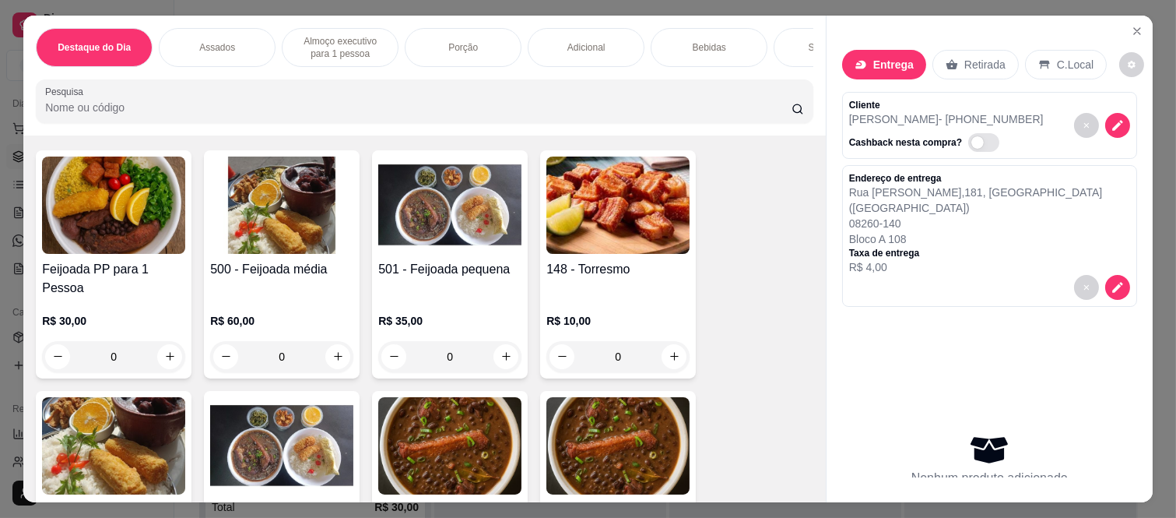
click at [501, 346] on div "0" at bounding box center [449, 356] width 143 height 31
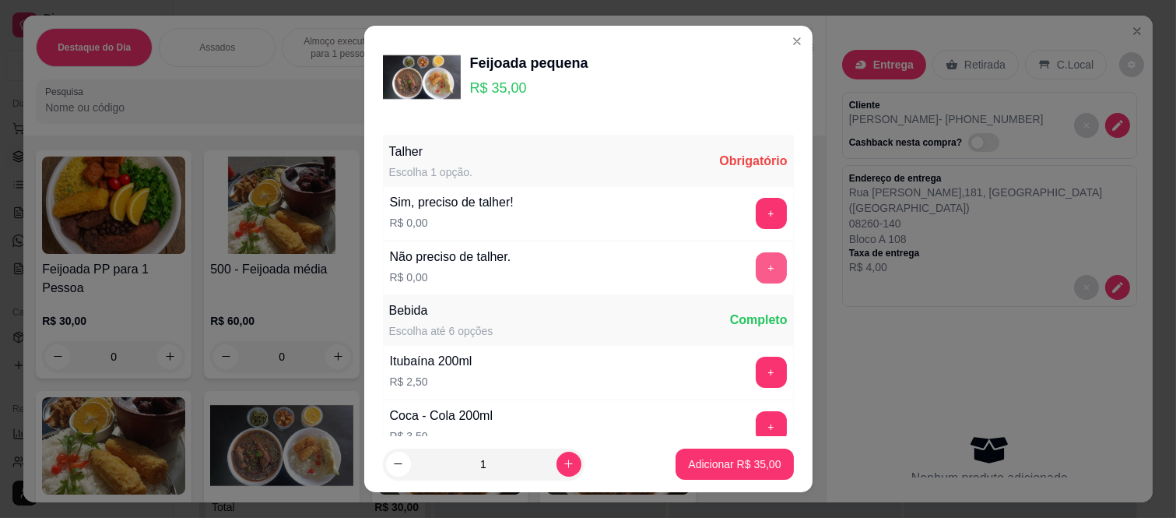
click at [756, 262] on button "+" at bounding box center [771, 267] width 31 height 31
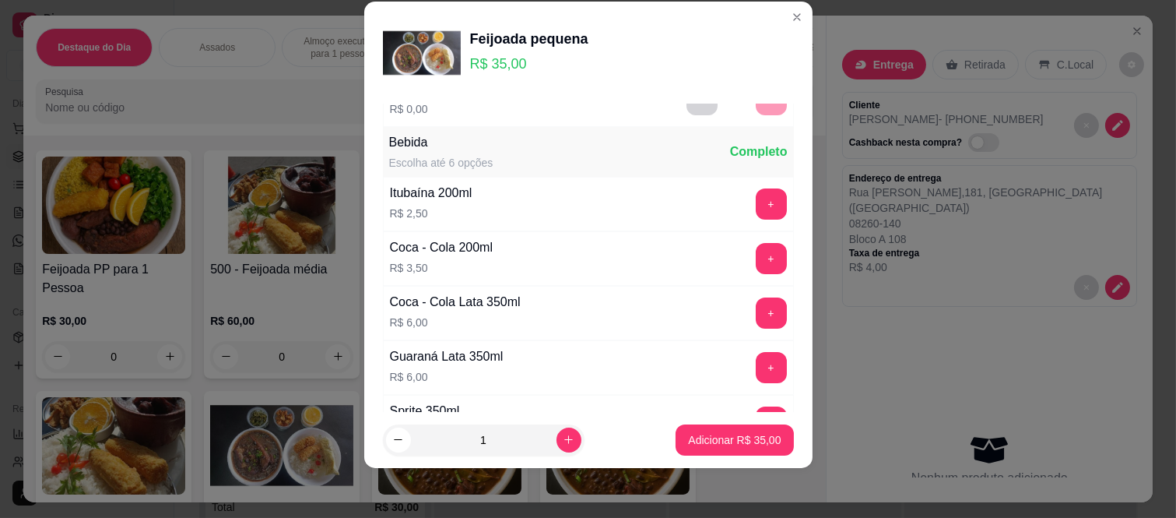
scroll to position [167, 0]
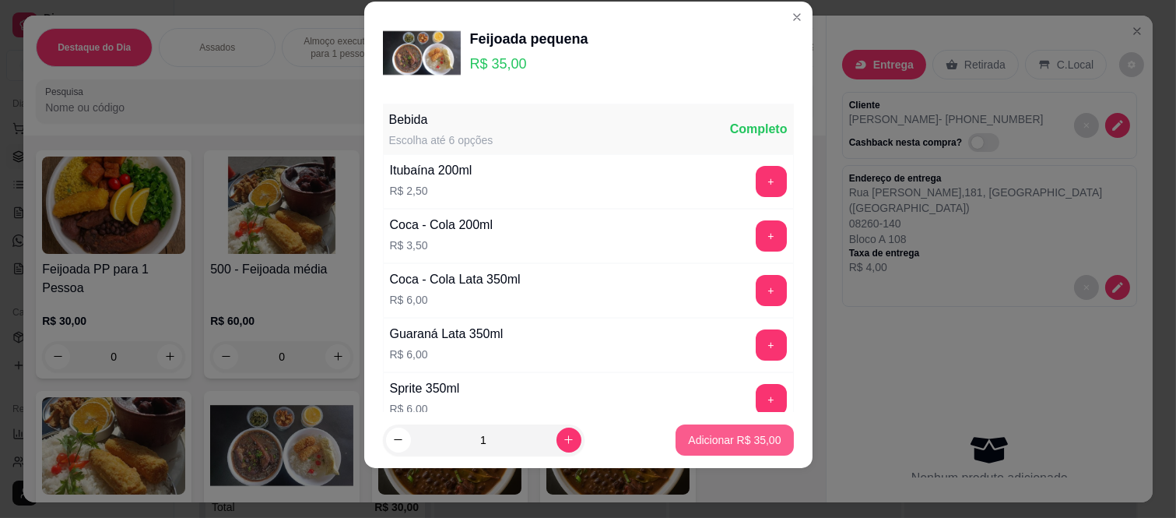
click at [694, 440] on p "Adicionar R$ 35,00" at bounding box center [734, 440] width 93 height 16
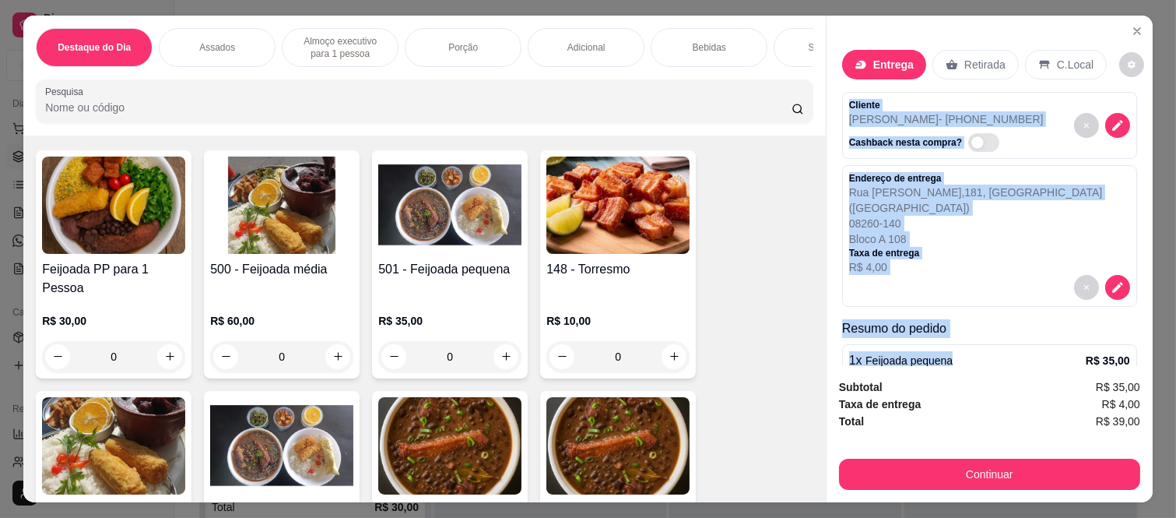
scroll to position [88, 0]
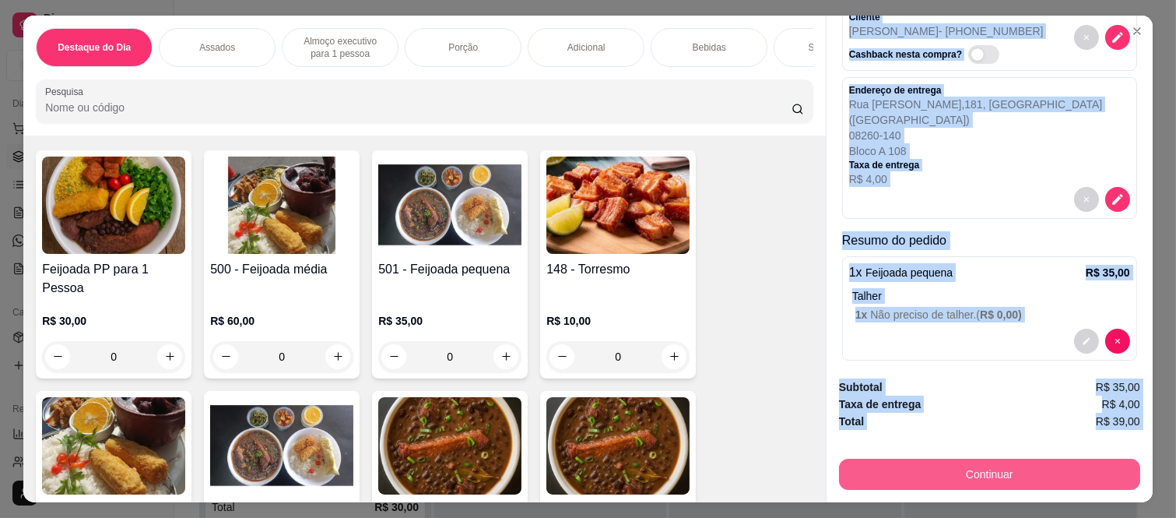
drag, startPoint x: 843, startPoint y: 100, endPoint x: 985, endPoint y: 476, distance: 401.8
click at [985, 476] on div "Entrega Retirada C.Local Cliente [PERSON_NAME] - [PHONE_NUMBER] Cashback nesta …" at bounding box center [989, 259] width 327 height 487
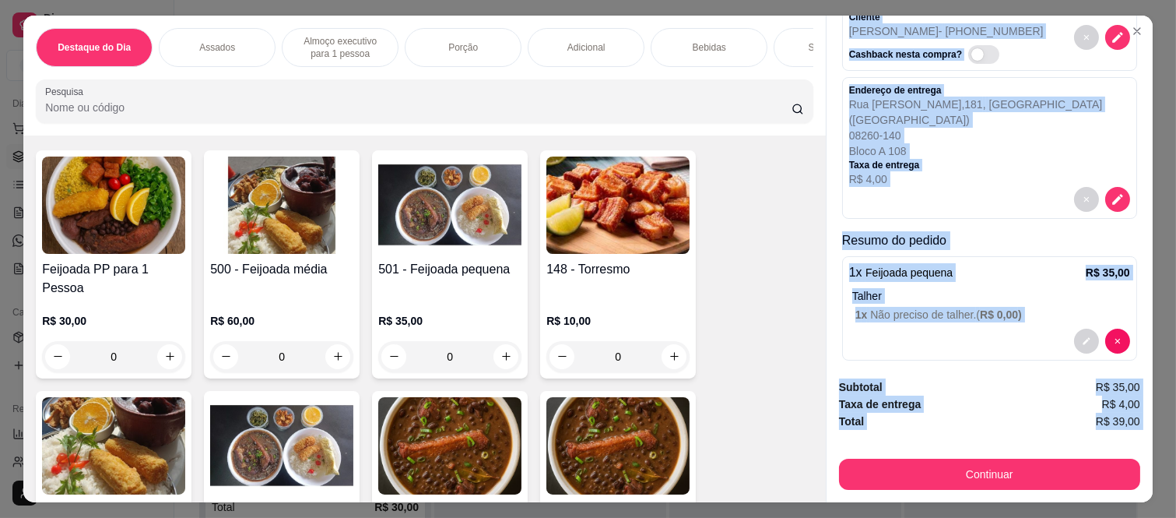
copy div "Cliente [PERSON_NAME] - [PHONE_NUMBER] Cashback nesta compra? Endereço de entre…"
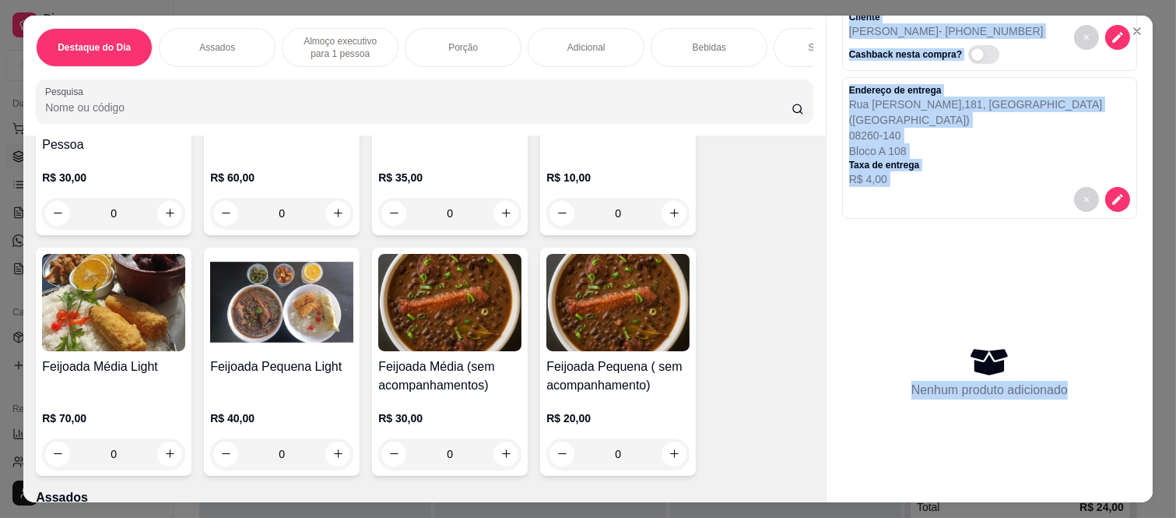
scroll to position [259, 0]
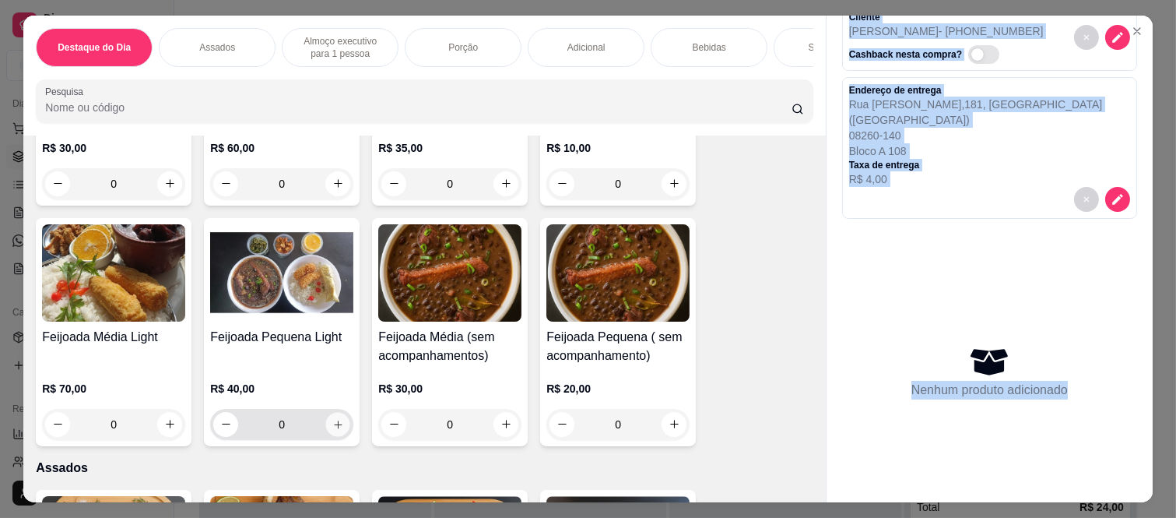
click at [332, 419] on icon "increase-product-quantity" at bounding box center [338, 425] width 12 height 12
type input "1"
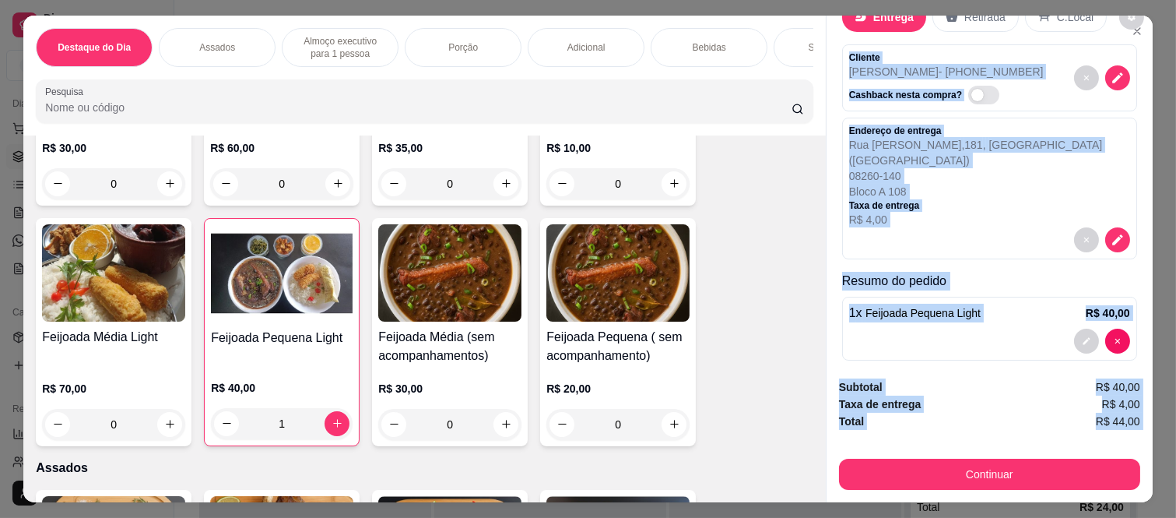
copy div "Cliente [PERSON_NAME] - [PHONE_NUMBER] Cashback nesta compra? Endereço de entre…"
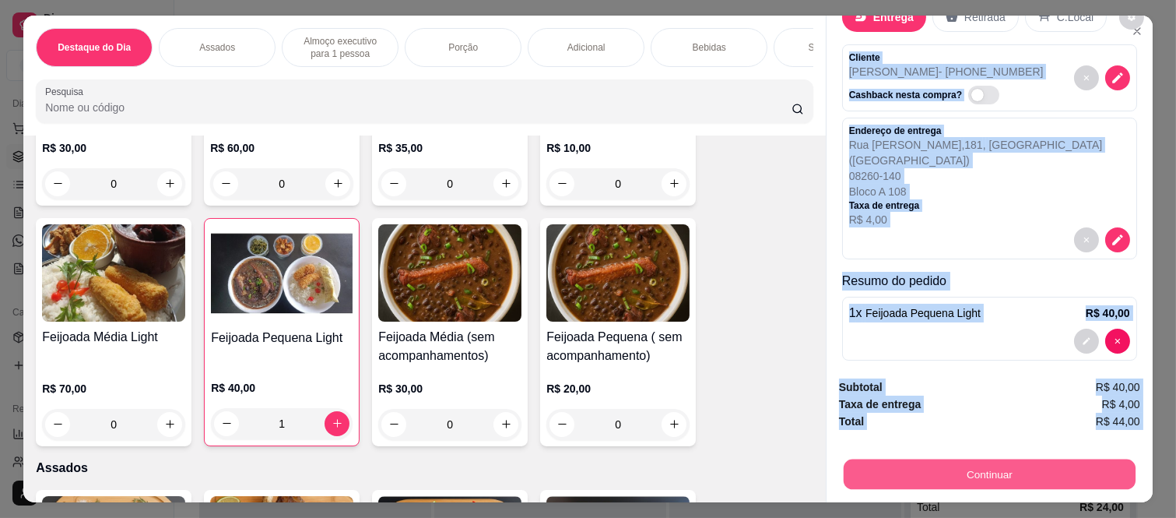
click at [844, 469] on button "Continuar" at bounding box center [990, 474] width 292 height 30
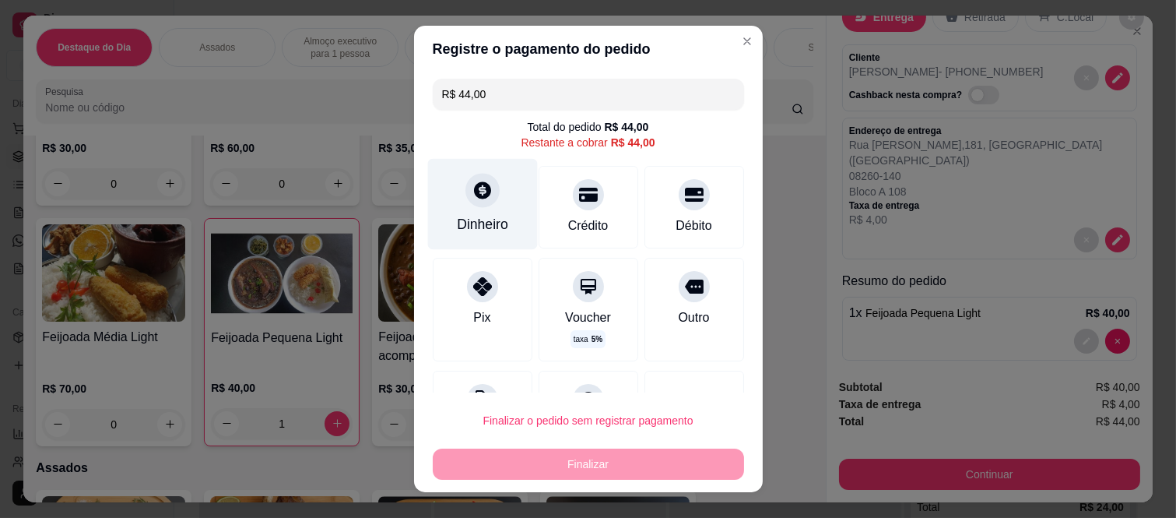
click at [486, 198] on div at bounding box center [483, 191] width 34 height 34
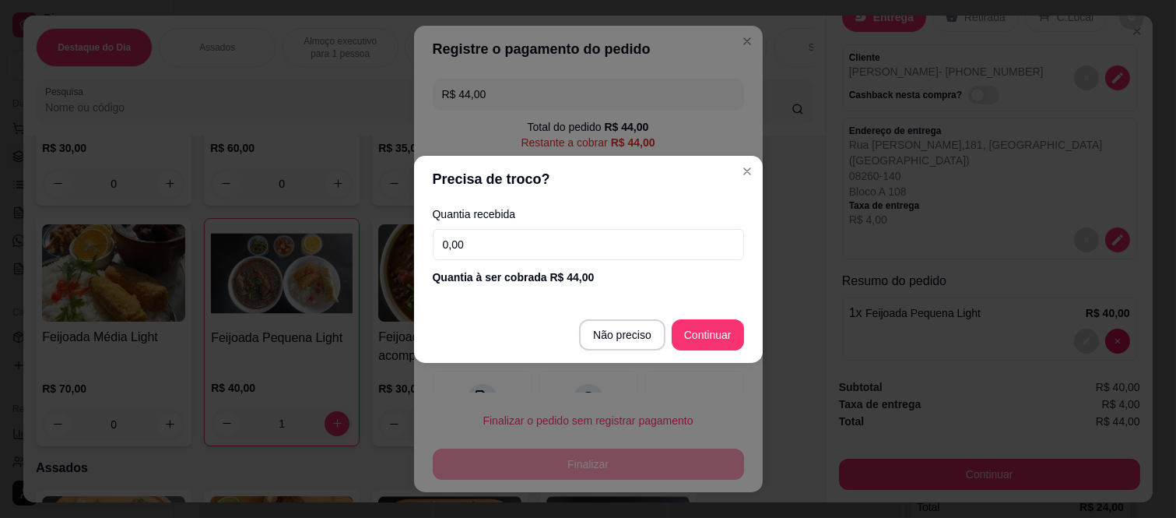
click at [516, 230] on input "0,00" at bounding box center [588, 244] width 311 height 31
type input "50,00"
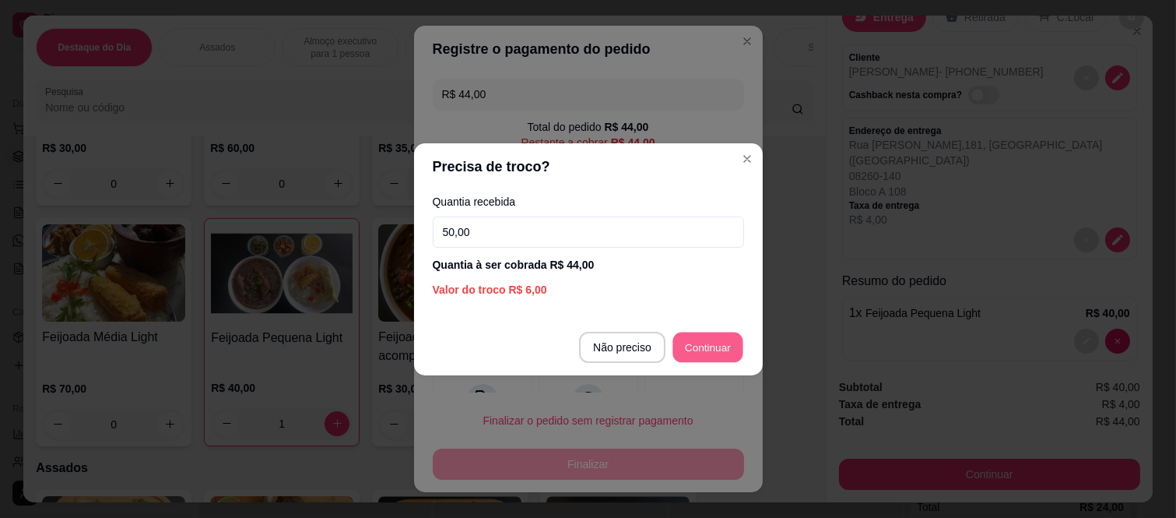
type input "R$ 0,00"
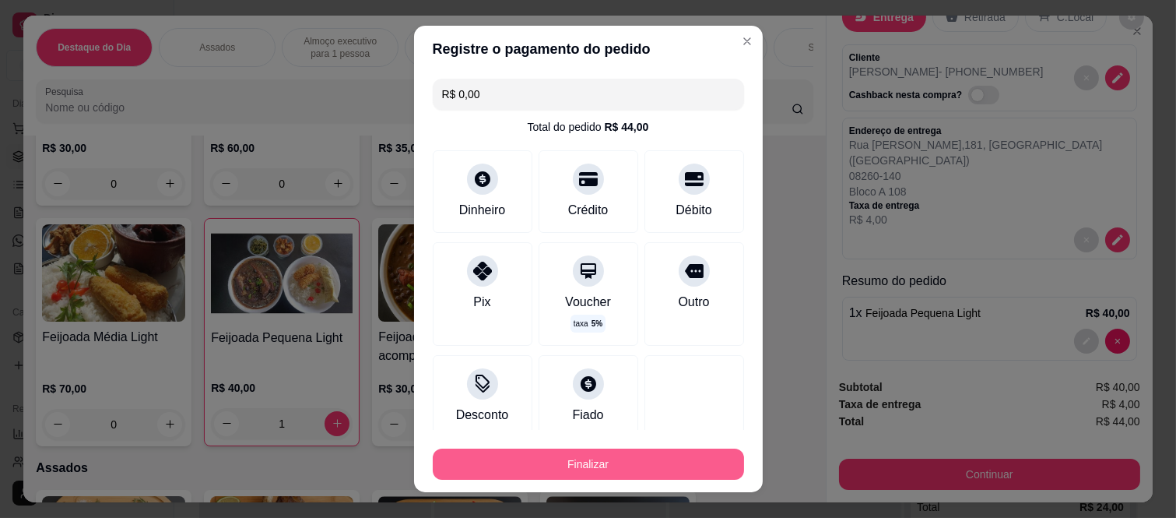
click at [620, 454] on button "Finalizar" at bounding box center [588, 463] width 311 height 31
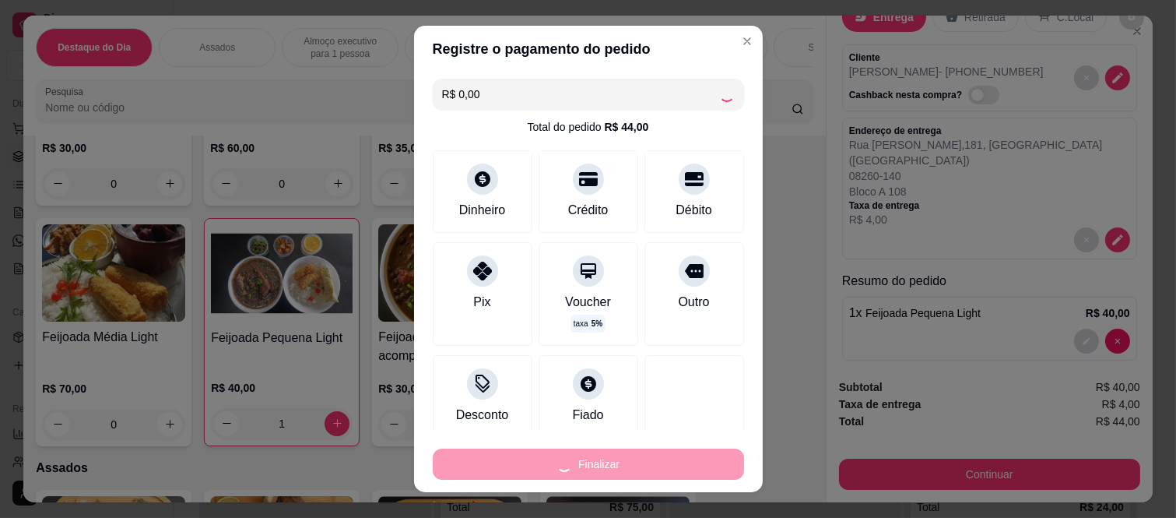
type input "0"
type input "-R$ 44,00"
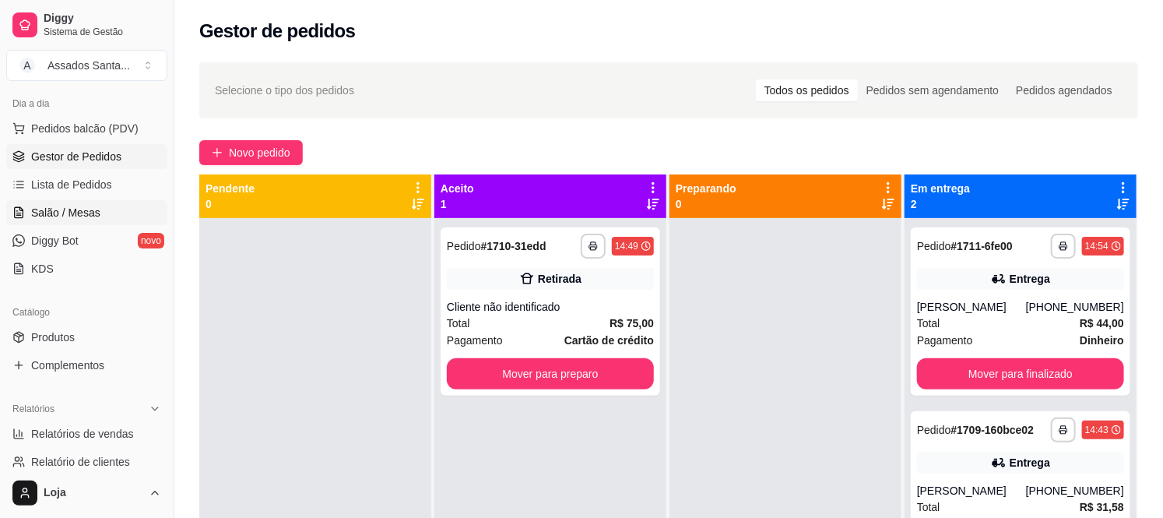
click at [97, 216] on span "Salão / Mesas" at bounding box center [65, 213] width 69 height 16
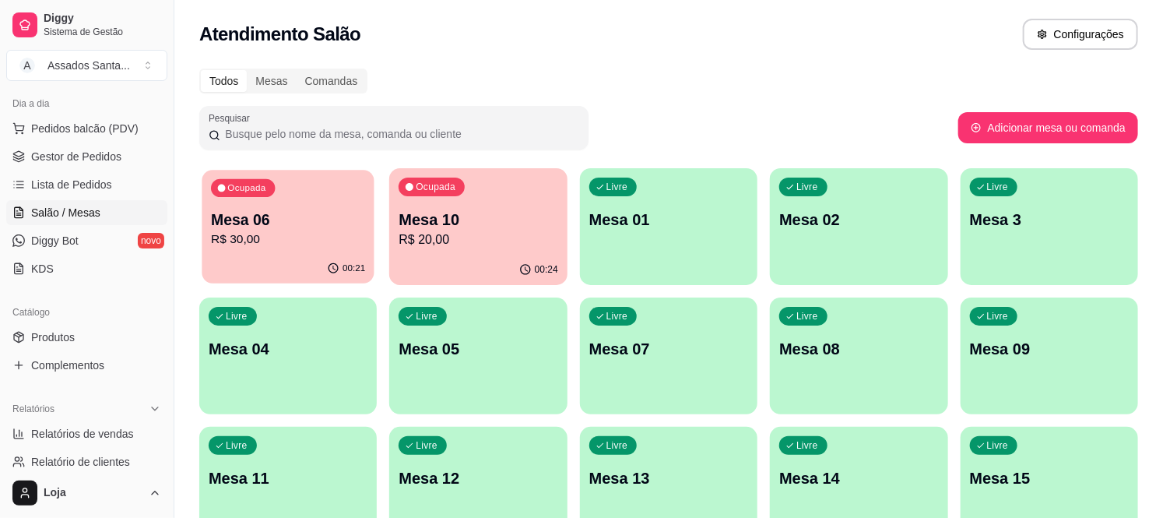
click at [320, 240] on p "R$ 30,00" at bounding box center [288, 239] width 154 height 18
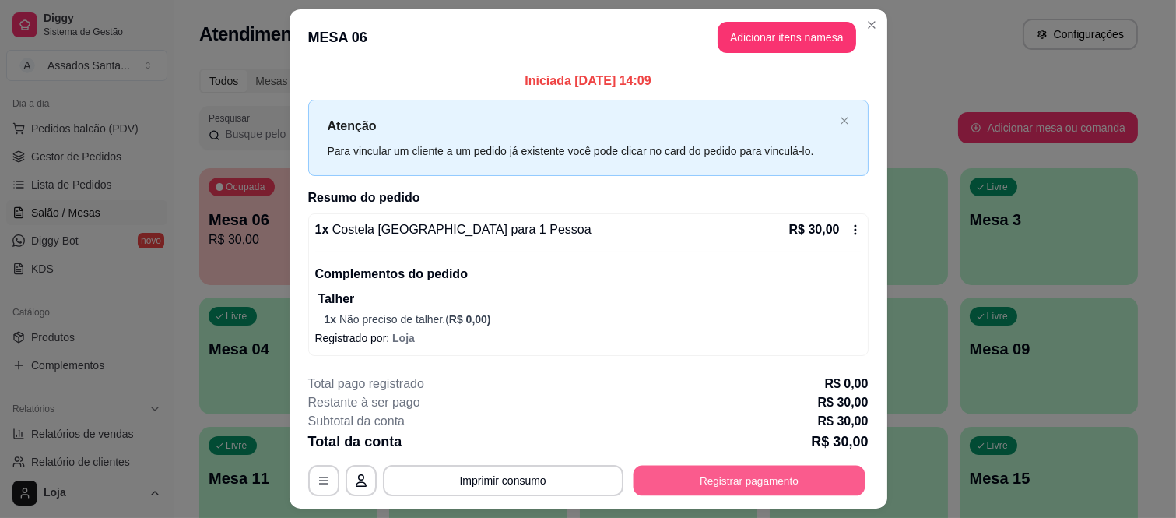
click at [694, 489] on button "Registrar pagamento" at bounding box center [749, 480] width 232 height 30
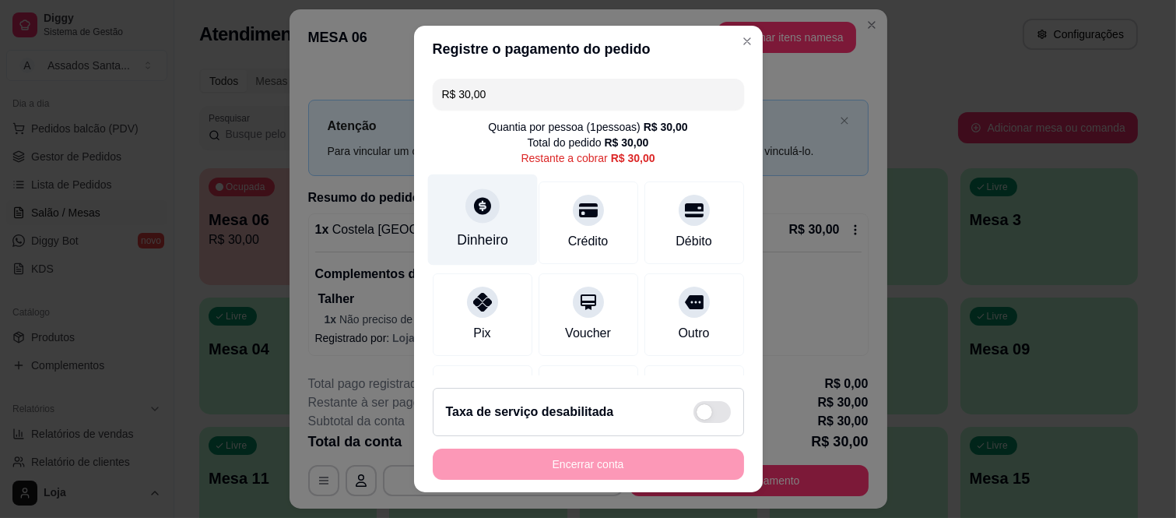
click at [472, 213] on icon at bounding box center [482, 205] width 20 height 20
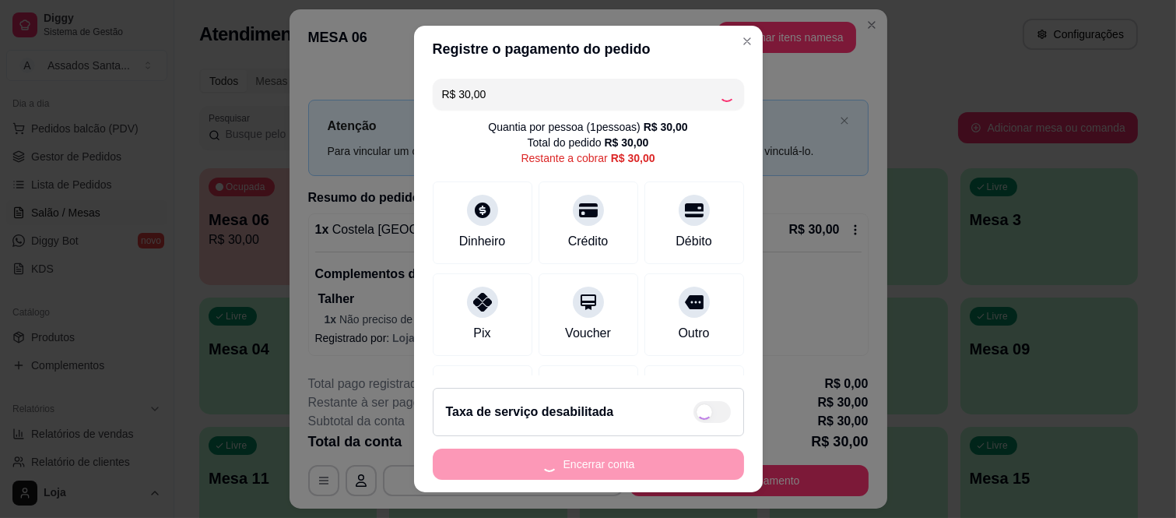
type input "R$ 0,00"
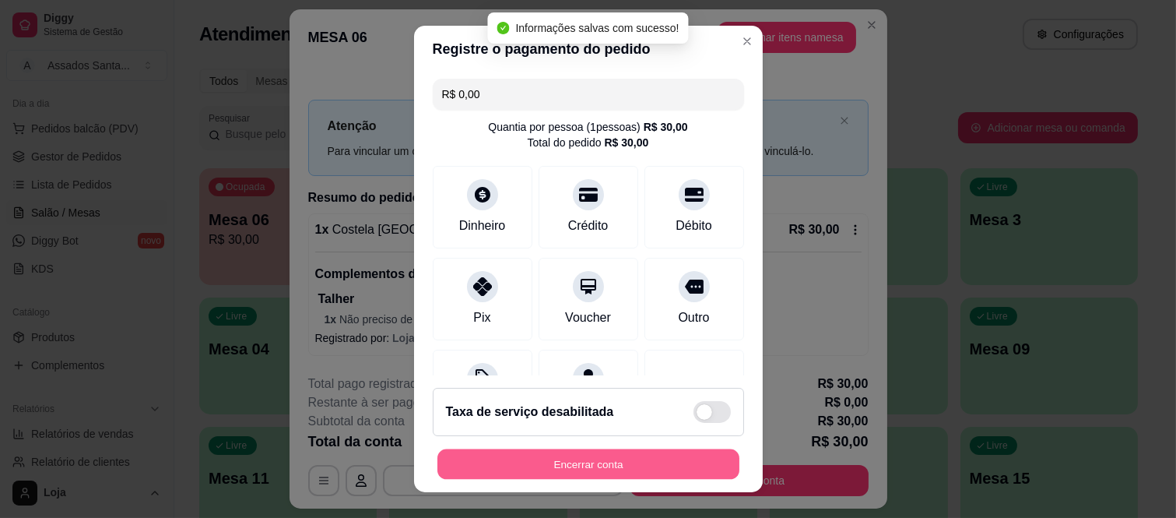
click at [613, 459] on button "Encerrar conta" at bounding box center [589, 463] width 302 height 30
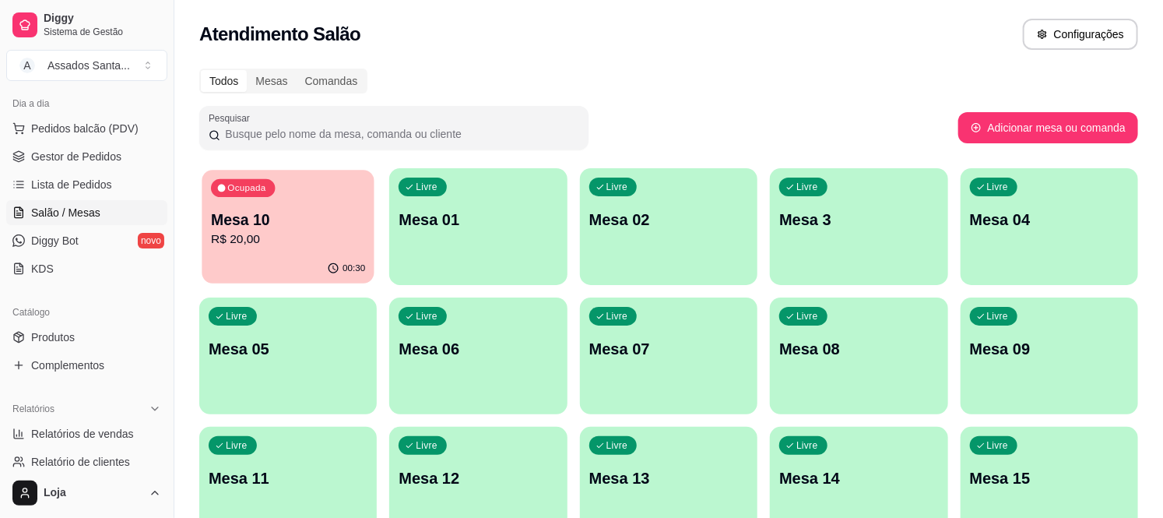
click at [227, 244] on p "R$ 20,00" at bounding box center [288, 239] width 154 height 18
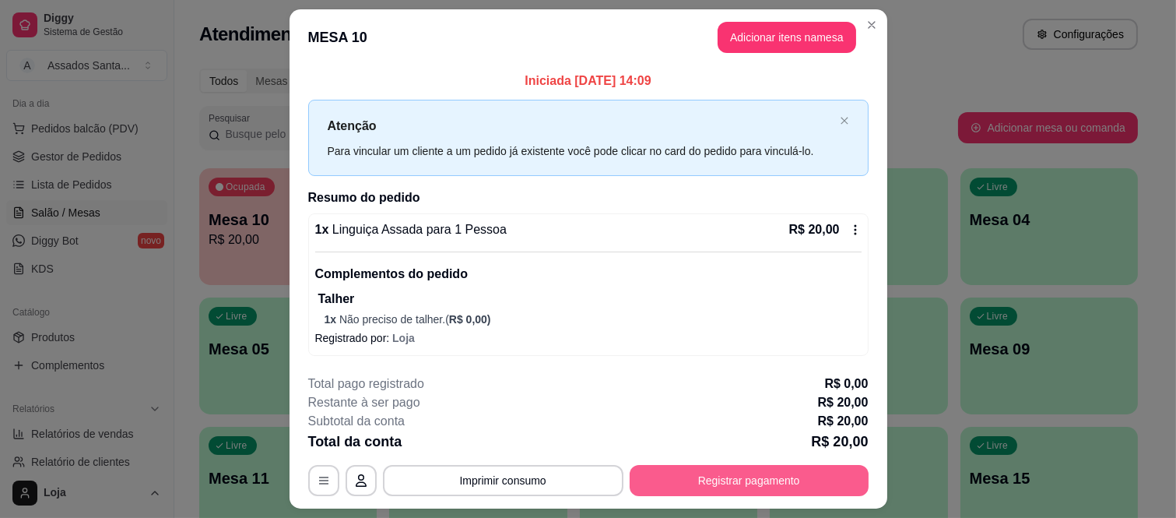
click at [709, 484] on button "Registrar pagamento" at bounding box center [749, 480] width 239 height 31
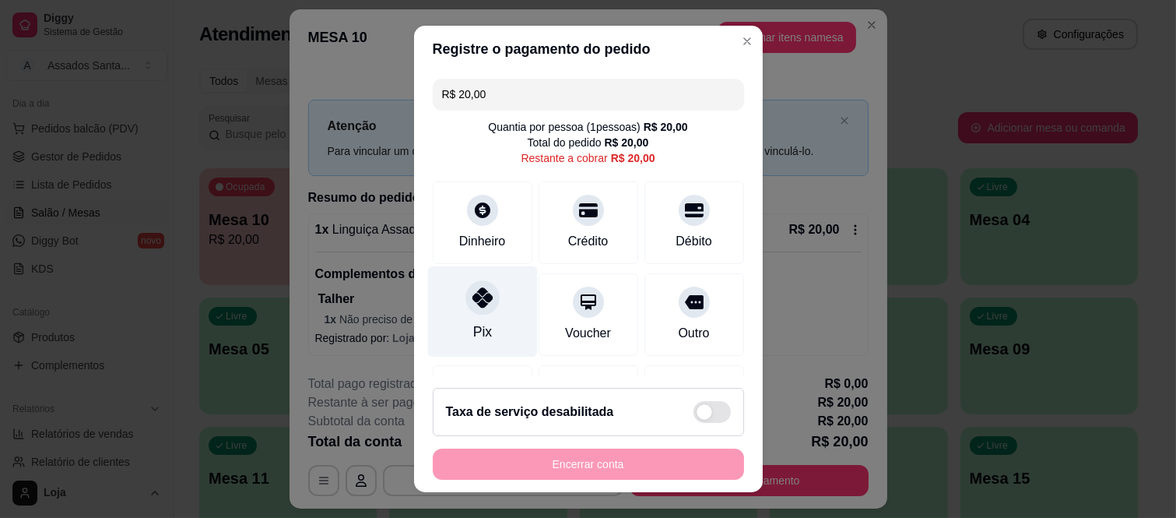
click at [463, 316] on div "Pix" at bounding box center [482, 311] width 110 height 91
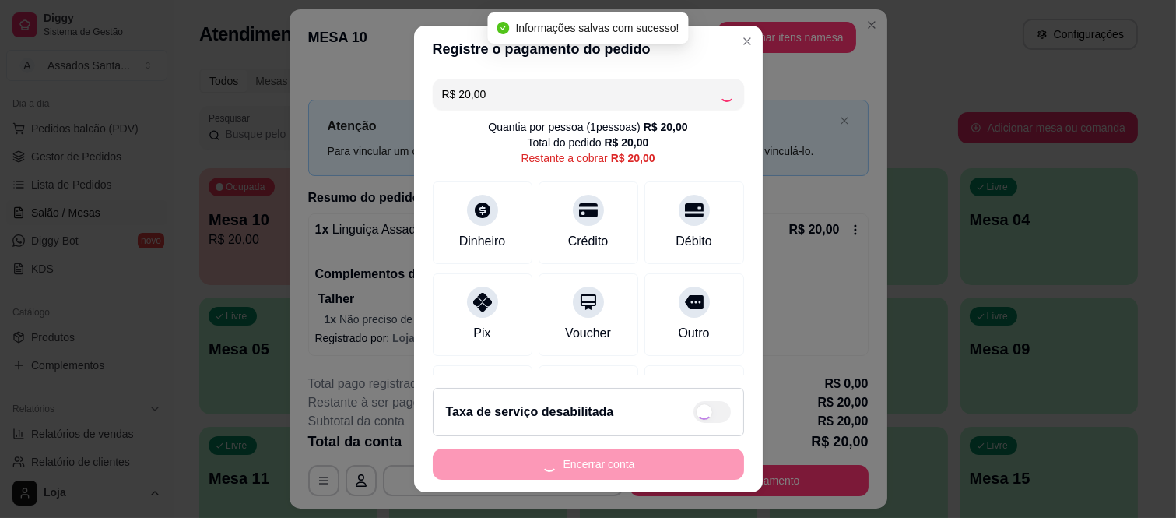
type input "R$ 0,00"
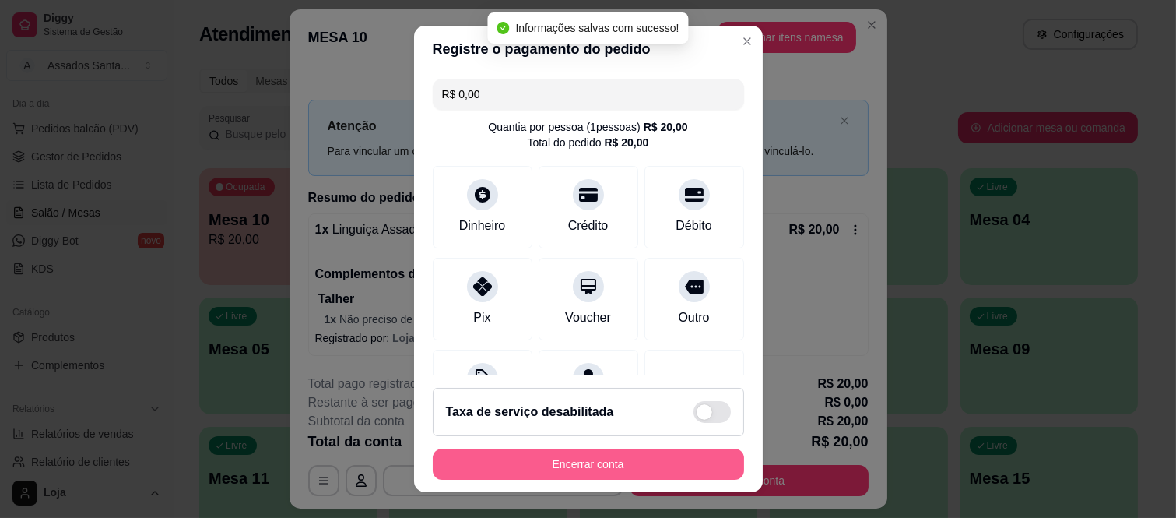
click at [462, 466] on button "Encerrar conta" at bounding box center [588, 463] width 311 height 31
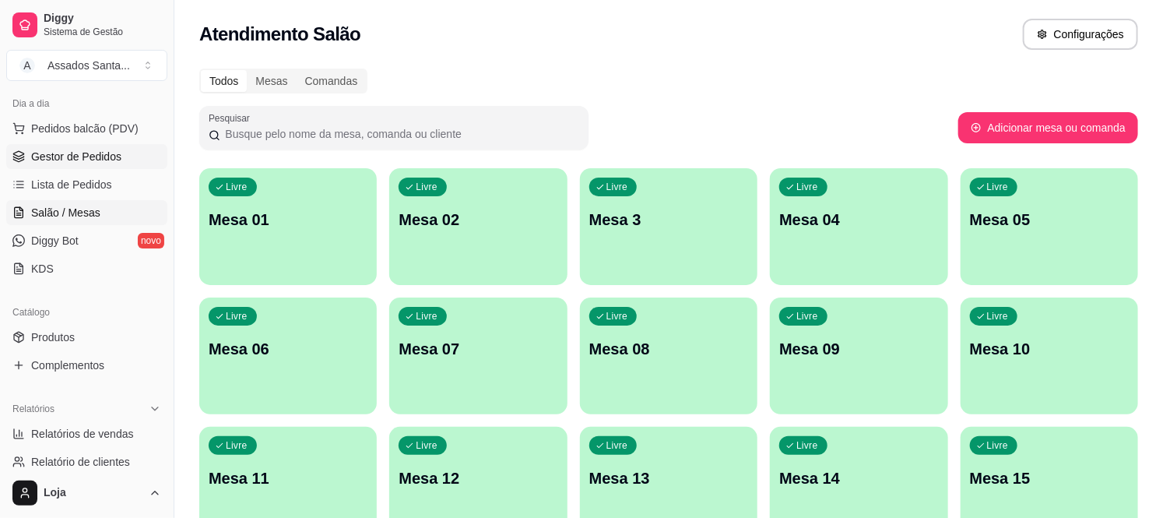
click at [90, 160] on span "Gestor de Pedidos" at bounding box center [76, 157] width 90 height 16
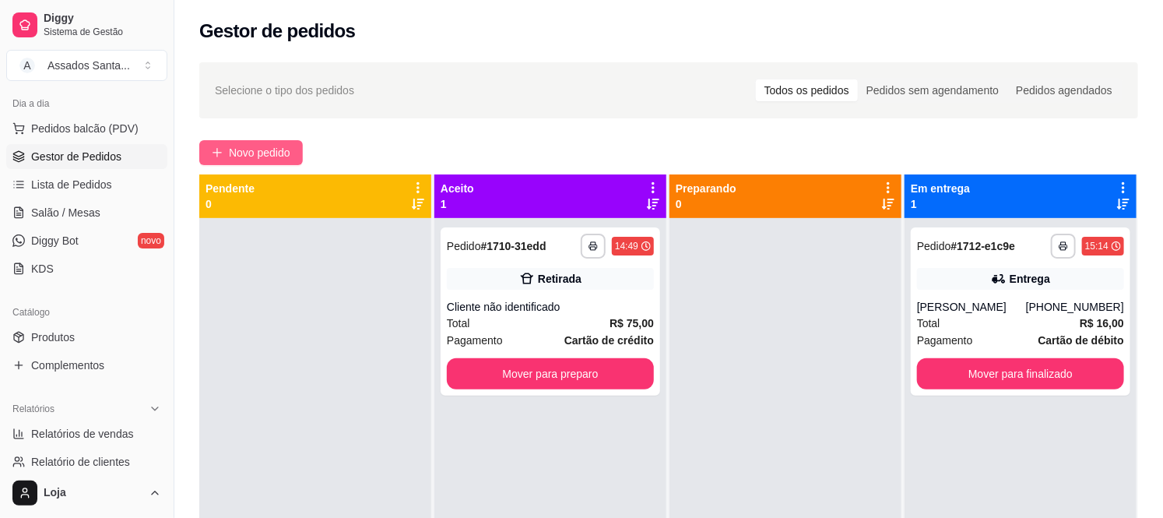
click at [254, 146] on span "Novo pedido" at bounding box center [259, 152] width 61 height 17
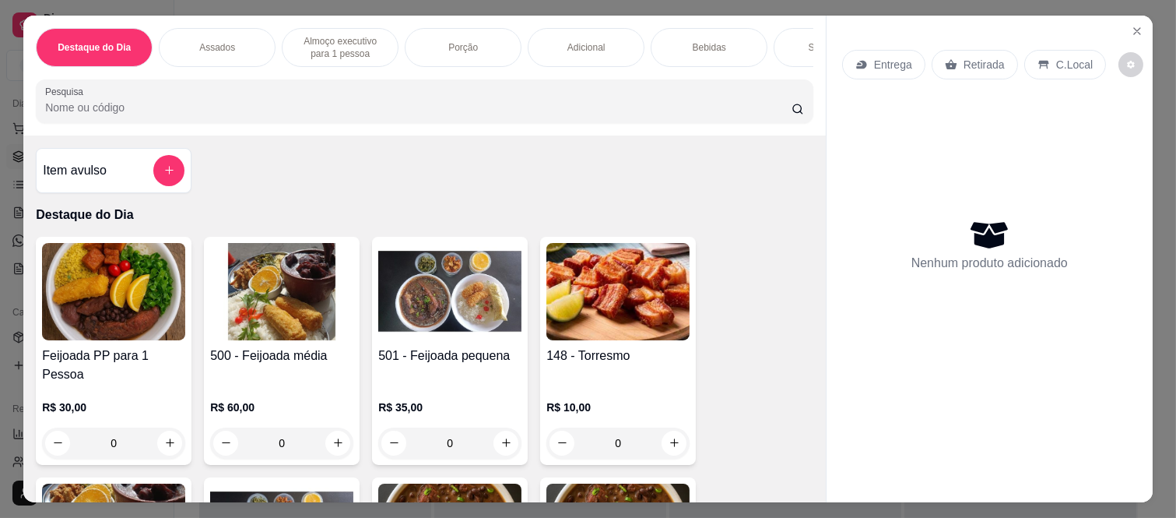
click at [160, 427] on div "0" at bounding box center [113, 442] width 143 height 31
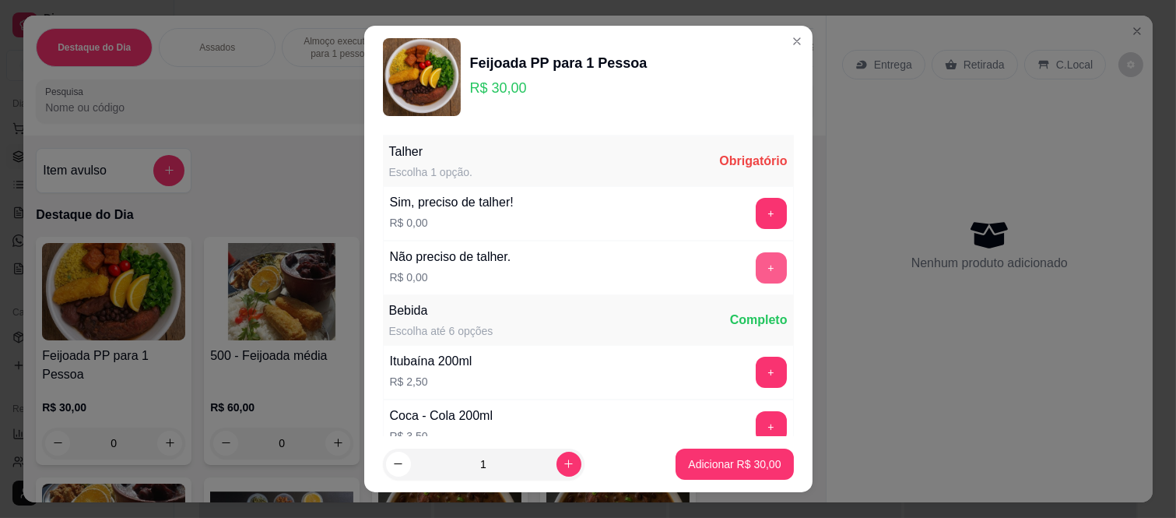
click at [756, 266] on button "+" at bounding box center [771, 267] width 31 height 31
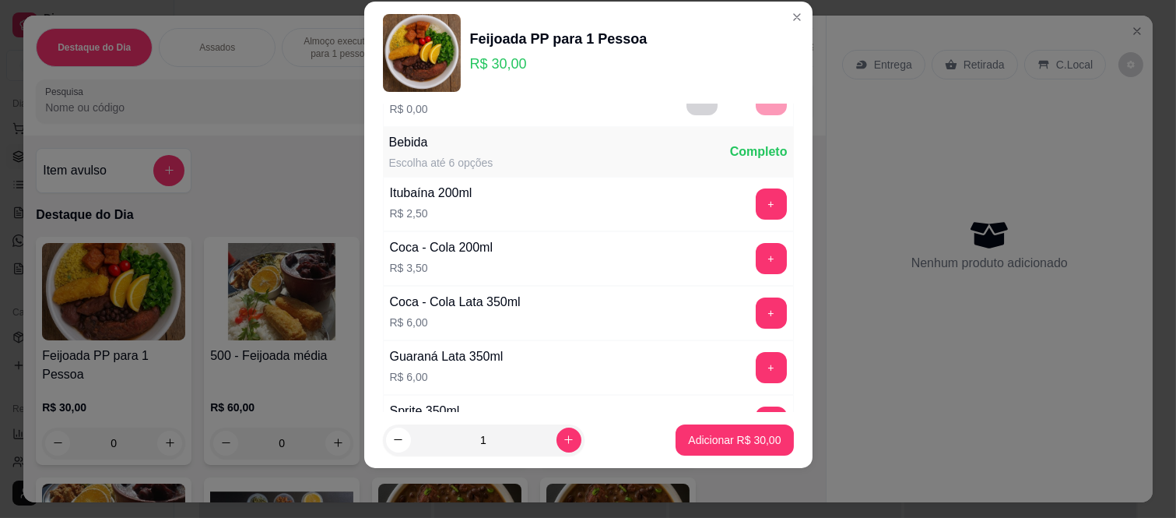
scroll to position [167, 0]
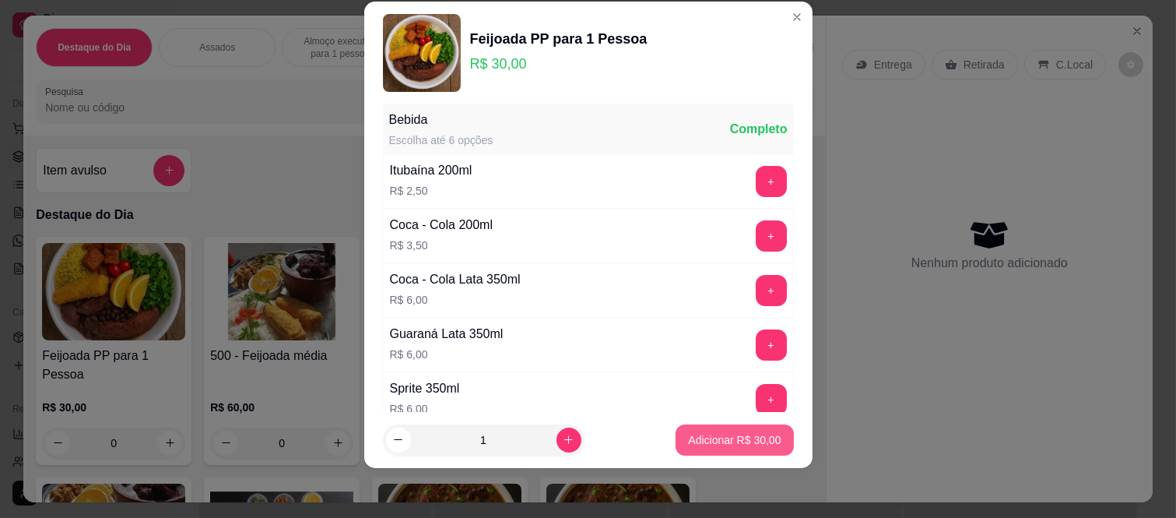
click at [714, 447] on p "Adicionar R$ 30,00" at bounding box center [734, 440] width 93 height 16
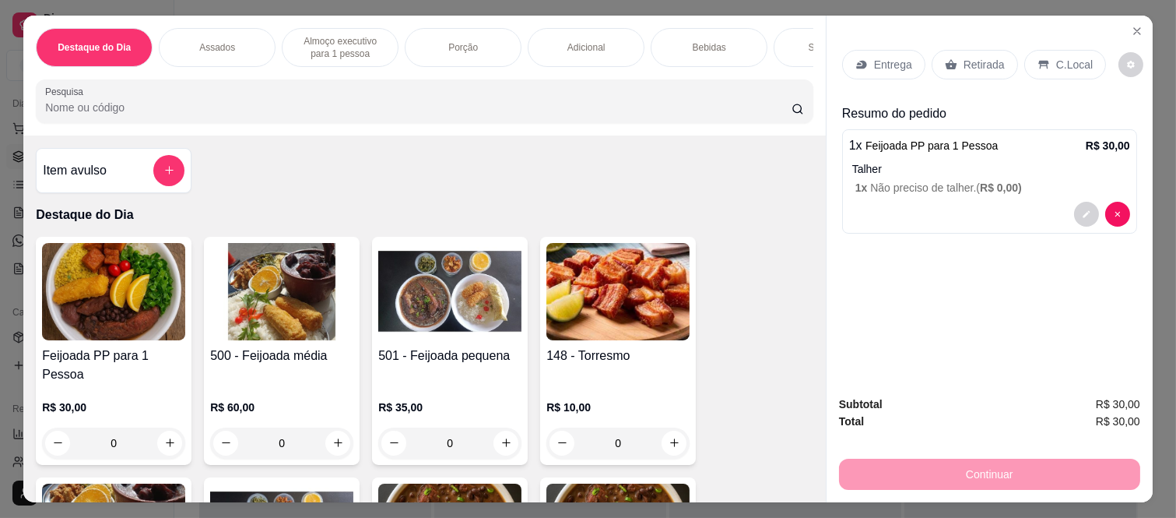
click at [894, 57] on p "Entrega" at bounding box center [893, 65] width 38 height 16
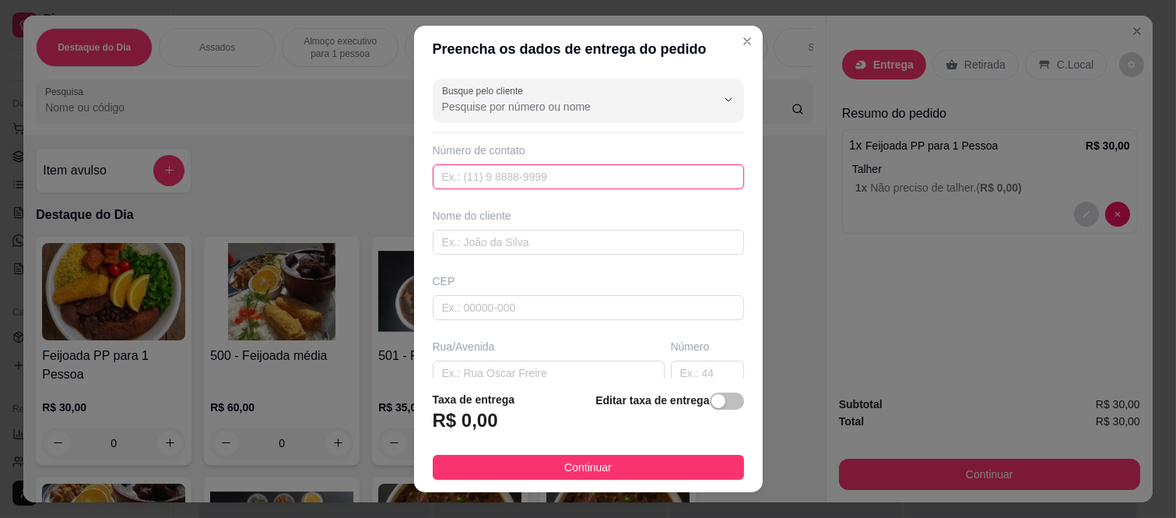
click at [655, 172] on input "text" at bounding box center [588, 176] width 311 height 25
paste input "[PHONE_NUMBER]"
type input "[PHONE_NUMBER]"
click at [539, 267] on div "Busque pelo cliente Número de contato [PHONE_NUMBER] Nome do cliente CEP Rua/[G…" at bounding box center [588, 225] width 349 height 306
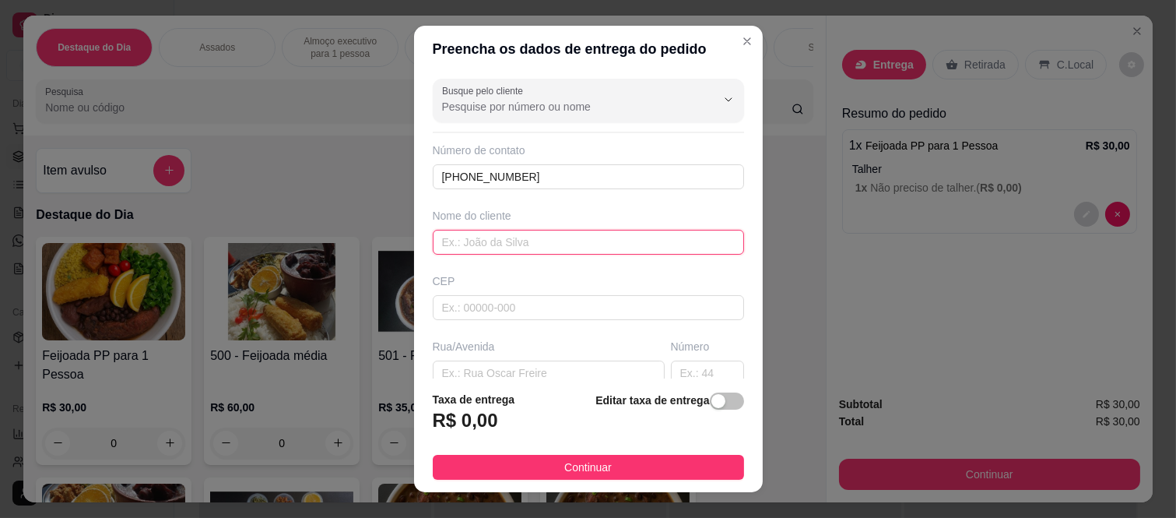
click at [543, 239] on input "text" at bounding box center [588, 242] width 311 height 25
type input "[PERSON_NAME]"
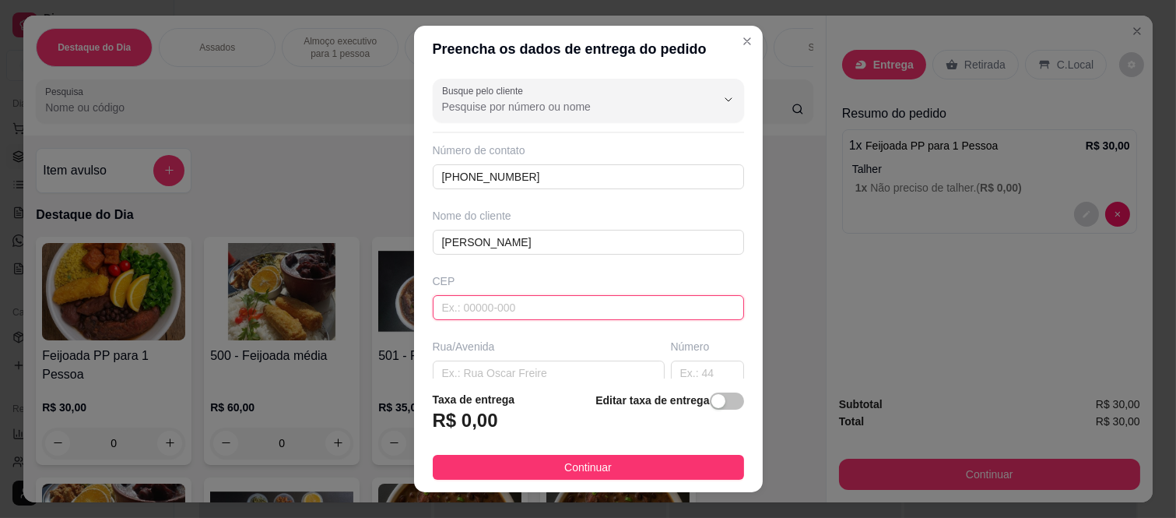
click at [481, 300] on input "text" at bounding box center [588, 307] width 311 height 25
paste input "08260210"
type input "08260210"
type input "Rua [PERSON_NAME]"
type input "[GEOGRAPHIC_DATA]"
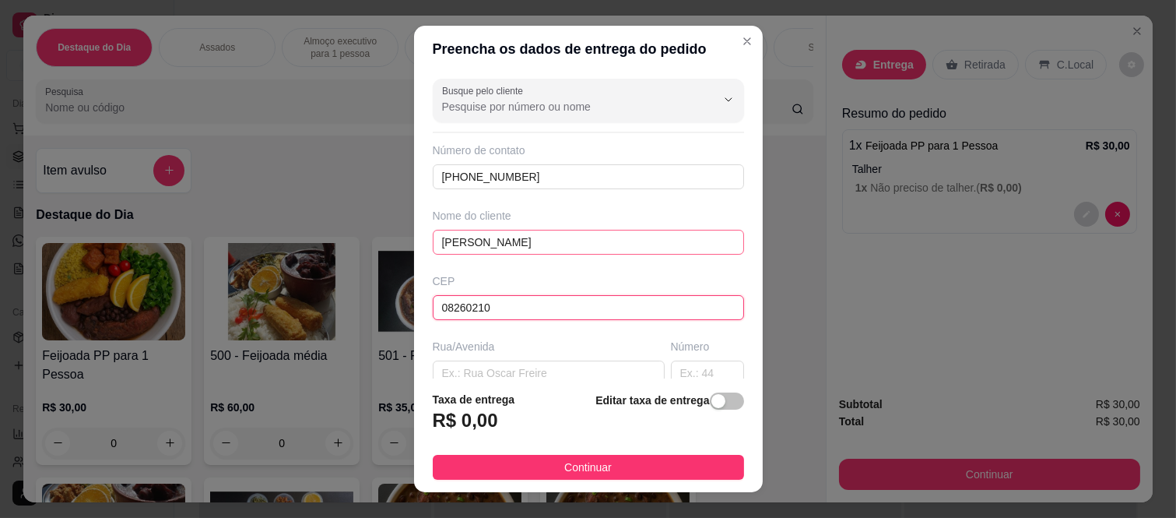
type input "[GEOGRAPHIC_DATA]"
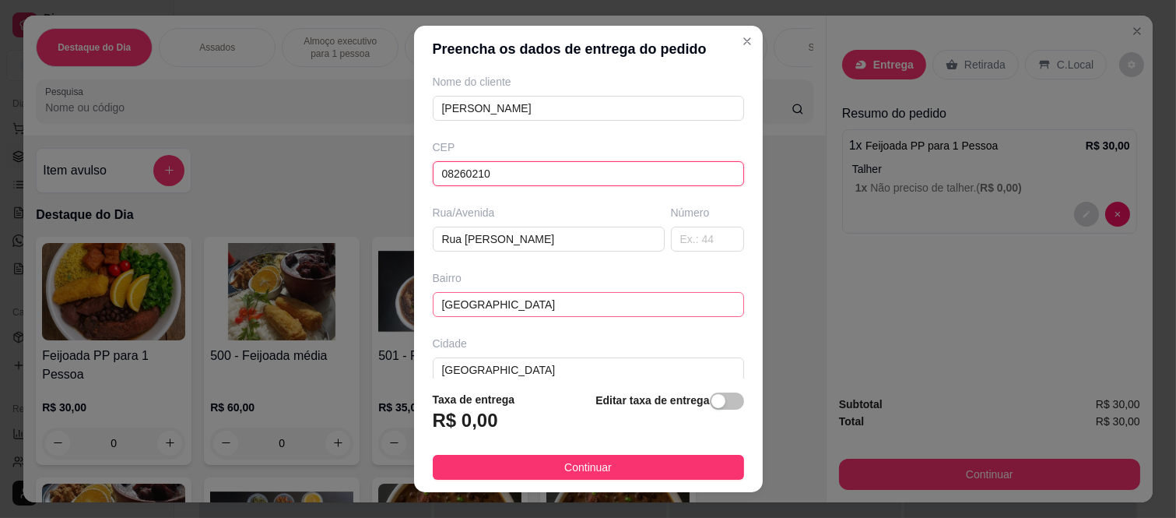
scroll to position [173, 0]
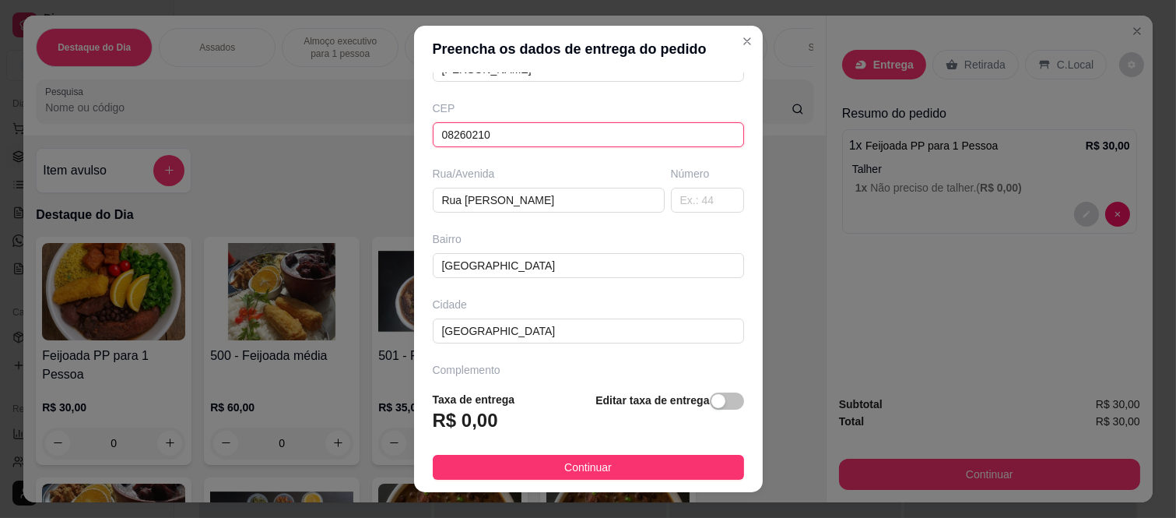
type input "08260210"
click at [701, 220] on div "Busque pelo cliente Número de contato [PHONE_NUMBER] Nome do cliente [PERSON_NA…" at bounding box center [588, 225] width 349 height 306
click at [675, 184] on div "Número" at bounding box center [707, 189] width 79 height 47
click at [671, 198] on input "text" at bounding box center [707, 200] width 73 height 25
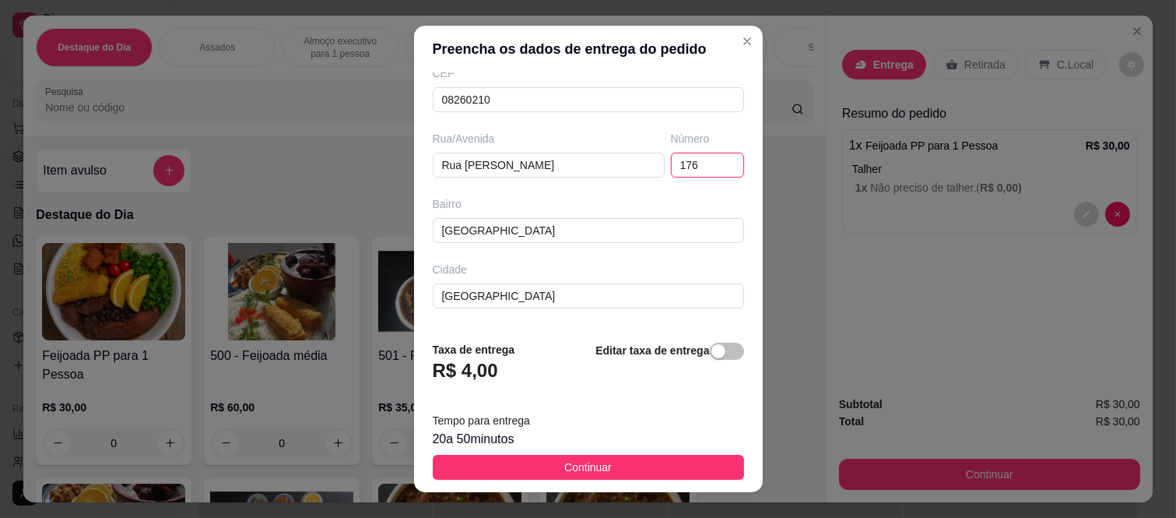
scroll to position [269, 0]
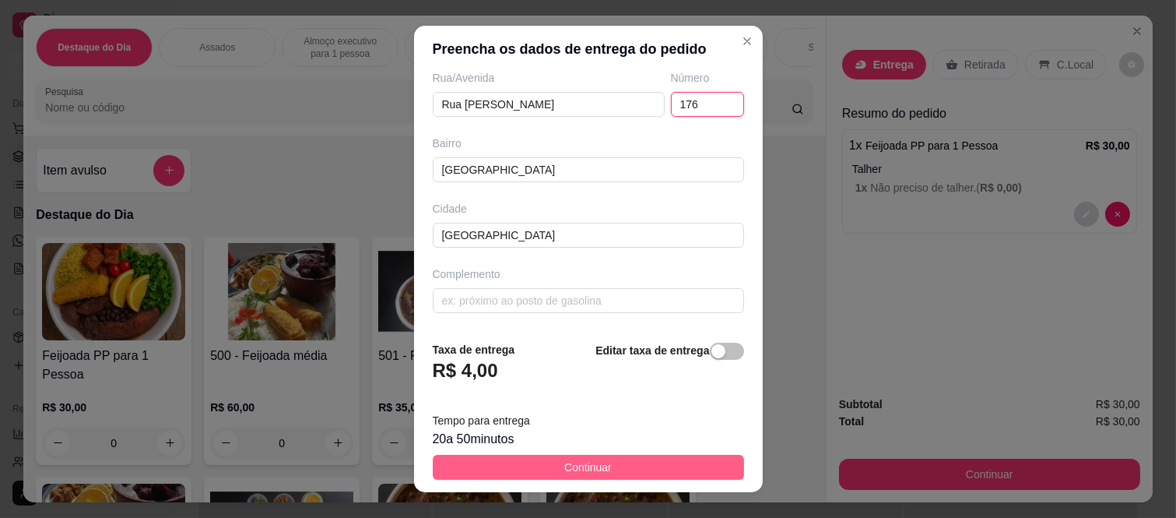
type input "176"
click at [564, 473] on span "Continuar" at bounding box center [587, 467] width 47 height 17
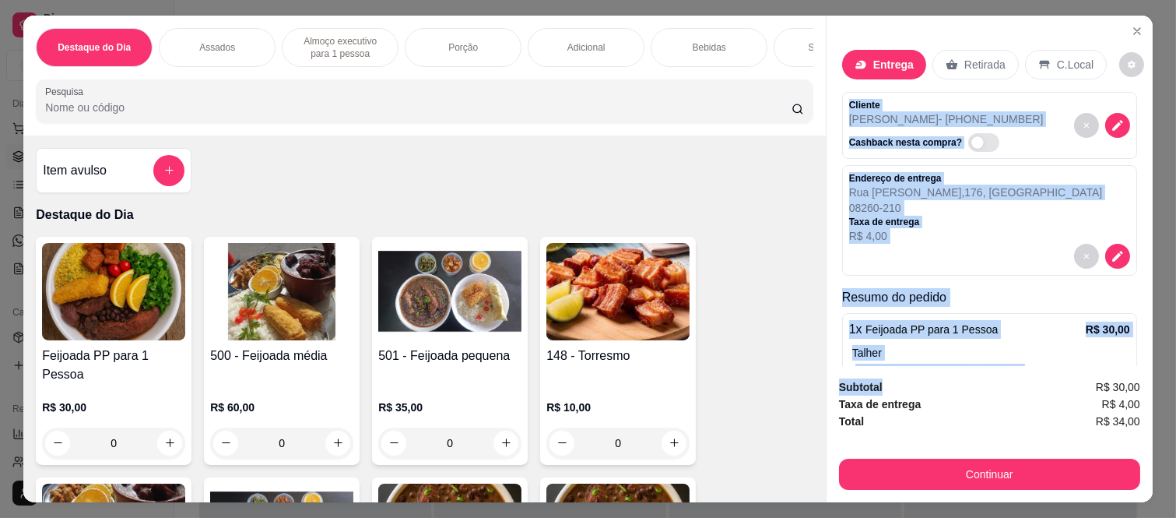
scroll to position [72, 0]
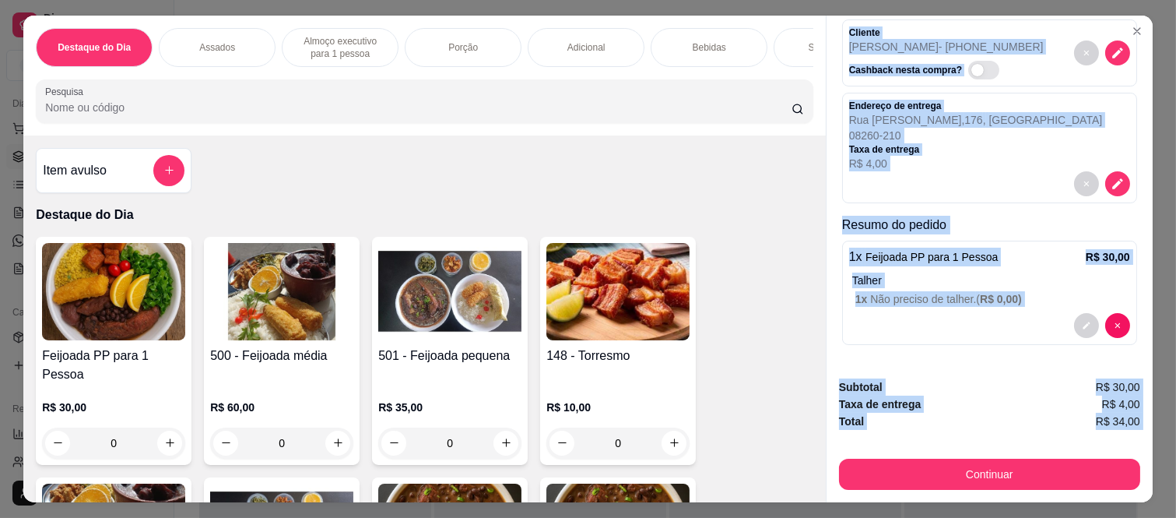
drag, startPoint x: 847, startPoint y: 91, endPoint x: 882, endPoint y: 447, distance: 357.5
click at [882, 447] on div "Entrega Retirada C.Local Cliente [PERSON_NAME] - [PHONE_NUMBER] Cashback nesta …" at bounding box center [989, 259] width 327 height 487
copy div "Cliente [PERSON_NAME] - [PHONE_NUMBER] Cashback nesta compra? Endereço de entre…"
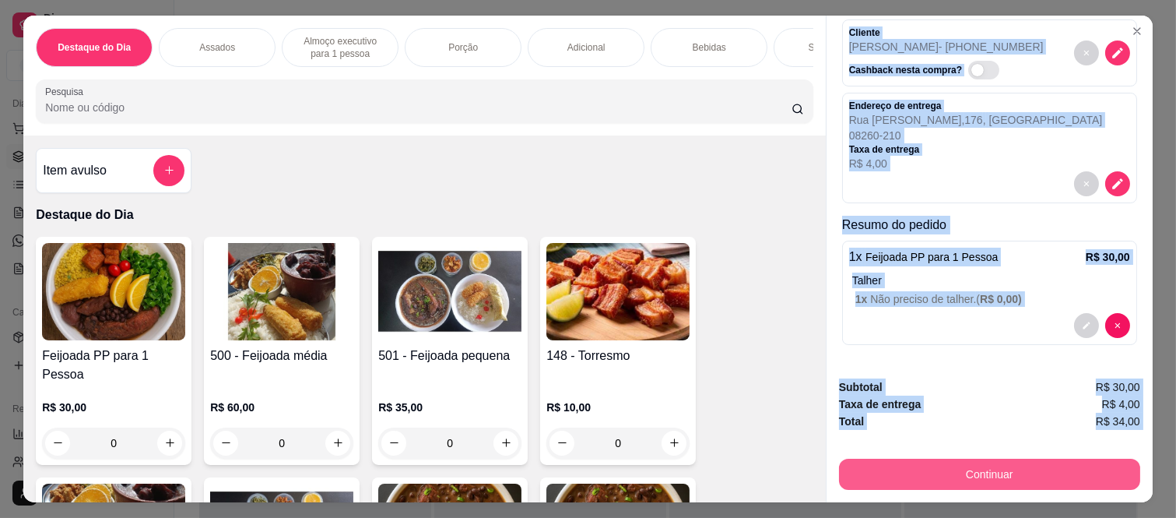
click at [866, 462] on button "Continuar" at bounding box center [989, 474] width 301 height 31
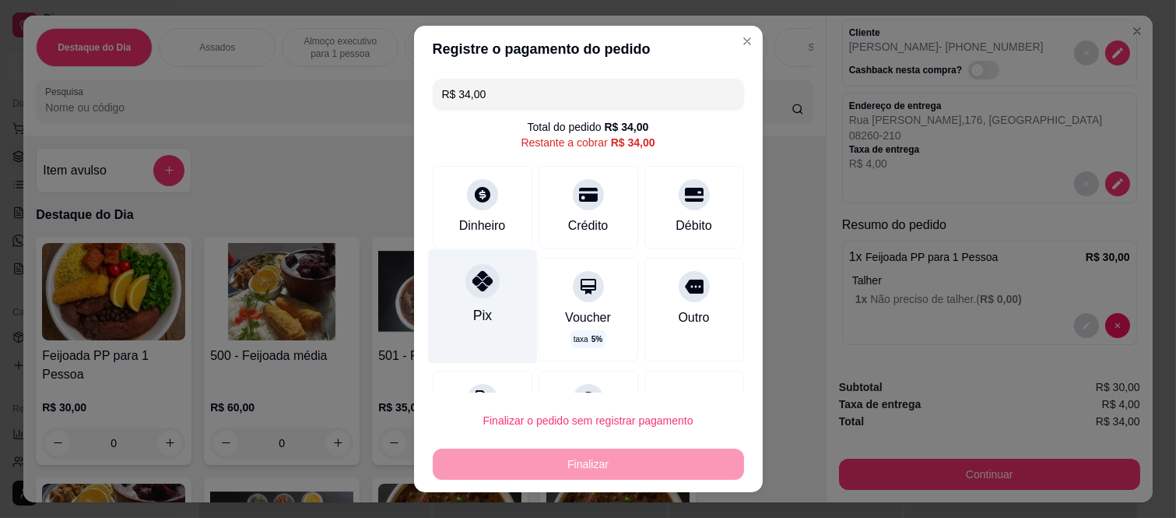
click at [478, 301] on div "Pix" at bounding box center [482, 307] width 110 height 114
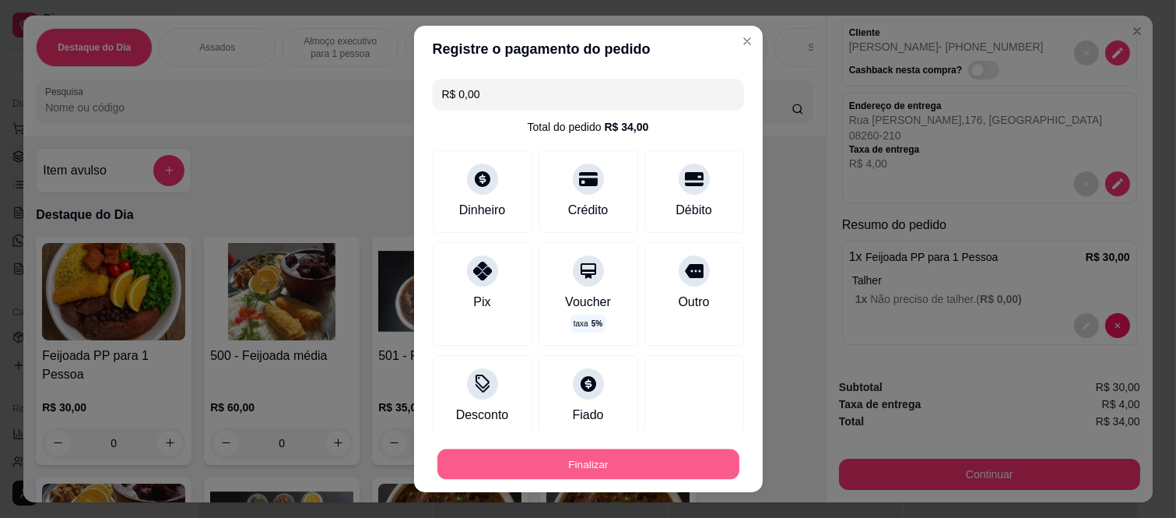
click at [620, 479] on button "Finalizar" at bounding box center [589, 463] width 302 height 30
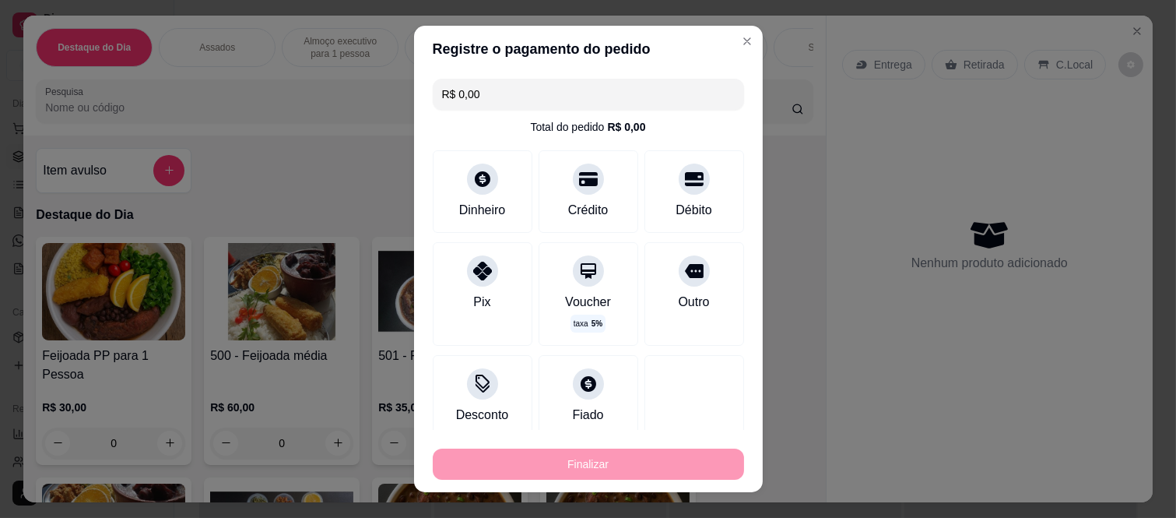
type input "-R$ 34,00"
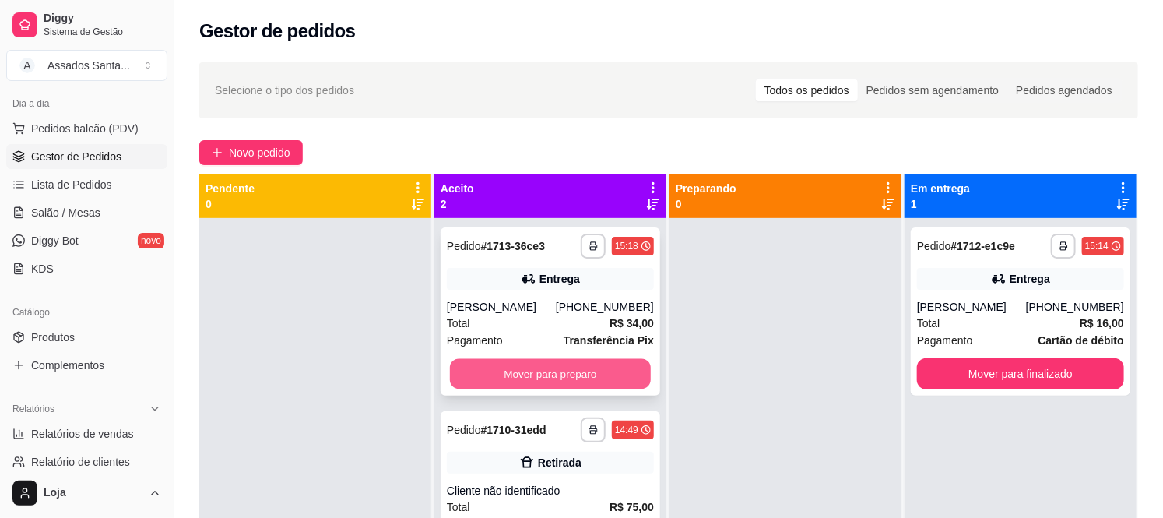
click at [494, 369] on button "Mover para preparo" at bounding box center [550, 374] width 201 height 30
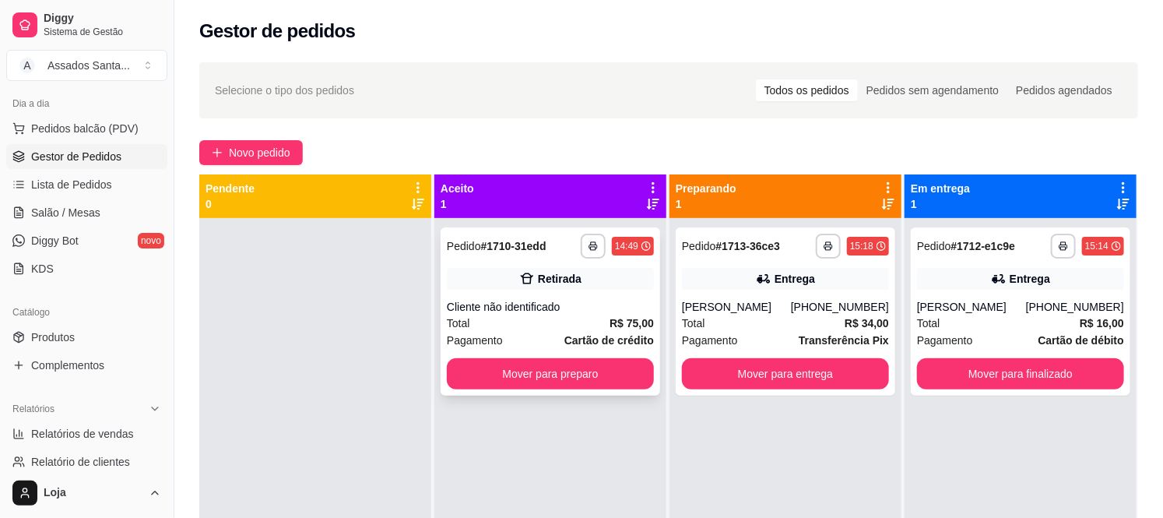
click at [523, 293] on div "**********" at bounding box center [551, 311] width 220 height 168
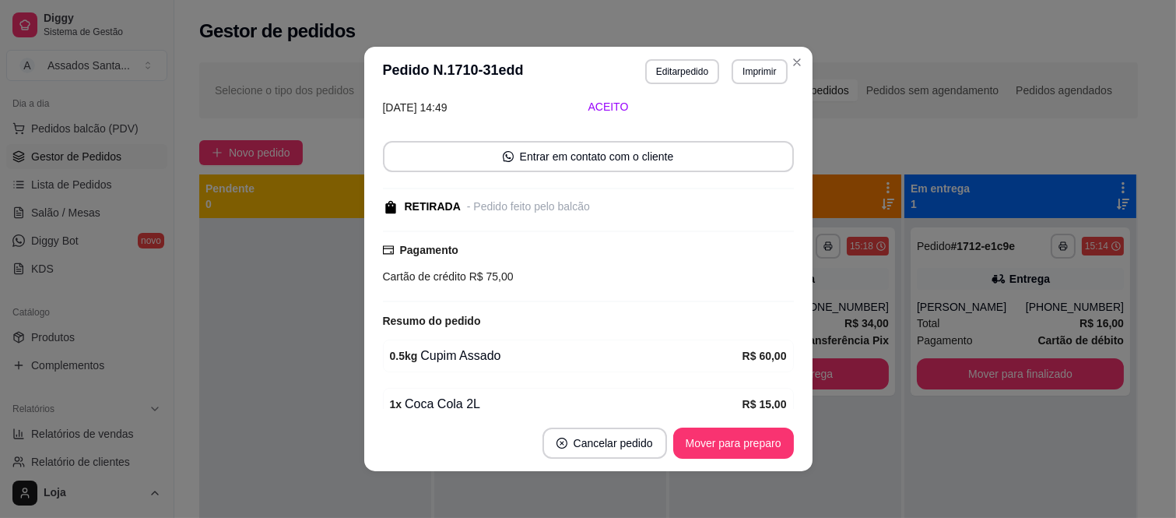
scroll to position [146, 0]
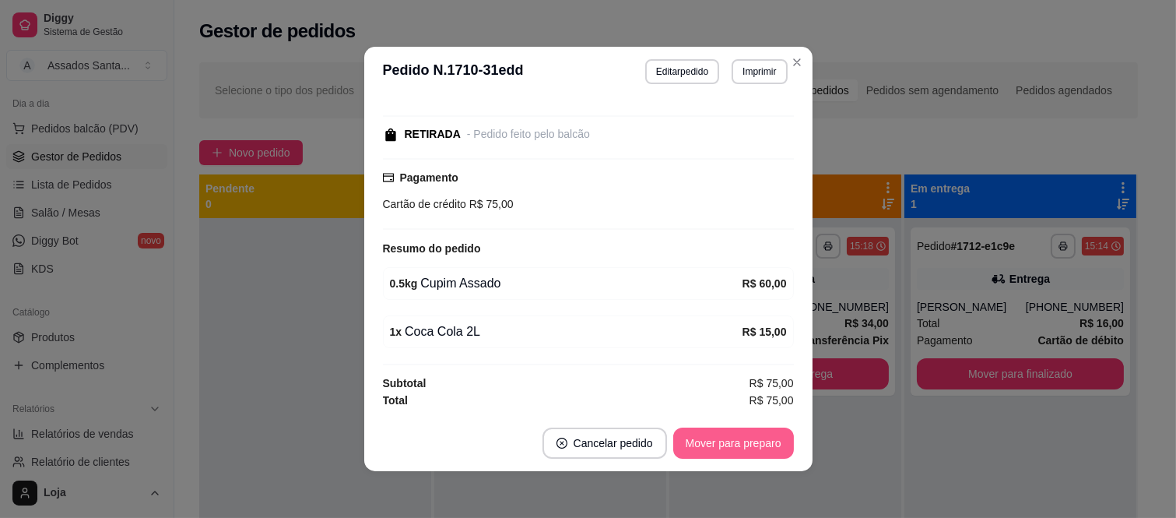
click at [742, 434] on button "Mover para preparo" at bounding box center [733, 442] width 121 height 31
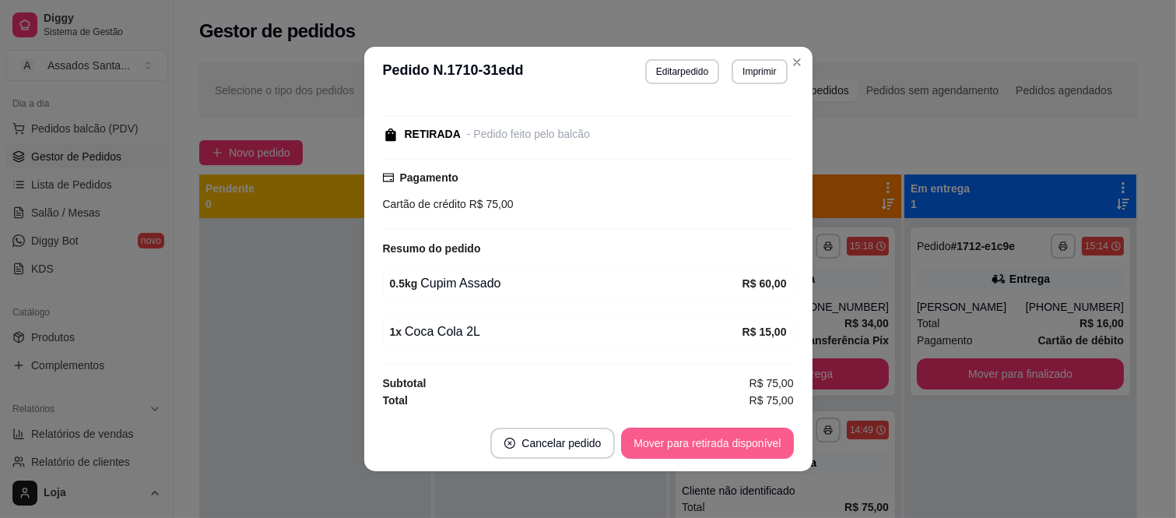
click at [742, 436] on button "Mover para retirada disponível" at bounding box center [707, 442] width 172 height 31
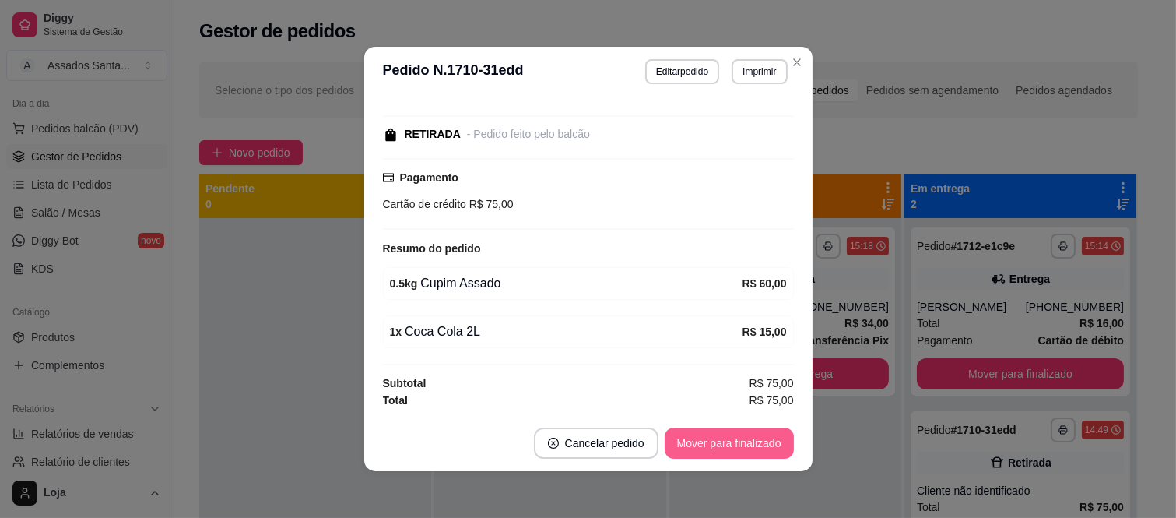
click at [742, 436] on button "Mover para finalizado" at bounding box center [729, 442] width 129 height 31
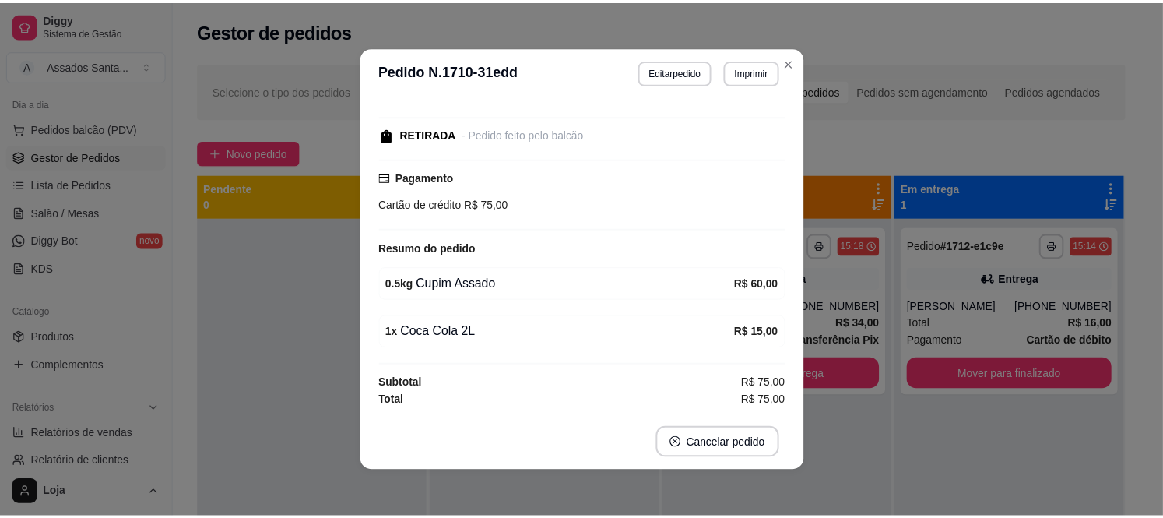
scroll to position [79, 0]
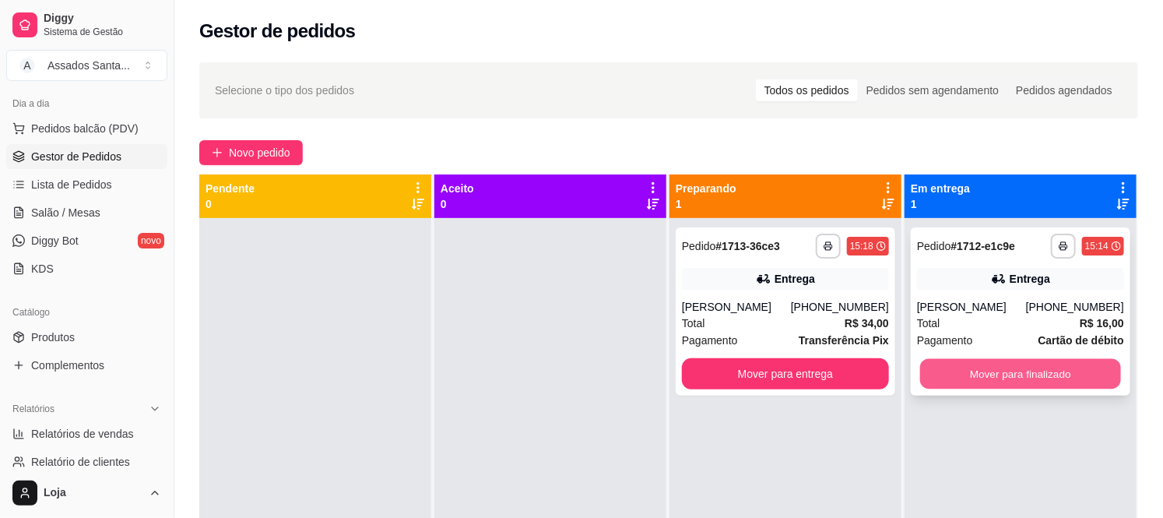
click at [944, 374] on button "Mover para finalizado" at bounding box center [1020, 374] width 201 height 30
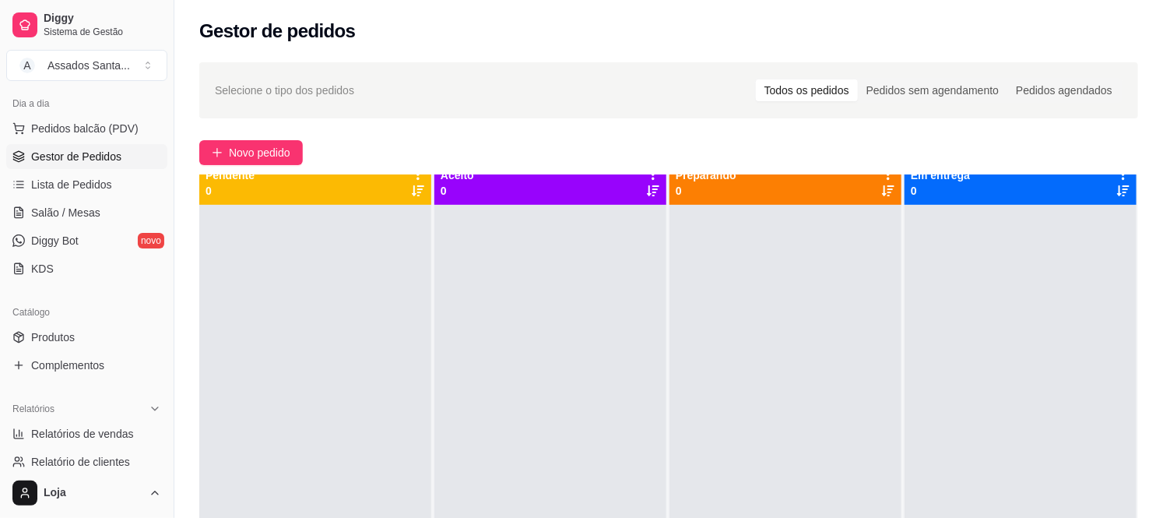
scroll to position [0, 0]
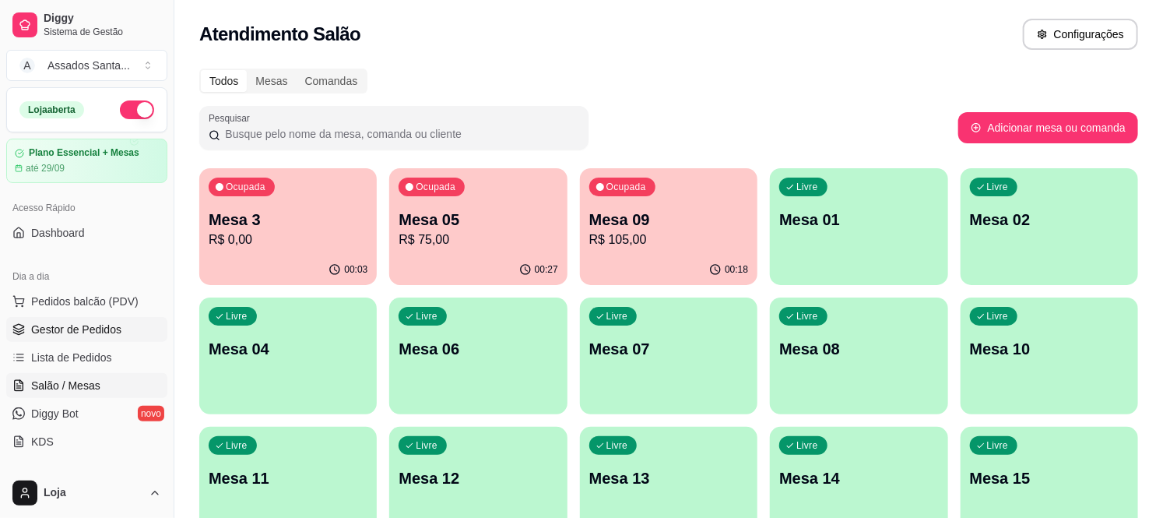
click at [76, 330] on span "Gestor de Pedidos" at bounding box center [76, 330] width 90 height 16
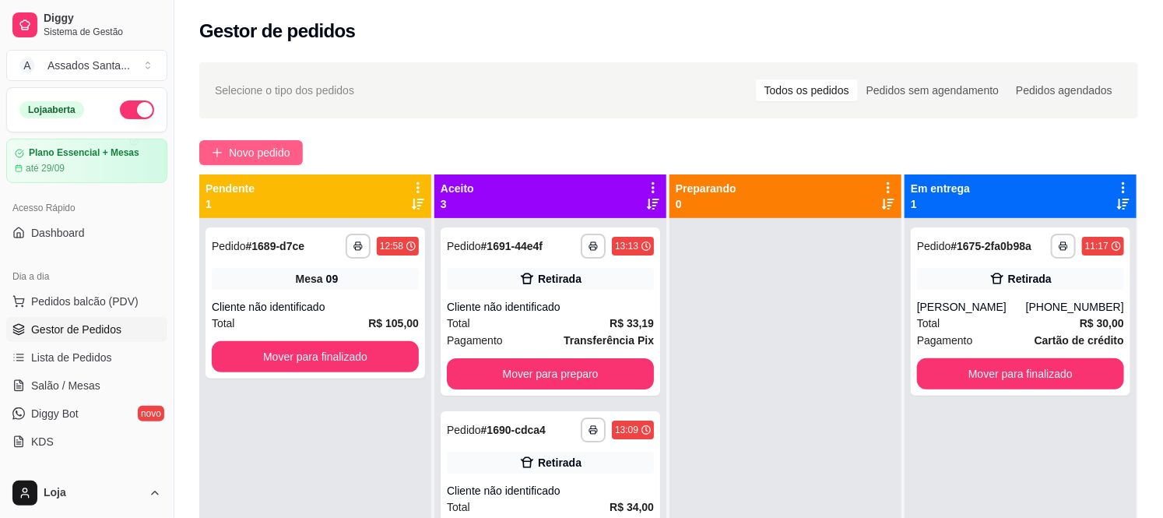
click at [297, 146] on button "Novo pedido" at bounding box center [251, 152] width 104 height 25
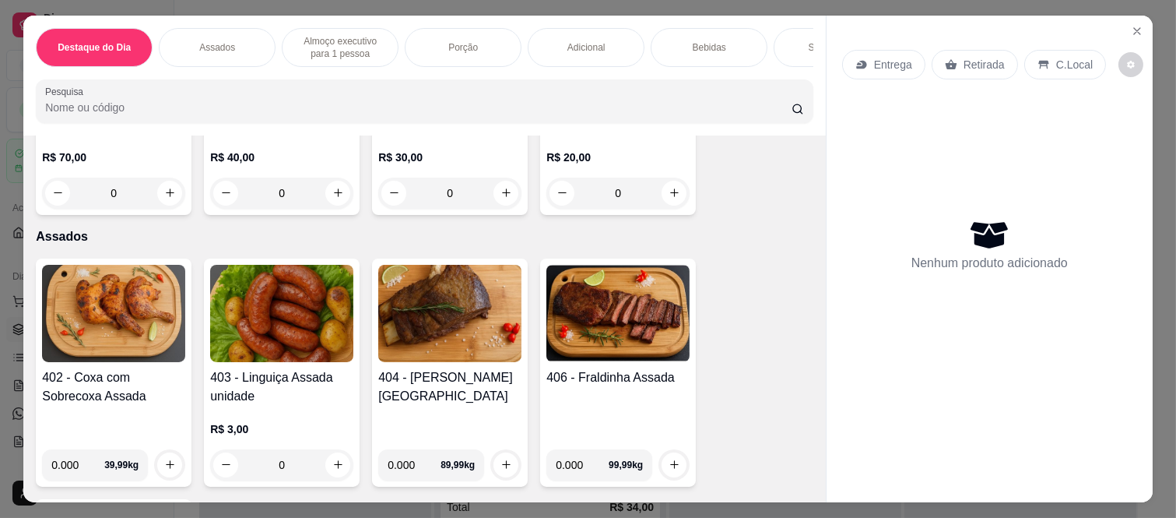
scroll to position [518, 0]
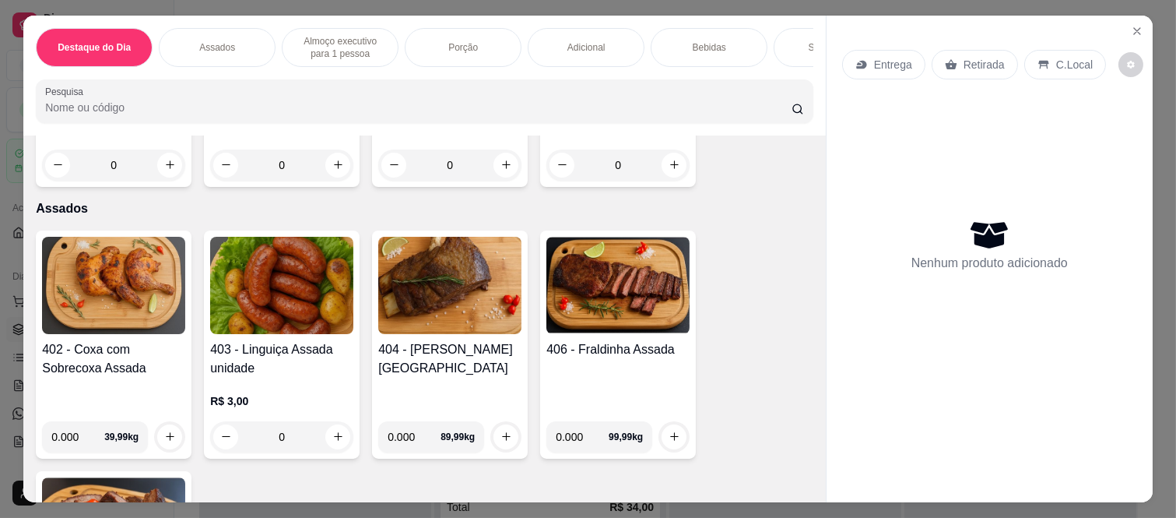
click at [72, 421] on input "0.000" at bounding box center [77, 436] width 53 height 31
type input "0.715"
click at [164, 430] on icon "increase-product-quantity" at bounding box center [170, 436] width 12 height 12
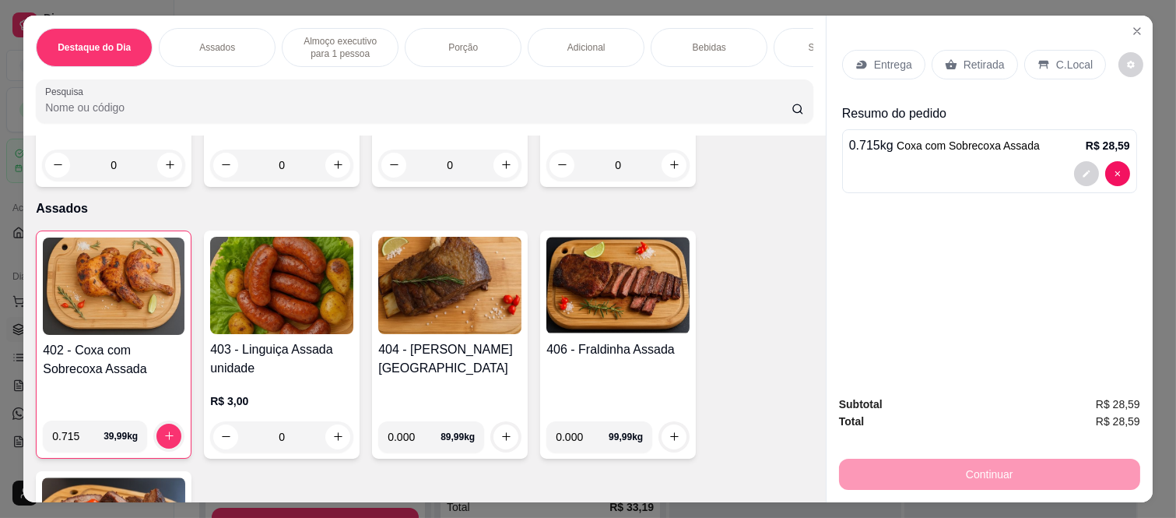
click at [882, 57] on p "Entrega" at bounding box center [893, 65] width 38 height 16
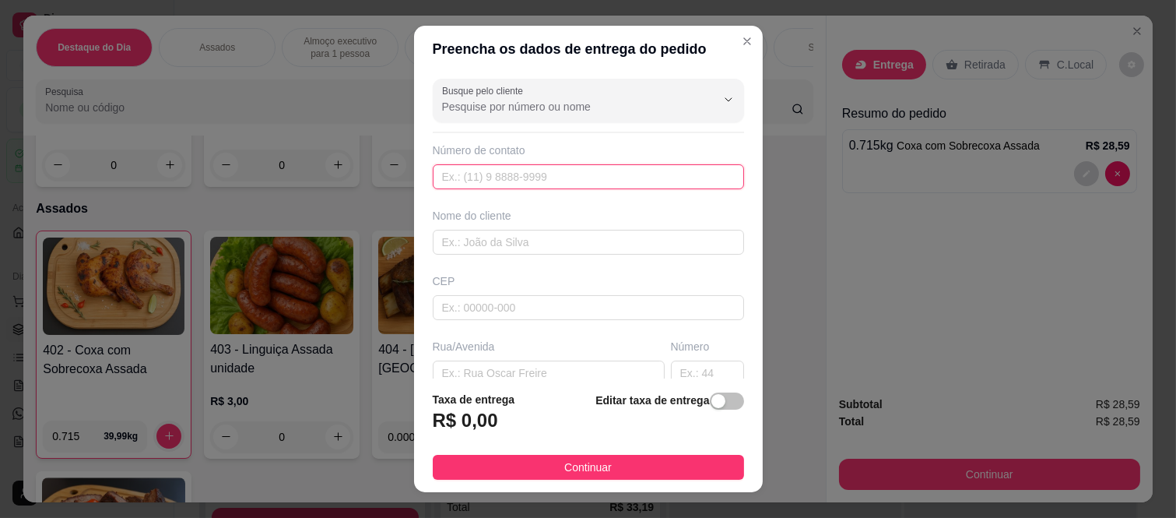
click at [537, 177] on input "text" at bounding box center [588, 176] width 311 height 25
paste input "[PHONE_NUMBER]"
type input "[PHONE_NUMBER]"
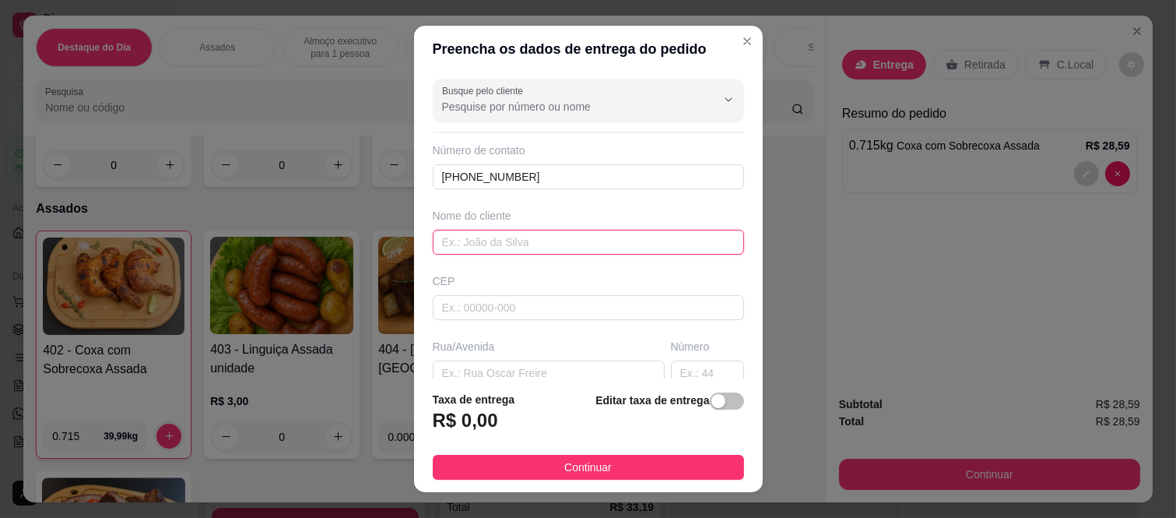
click at [499, 245] on input "text" at bounding box center [588, 242] width 311 height 25
type input "[PERSON_NAME]"
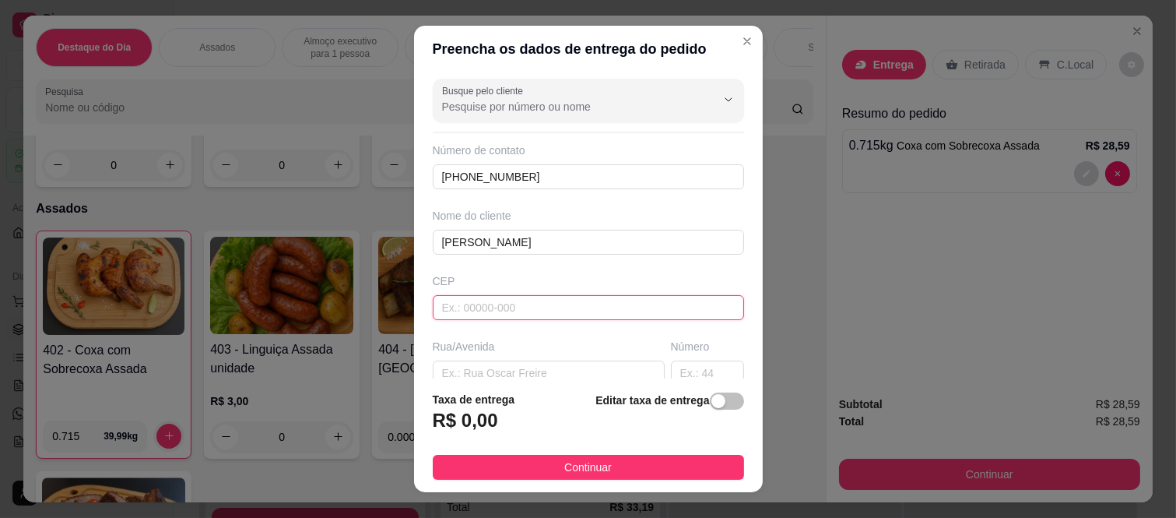
click at [446, 315] on input "text" at bounding box center [588, 307] width 311 height 25
paste input "08260210"
type input "08260210"
type input "Rua [PERSON_NAME]"
type input "[GEOGRAPHIC_DATA]"
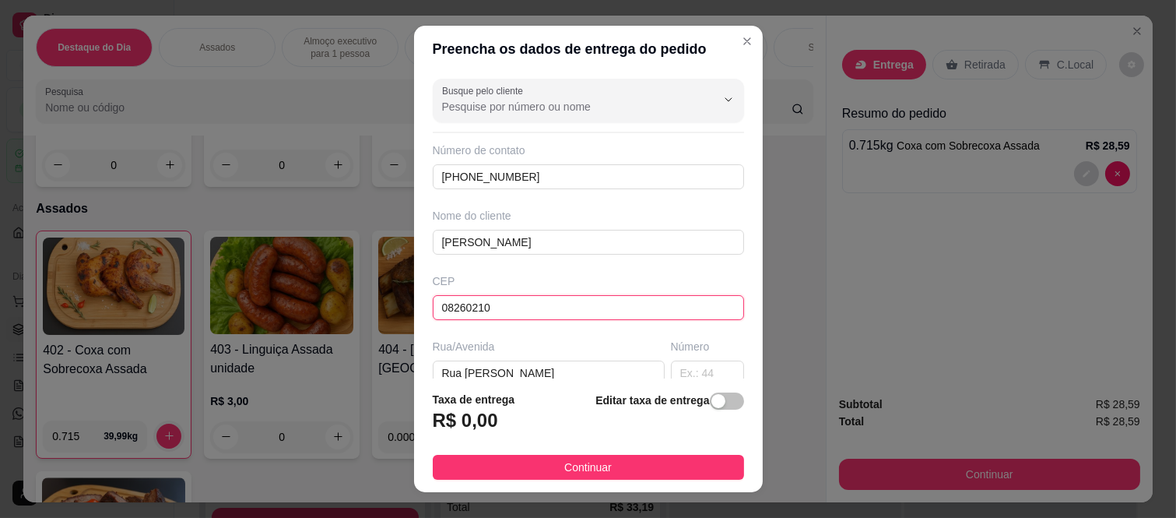
type input "[GEOGRAPHIC_DATA]"
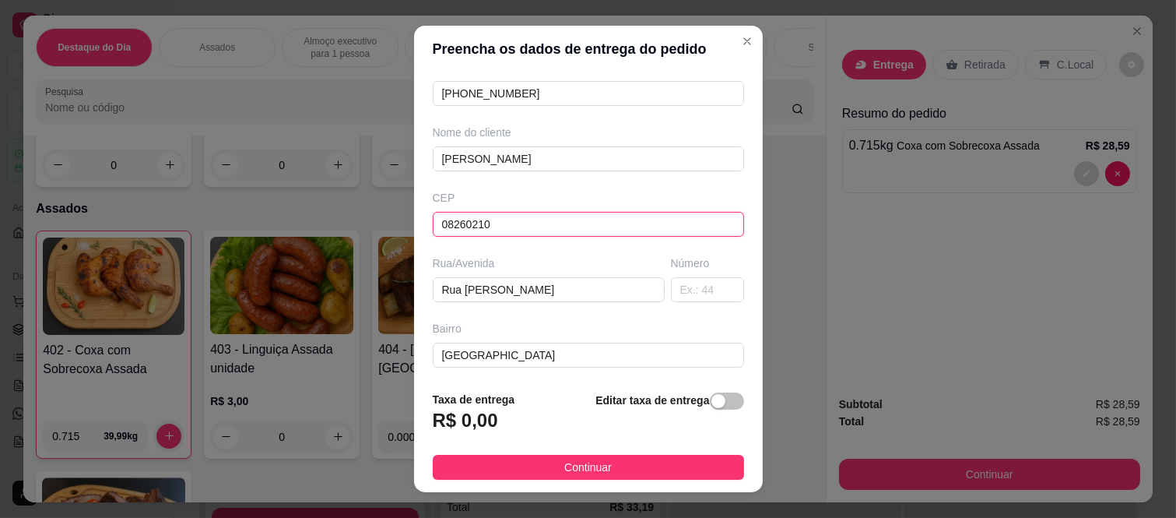
scroll to position [220, 0]
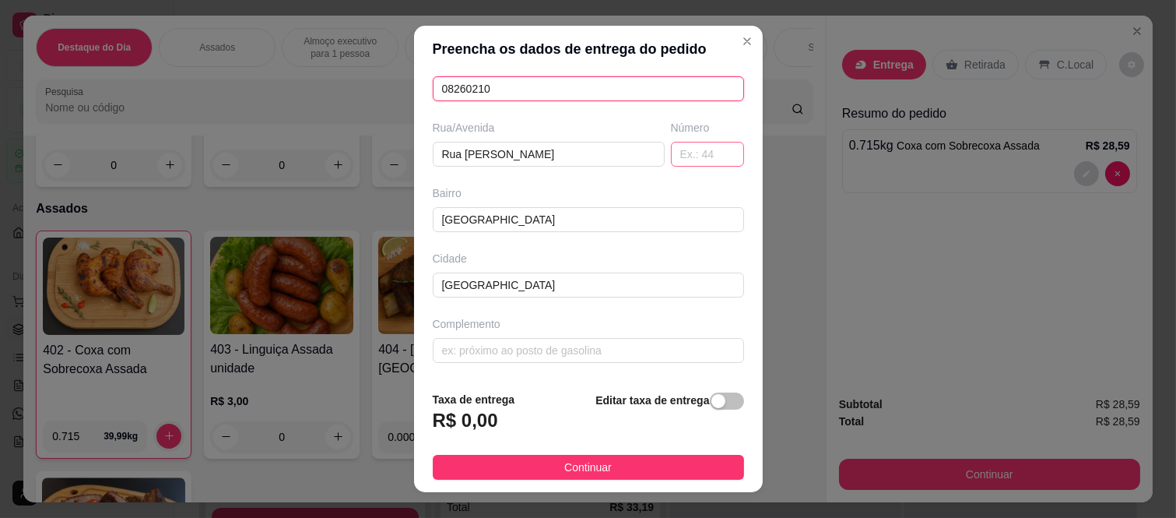
type input "08260210"
click at [671, 158] on input "text" at bounding box center [707, 154] width 73 height 25
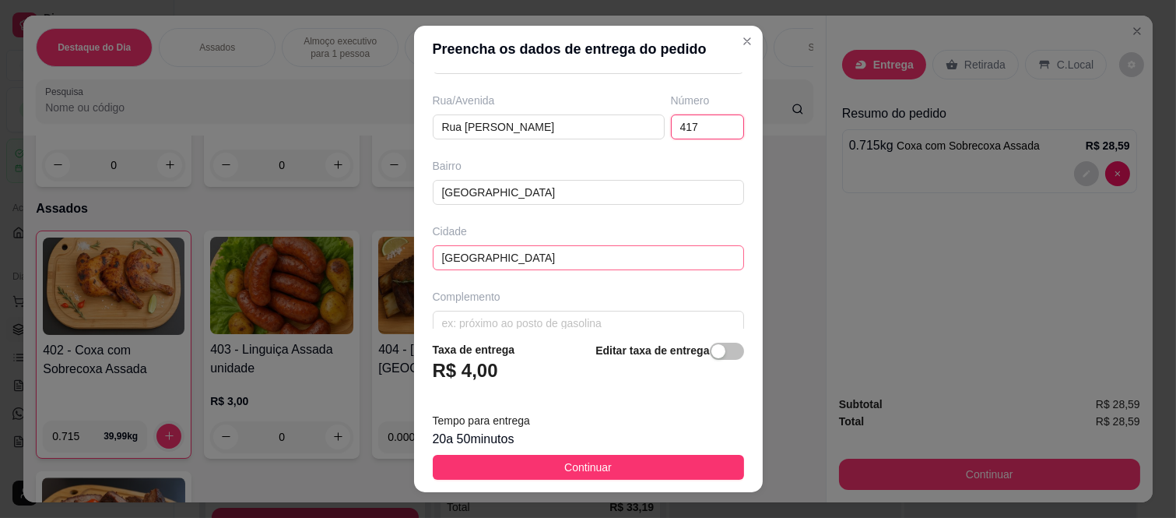
scroll to position [269, 0]
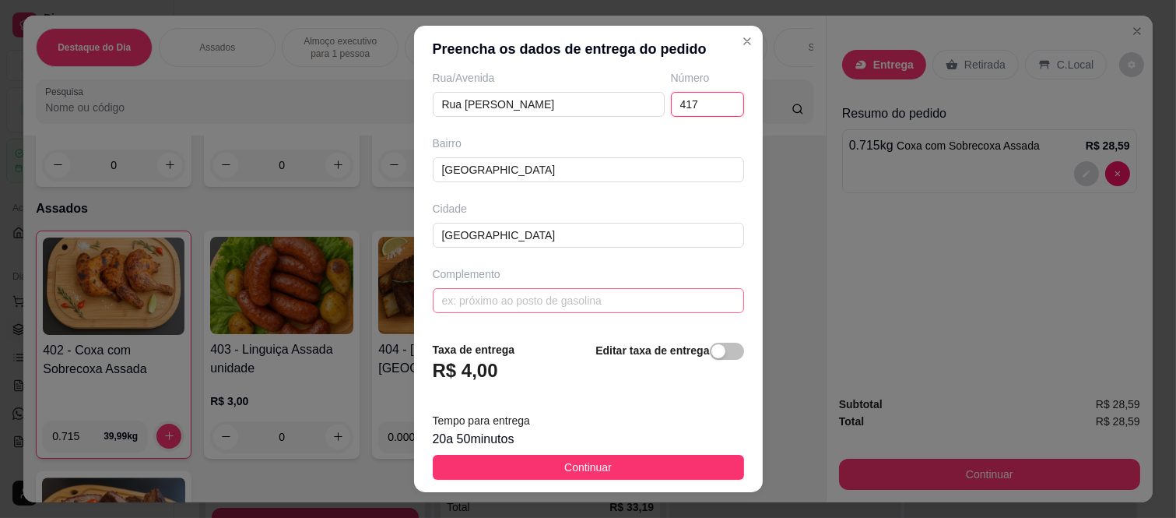
type input "417"
click at [554, 305] on input "text" at bounding box center [588, 300] width 311 height 25
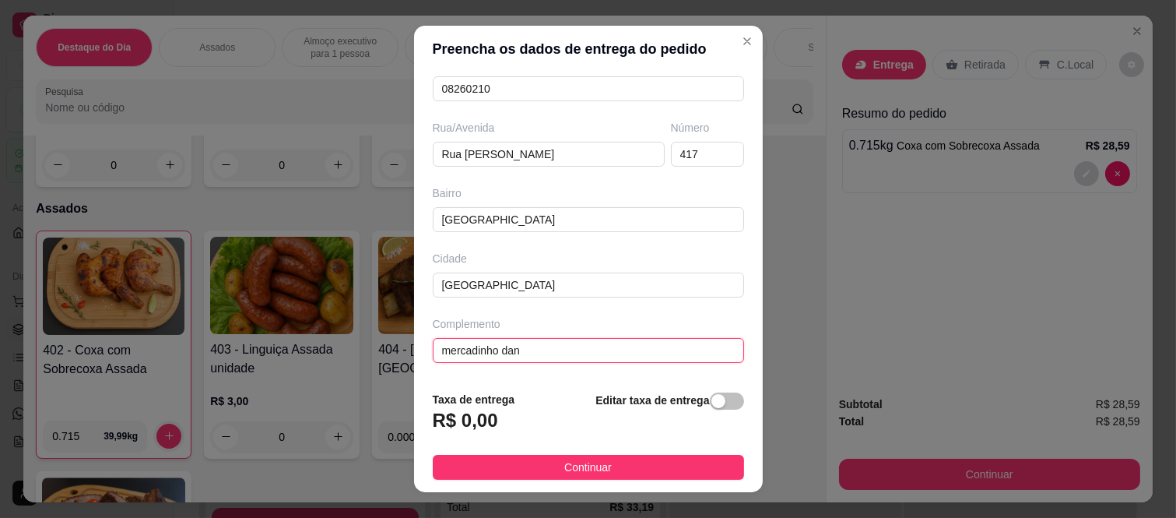
type input "mercadinho dani"
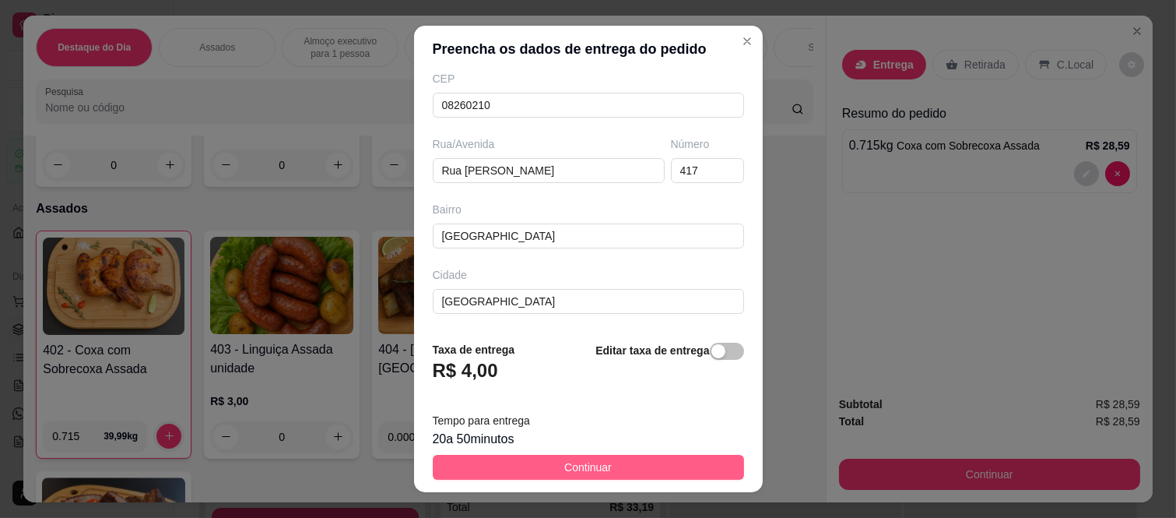
scroll to position [269, 0]
click at [461, 455] on button "Continuar" at bounding box center [588, 467] width 311 height 25
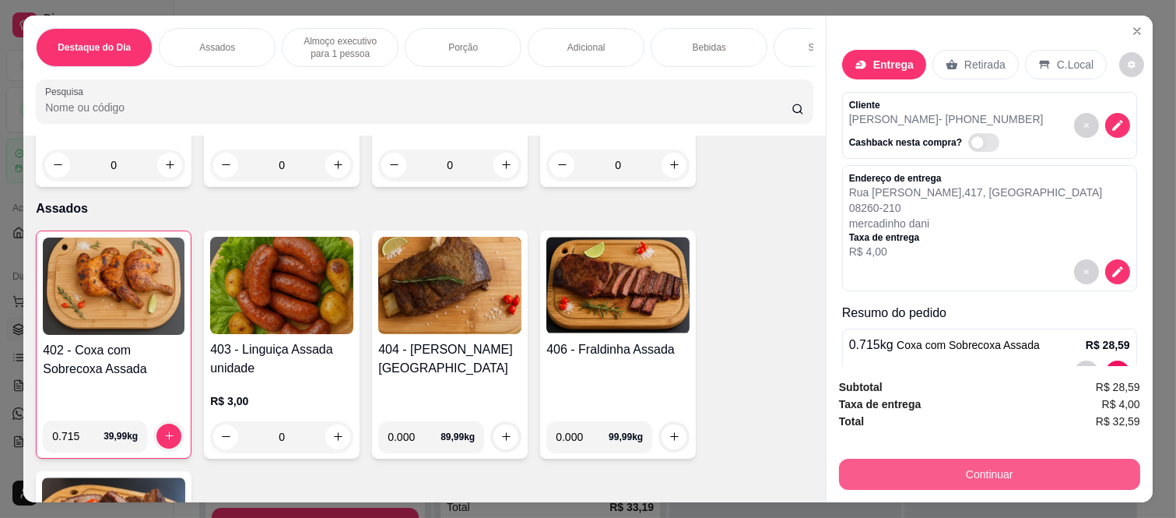
click at [913, 470] on button "Continuar" at bounding box center [989, 474] width 301 height 31
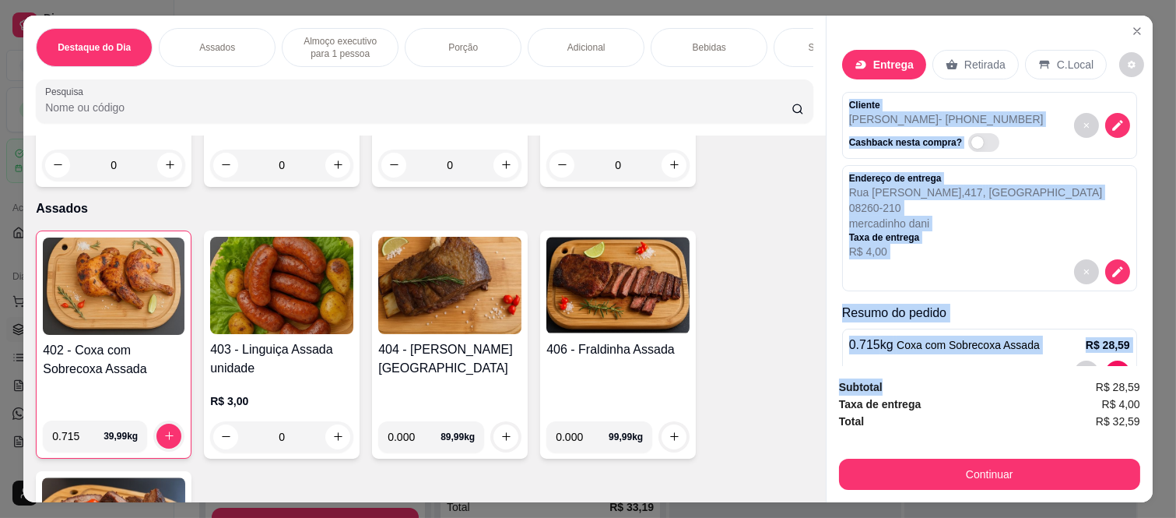
scroll to position [47, 0]
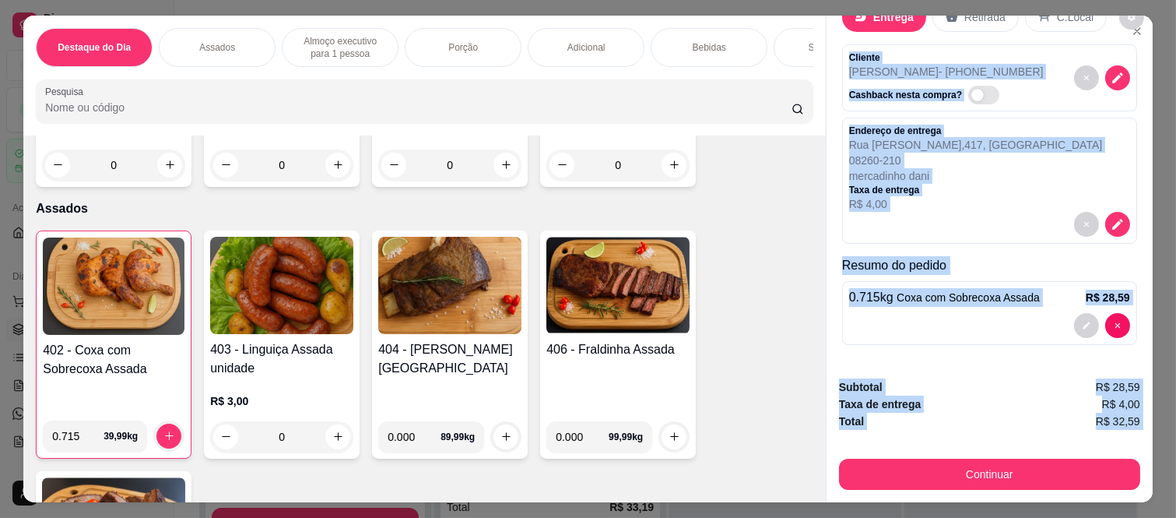
drag, startPoint x: 841, startPoint y: 93, endPoint x: 933, endPoint y: 434, distance: 353.1
click at [933, 434] on div "Entrega Retirada C.Local Cliente dani - (11) 97122-5637 Cashback nesta compra? …" at bounding box center [989, 259] width 327 height 487
copy div "Cliente dani - (11) 97122-5637 Cashback nesta compra? Endereço de entrega Rua A…"
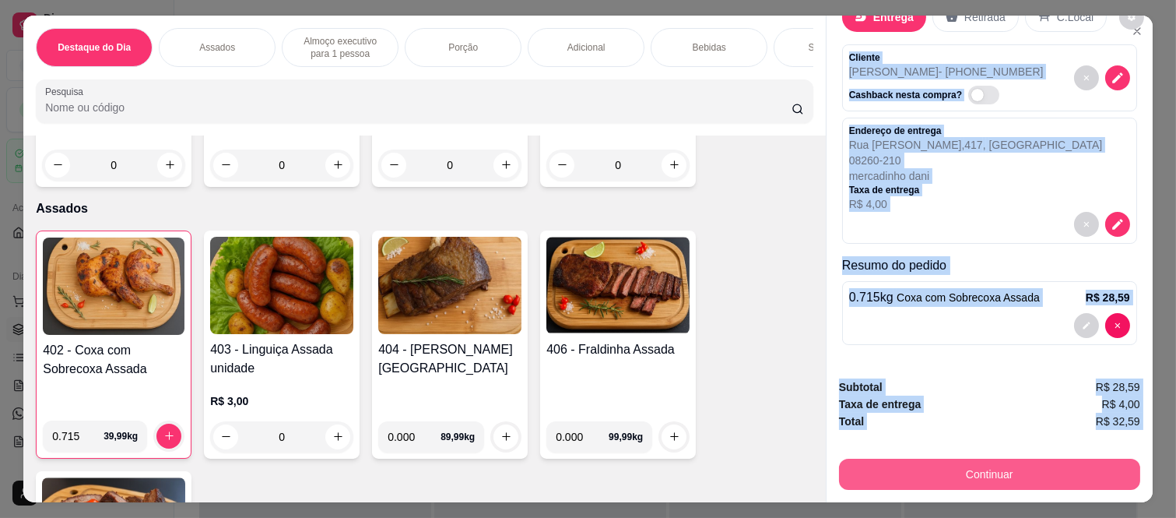
click at [852, 480] on button "Continuar" at bounding box center [989, 474] width 301 height 31
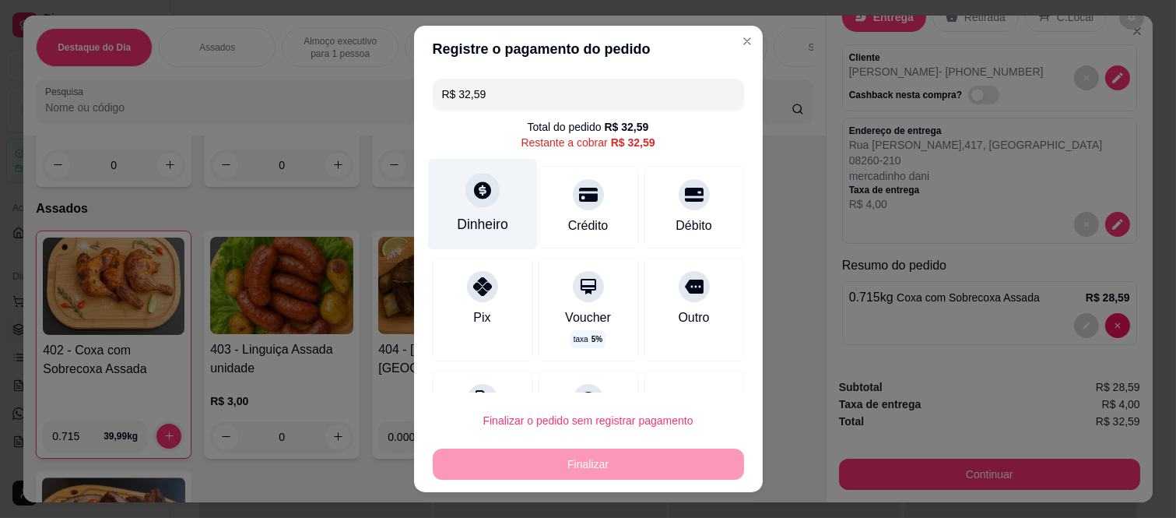
click at [480, 207] on div "Dinheiro" at bounding box center [482, 204] width 110 height 91
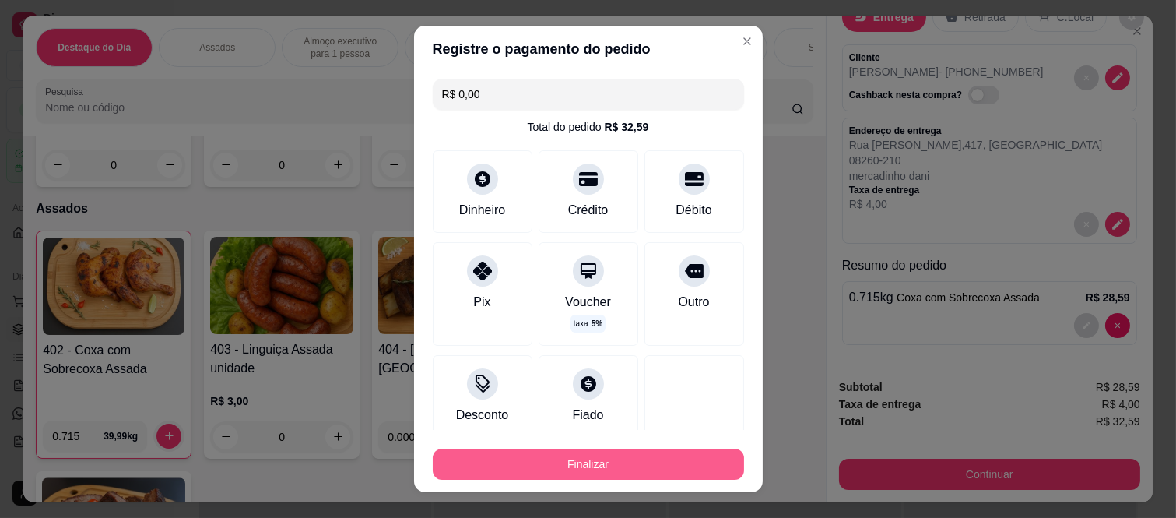
click at [602, 462] on button "Finalizar" at bounding box center [588, 463] width 311 height 31
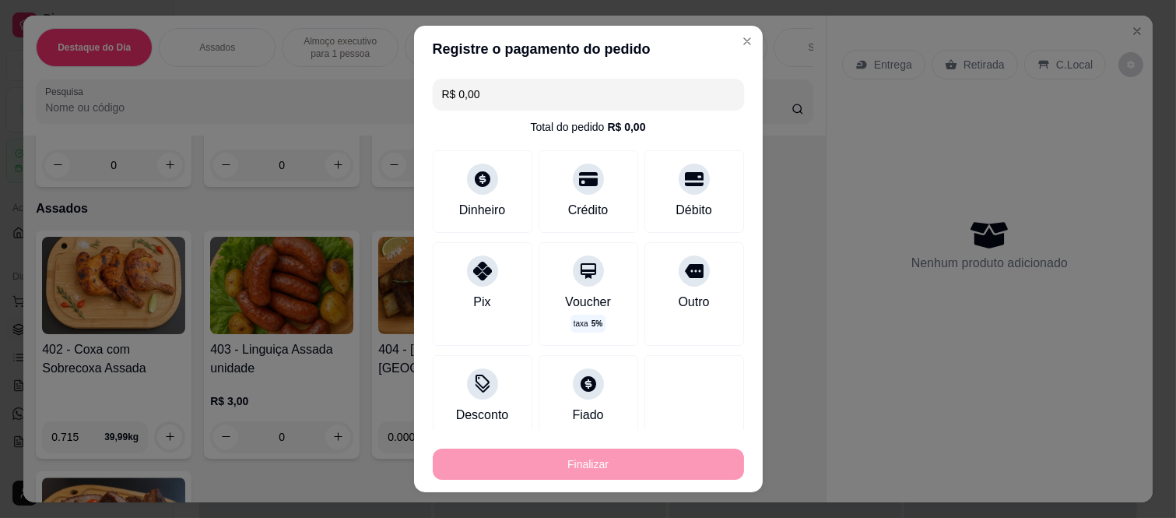
type input "-R$ 32,59"
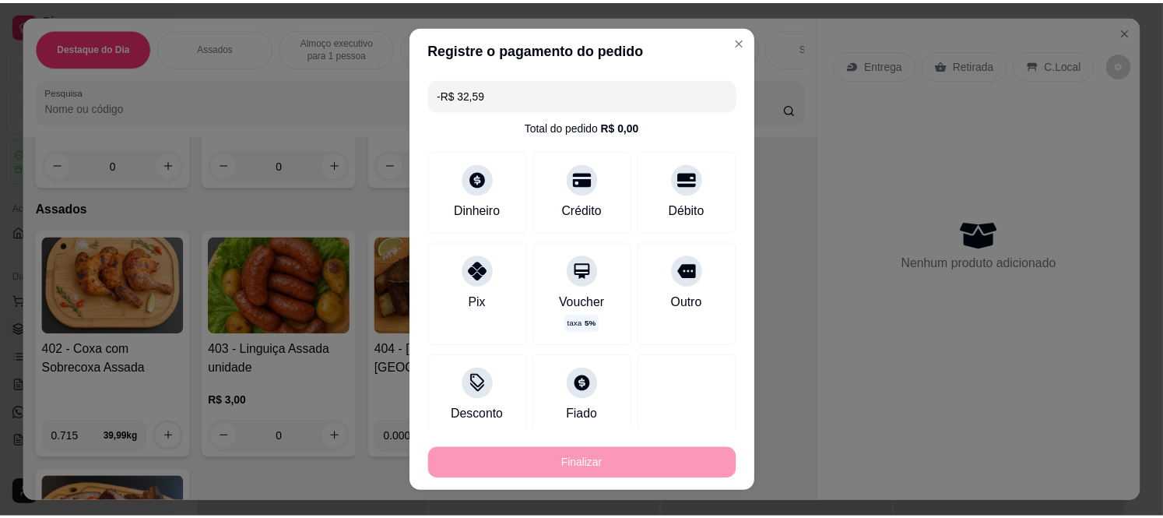
scroll to position [0, 0]
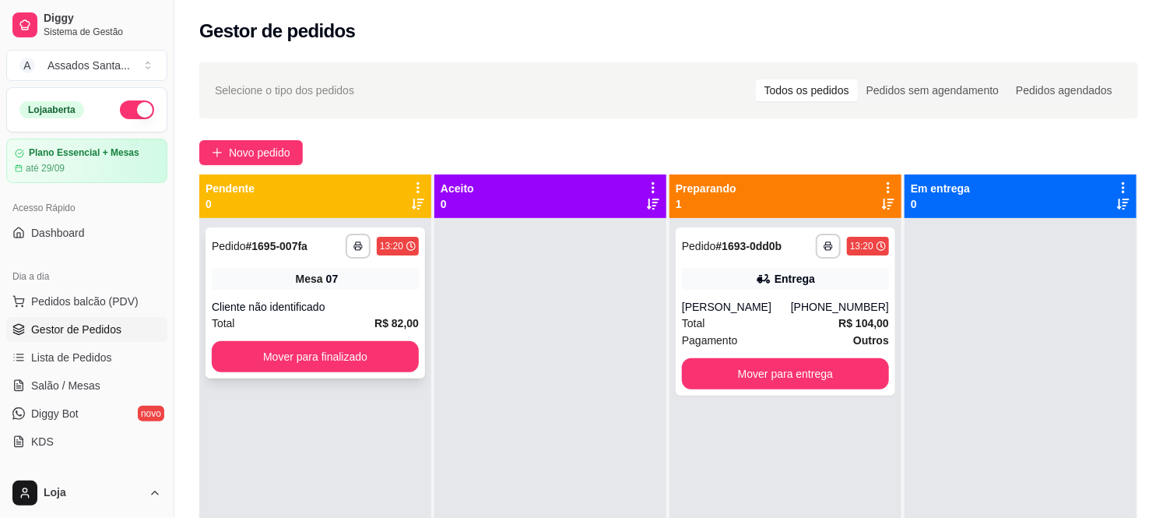
click at [254, 367] on button "Mover para finalizado" at bounding box center [315, 356] width 207 height 31
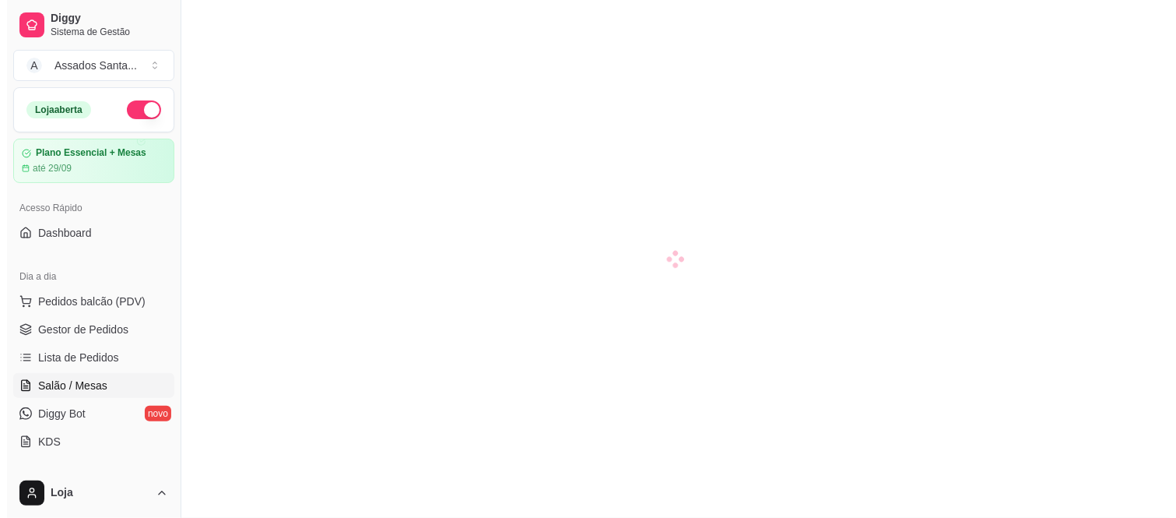
scroll to position [173, 0]
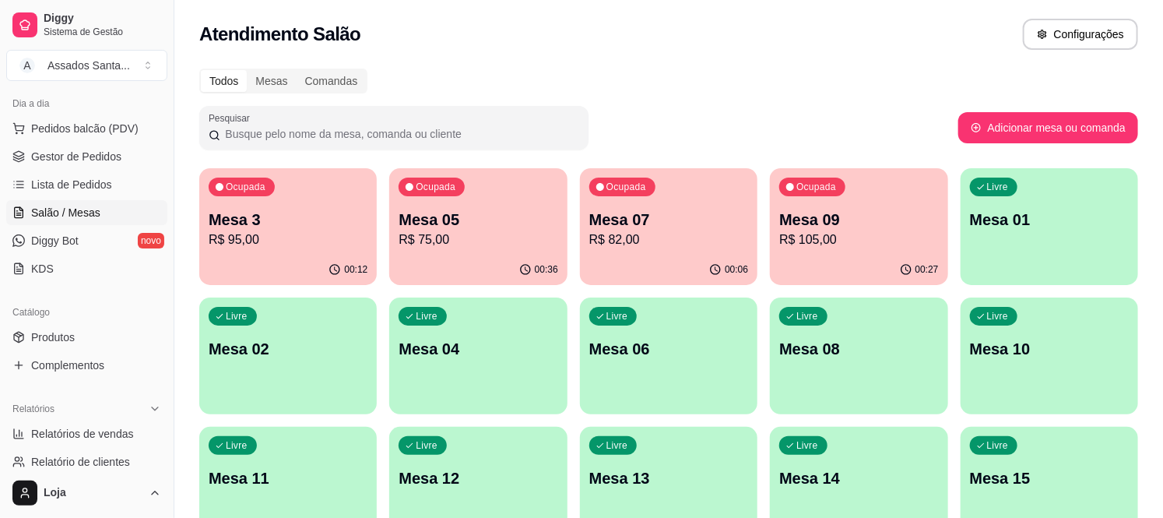
click at [512, 251] on div "Ocupada Mesa 05 R$ 75,00" at bounding box center [477, 211] width 177 height 86
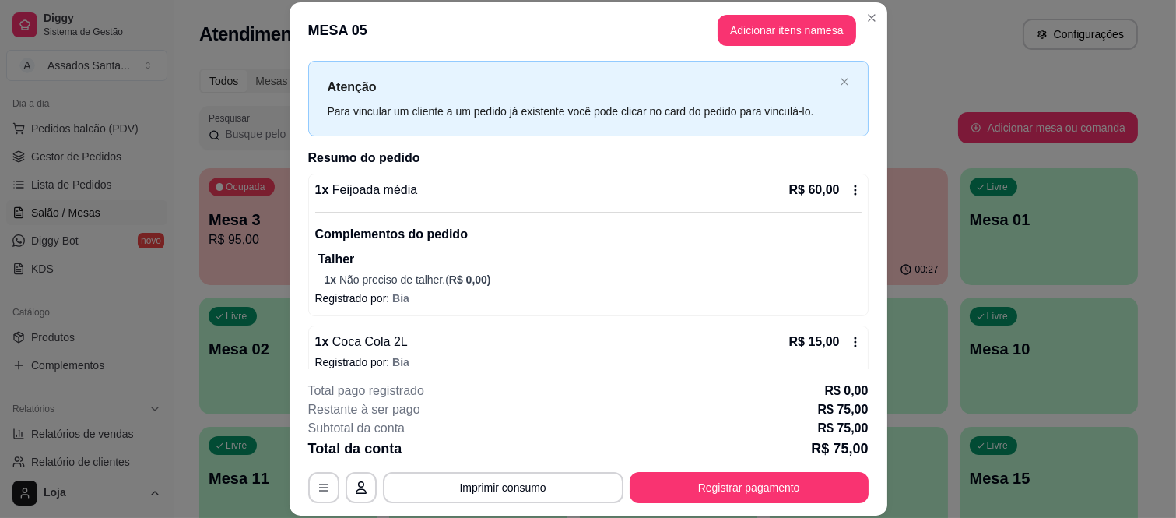
scroll to position [49, 0]
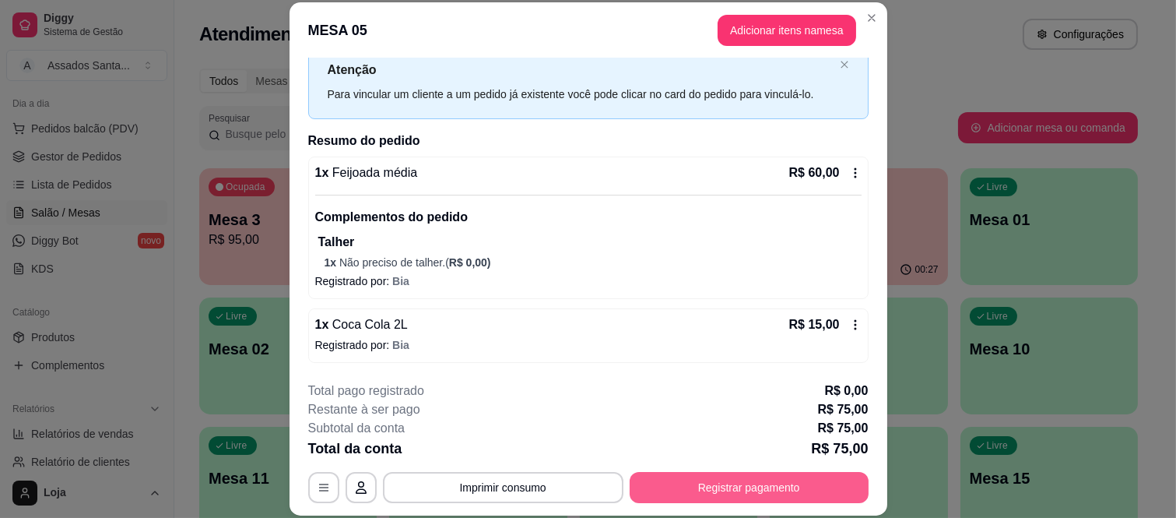
click at [686, 479] on button "Registrar pagamento" at bounding box center [749, 487] width 239 height 31
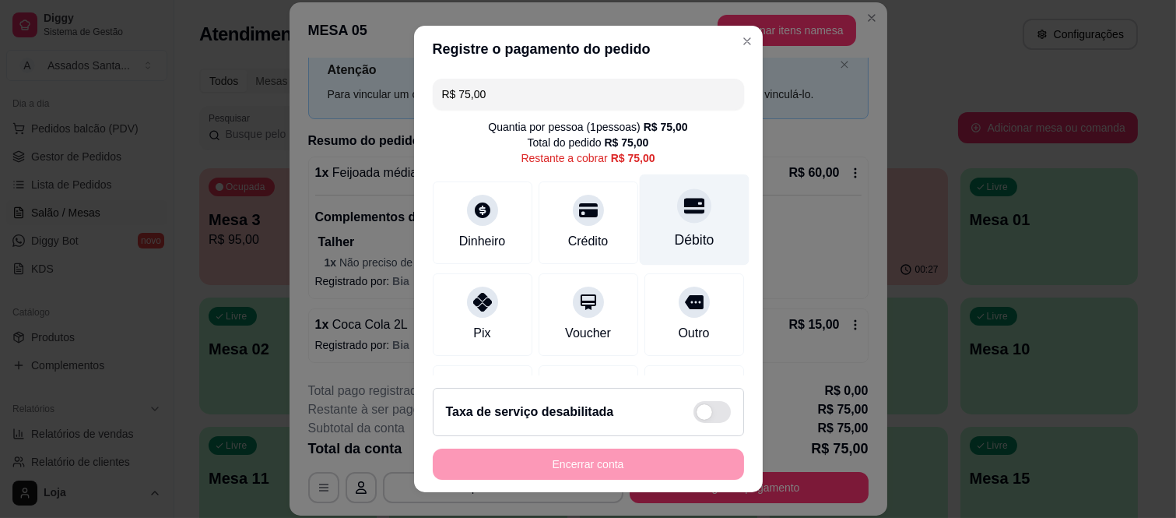
click at [683, 214] on icon at bounding box center [693, 205] width 20 height 20
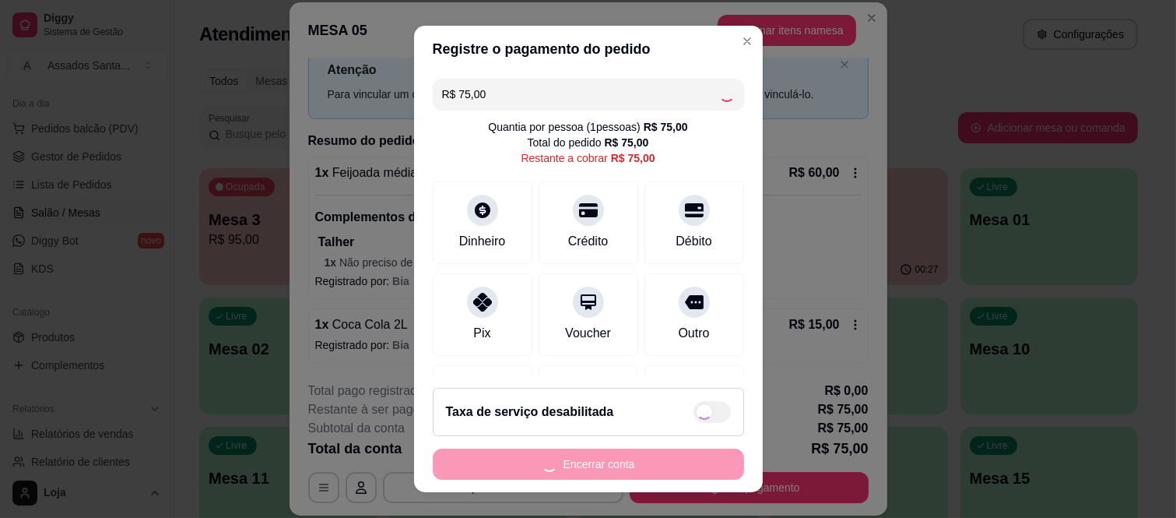
type input "R$ 0,00"
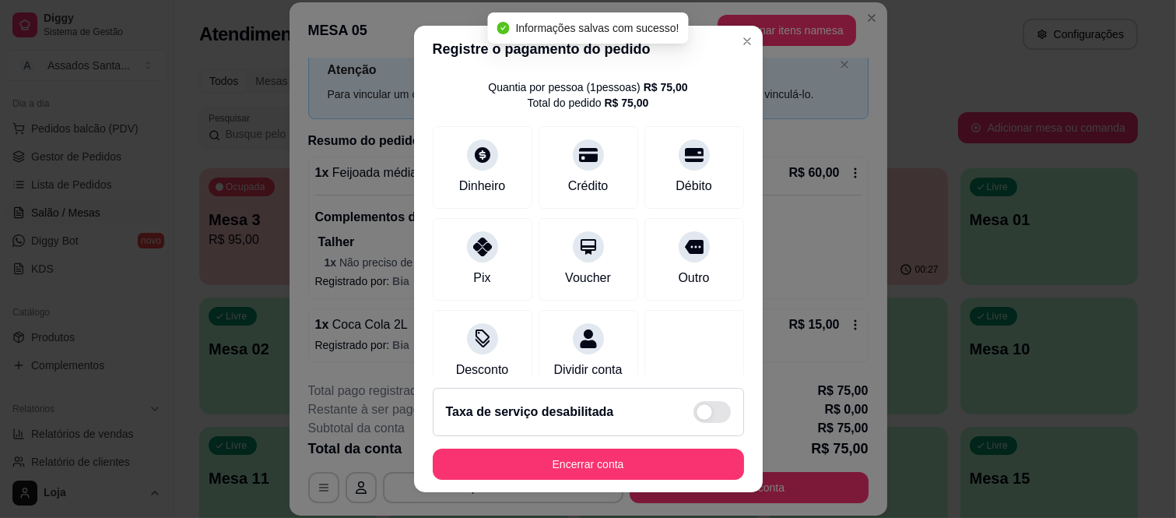
scroll to position [163, 0]
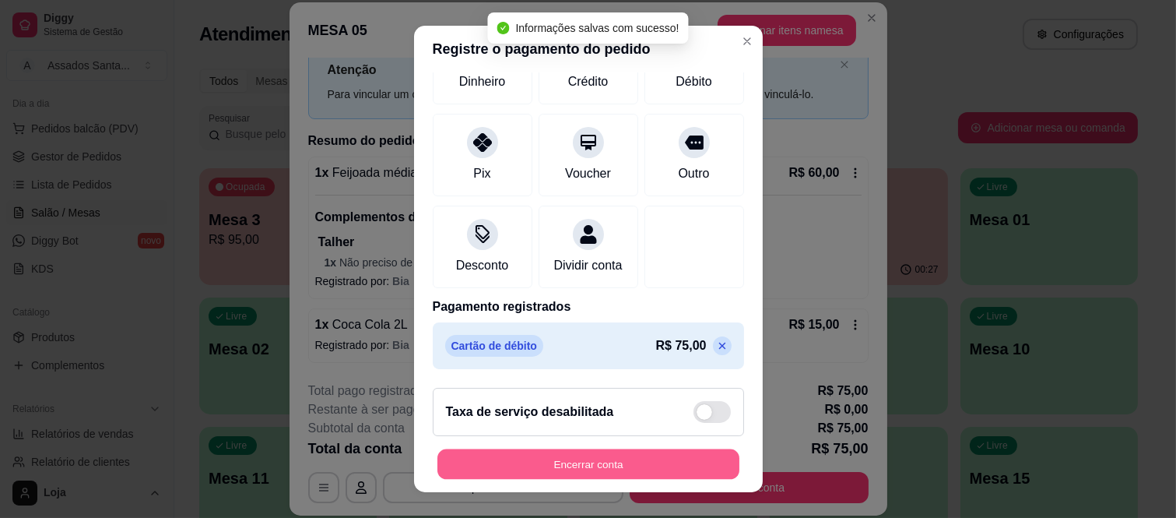
click at [627, 460] on button "Encerrar conta" at bounding box center [589, 463] width 302 height 30
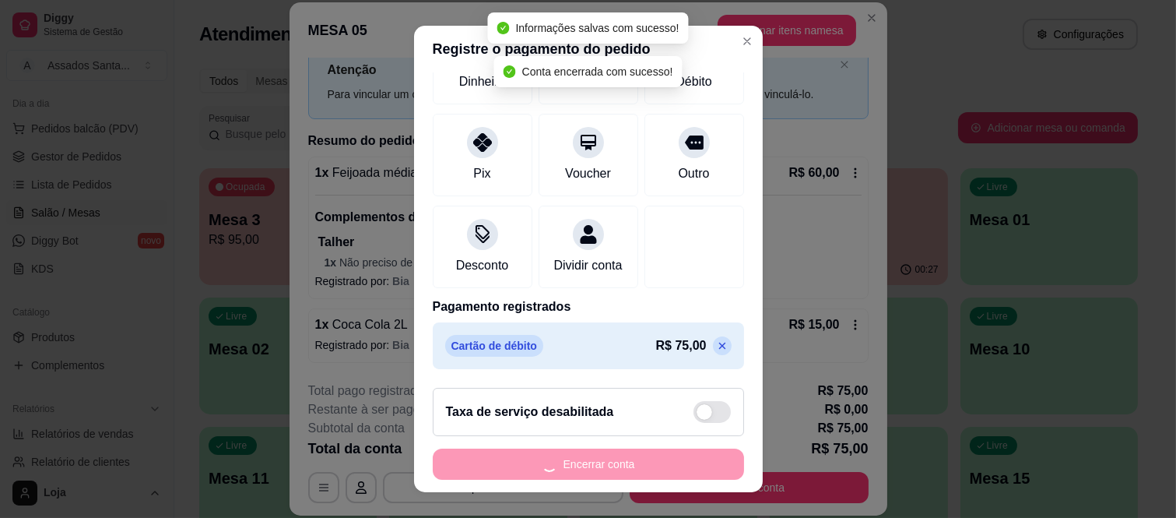
scroll to position [0, 0]
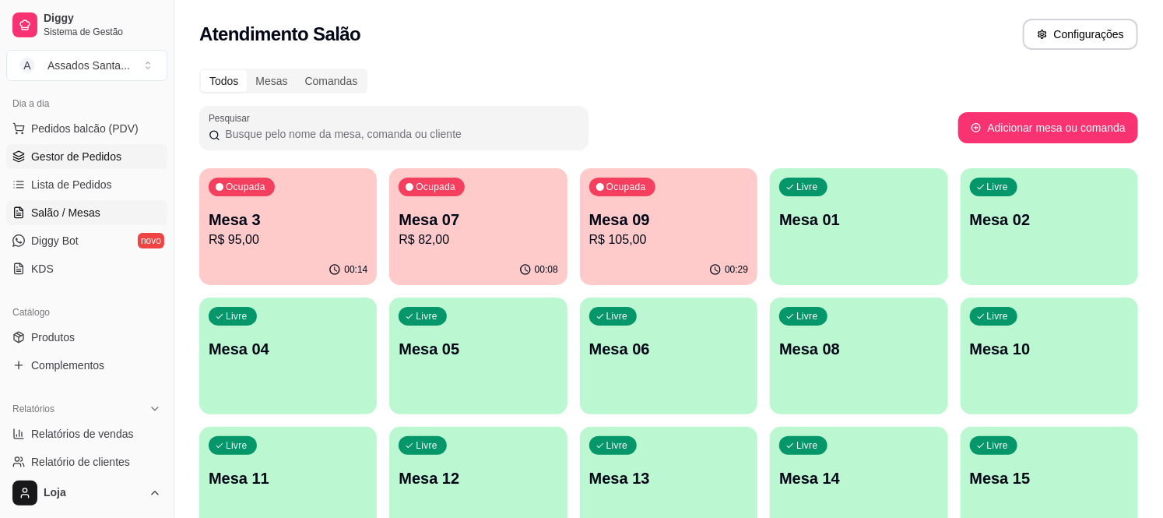
click at [62, 165] on link "Gestor de Pedidos" at bounding box center [86, 156] width 161 height 25
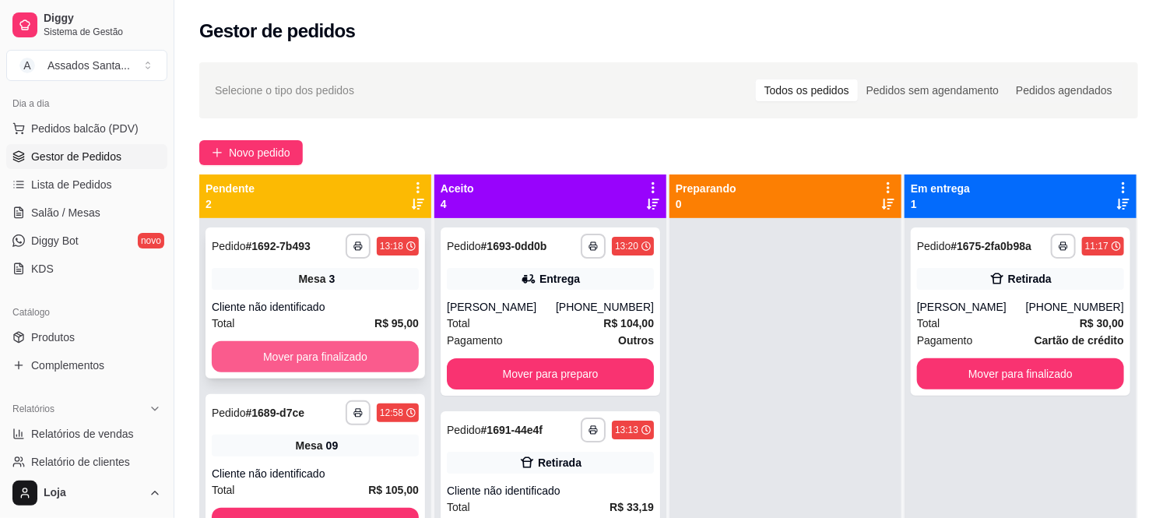
click at [248, 354] on button "Mover para finalizado" at bounding box center [315, 356] width 207 height 31
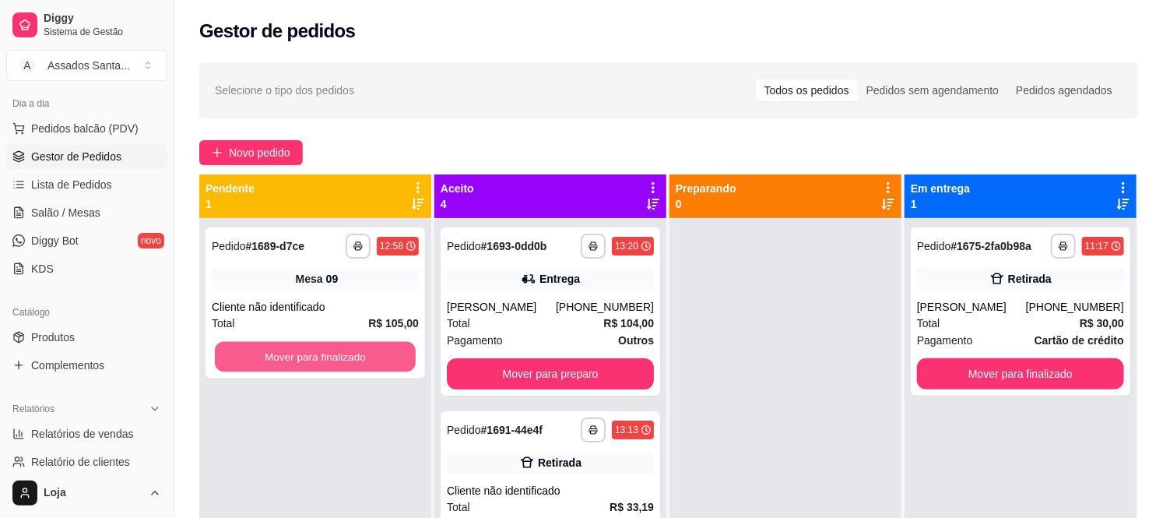
click at [248, 354] on button "Mover para finalizado" at bounding box center [315, 357] width 201 height 30
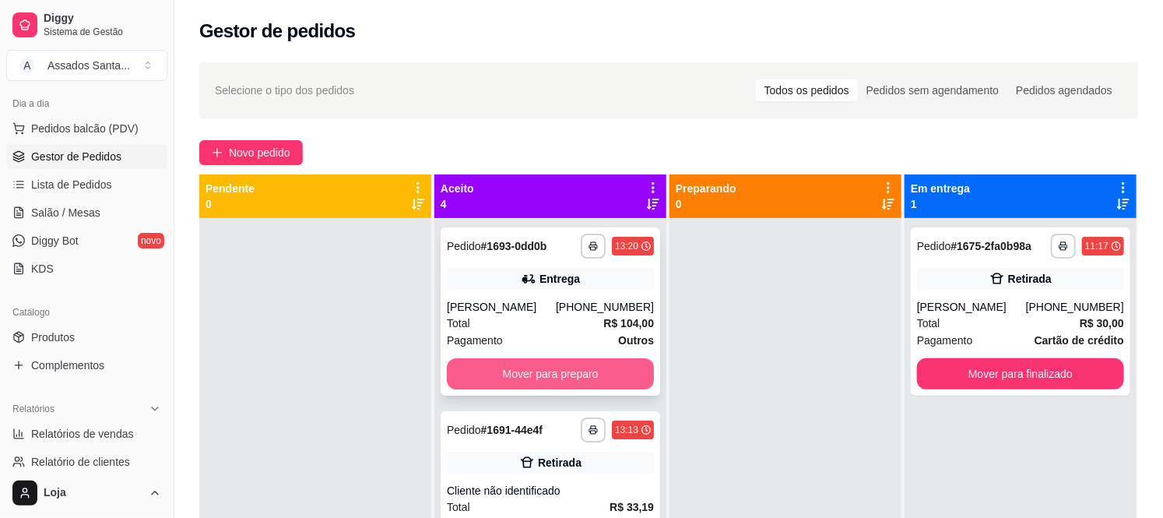
click at [503, 362] on button "Mover para preparo" at bounding box center [550, 373] width 207 height 31
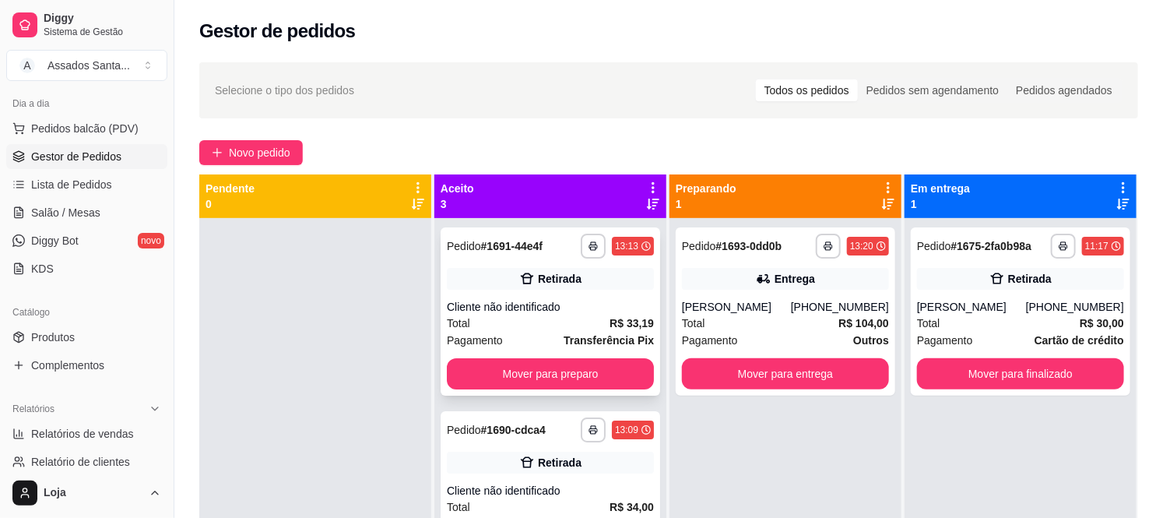
click at [502, 282] on div "Retirada" at bounding box center [550, 279] width 207 height 22
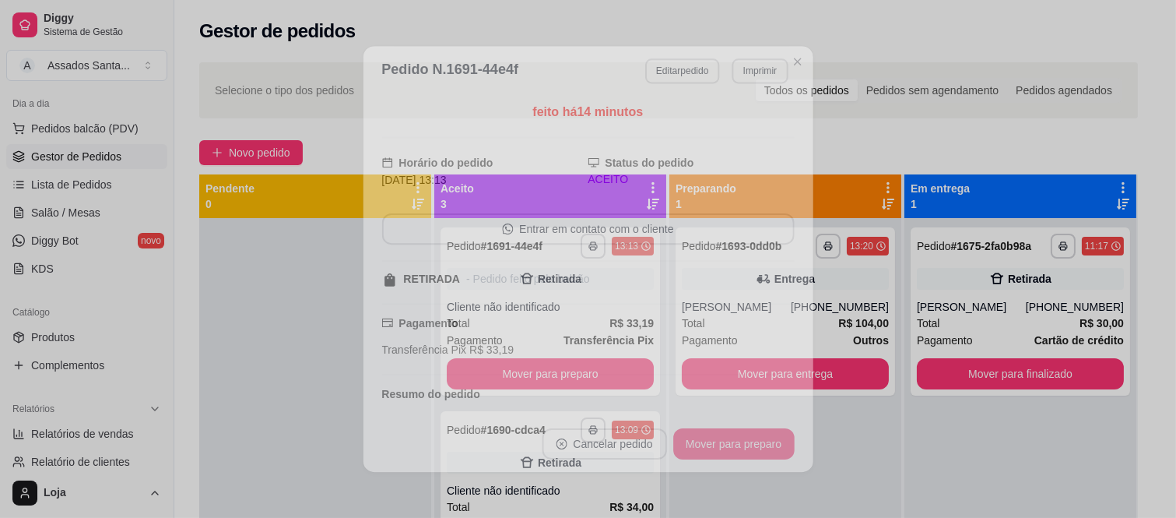
scroll to position [97, 0]
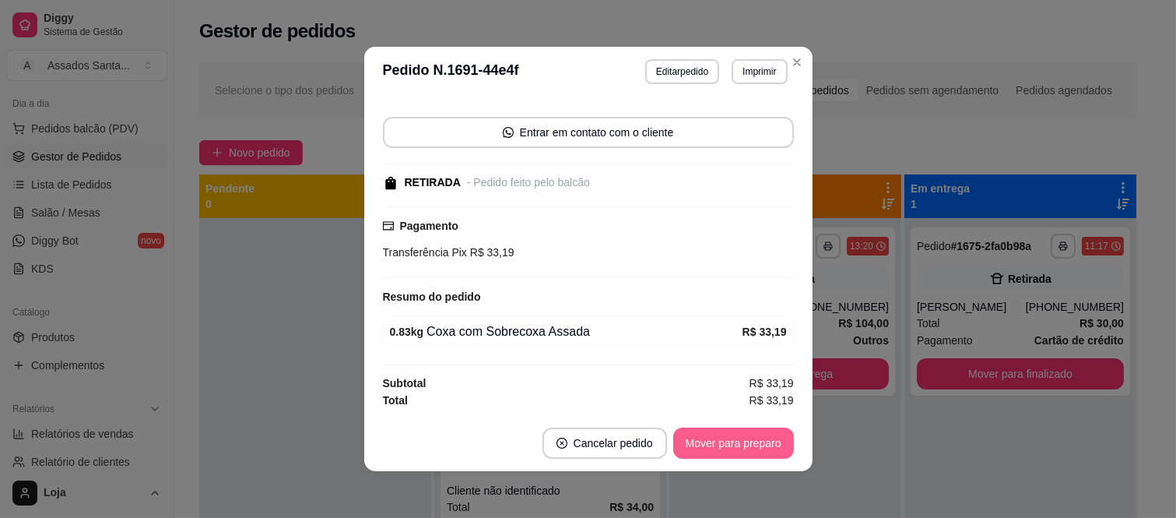
click at [711, 449] on button "Mover para preparo" at bounding box center [733, 442] width 121 height 31
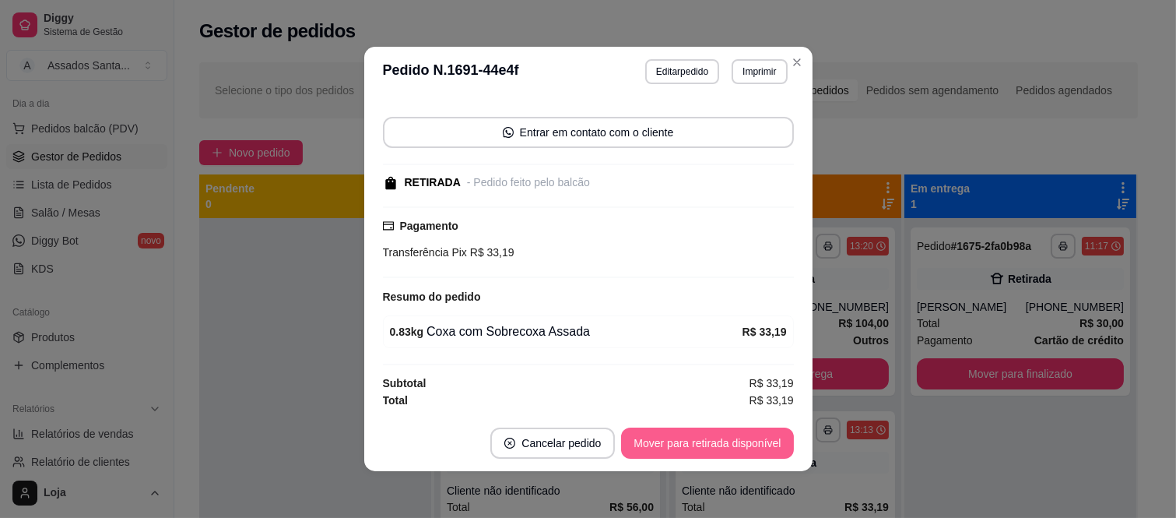
click at [711, 449] on button "Mover para retirada disponível" at bounding box center [707, 442] width 172 height 31
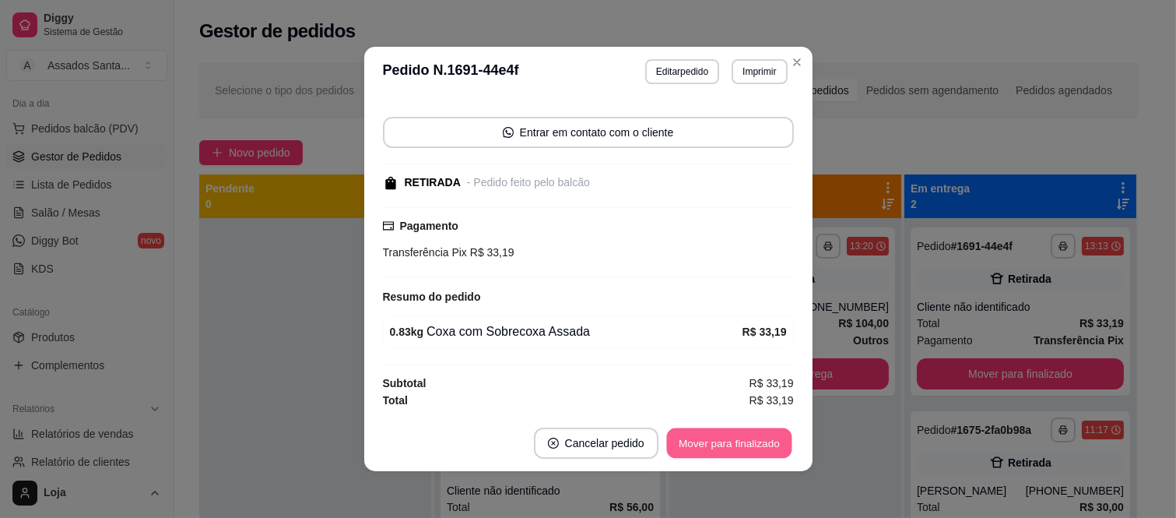
click at [711, 449] on button "Mover para finalizado" at bounding box center [728, 443] width 125 height 30
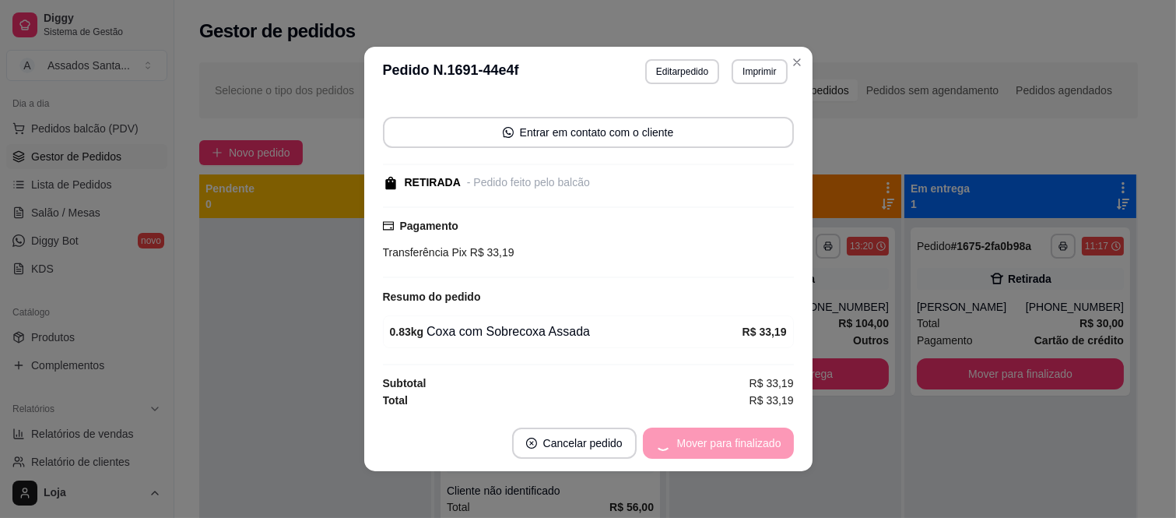
scroll to position [31, 0]
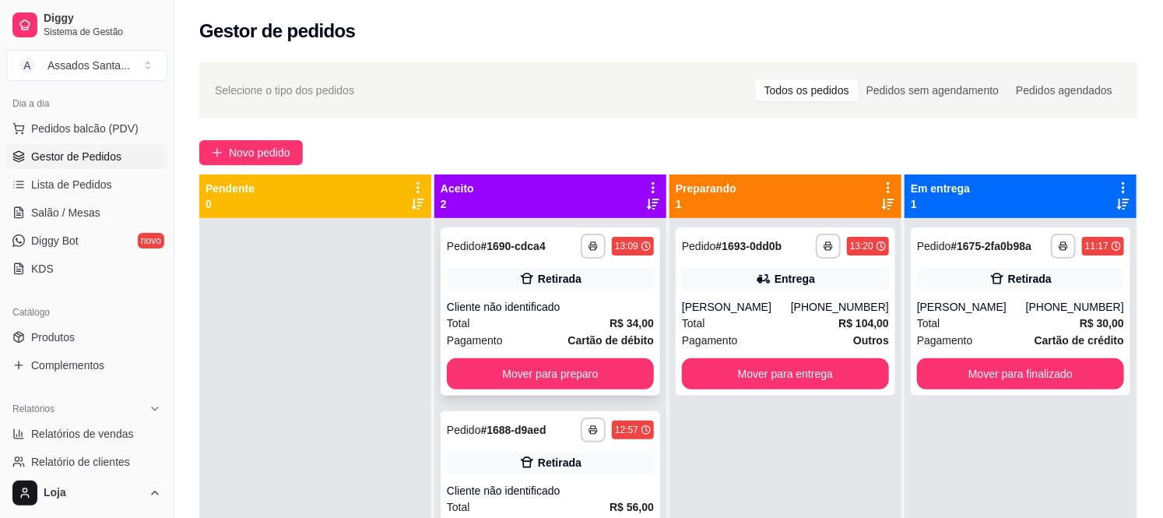
click at [469, 268] on div "Retirada" at bounding box center [550, 279] width 207 height 22
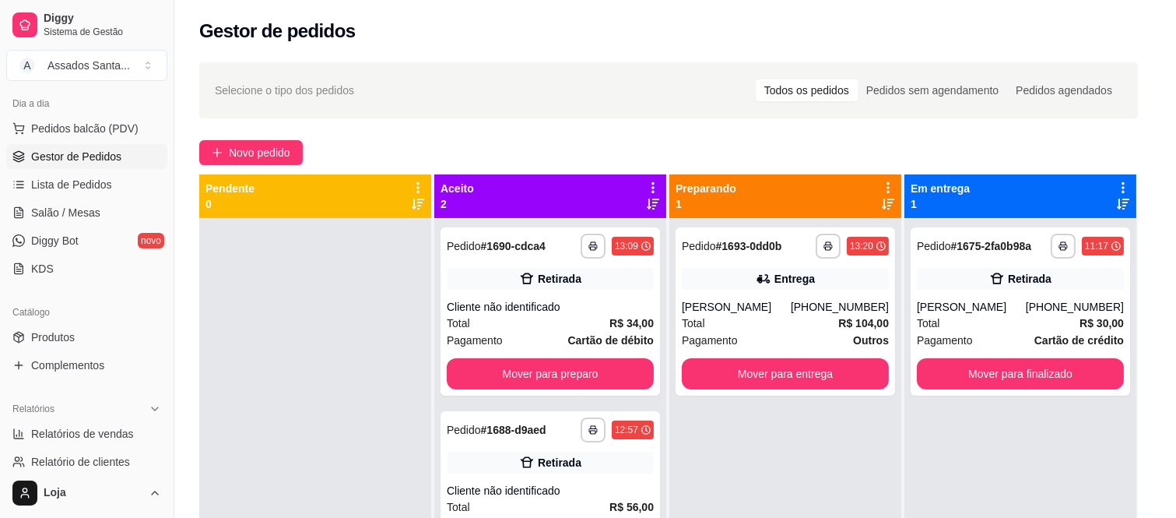
scroll to position [143, 0]
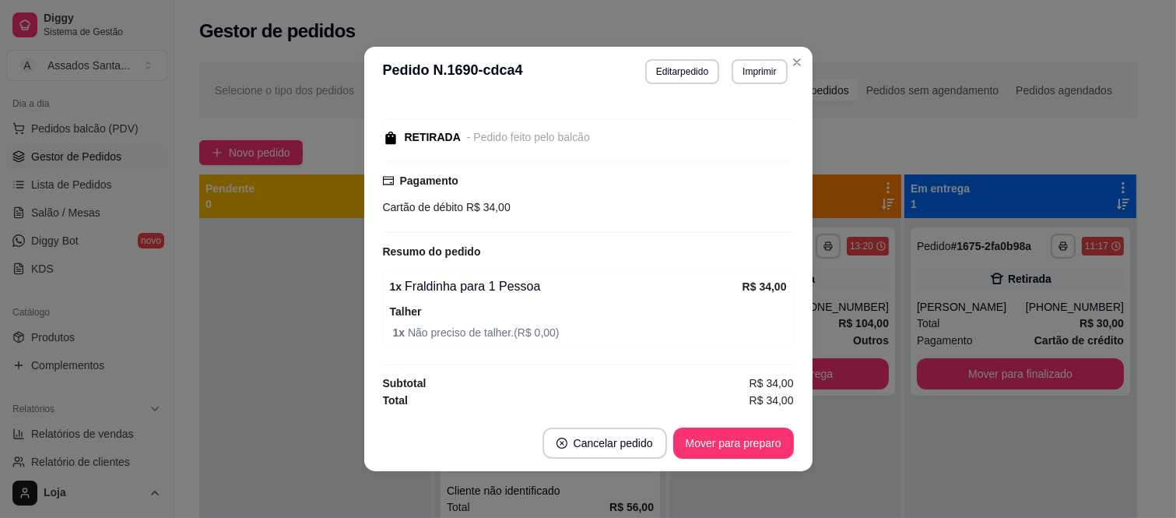
click at [784, 446] on button "Mover para preparo" at bounding box center [733, 442] width 121 height 31
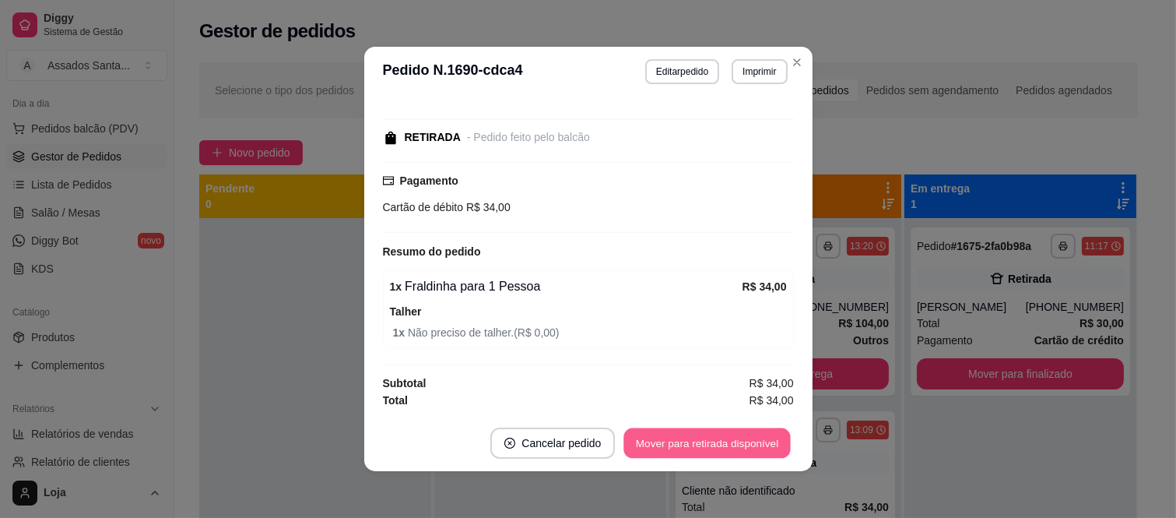
click at [756, 444] on button "Mover para retirada disponível" at bounding box center [707, 443] width 167 height 30
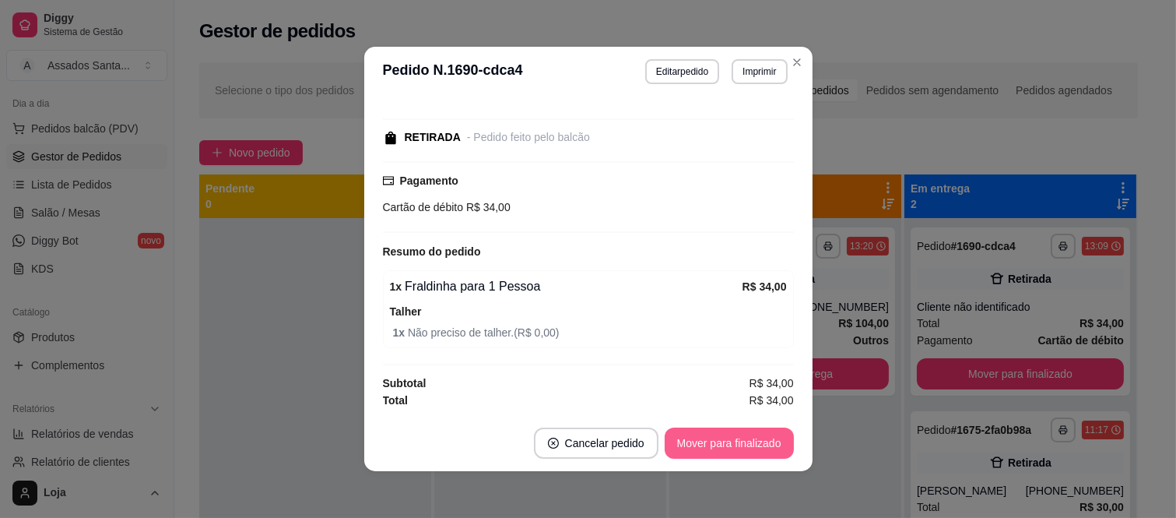
click at [754, 444] on button "Mover para finalizado" at bounding box center [729, 442] width 129 height 31
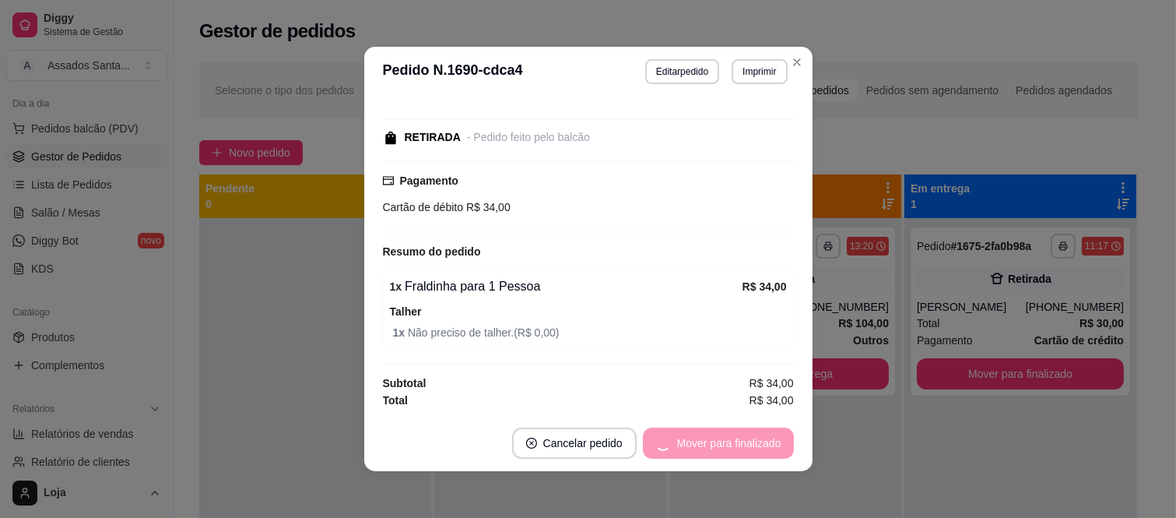
scroll to position [76, 0]
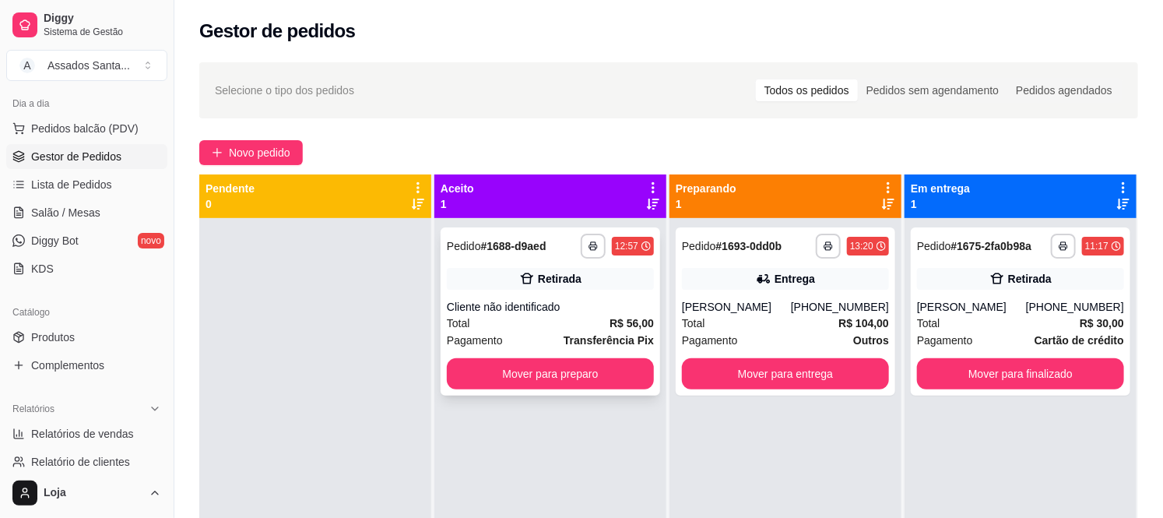
click at [538, 278] on div "Retirada" at bounding box center [560, 279] width 44 height 16
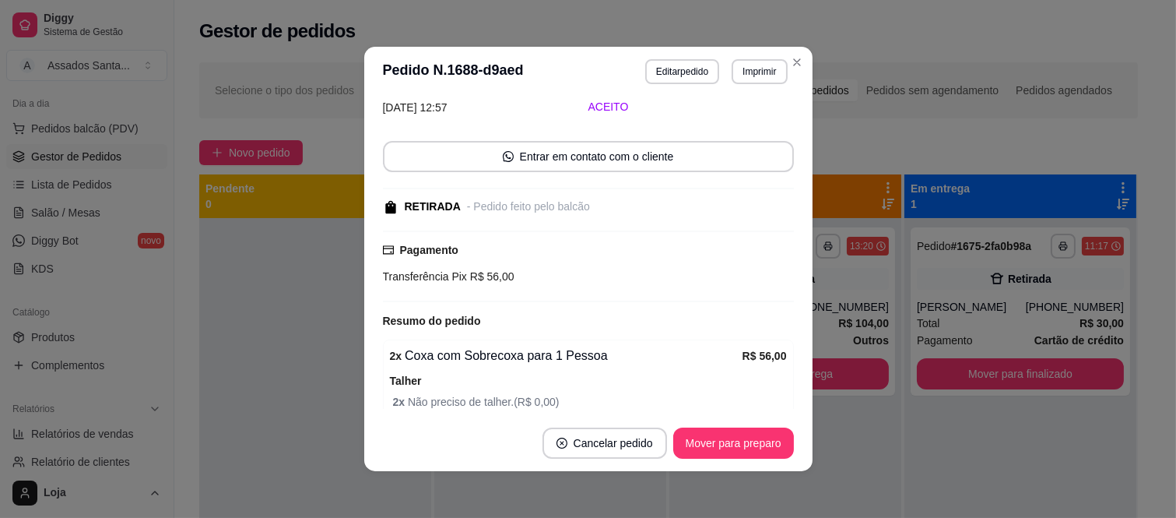
scroll to position [0, 0]
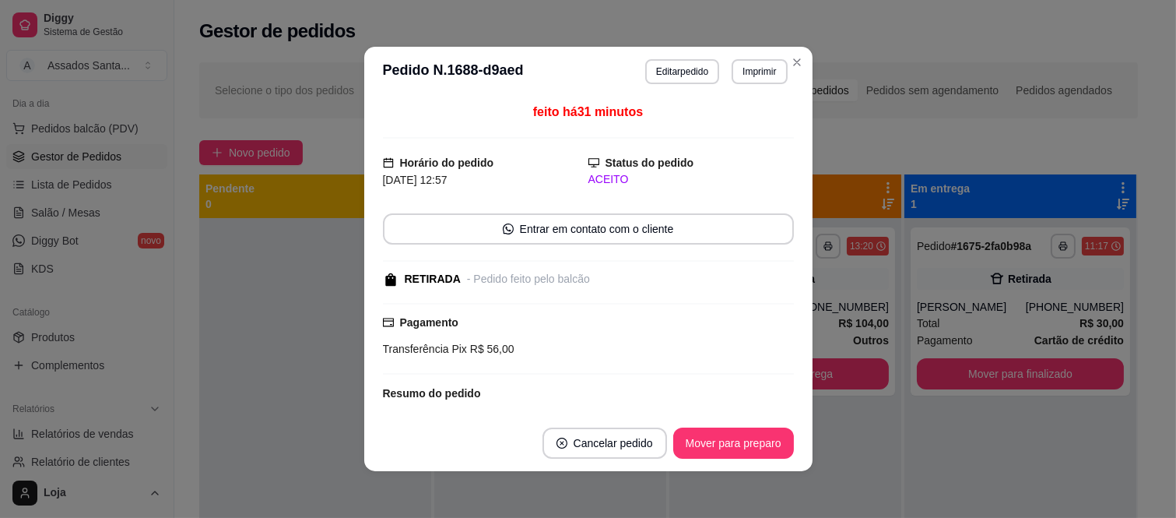
click at [730, 434] on button "Mover para preparo" at bounding box center [733, 442] width 121 height 31
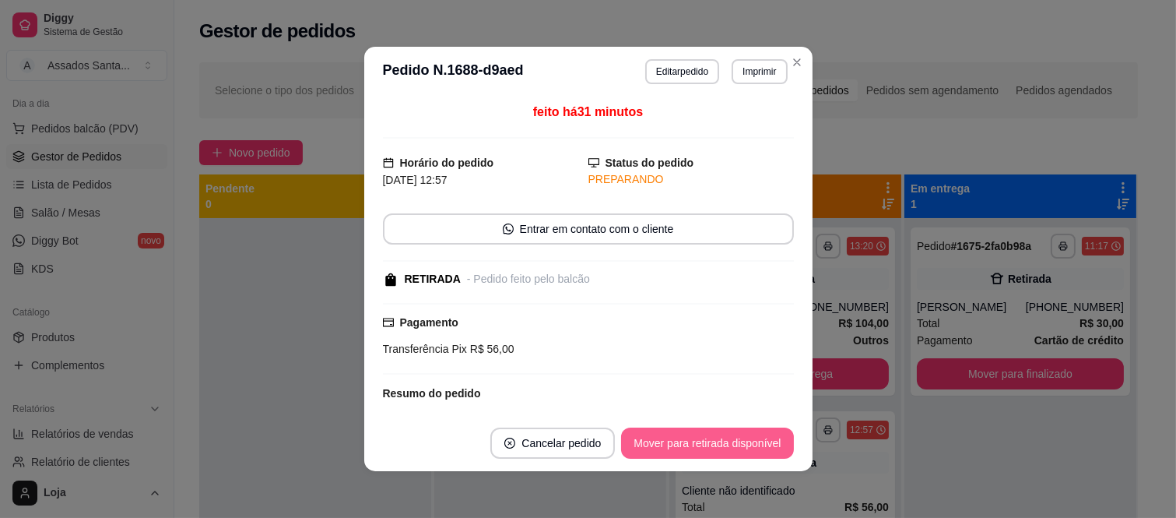
click at [730, 436] on button "Mover para retirada disponível" at bounding box center [707, 442] width 172 height 31
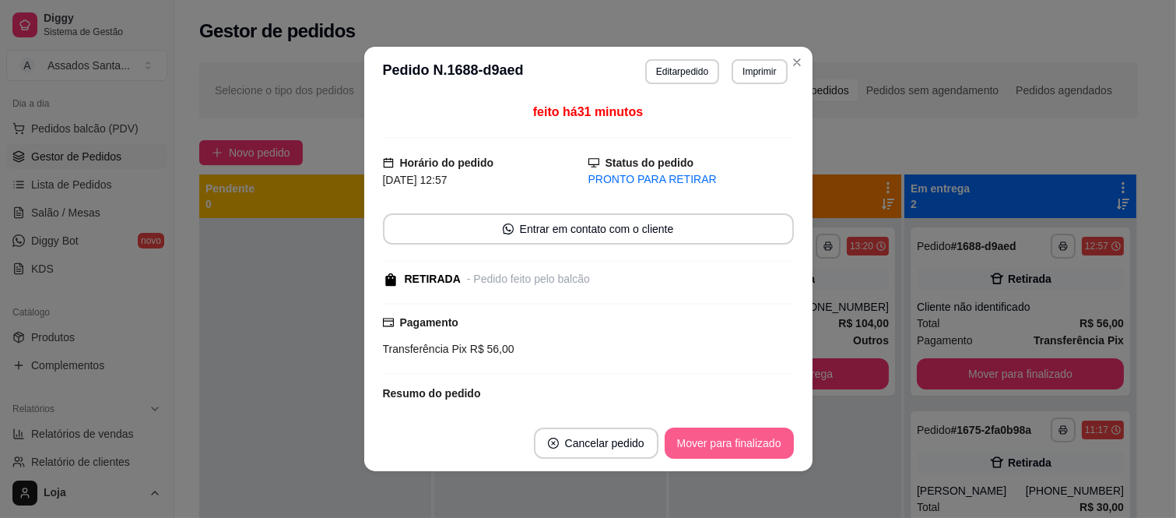
click at [729, 439] on button "Mover para finalizado" at bounding box center [729, 442] width 129 height 31
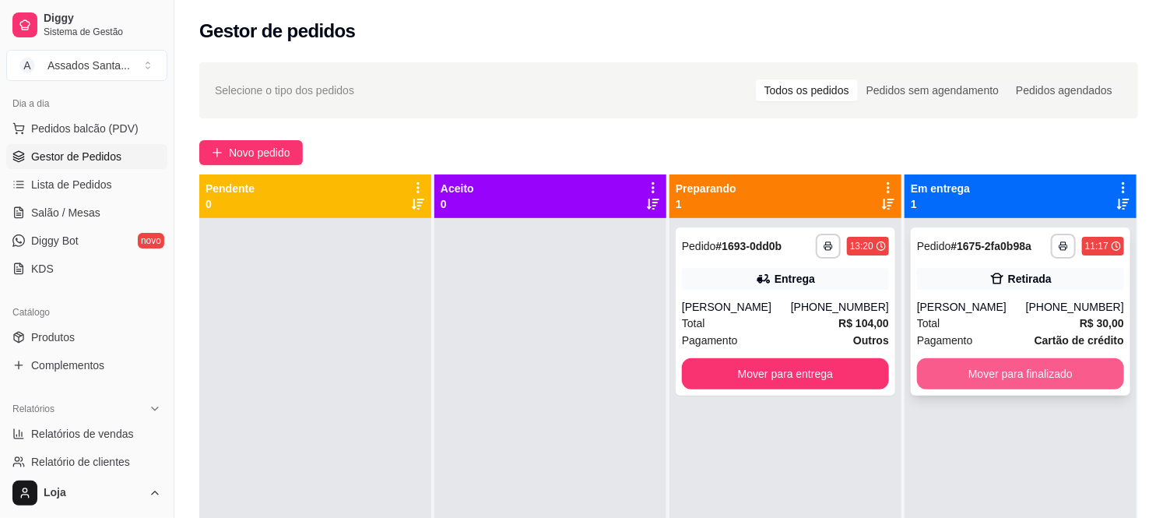
click at [1015, 359] on button "Mover para finalizado" at bounding box center [1020, 373] width 207 height 31
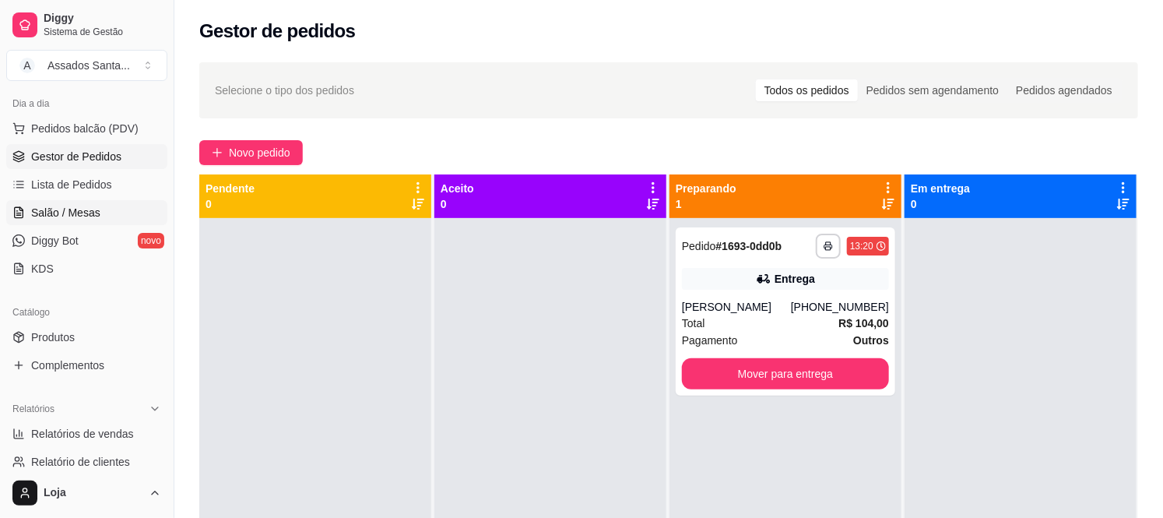
click at [90, 216] on span "Salão / Mesas" at bounding box center [65, 213] width 69 height 16
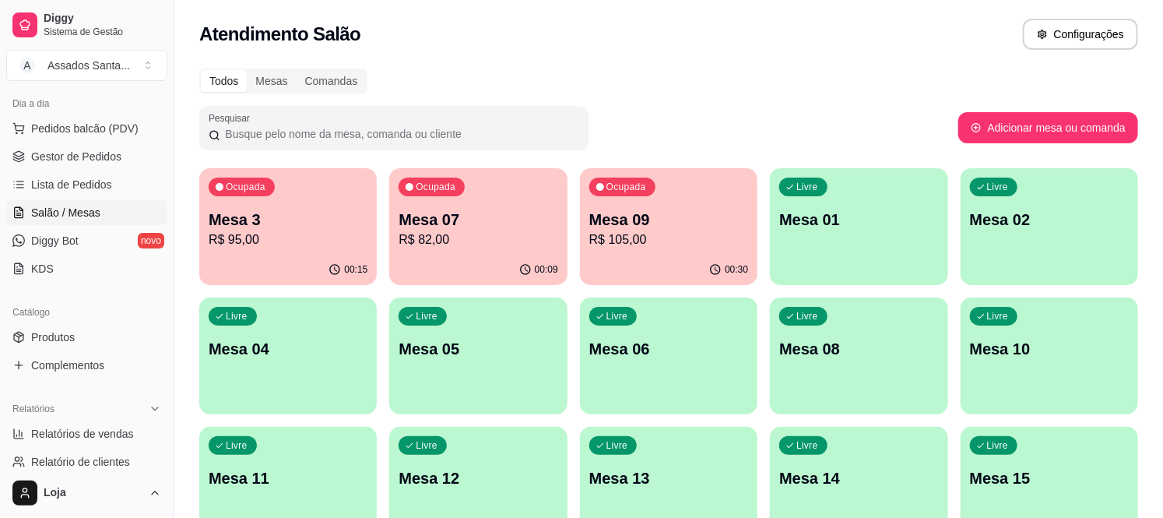
click at [686, 234] on p "R$ 105,00" at bounding box center [668, 239] width 159 height 19
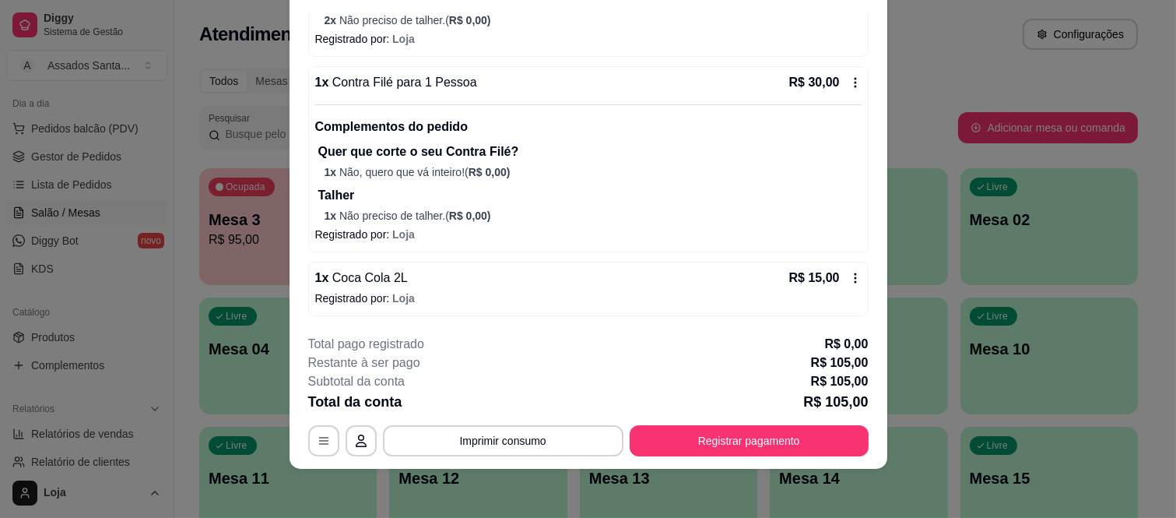
scroll to position [47, 0]
click at [664, 440] on button "Registrar pagamento" at bounding box center [749, 439] width 239 height 31
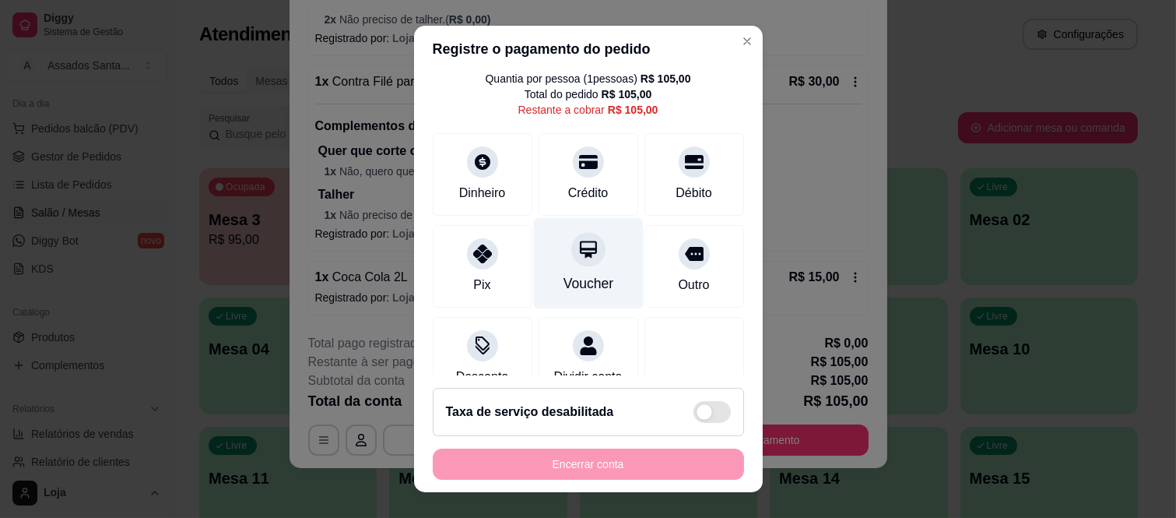
scroll to position [97, 0]
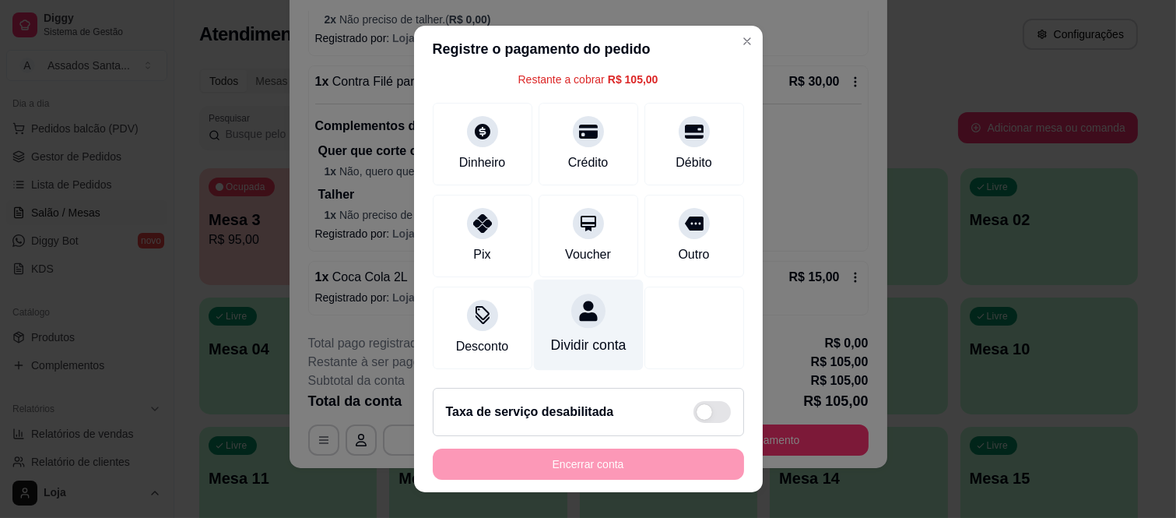
click at [571, 307] on div at bounding box center [588, 311] width 34 height 34
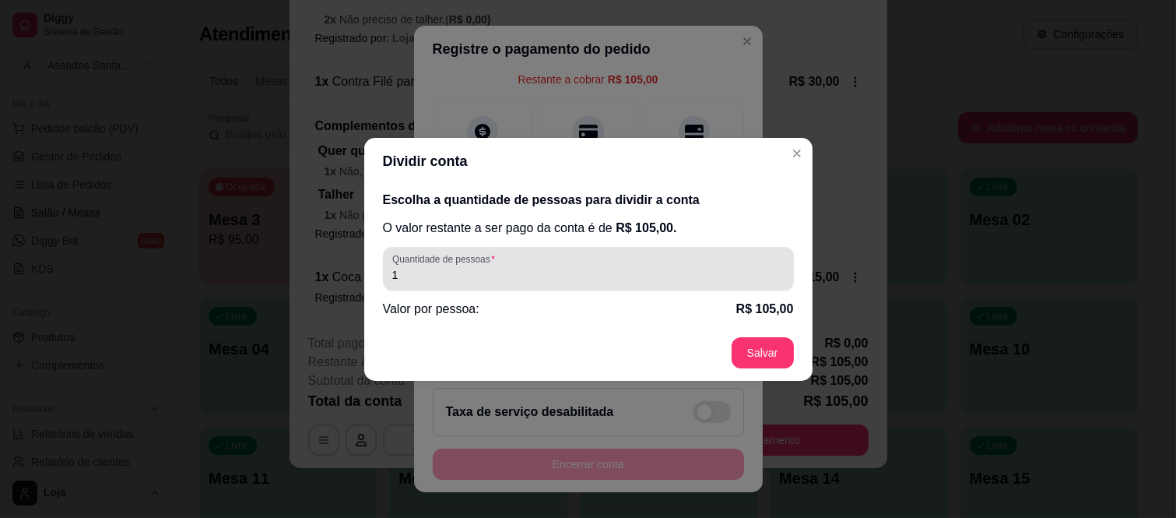
click at [611, 271] on input "1" at bounding box center [588, 275] width 392 height 16
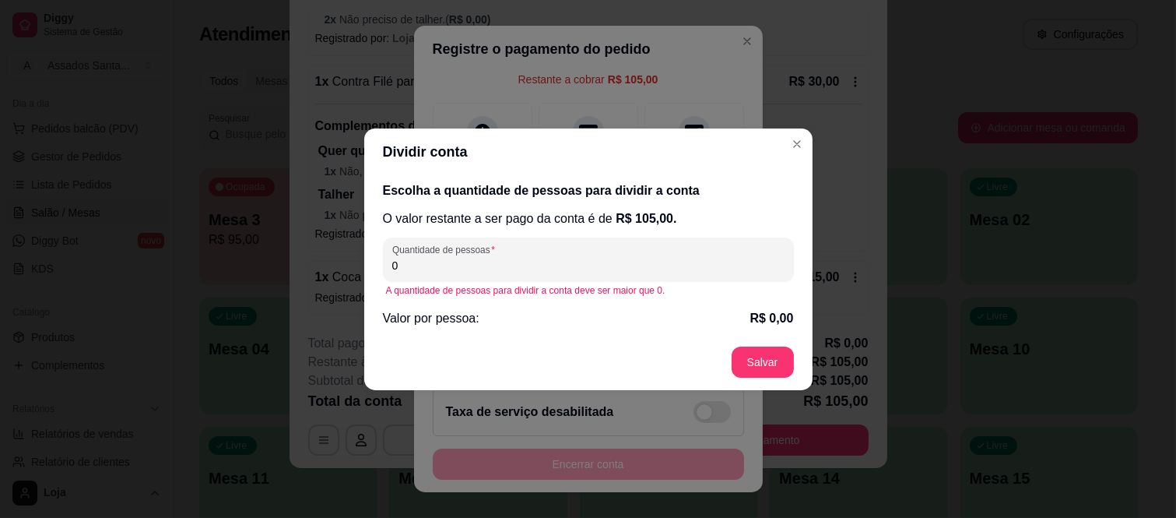
type input "2"
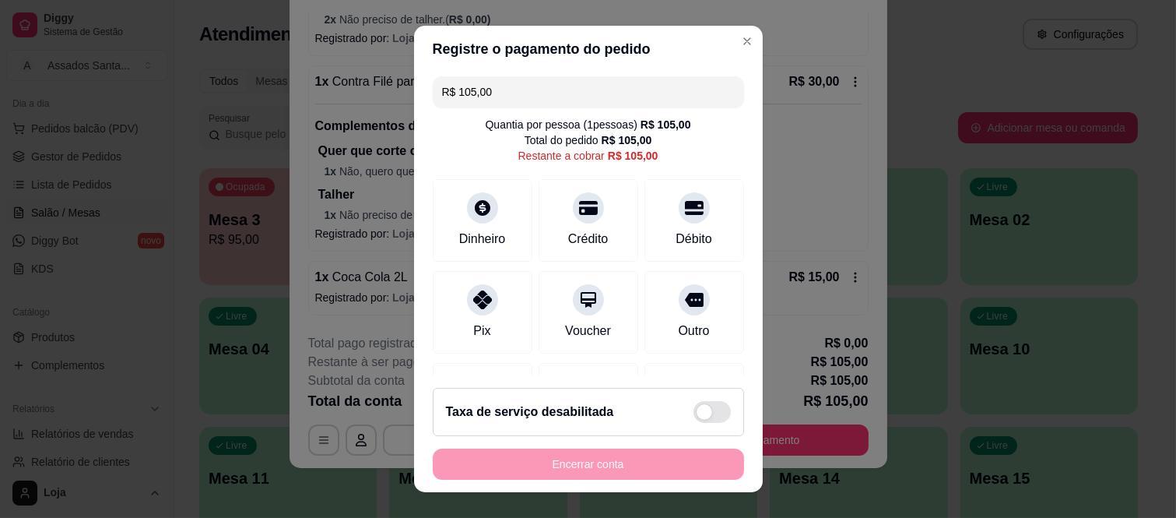
scroll to position [0, 0]
click at [515, 100] on input "R$ 105,00" at bounding box center [588, 94] width 293 height 31
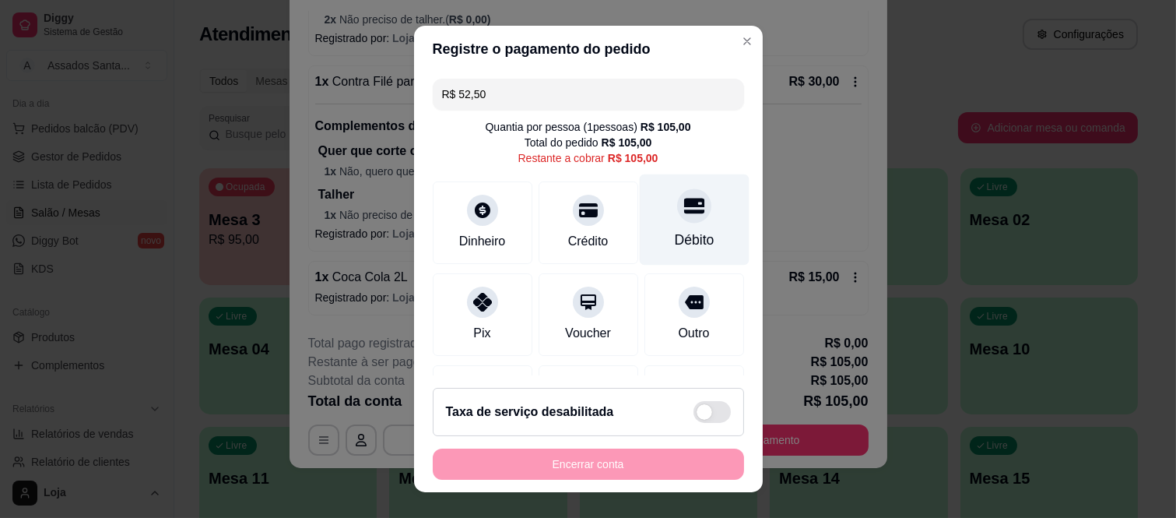
click at [674, 234] on div "Débito" at bounding box center [694, 240] width 40 height 20
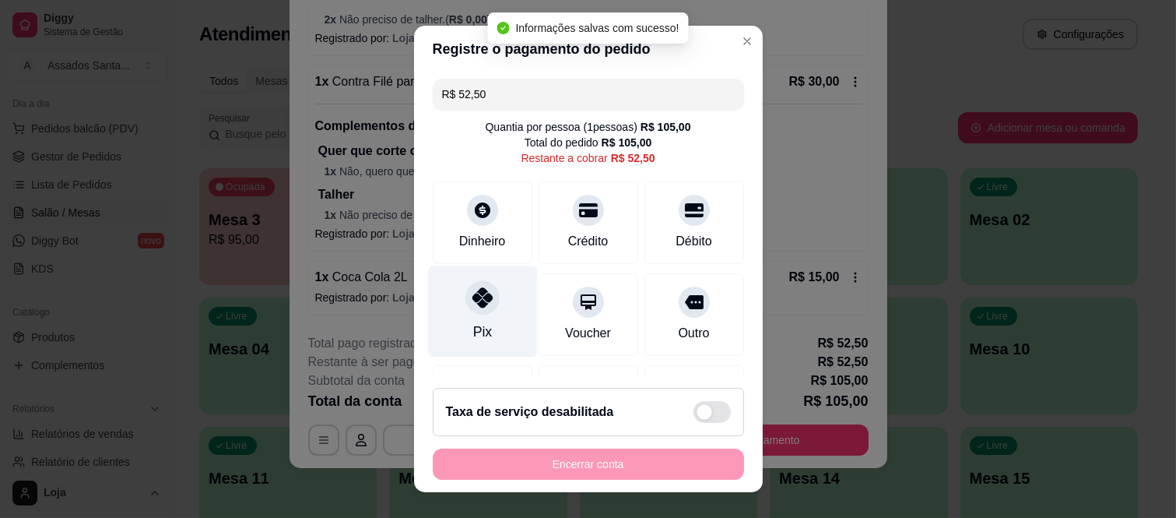
click at [476, 306] on icon at bounding box center [482, 297] width 20 height 20
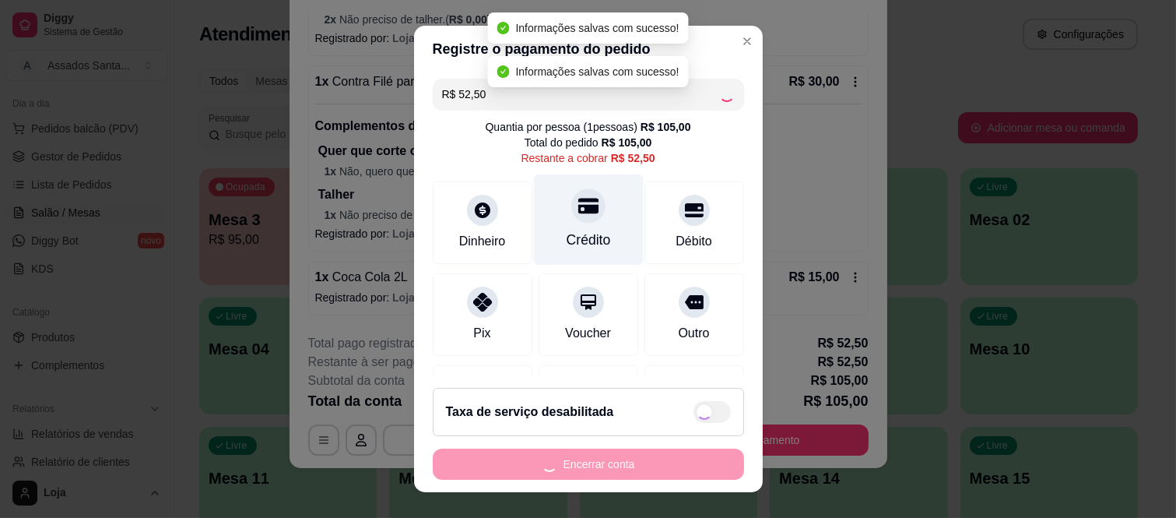
type input "R$ 0,00"
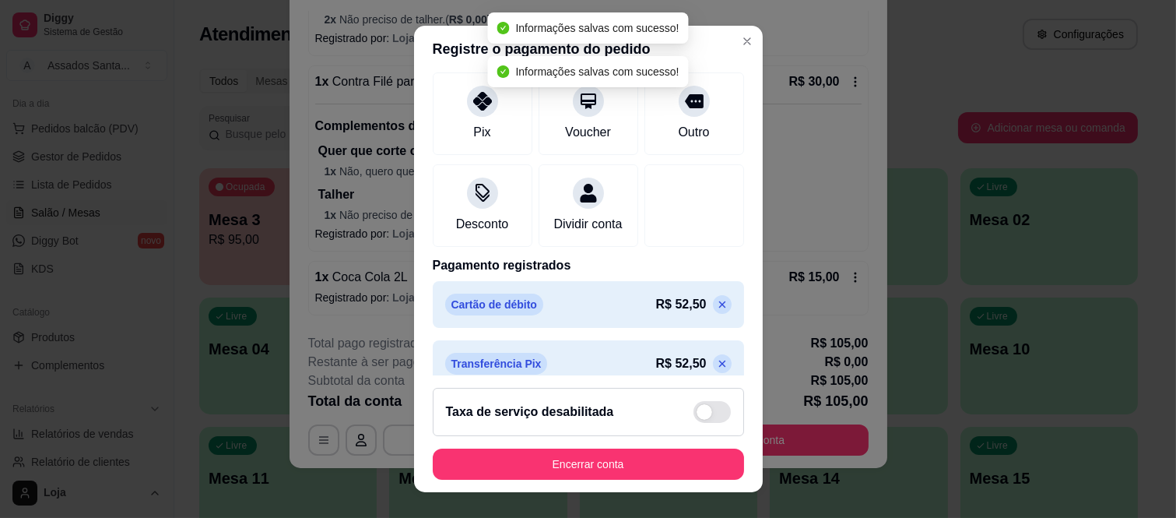
scroll to position [222, 0]
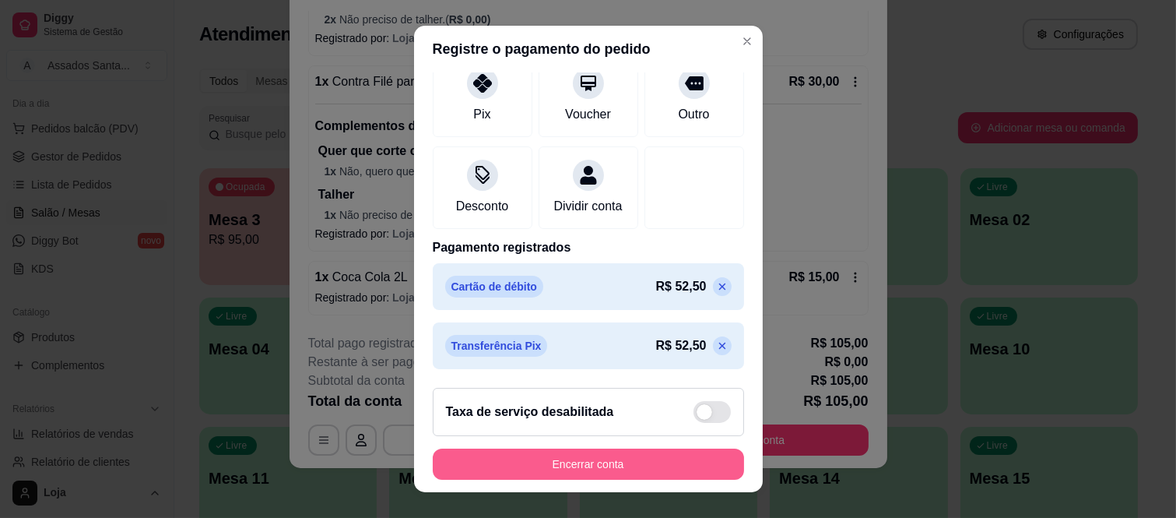
click at [543, 462] on button "Encerrar conta" at bounding box center [588, 463] width 311 height 31
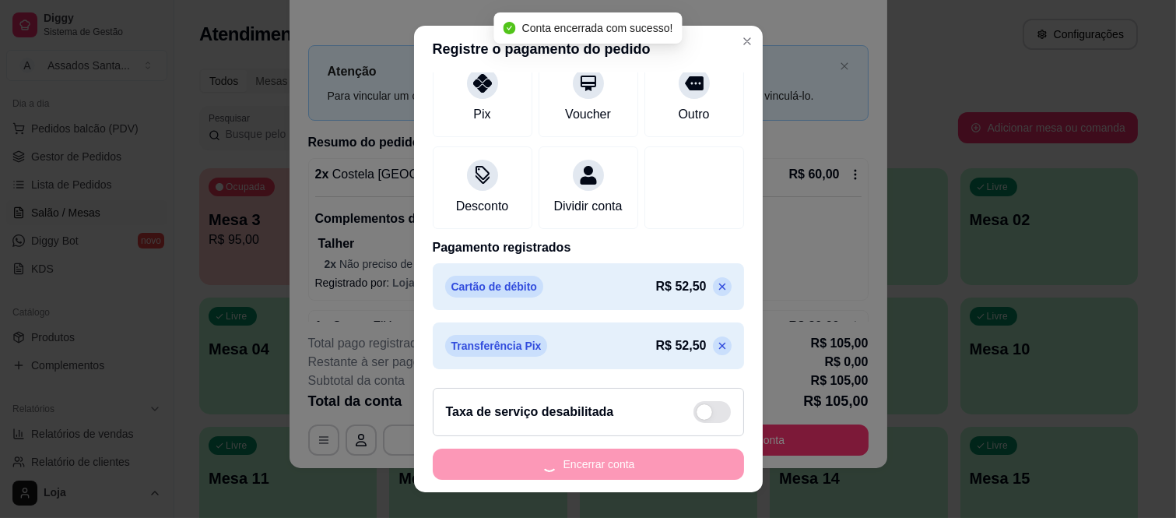
scroll to position [0, 0]
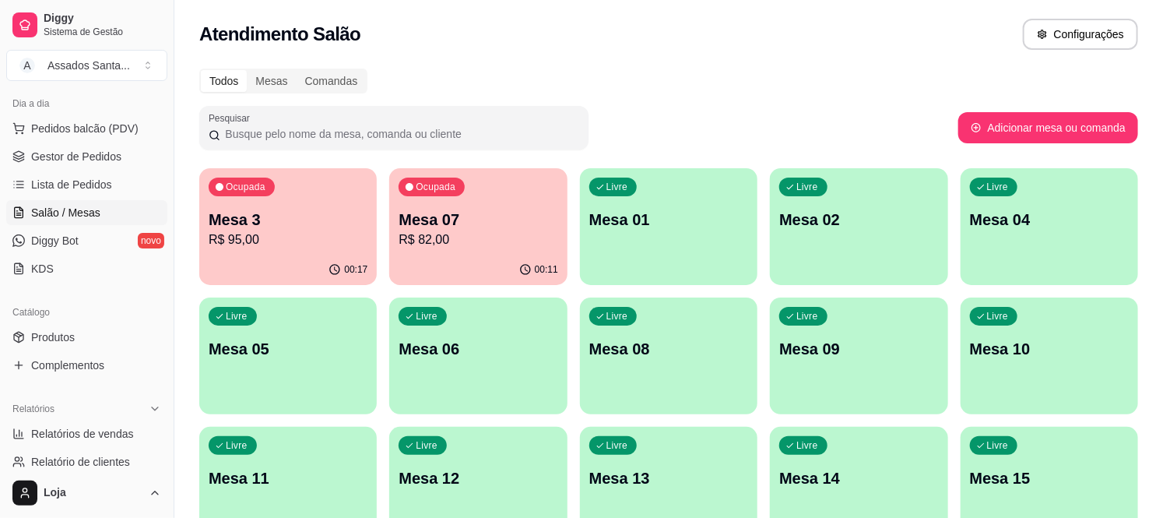
click at [277, 216] on p "Mesa 3" at bounding box center [288, 220] width 159 height 22
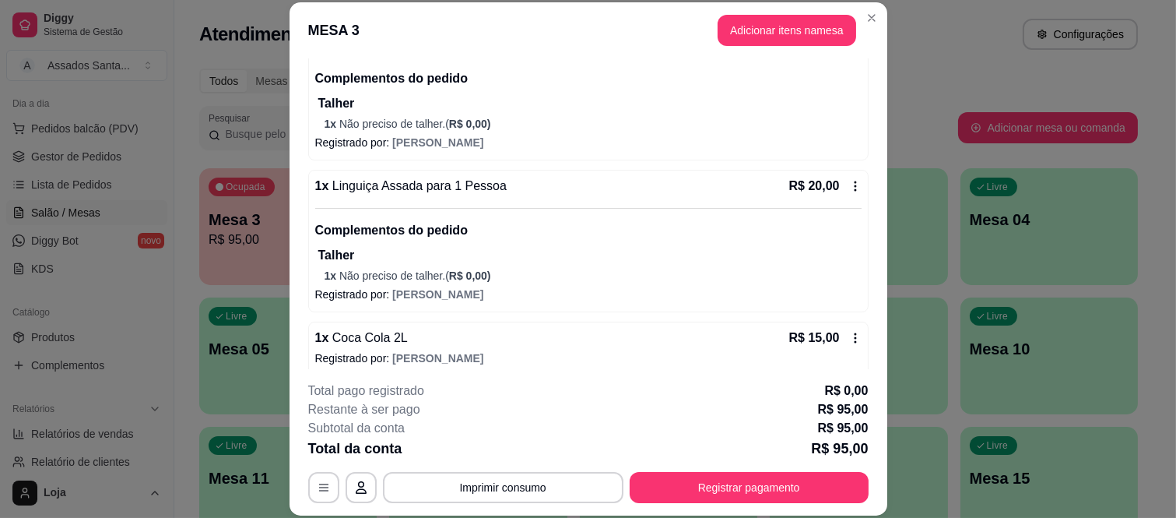
scroll to position [353, 0]
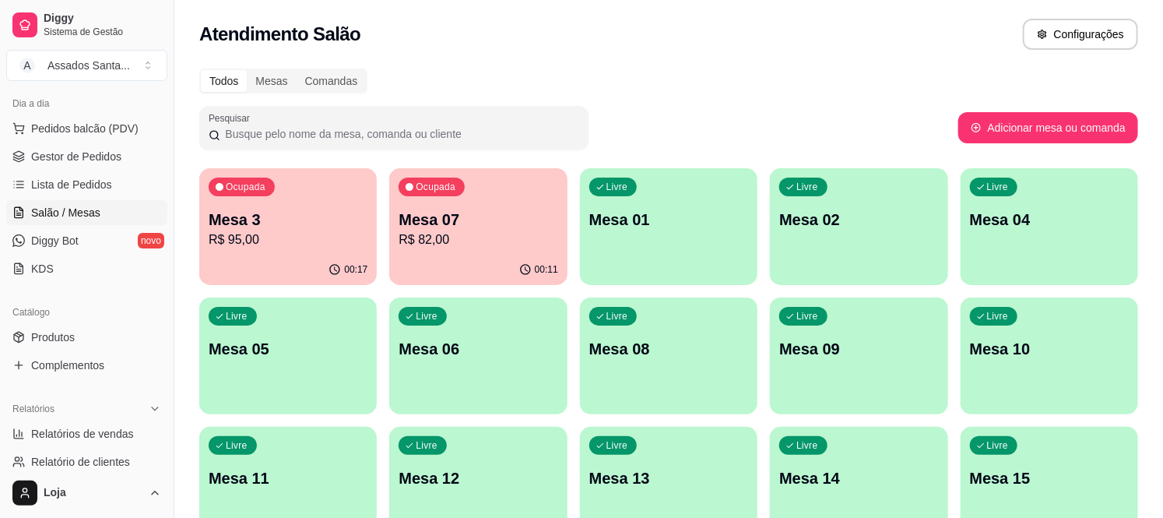
click at [436, 234] on p "R$ 82,00" at bounding box center [478, 239] width 159 height 19
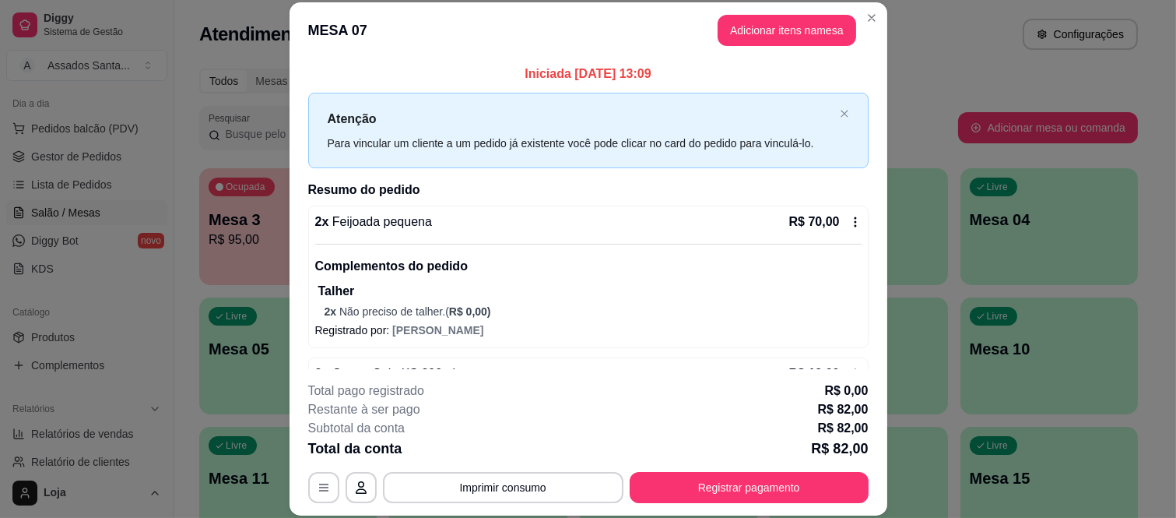
scroll to position [49, 0]
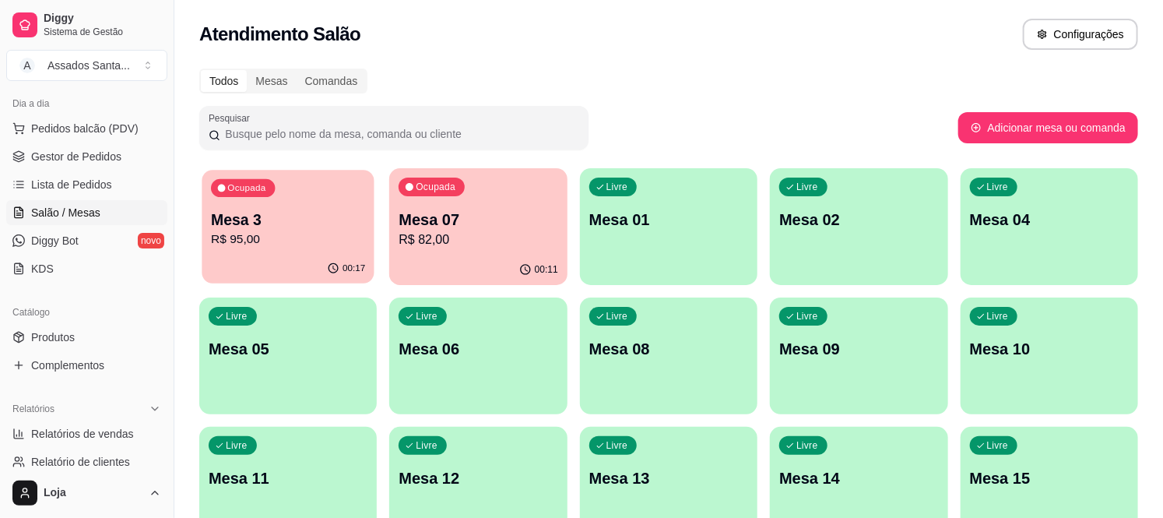
click at [235, 235] on p "R$ 95,00" at bounding box center [288, 239] width 154 height 18
click at [102, 169] on ul "Pedidos balcão (PDV) Gestor de Pedidos Lista de Pedidos Salão / Mesas Diggy Bot…" at bounding box center [86, 198] width 161 height 165
click at [102, 166] on link "Gestor de Pedidos" at bounding box center [86, 156] width 161 height 25
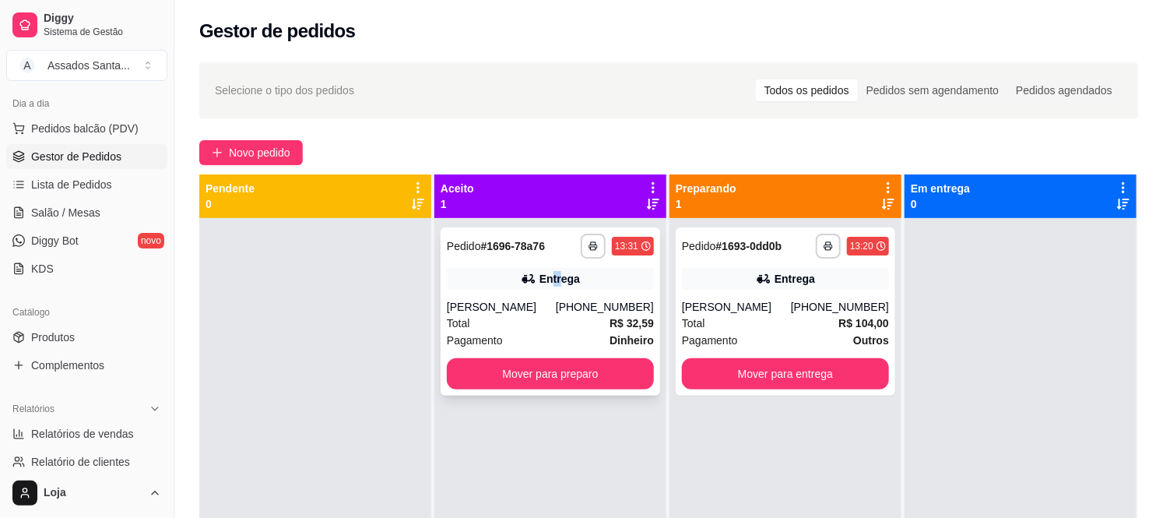
click at [545, 274] on div "Entrega" at bounding box center [559, 279] width 40 height 16
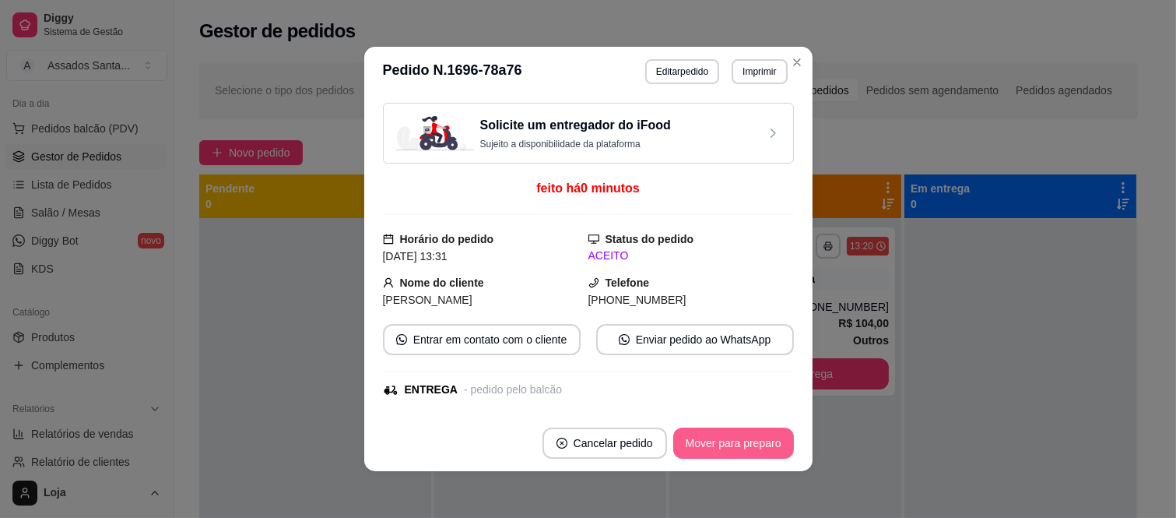
click at [717, 447] on button "Mover para preparo" at bounding box center [733, 442] width 121 height 31
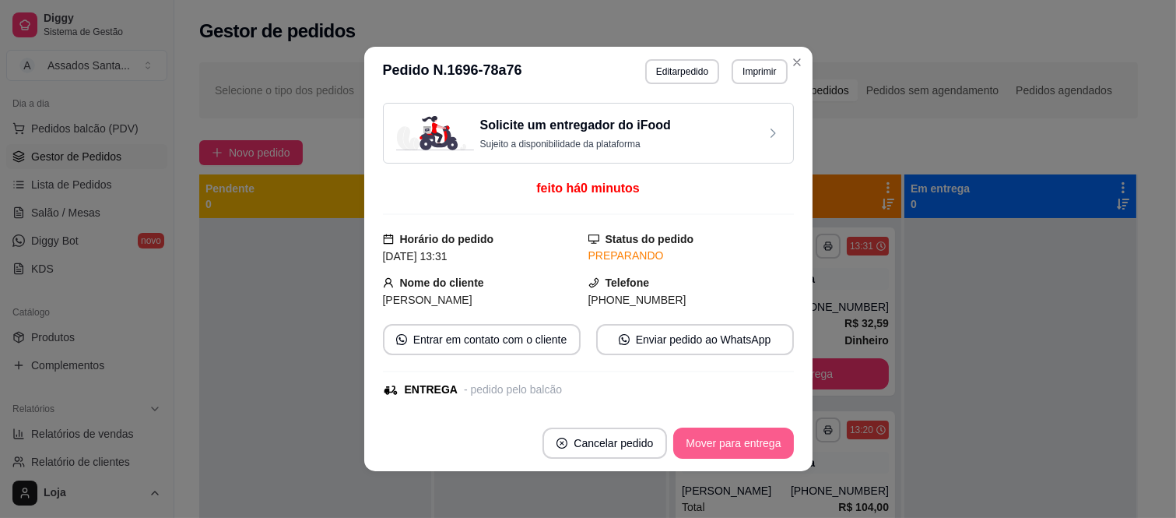
click at [717, 447] on button "Mover para entrega" at bounding box center [733, 442] width 120 height 31
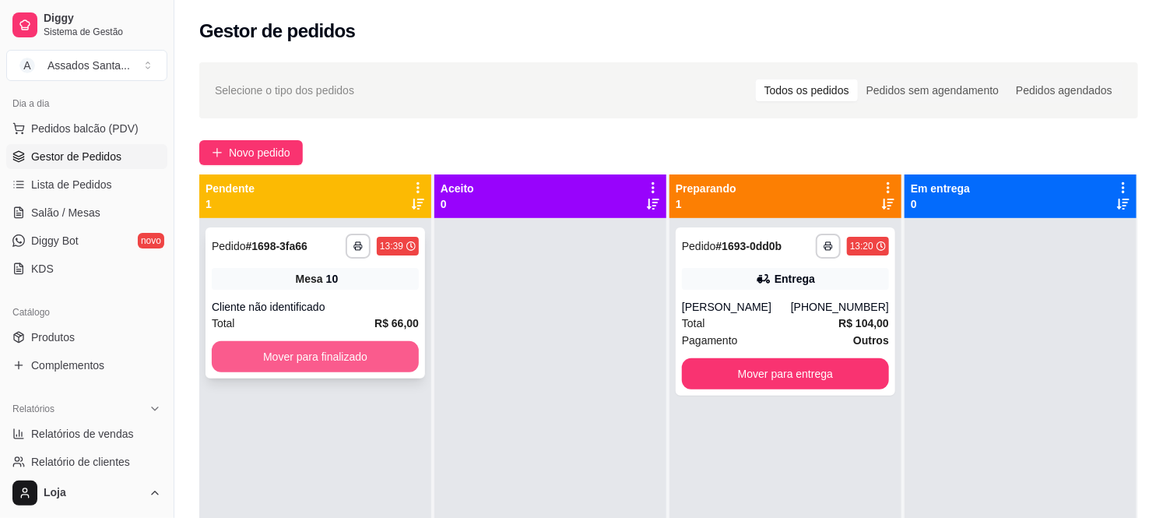
click at [301, 341] on button "Mover para finalizado" at bounding box center [315, 356] width 207 height 31
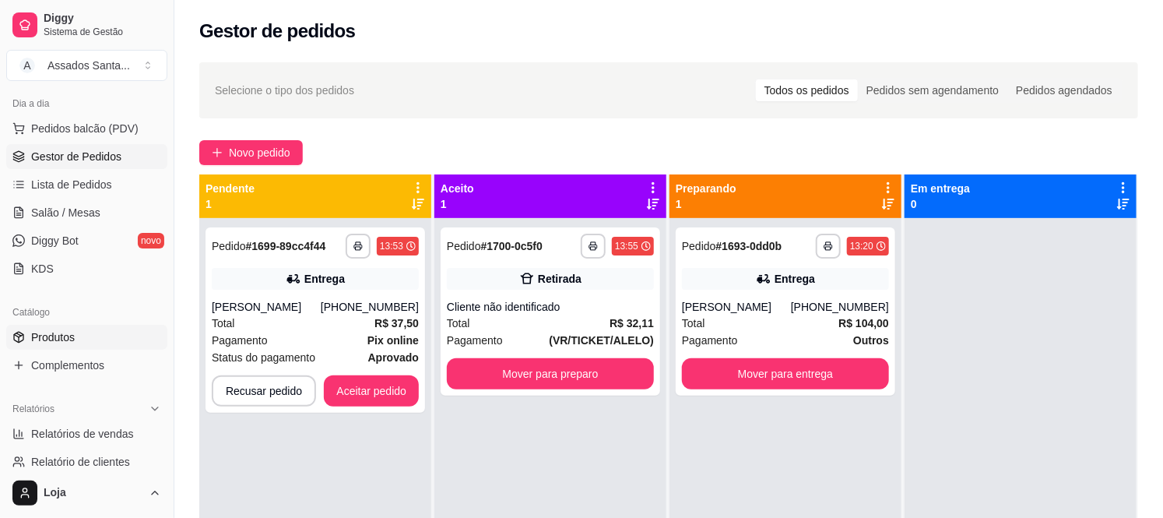
click at [118, 331] on link "Produtos" at bounding box center [86, 337] width 161 height 25
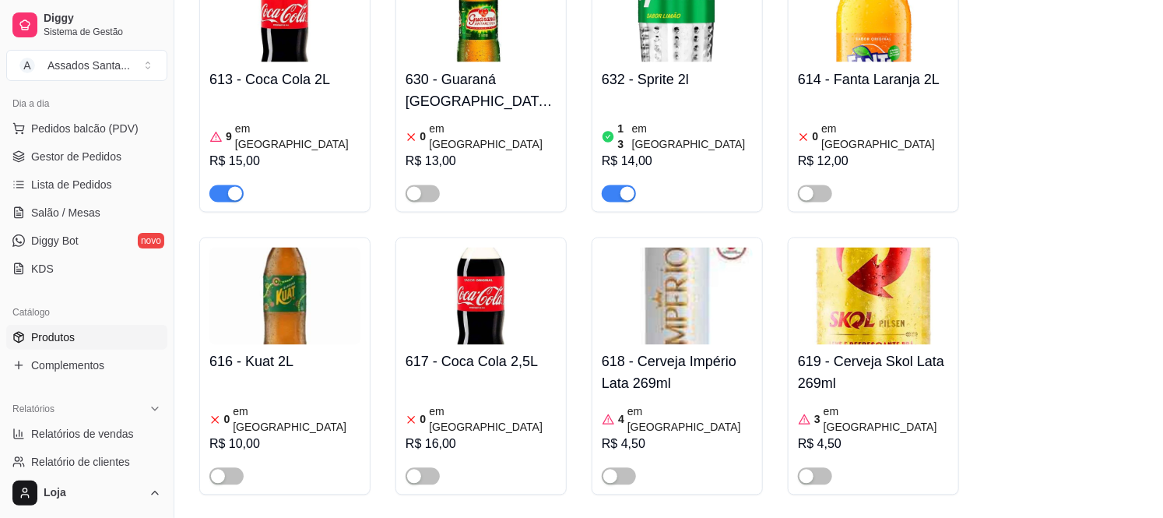
scroll to position [9082, 0]
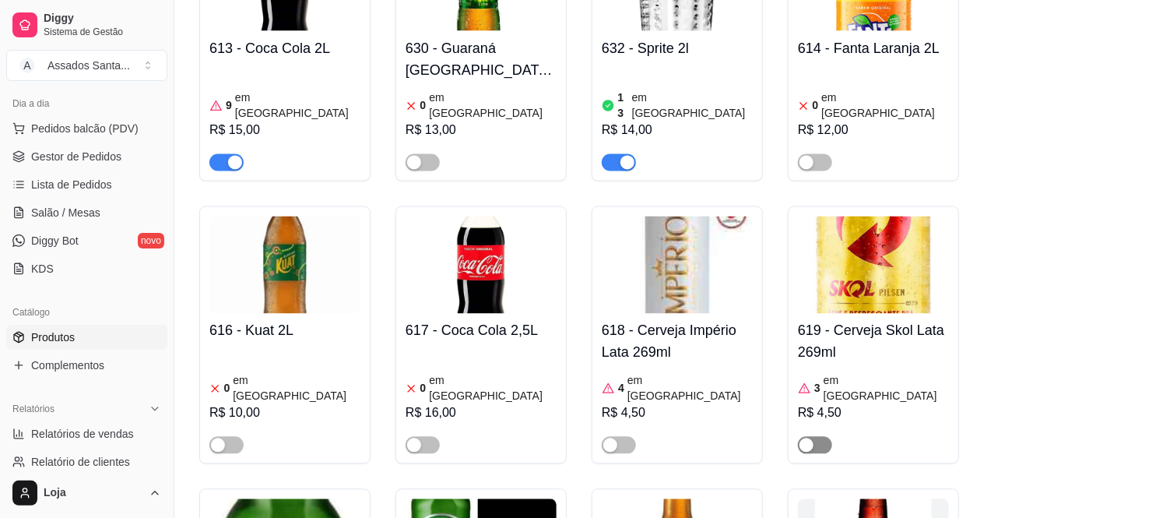
click at [830, 437] on span "button" at bounding box center [815, 445] width 34 height 17
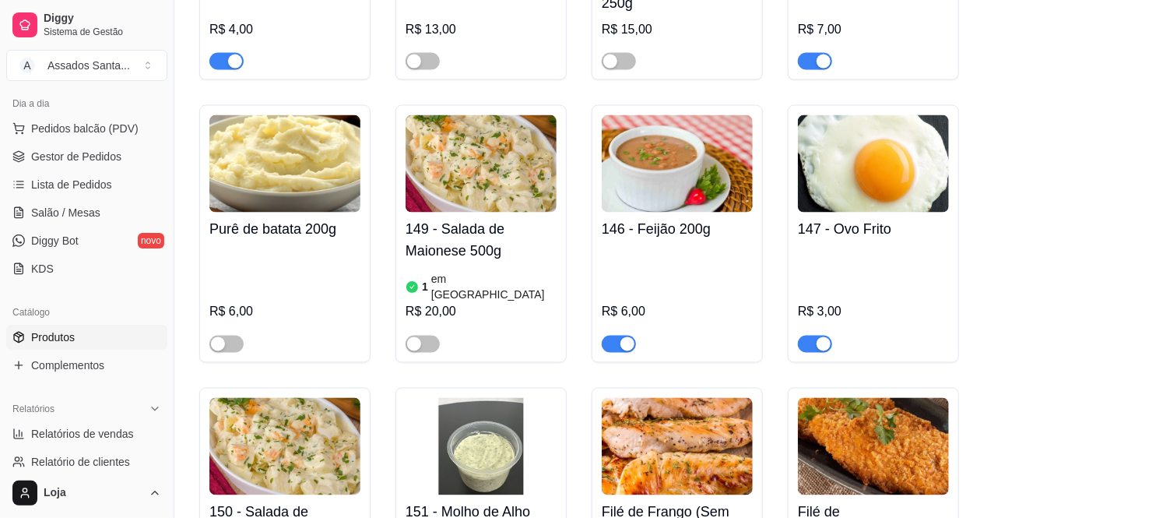
scroll to position [6487, 0]
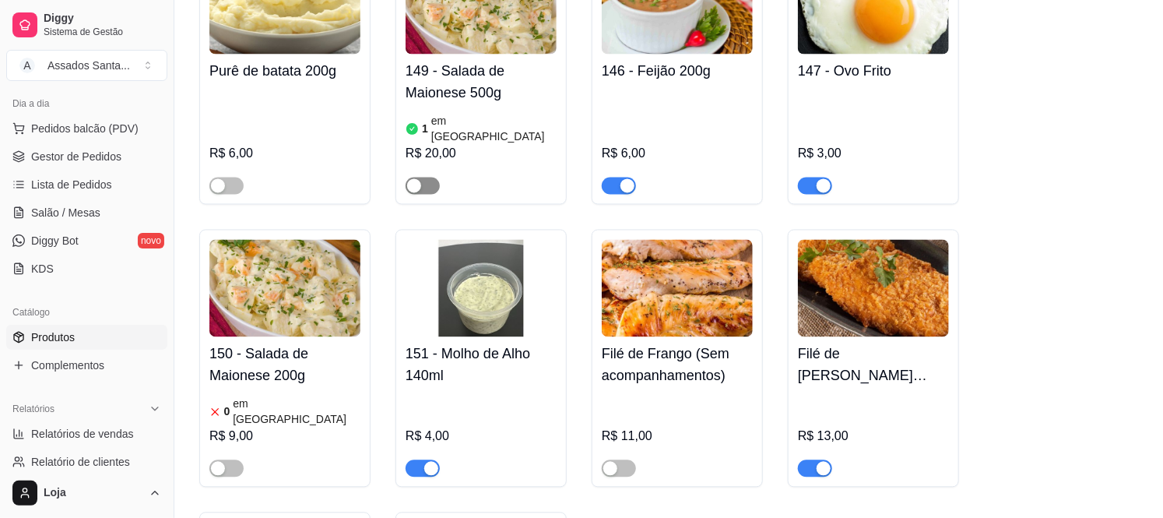
click at [432, 177] on span "button" at bounding box center [423, 185] width 34 height 17
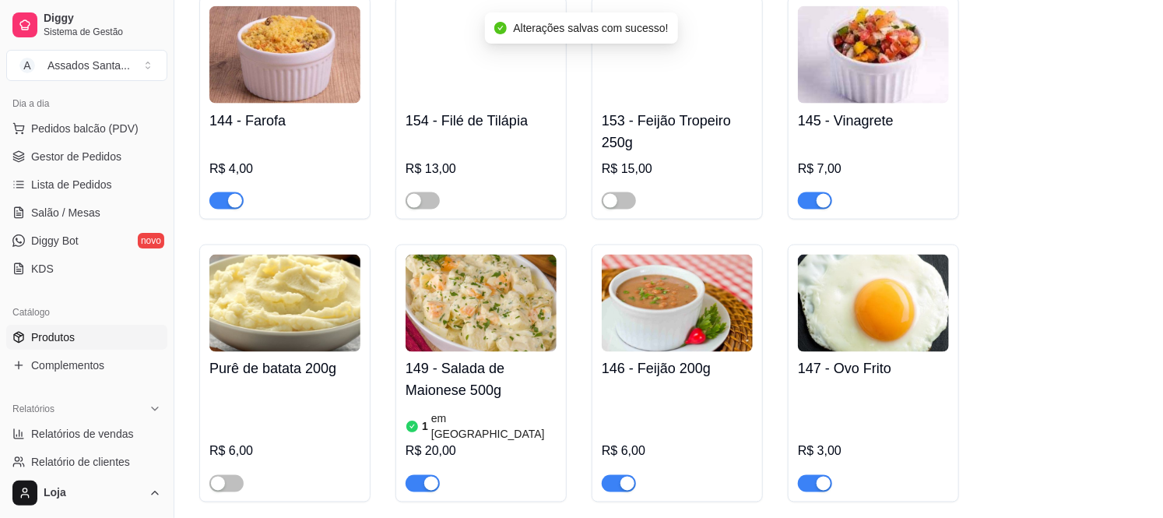
scroll to position [6141, 0]
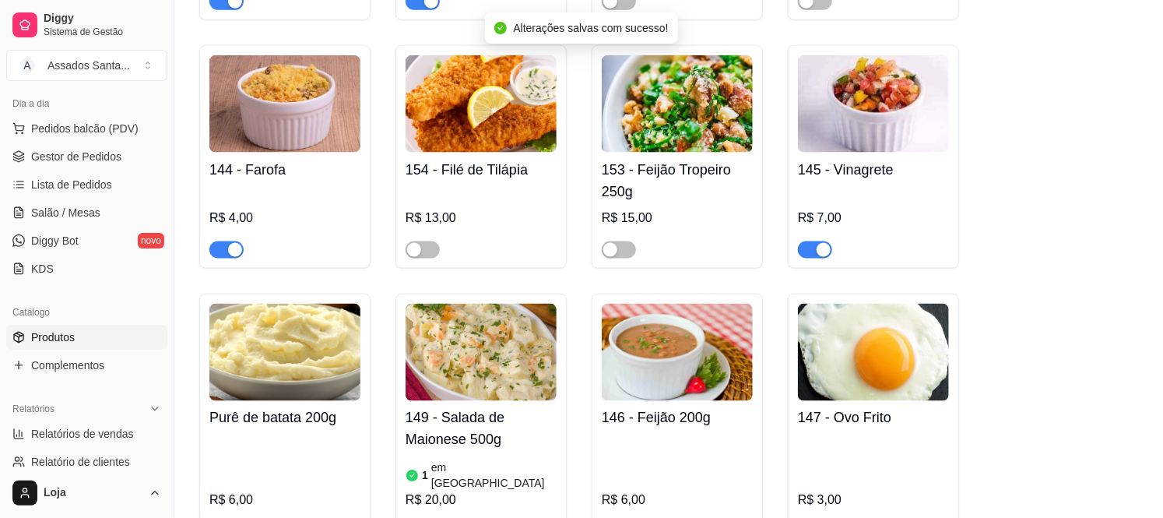
click at [499, 491] on div "R$ 20,00" at bounding box center [481, 500] width 151 height 19
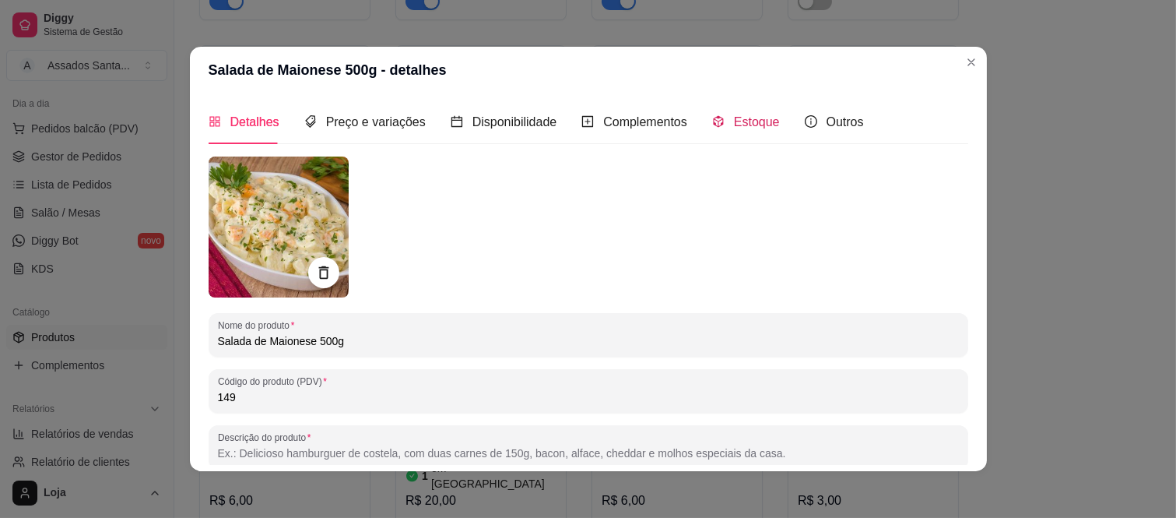
click at [741, 126] on span "Estoque" at bounding box center [757, 121] width 46 height 13
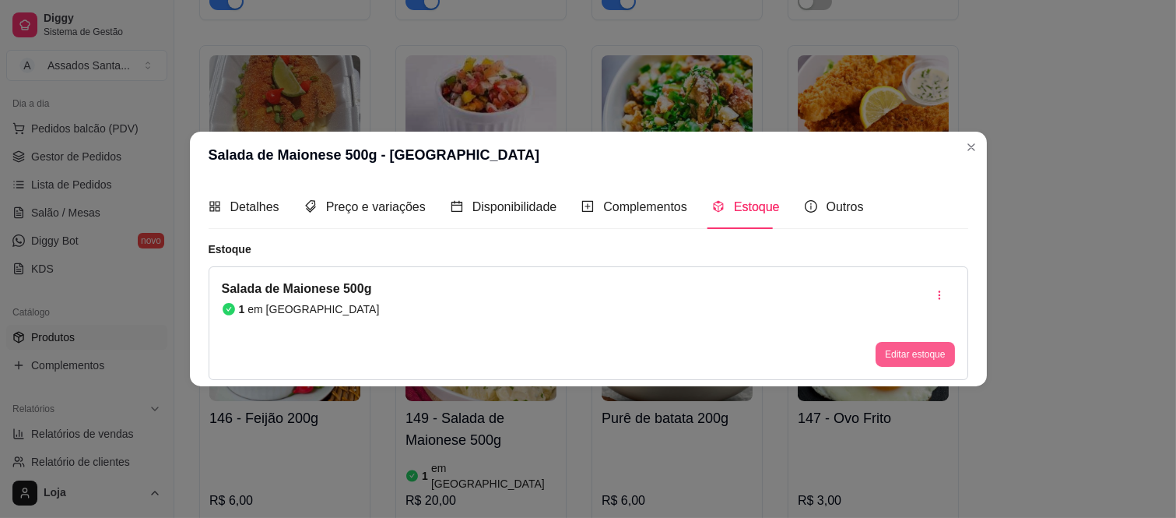
click at [908, 342] on button "Editar estoque" at bounding box center [915, 354] width 79 height 25
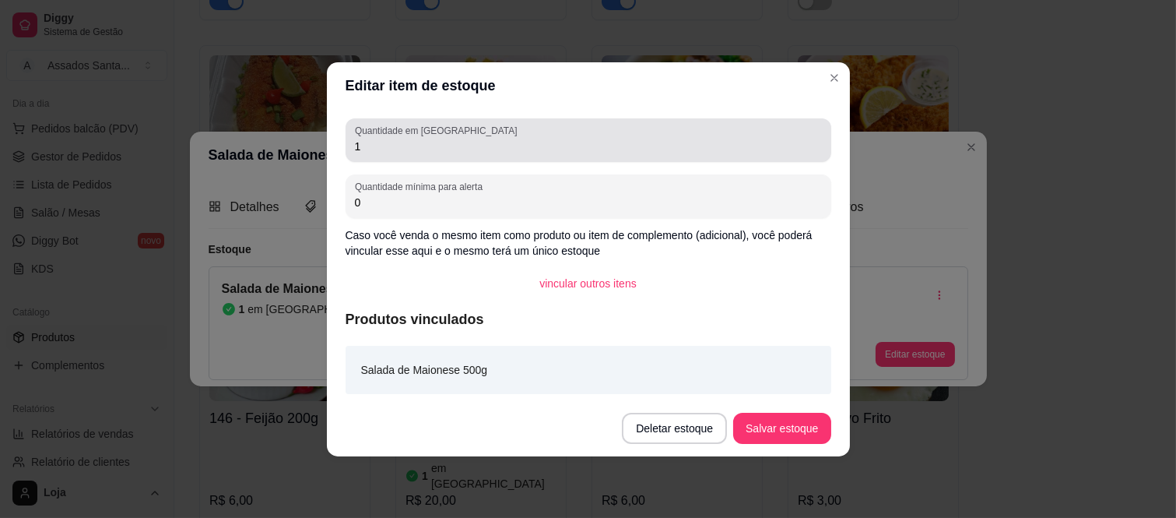
click at [425, 128] on label "Quantidade em estoque" at bounding box center [438, 130] width 167 height 13
click at [425, 139] on input "1" at bounding box center [588, 147] width 467 height 16
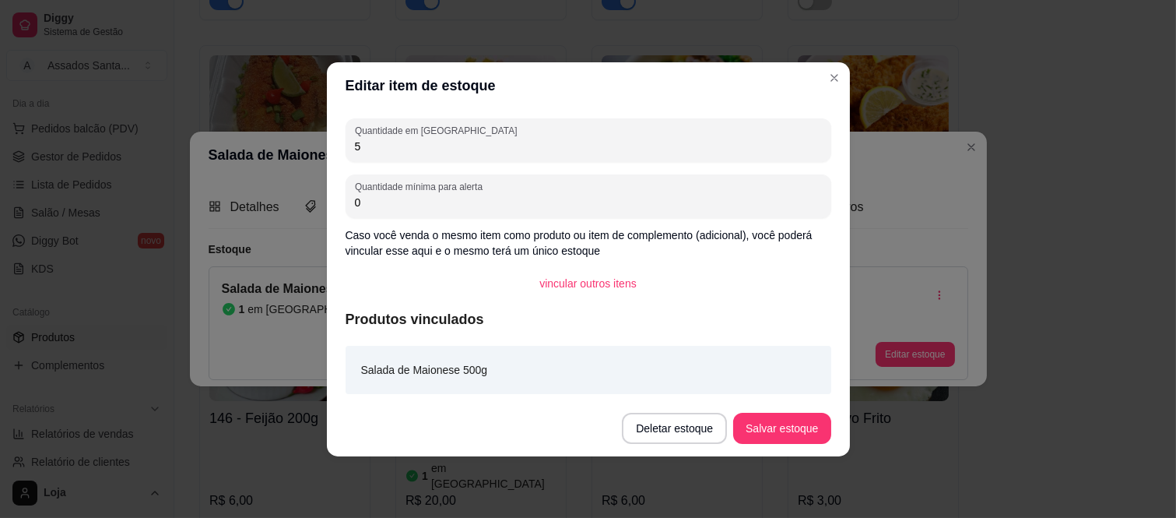
type input "5"
click at [807, 437] on button "Salvar estoque" at bounding box center [782, 428] width 95 height 30
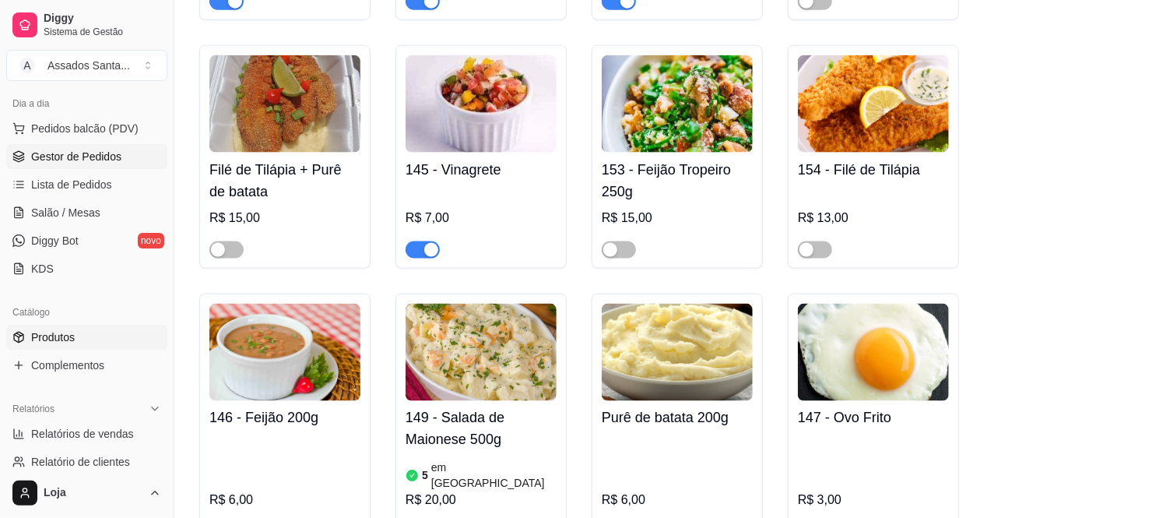
click at [37, 158] on span "Gestor de Pedidos" at bounding box center [76, 157] width 90 height 16
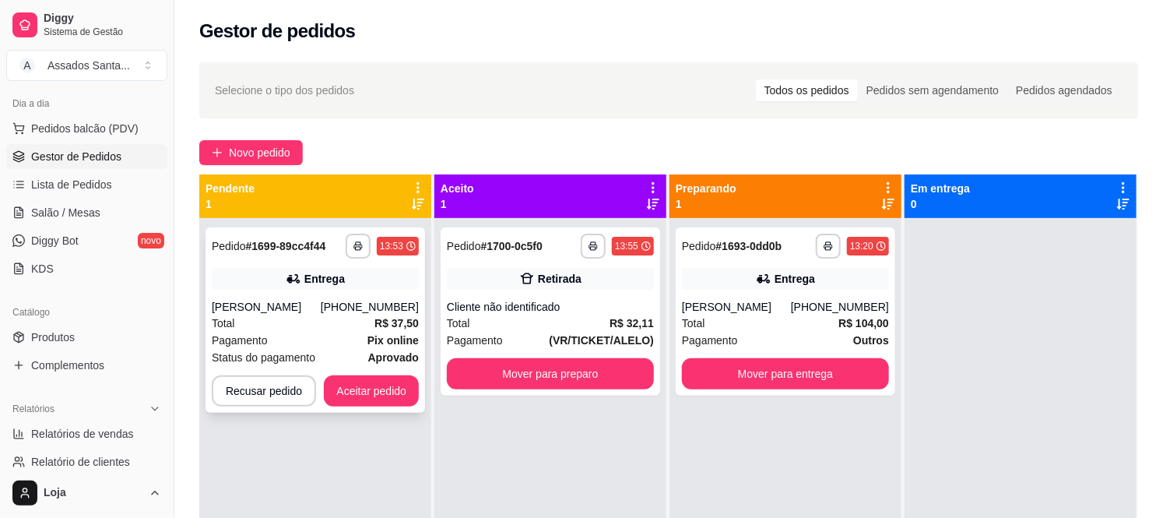
click at [286, 294] on div "**********" at bounding box center [316, 319] width 220 height 185
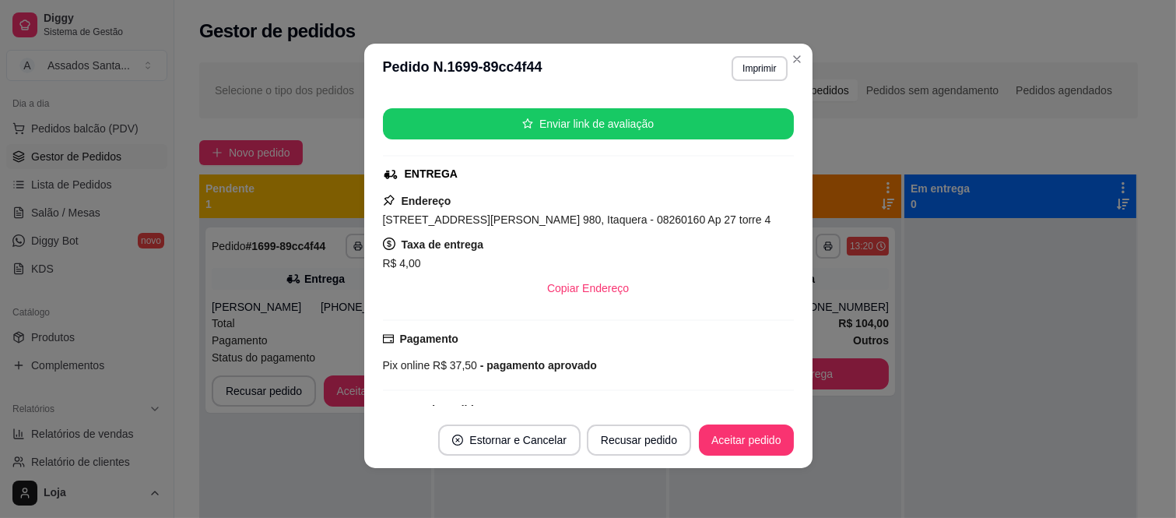
scroll to position [470, 0]
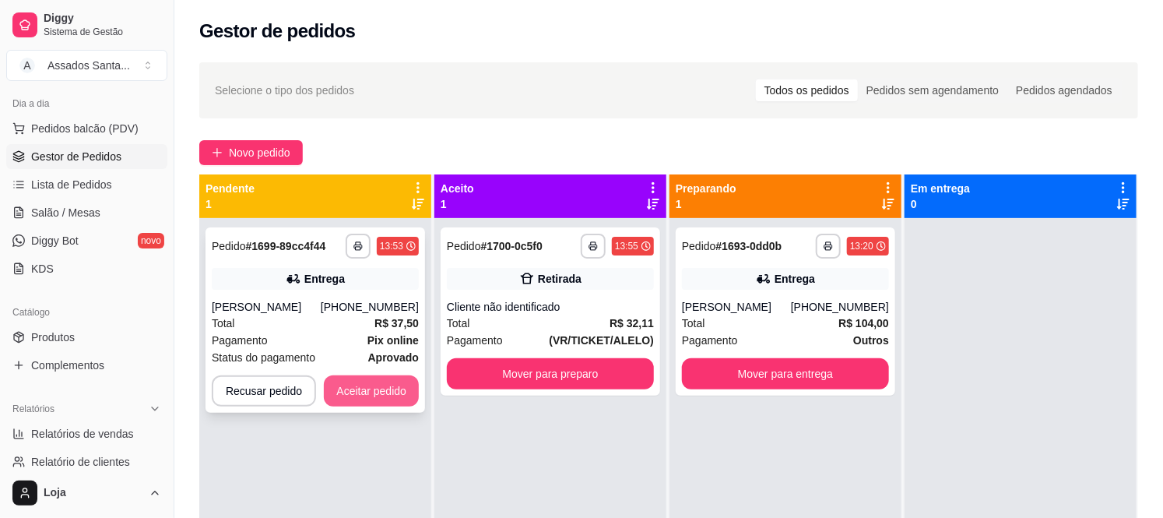
click at [348, 384] on button "Aceitar pedido" at bounding box center [371, 390] width 95 height 31
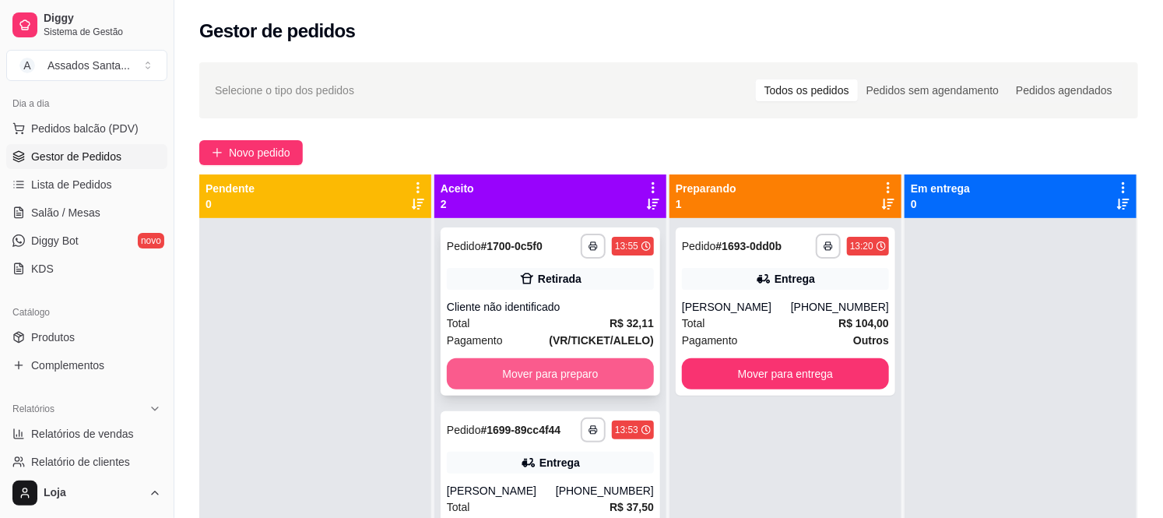
click at [530, 358] on div "Mover para preparo" at bounding box center [550, 373] width 207 height 31
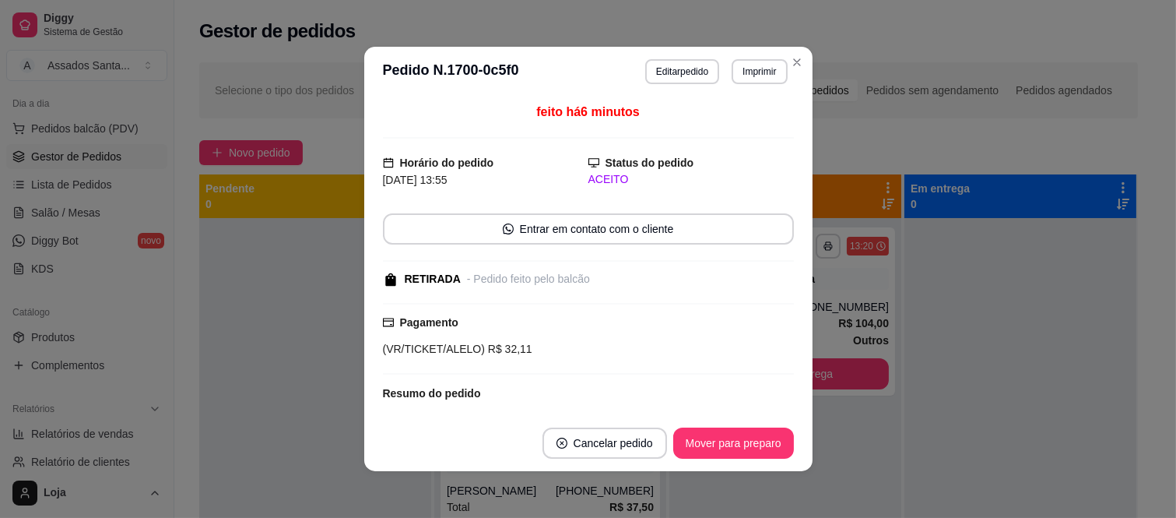
click at [556, 405] on div "feito há 6 minutos Horário do pedido 27/09/2025 13:55 Status do pedido ACEITO E…" at bounding box center [588, 256] width 411 height 306
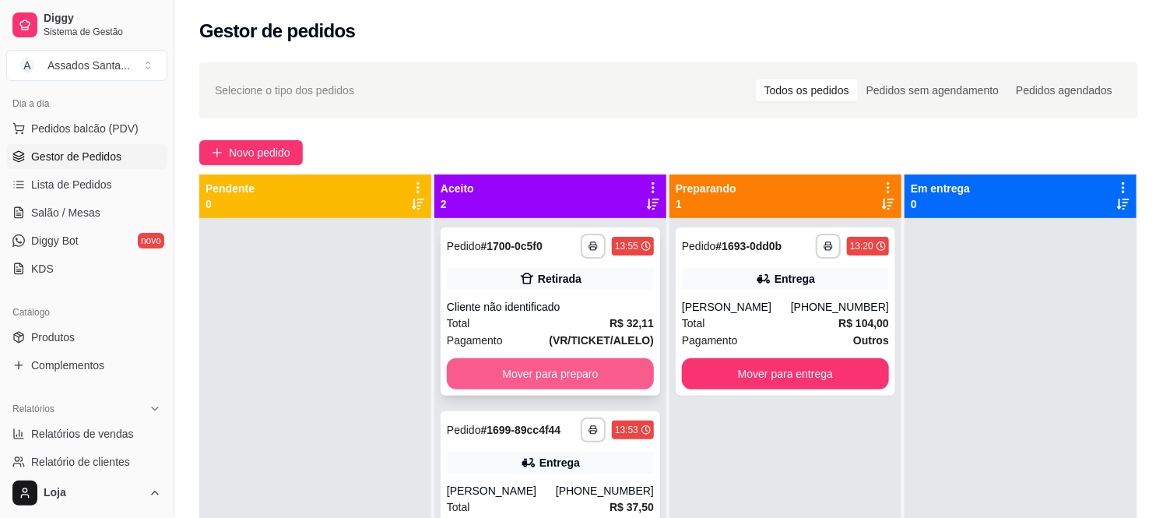
click at [559, 370] on button "Mover para preparo" at bounding box center [550, 373] width 207 height 31
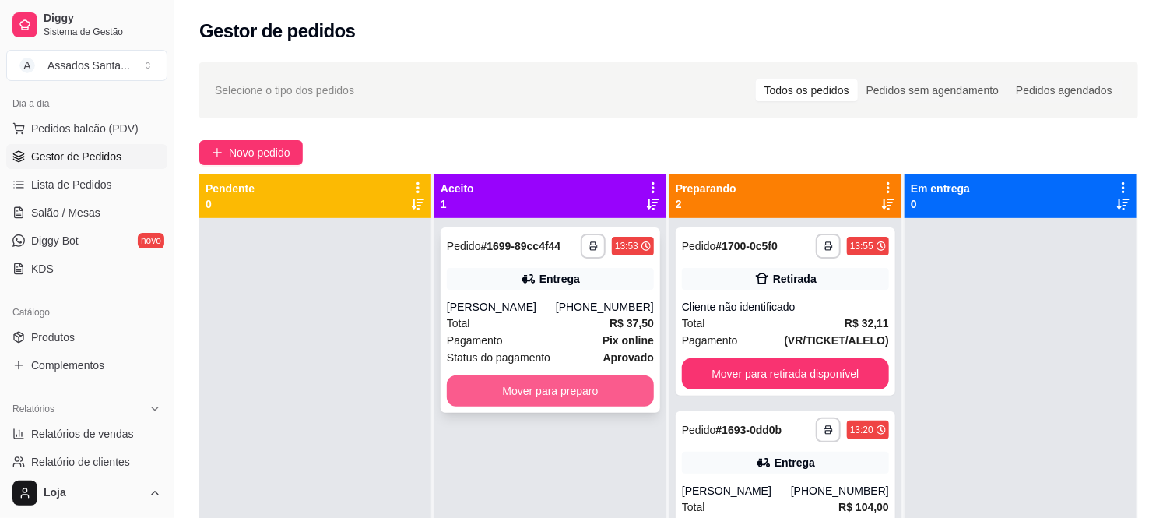
click at [559, 380] on button "Mover para preparo" at bounding box center [550, 390] width 207 height 31
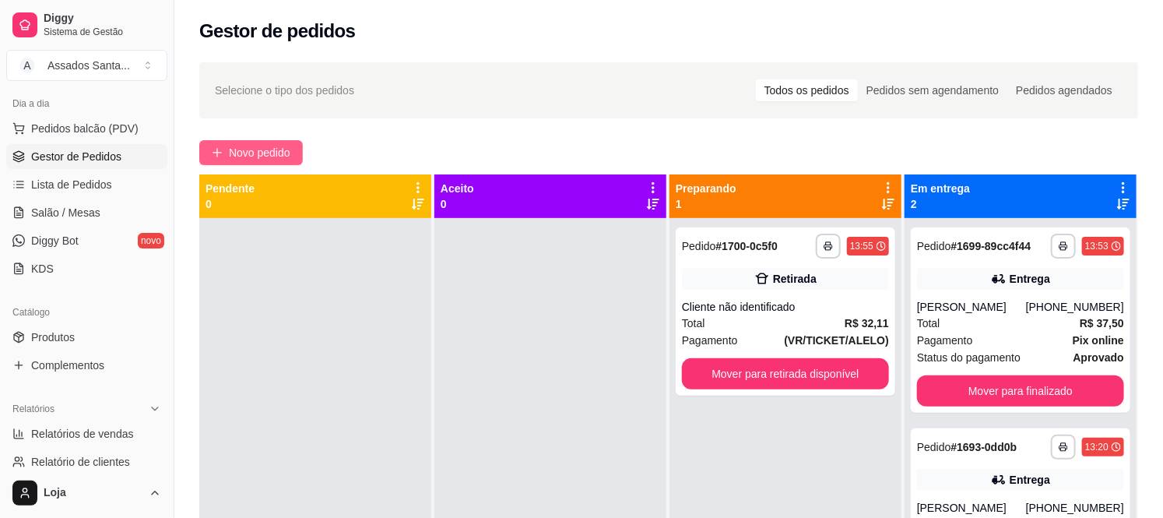
click at [283, 146] on span "Novo pedido" at bounding box center [259, 152] width 61 height 17
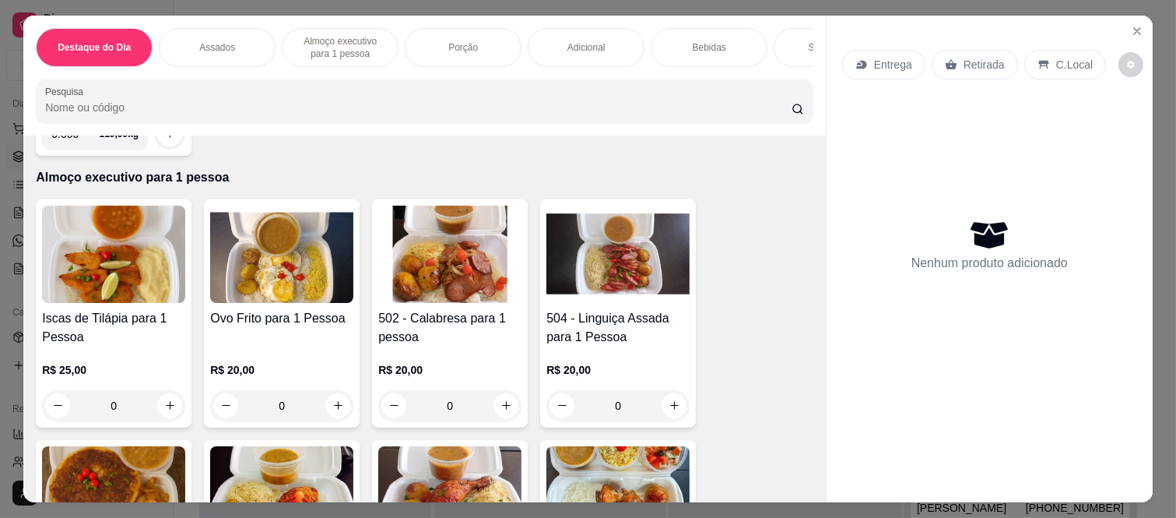
scroll to position [1038, 0]
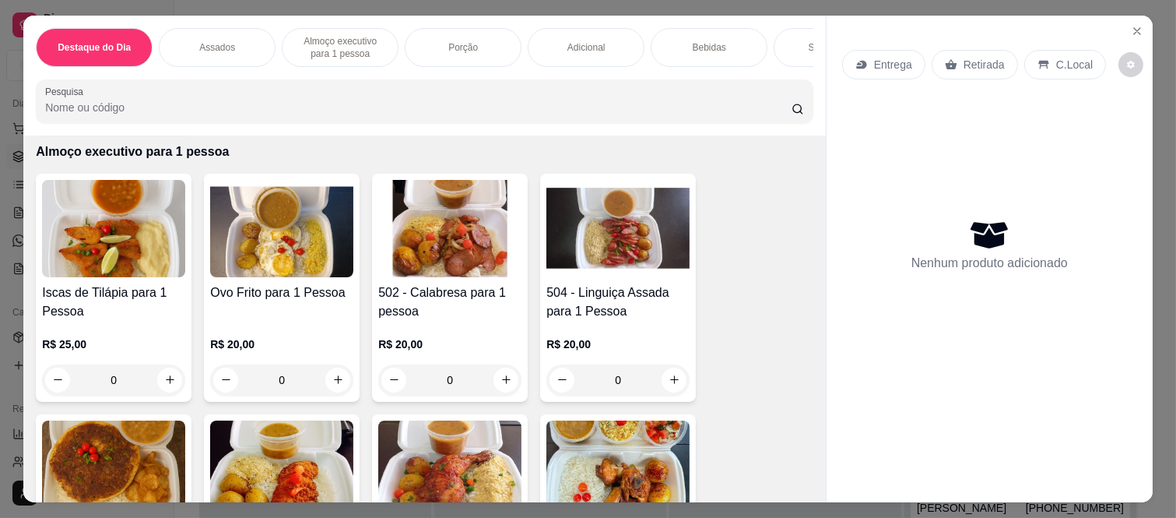
click at [671, 364] on div "0" at bounding box center [617, 379] width 143 height 31
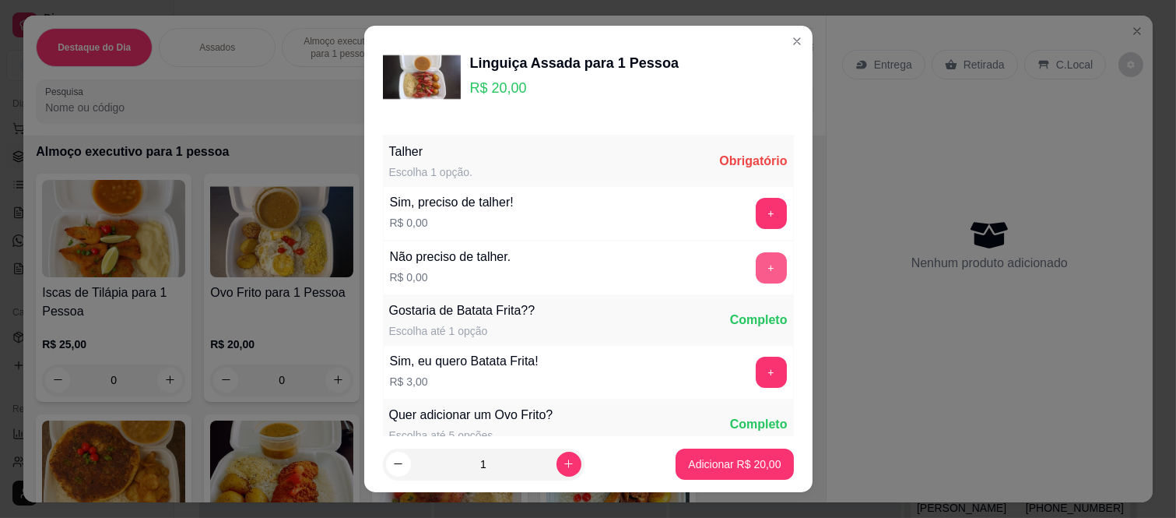
click at [756, 265] on button "+" at bounding box center [771, 267] width 31 height 31
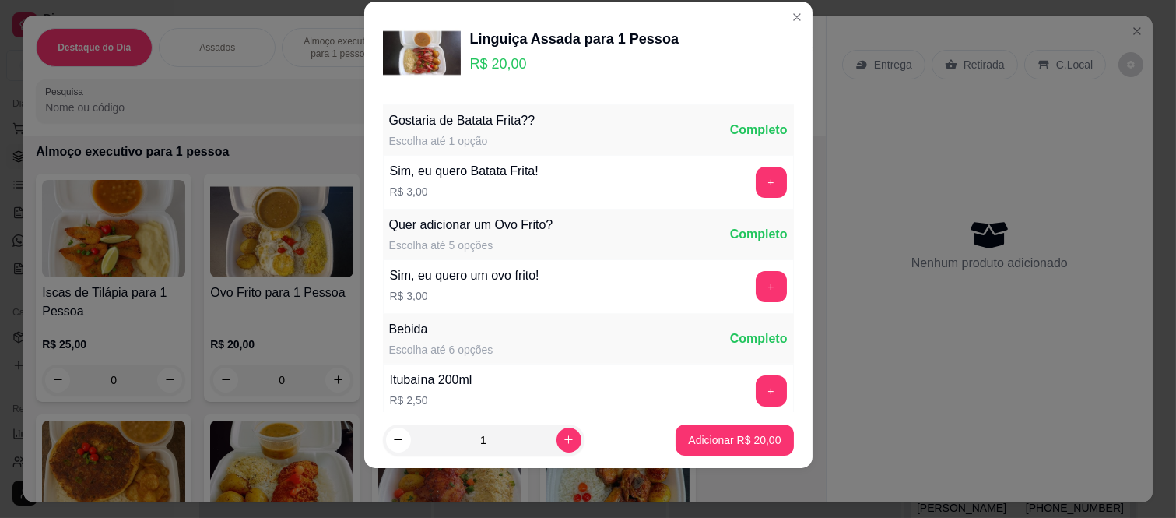
scroll to position [167, 0]
click at [707, 434] on p "Adicionar R$ 20,00" at bounding box center [735, 439] width 90 height 15
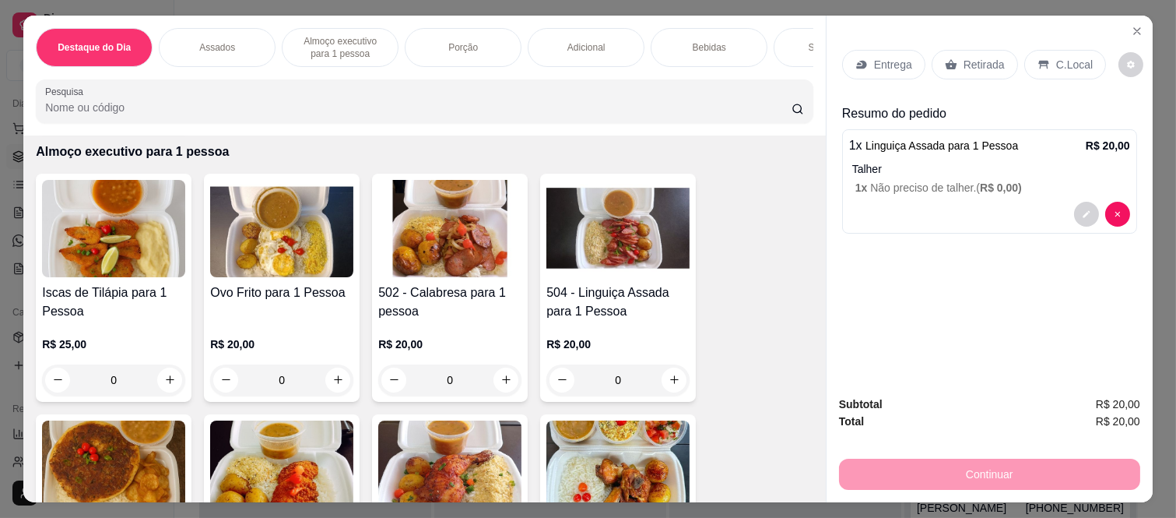
click at [874, 58] on p "Entrega" at bounding box center [893, 65] width 38 height 16
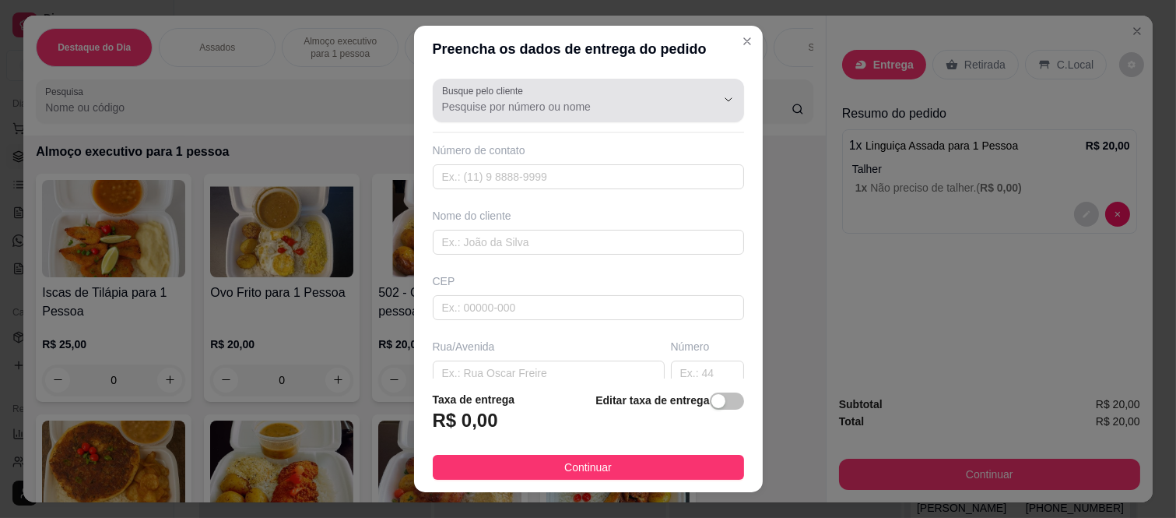
click at [549, 120] on div "Busque pelo cliente" at bounding box center [588, 101] width 311 height 44
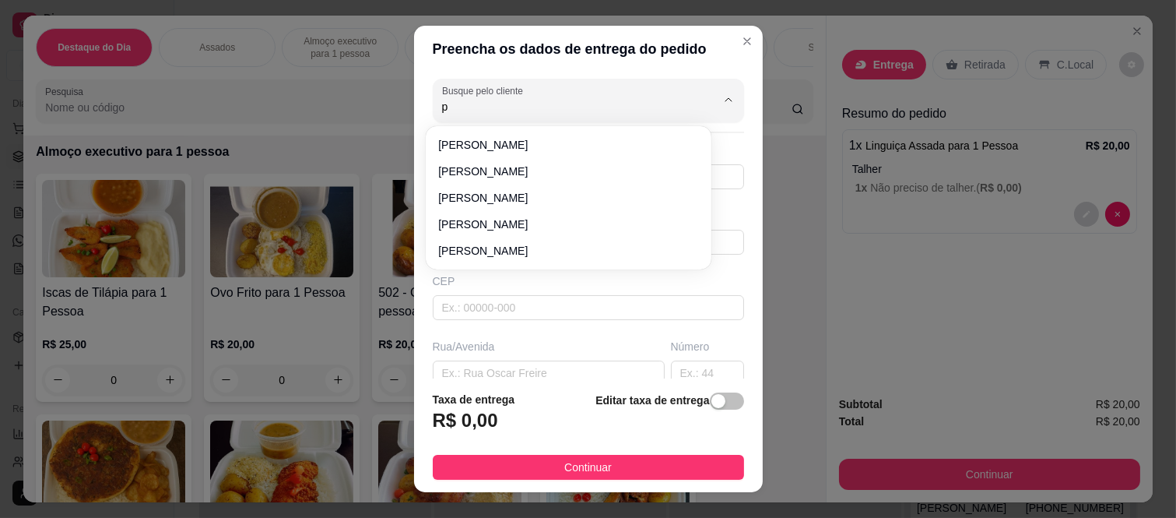
type input "p"
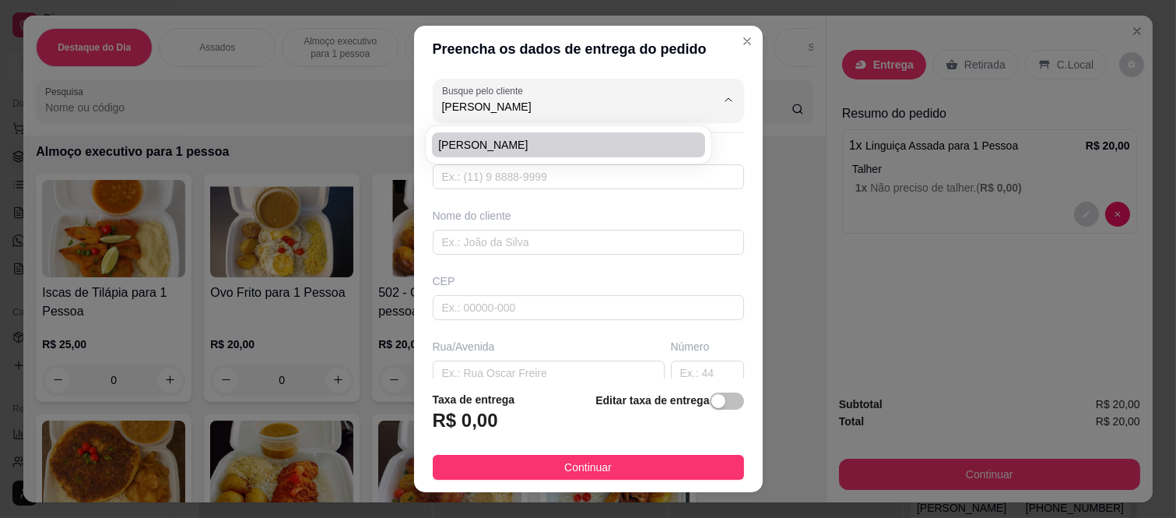
click at [567, 139] on span "[PERSON_NAME]" at bounding box center [560, 145] width 245 height 16
type input "[PERSON_NAME]"
type input "11959801429"
type input "[PERSON_NAME]"
type input "08260140"
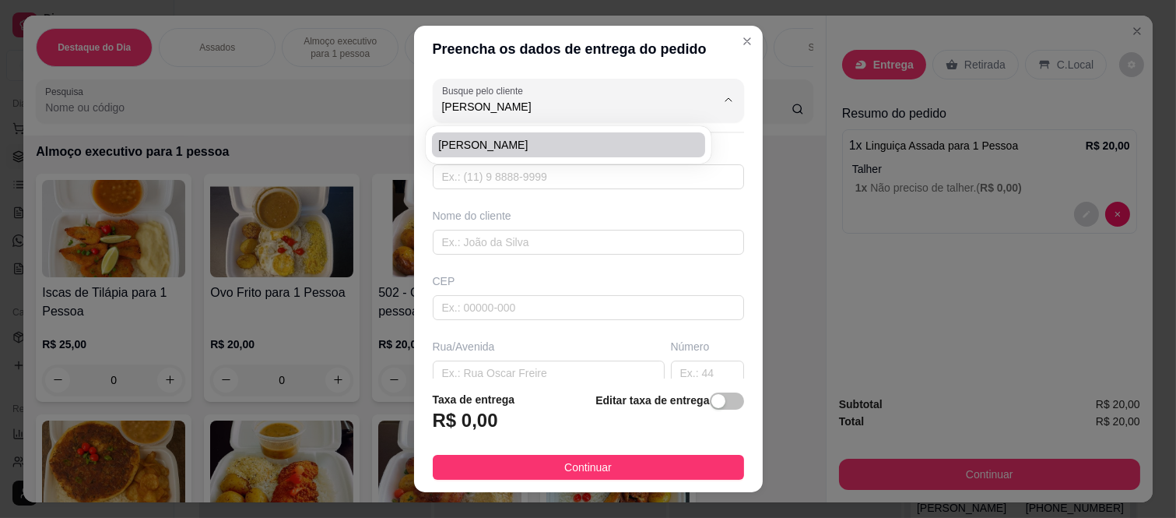
type input "Rua [PERSON_NAME]"
type input "440"
type input "[GEOGRAPHIC_DATA] ([GEOGRAPHIC_DATA])"
type input "[GEOGRAPHIC_DATA]"
type input "1706 torre 1"
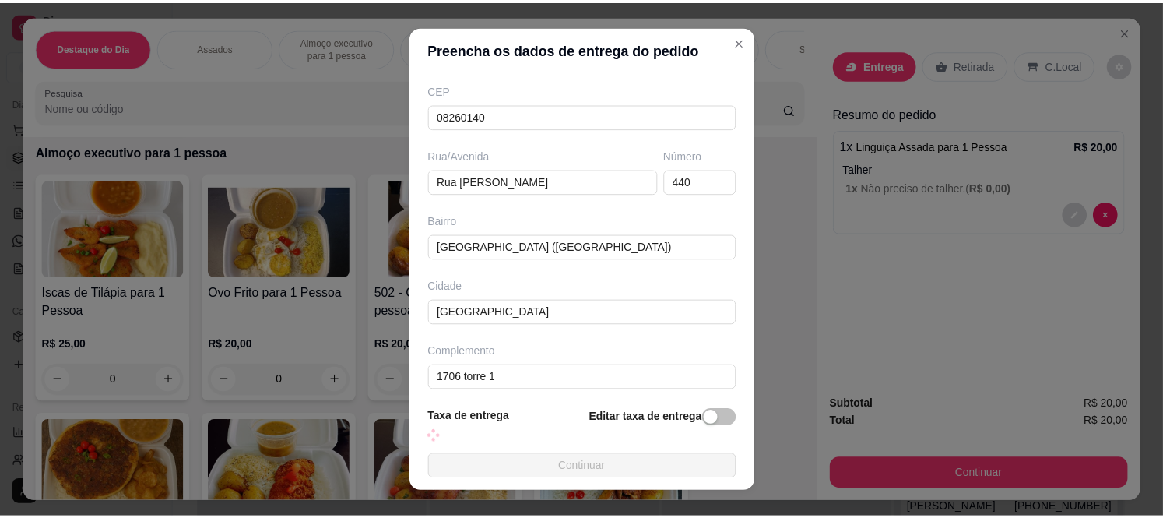
scroll to position [202, 0]
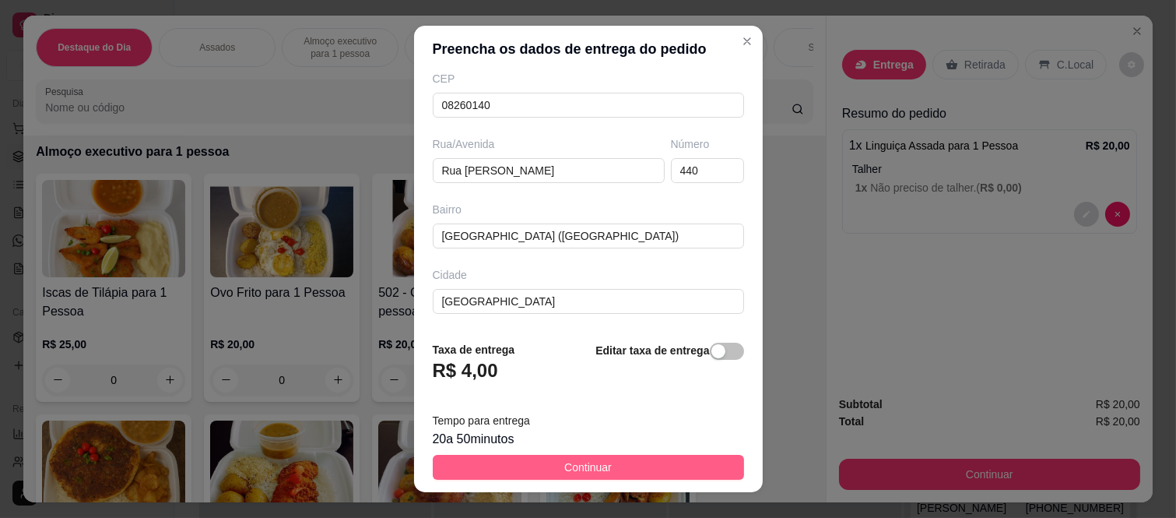
type input "[PERSON_NAME]"
click at [512, 465] on button "Continuar" at bounding box center [588, 467] width 311 height 25
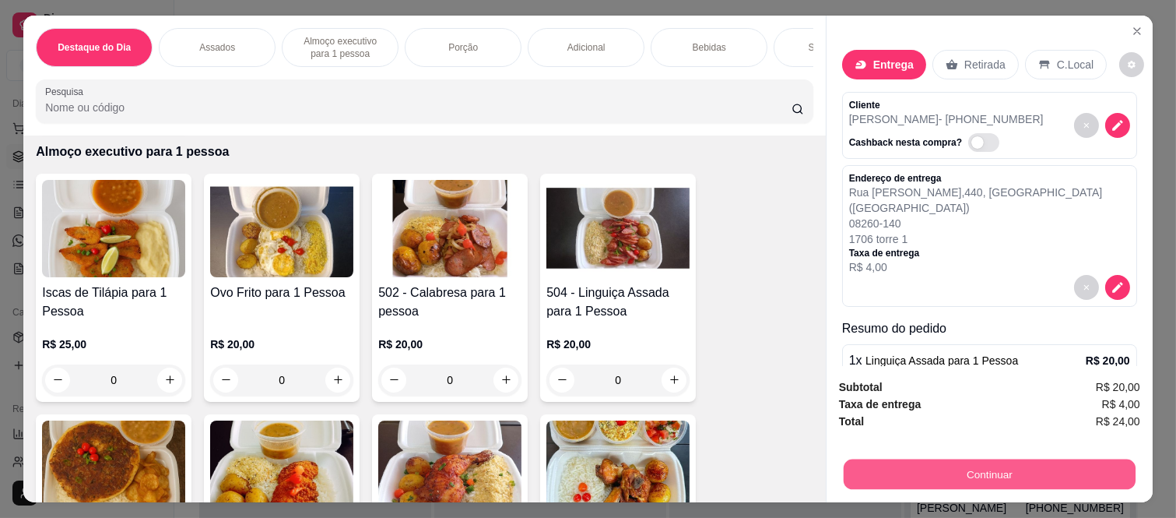
click at [881, 467] on button "Continuar" at bounding box center [990, 474] width 292 height 30
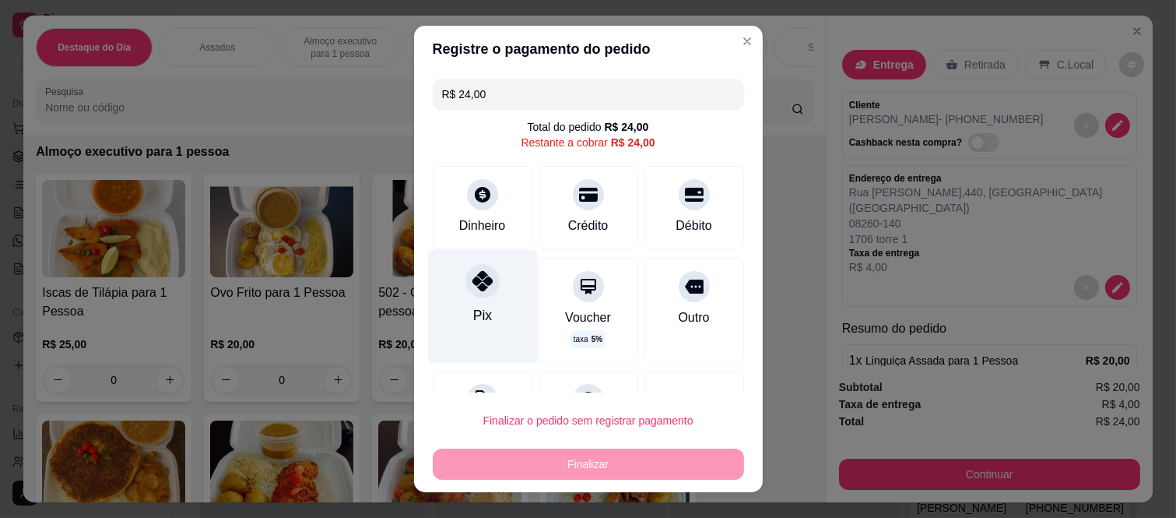
click at [472, 280] on icon at bounding box center [482, 281] width 20 height 20
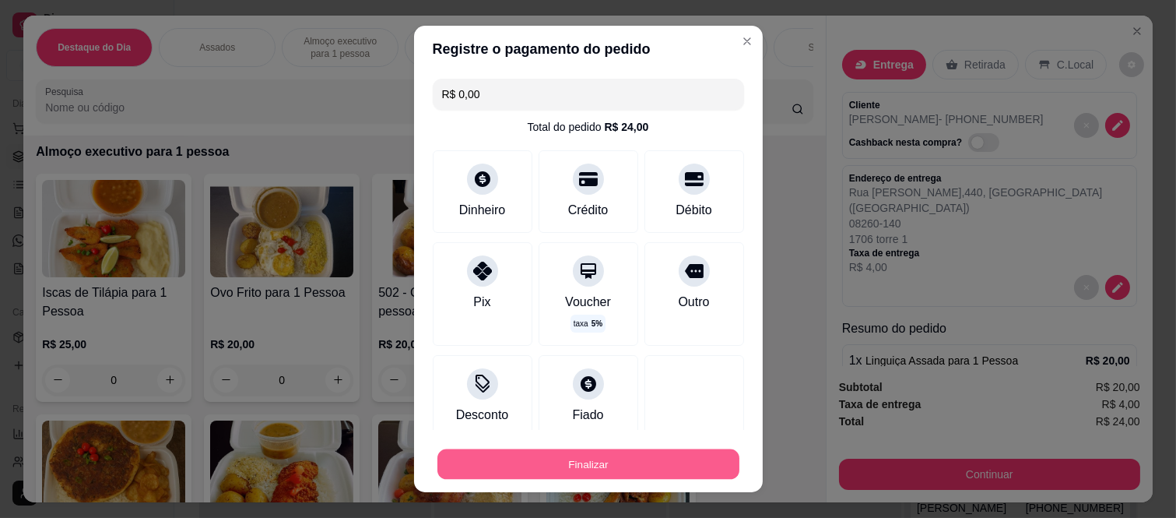
click at [525, 470] on button "Finalizar" at bounding box center [589, 463] width 302 height 30
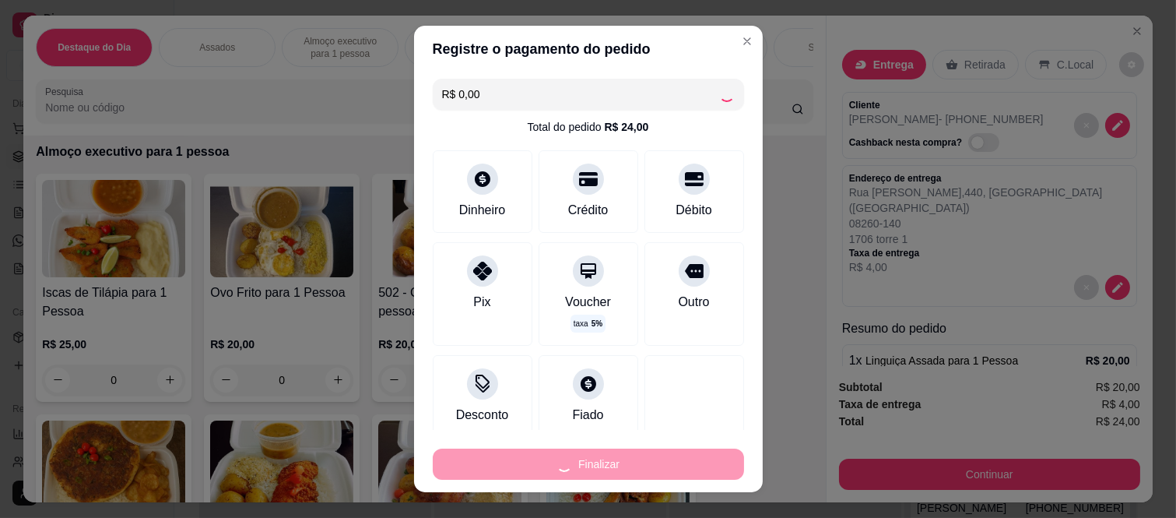
type input "-R$ 24,00"
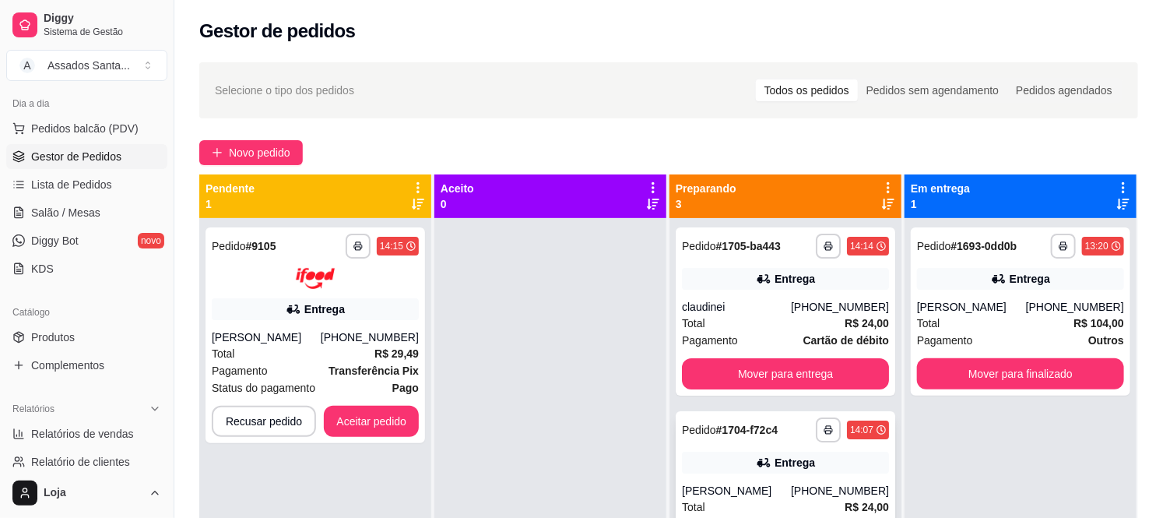
click at [851, 452] on div "Entrega" at bounding box center [785, 463] width 207 height 22
click at [393, 413] on button "Aceitar pedido" at bounding box center [371, 421] width 95 height 31
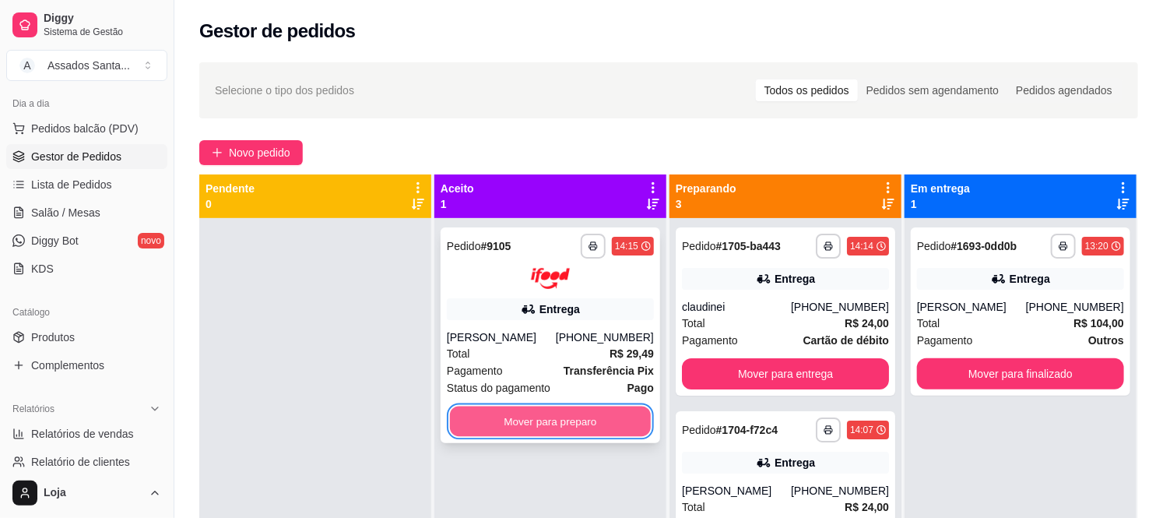
click at [557, 429] on button "Mover para preparo" at bounding box center [550, 421] width 201 height 30
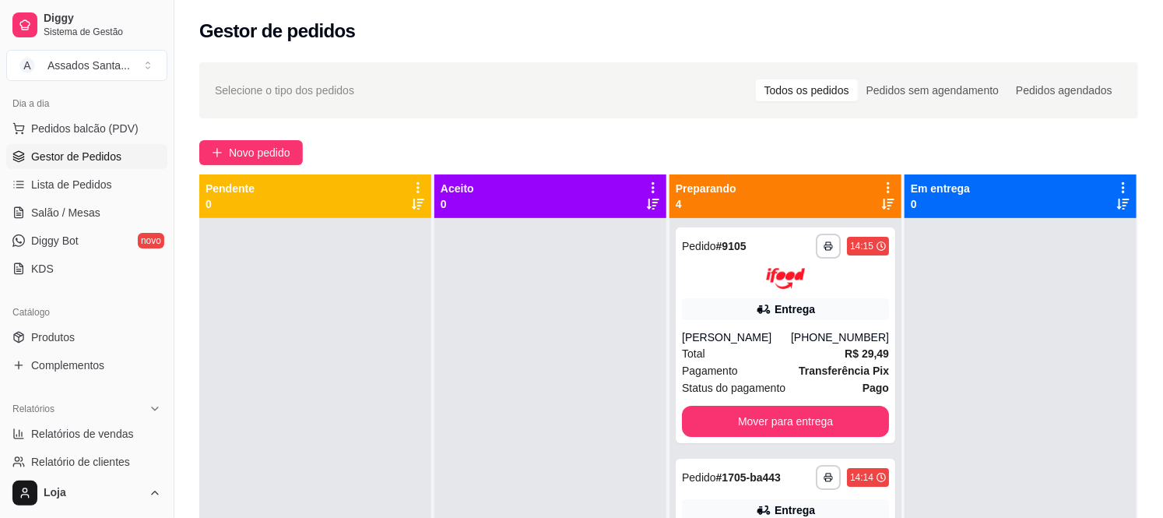
click at [109, 322] on div "Catálogo" at bounding box center [86, 312] width 161 height 25
click at [96, 344] on link "Produtos" at bounding box center [86, 337] width 161 height 25
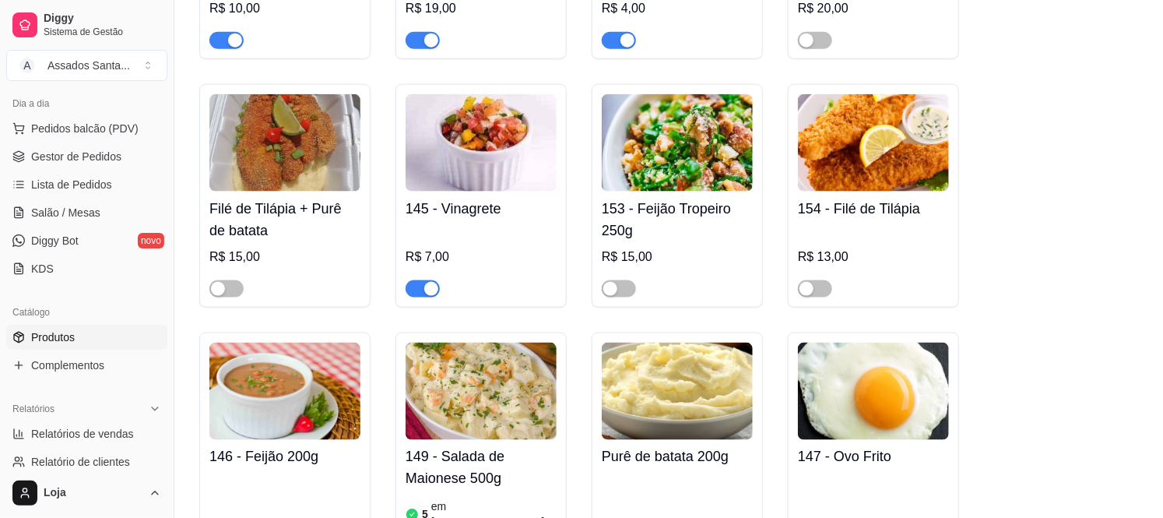
scroll to position [6141, 0]
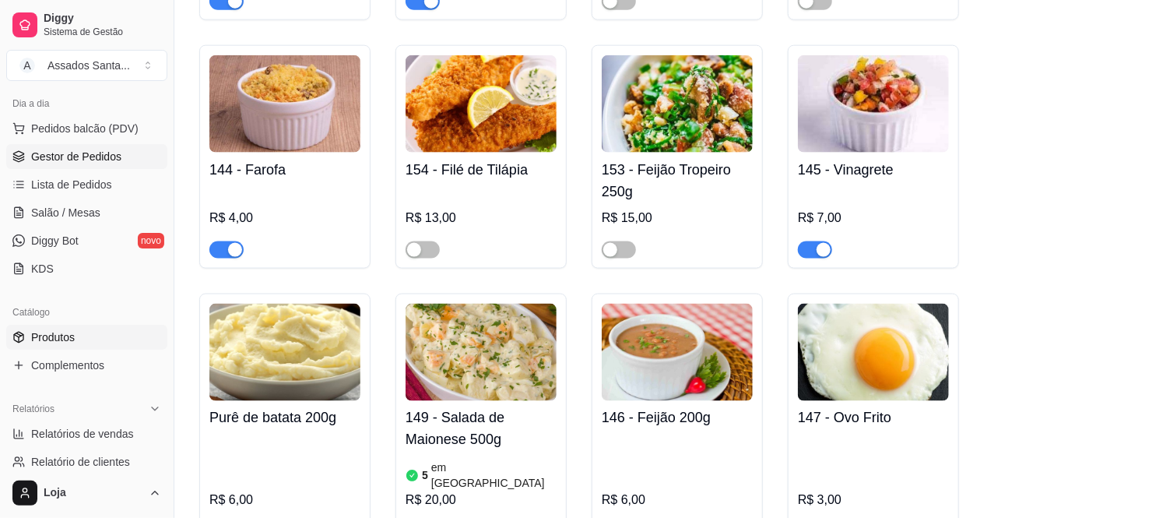
click at [144, 161] on link "Gestor de Pedidos" at bounding box center [86, 156] width 161 height 25
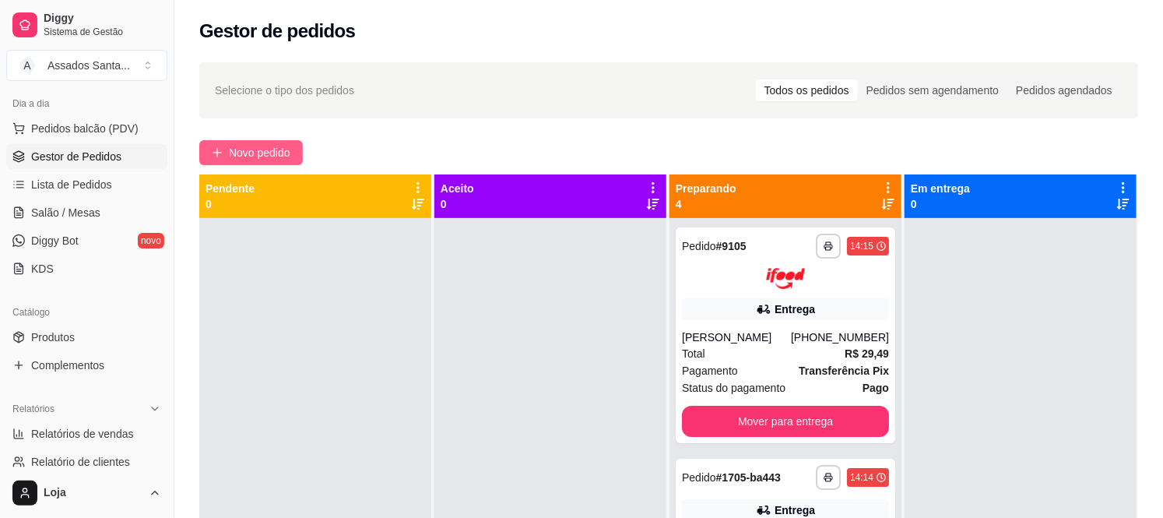
click at [199, 150] on button "Novo pedido" at bounding box center [251, 152] width 104 height 25
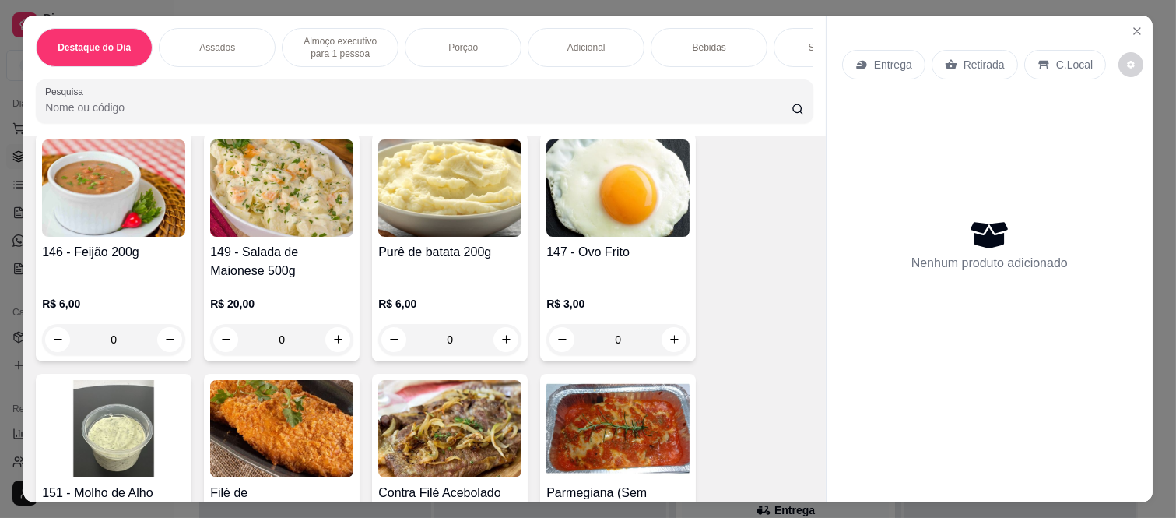
scroll to position [2767, 0]
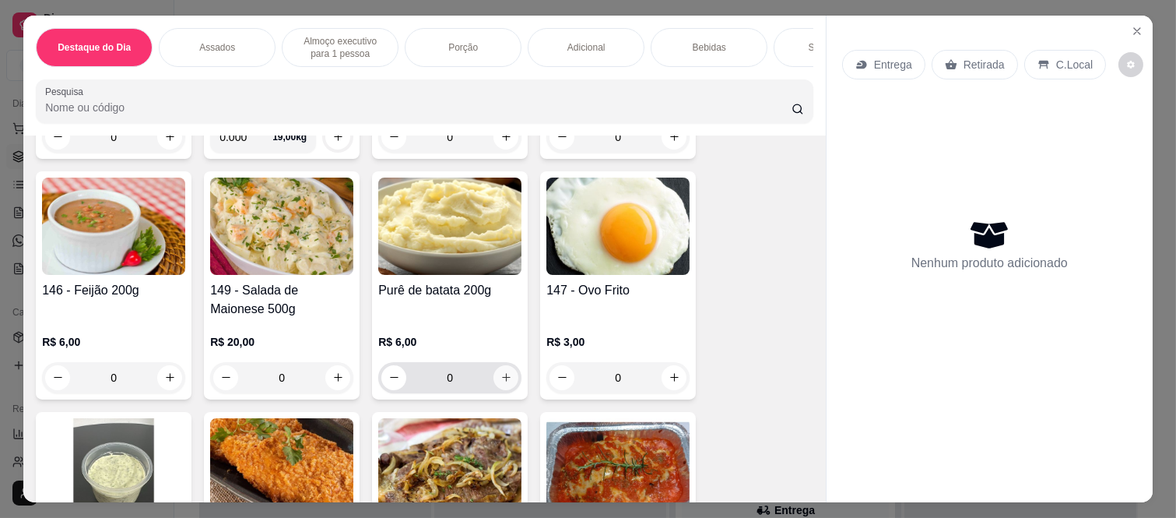
click at [501, 371] on icon "increase-product-quantity" at bounding box center [507, 377] width 12 height 12
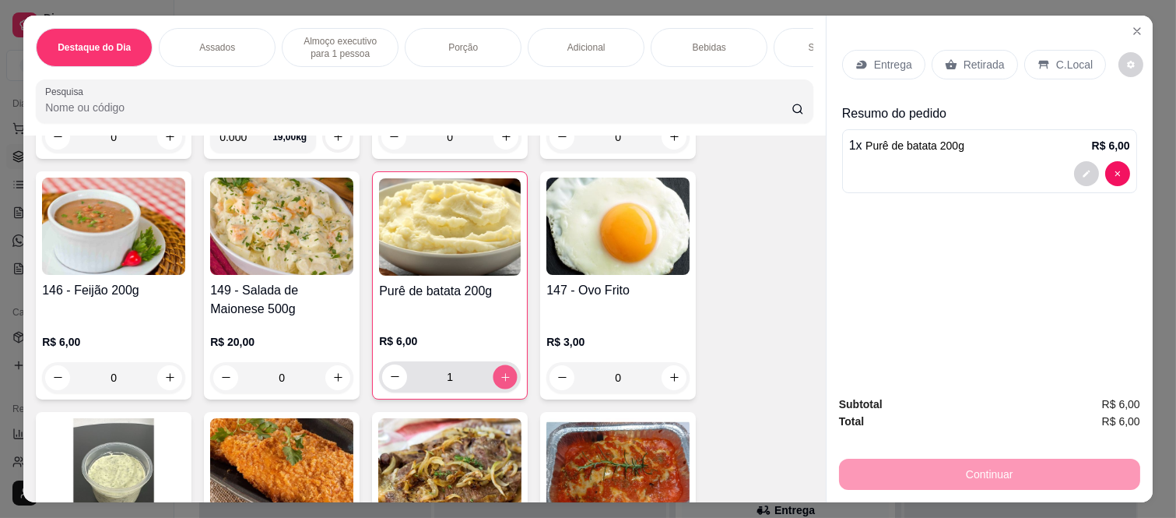
click at [501, 371] on icon "increase-product-quantity" at bounding box center [506, 377] width 12 height 12
type input "2"
click at [870, 50] on div "Entrega" at bounding box center [883, 65] width 83 height 30
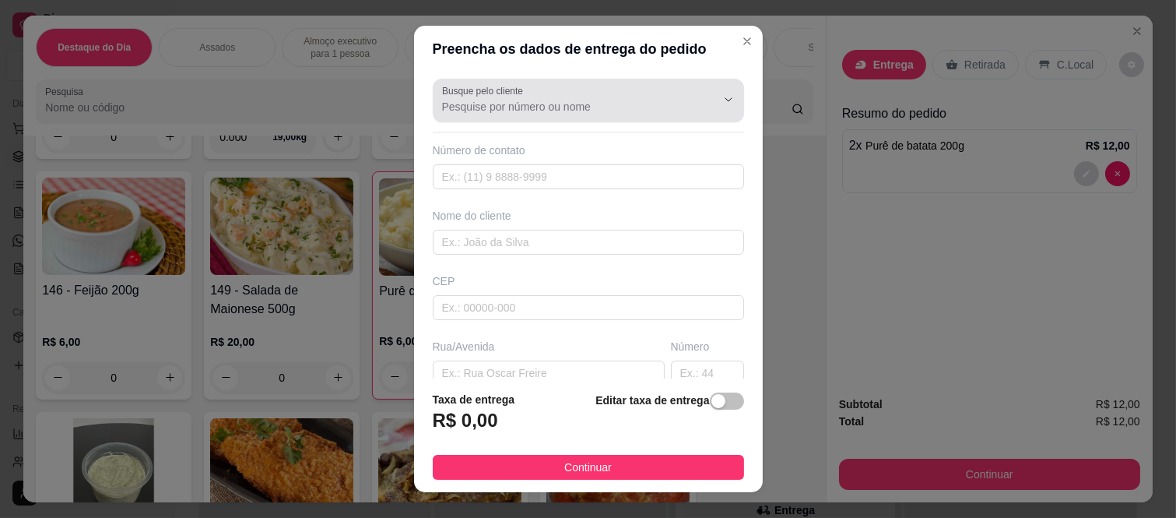
click at [572, 107] on input "Busque pelo cliente" at bounding box center [566, 107] width 249 height 16
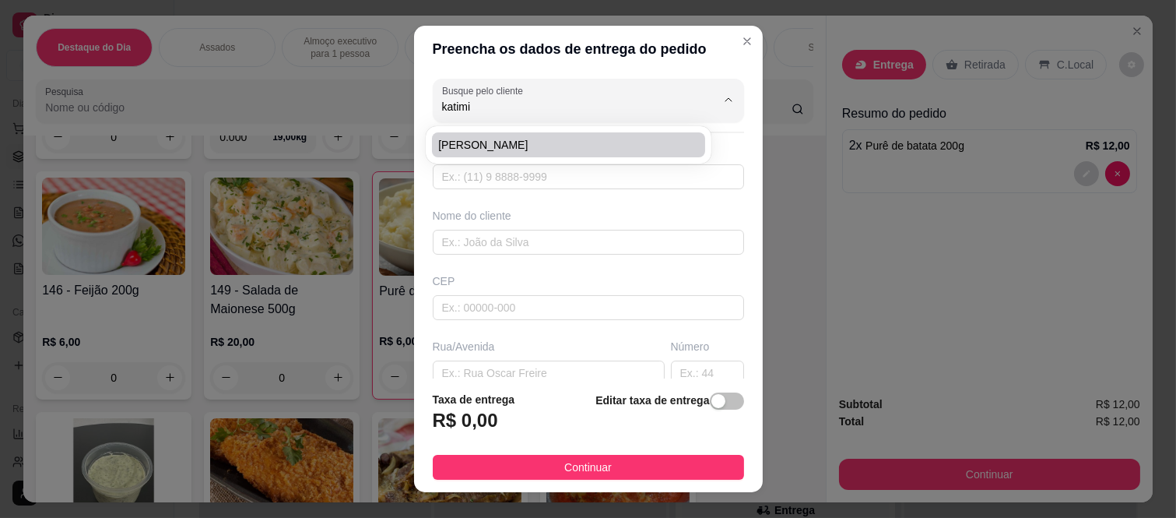
click at [543, 149] on span "[PERSON_NAME]" at bounding box center [560, 145] width 245 height 16
type input "[PERSON_NAME]"
type input "11984653879"
type input "[PERSON_NAME]"
type input "08260230"
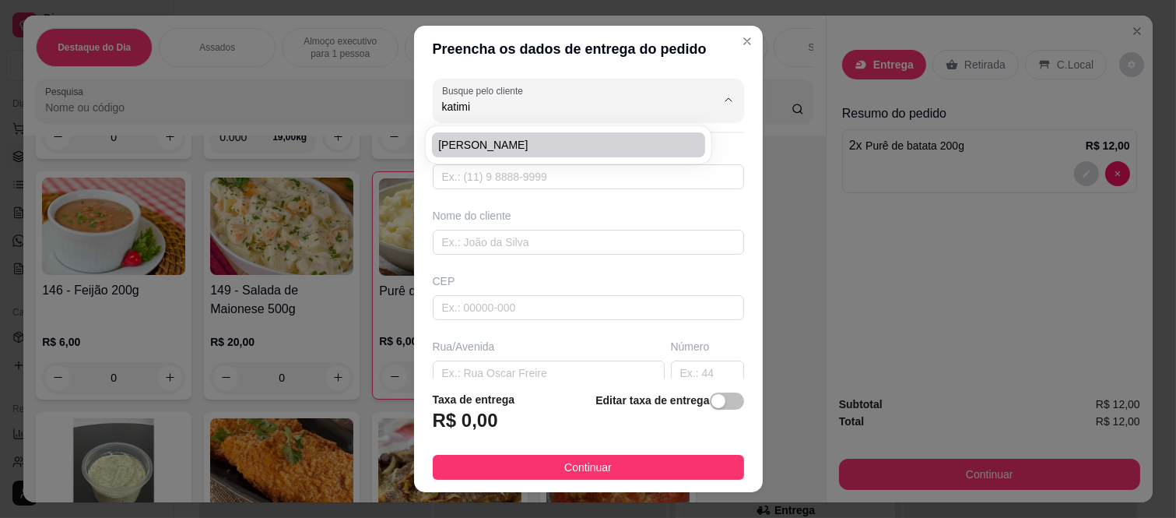
type input "[GEOGRAPHIC_DATA][PERSON_NAME]"
type input "38"
type input "[GEOGRAPHIC_DATA]"
type input "Clube das ofertas"
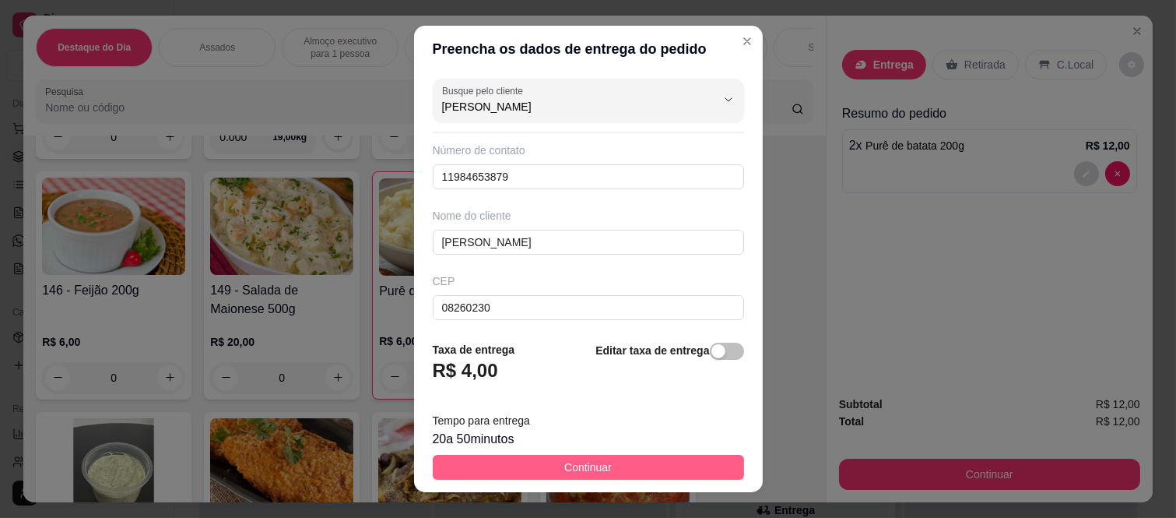
type input "[PERSON_NAME]"
click at [479, 462] on button "Continuar" at bounding box center [588, 467] width 311 height 25
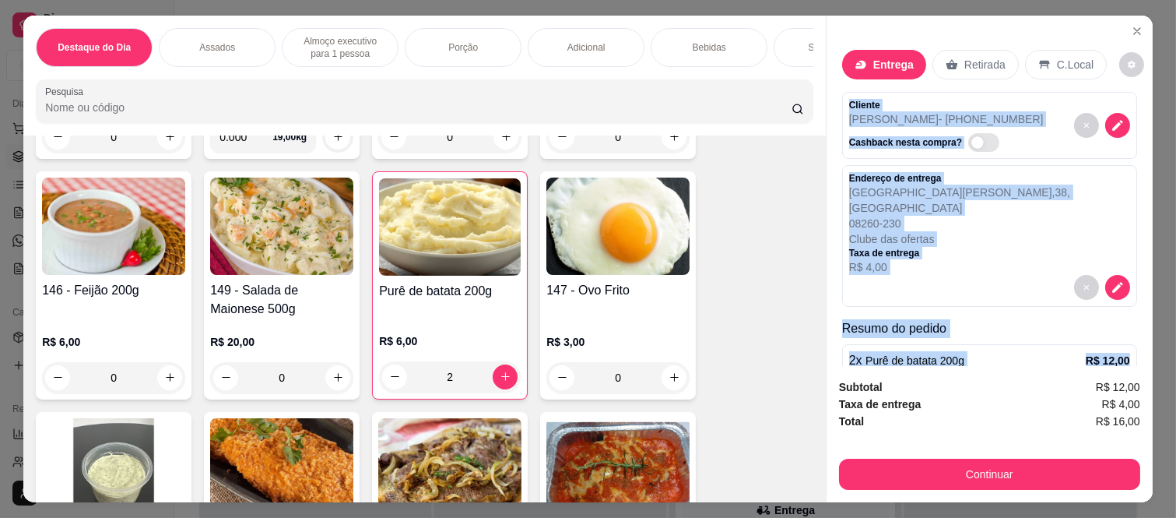
scroll to position [47, 0]
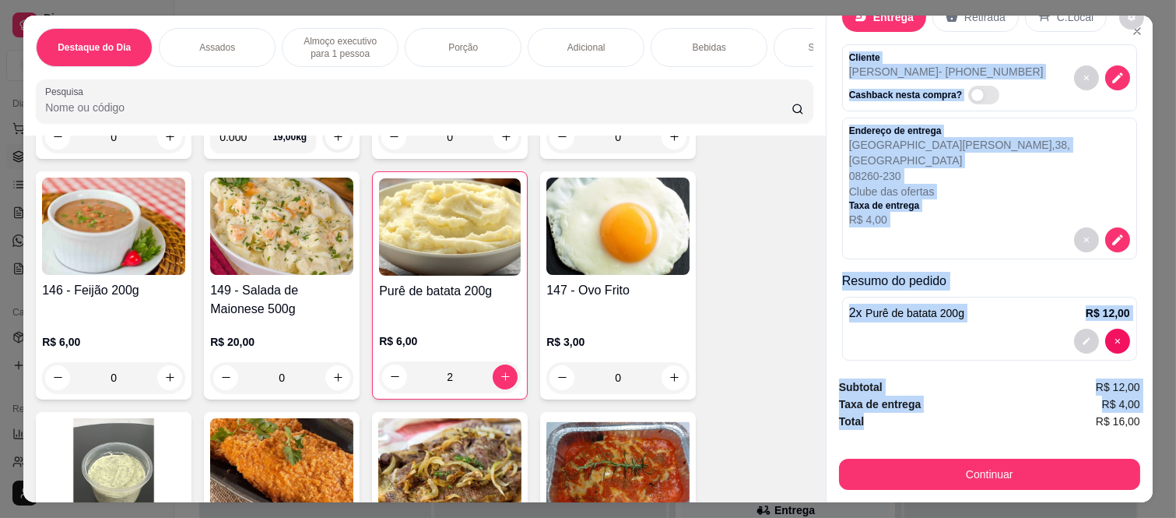
drag, startPoint x: 835, startPoint y: 101, endPoint x: 960, endPoint y: 421, distance: 343.6
click at [960, 421] on div "Entrega Retirada C.Local Cliente Katimila - (11) 98465-3879 Cashback nesta comp…" at bounding box center [989, 259] width 327 height 487
copy div "Cliente Katimila - (11) 98465-3879 Cashback nesta compra? Endereço de entrega R…"
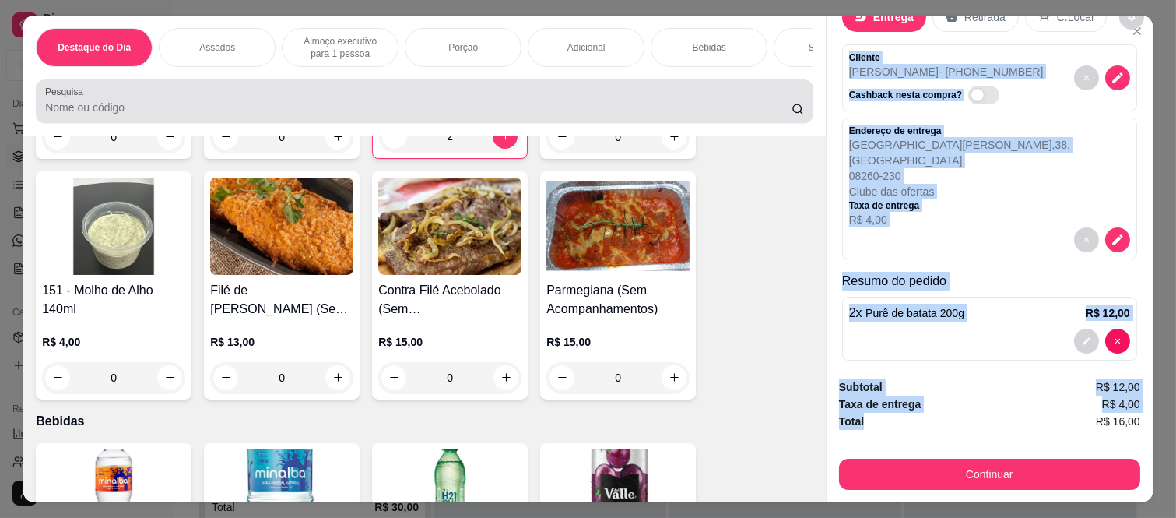
scroll to position [2527, 0]
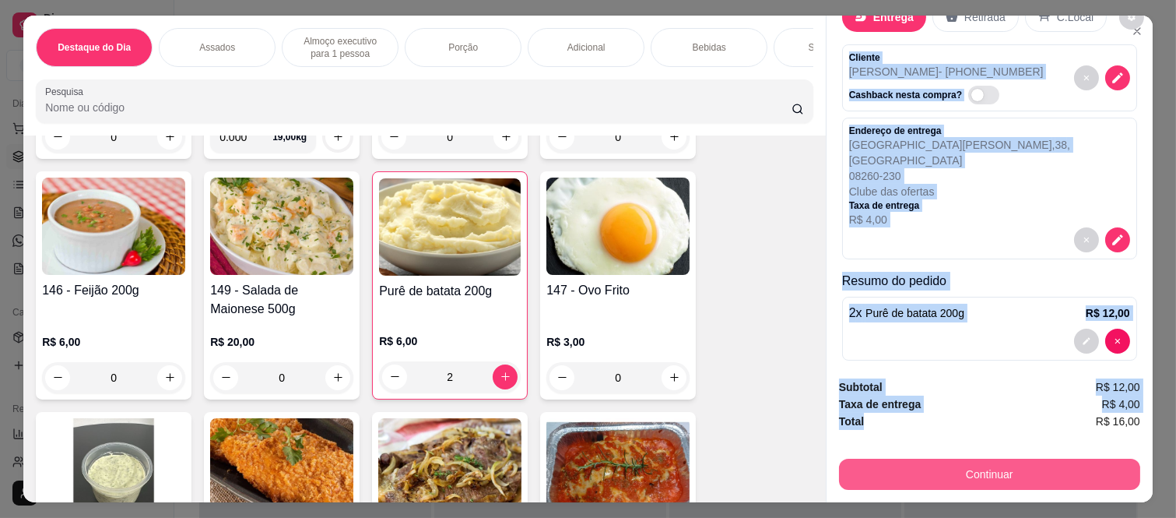
click at [923, 459] on button "Continuar" at bounding box center [989, 474] width 301 height 31
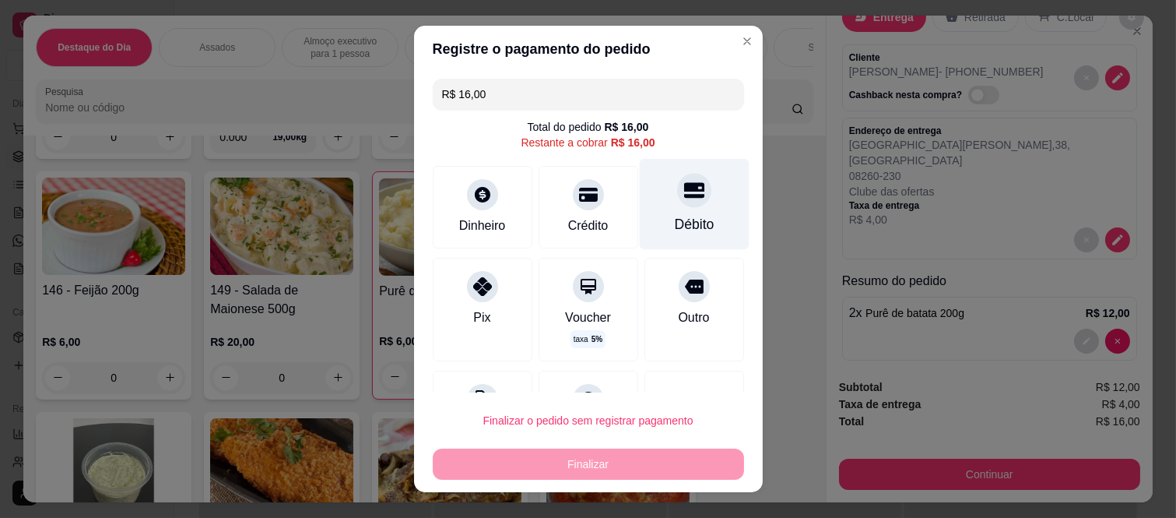
click at [683, 202] on div "Débito" at bounding box center [694, 204] width 110 height 91
type input "R$ 0,00"
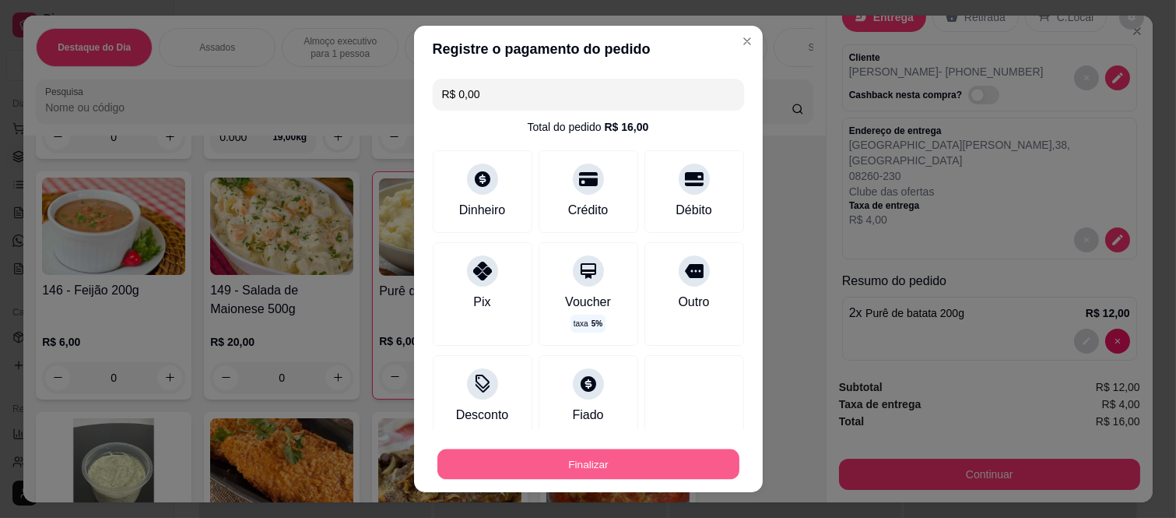
click at [620, 468] on button "Finalizar" at bounding box center [589, 463] width 302 height 30
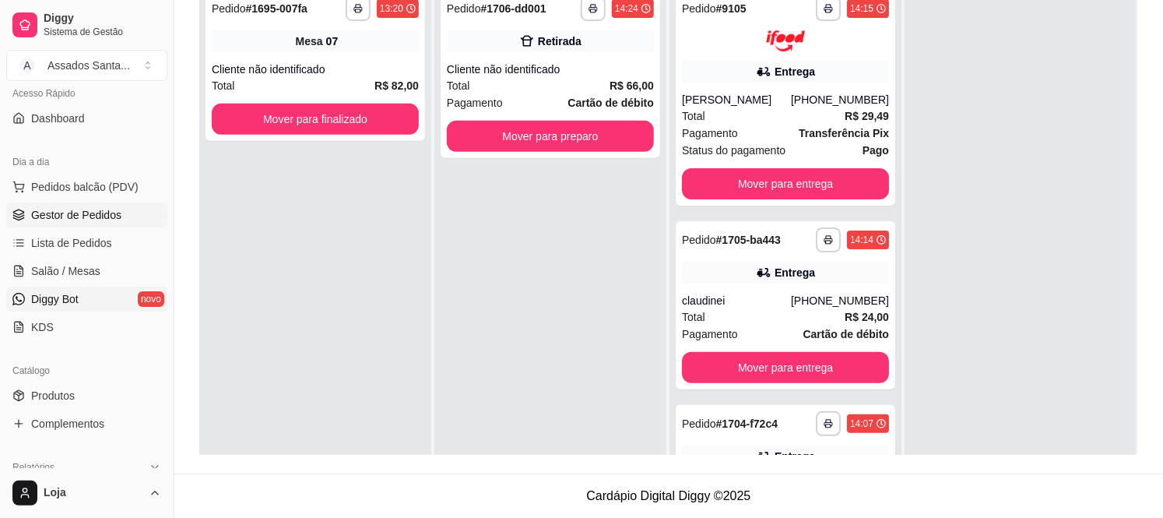
scroll to position [259, 0]
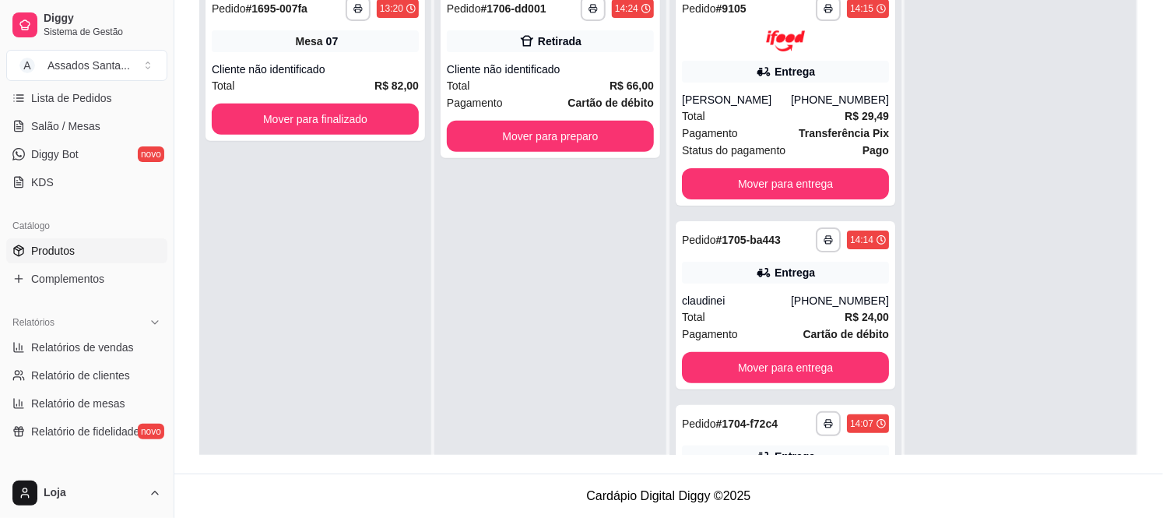
click at [86, 244] on link "Produtos" at bounding box center [86, 250] width 161 height 25
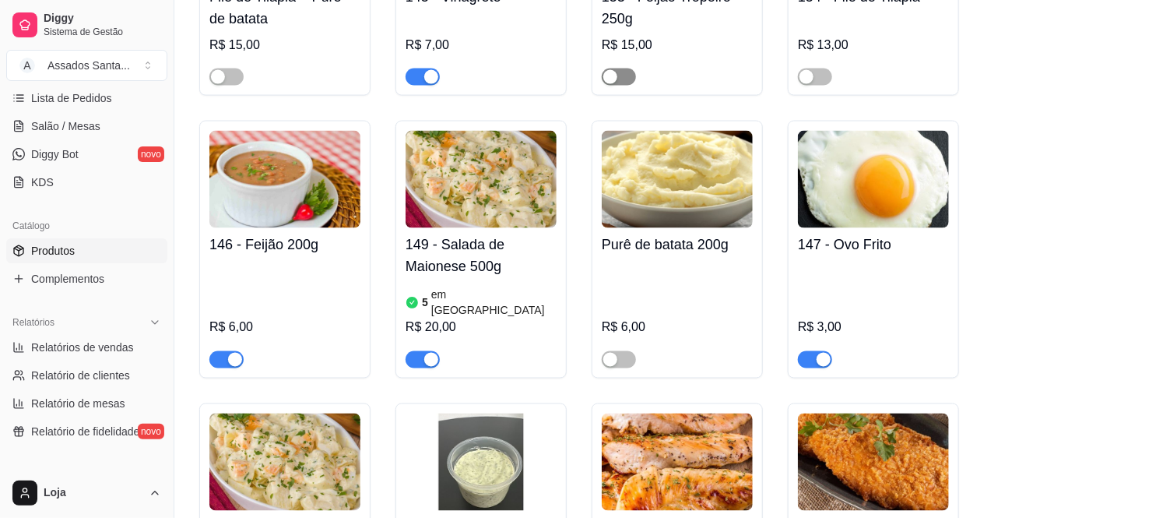
scroll to position [6314, 0]
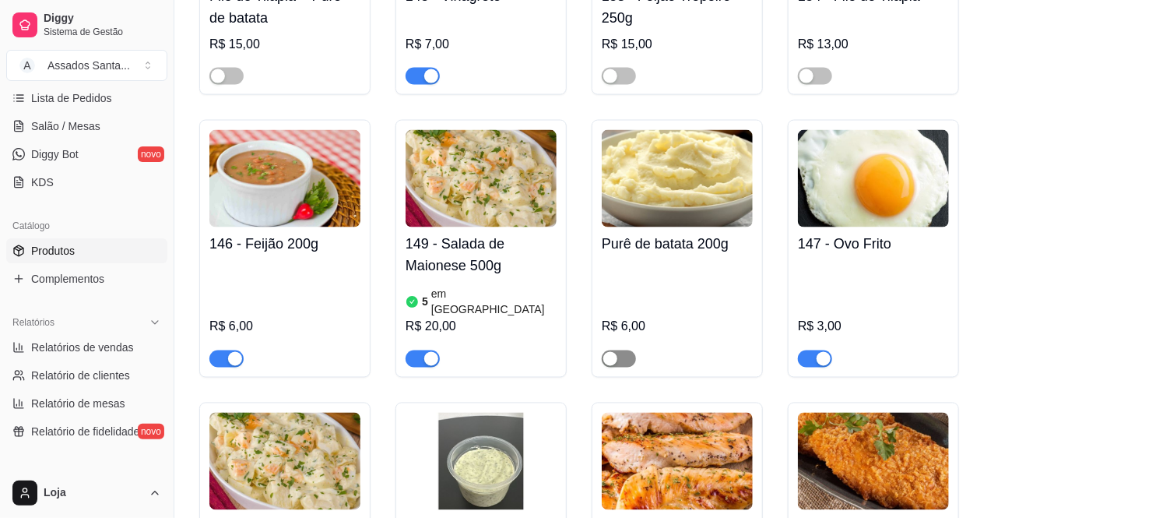
click at [613, 352] on div "button" at bounding box center [610, 359] width 14 height 14
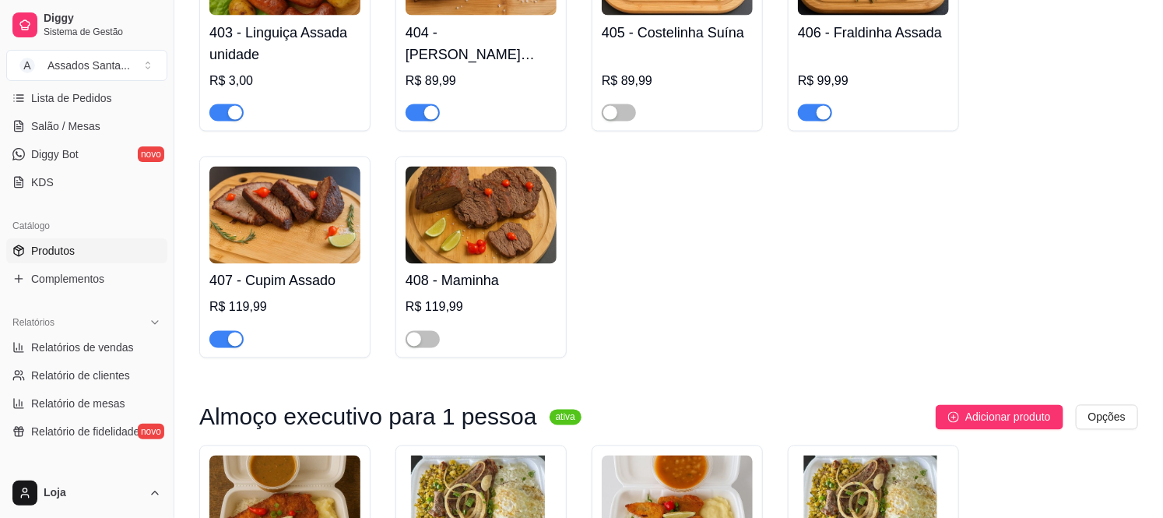
scroll to position [778, 0]
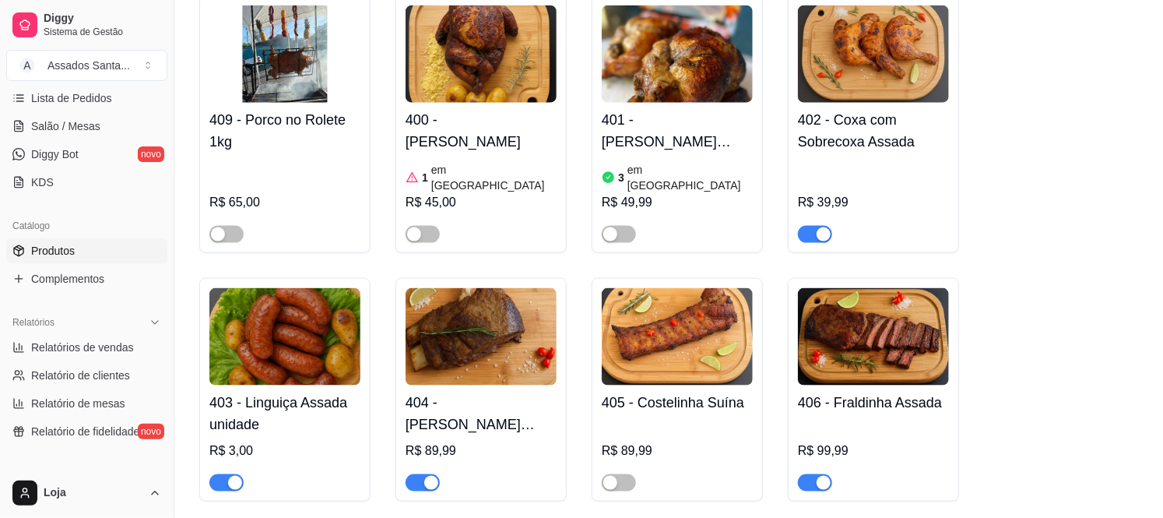
click at [234, 476] on div "button" at bounding box center [235, 483] width 14 height 14
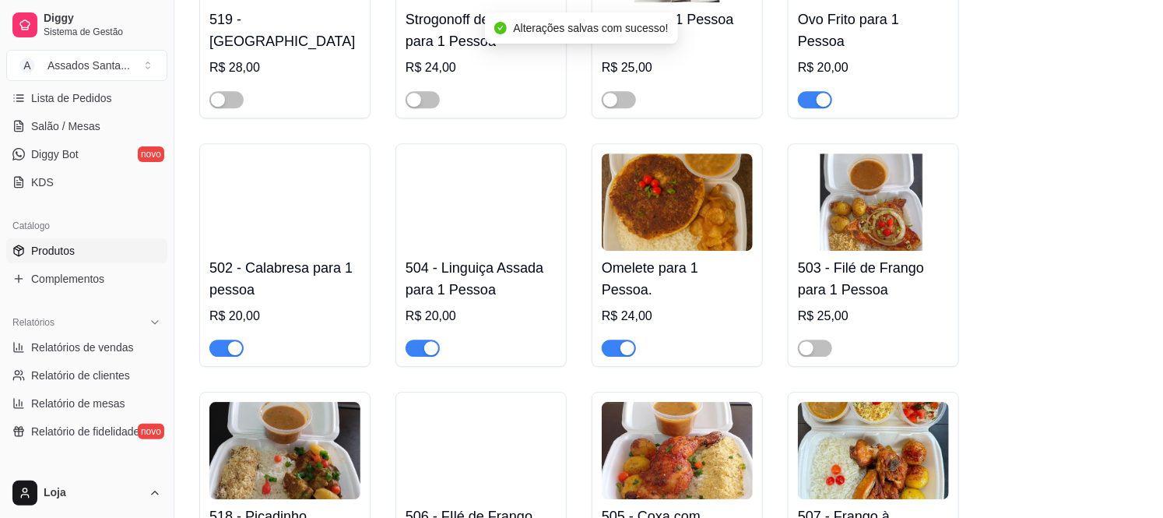
scroll to position [1989, 0]
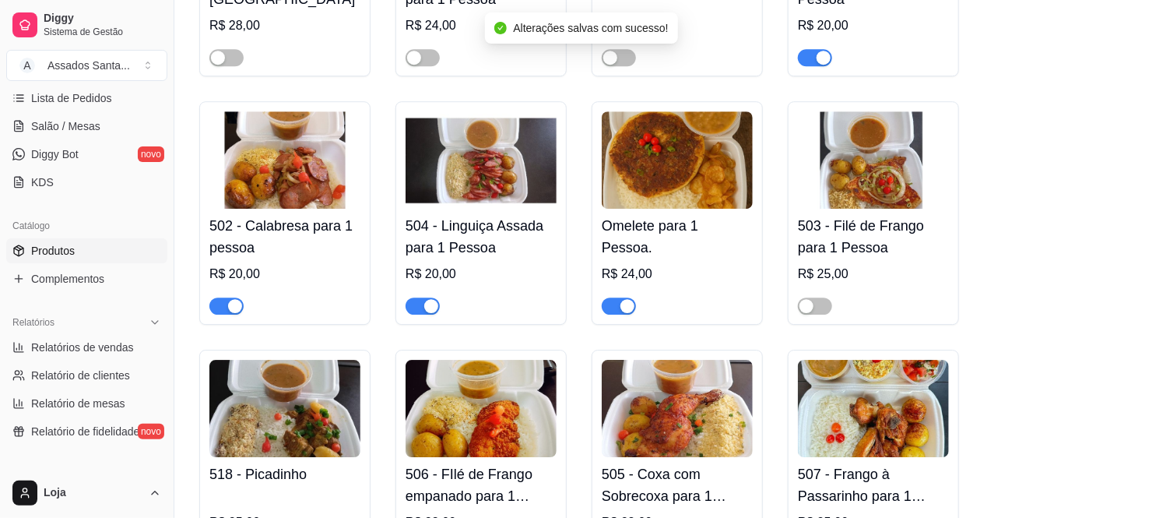
click at [430, 299] on div "button" at bounding box center [431, 306] width 14 height 14
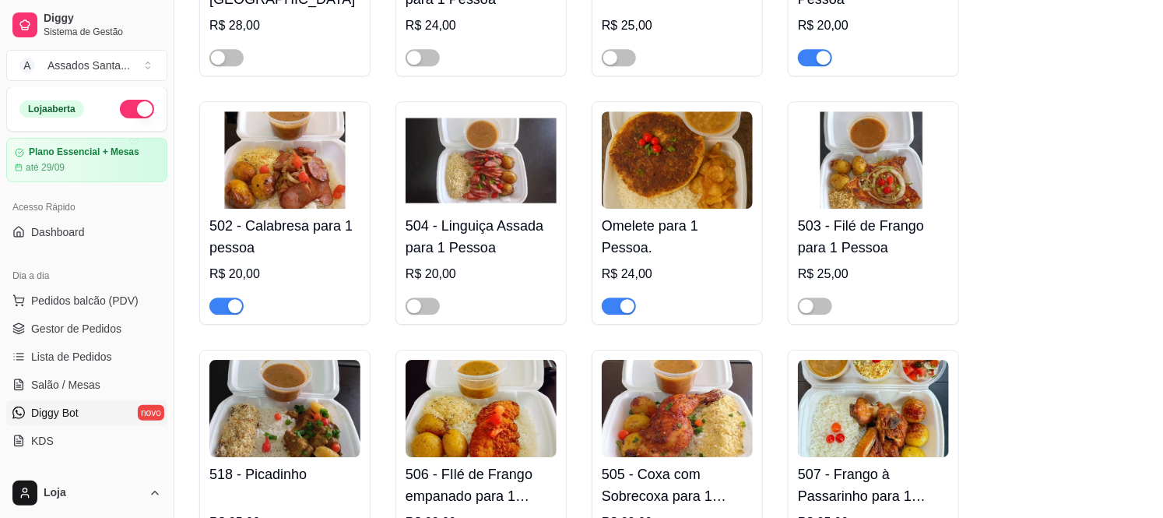
scroll to position [0, 0]
click at [99, 325] on span "Gestor de Pedidos" at bounding box center [76, 330] width 90 height 16
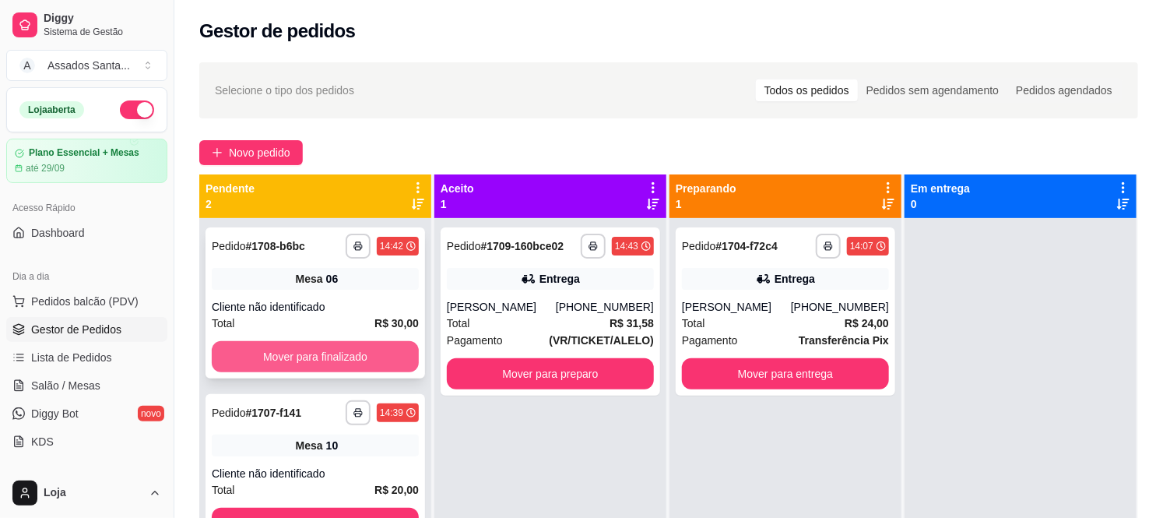
click at [308, 353] on button "Mover para finalizado" at bounding box center [315, 356] width 207 height 31
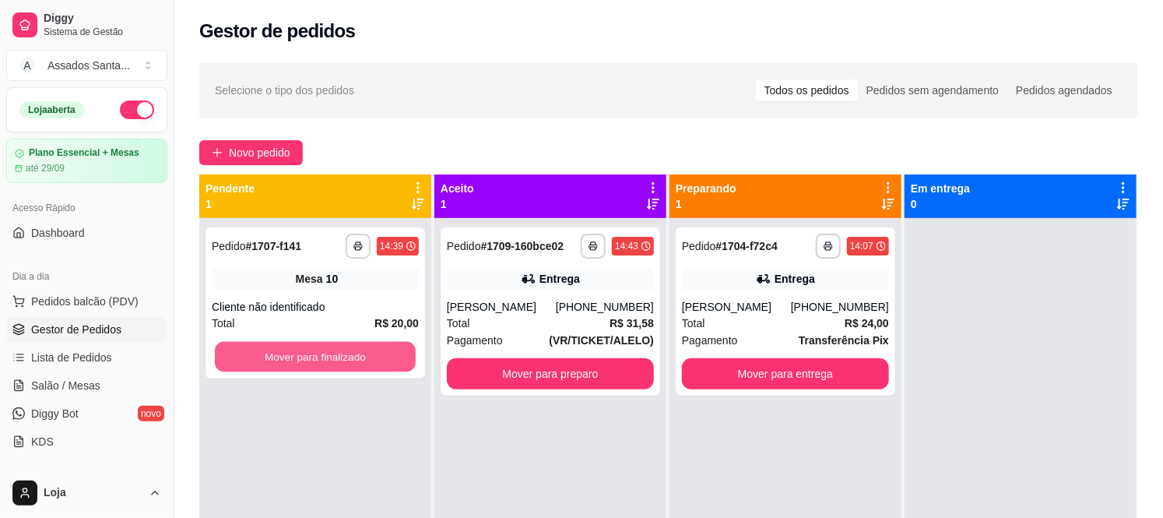
click at [308, 353] on button "Mover para finalizado" at bounding box center [315, 357] width 201 height 30
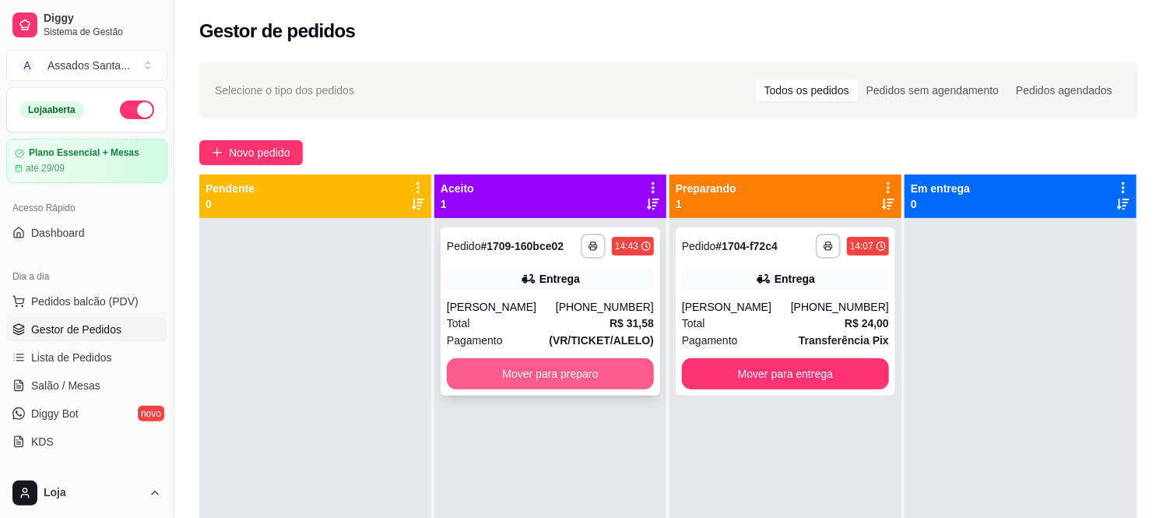
click at [478, 380] on button "Mover para preparo" at bounding box center [550, 373] width 207 height 31
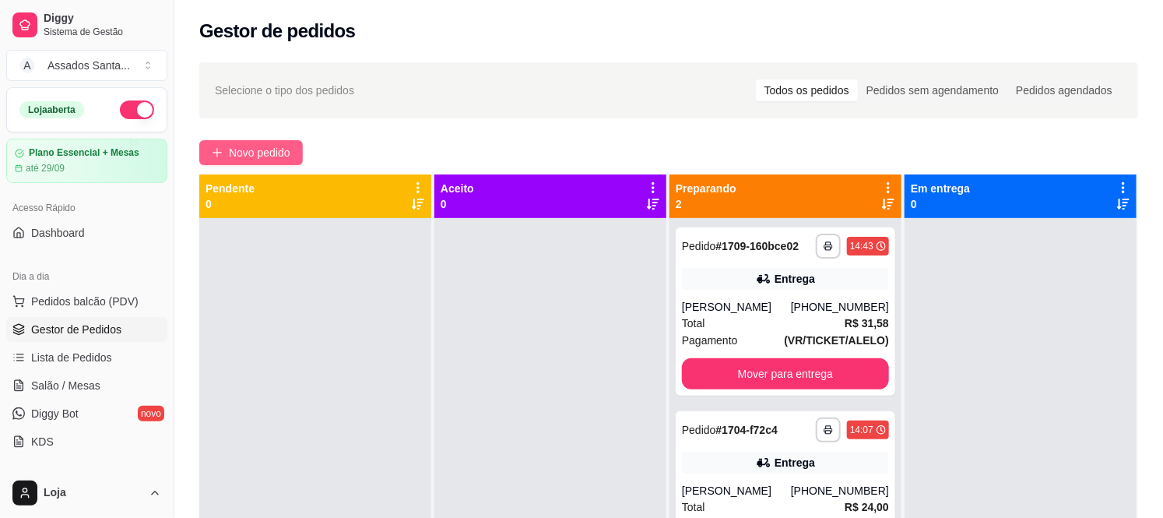
click at [272, 158] on span "Novo pedido" at bounding box center [259, 152] width 61 height 17
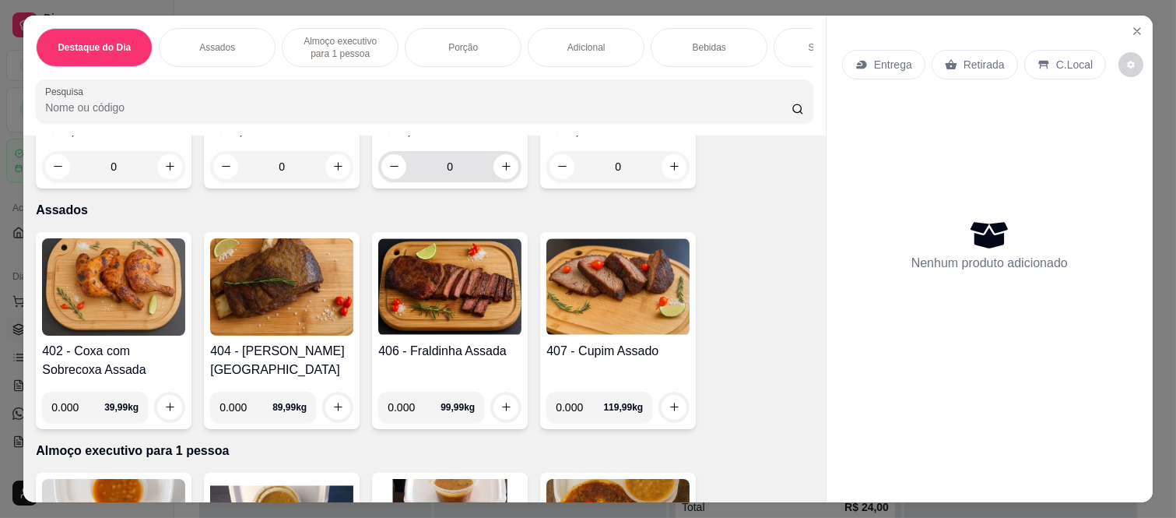
scroll to position [518, 0]
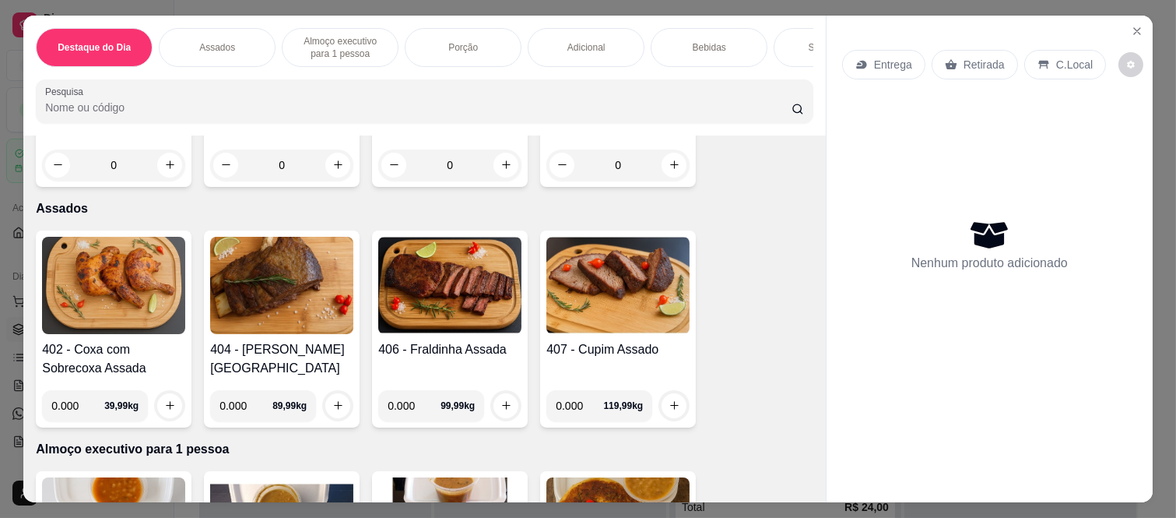
click at [581, 390] on input "0.000" at bounding box center [579, 405] width 47 height 31
type input "0.500"
click at [670, 400] on button "increase-product-quantity" at bounding box center [674, 405] width 24 height 24
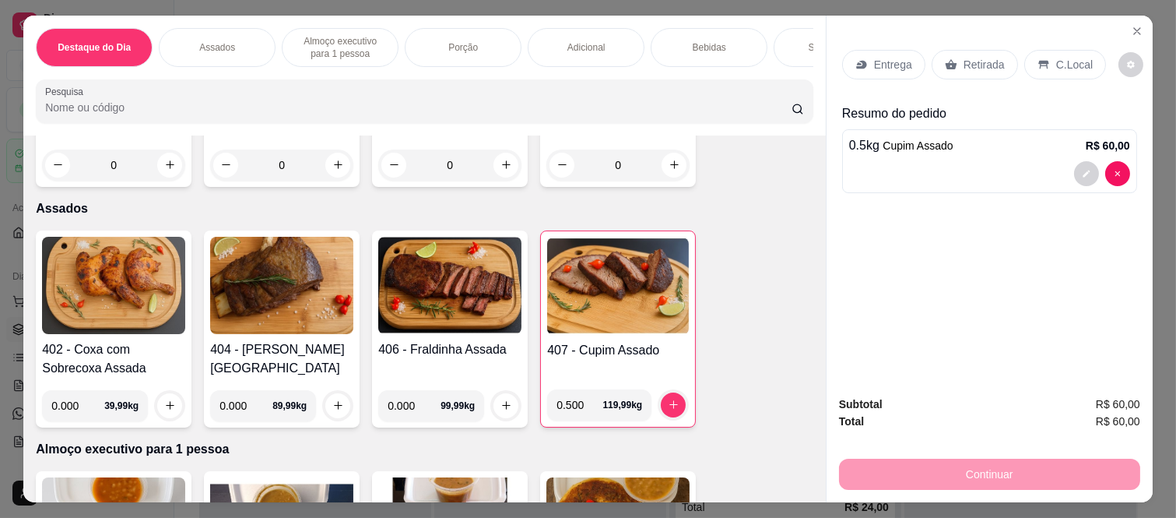
click at [701, 31] on div "Bebidas" at bounding box center [709, 47] width 117 height 39
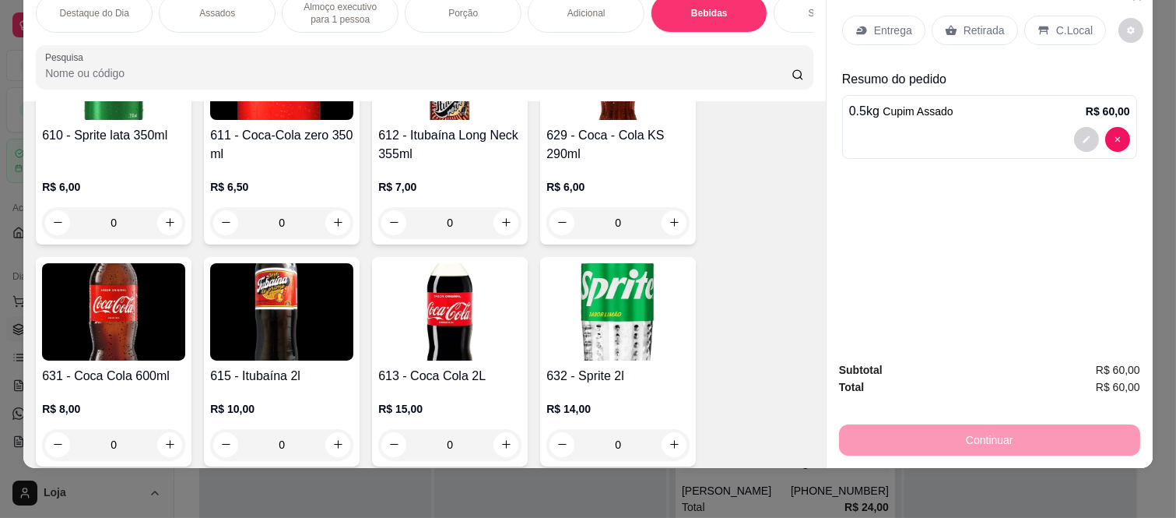
scroll to position [3889, 0]
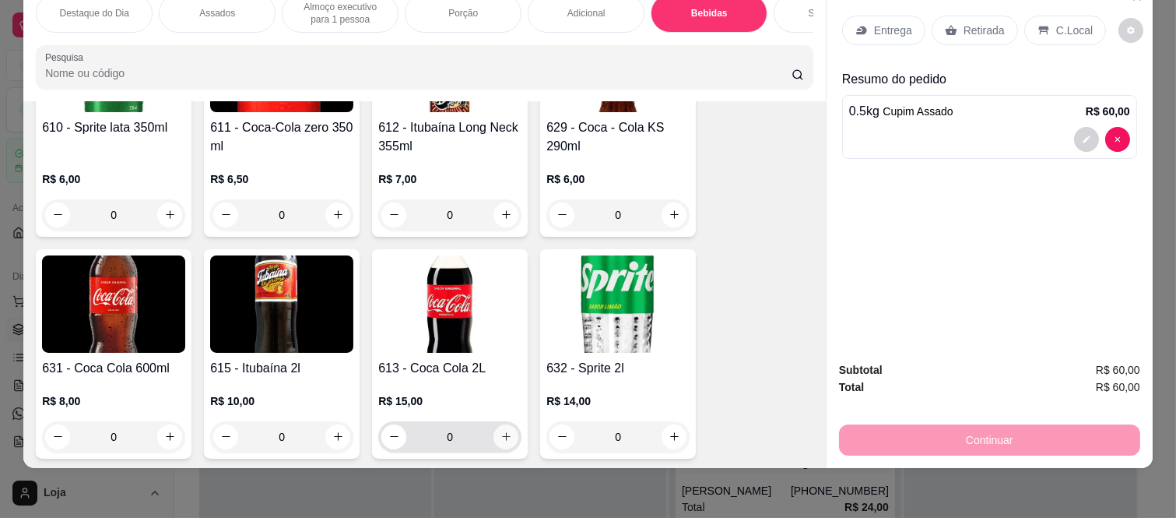
click at [501, 430] on icon "increase-product-quantity" at bounding box center [507, 436] width 12 height 12
type input "1"
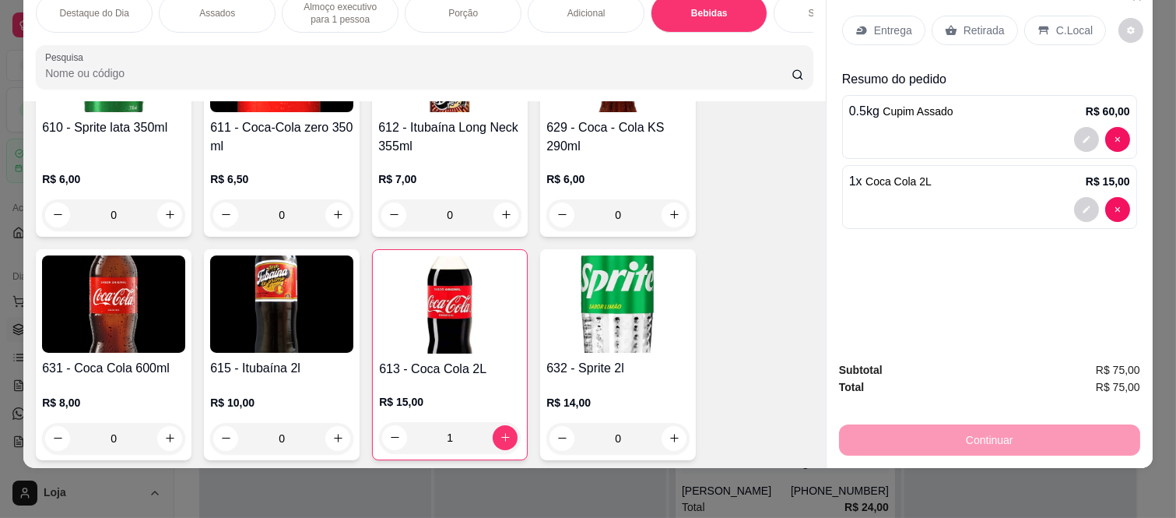
click at [964, 23] on p "Retirada" at bounding box center [984, 31] width 41 height 16
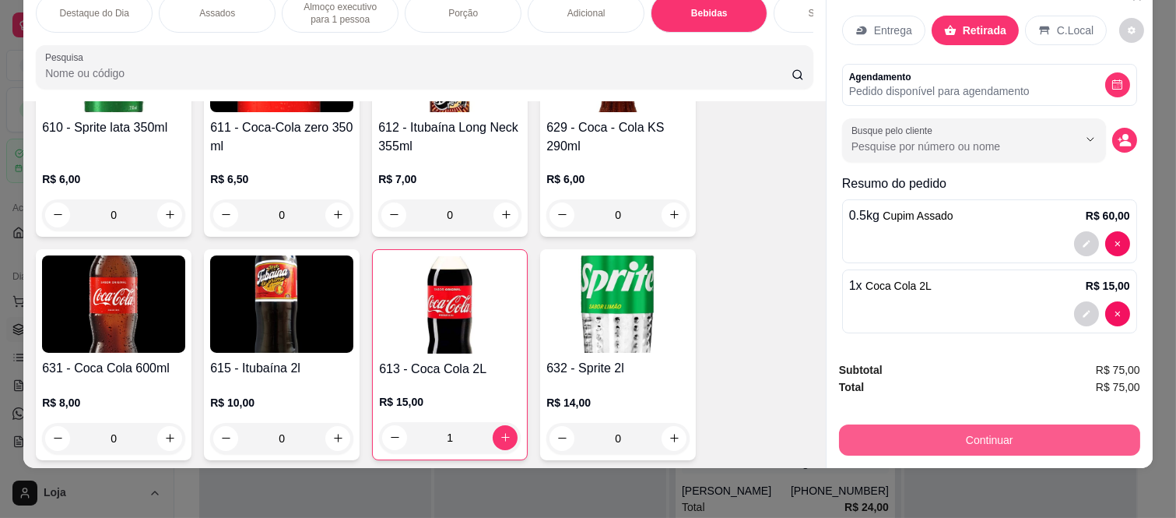
click at [908, 434] on button "Continuar" at bounding box center [989, 439] width 301 height 31
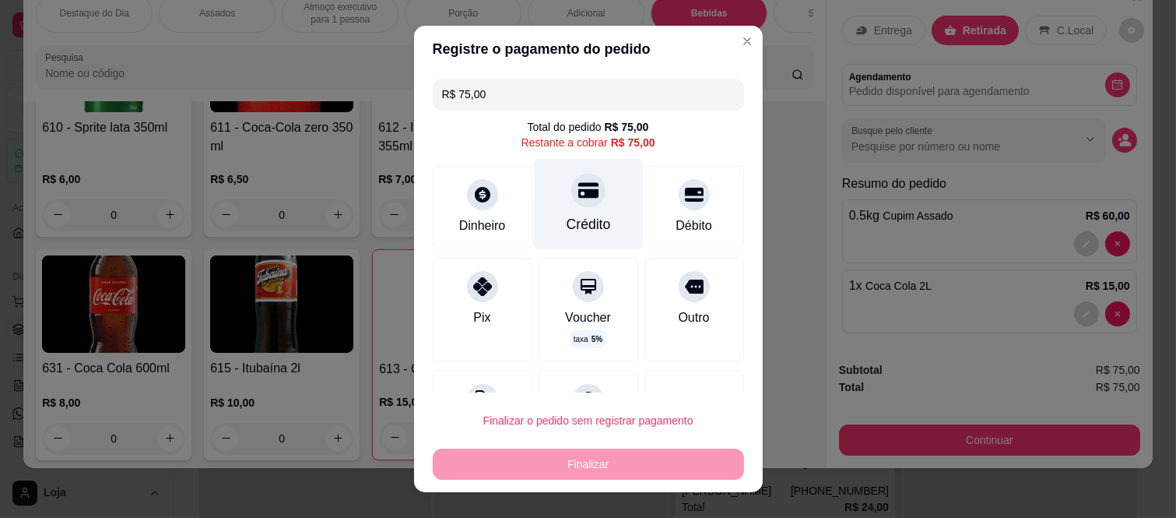
click at [585, 207] on div "Crédito" at bounding box center [588, 204] width 110 height 91
type input "R$ 0,00"
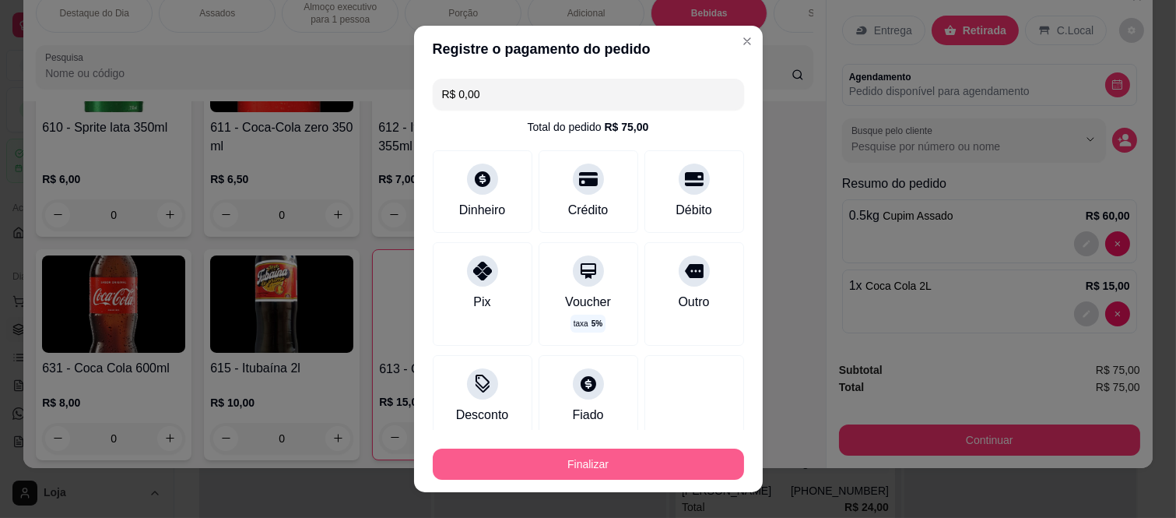
click at [569, 462] on button "Finalizar" at bounding box center [588, 463] width 311 height 31
